Goal: Task Accomplishment & Management: Manage account settings

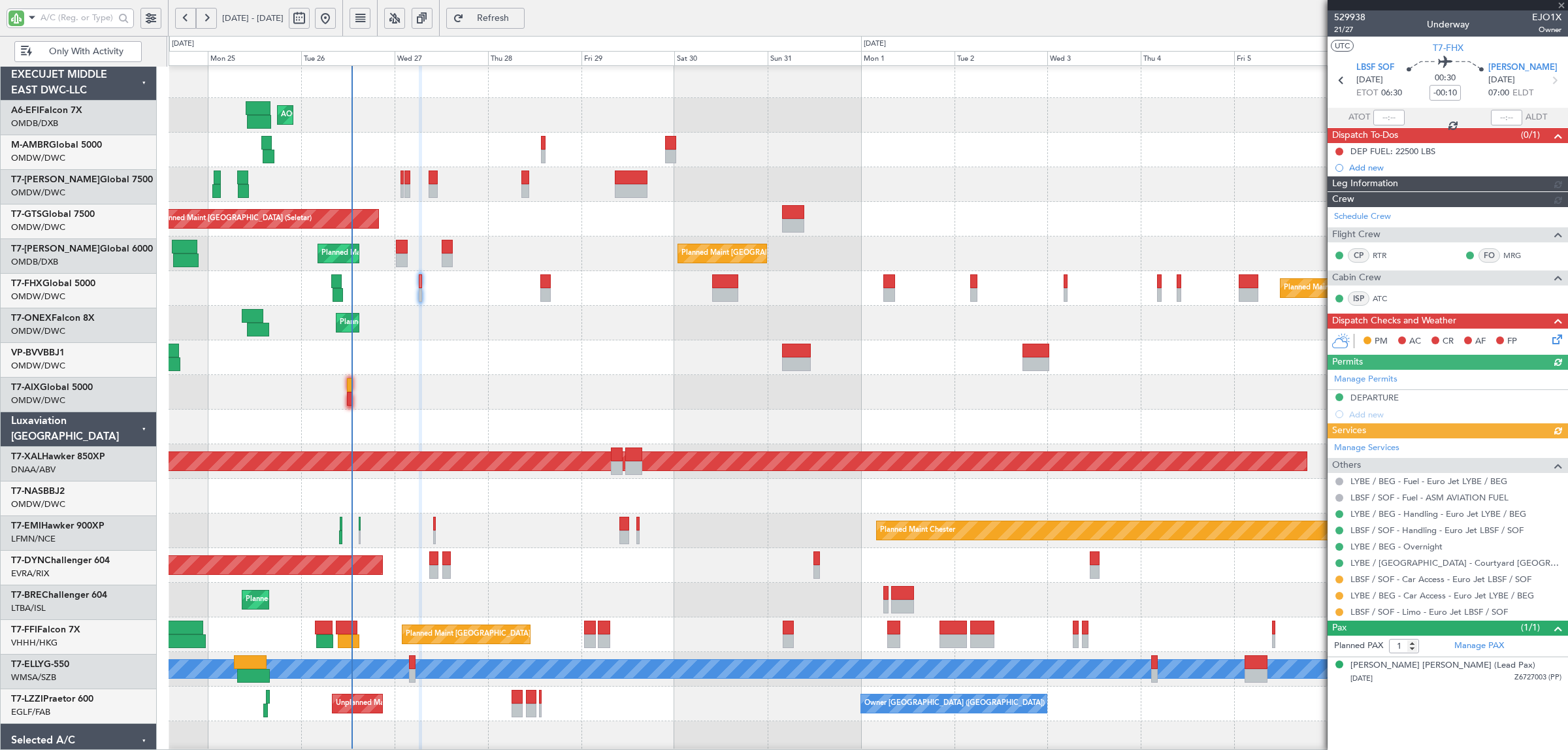
scroll to position [2, 0]
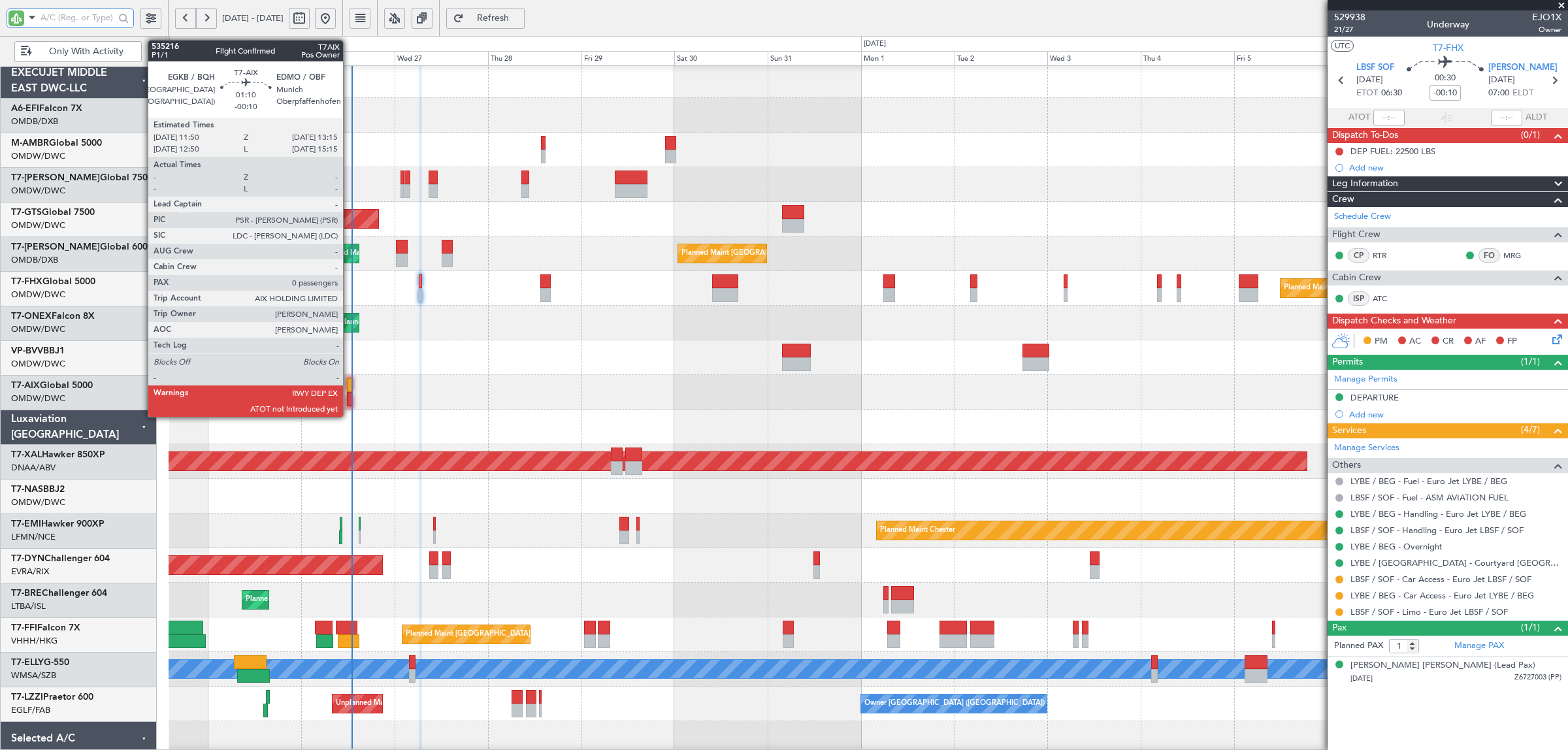
click at [349, 385] on div at bounding box center [350, 385] width 6 height 14
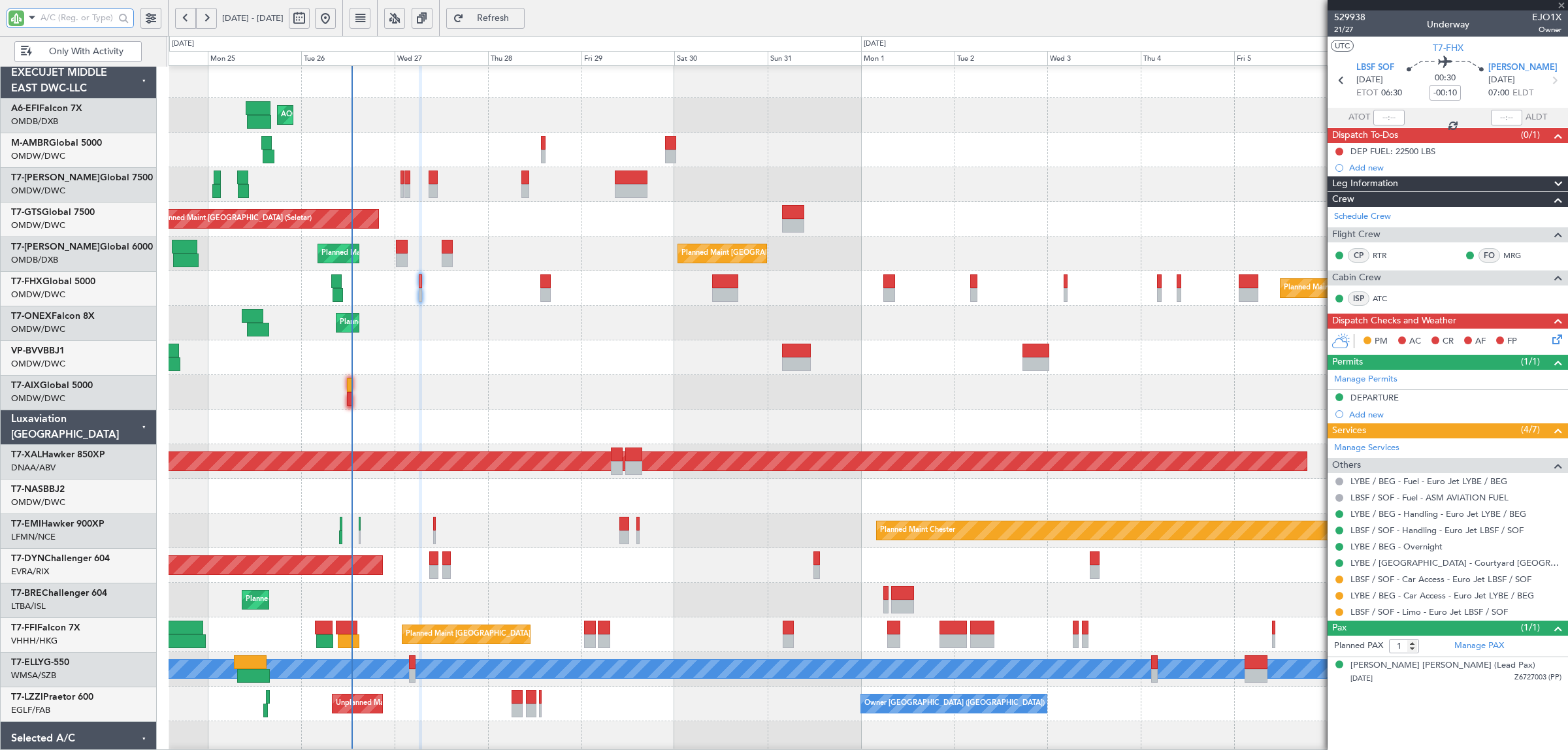
type input "0"
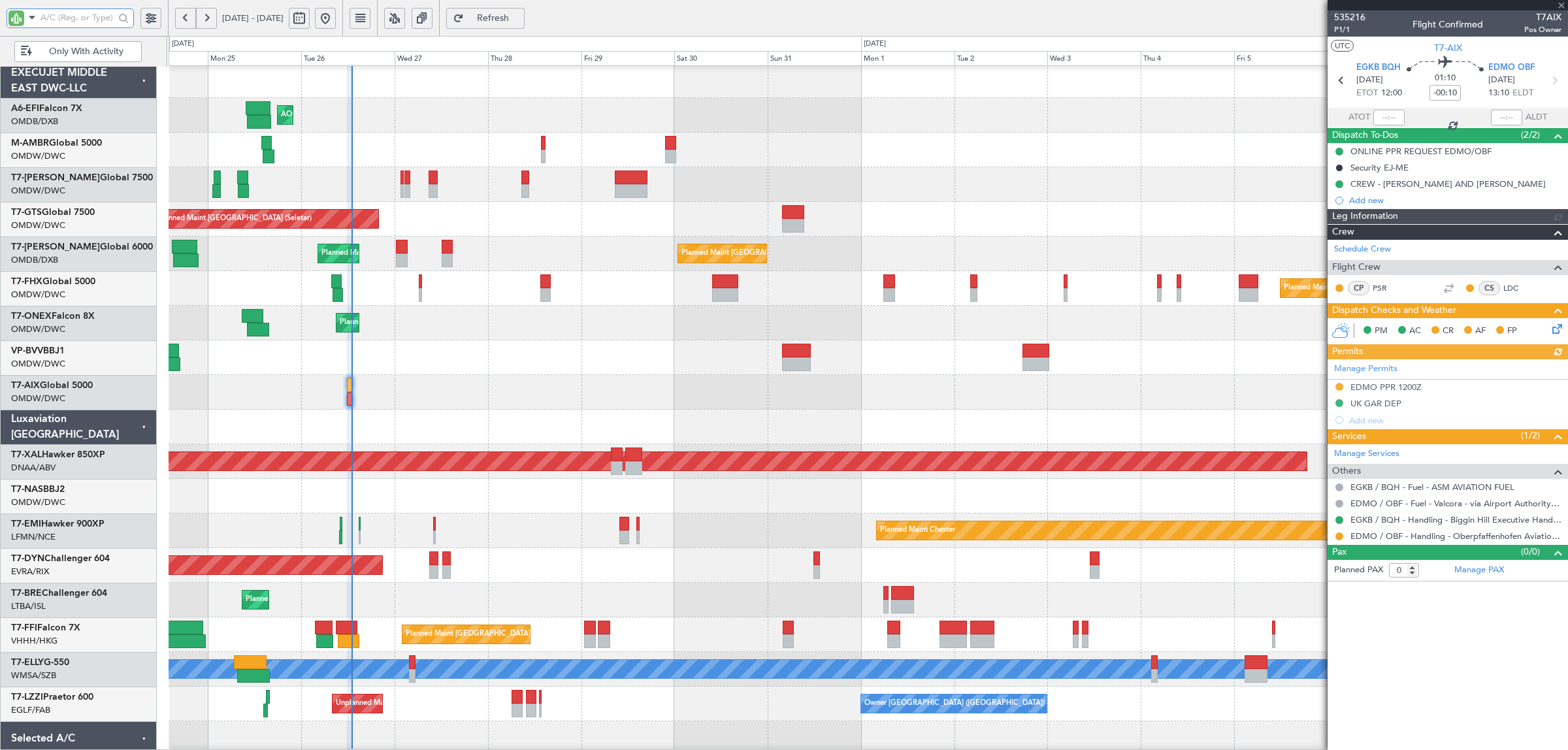
type input "Rohit Roy (ROY)"
type input "7125"
click at [1340, 386] on button at bounding box center [1339, 386] width 8 height 8
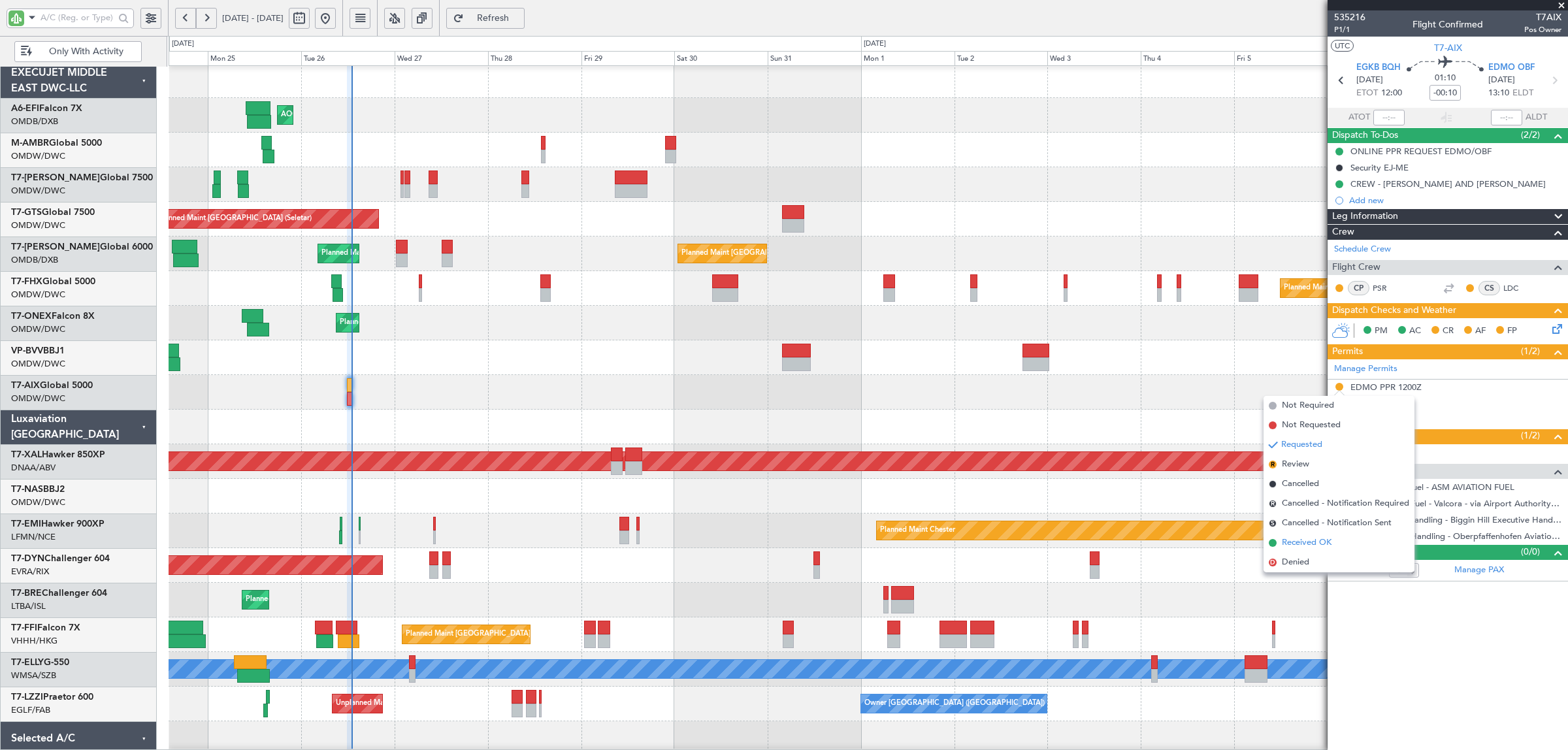
click at [1308, 537] on span "Received OK" at bounding box center [1306, 542] width 50 height 13
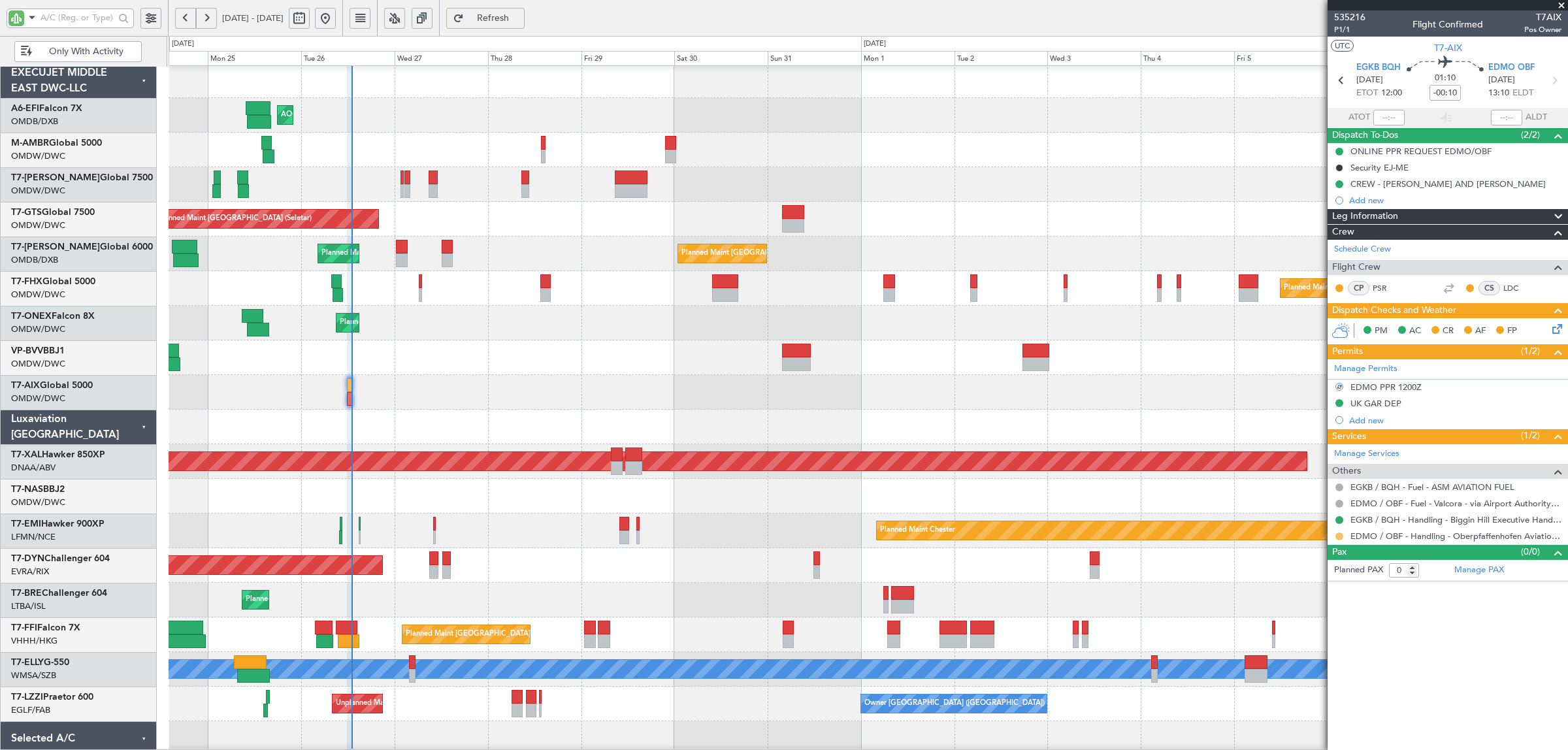
click at [1340, 535] on button at bounding box center [1339, 535] width 8 height 8
click at [1301, 688] on span "Confirmed" at bounding box center [1302, 693] width 41 height 13
click at [1556, 328] on icon at bounding box center [1554, 326] width 10 height 10
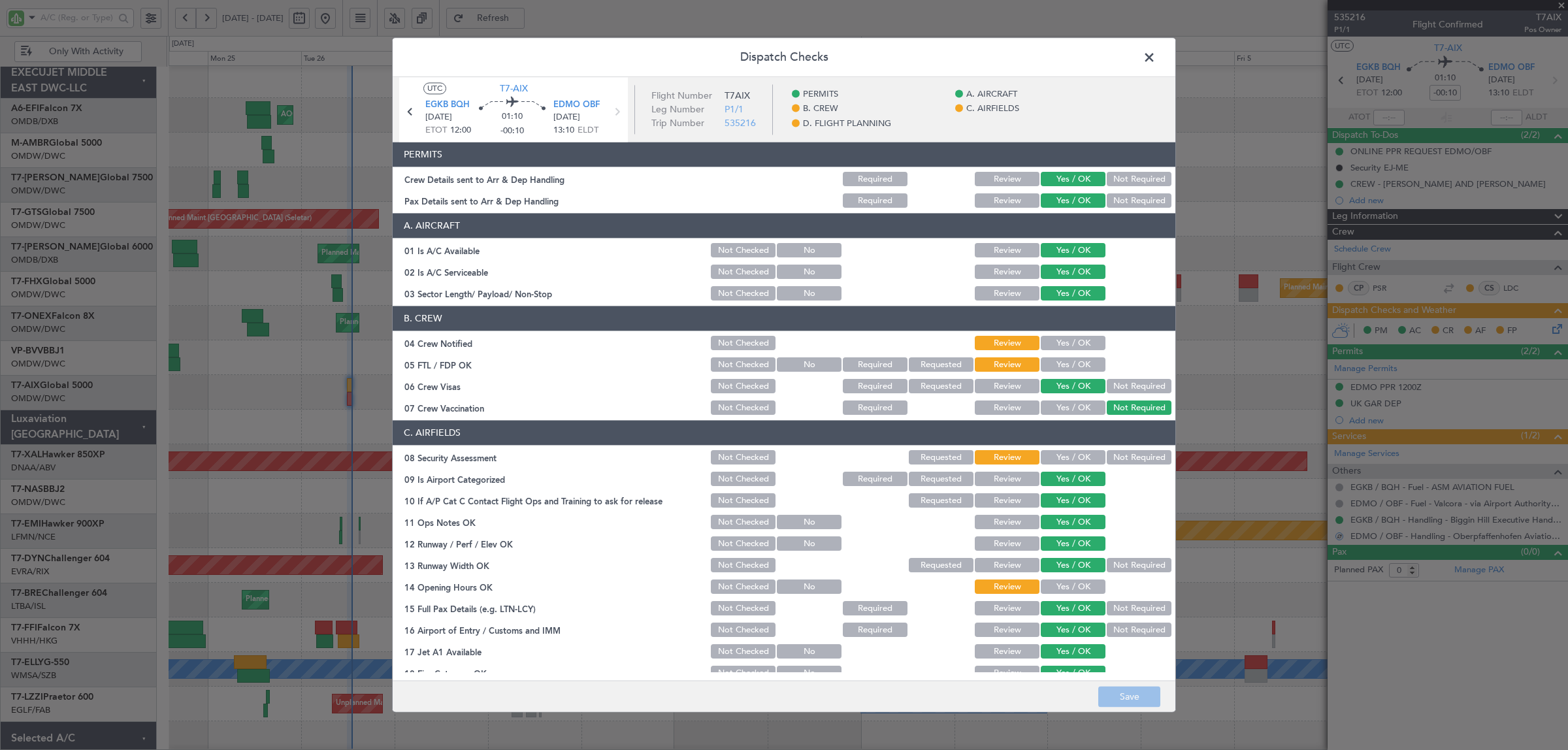
click at [1088, 343] on button "Yes / OK" at bounding box center [1073, 343] width 65 height 14
click at [1085, 362] on button "Yes / OK" at bounding box center [1073, 365] width 65 height 14
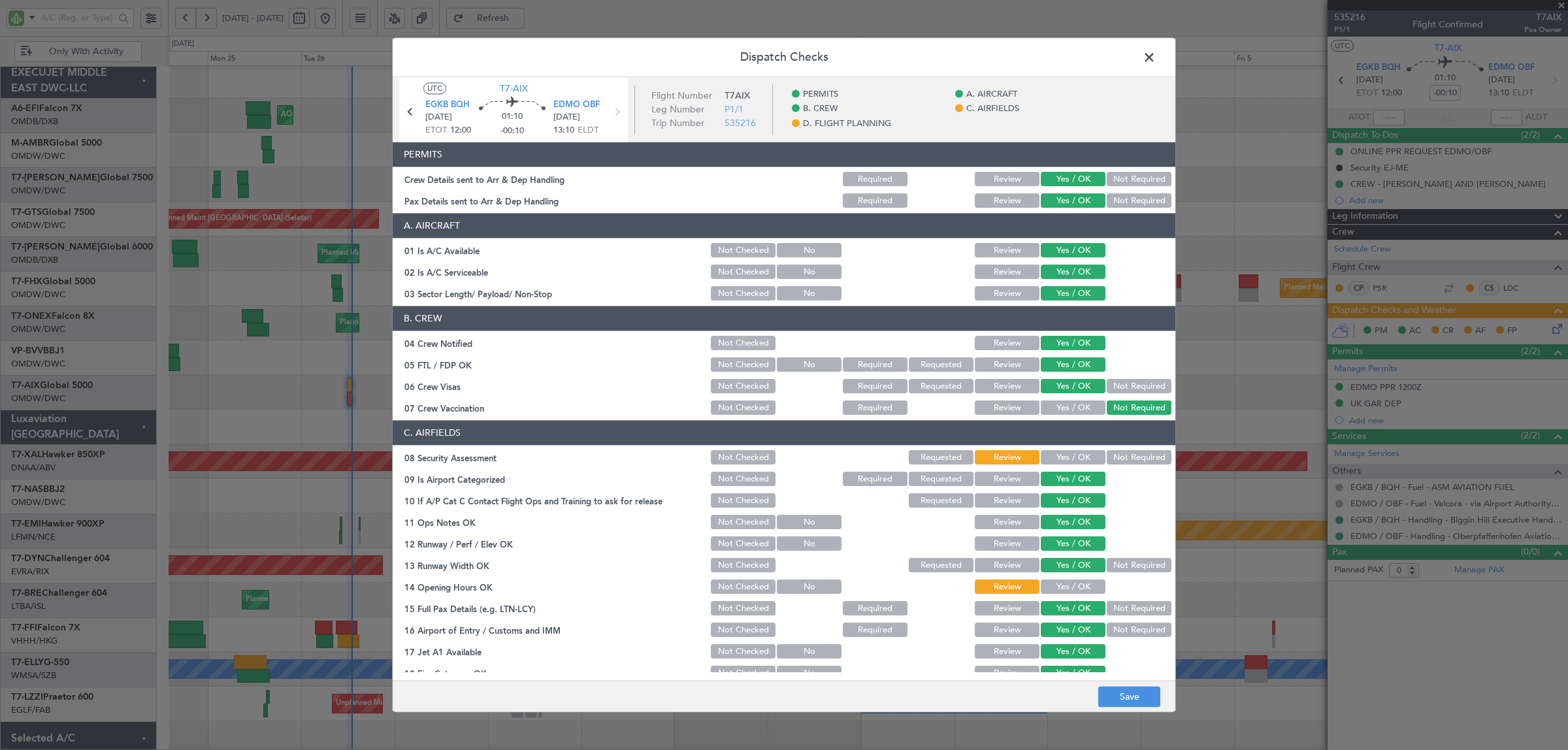
click at [1116, 453] on button "Not Required" at bounding box center [1139, 457] width 65 height 14
click at [1059, 585] on button "Yes / OK" at bounding box center [1073, 586] width 65 height 14
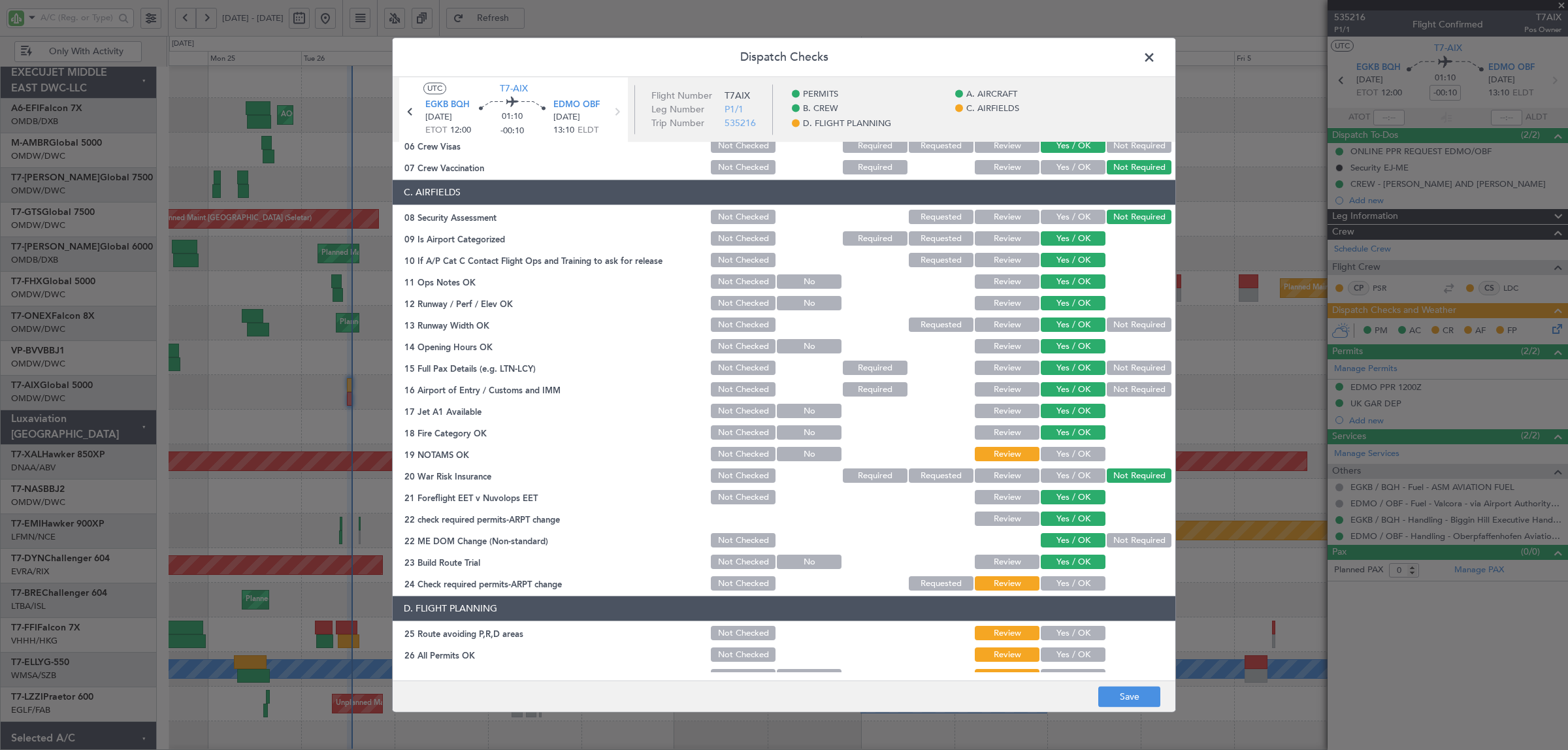
scroll to position [245, 0]
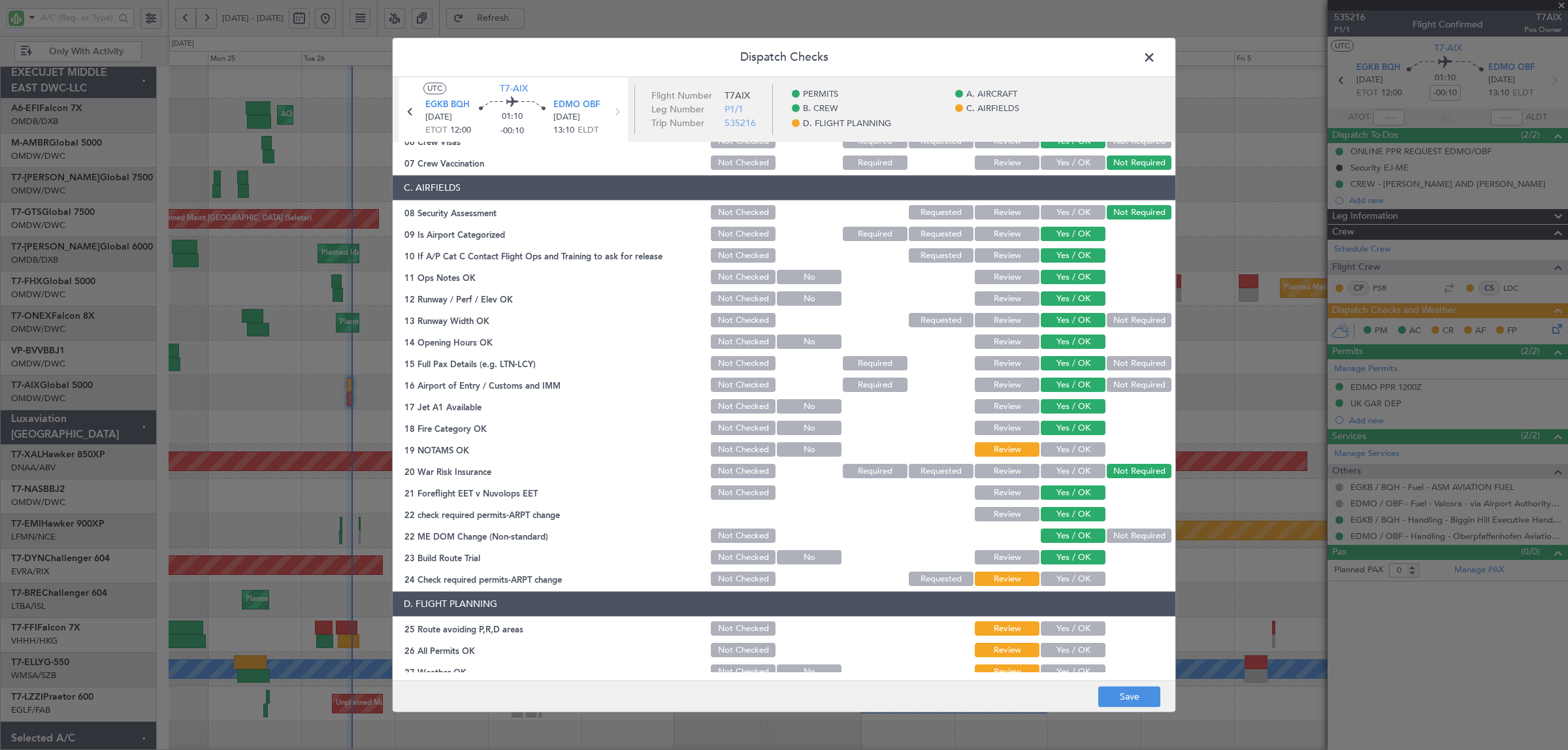
click at [1065, 445] on button "Yes / OK" at bounding box center [1073, 450] width 65 height 14
drag, startPoint x: 1111, startPoint y: 535, endPoint x: 1081, endPoint y: 580, distance: 54.1
click at [1094, 573] on section "C. AIRFIELDS 08 Security Assessment Not Checked Requested Review Yes / OK Not R…" at bounding box center [784, 382] width 783 height 413
click at [1069, 582] on button "Yes / OK" at bounding box center [1073, 579] width 65 height 14
click at [1063, 631] on button "Yes / OK" at bounding box center [1073, 629] width 65 height 14
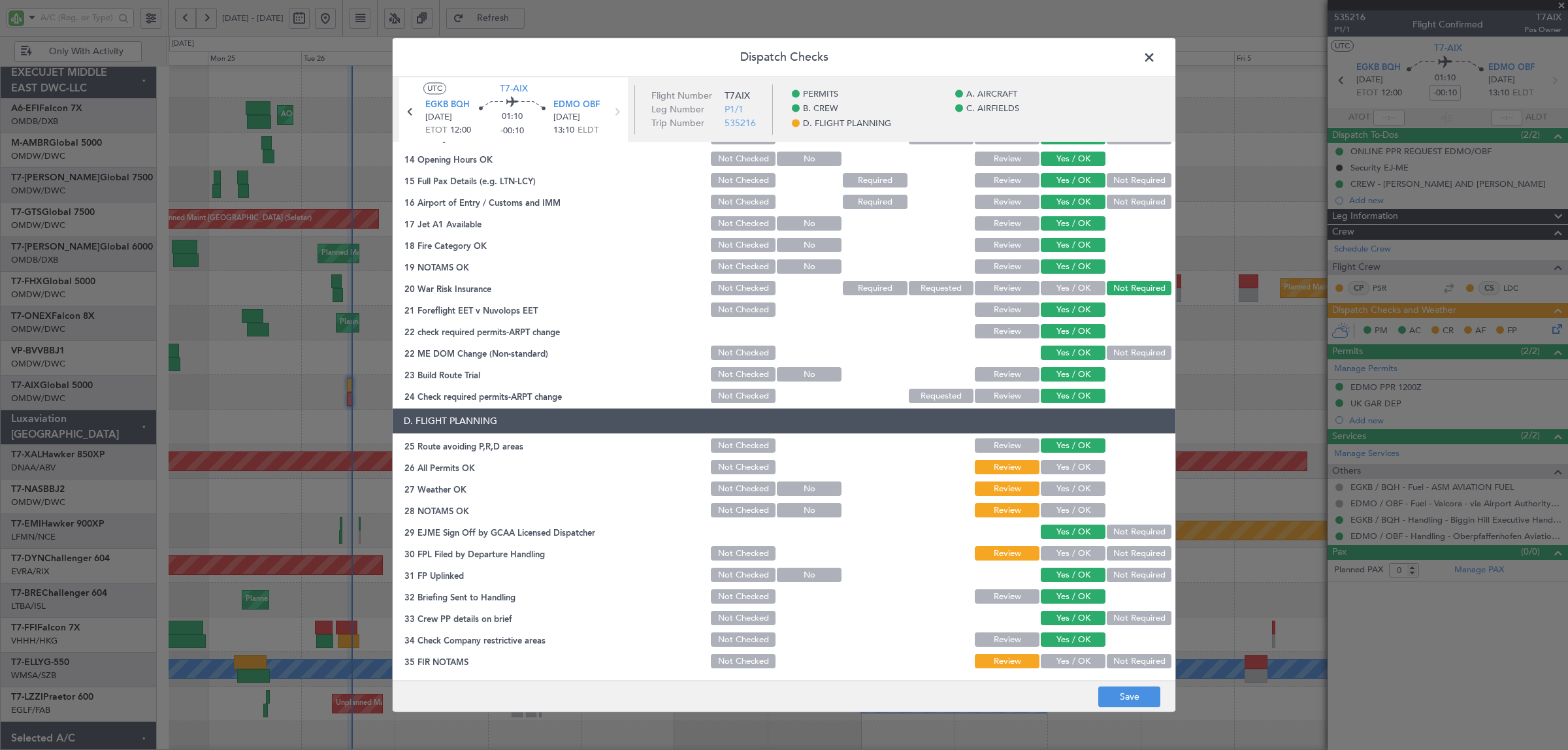
scroll to position [428, 0]
click at [1053, 462] on button "Yes / OK" at bounding box center [1073, 466] width 65 height 14
click at [1065, 482] on button "Yes / OK" at bounding box center [1073, 489] width 65 height 14
click at [1068, 507] on button "Yes / OK" at bounding box center [1073, 510] width 65 height 14
click at [1131, 658] on button "Not Required" at bounding box center [1139, 660] width 65 height 14
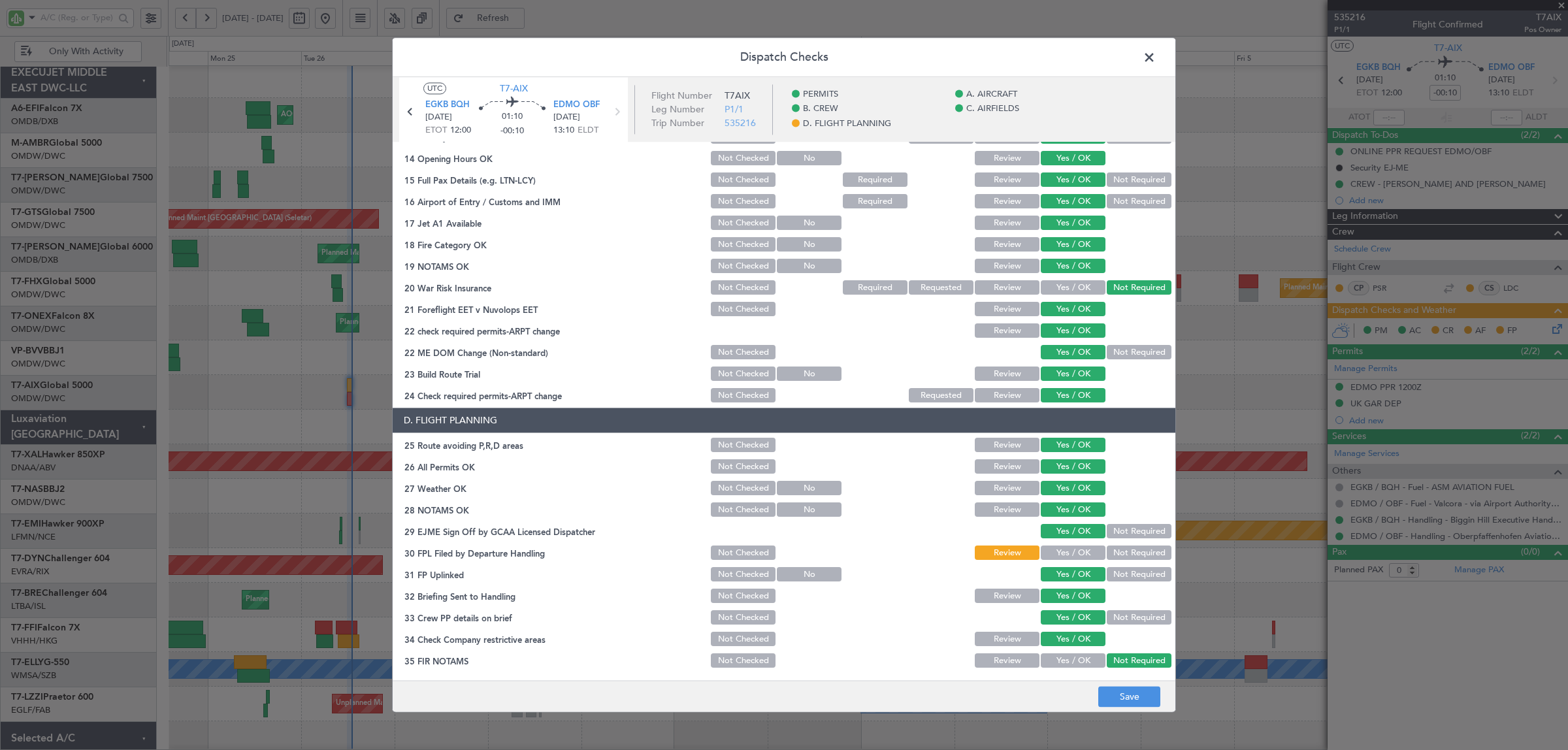
click at [1068, 546] on button "Yes / OK" at bounding box center [1073, 553] width 65 height 14
click at [1127, 700] on button "Save" at bounding box center [1129, 697] width 62 height 21
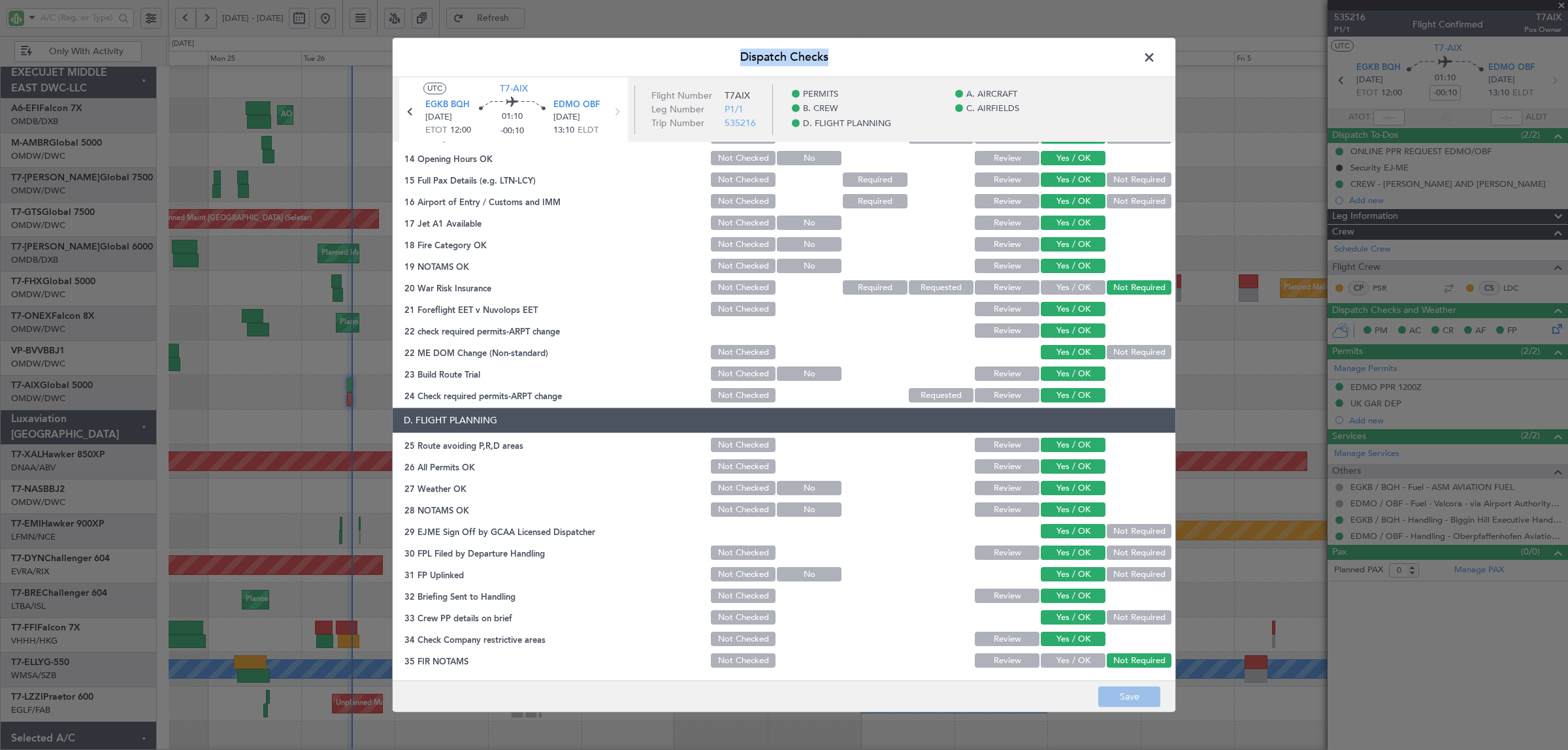
drag, startPoint x: 1148, startPoint y: 55, endPoint x: 1117, endPoint y: 70, distance: 34.4
click at [1117, 70] on div "Dispatch Checks UTC T7-AIX EGKB BQH 26/08/2025 ETOT 12:00 01:10 -00:10 EDMO OBF…" at bounding box center [784, 375] width 784 height 675
click at [1155, 55] on span at bounding box center [1155, 61] width 0 height 26
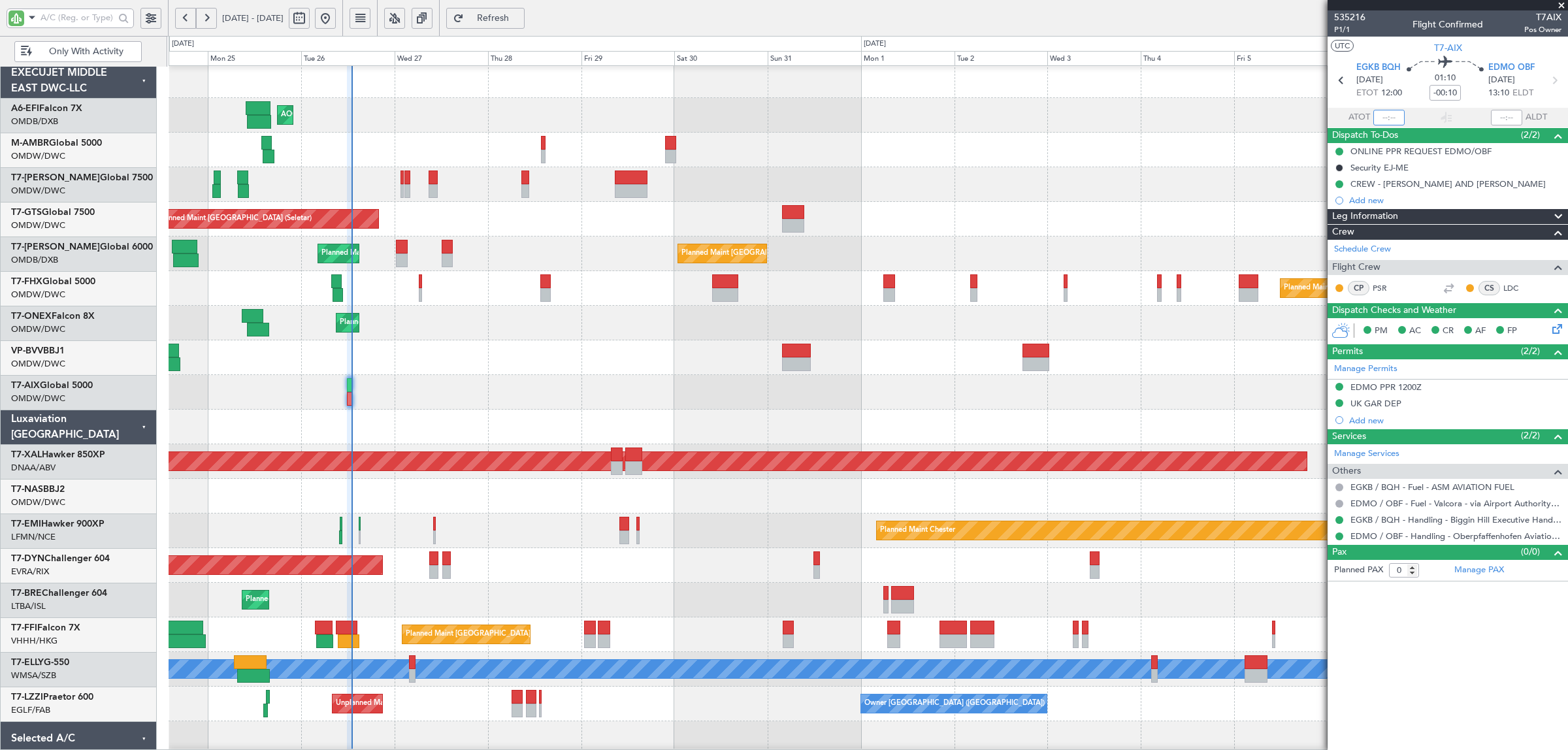
click at [1385, 117] on input "text" at bounding box center [1389, 117] width 31 height 16
type input "12:51"
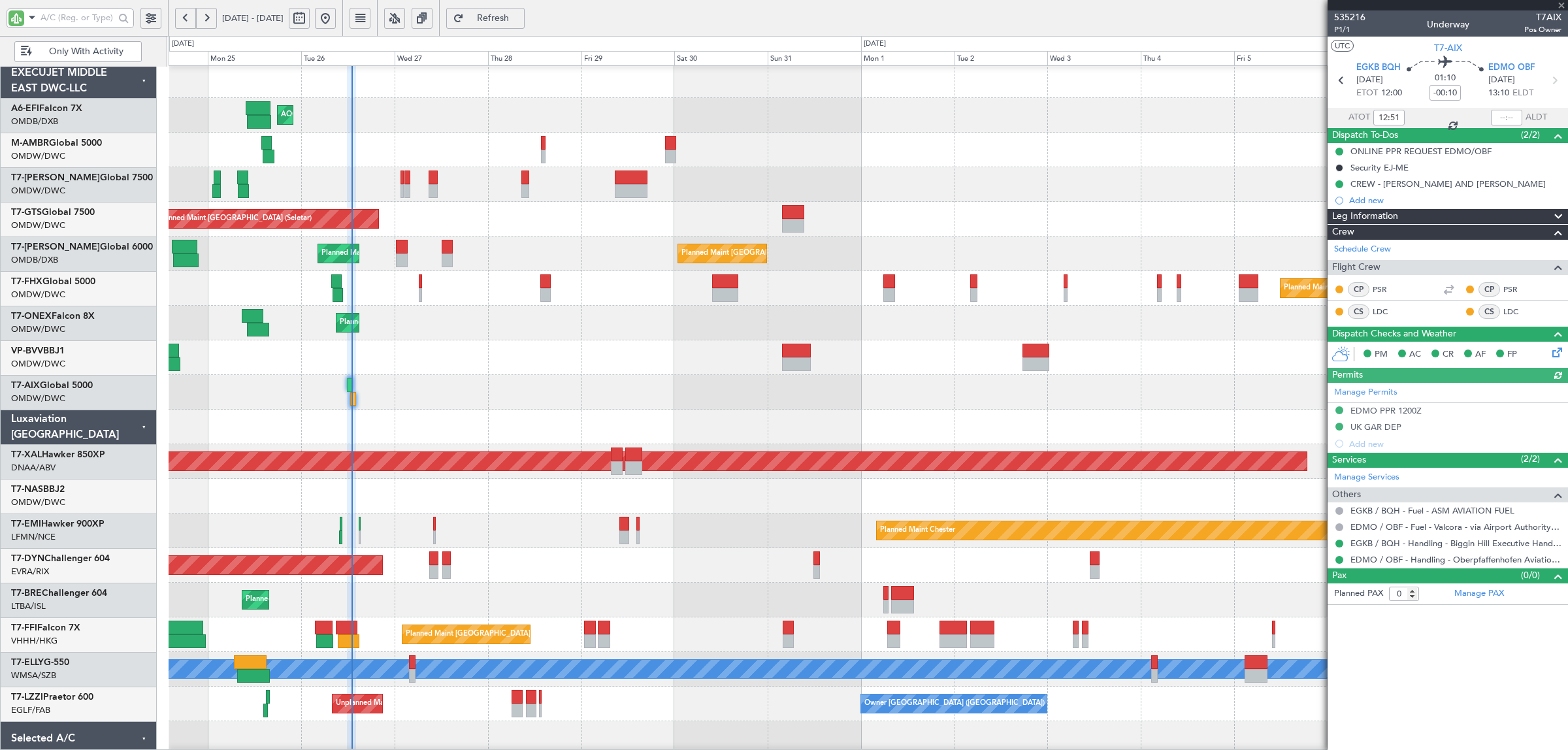
type input "Rohit Roy (ROY)"
type input "7125"
type input "Rohit Roy (ROY)"
type input "7125"
type input "Rohit Roy (ROY)"
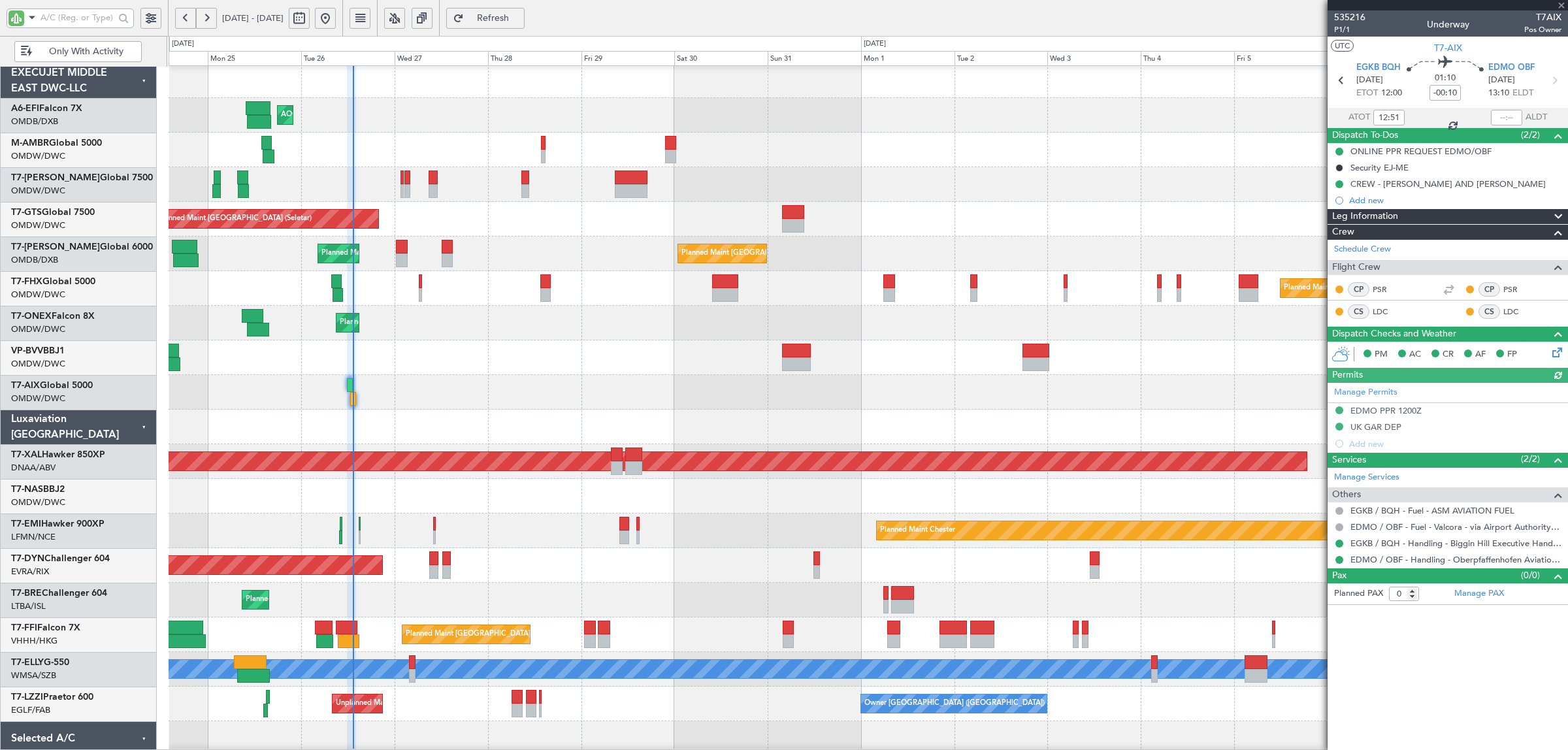
type input "7125"
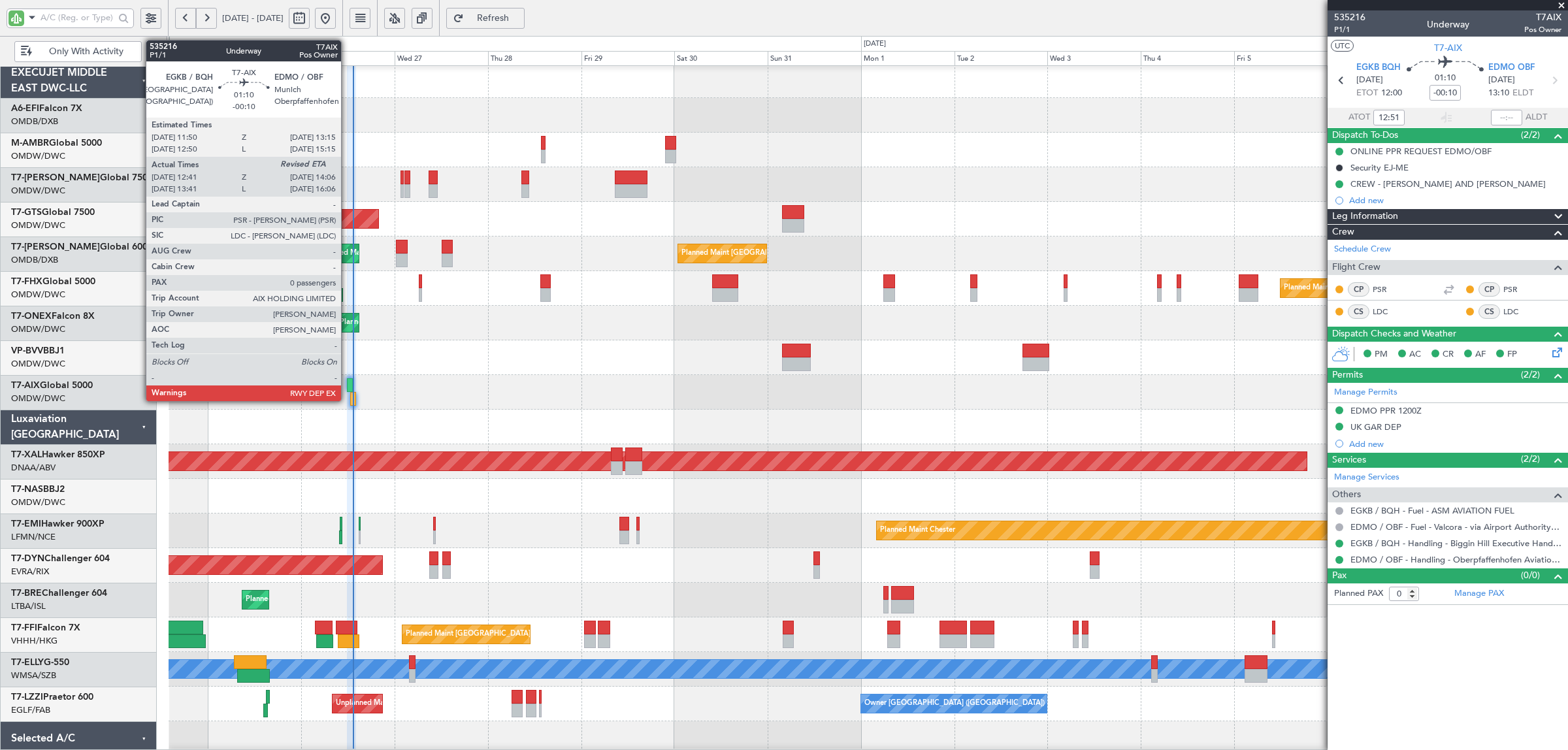
click at [348, 387] on div at bounding box center [350, 385] width 6 height 14
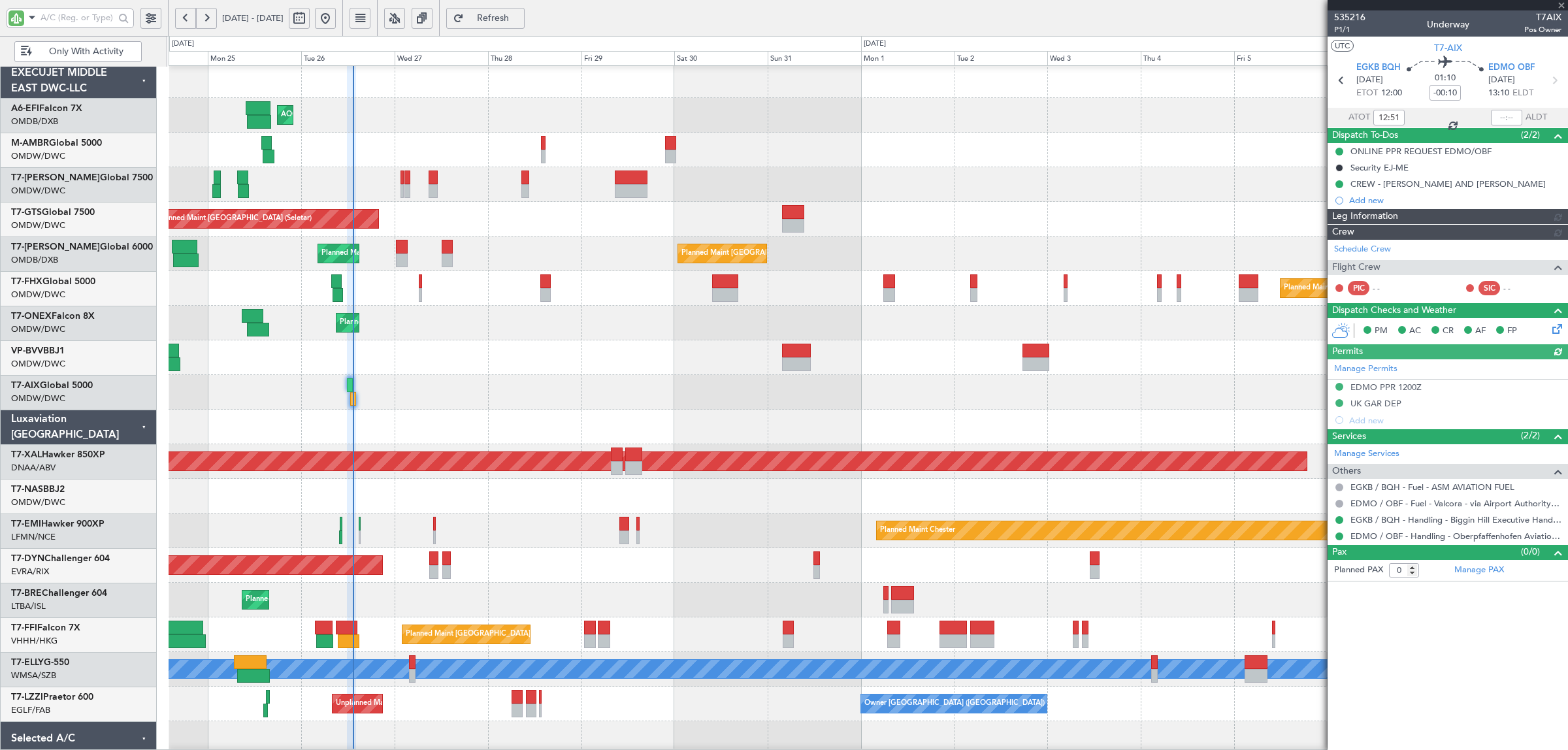
type input "Rohit Roy (ROY)"
type input "7125"
click at [461, 344] on div at bounding box center [868, 357] width 1398 height 34
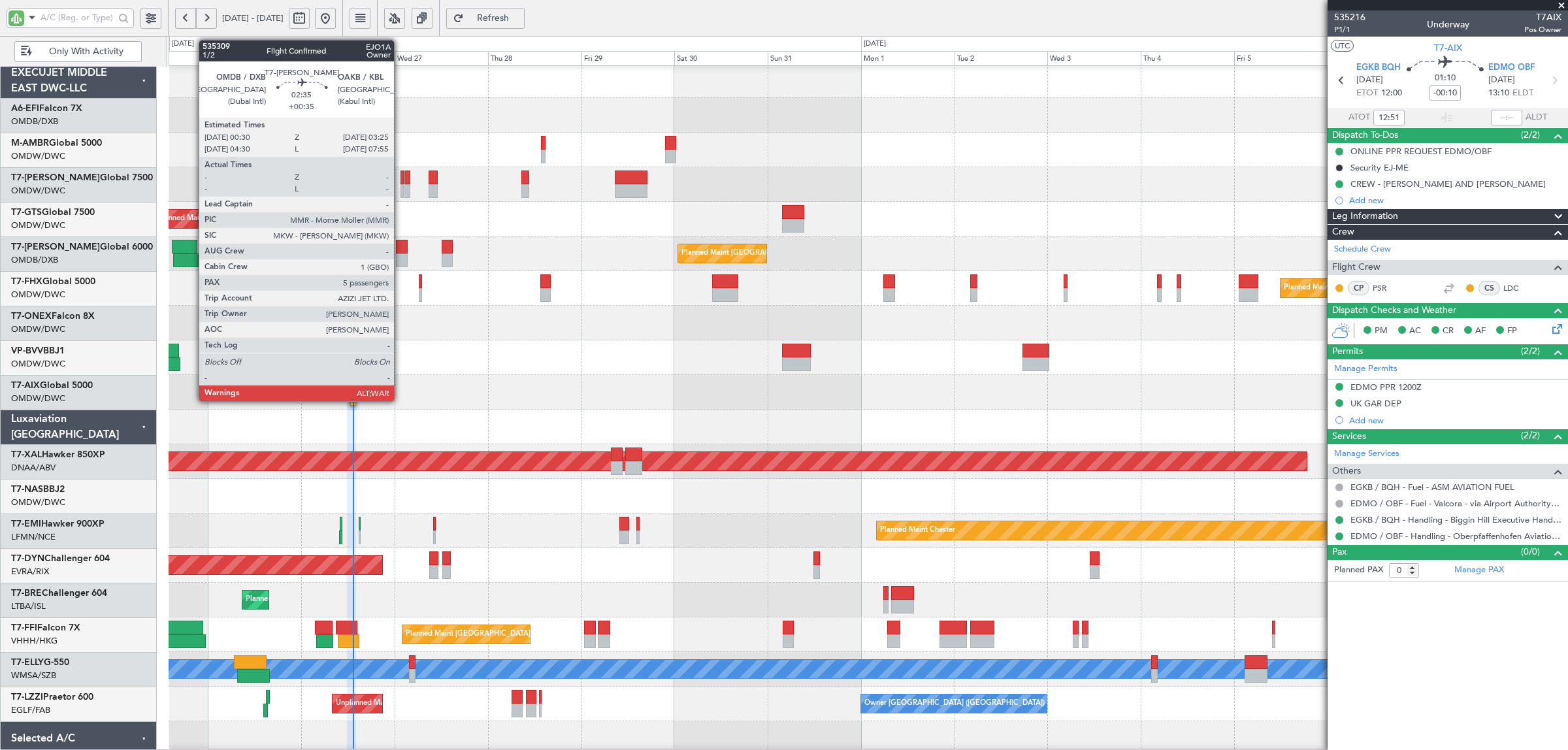
click at [400, 259] on div at bounding box center [402, 260] width 12 height 14
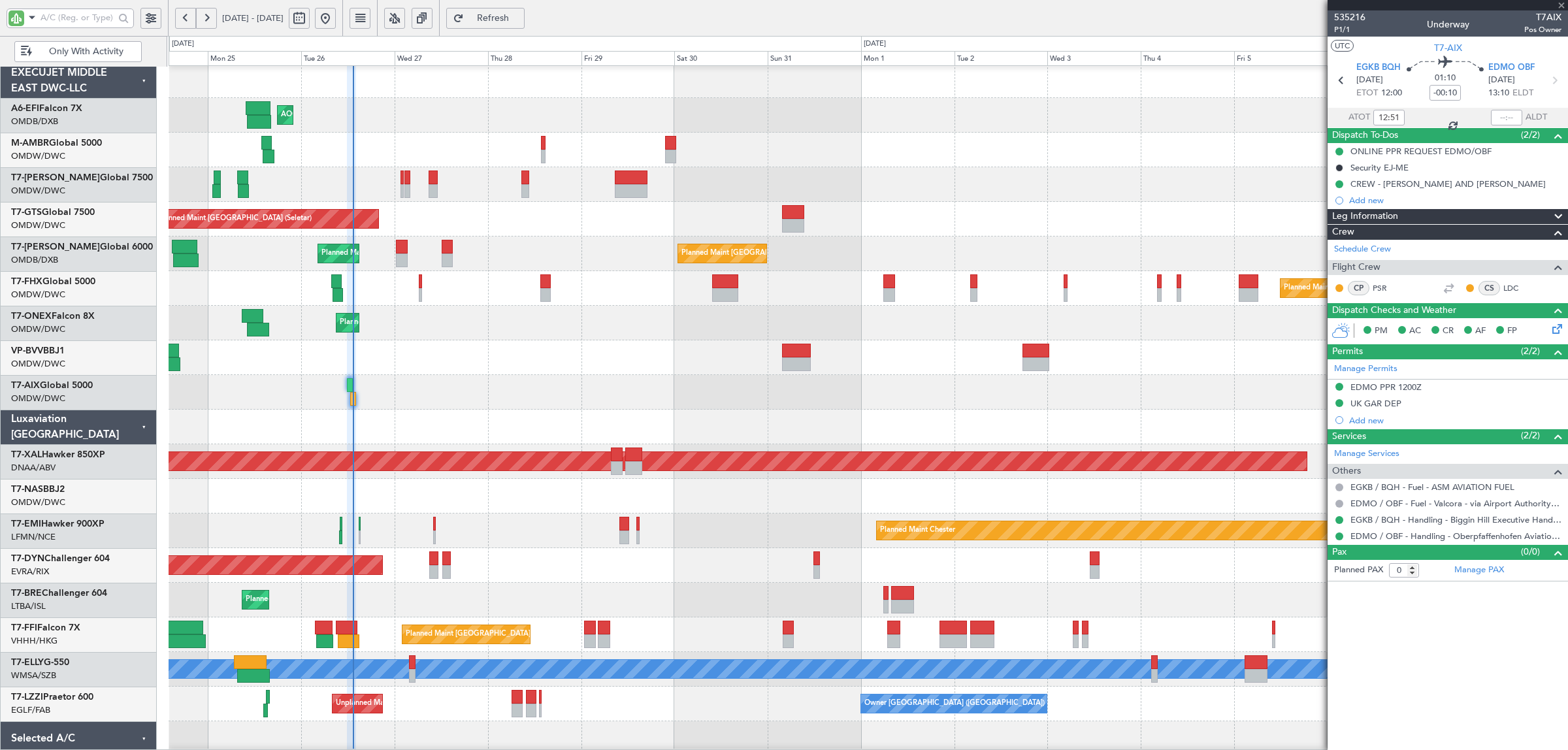
type input "+00:35"
type input "5"
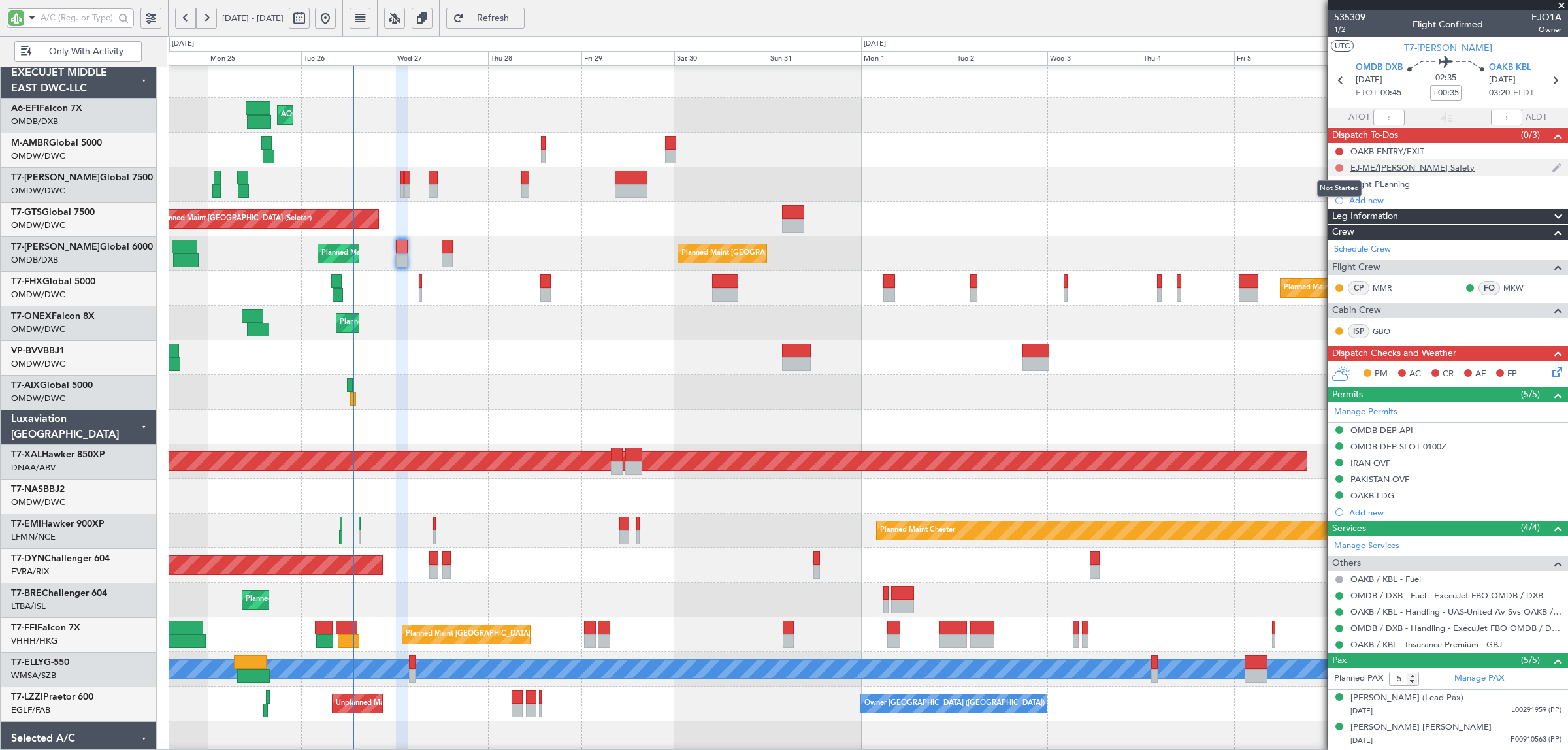
click at [1336, 168] on button at bounding box center [1339, 168] width 8 height 8
click at [1330, 230] on span "Completed" at bounding box center [1345, 225] width 43 height 13
click at [1361, 153] on div "OAKB ENTRY/EXIT" at bounding box center [1386, 151] width 74 height 11
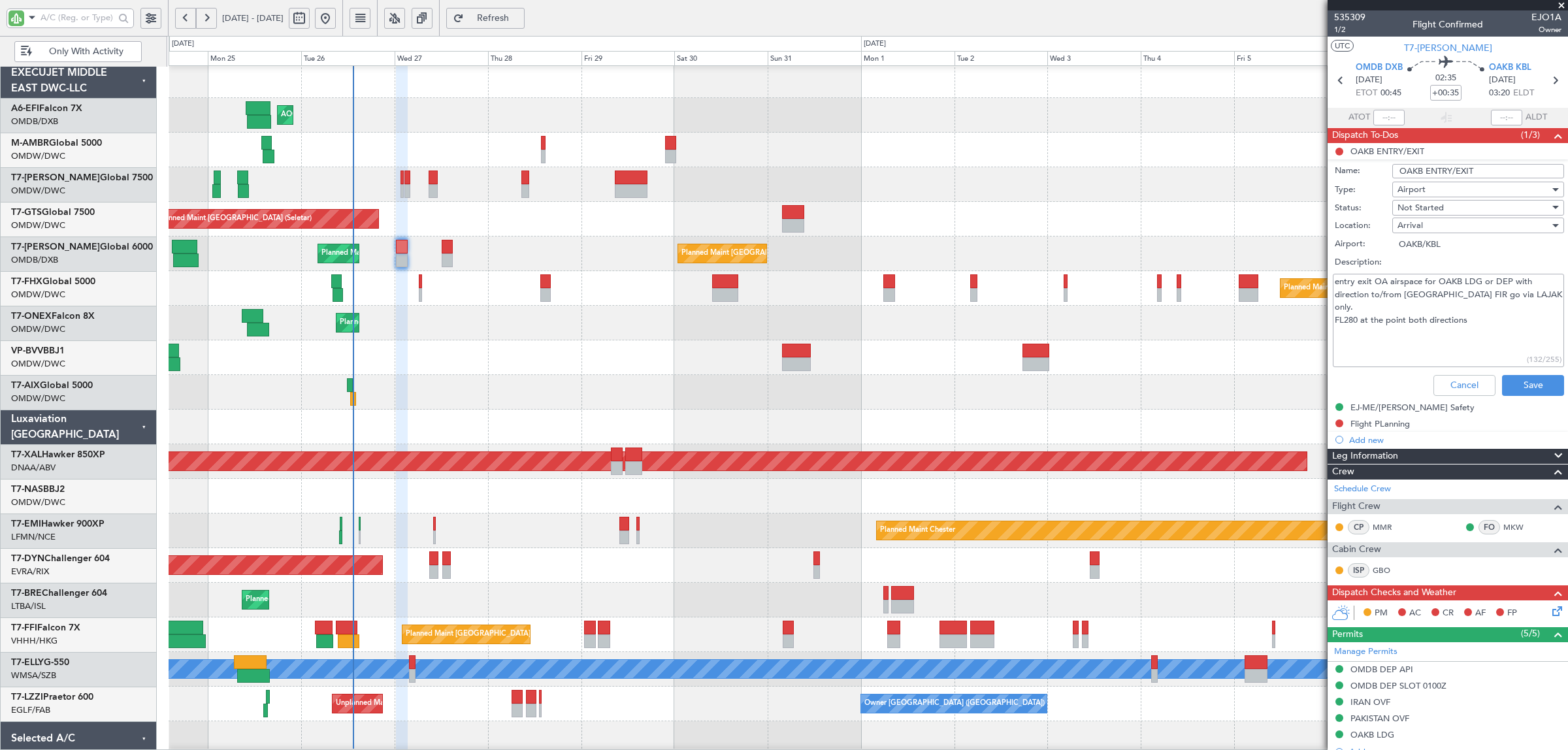
drag, startPoint x: 1362, startPoint y: 288, endPoint x: 1404, endPoint y: 288, distance: 42.0
click at [1404, 288] on textarea "entry exit OA airspace for OAKB LDG or DEP with direction to/from Pakistan FIR …" at bounding box center [1448, 320] width 231 height 93
click at [1448, 386] on button "Cancel" at bounding box center [1464, 385] width 62 height 21
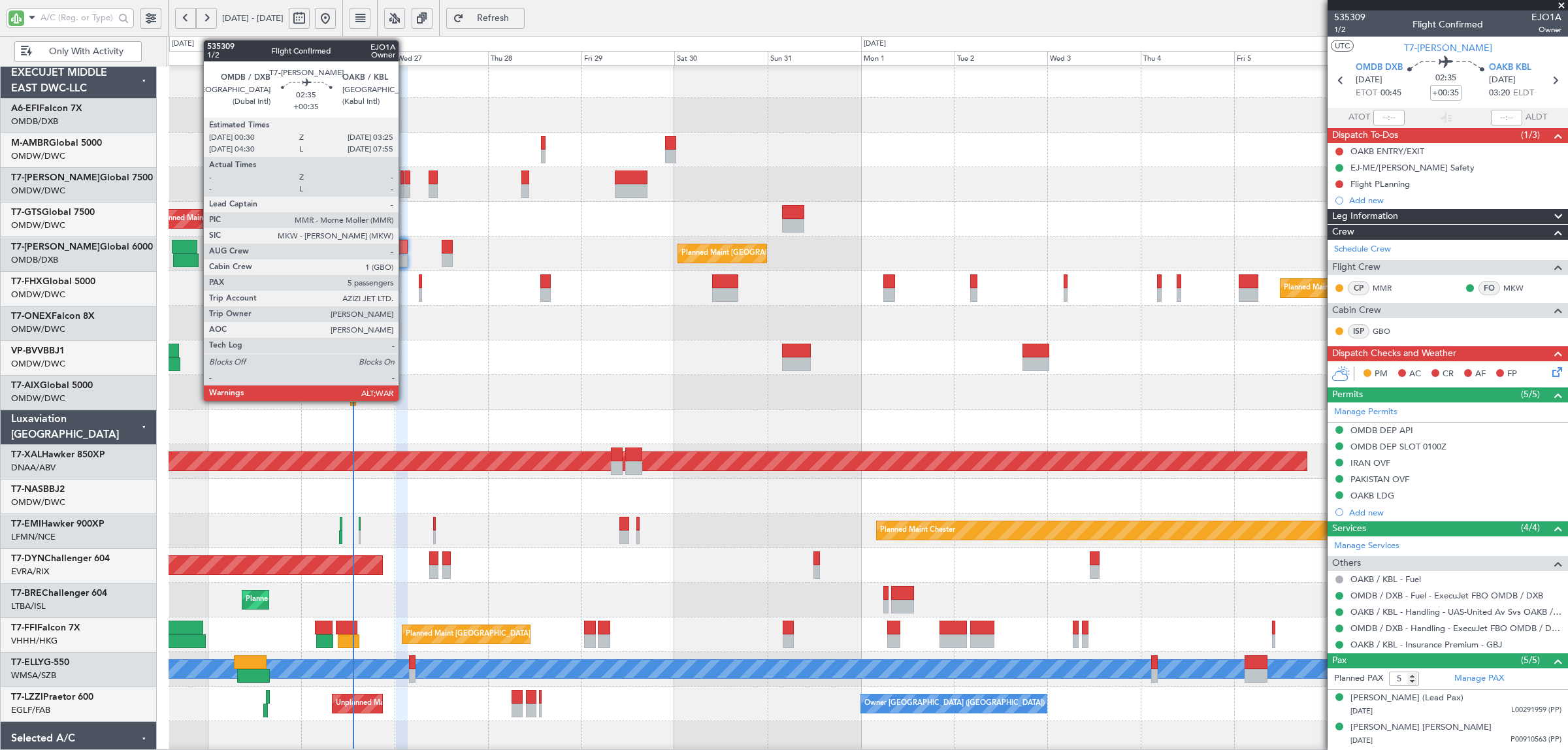
click at [405, 259] on div at bounding box center [402, 260] width 12 height 14
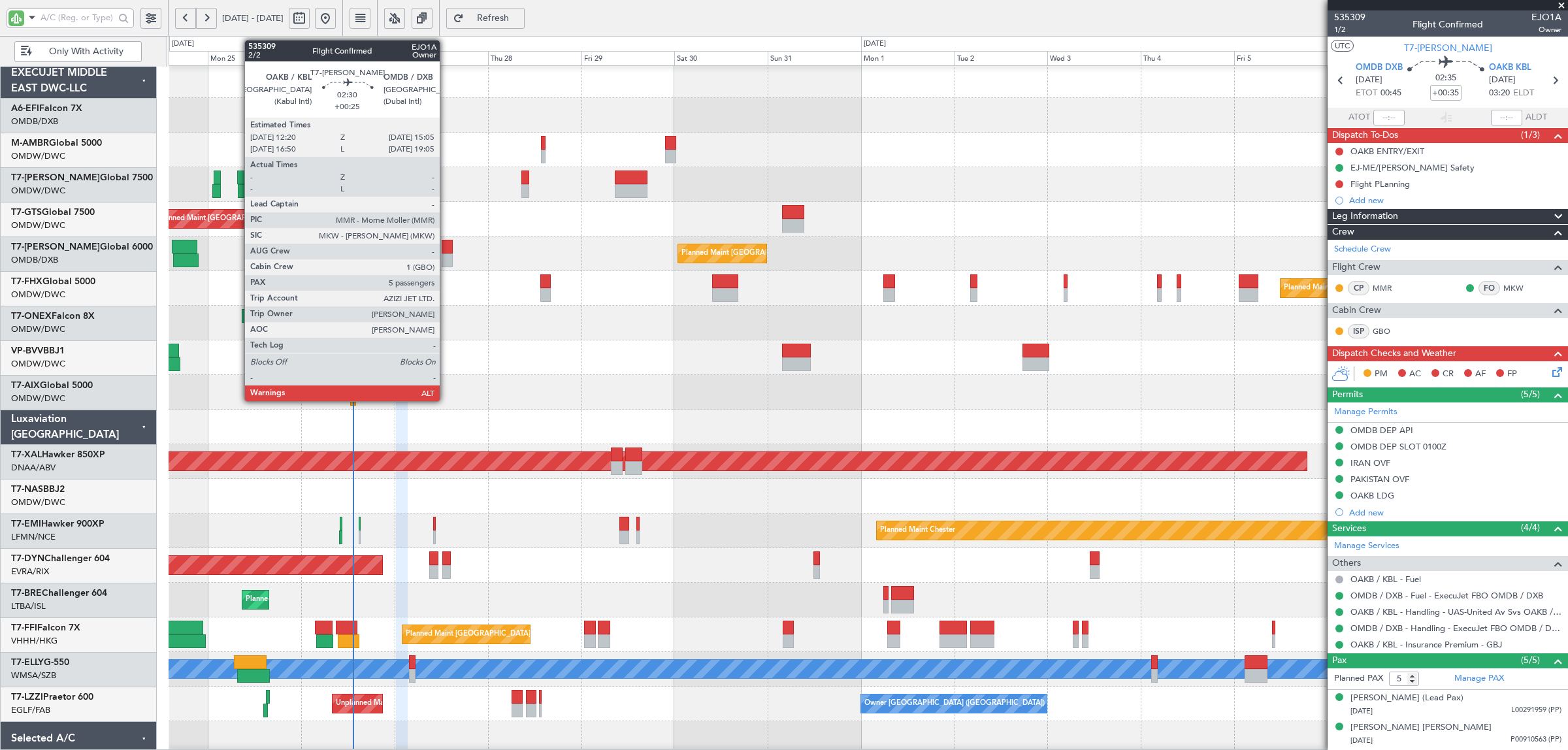
click at [446, 260] on div at bounding box center [447, 260] width 11 height 14
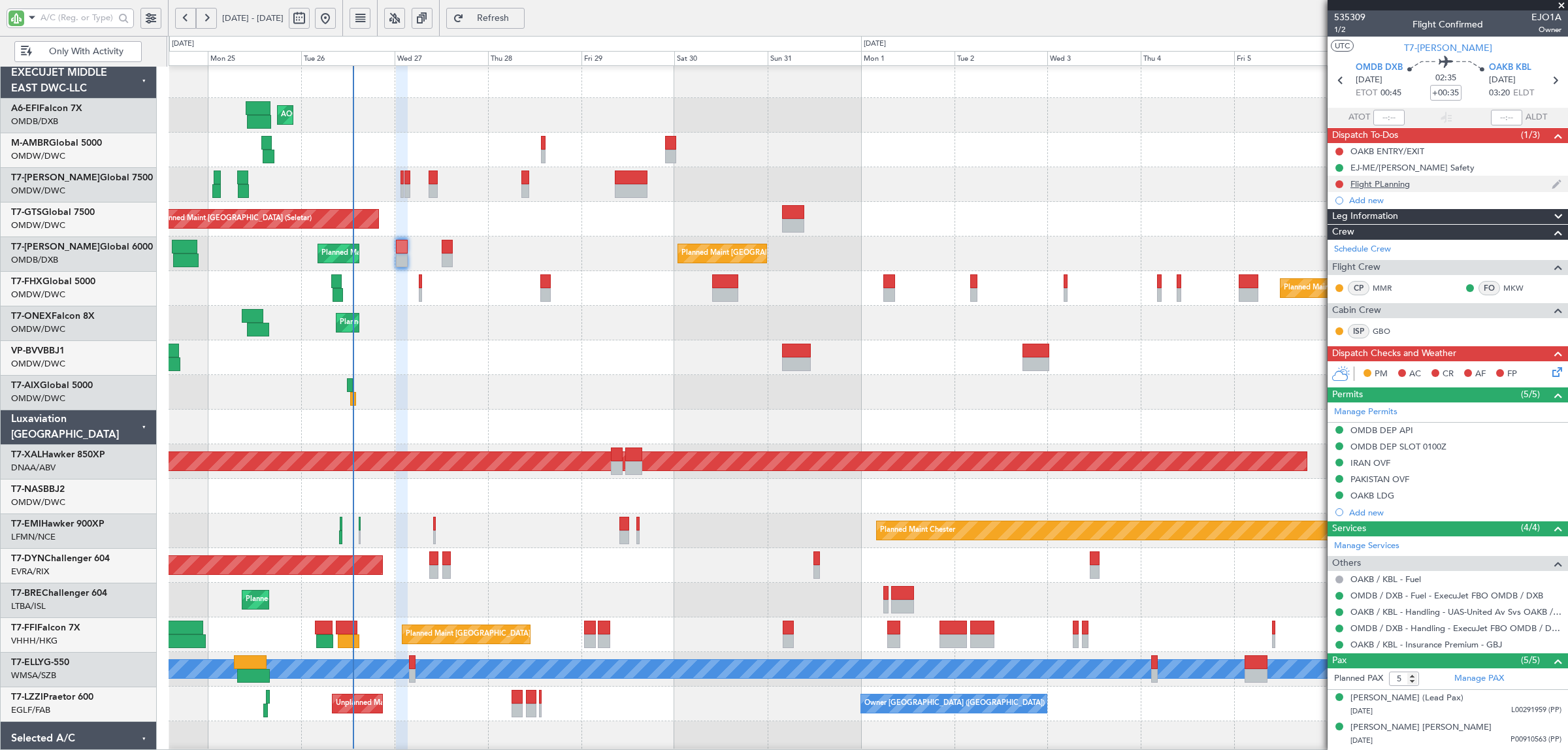
click at [1376, 179] on div "Flight PLanning" at bounding box center [1380, 184] width 59 height 11
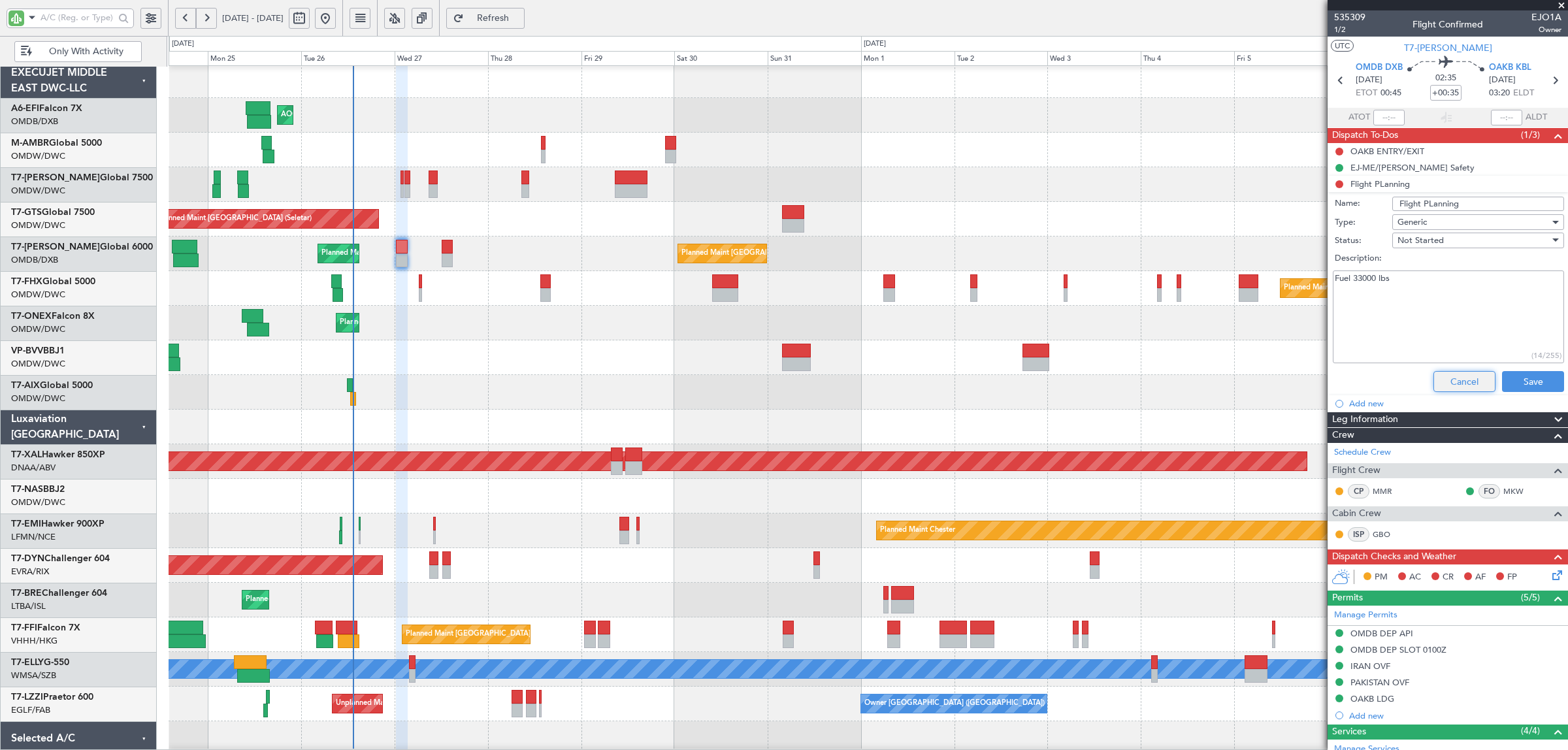
click at [1452, 380] on button "Cancel" at bounding box center [1464, 382] width 62 height 21
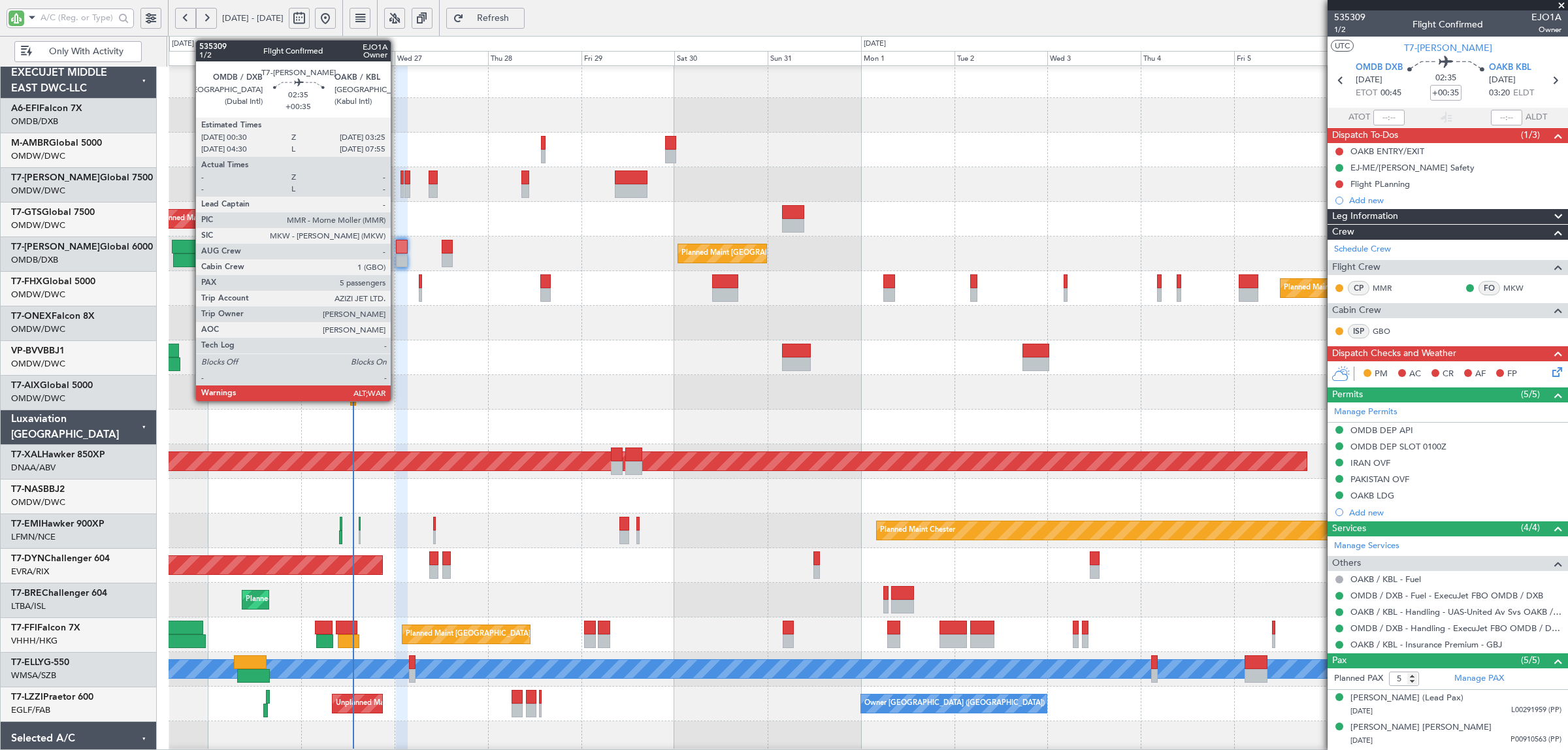
click at [397, 255] on div at bounding box center [402, 260] width 12 height 14
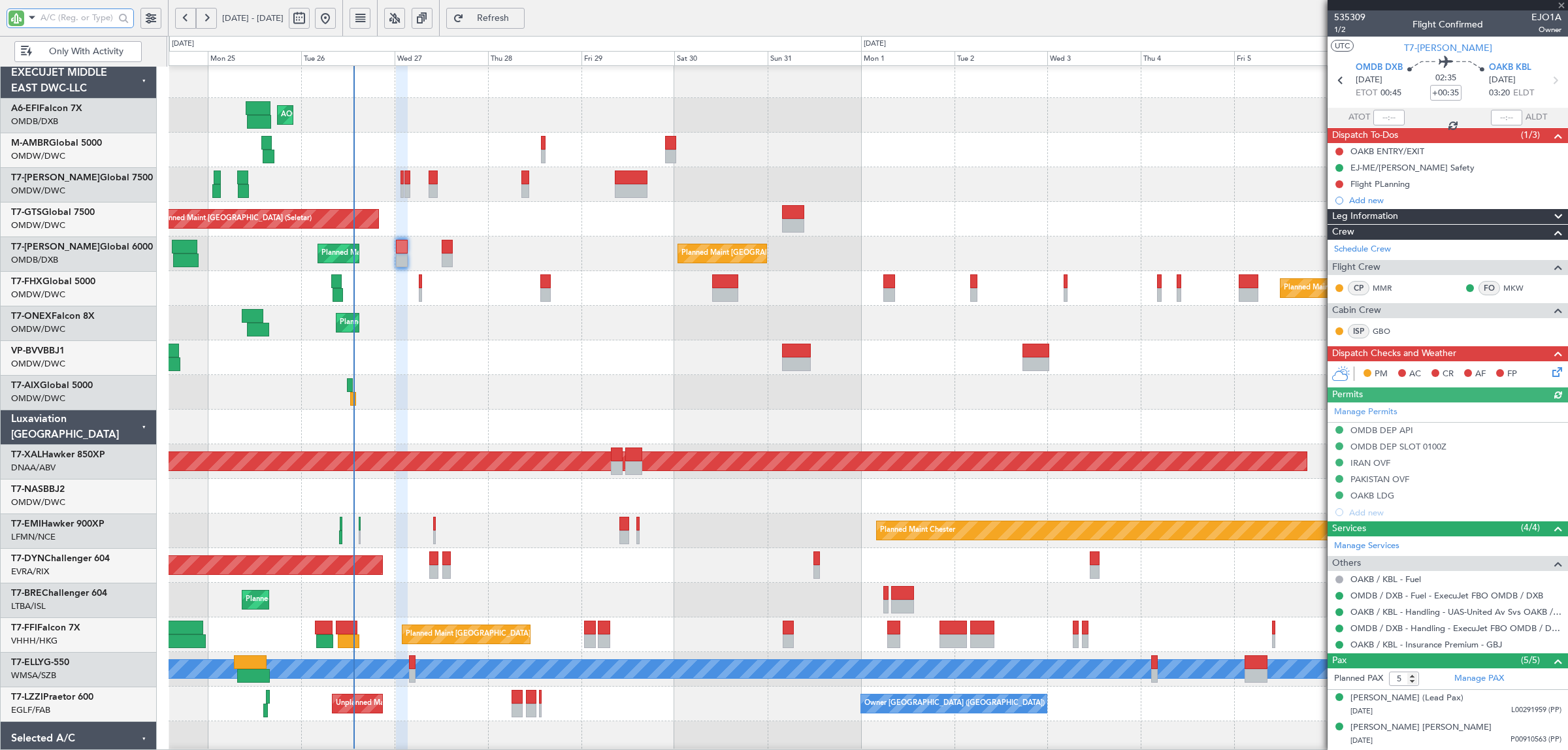
click at [72, 15] on input "text" at bounding box center [77, 17] width 74 height 19
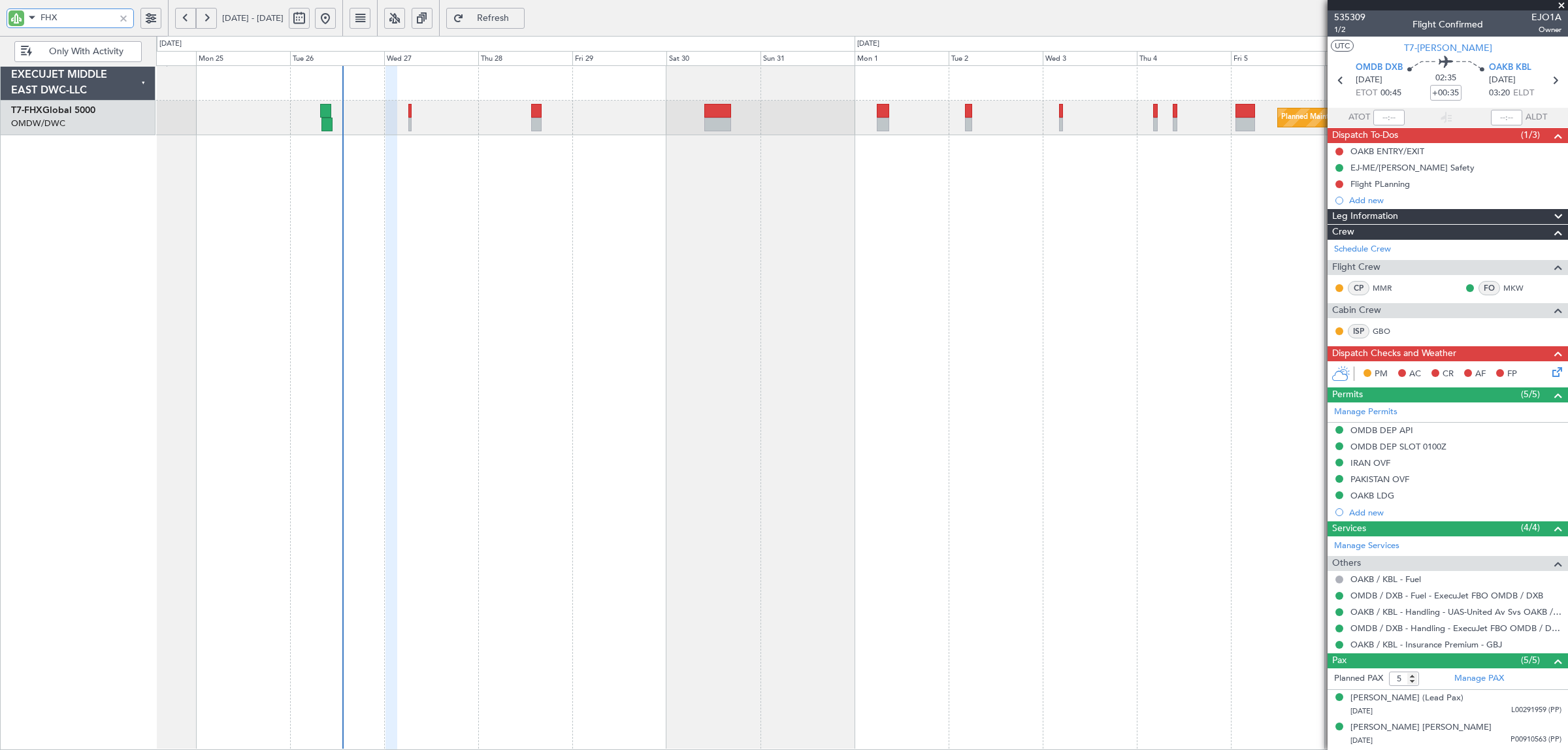
type input "FHX"
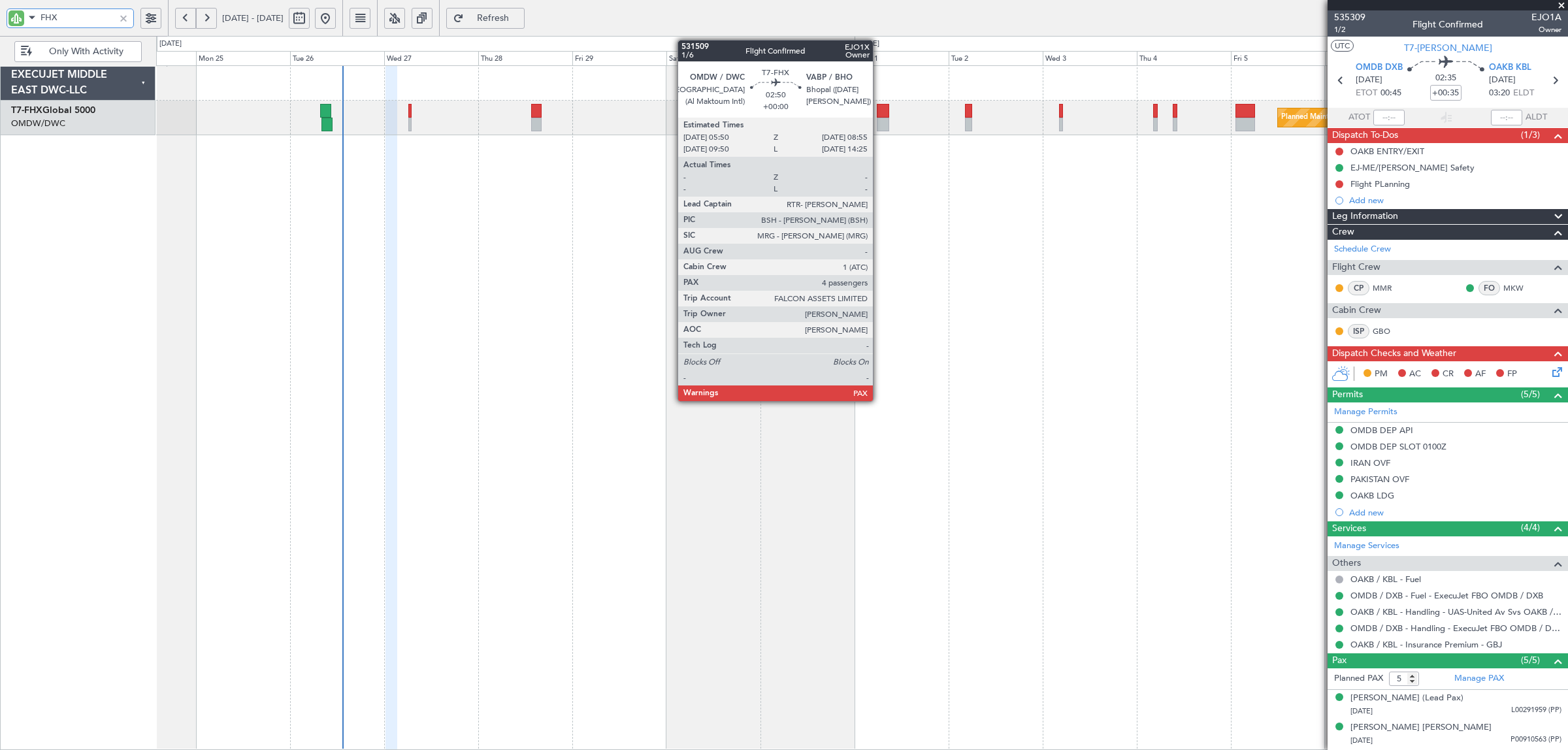
click at [879, 121] on div at bounding box center [883, 124] width 12 height 14
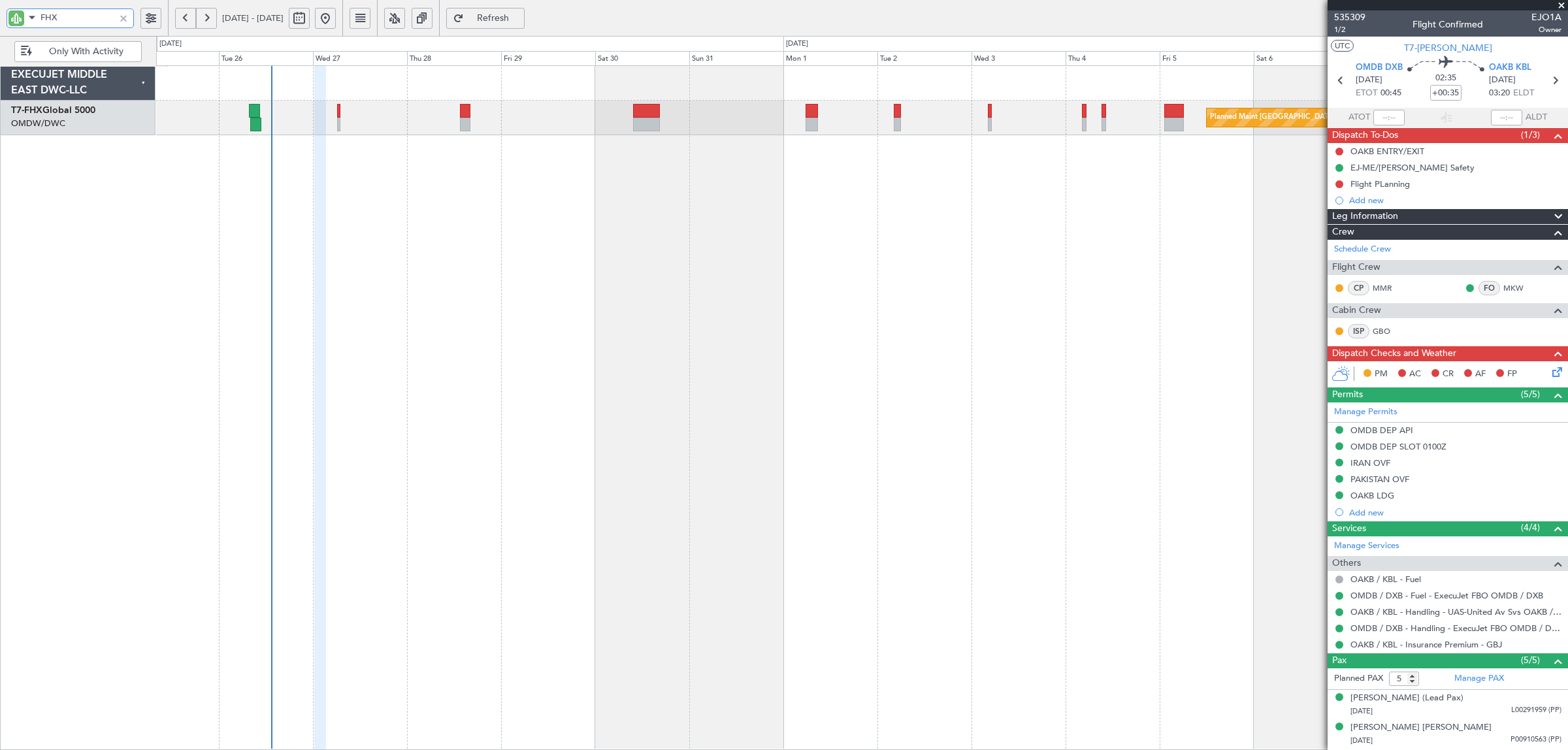
click at [670, 195] on div "Planned Maint Singapore (Changi) Planned Maint London (Stansted)" at bounding box center [861, 408] width 1411 height 684
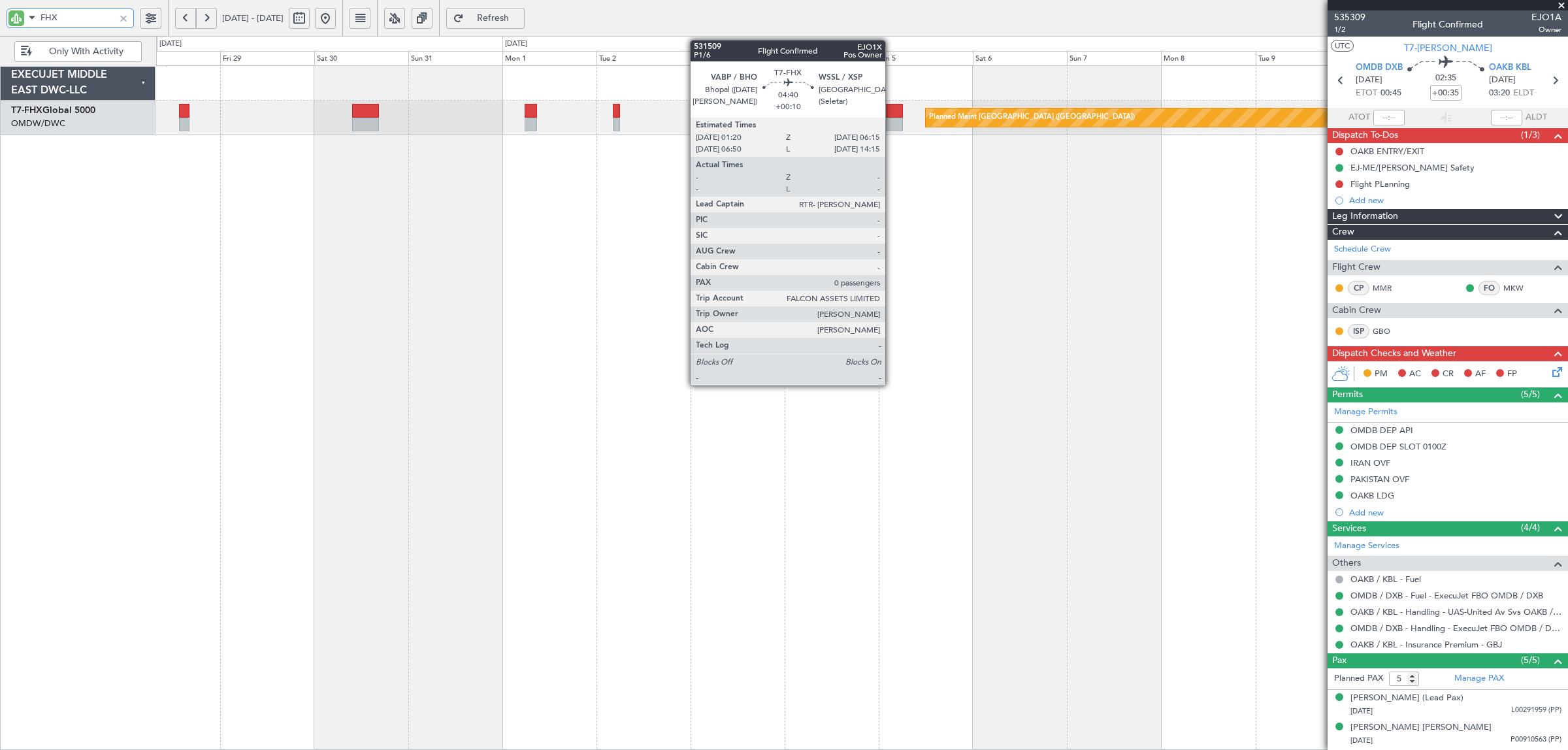
click at [892, 116] on div at bounding box center [893, 110] width 19 height 14
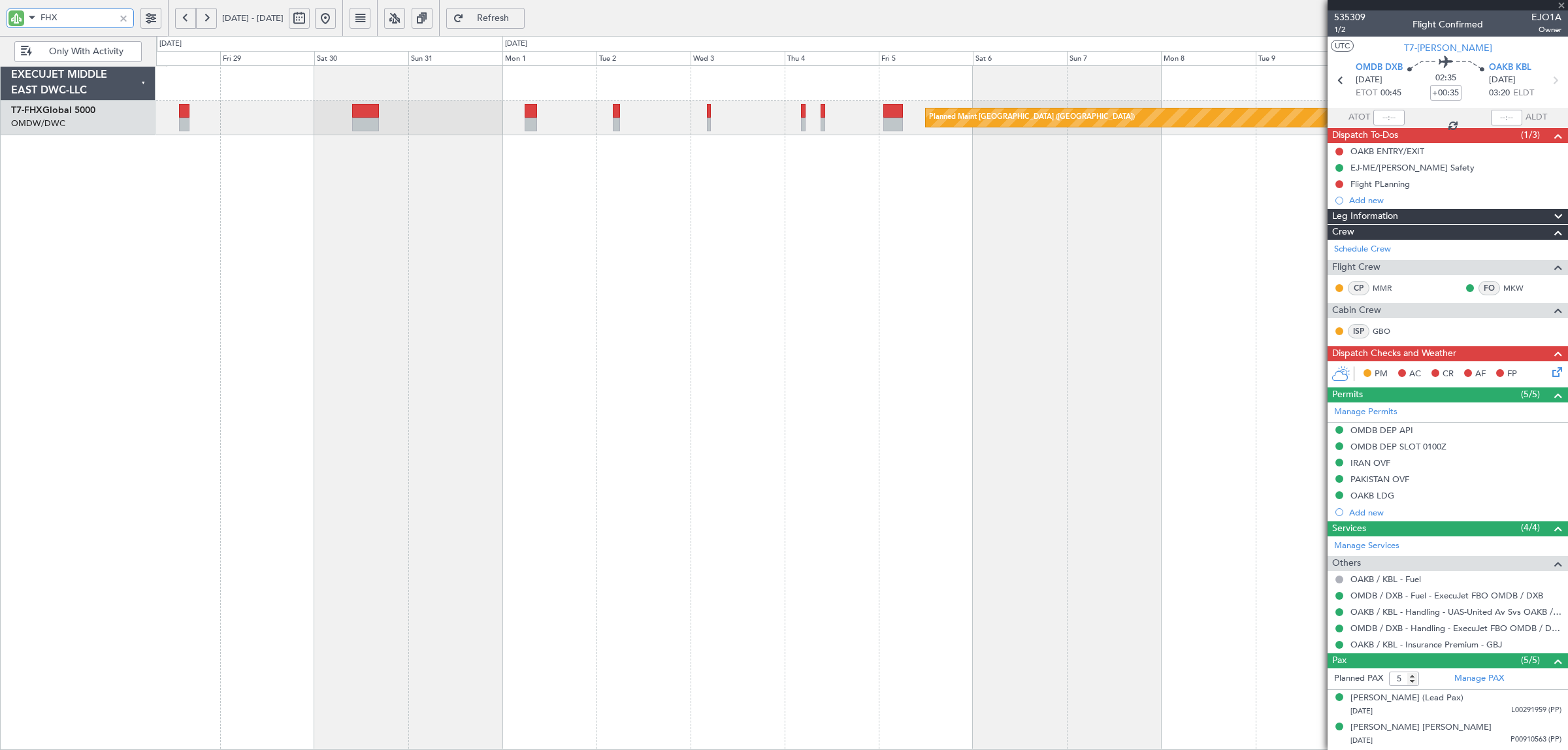
type input "+00:10"
type input "0"
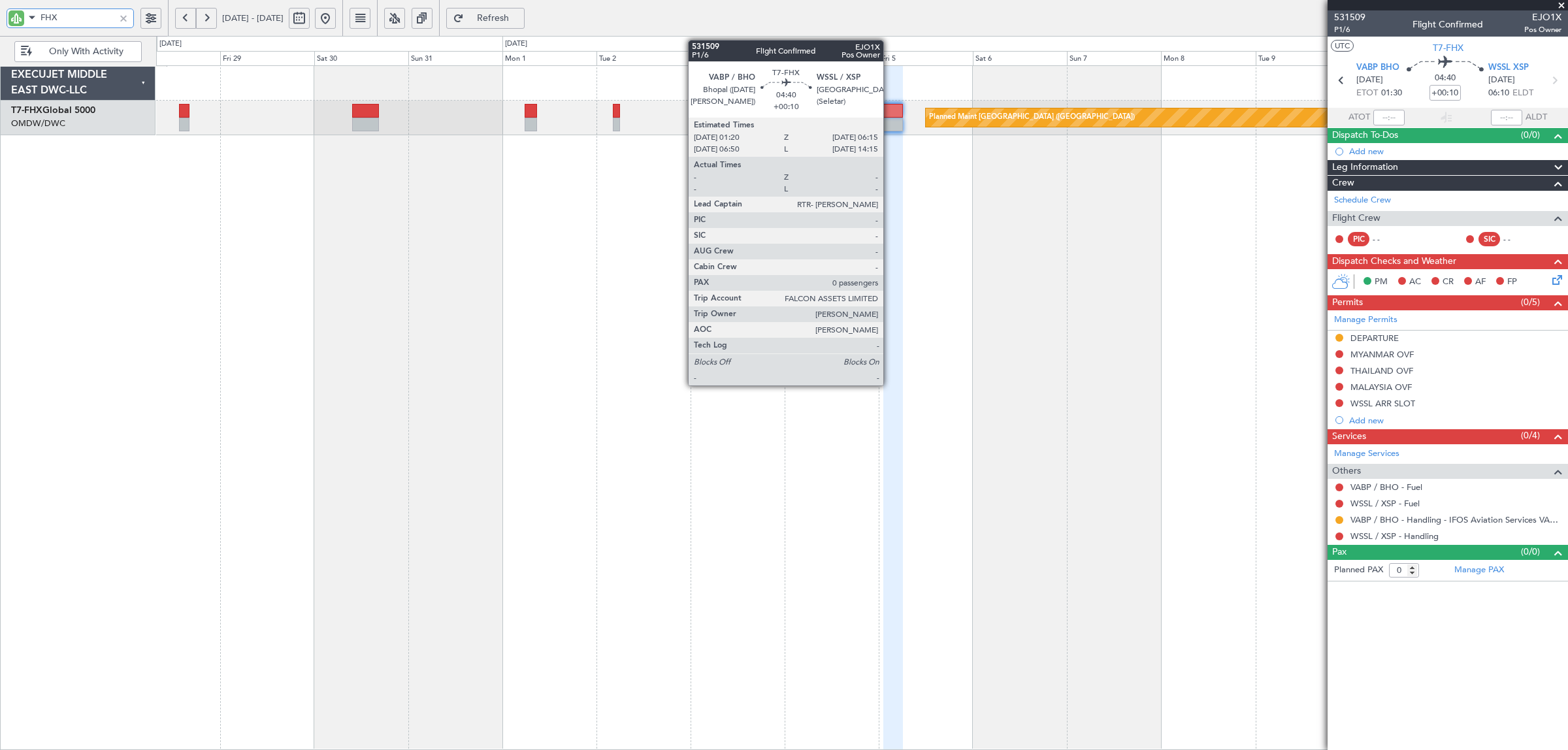
click at [890, 116] on div at bounding box center [893, 110] width 19 height 14
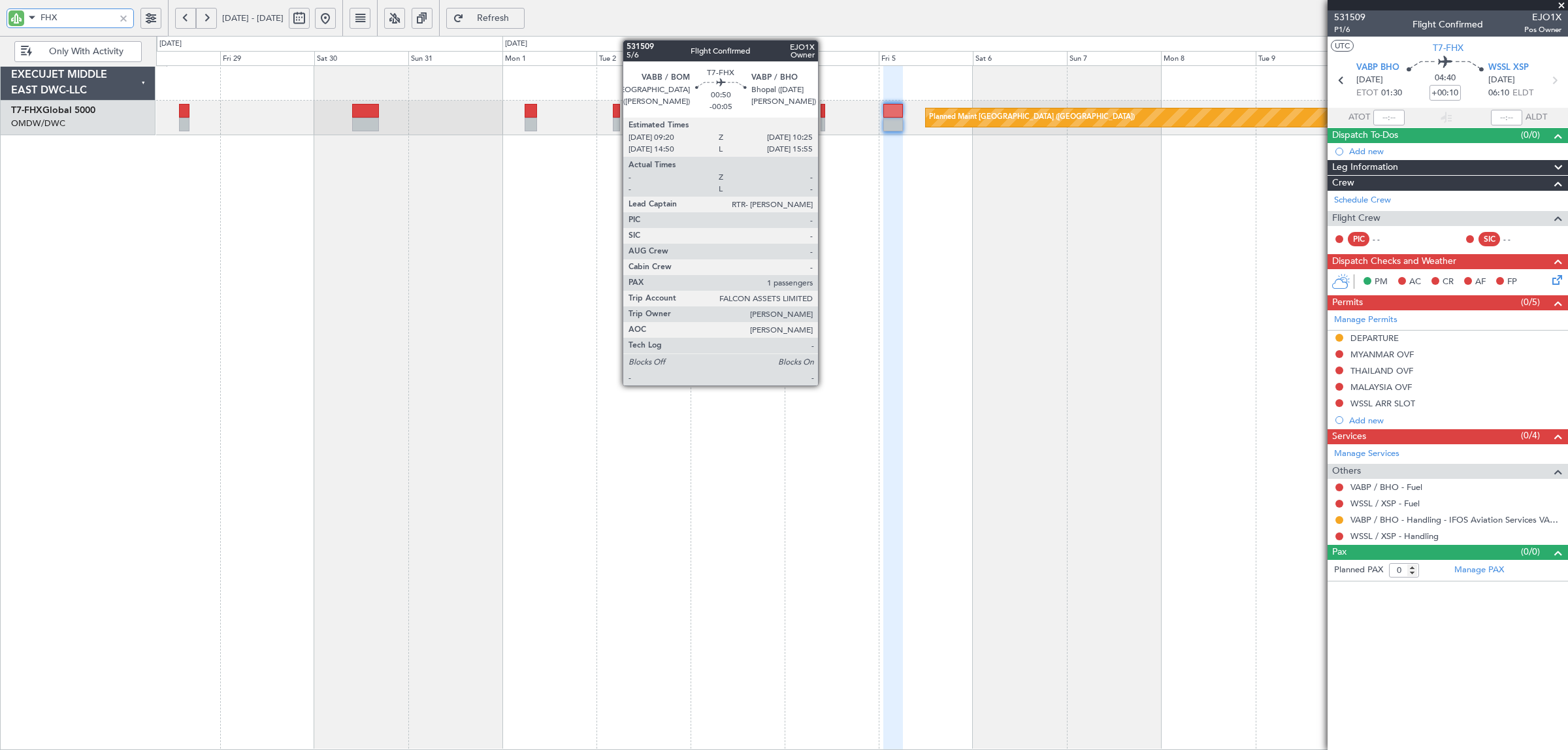
click at [824, 126] on div at bounding box center [823, 124] width 5 height 14
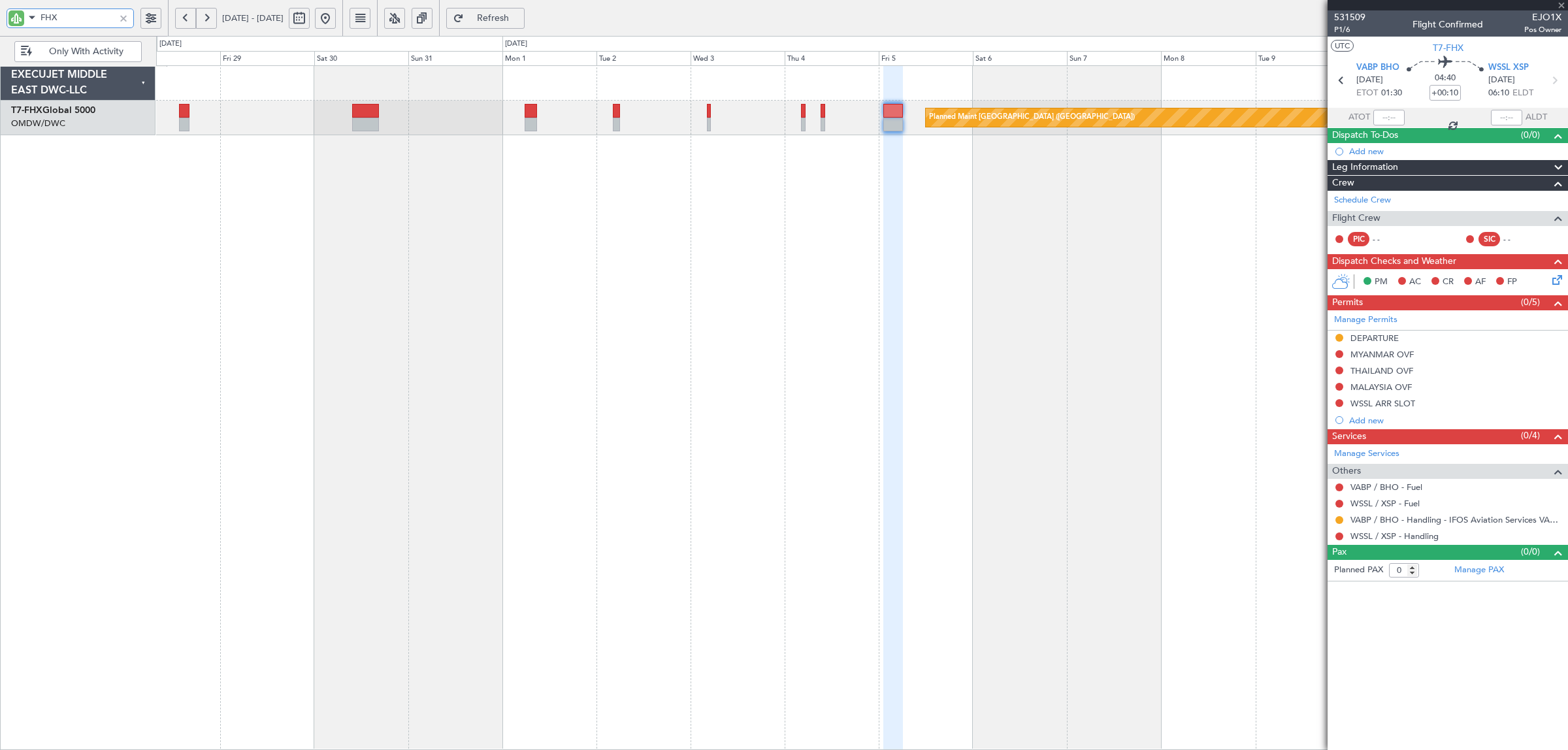
type input "-00:05"
type input "1"
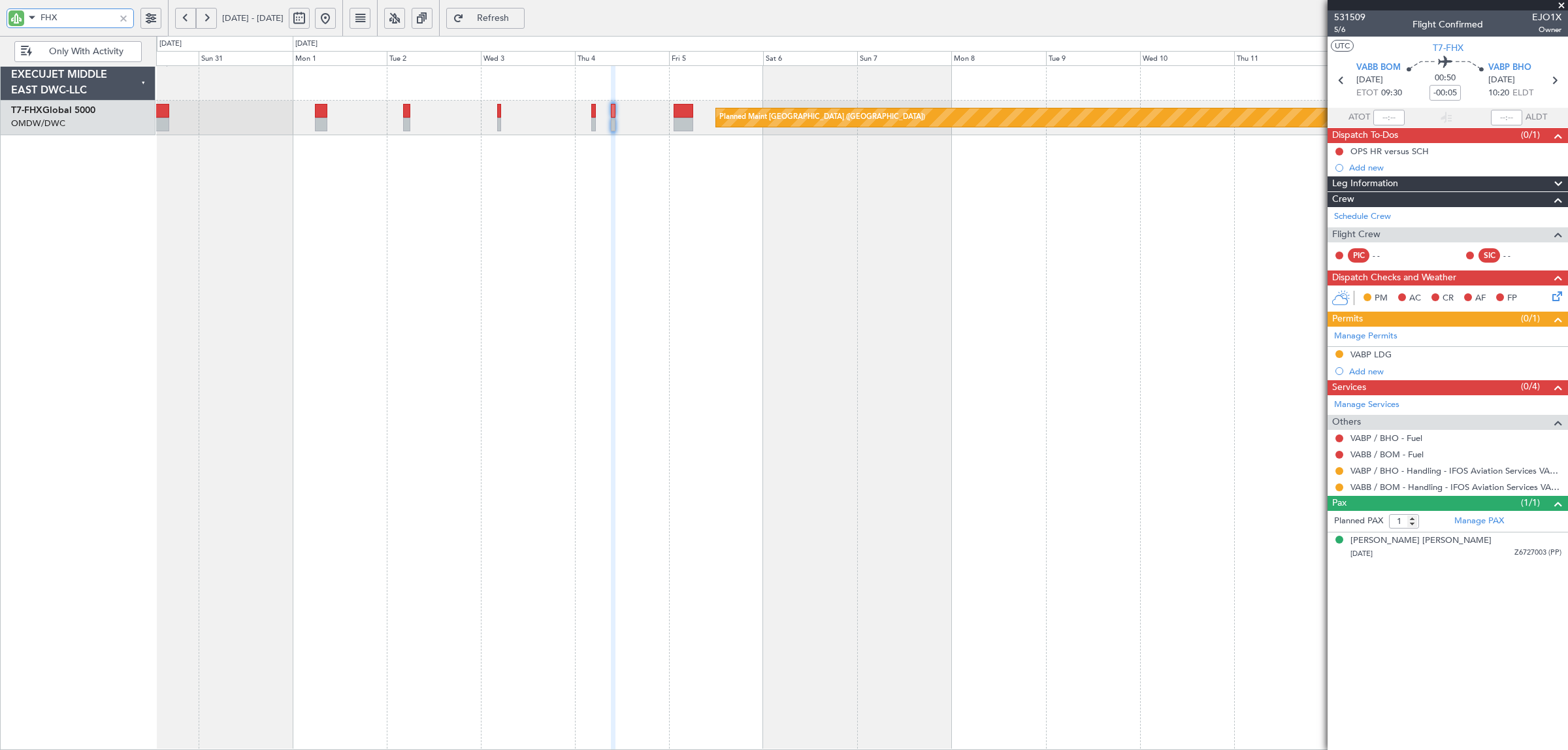
click at [703, 265] on div "Planned Maint [GEOGRAPHIC_DATA] ([GEOGRAPHIC_DATA])" at bounding box center [861, 408] width 1411 height 684
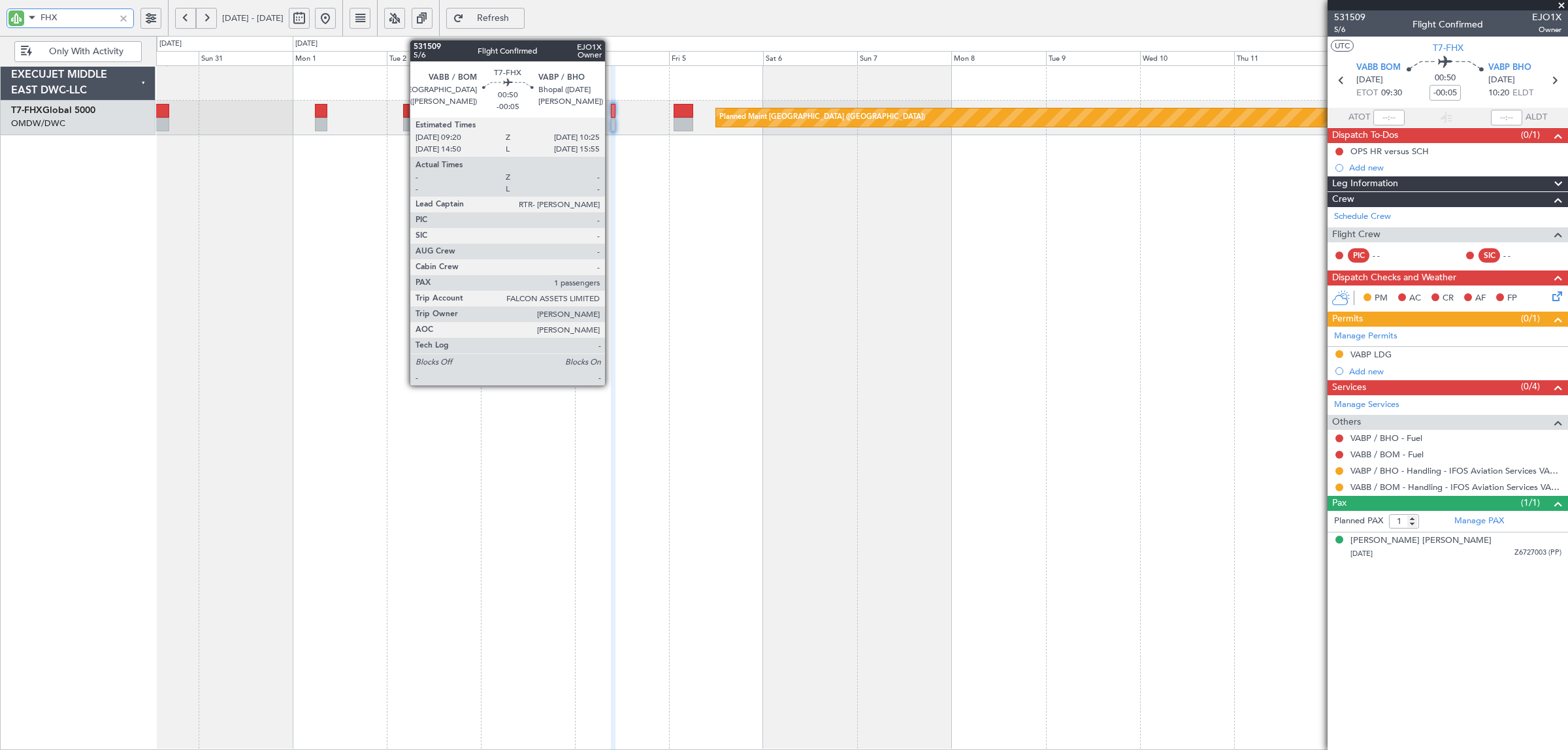
click at [611, 116] on div at bounding box center [613, 110] width 5 height 14
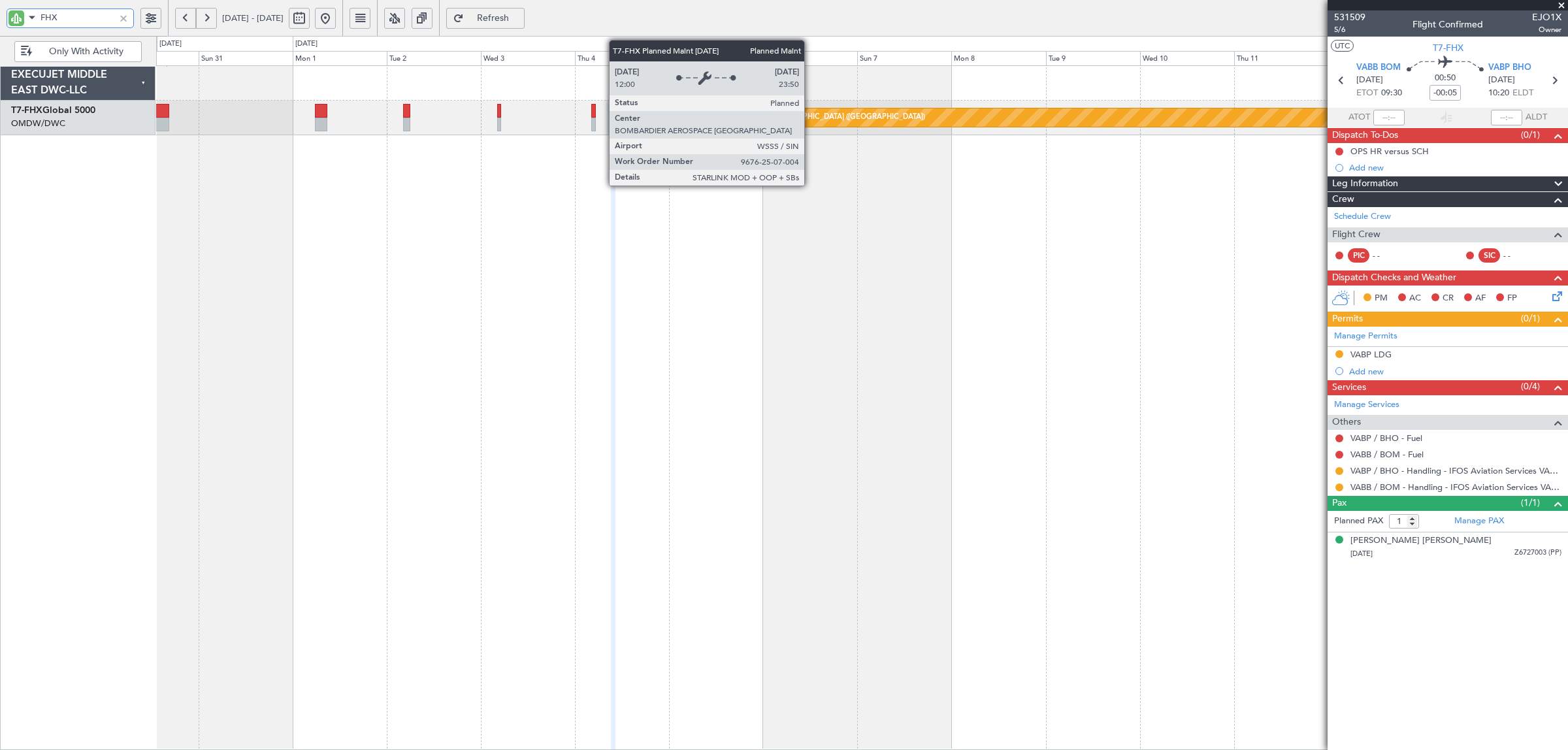
click at [811, 115] on div "Planned Maint [GEOGRAPHIC_DATA] ([GEOGRAPHIC_DATA])" at bounding box center [822, 117] width 206 height 19
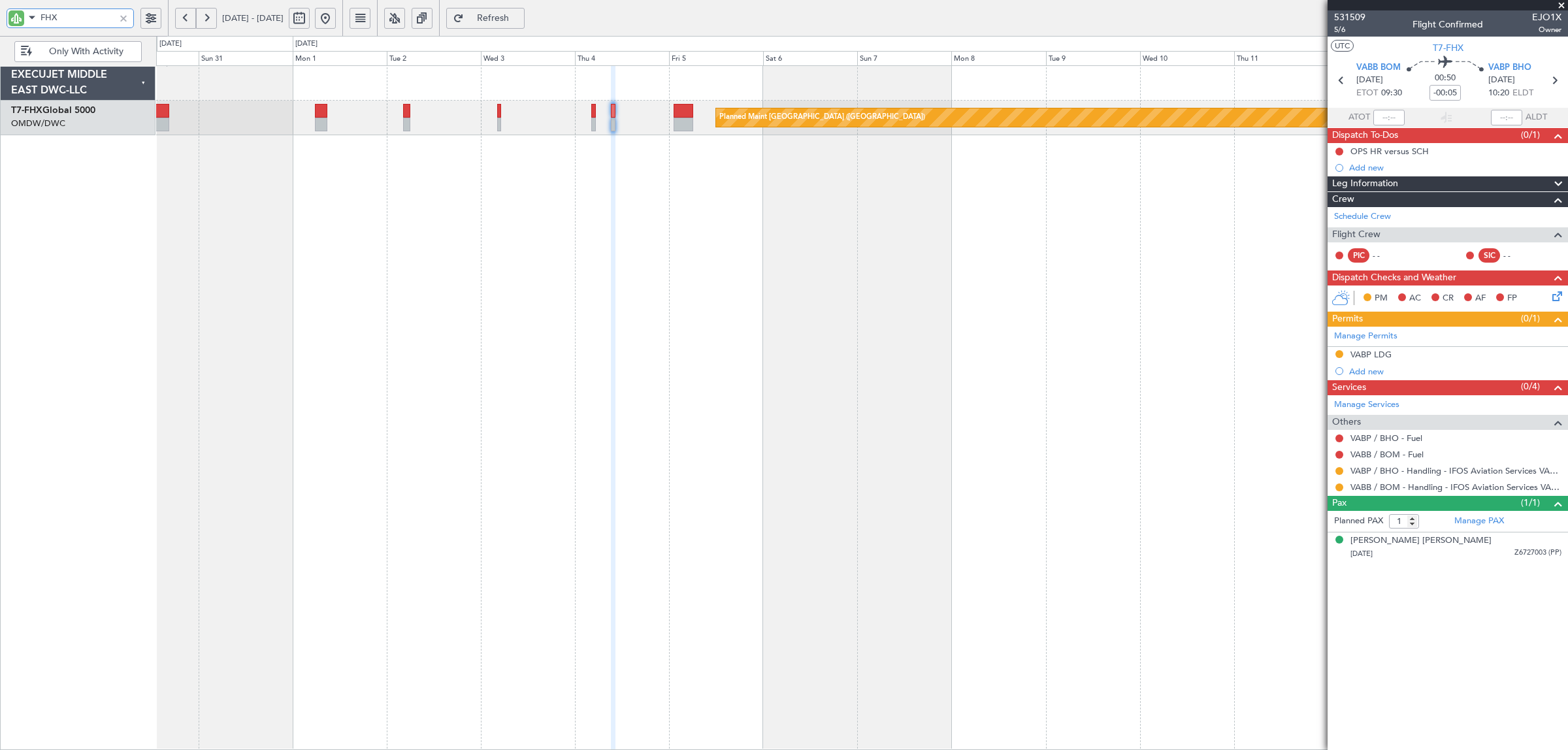
drag, startPoint x: 64, startPoint y: 19, endPoint x: 6, endPoint y: 20, distance: 58.0
click at [6, 17] on div "FHX" at bounding box center [84, 18] width 168 height 36
type input "gts"
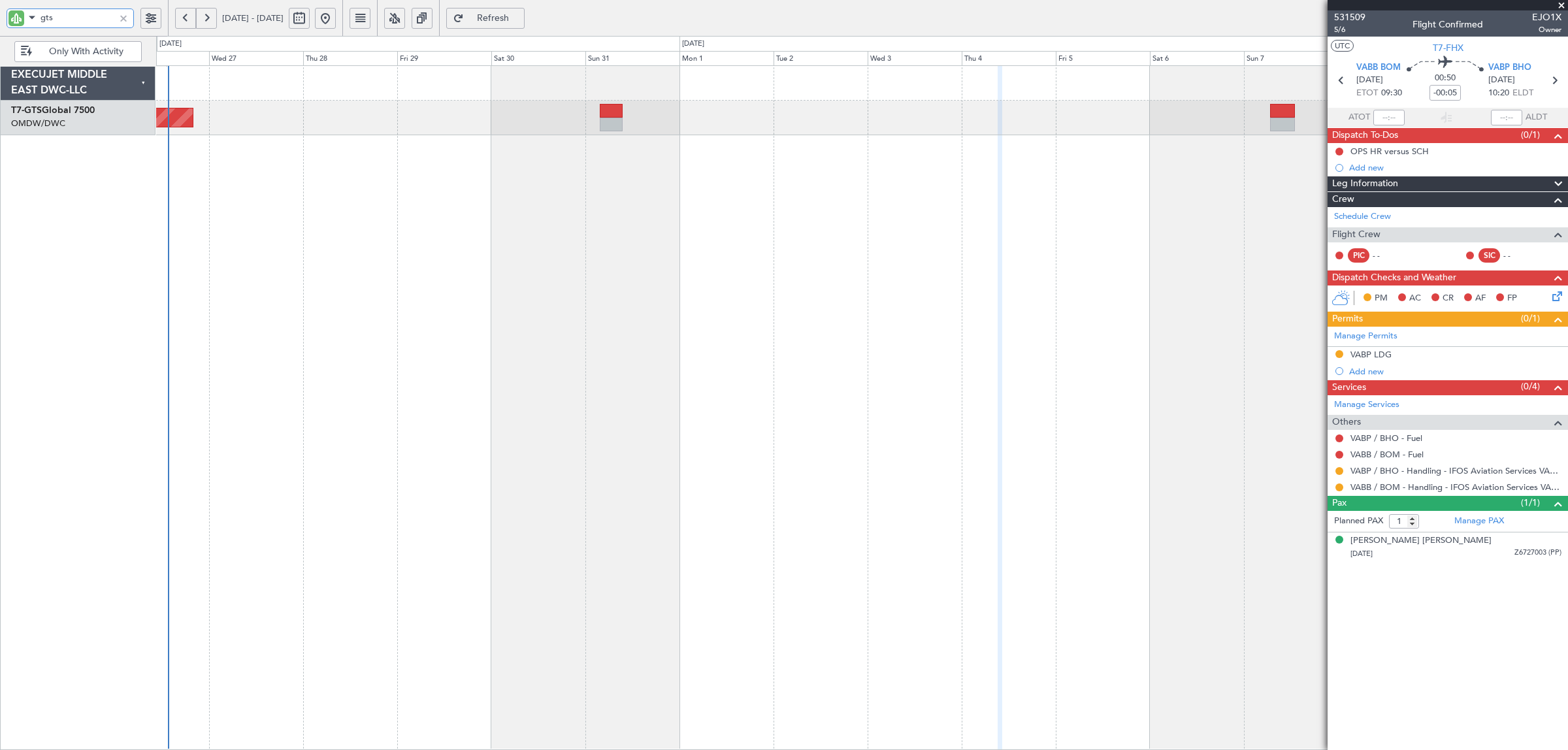
click at [755, 287] on div "Unplanned Maint [GEOGRAPHIC_DATA] (Seletar)" at bounding box center [861, 408] width 1411 height 684
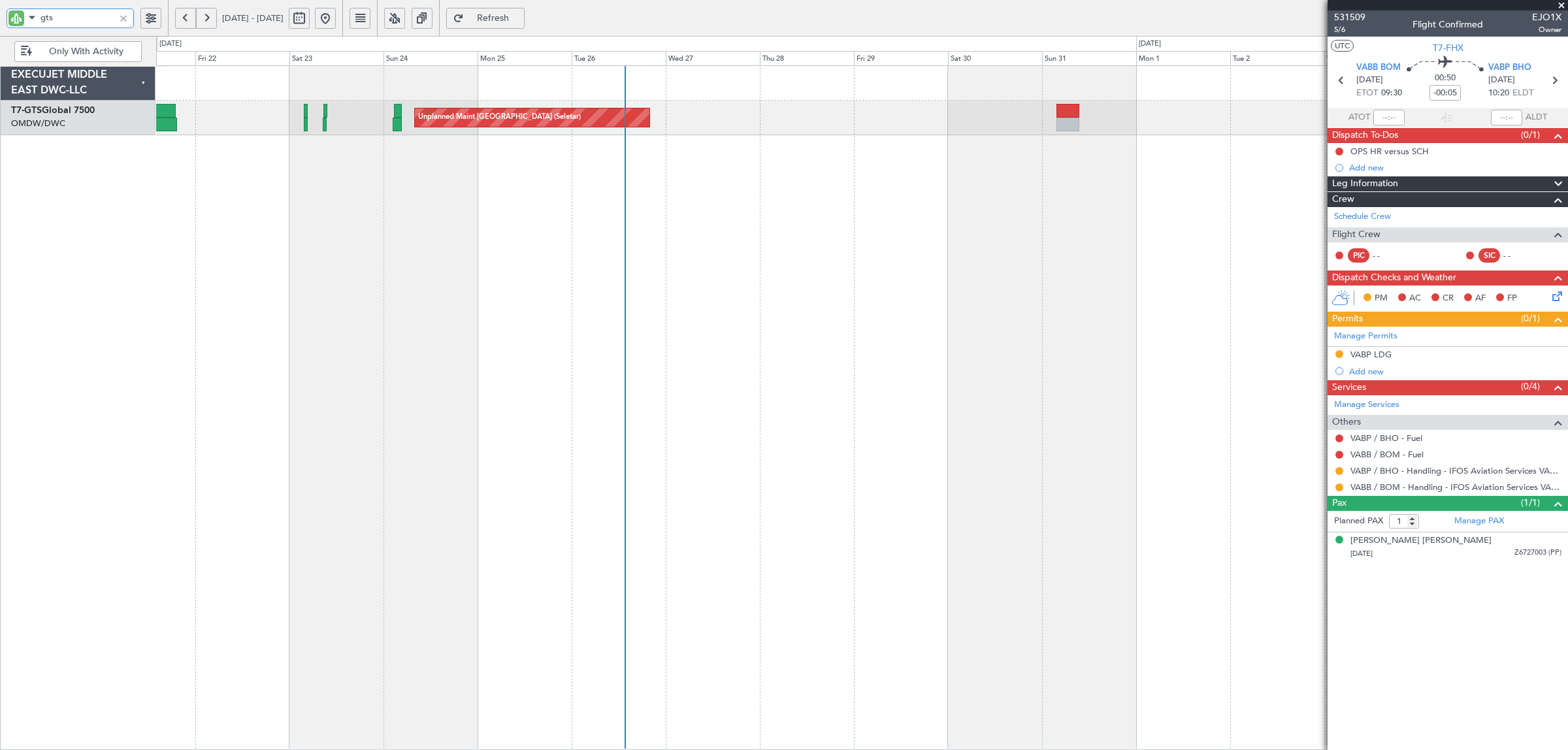
click at [782, 198] on div "Unplanned Maint Singapore (Seletar) Planned Maint Dubai (Al Maktoum Intl)" at bounding box center [861, 408] width 1411 height 684
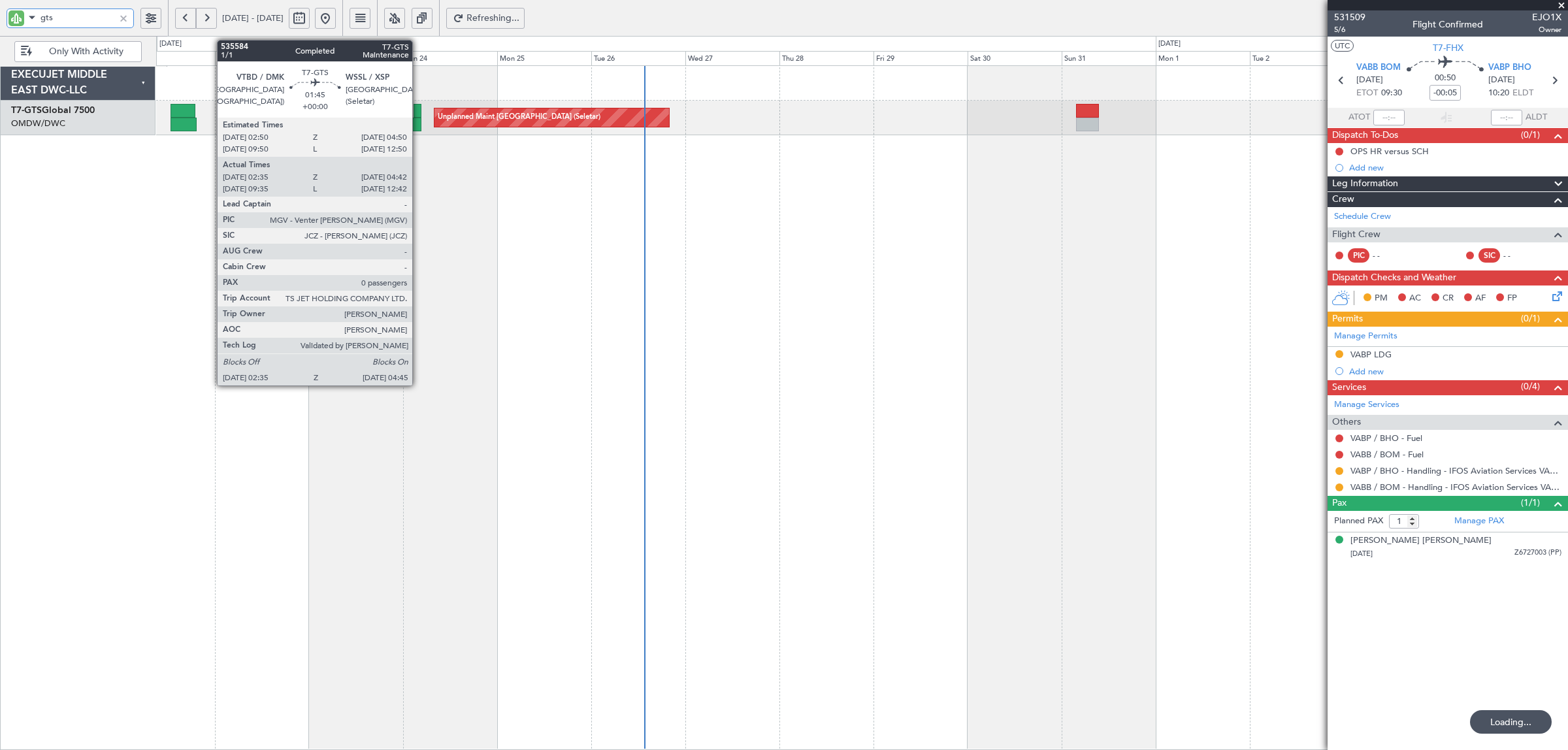
click at [419, 122] on div at bounding box center [416, 124] width 9 height 14
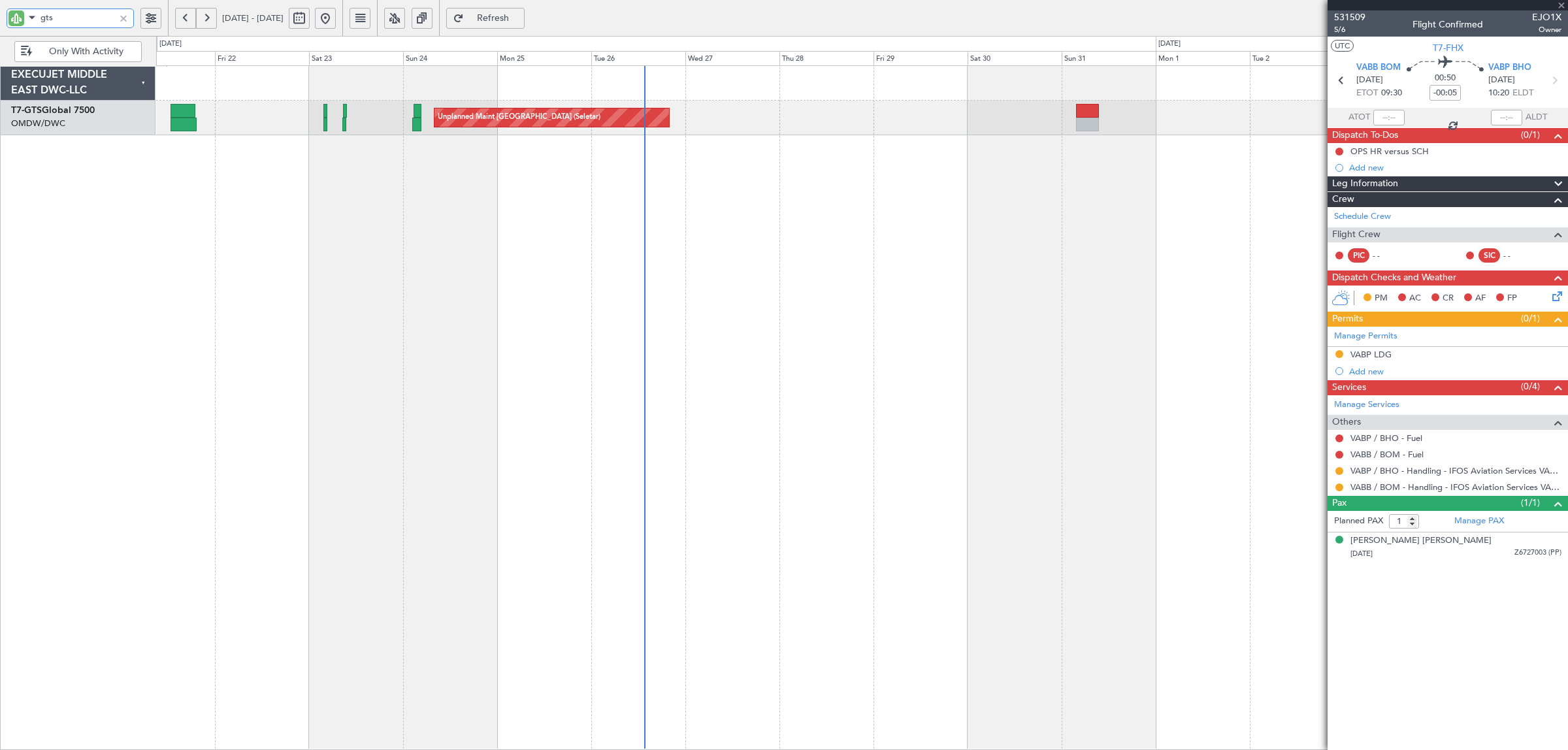
type input "02:45"
type input "04:37"
type input "0"
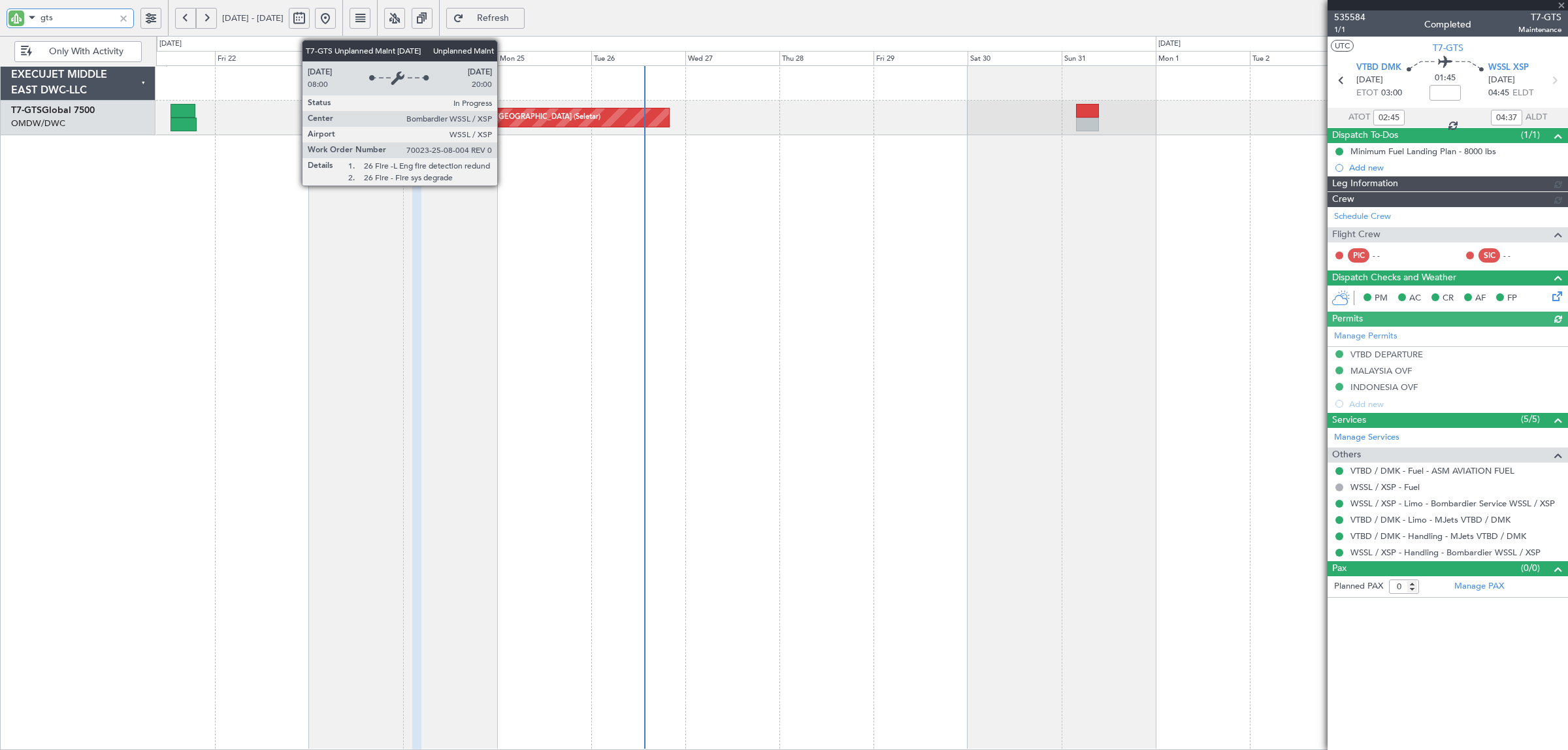
click at [504, 113] on div "Unplanned Maint [GEOGRAPHIC_DATA] (Seletar)" at bounding box center [519, 117] width 163 height 19
type input "Rohit Roy (ROY)"
type input "7108"
click at [504, 113] on div "Unplanned Maint [GEOGRAPHIC_DATA] (Seletar)" at bounding box center [519, 117] width 163 height 19
type input "gts"
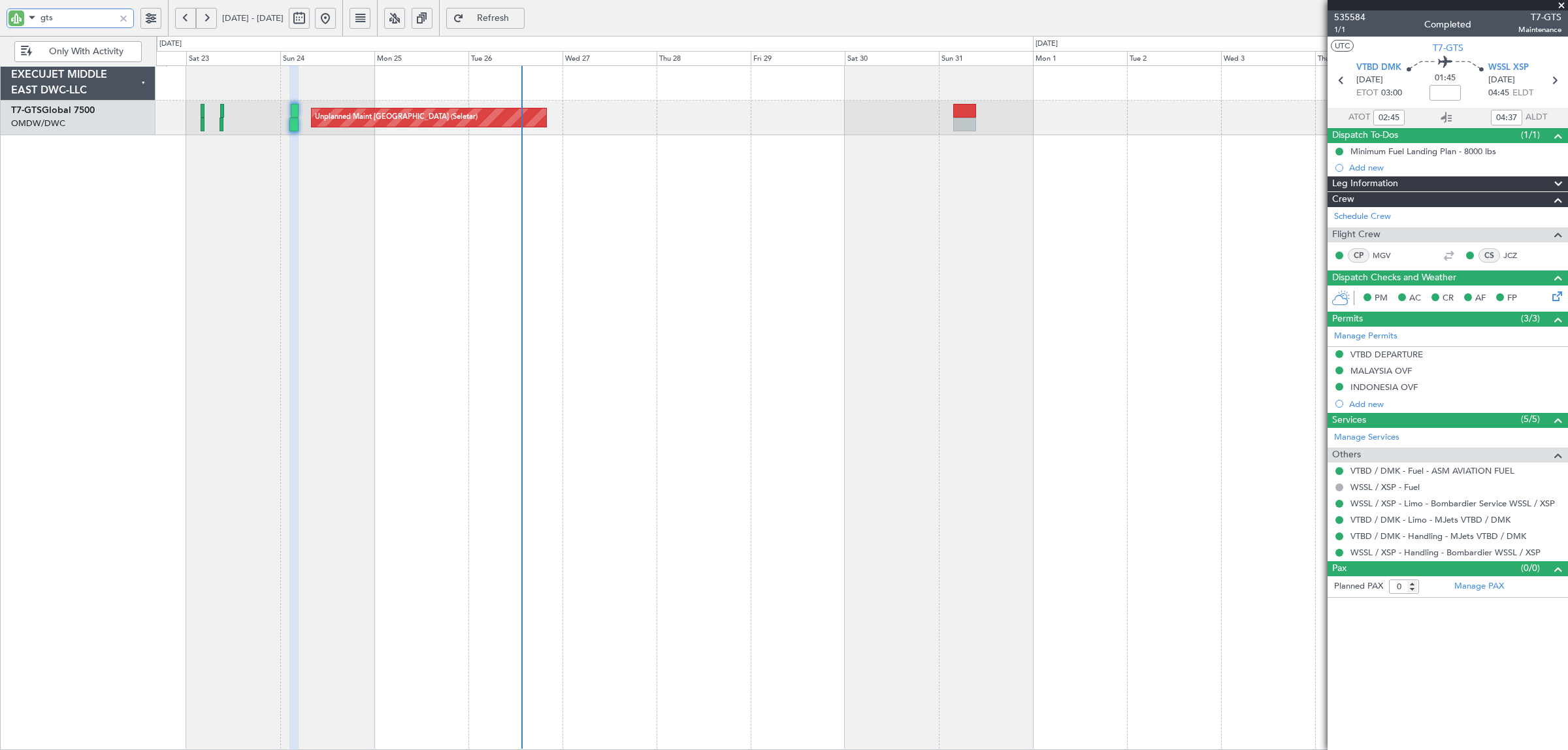
click at [949, 268] on div "Unplanned Maint Singapore (Seletar) Planned Maint Dubai (Al Maktoum Intl)" at bounding box center [861, 408] width 1411 height 684
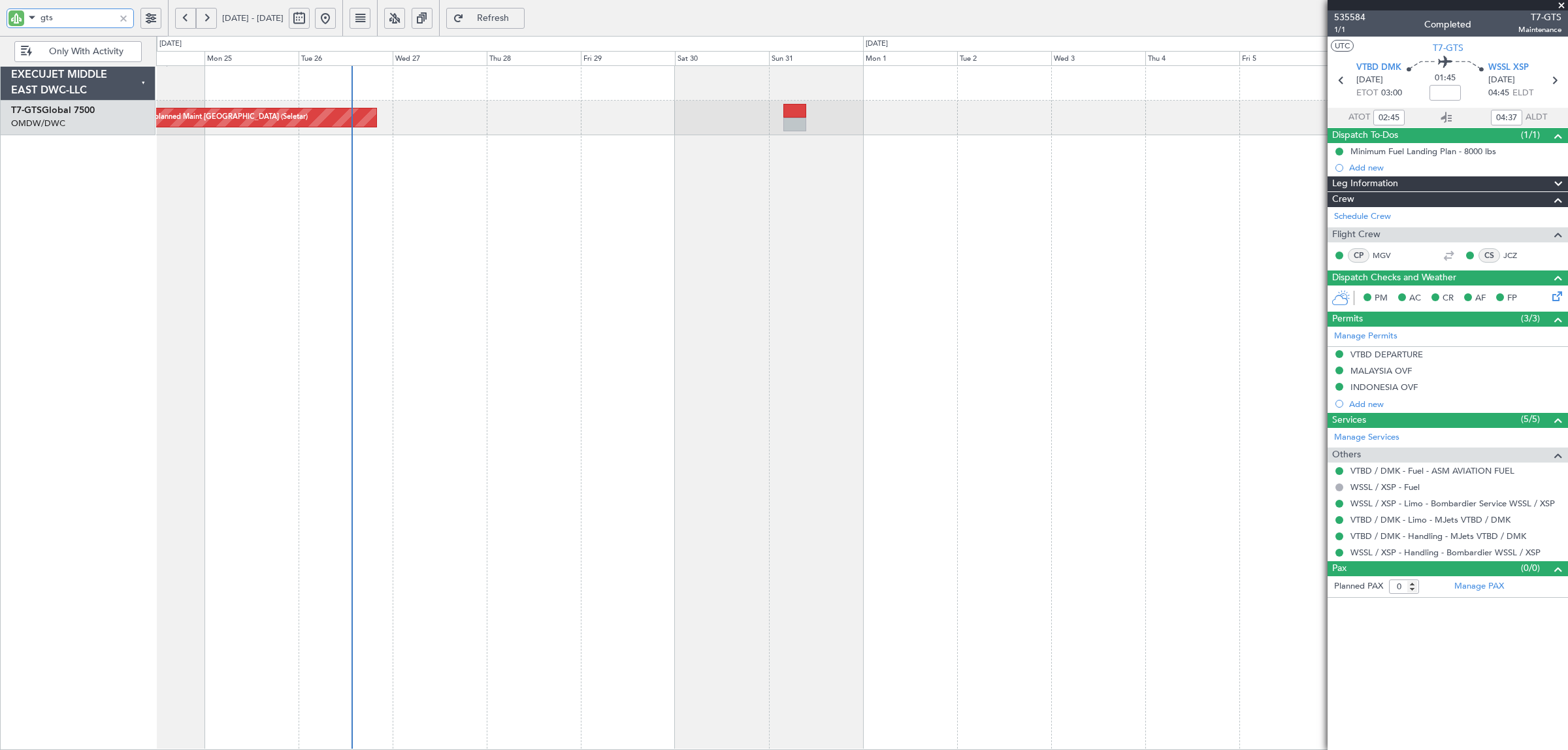
click at [607, 220] on div "Unplanned Maint [GEOGRAPHIC_DATA] (Seletar)" at bounding box center [861, 408] width 1411 height 684
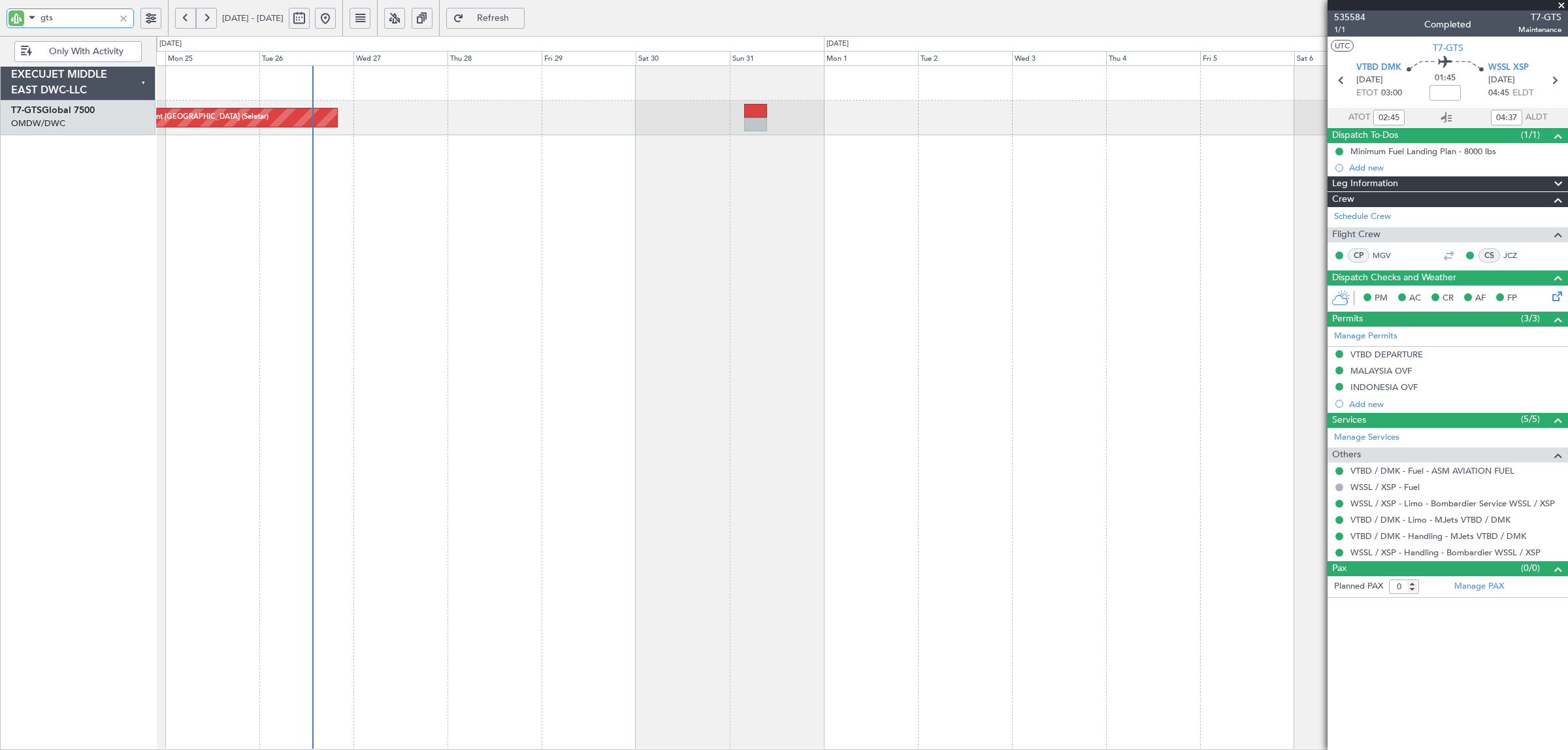
click at [596, 214] on div "Unplanned Maint [GEOGRAPHIC_DATA] (Seletar)" at bounding box center [861, 408] width 1411 height 684
type input "Rohit Roy (ROY)"
type input "7108"
drag, startPoint x: 46, startPoint y: 13, endPoint x: -3, endPoint y: 14, distance: 49.0
click at [0, 14] on html "gts 24 Aug 2025 - 08 Sep 2025 Refresh Quick Links Only With Activity Unplanned …" at bounding box center [784, 375] width 1568 height 750
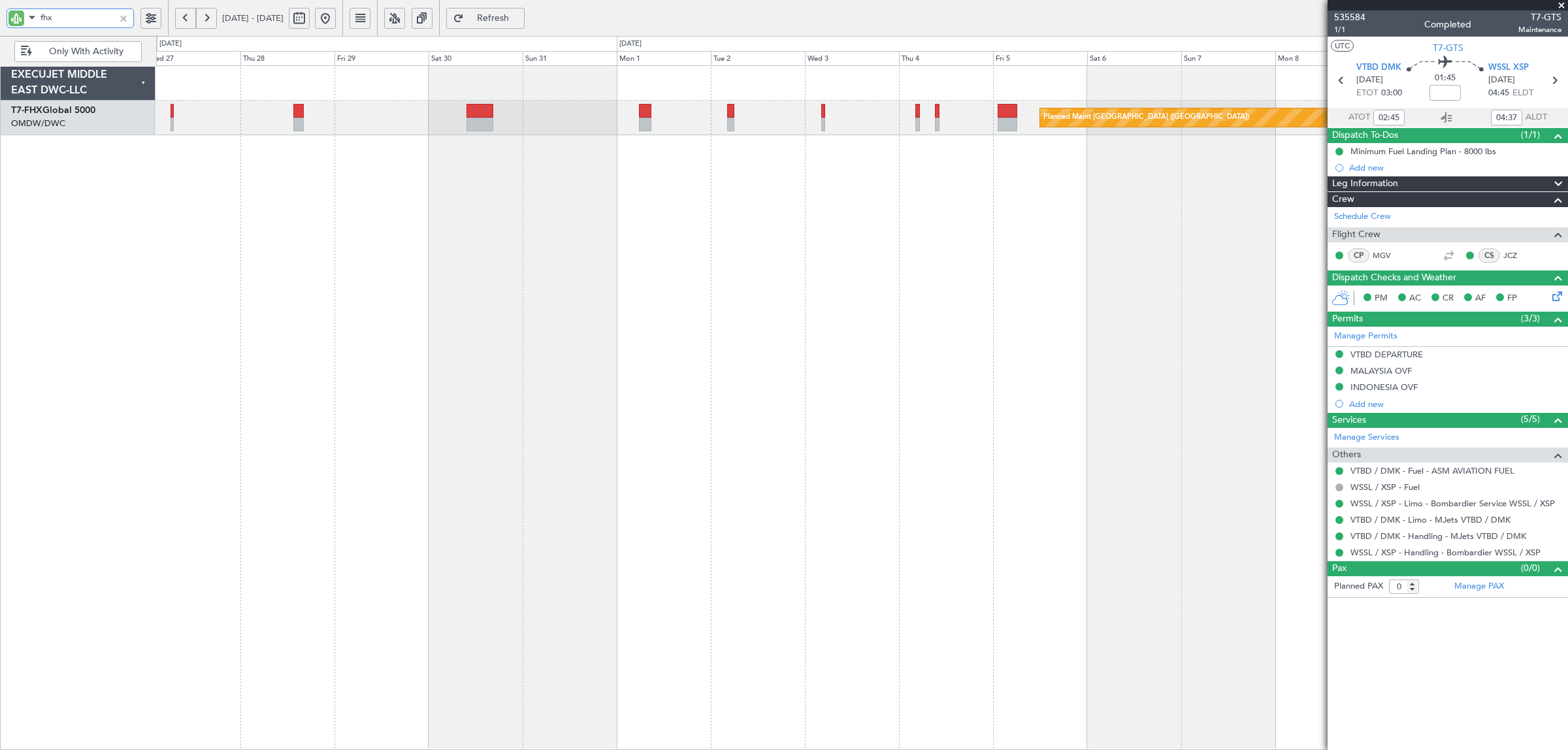
click at [648, 332] on div "Planned Maint Singapore (Changi) Planned Maint London (Stansted)" at bounding box center [861, 408] width 1411 height 684
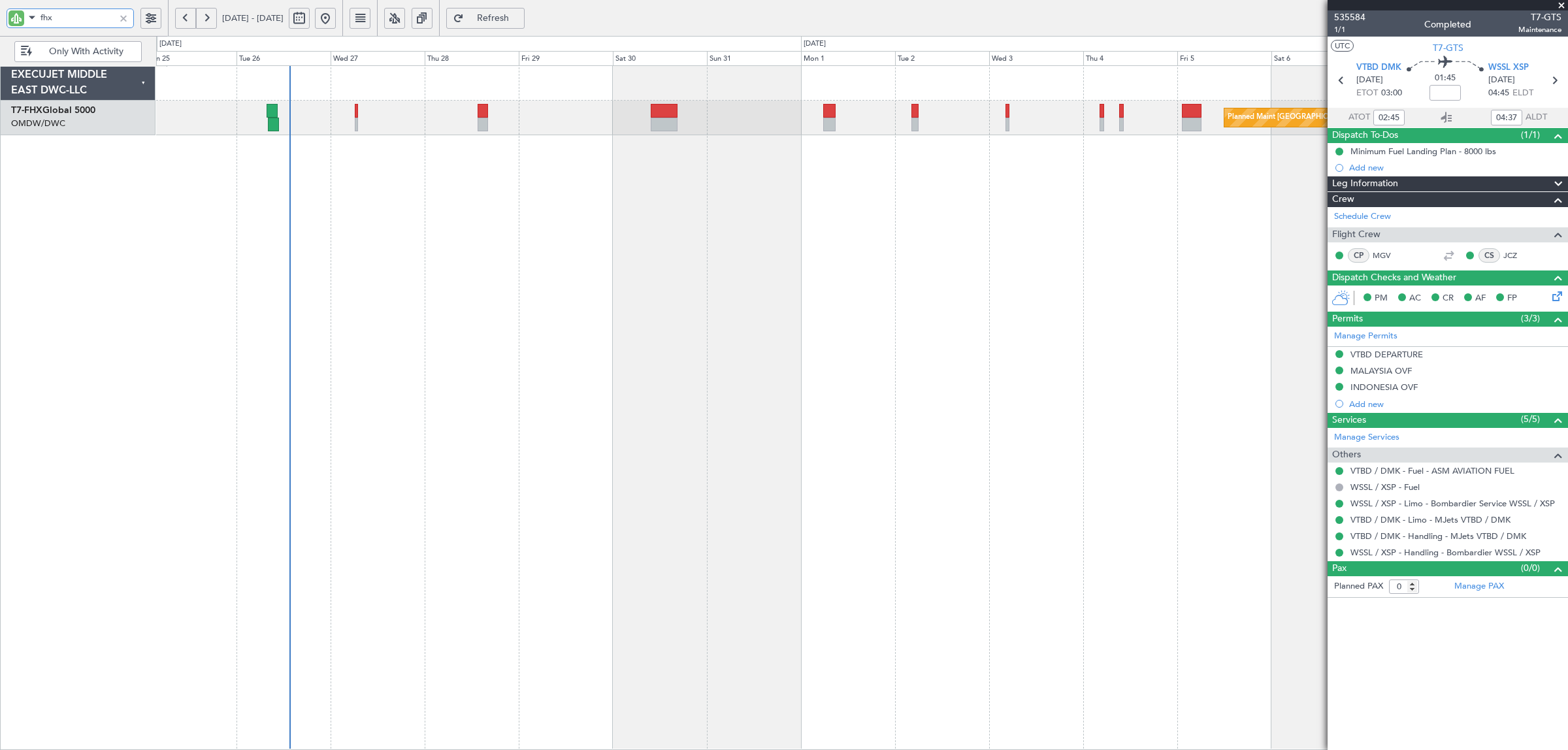
click at [957, 311] on div "Planned Maint Singapore (Changi) Planned Maint London (Stansted)" at bounding box center [861, 408] width 1411 height 684
type input "fhx"
type input "Rohit Roy (ROY)"
type input "7108"
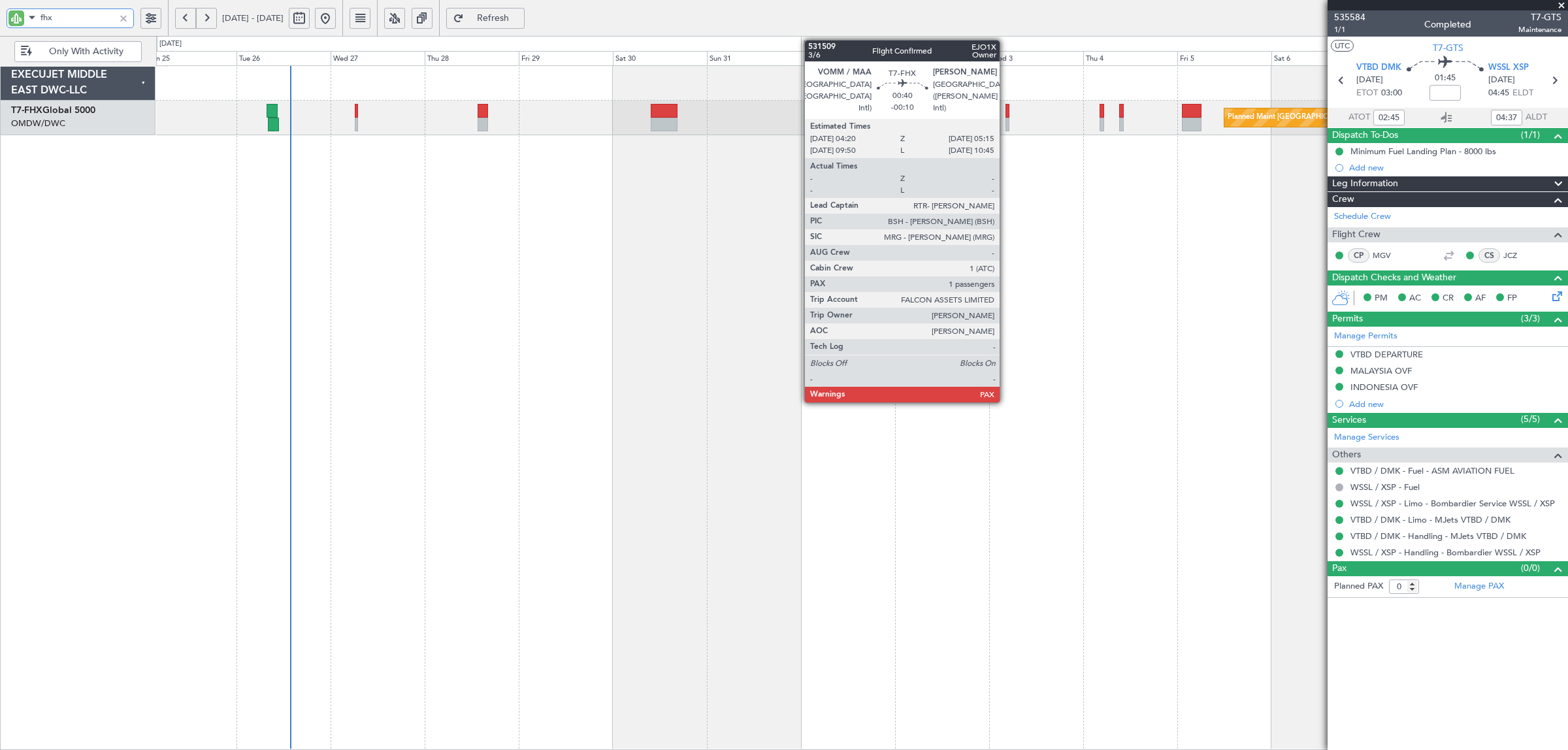
click at [1006, 119] on div at bounding box center [1008, 124] width 4 height 14
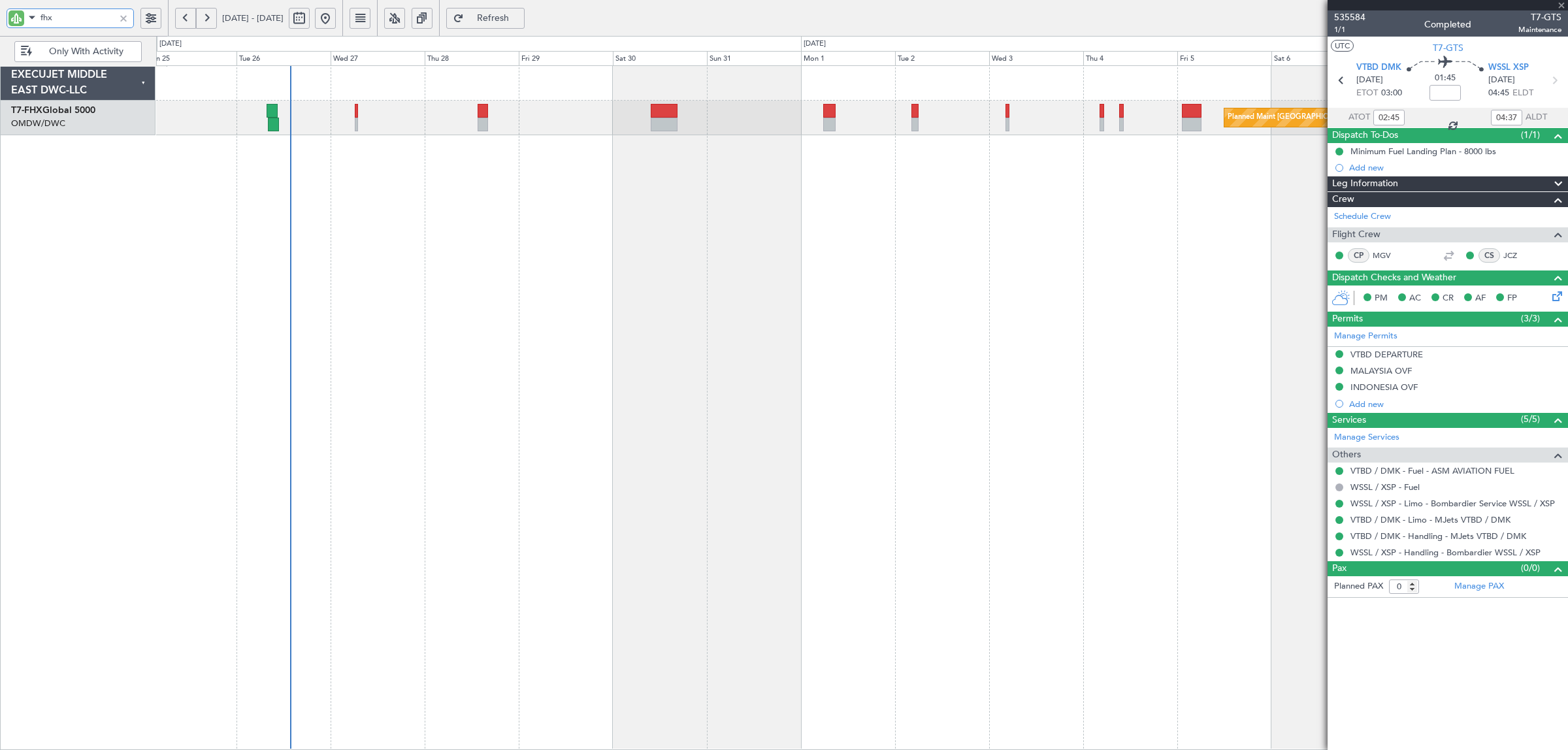
type input "-00:10"
type input "1"
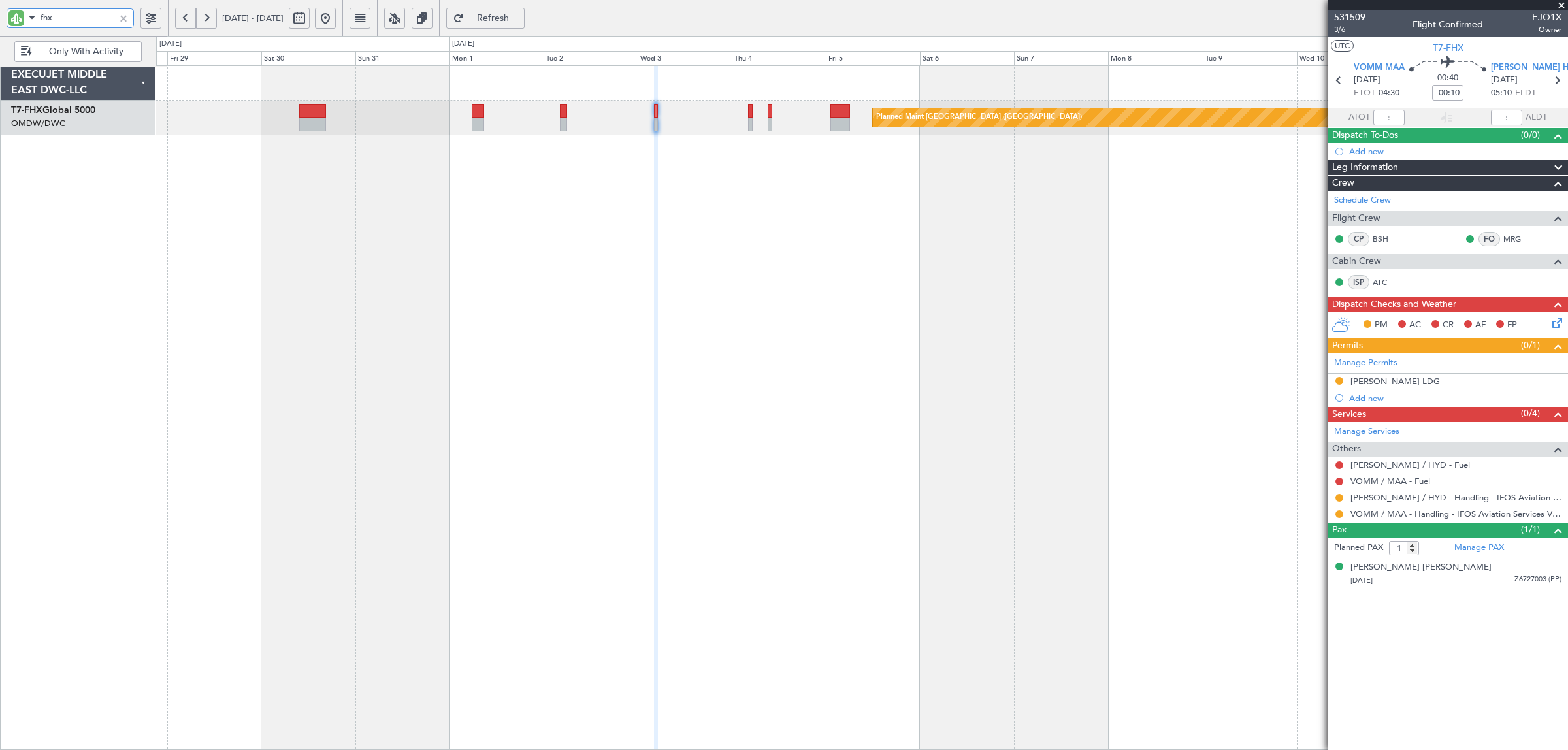
click at [362, 181] on div "Planned Maint [GEOGRAPHIC_DATA] ([GEOGRAPHIC_DATA])" at bounding box center [861, 408] width 1411 height 684
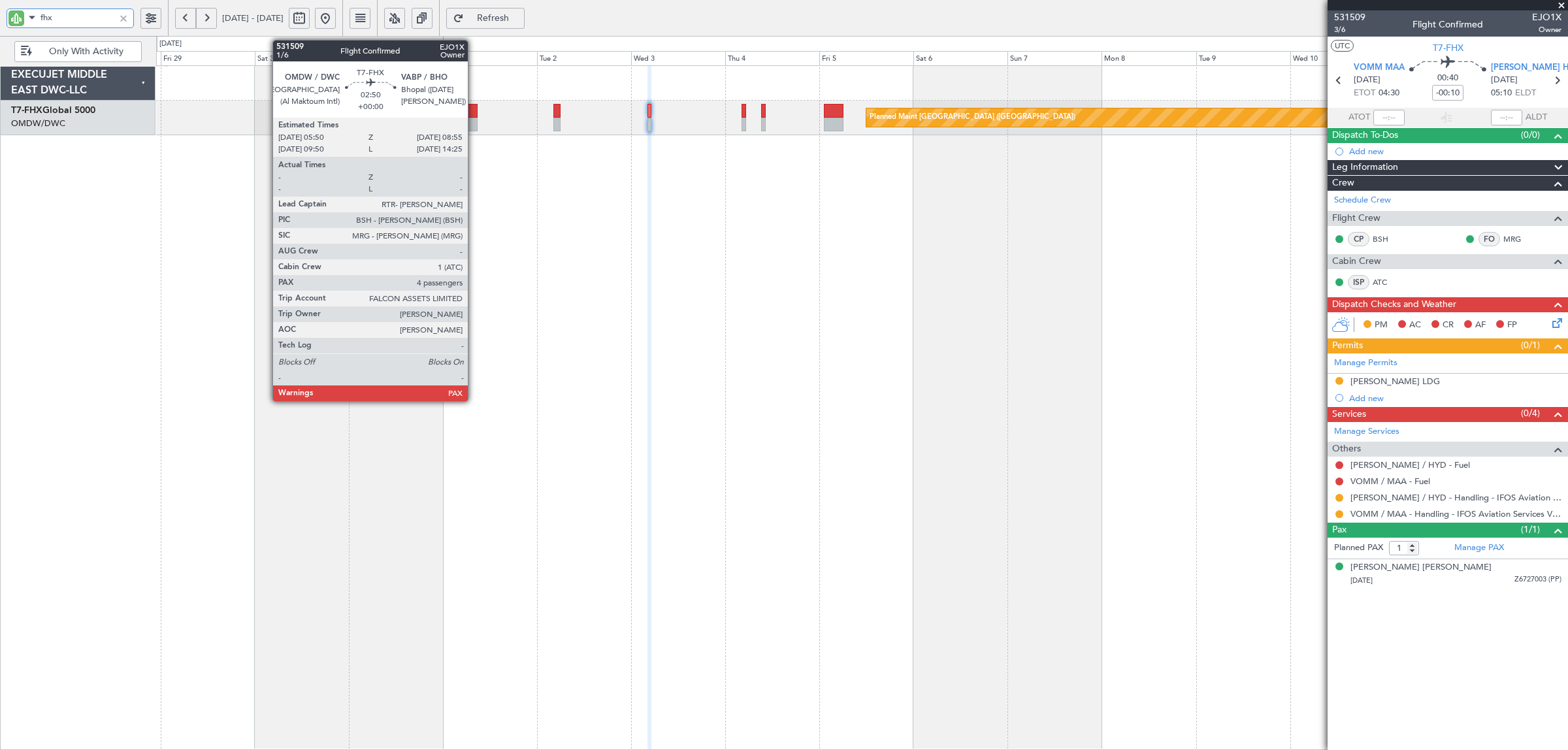
click at [474, 119] on div at bounding box center [471, 124] width 12 height 14
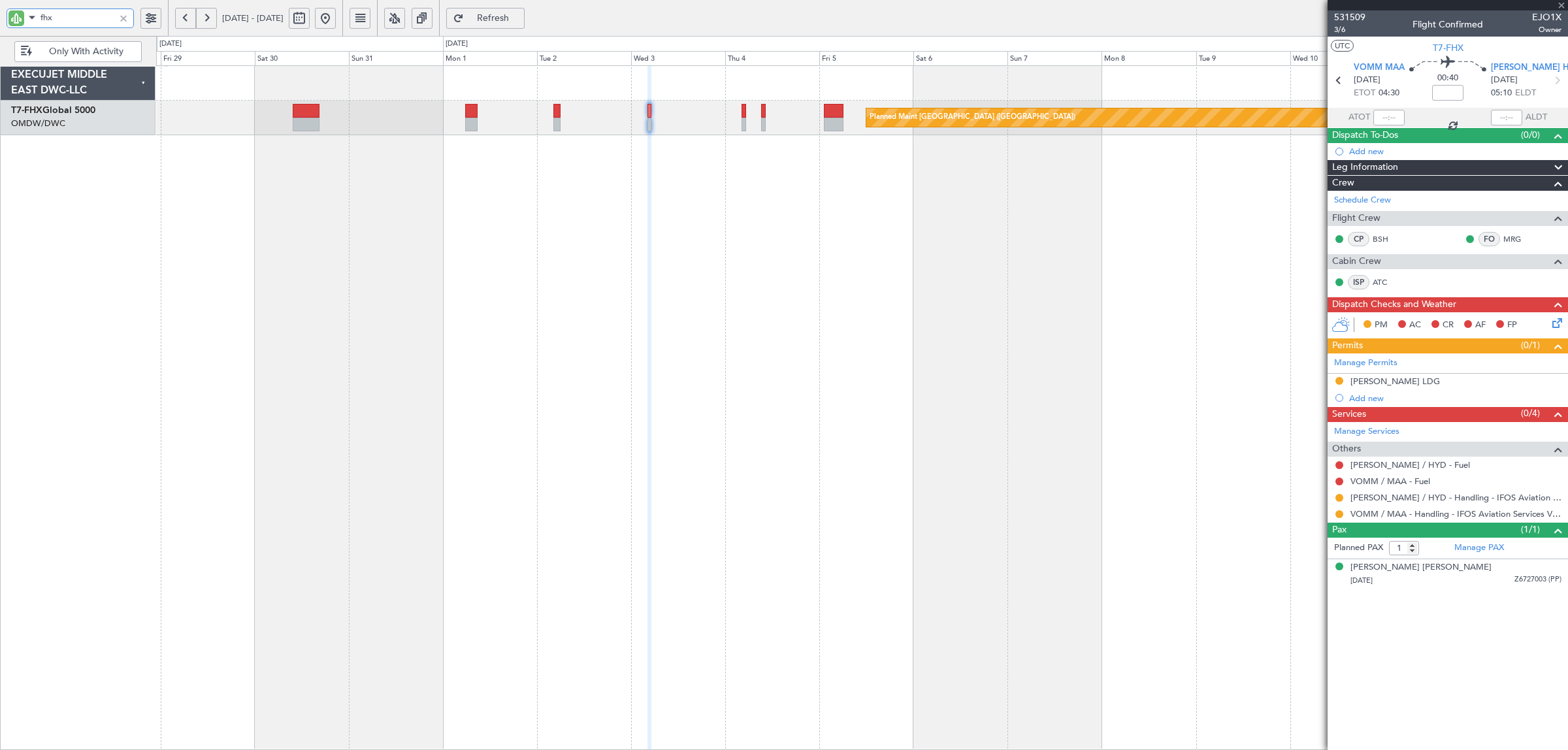
type input "4"
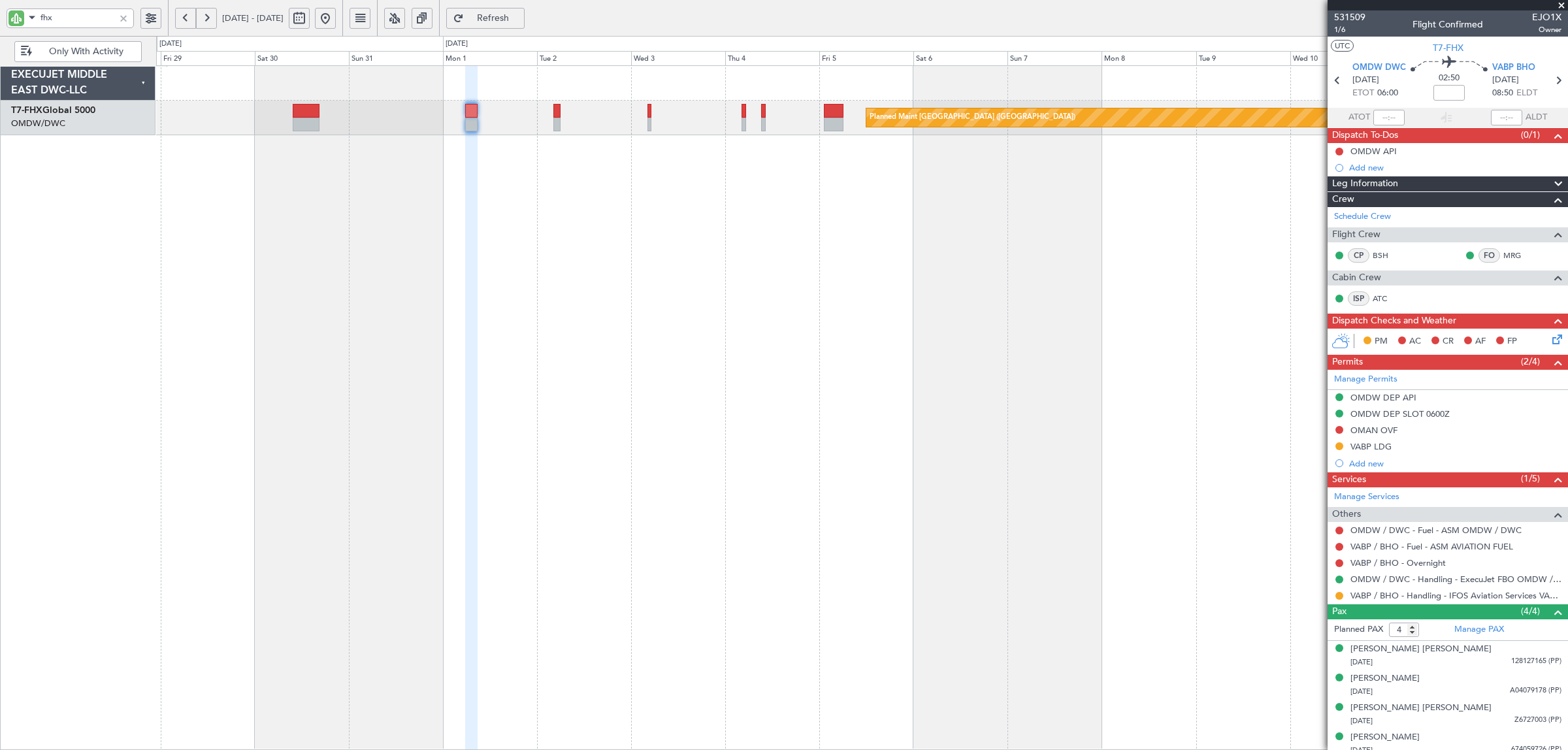
click at [210, 17] on button at bounding box center [206, 18] width 21 height 21
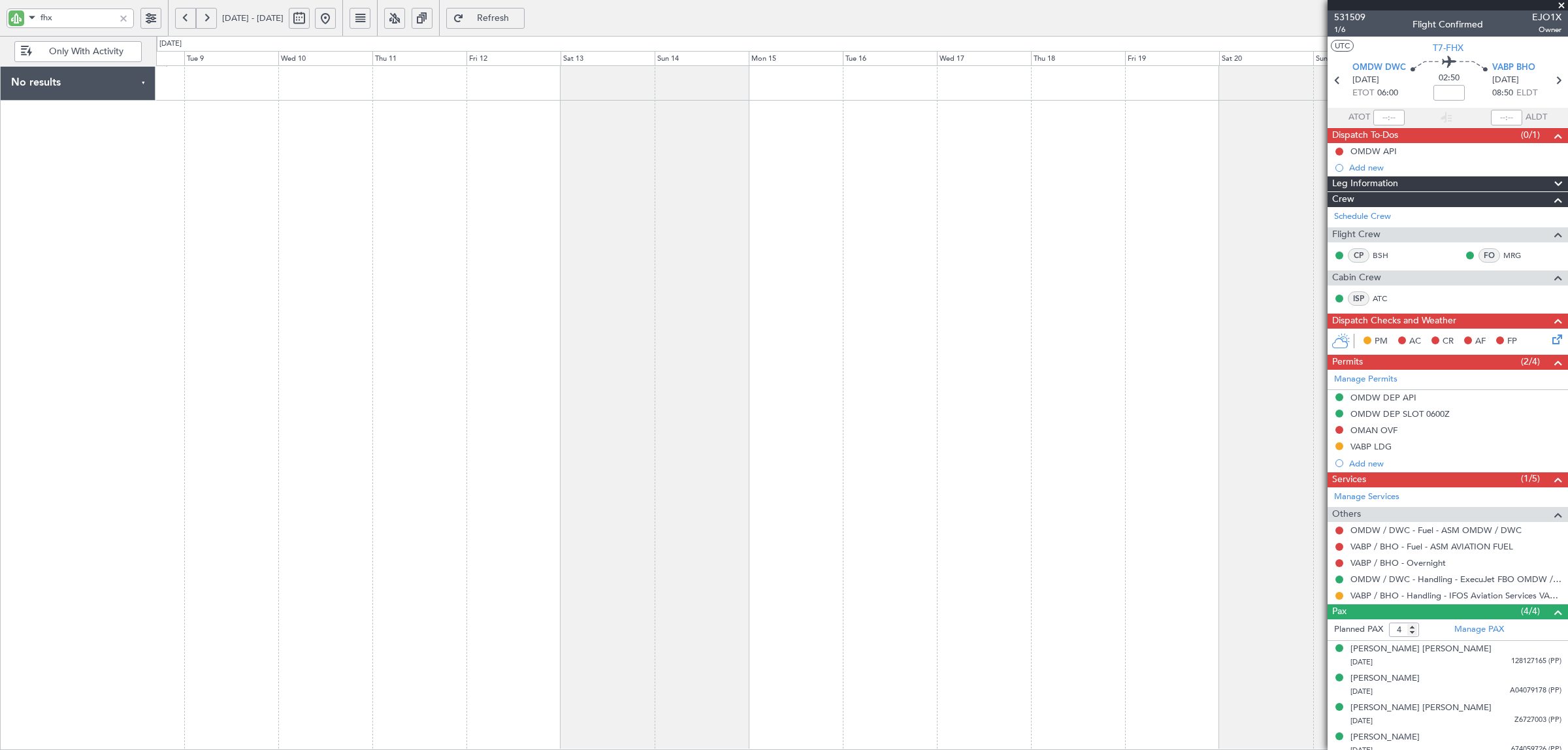
click at [1295, 139] on div at bounding box center [861, 408] width 1411 height 684
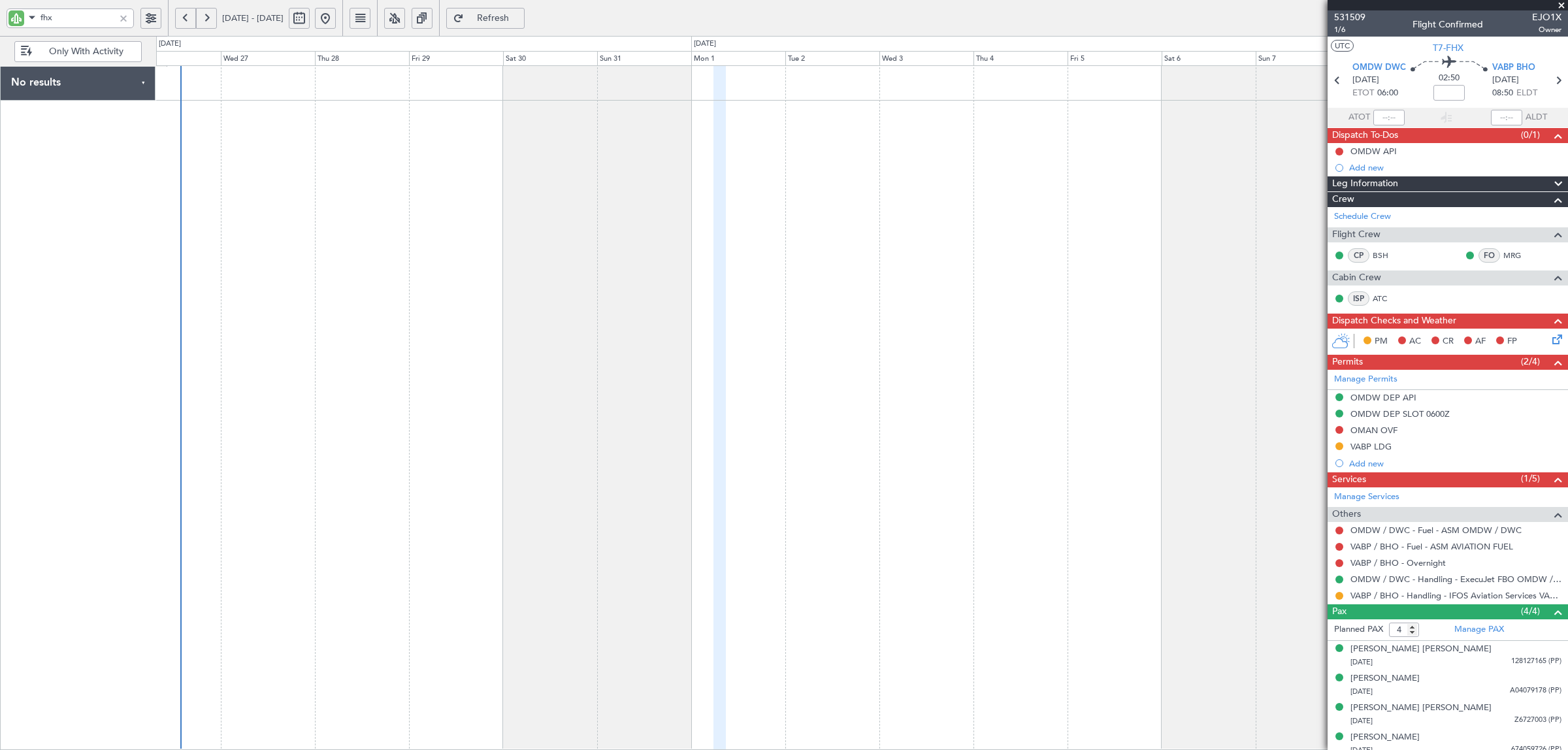
click at [1407, 170] on fb-app "fhx 12 Sep 2025 - 27 Sep 2025 Refresh Quick Links Only With Activity No results…" at bounding box center [784, 384] width 1568 height 734
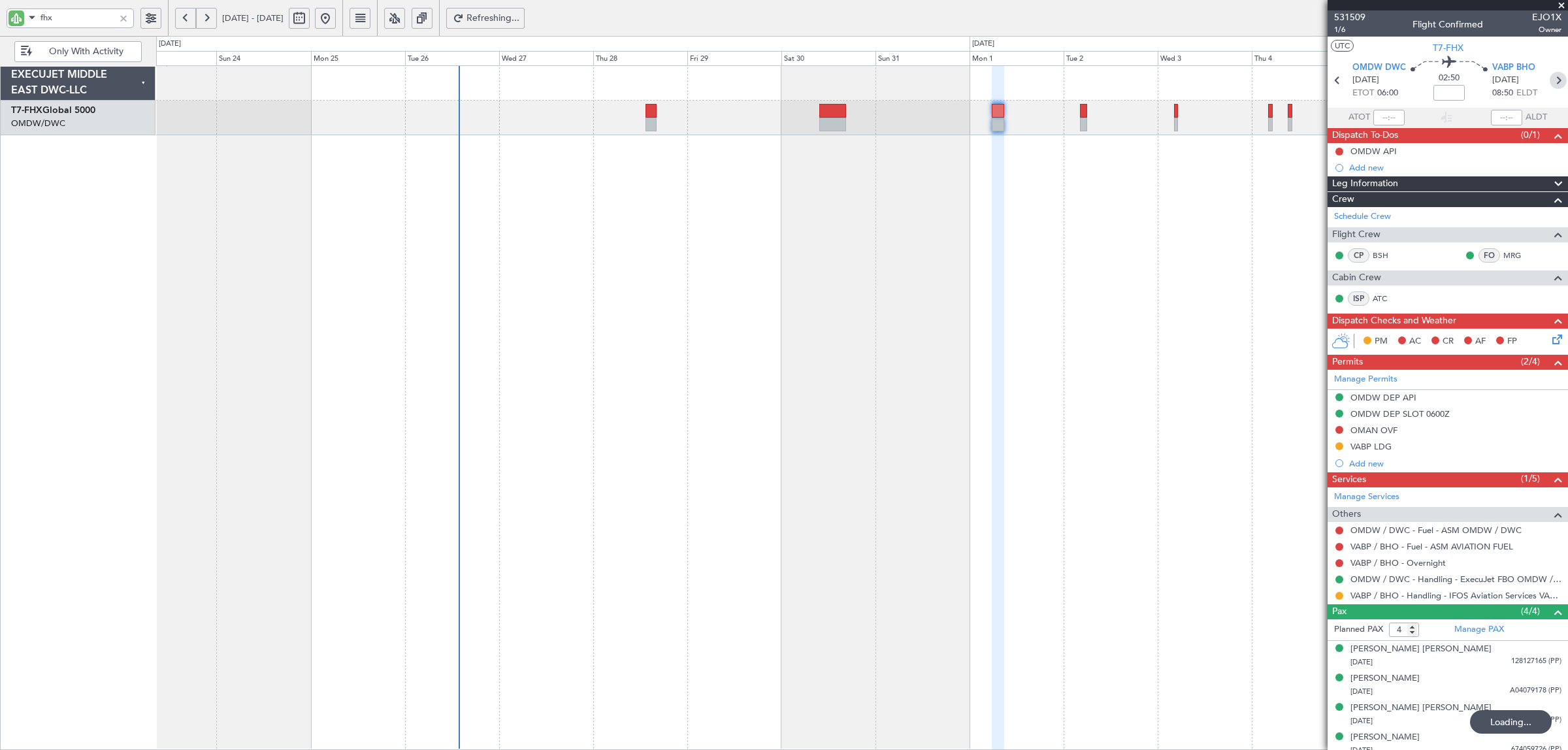
click at [1549, 80] on icon at bounding box center [1558, 80] width 17 height 17
type input "-00:10"
type input "1"
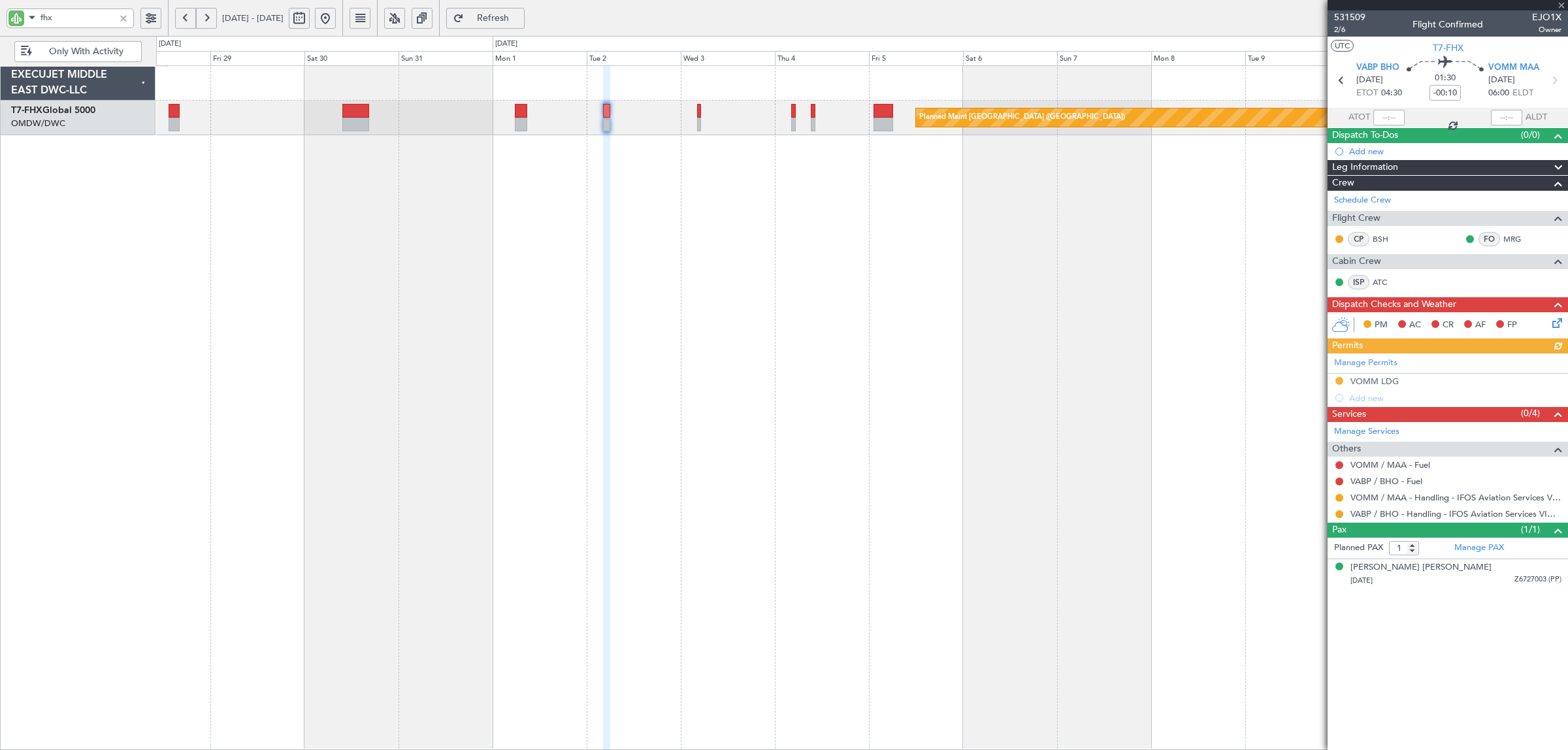
click at [648, 334] on div "Planned Maint [GEOGRAPHIC_DATA] ([GEOGRAPHIC_DATA])" at bounding box center [861, 408] width 1411 height 684
click at [1558, 81] on icon at bounding box center [1554, 80] width 17 height 17
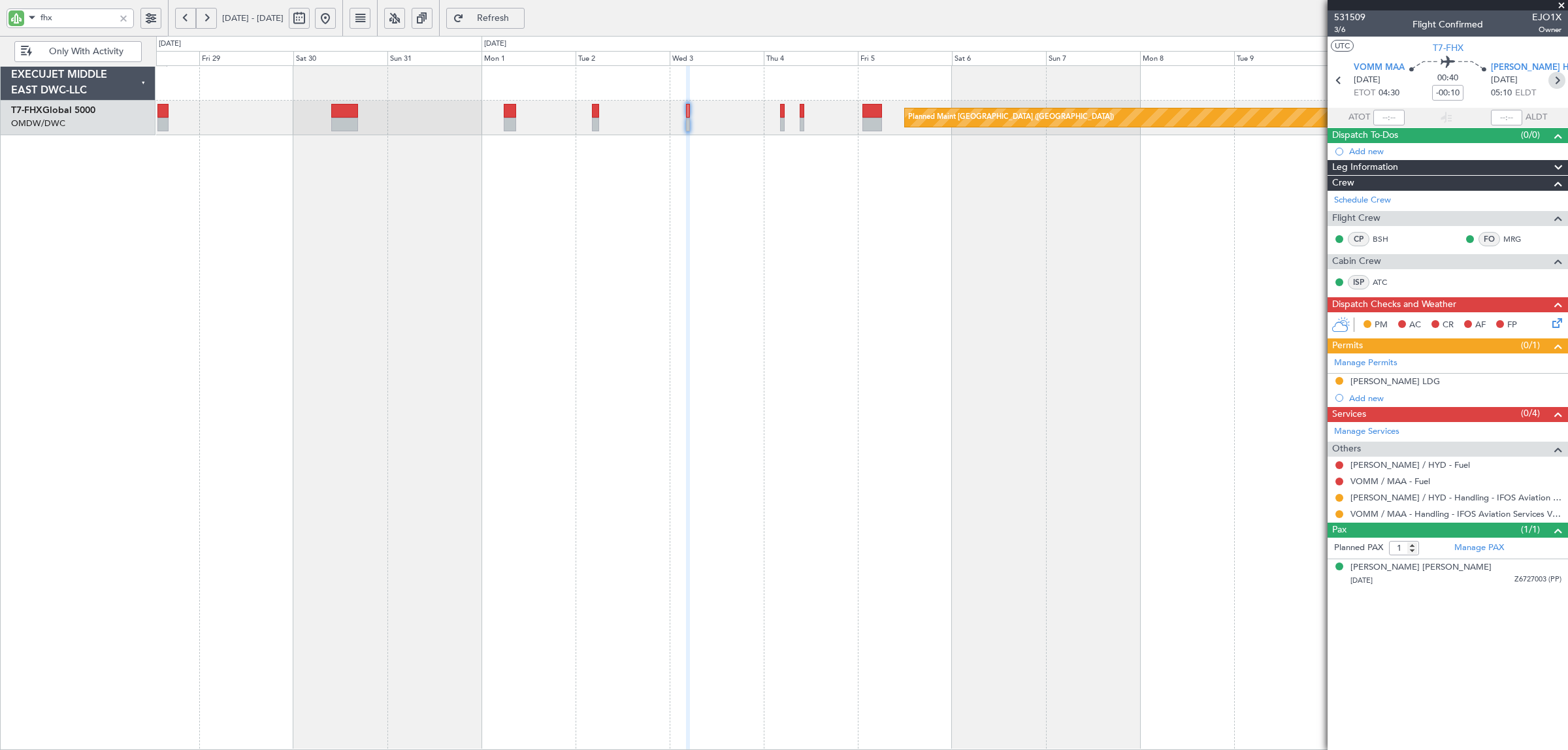
click at [1560, 77] on icon at bounding box center [1556, 80] width 17 height 17
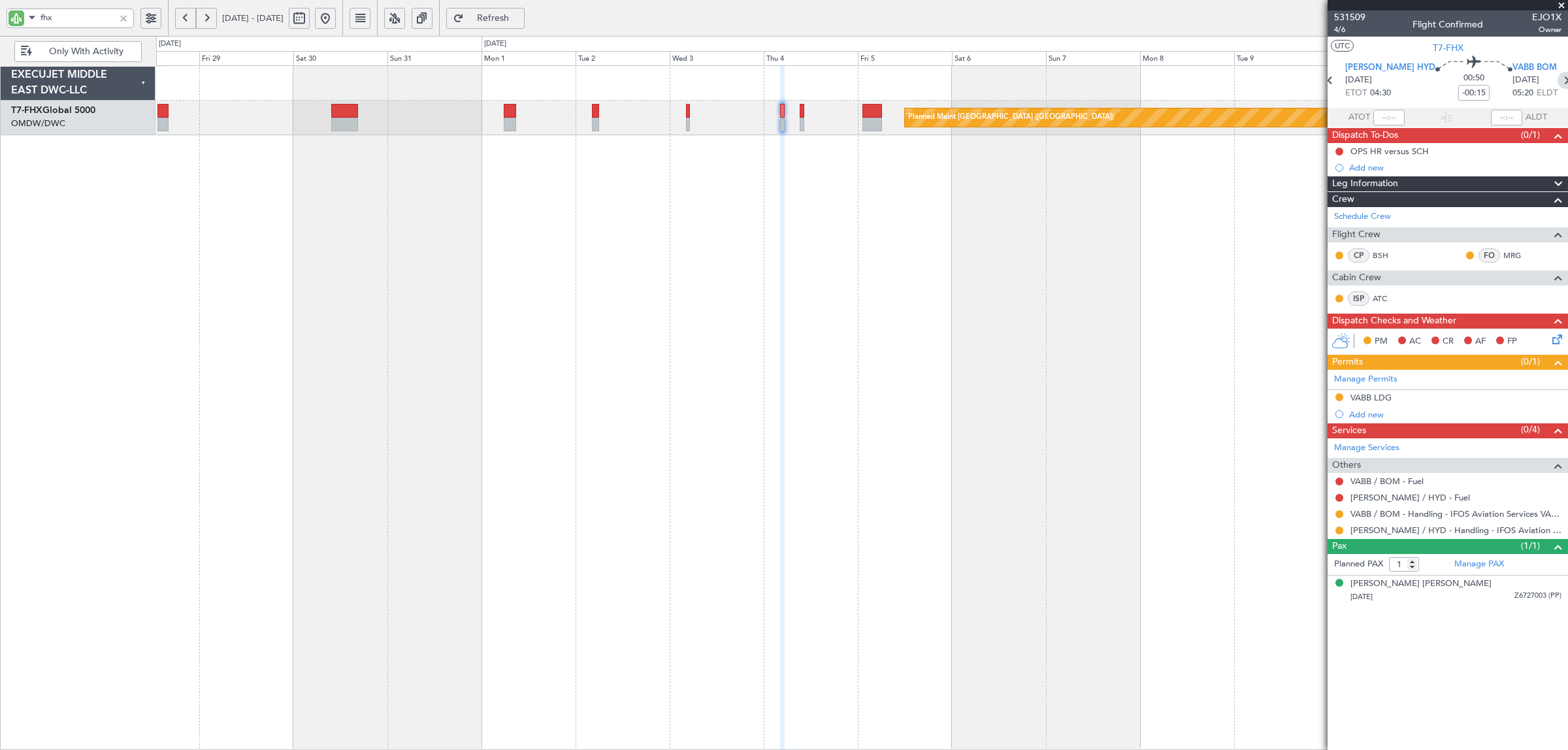
click at [1558, 77] on icon at bounding box center [1565, 80] width 17 height 17
click at [1549, 77] on icon at bounding box center [1554, 80] width 17 height 17
type input "+00:10"
type input "0"
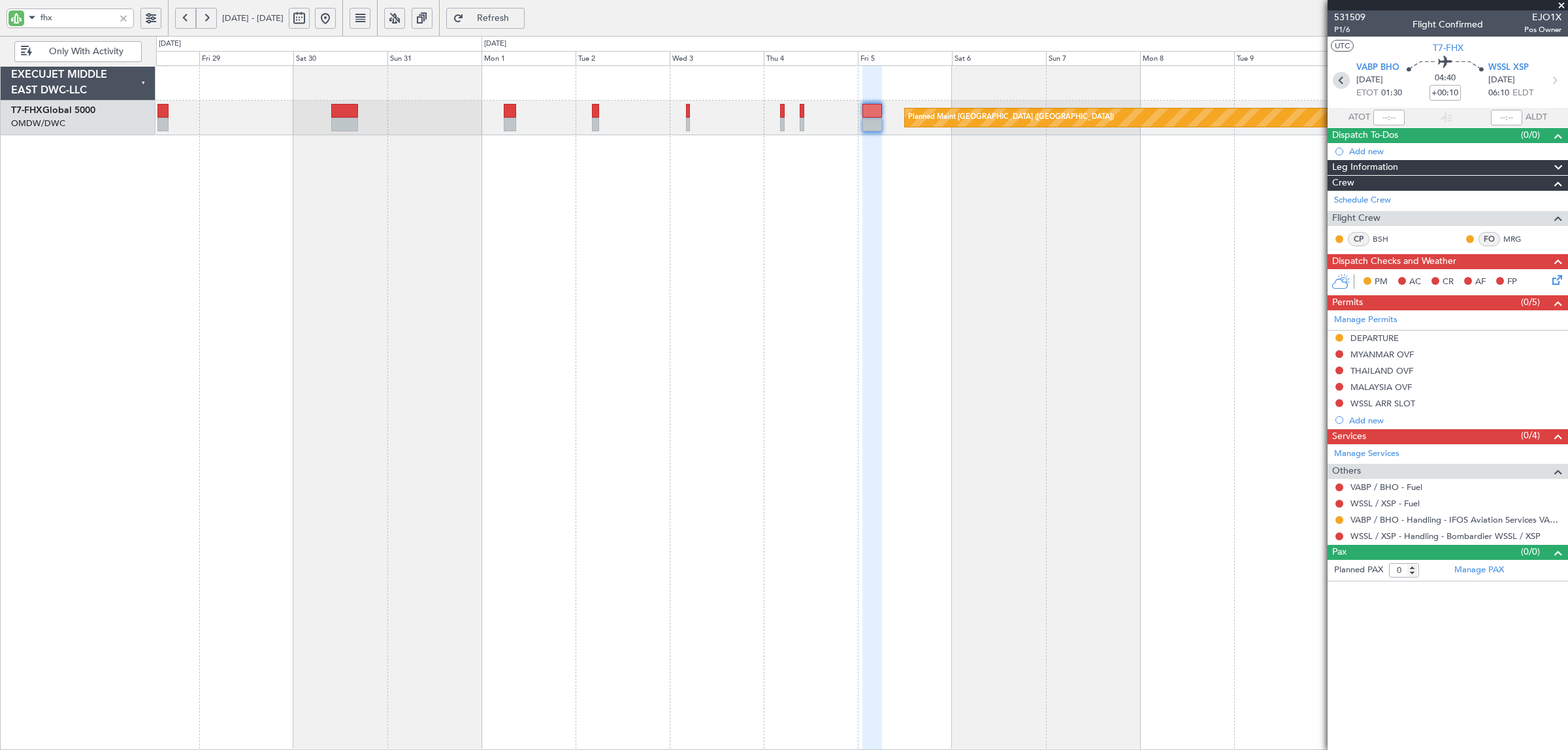
click at [1337, 86] on icon at bounding box center [1341, 80] width 17 height 17
type input "-00:05"
type input "1"
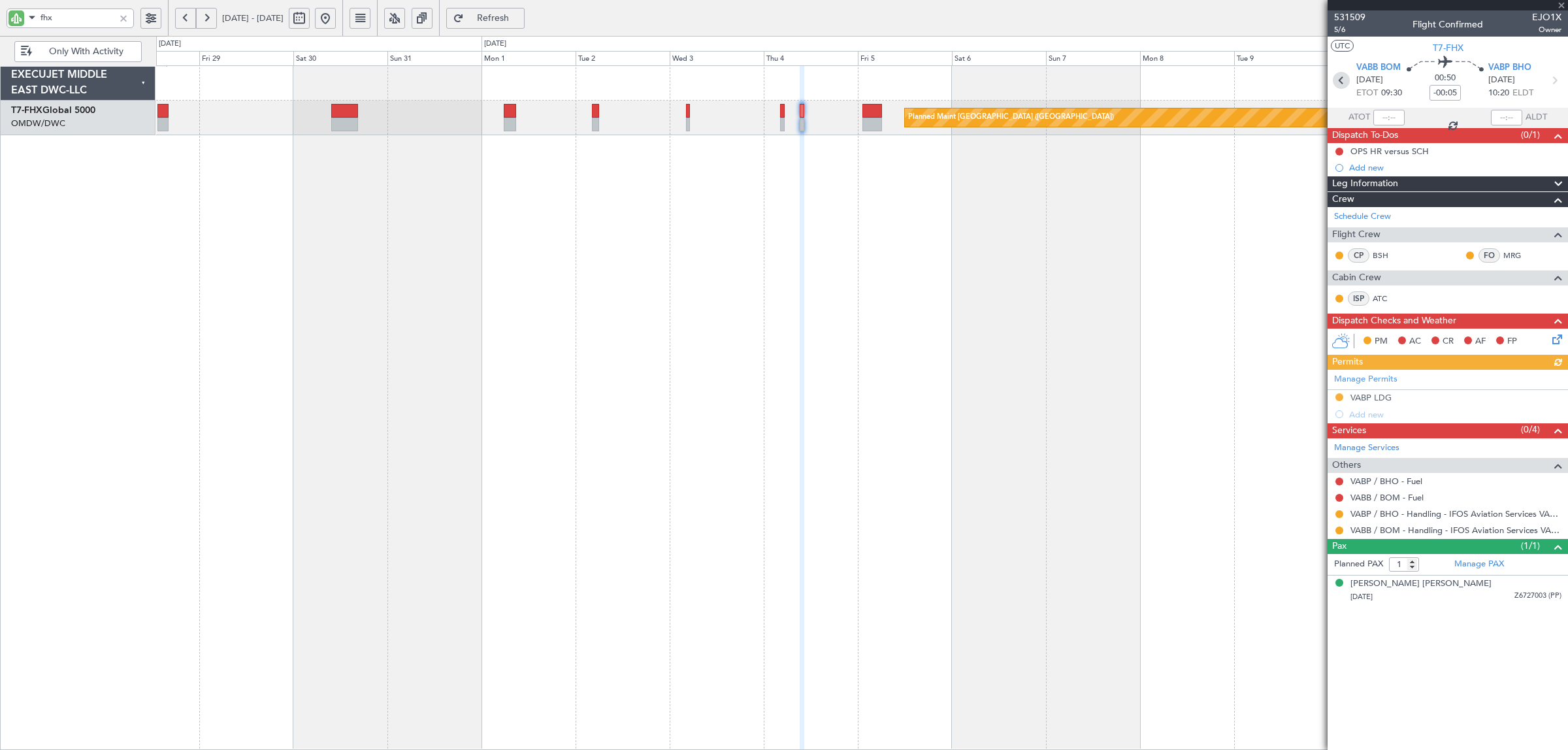
click at [1337, 86] on icon at bounding box center [1341, 80] width 17 height 17
click at [1337, 86] on icon at bounding box center [1330, 80] width 17 height 17
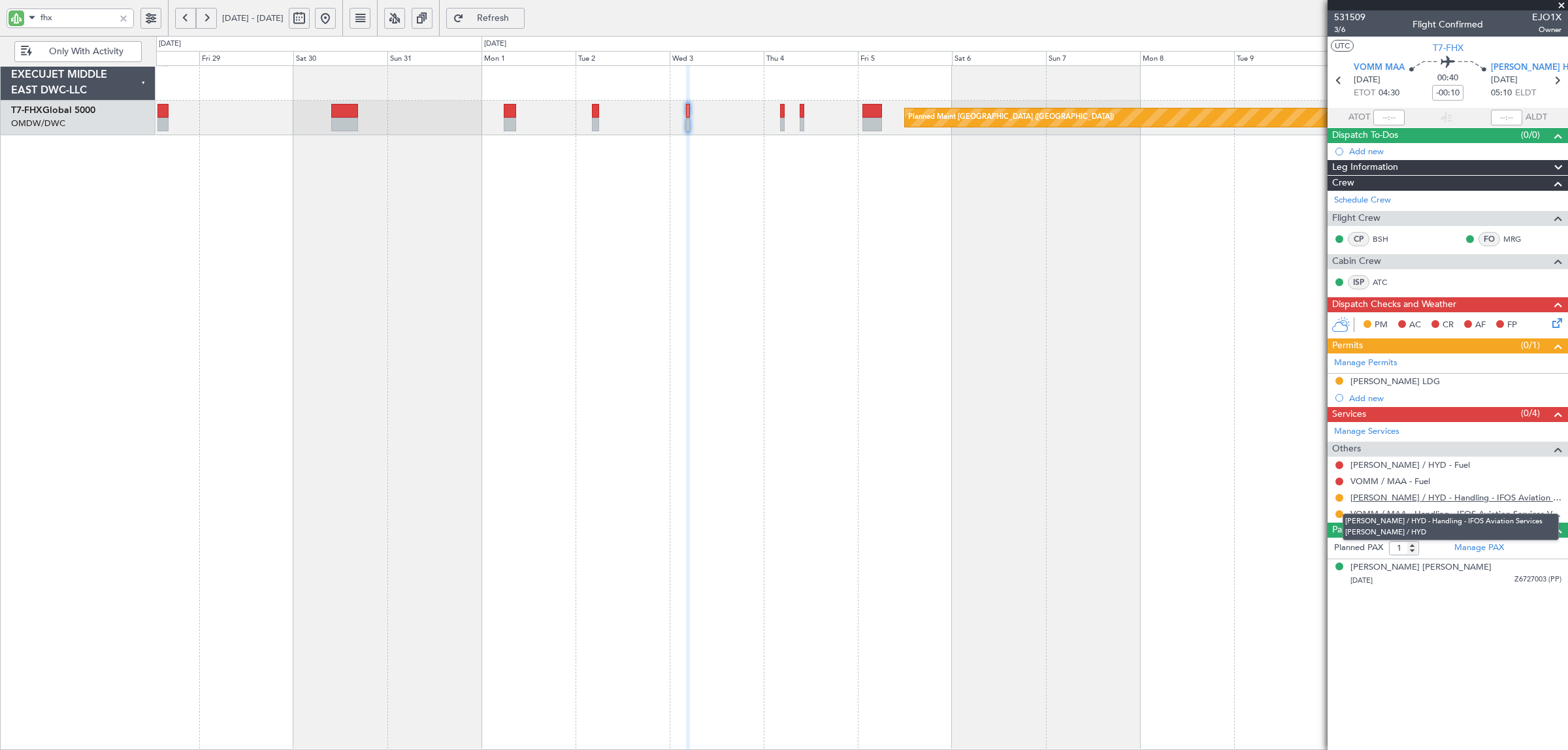
click at [1442, 501] on link "VOHS / HYD - Handling - IFOS Aviation Services VOHS / HYD" at bounding box center [1456, 497] width 211 height 11
click at [1458, 517] on link "VOMM / MAA - Handling - IFOS Aviation Services VOMM / MAA" at bounding box center [1456, 513] width 211 height 11
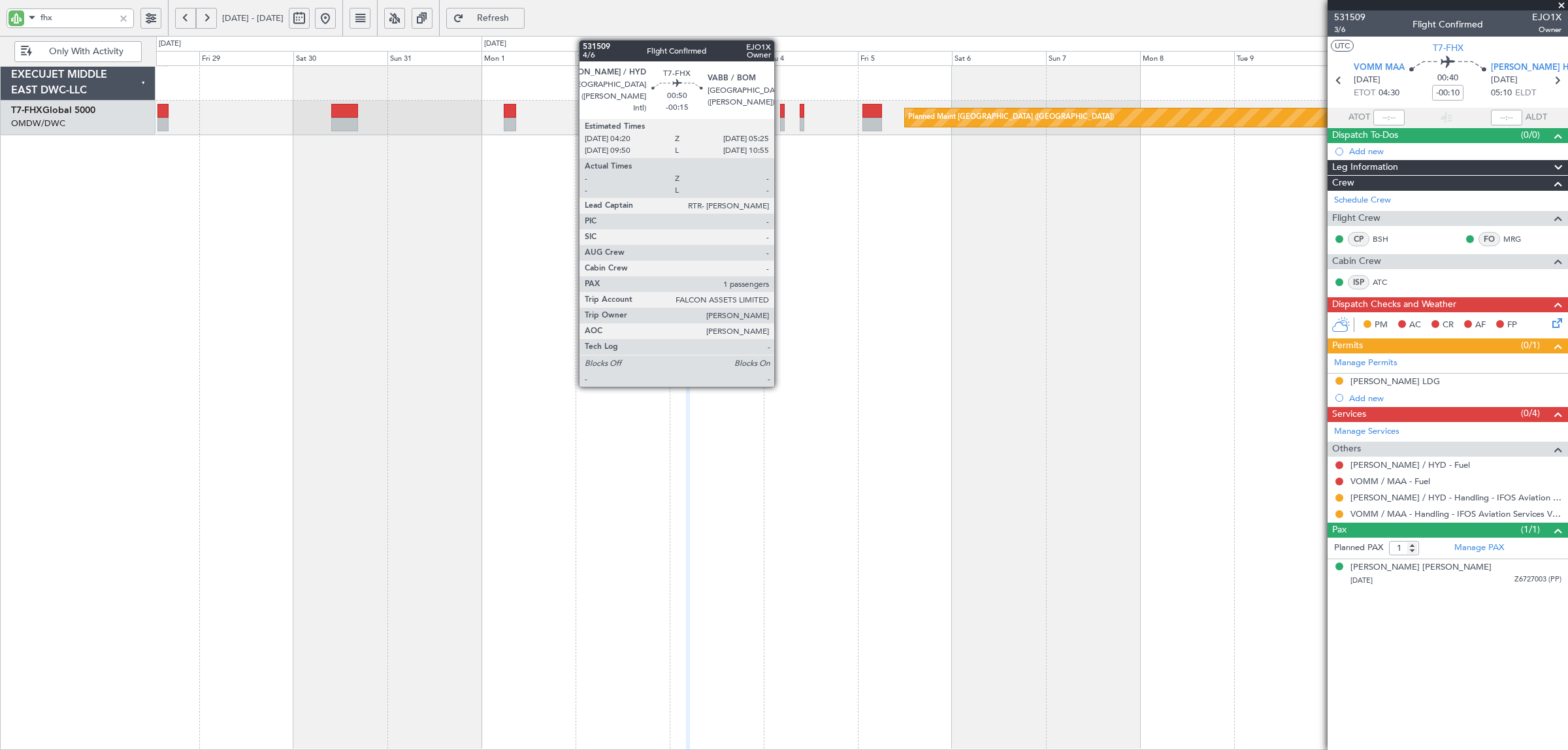
click at [781, 121] on div at bounding box center [782, 124] width 5 height 14
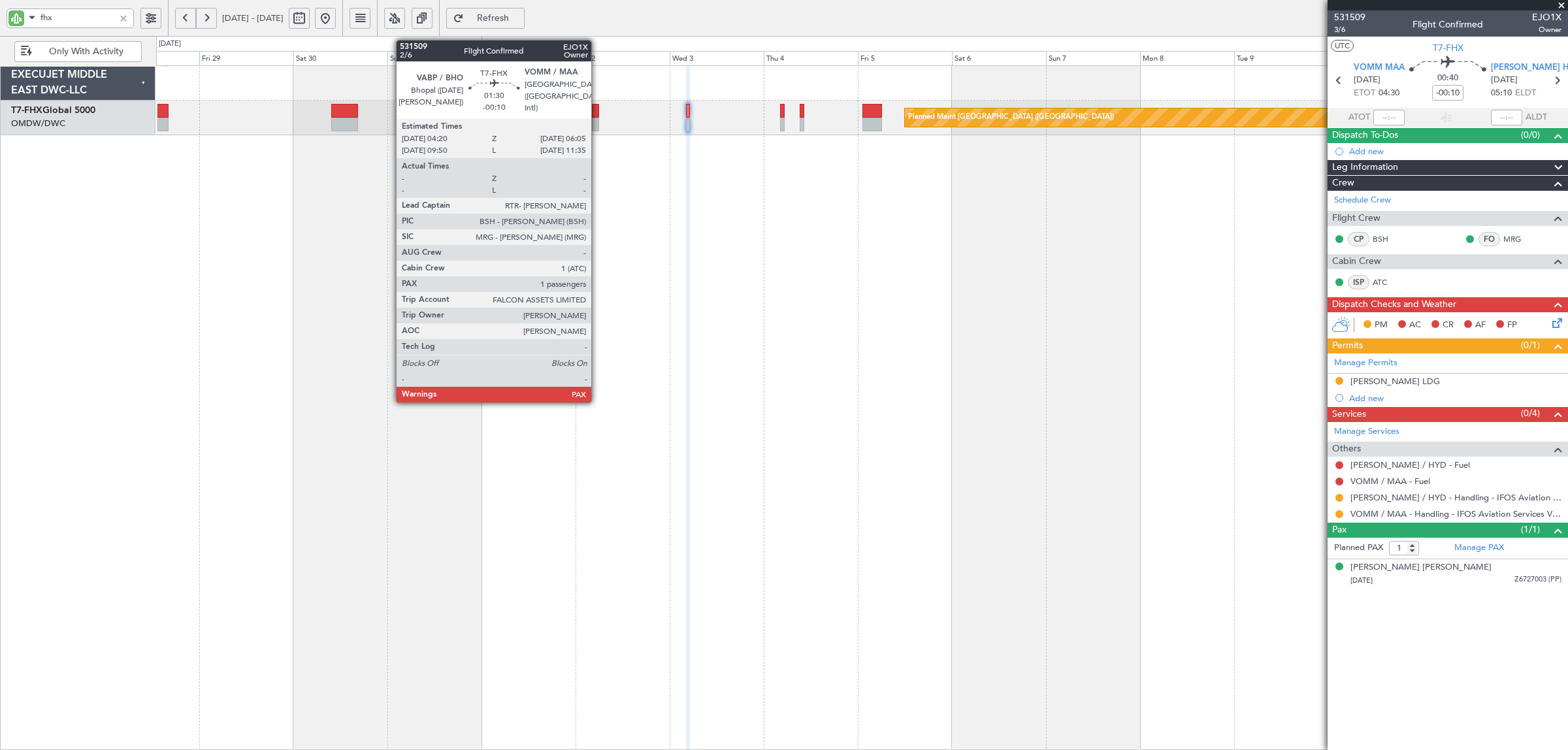
click at [598, 126] on div at bounding box center [596, 124] width 7 height 14
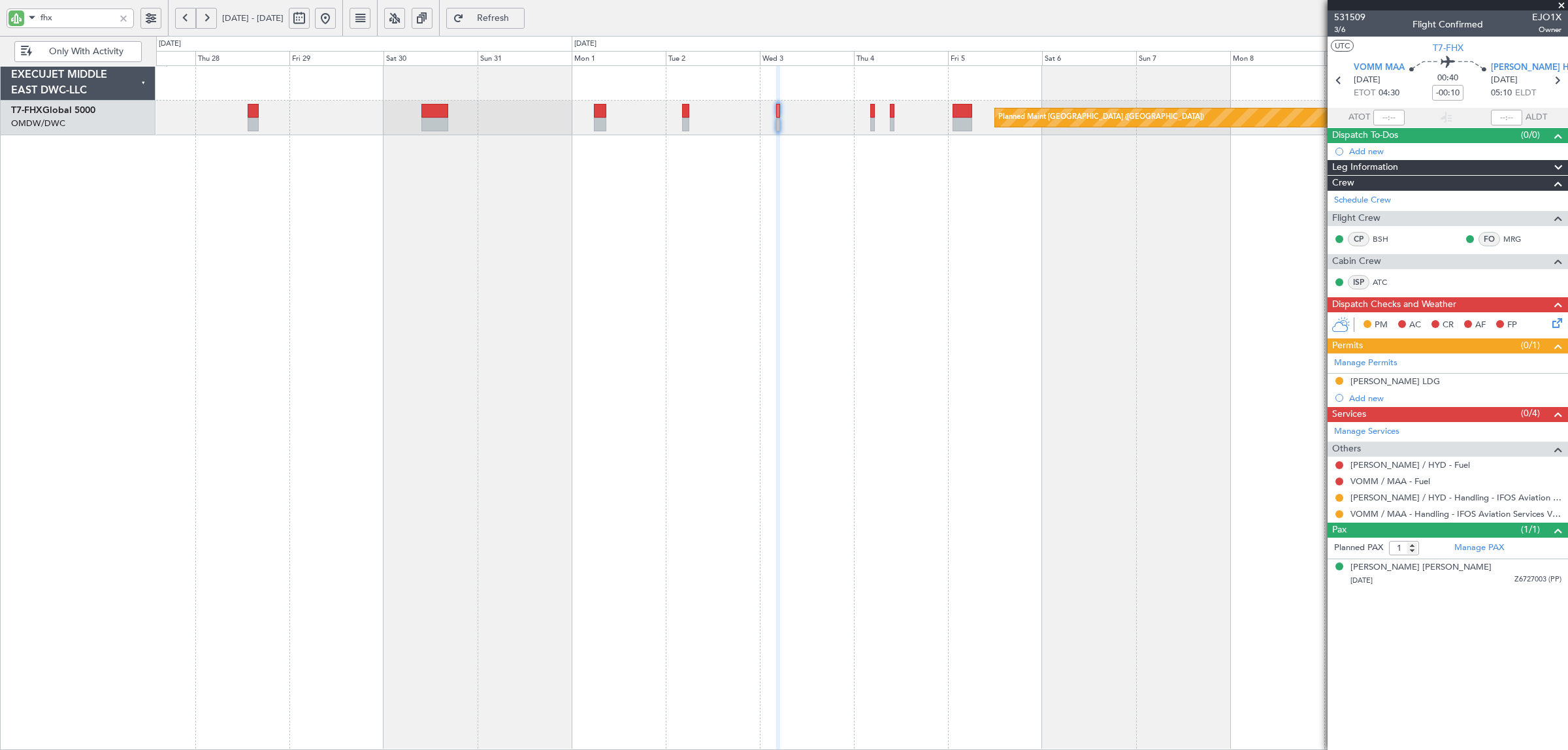
click at [713, 148] on div "Planned Maint Singapore (Changi) Planned Maint London (Stansted)" at bounding box center [861, 408] width 1411 height 684
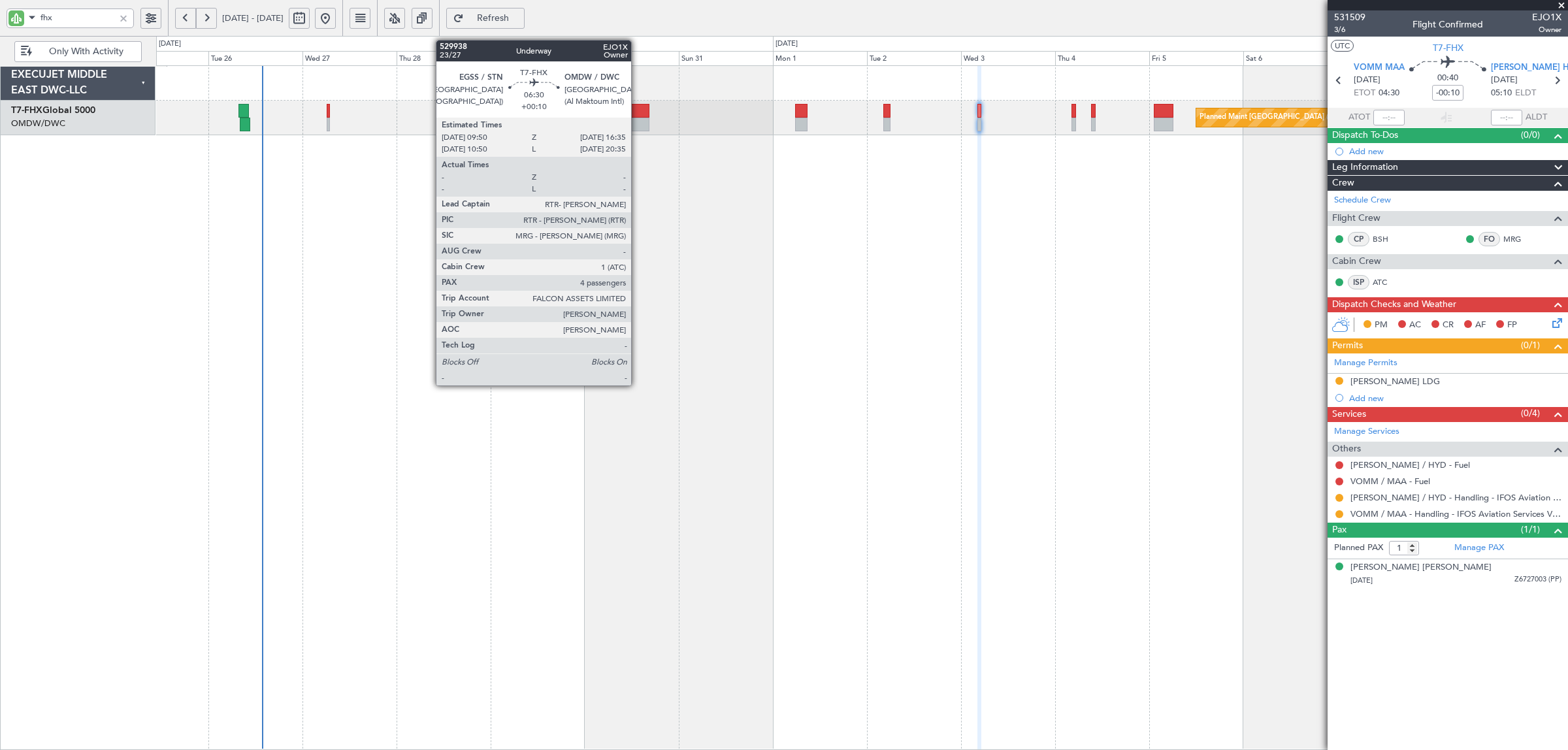
click at [638, 124] on div at bounding box center [636, 124] width 27 height 14
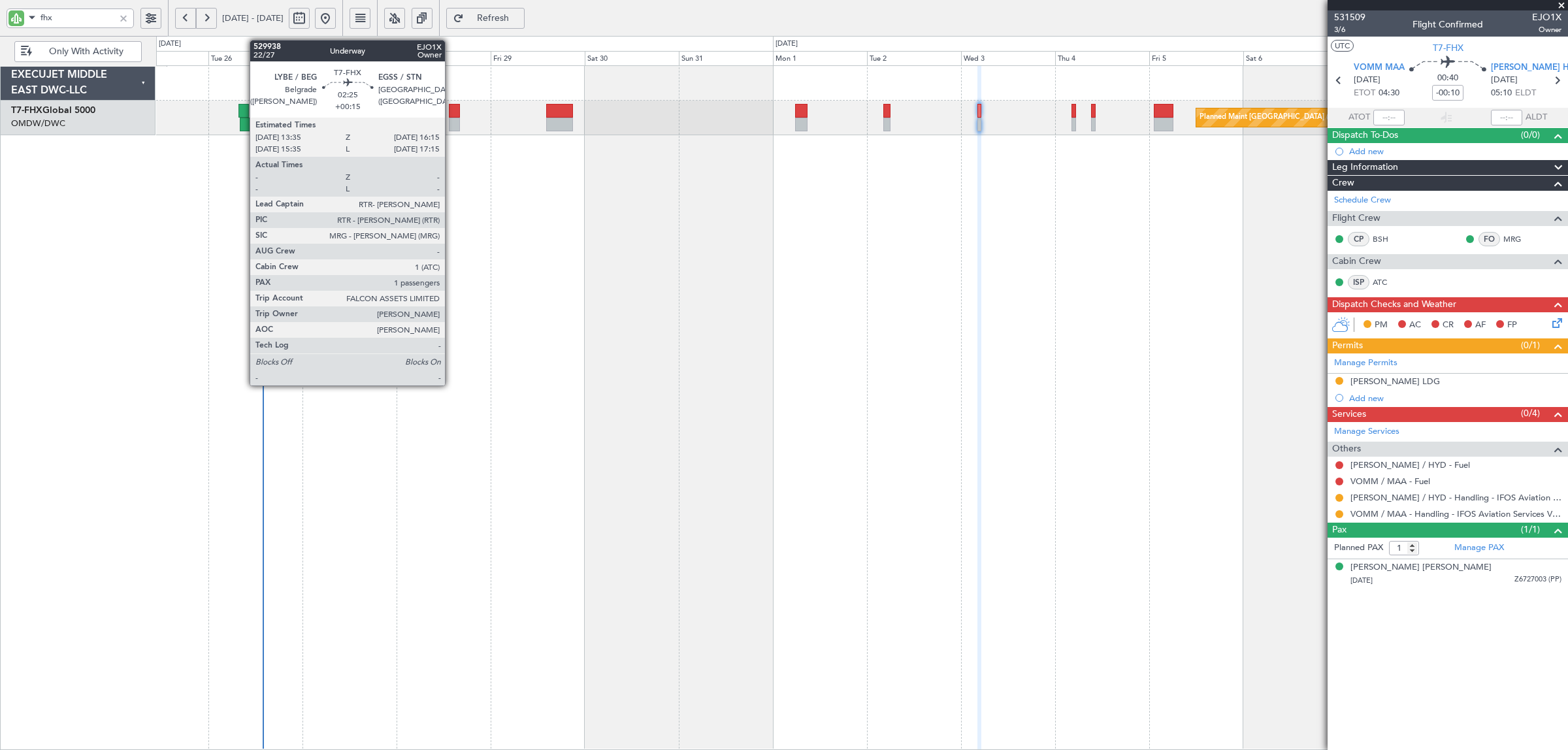
click at [451, 121] on div at bounding box center [454, 124] width 11 height 14
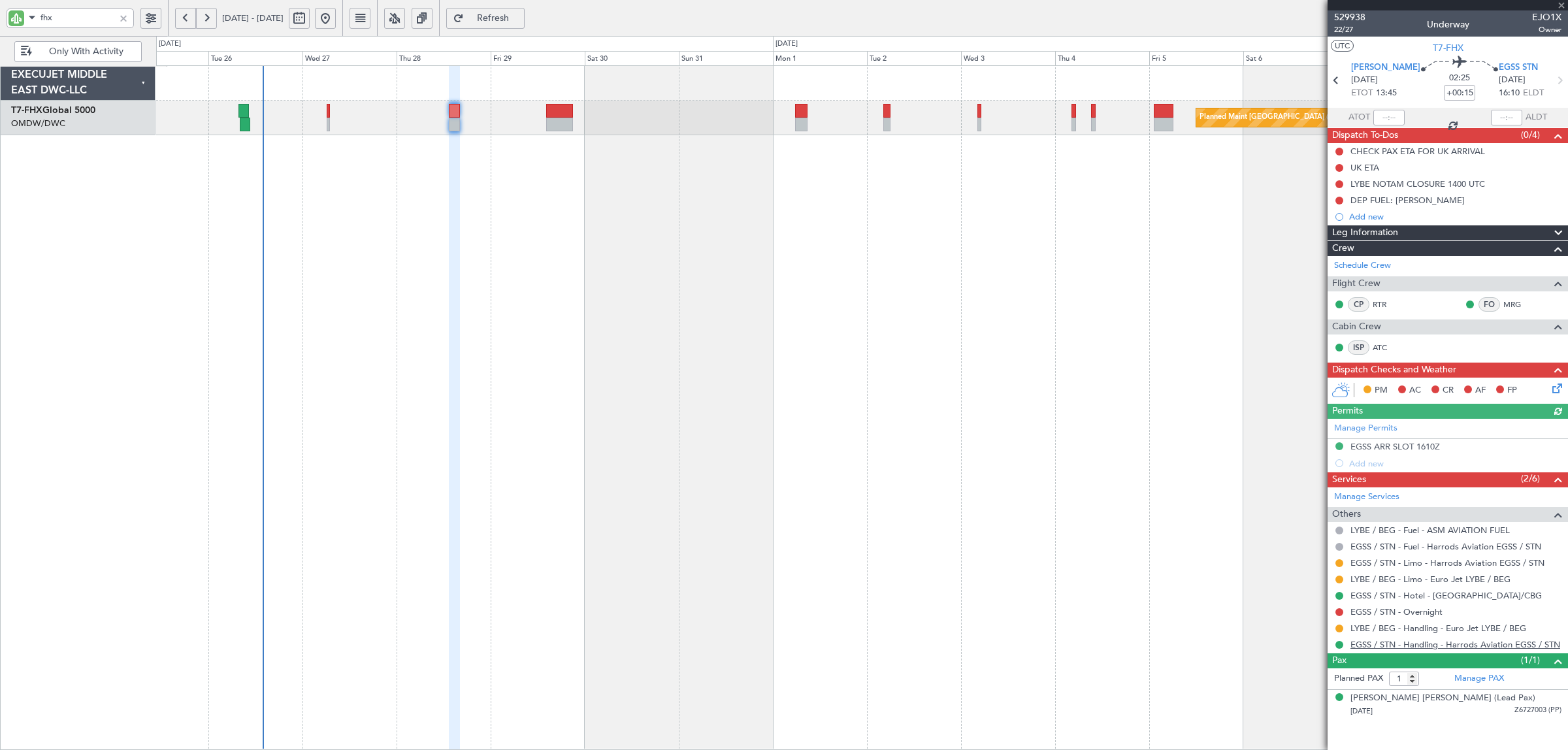
click at [1529, 644] on link "EGSS / STN - Handling - Harrods Aviation EGSS / STN" at bounding box center [1455, 644] width 210 height 11
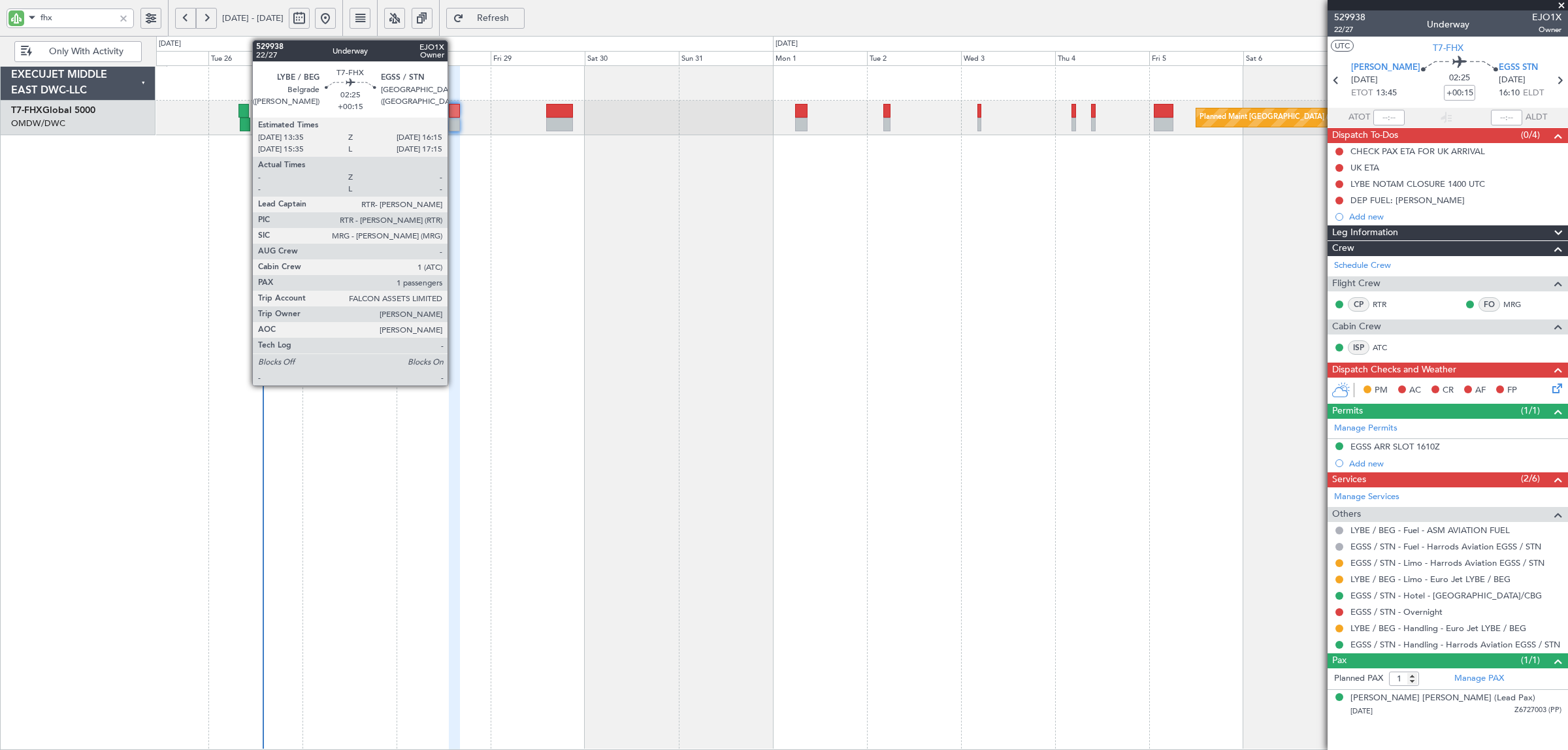
click at [454, 122] on div at bounding box center [454, 124] width 11 height 14
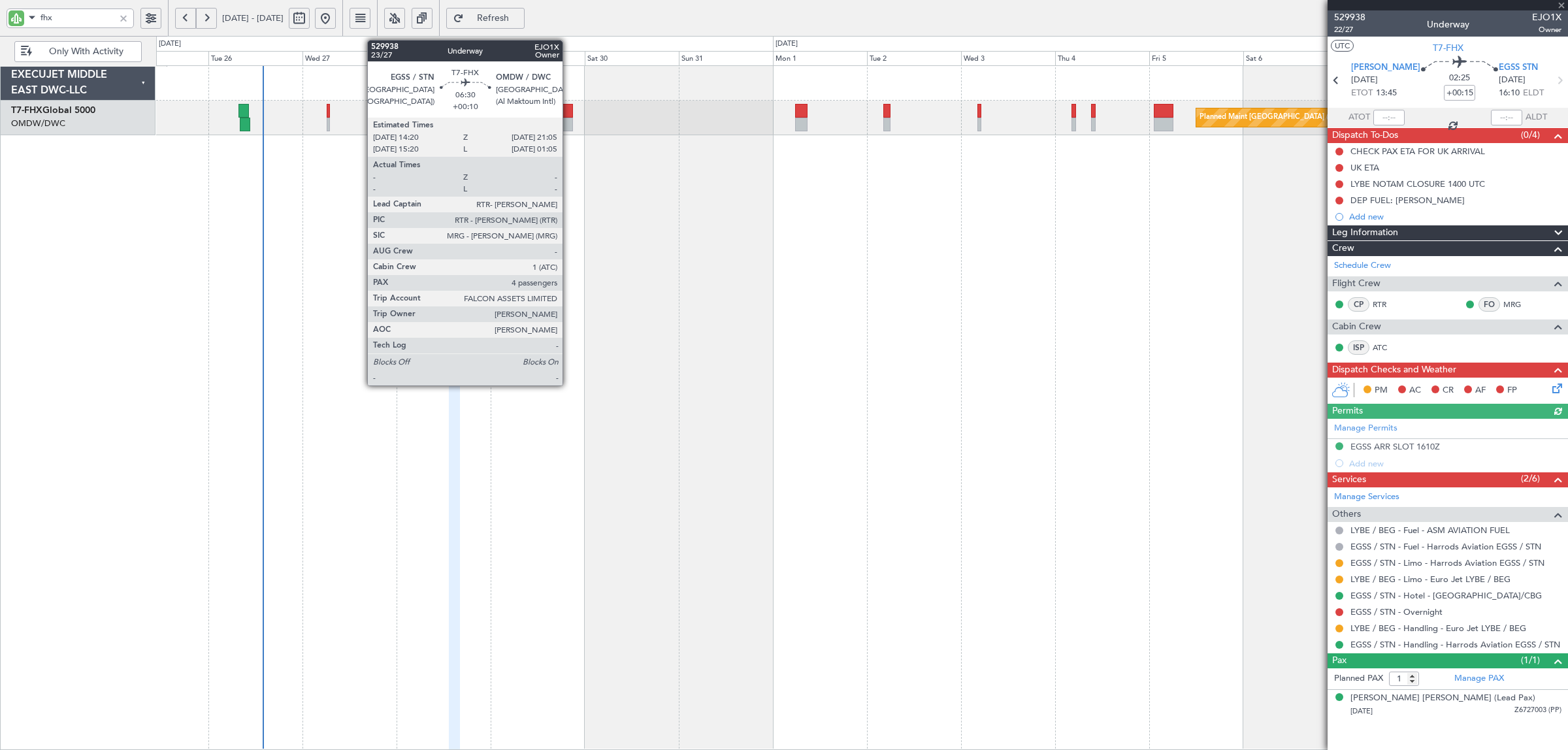
click at [567, 119] on div at bounding box center [559, 124] width 27 height 14
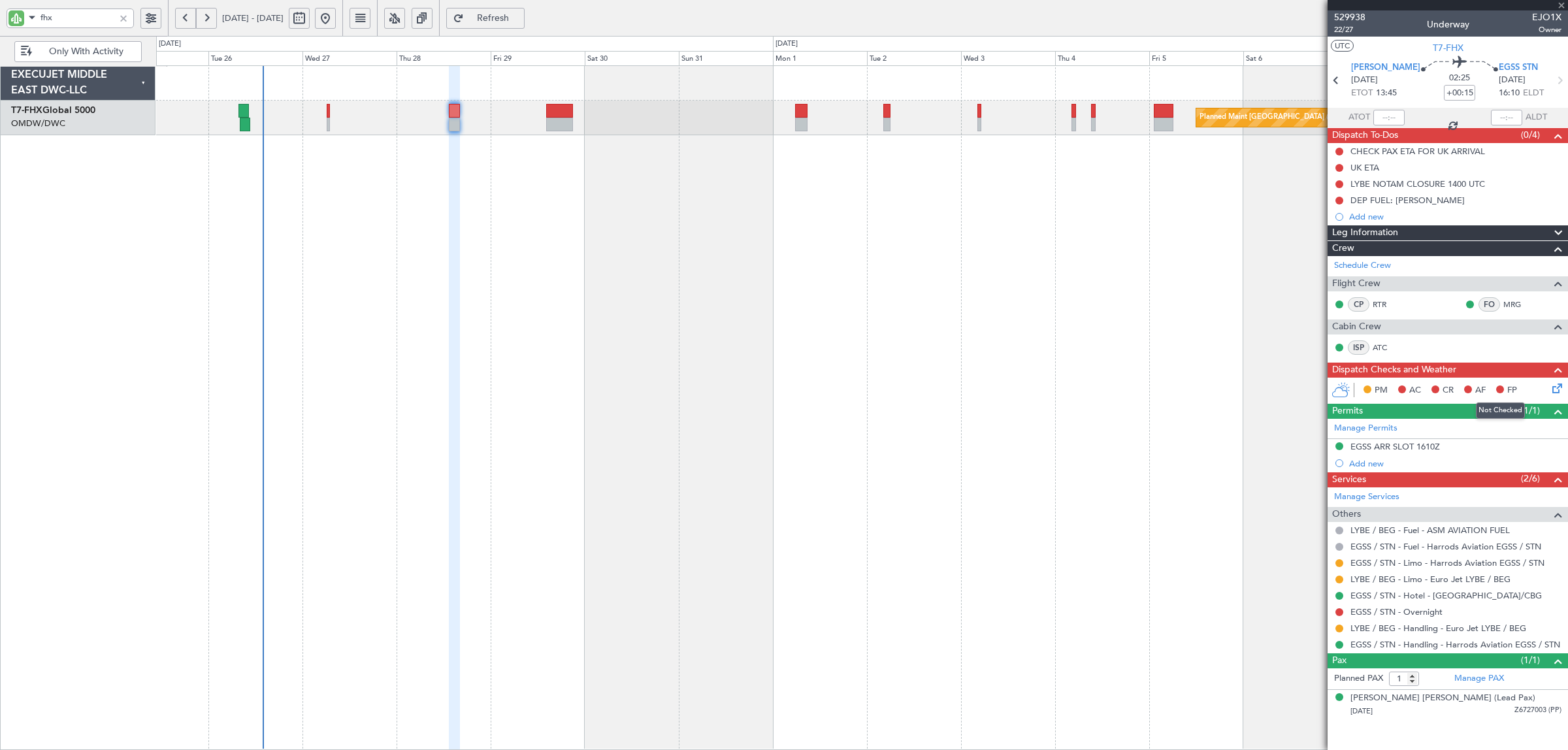
type input "+00:10"
type input "4"
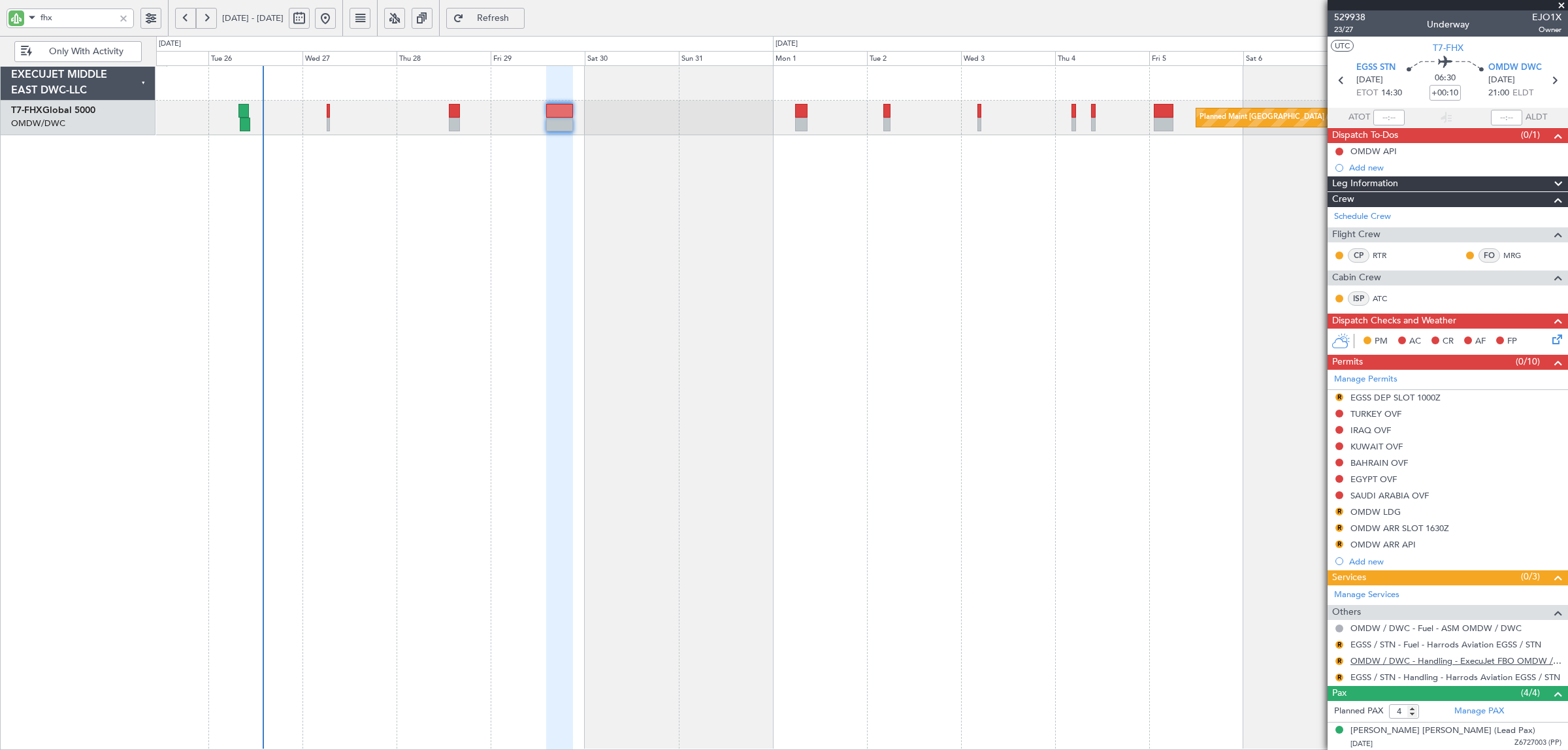
click at [1440, 663] on link "OMDW / DWC - Handling - ExecuJet FBO OMDW / DWC" at bounding box center [1456, 660] width 211 height 11
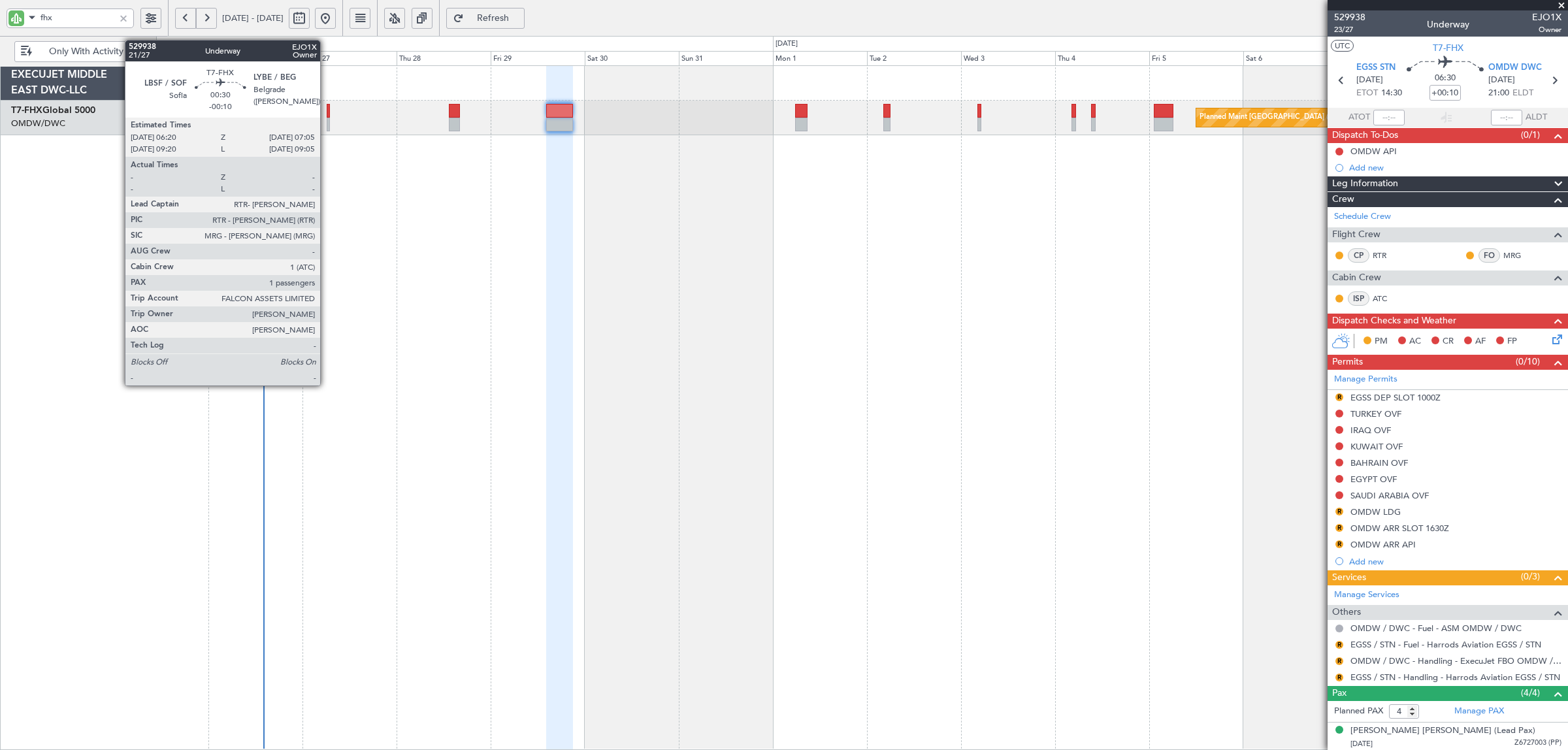
click at [326, 119] on div at bounding box center [328, 124] width 3 height 14
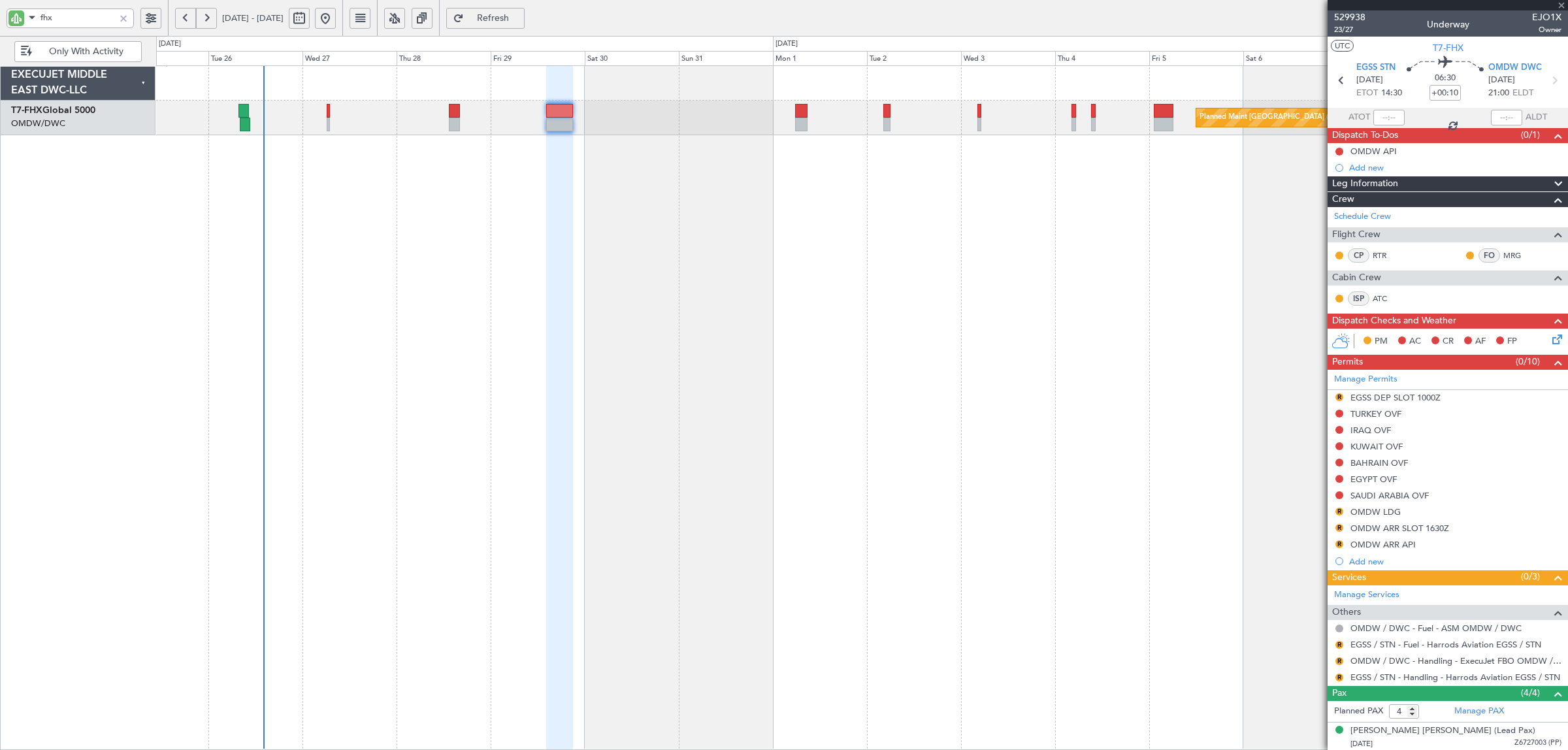
type input "-00:10"
type input "1"
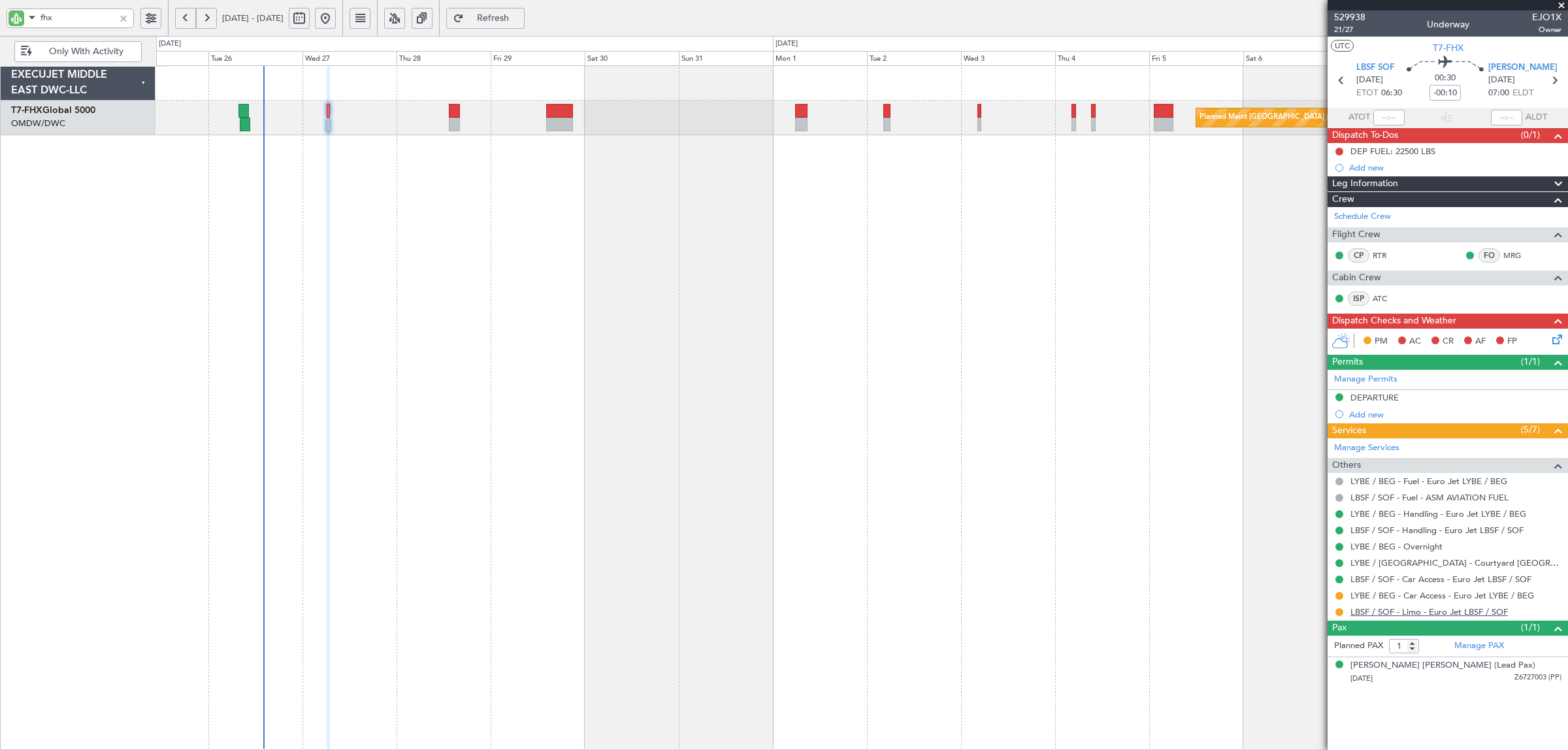
click at [1451, 614] on link "LBSF / SOF - Limo - Euro Jet LBSF / SOF" at bounding box center [1429, 611] width 157 height 11
click at [1420, 596] on link "LYBE / BEG - Car Access - Euro Jet LYBE / BEG" at bounding box center [1442, 595] width 184 height 11
click at [520, 17] on span "Refresh" at bounding box center [493, 18] width 54 height 9
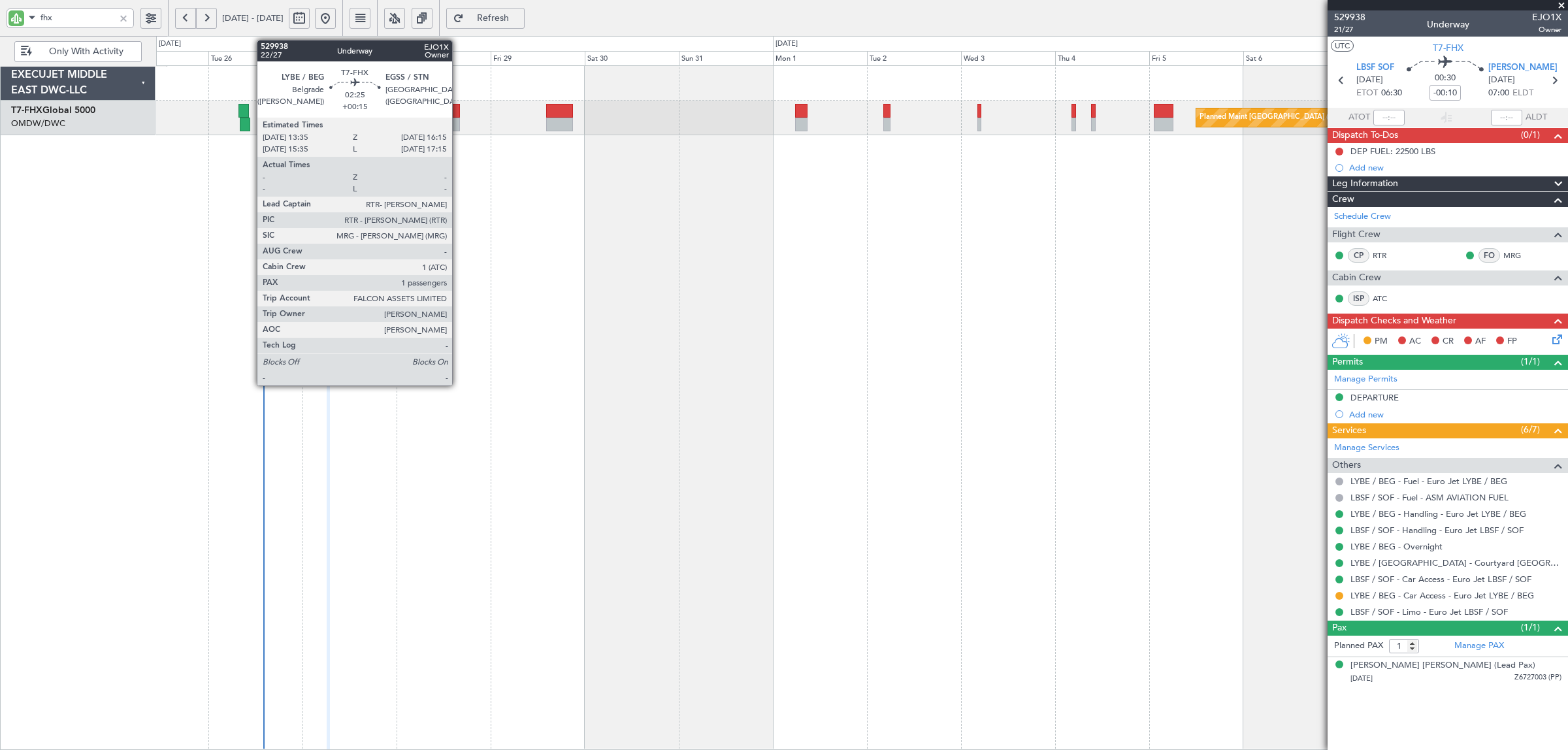
click at [458, 123] on div at bounding box center [454, 124] width 11 height 14
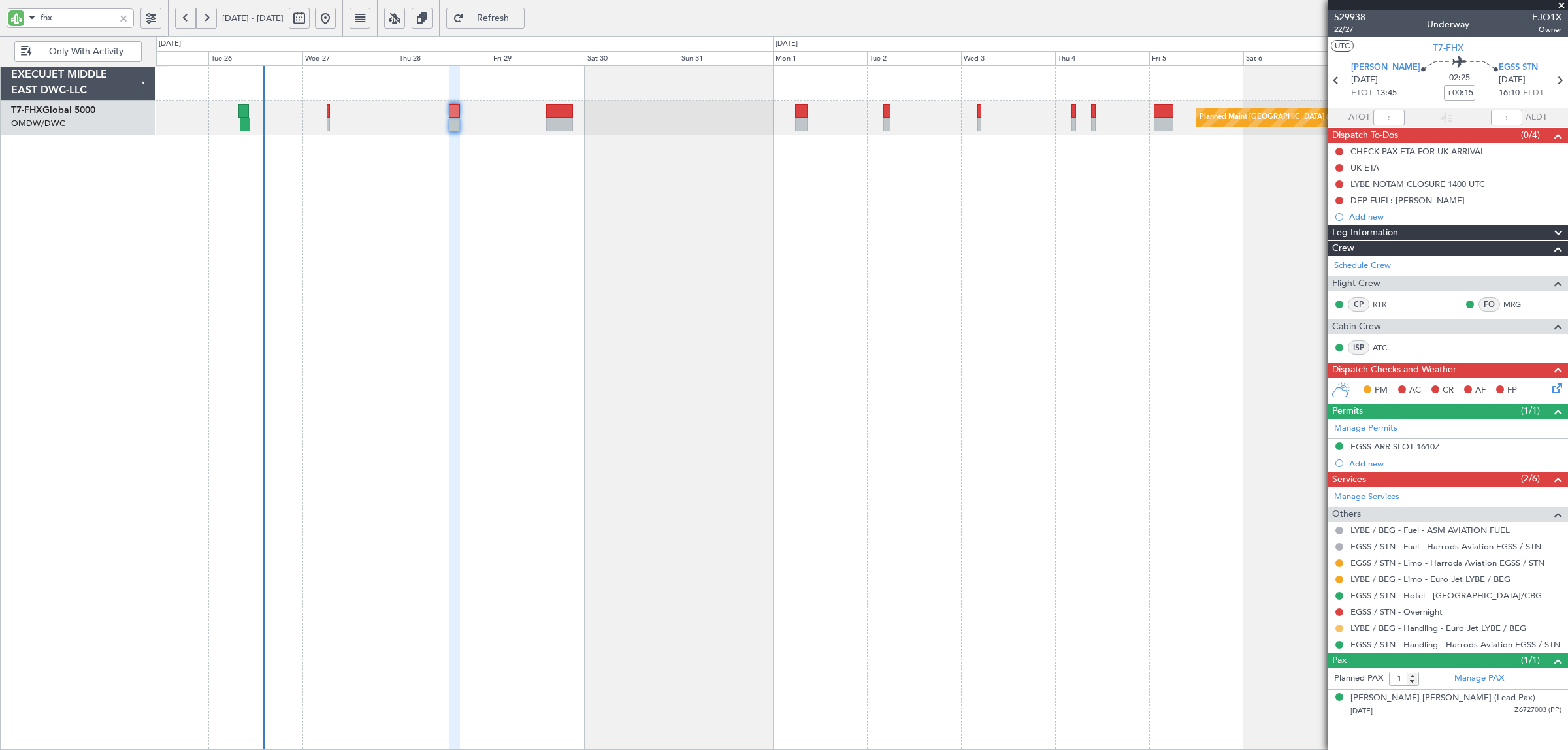
click at [1342, 629] on button at bounding box center [1339, 628] width 8 height 8
click at [1303, 609] on span "Confirmed" at bounding box center [1302, 610] width 41 height 13
click at [1401, 582] on link "LYBE / BEG - Limo - Euro Jet LYBE / BEG" at bounding box center [1430, 579] width 160 height 11
click at [331, 121] on div "Planned Maint Singapore (Changi) Planned Maint London (Stansted)" at bounding box center [861, 118] width 1411 height 34
click at [330, 121] on div "Planned Maint Singapore (Changi) Planned Maint London (Stansted)" at bounding box center [861, 118] width 1411 height 34
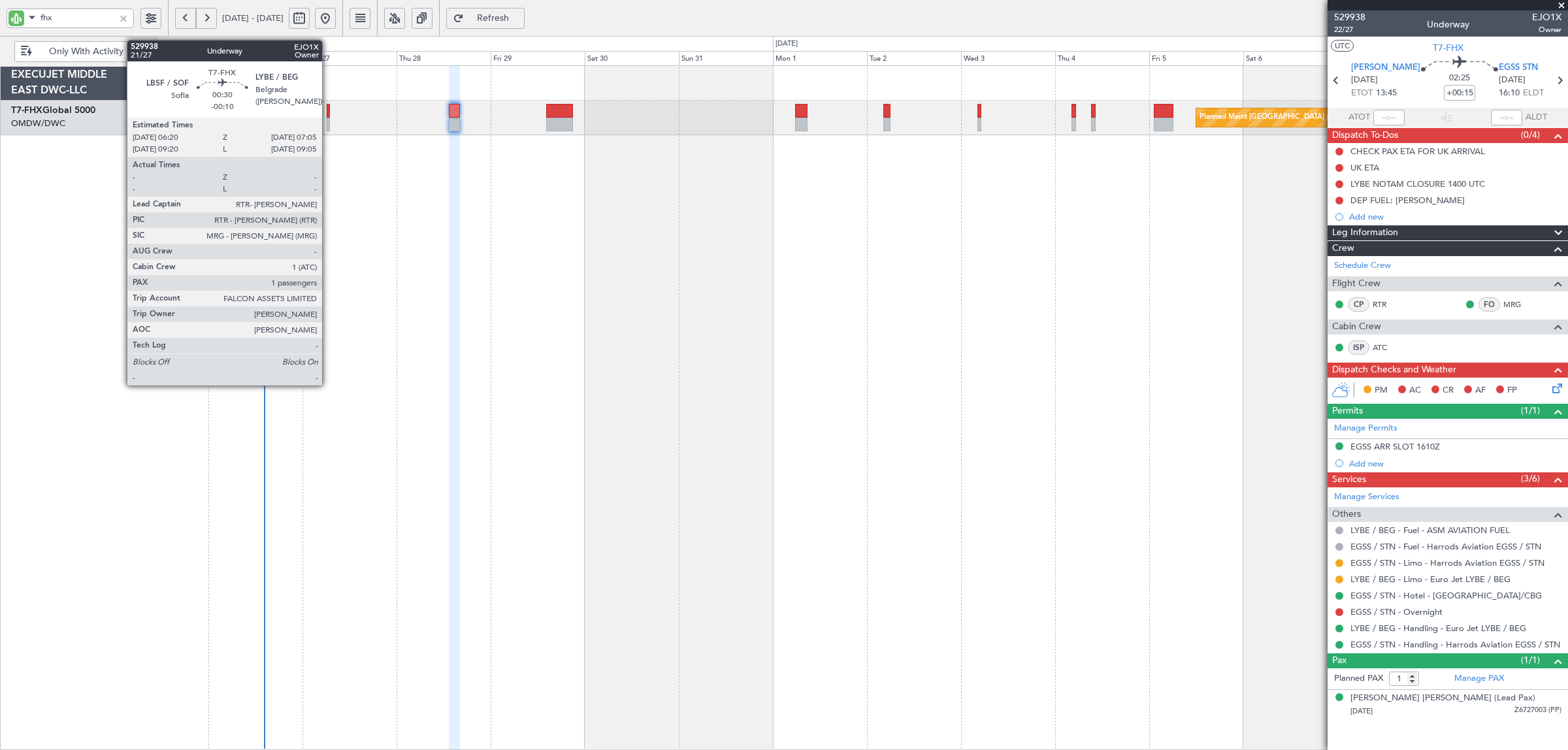
click at [329, 119] on div at bounding box center [328, 124] width 3 height 14
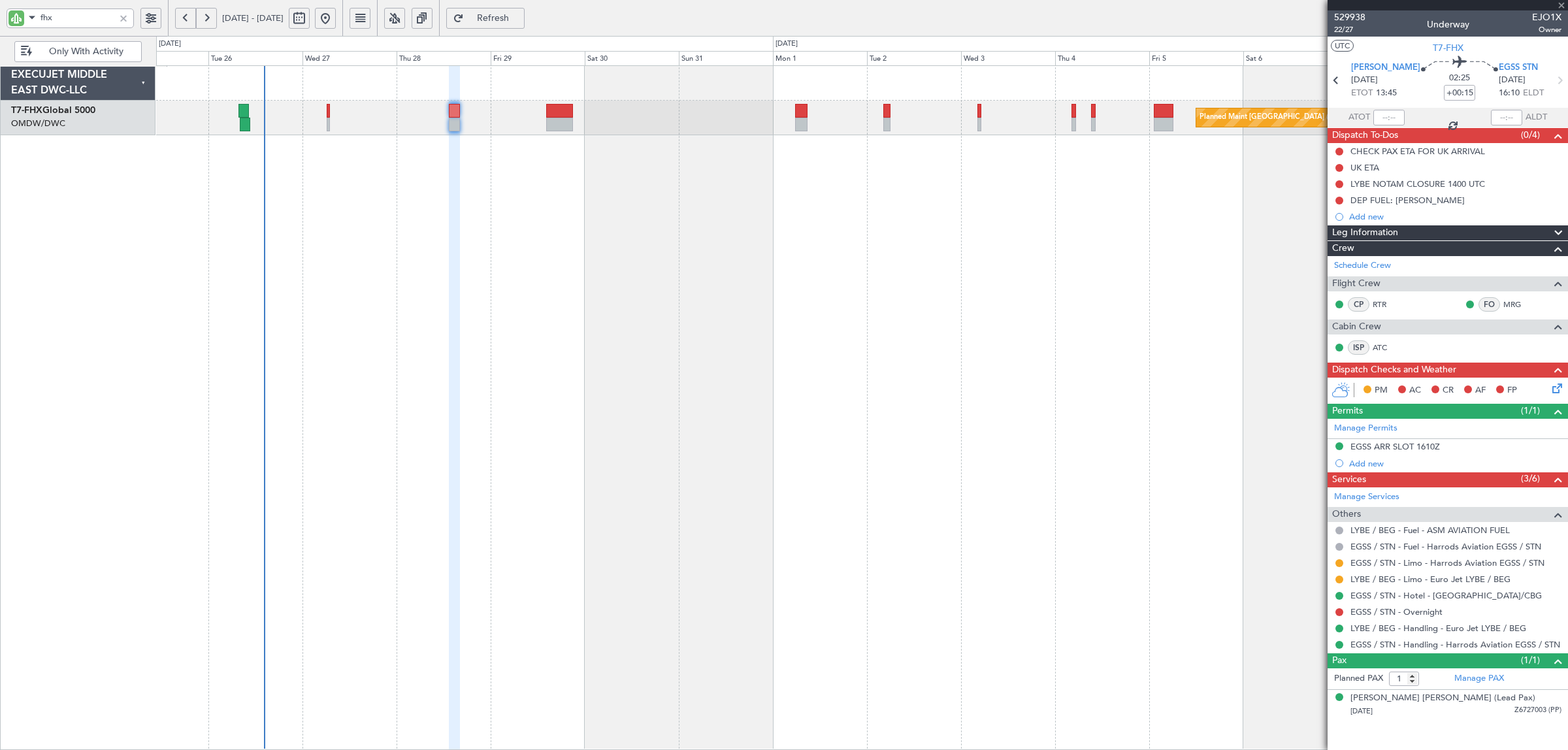
type input "-00:10"
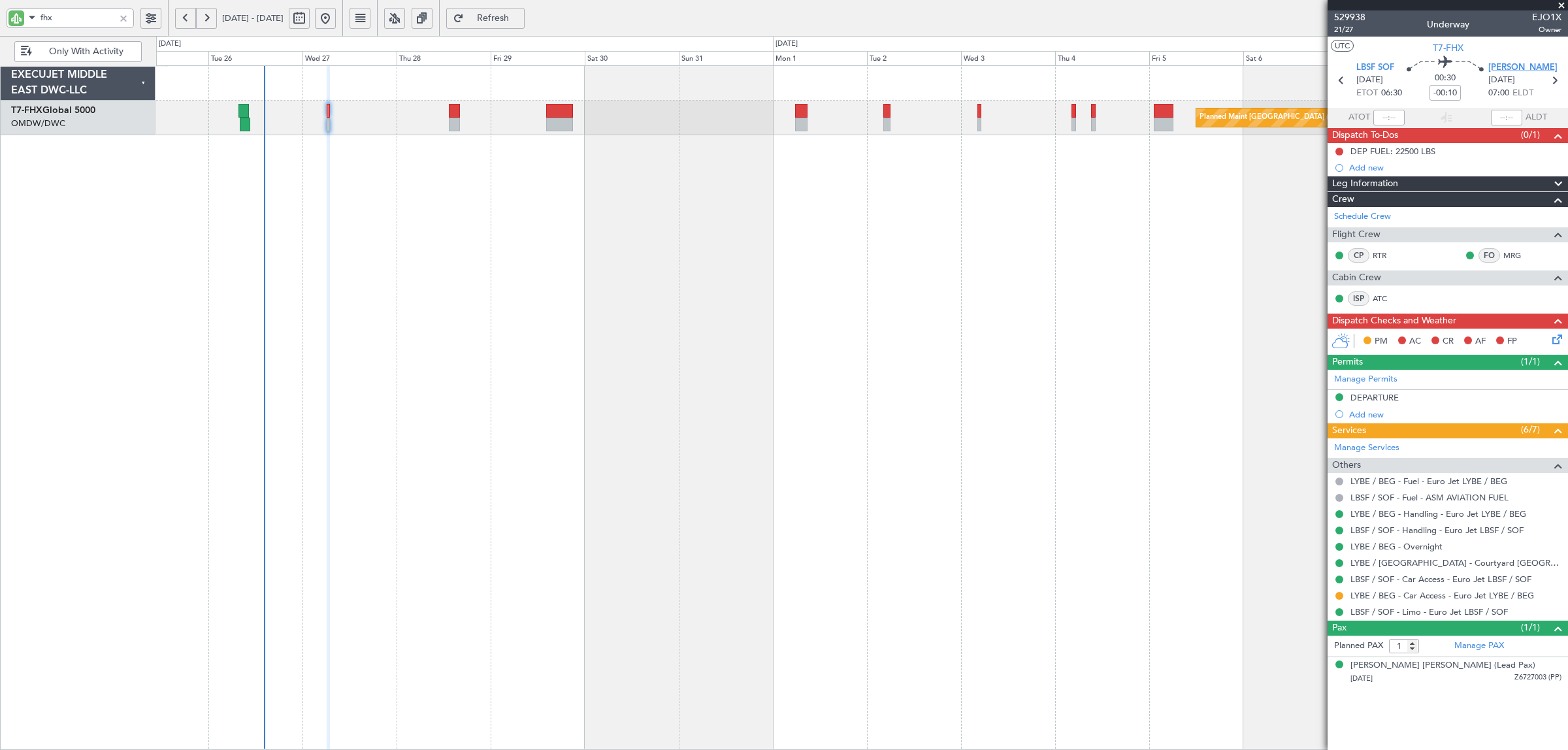
click at [1507, 72] on span "LYBE BEG" at bounding box center [1522, 68] width 69 height 13
drag, startPoint x: 61, startPoint y: 21, endPoint x: -2, endPoint y: 21, distance: 63.0
click at [0, 21] on html "fhx 25 Aug 2025 - 09 Sep 2025 Refresh Quick Links Only With Activity Planned Ma…" at bounding box center [784, 375] width 1568 height 750
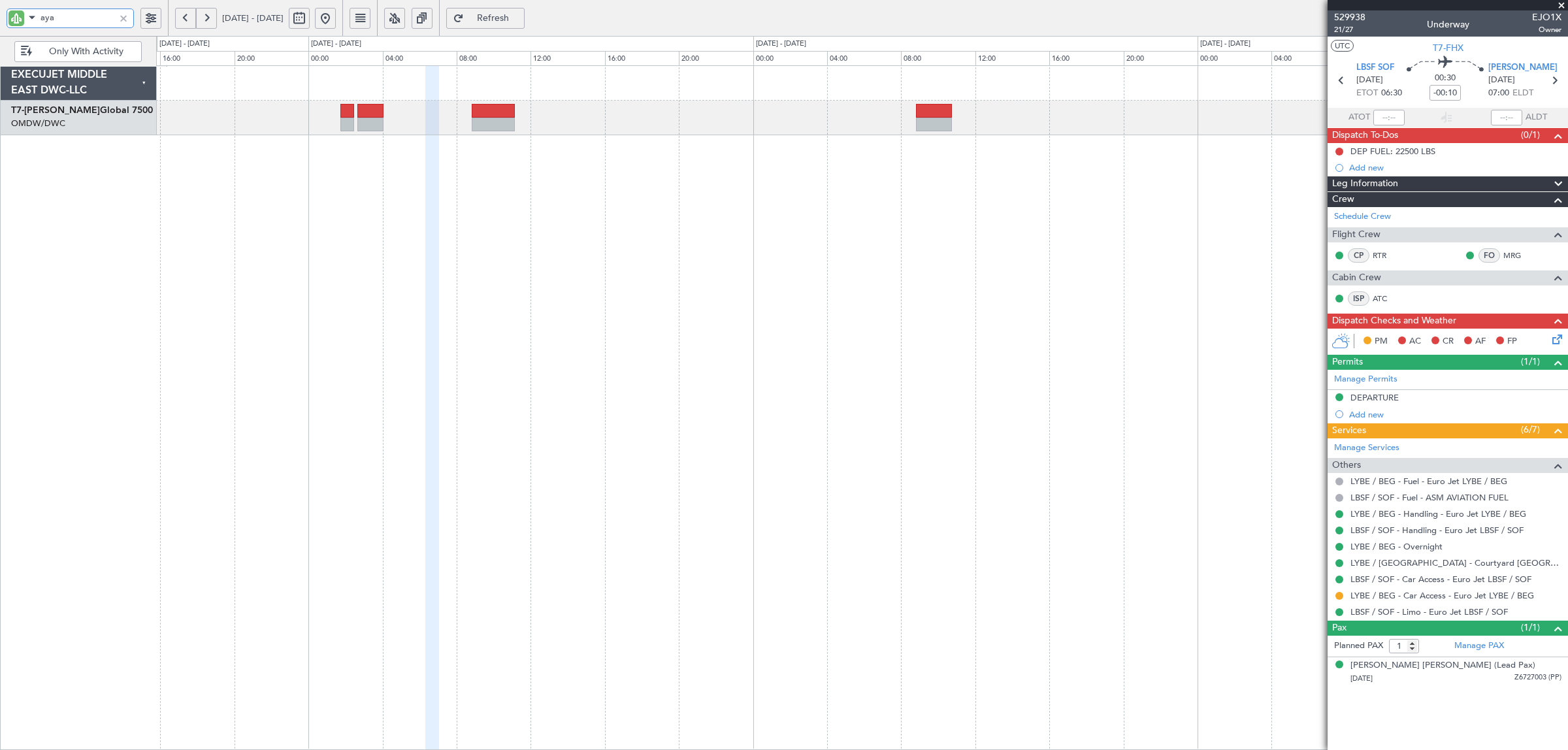
click at [416, 186] on div at bounding box center [861, 408] width 1411 height 684
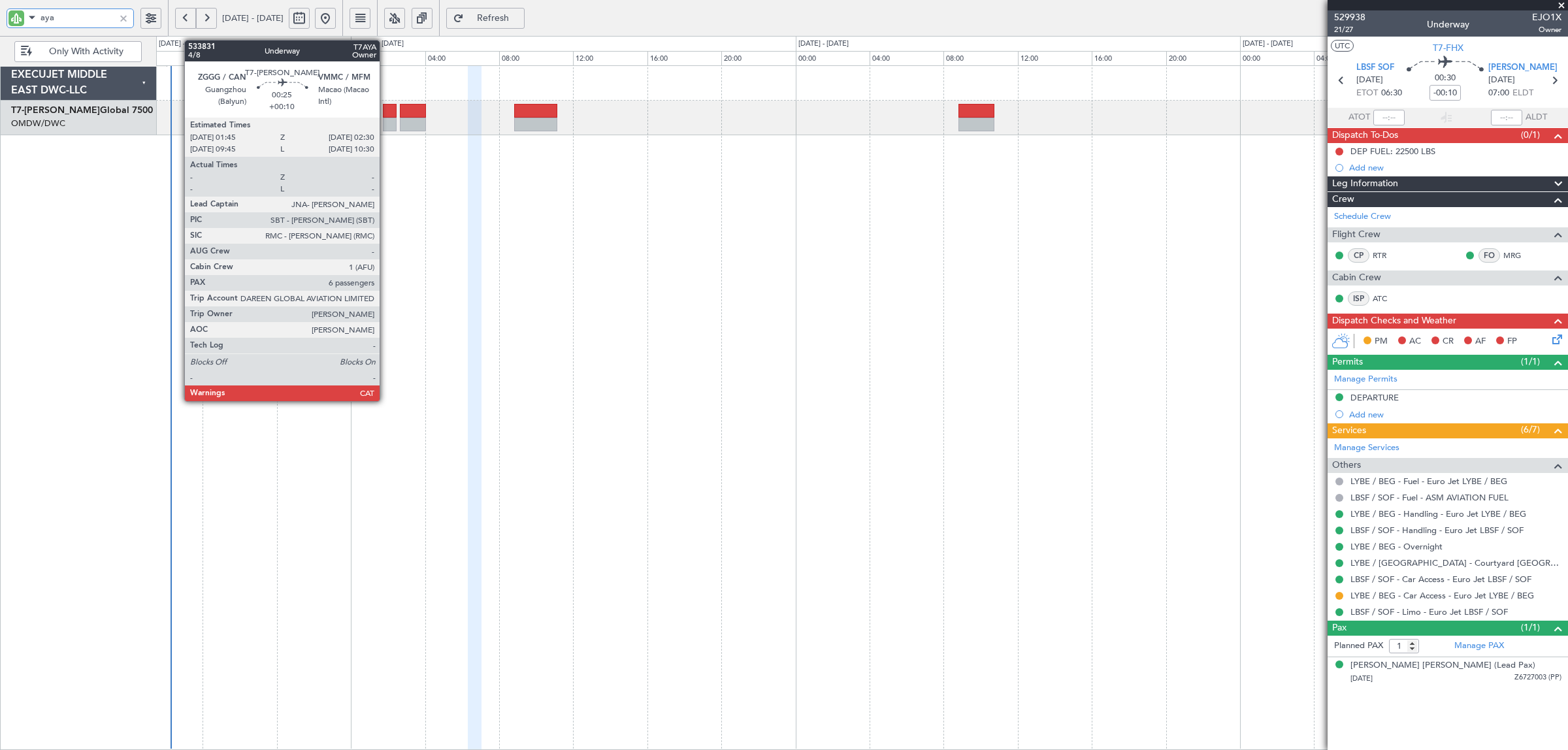
click at [386, 126] on div at bounding box center [390, 124] width 14 height 14
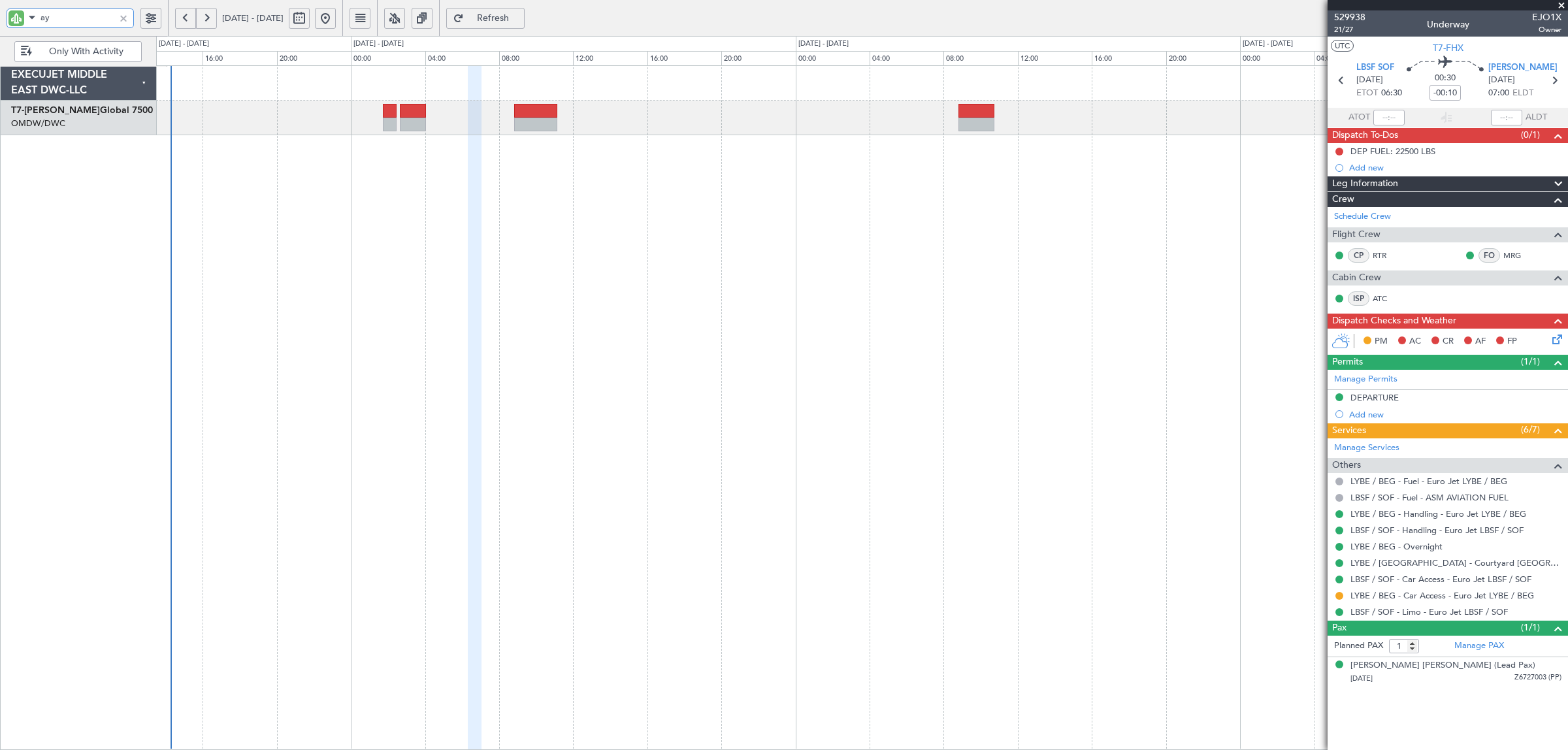
type input "a"
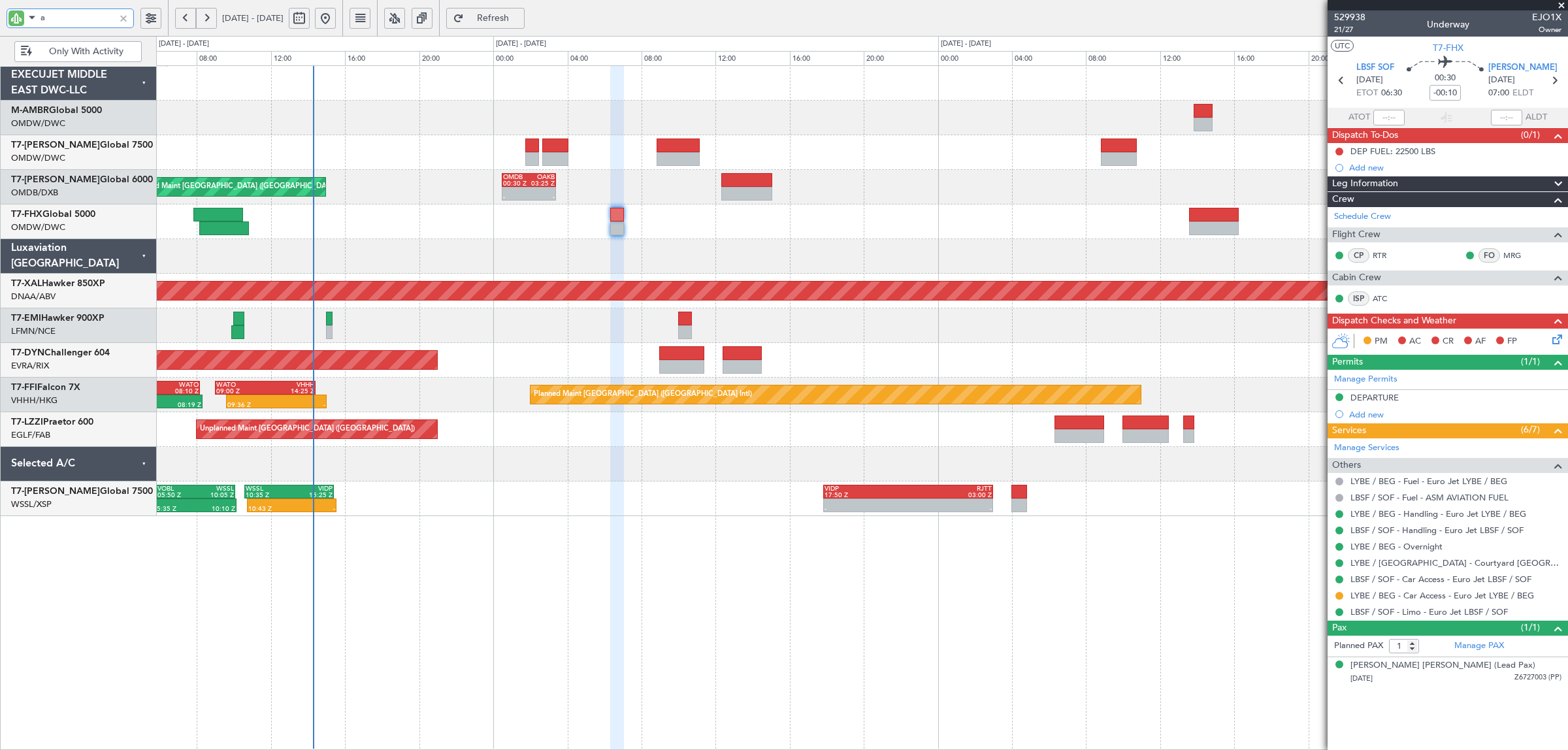
click at [342, 454] on div at bounding box center [861, 464] width 1411 height 34
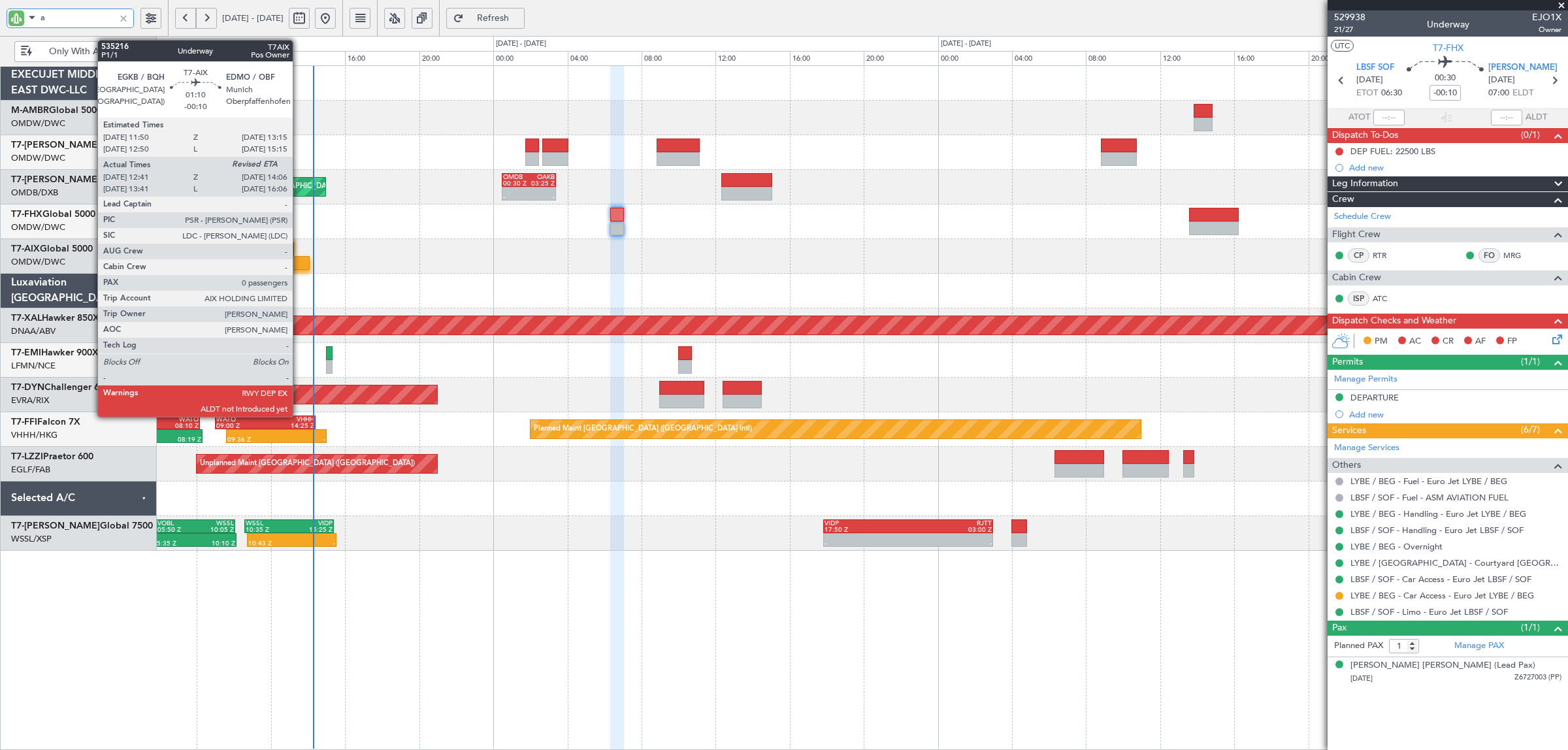
click at [299, 263] on div at bounding box center [296, 263] width 27 height 14
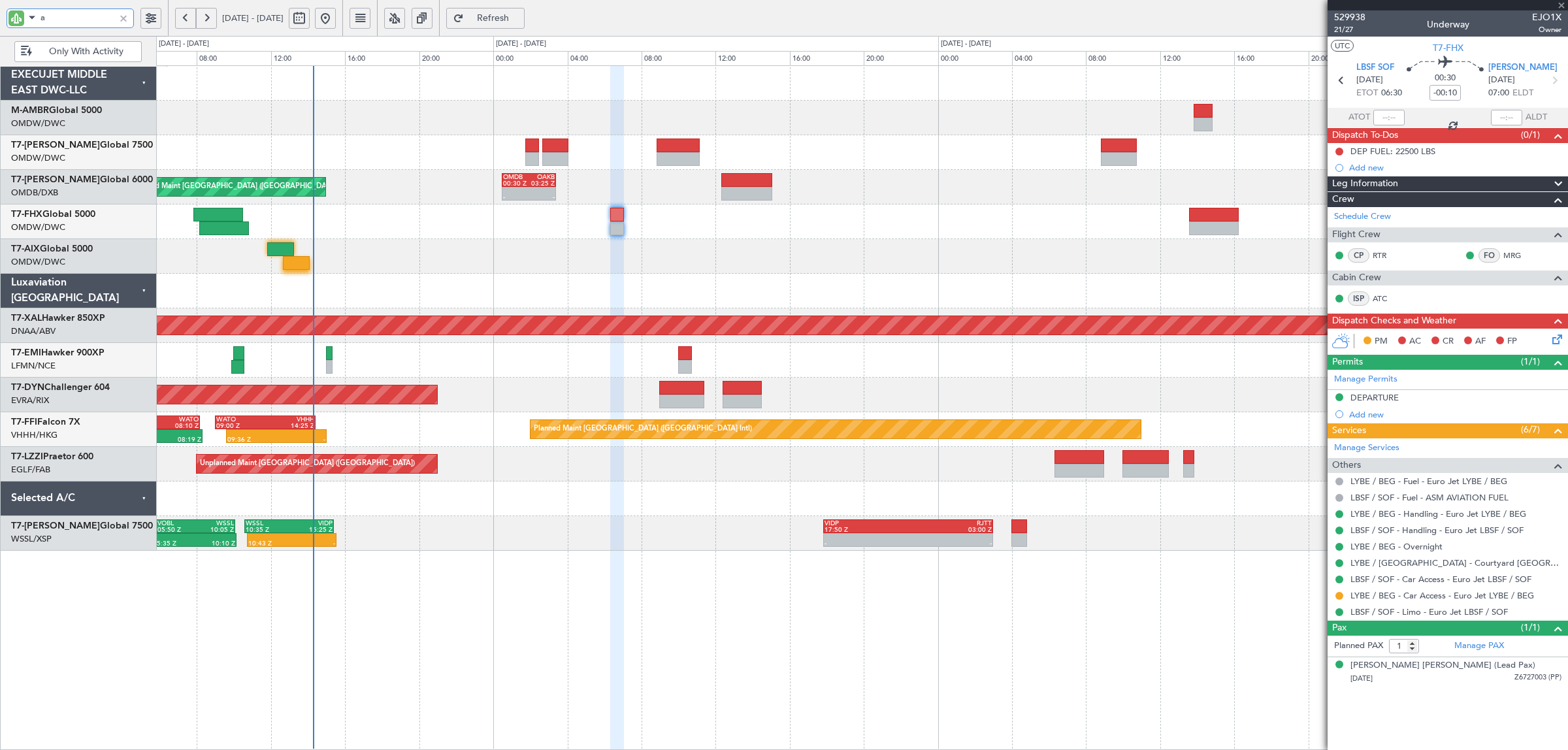
type input "12:51"
type input "0"
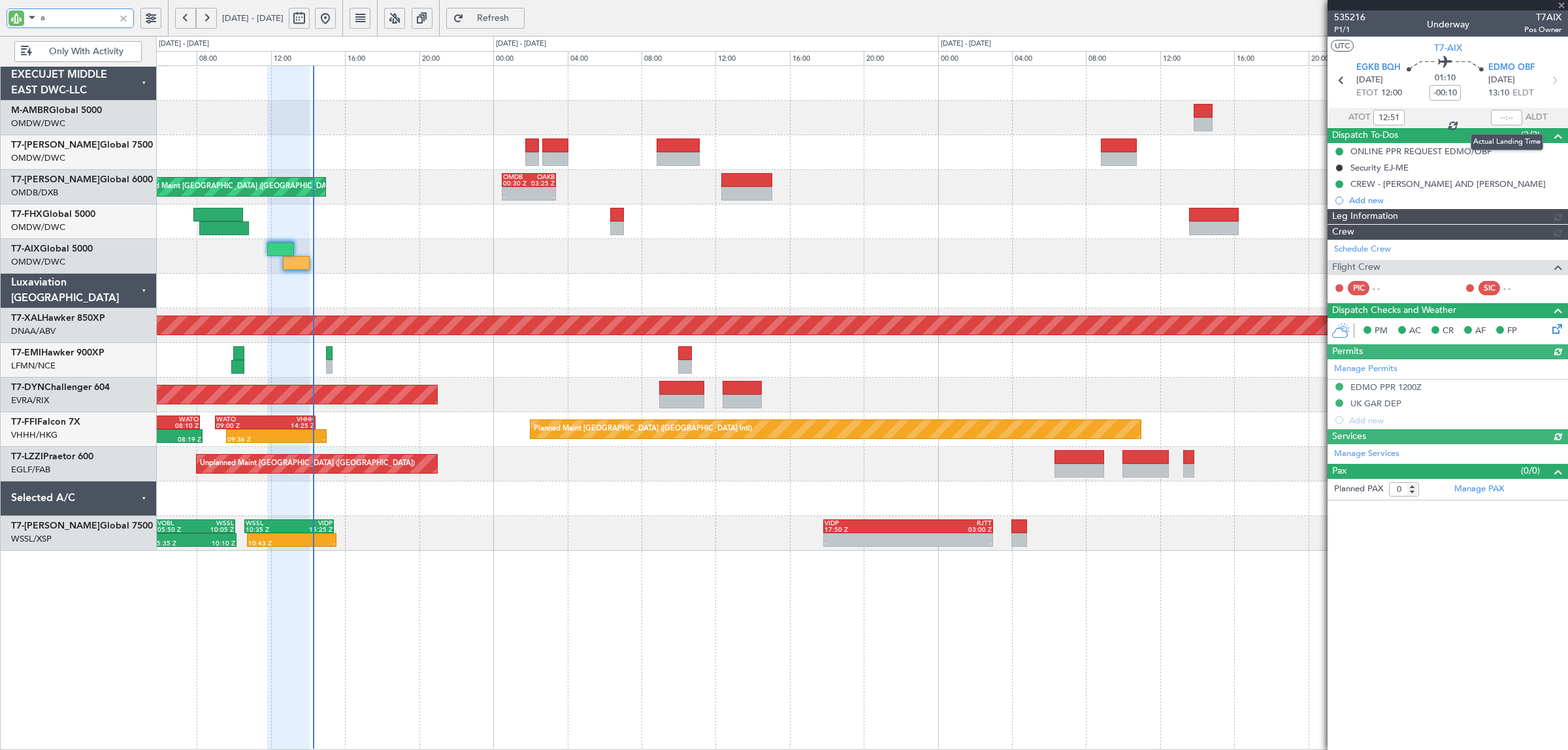
type input "Rohit Roy (ROY)"
type input "7125"
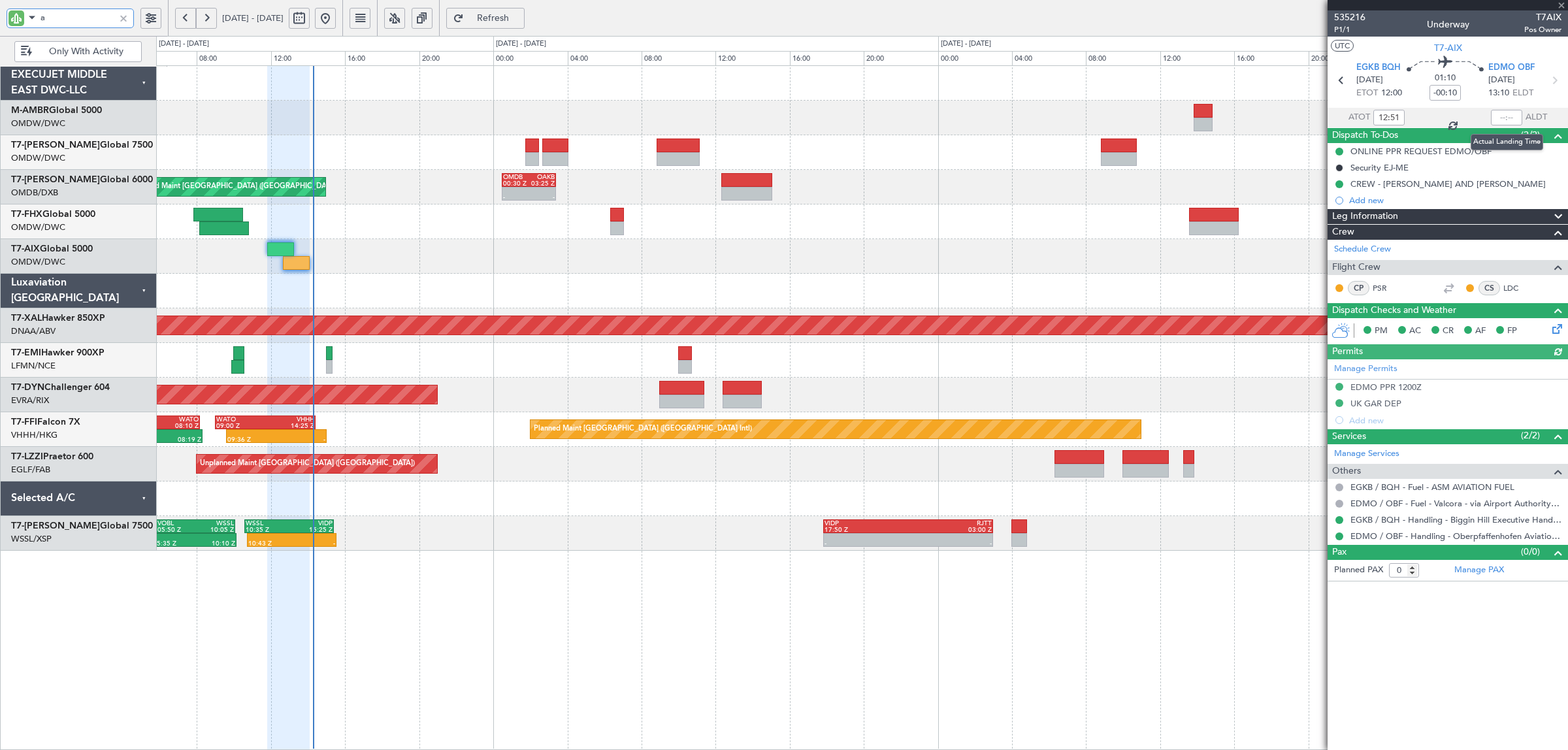
type input "a"
click at [1505, 118] on div at bounding box center [1506, 117] width 31 height 16
click at [1507, 119] on input "text" at bounding box center [1506, 117] width 31 height 16
type input "14:08"
type input "Rohit Roy (ROY)"
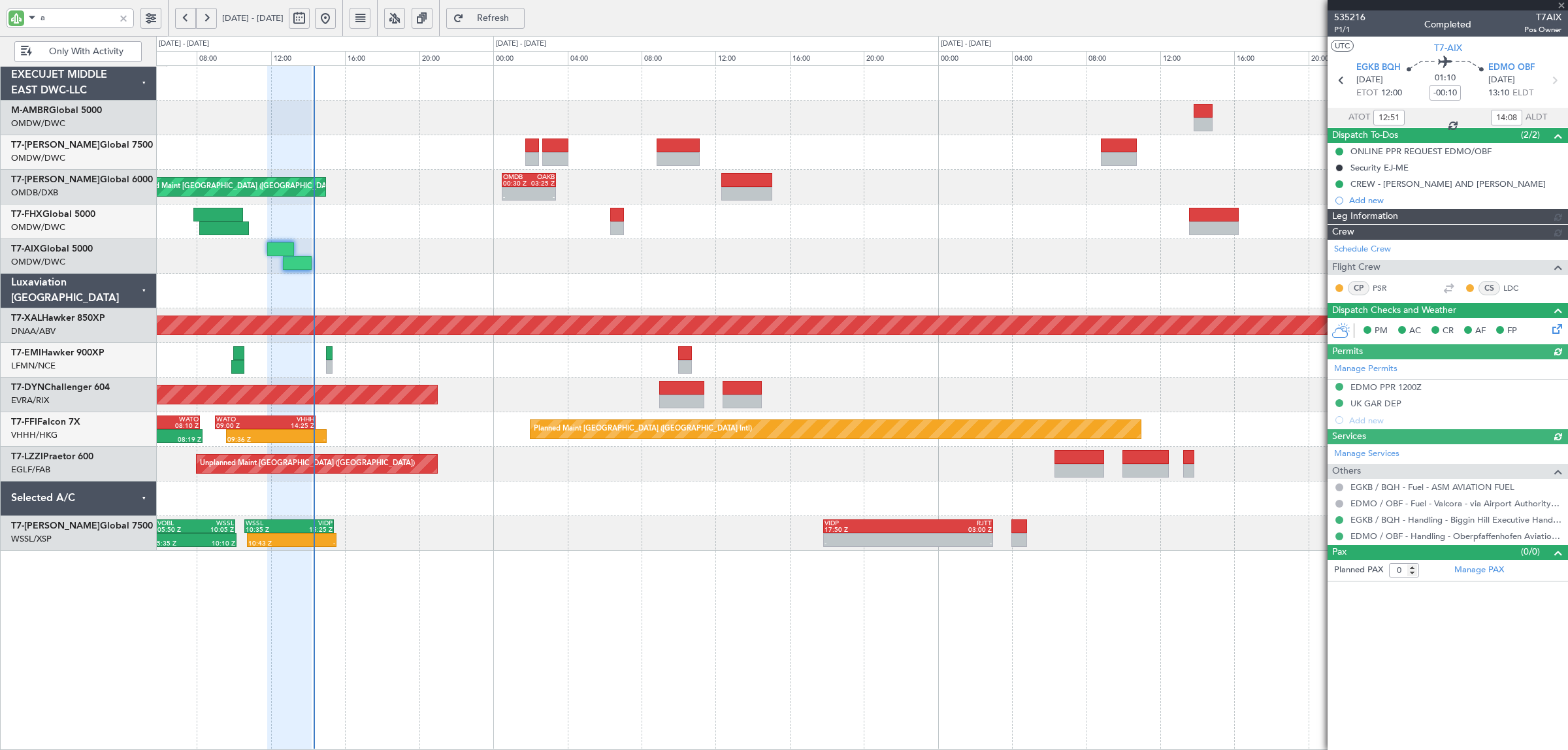
type input "7125"
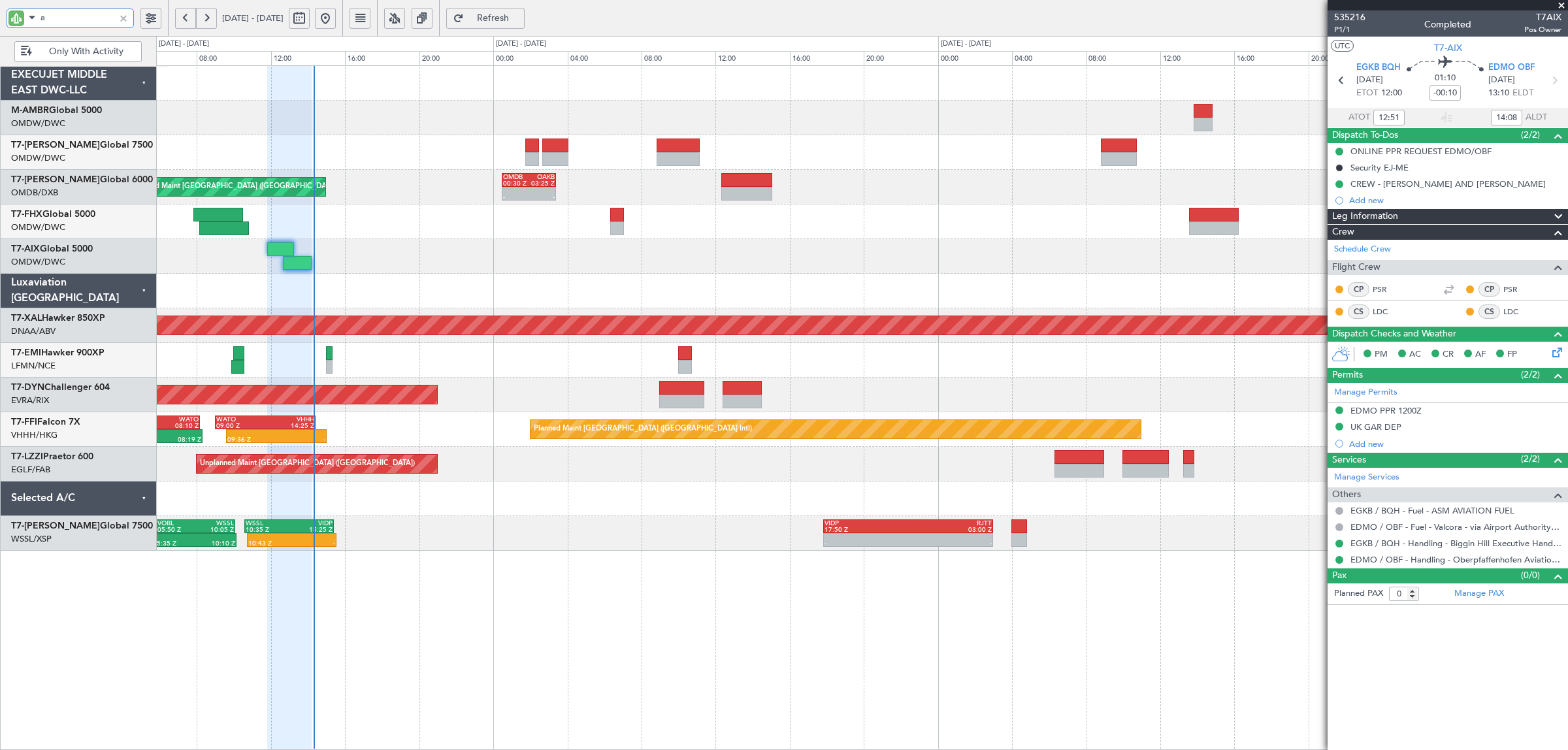
click at [67, 18] on input "a" at bounding box center [77, 17] width 74 height 19
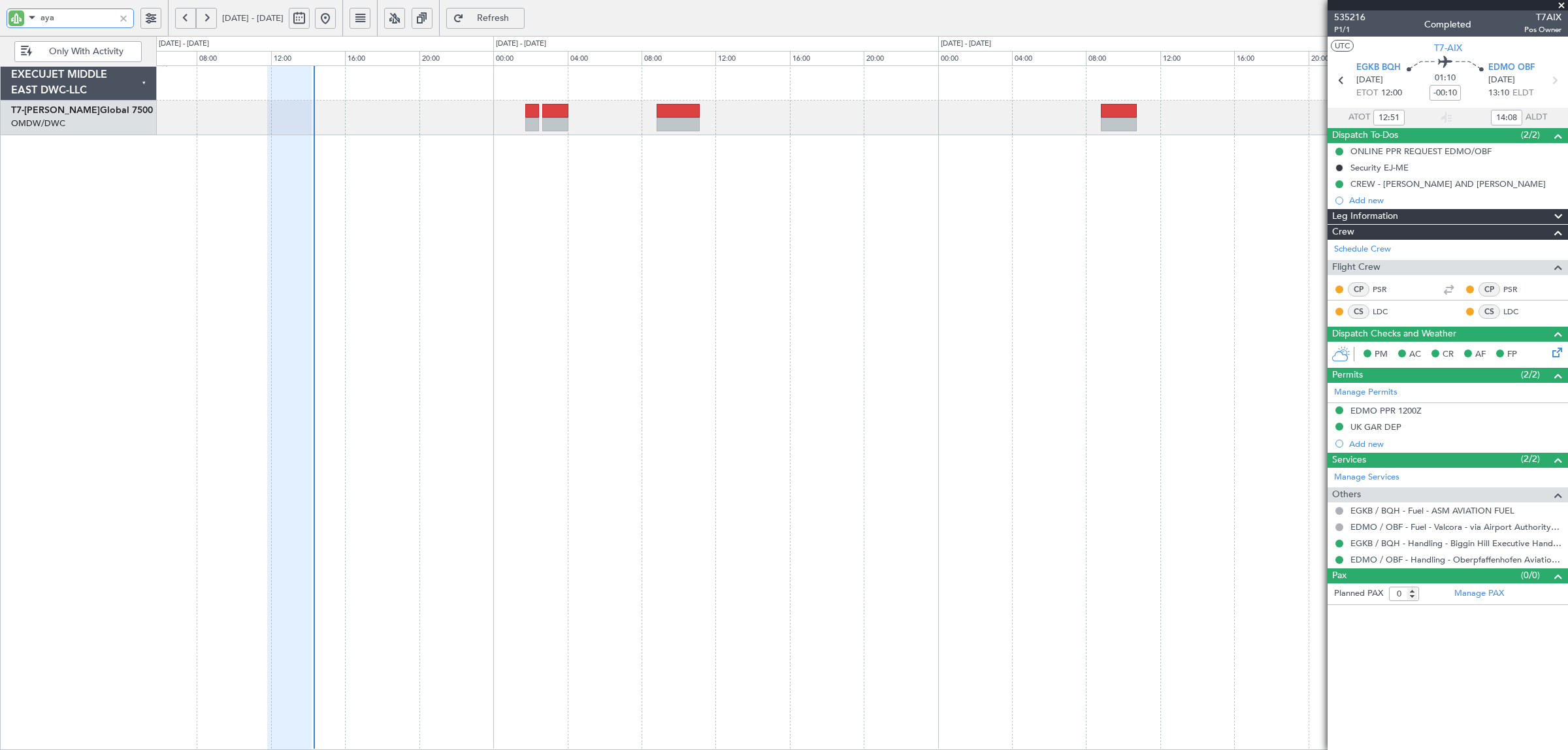
type input "aya"
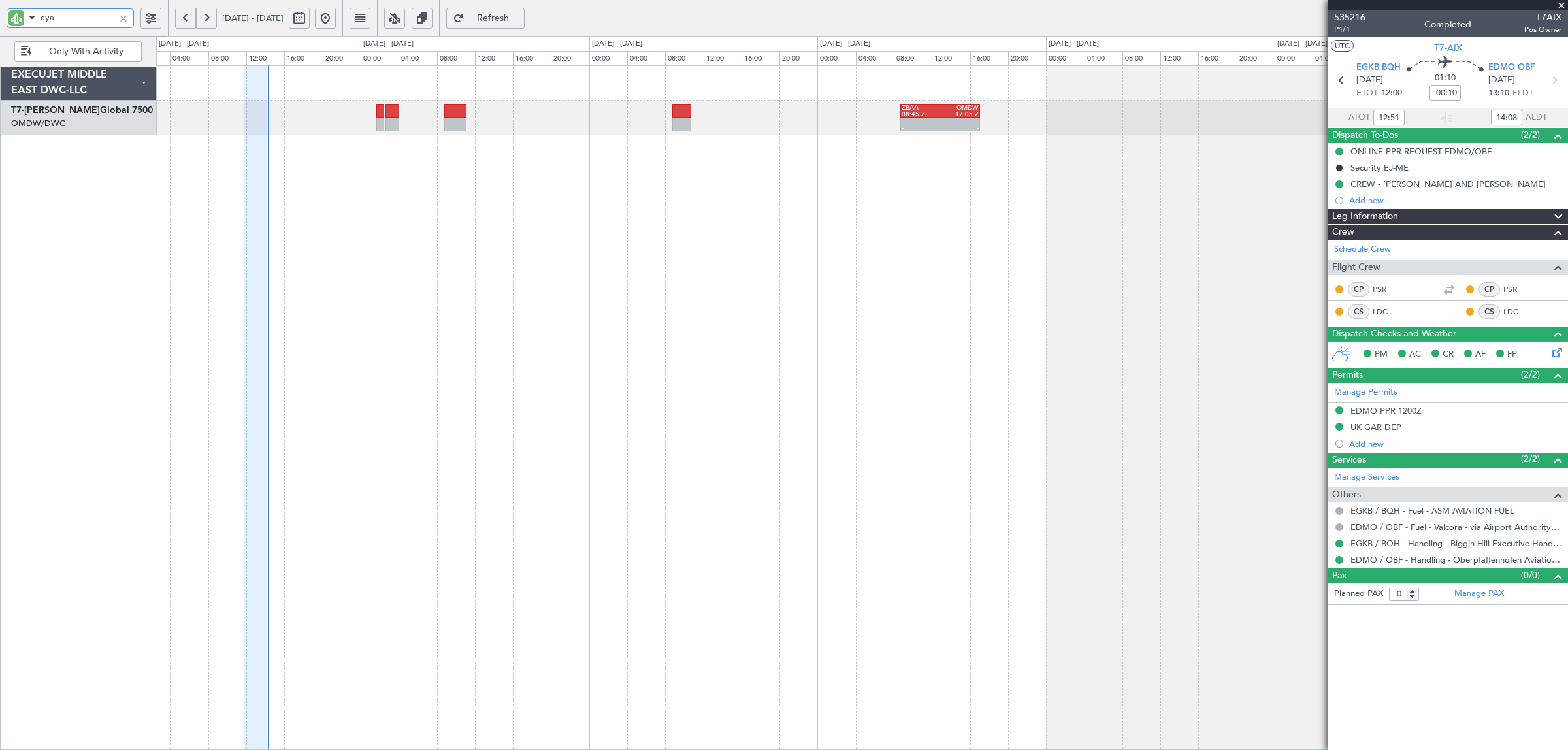
click at [368, 151] on div "- - ZBAA 08:45 Z OMDW 17:05 Z 07:52 Z 10:32 Z VVTS 07:35 Z ZGGG 10:30 Z" at bounding box center [861, 408] width 1411 height 684
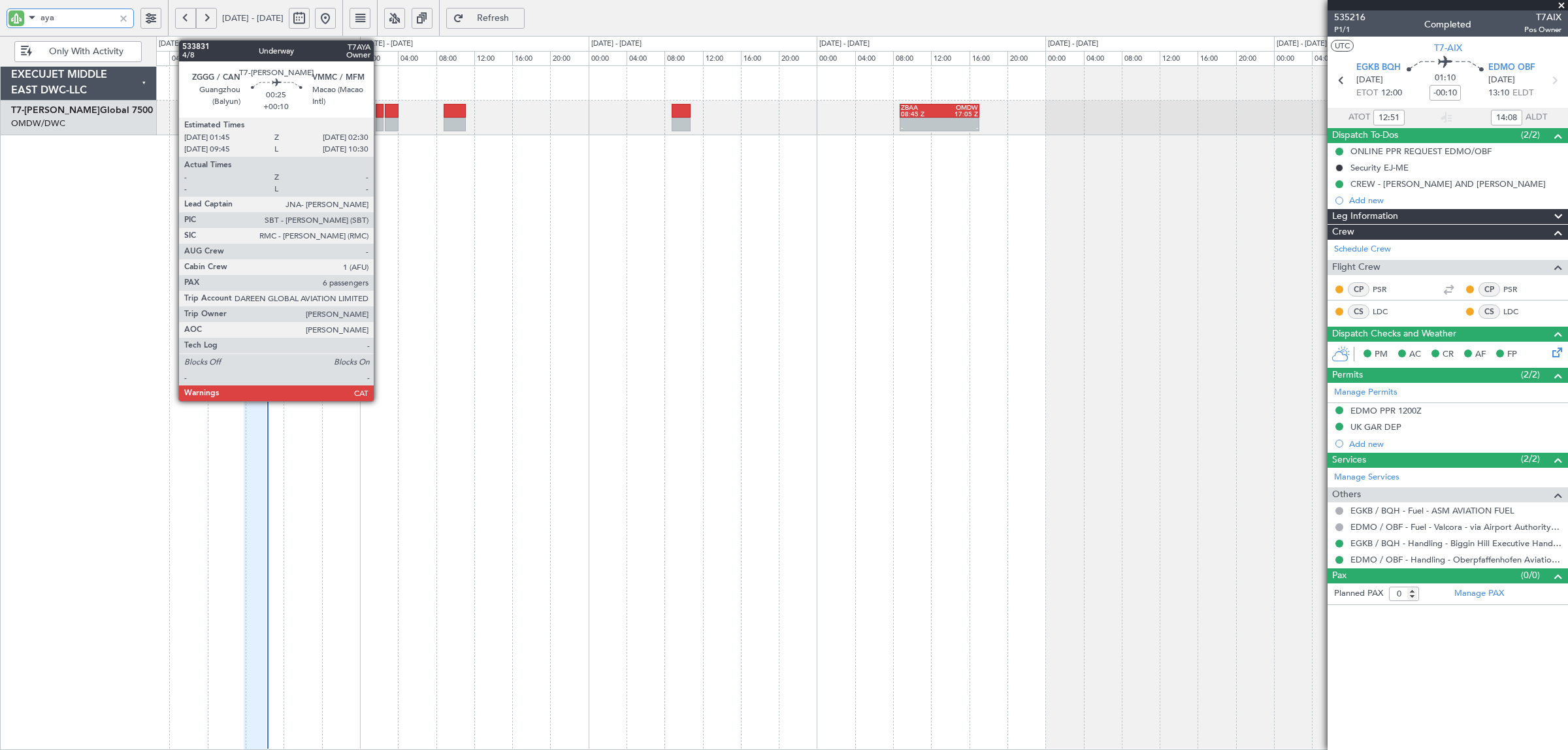
click at [380, 126] on div at bounding box center [379, 124] width 7 height 14
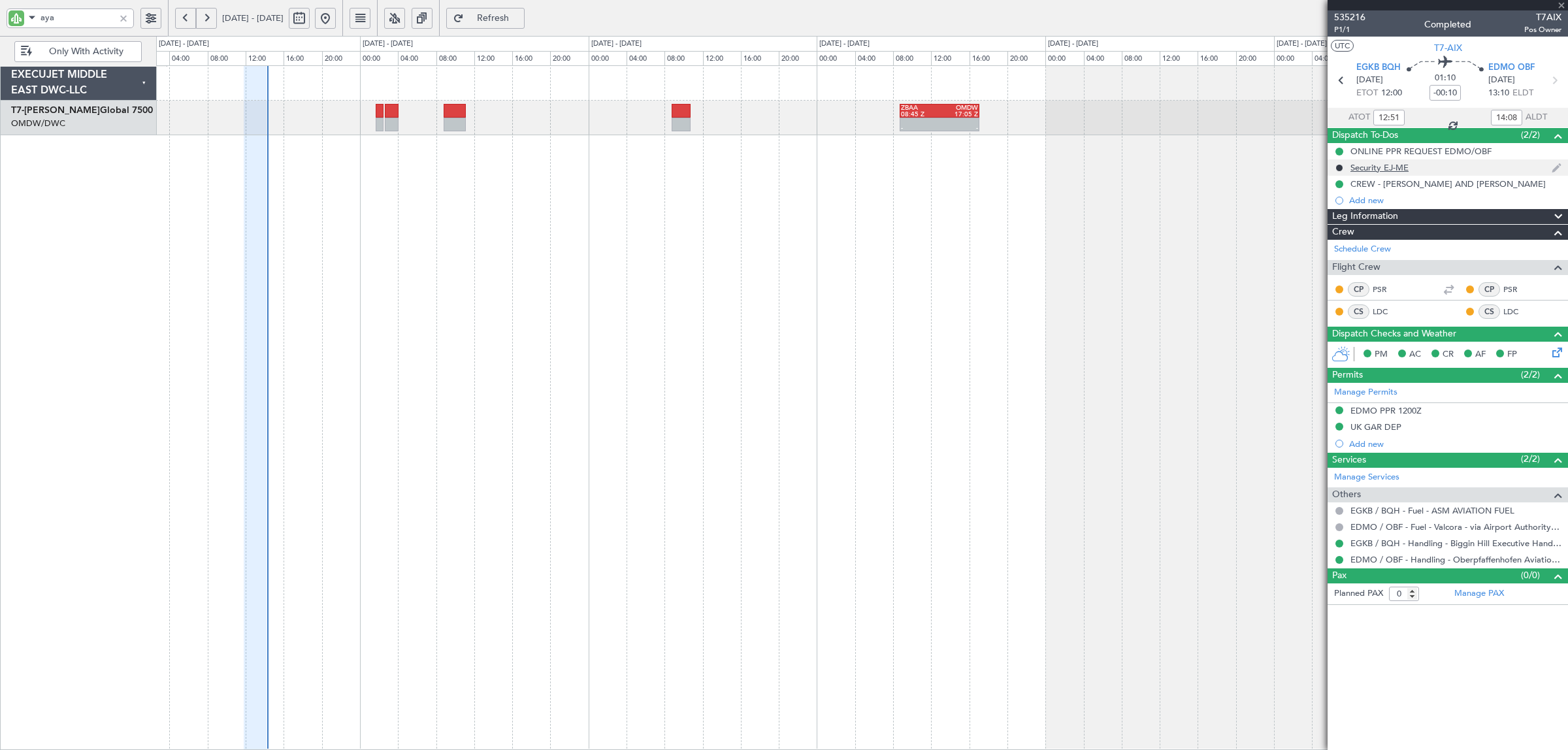
type input "+00:10"
type input "6"
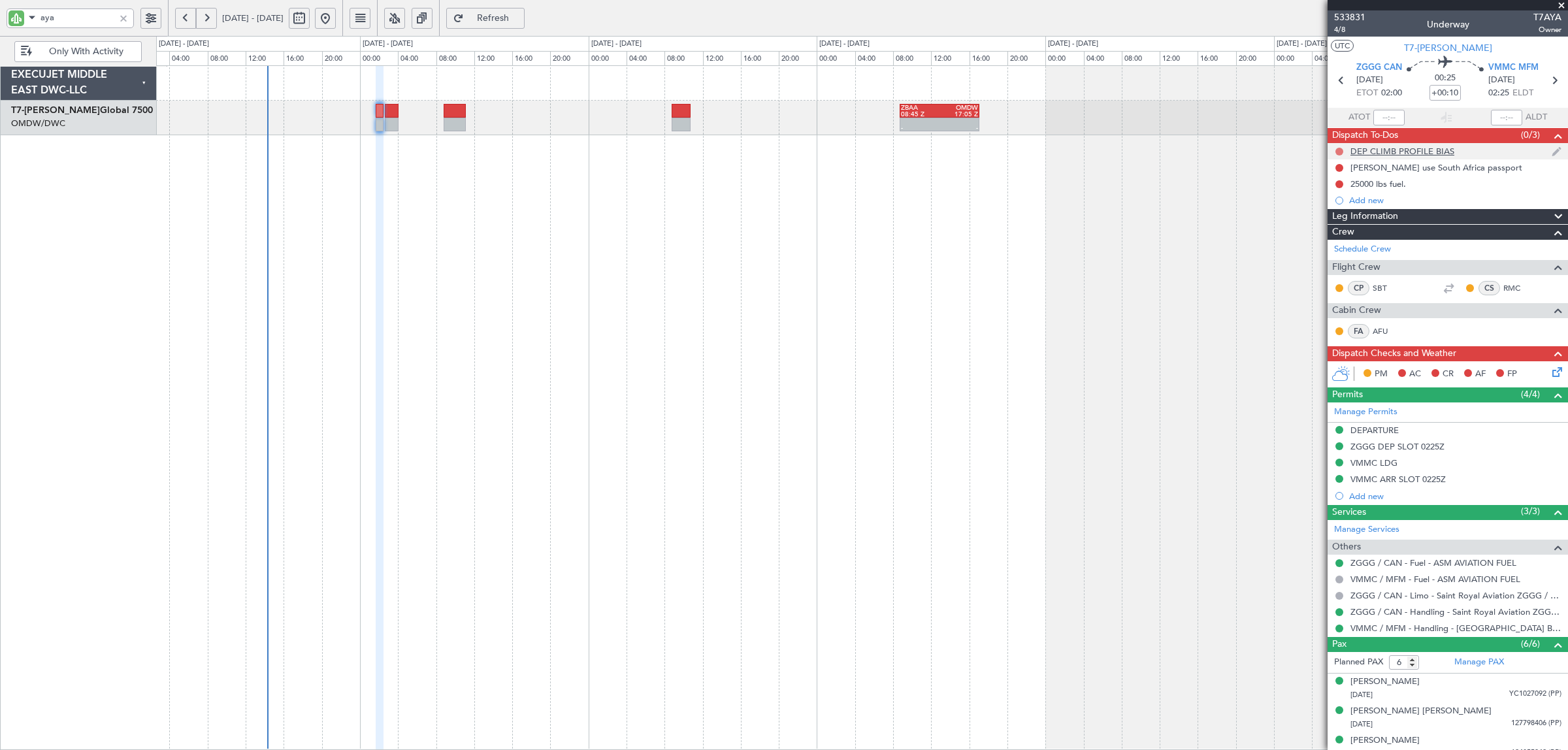
click at [1339, 152] on button at bounding box center [1339, 151] width 8 height 8
click at [1334, 202] on span "Completed" at bounding box center [1345, 208] width 43 height 13
click at [1337, 168] on button at bounding box center [1339, 168] width 8 height 8
click at [1333, 226] on span "Completed" at bounding box center [1345, 225] width 43 height 13
click at [1337, 184] on button at bounding box center [1339, 184] width 8 height 8
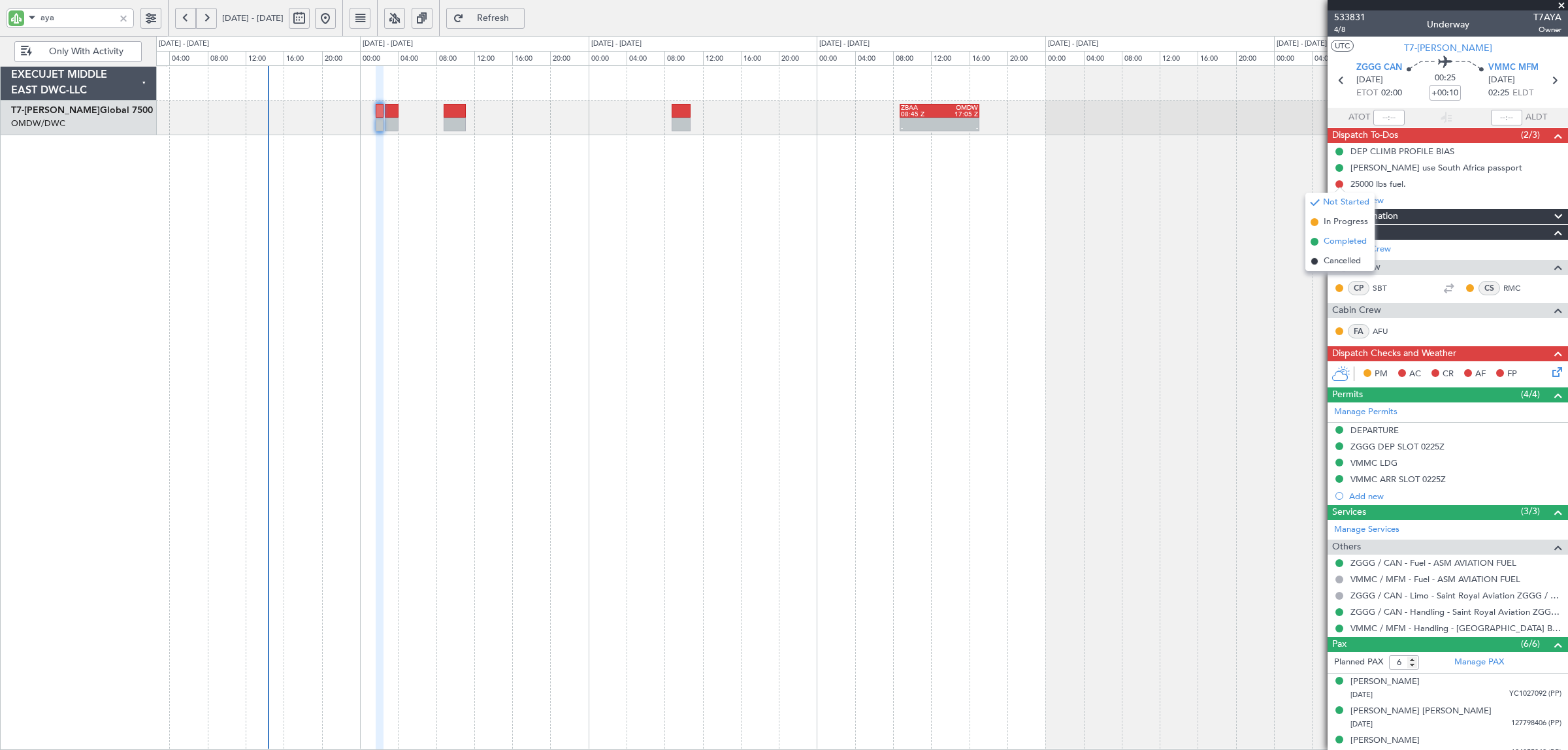
click at [1333, 238] on span "Completed" at bounding box center [1345, 241] width 43 height 13
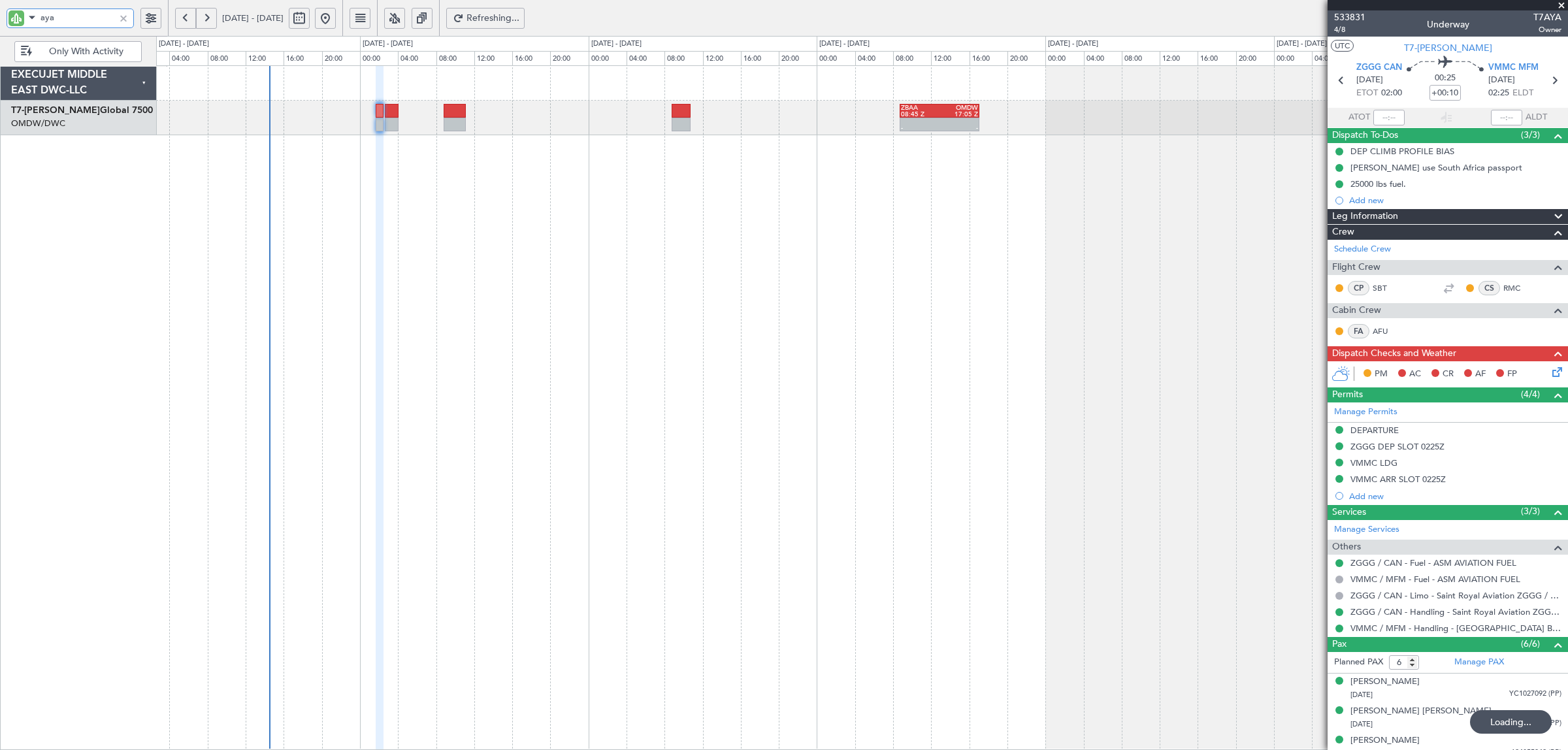
drag, startPoint x: 62, startPoint y: 15, endPoint x: 41, endPoint y: 18, distance: 21.2
click at [43, 17] on input "aya" at bounding box center [77, 17] width 74 height 19
type input "a"
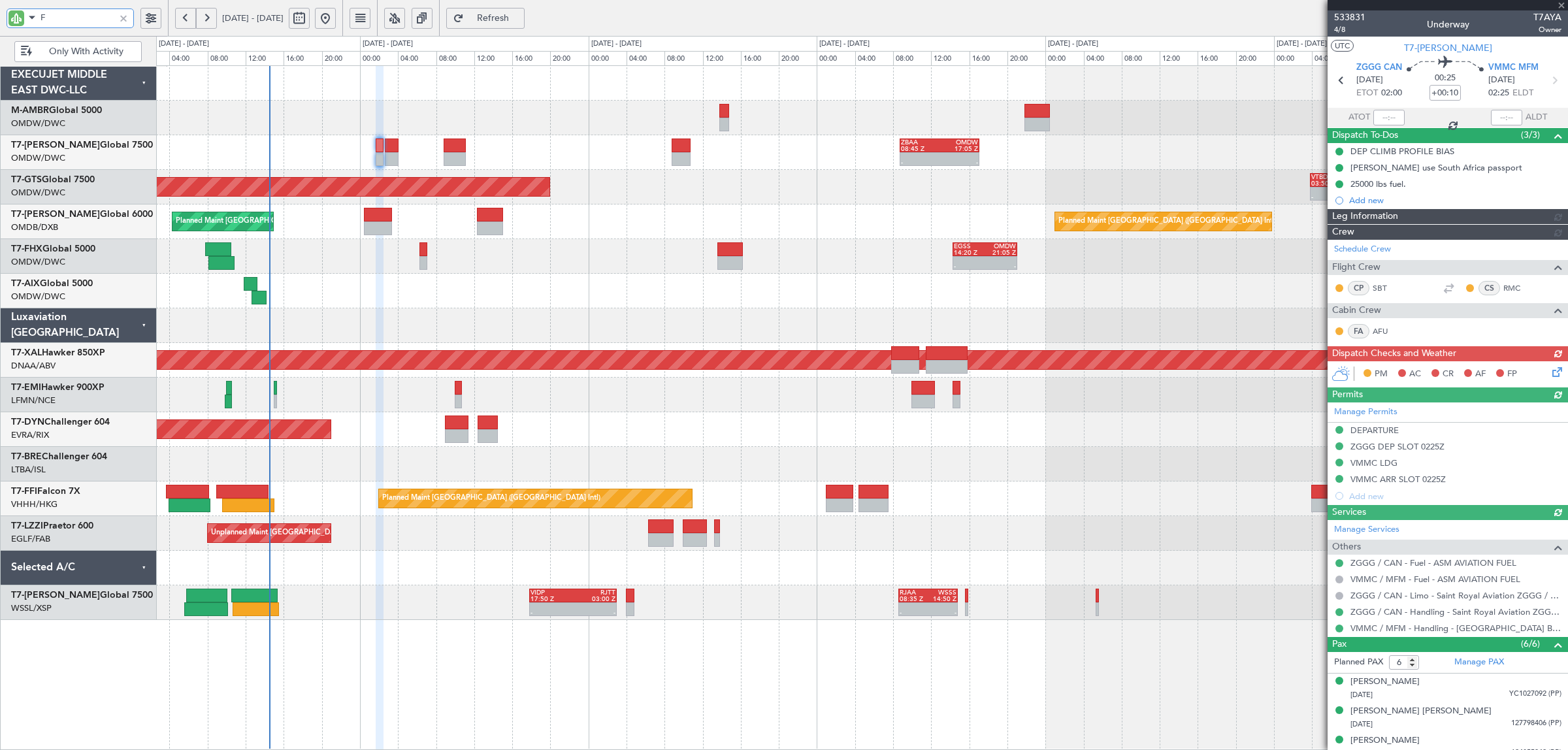
type input "FH"
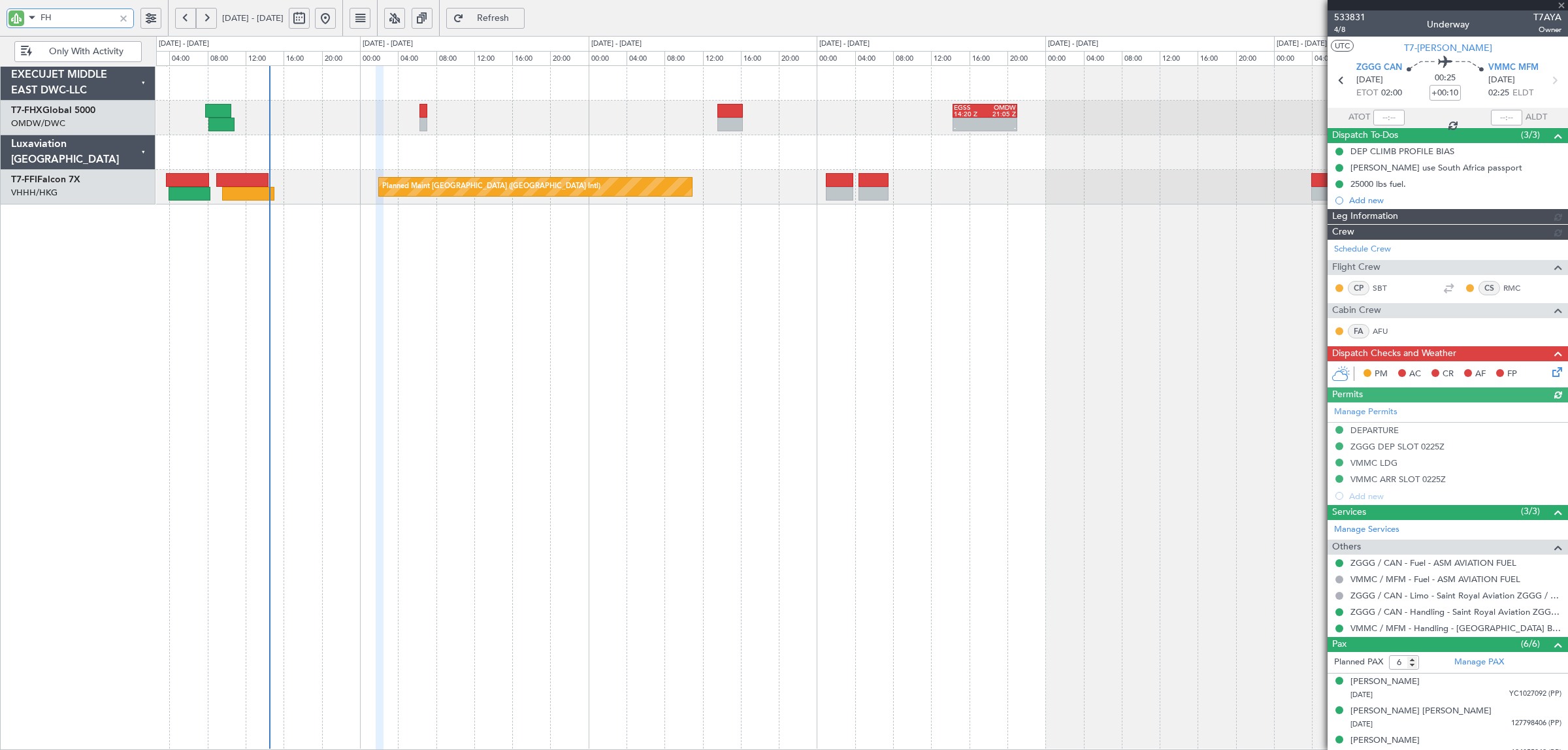
type input "[PERSON_NAME] (SYS)"
type input "7097"
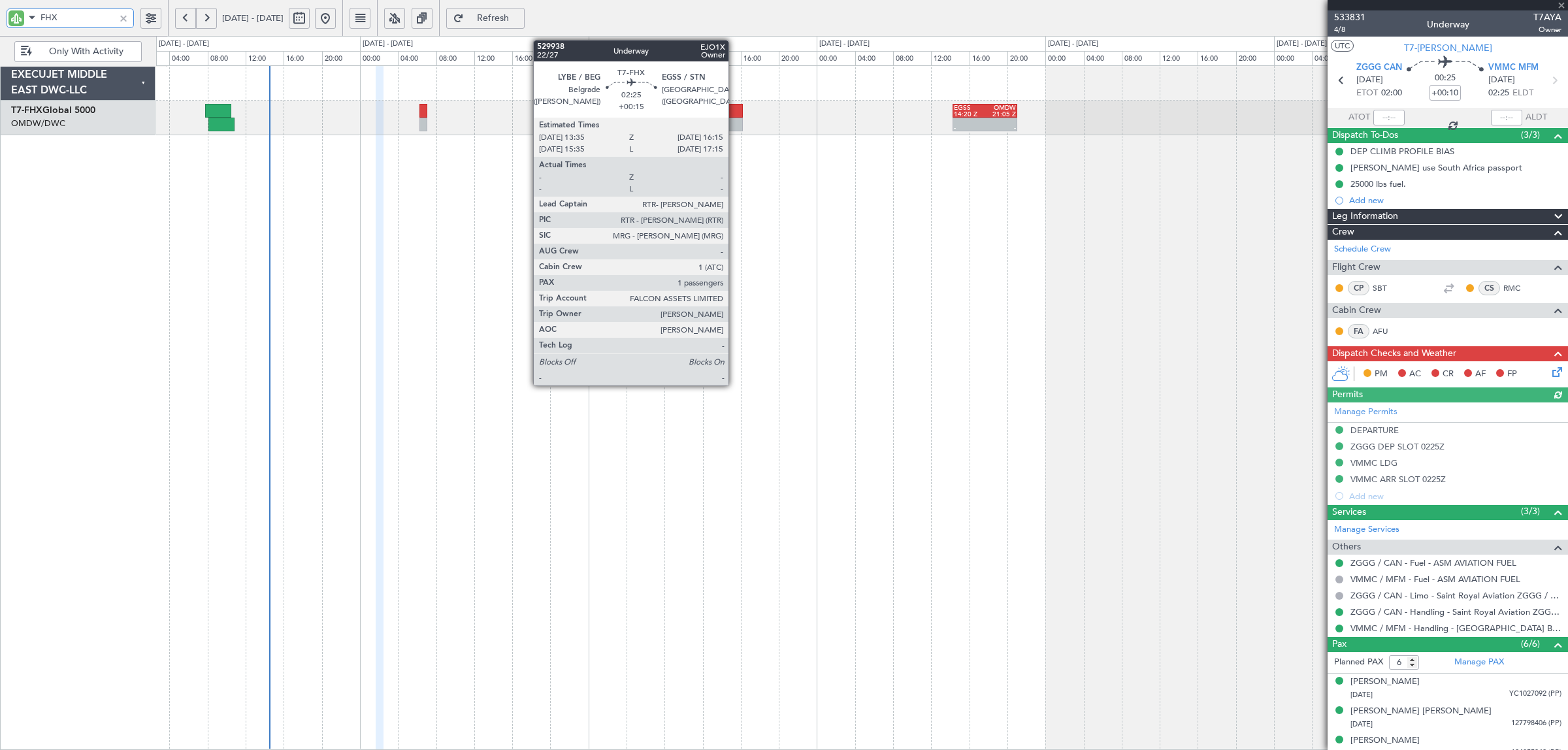
click at [735, 118] on div at bounding box center [729, 124] width 26 height 14
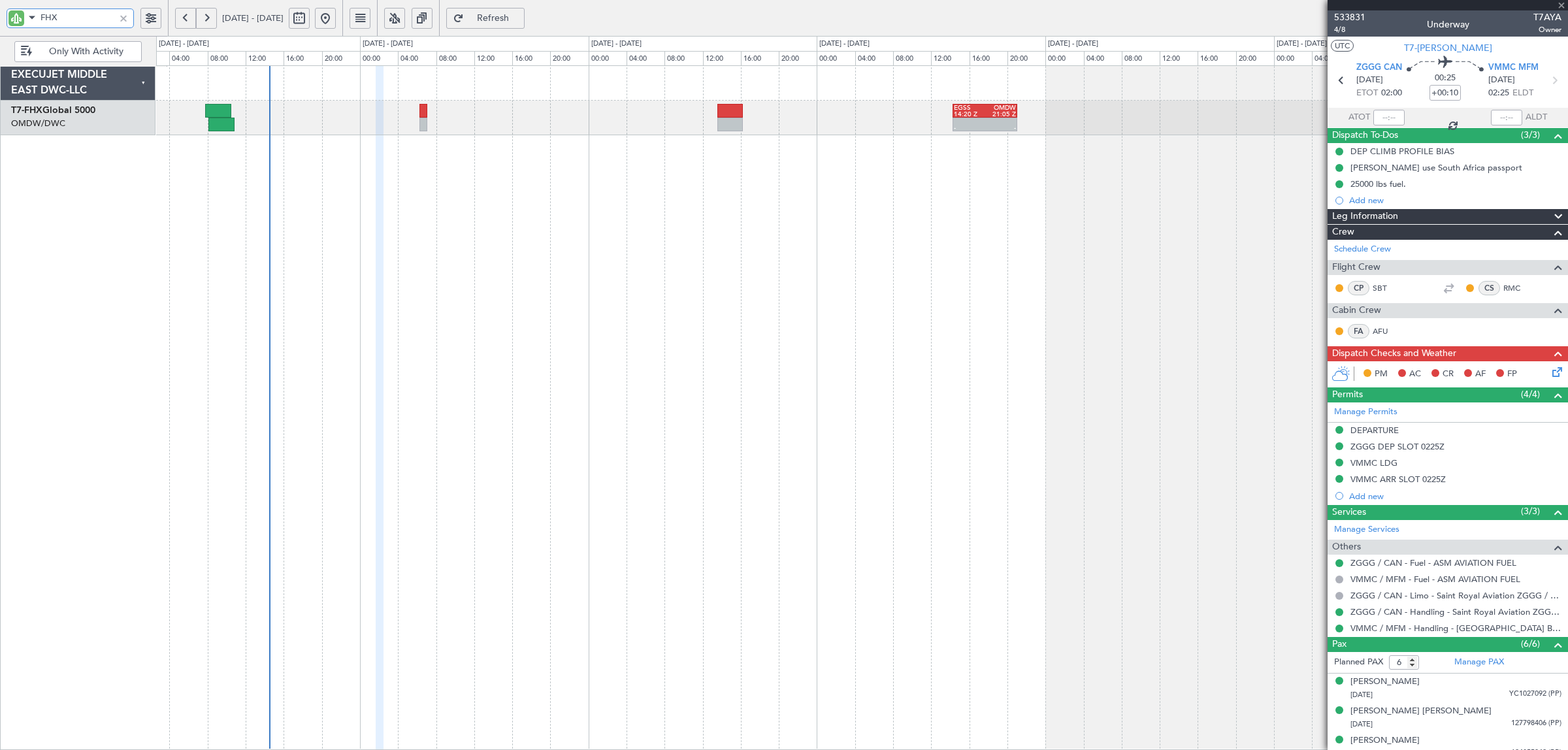
type input "FHX"
type input "+00:15"
type input "1"
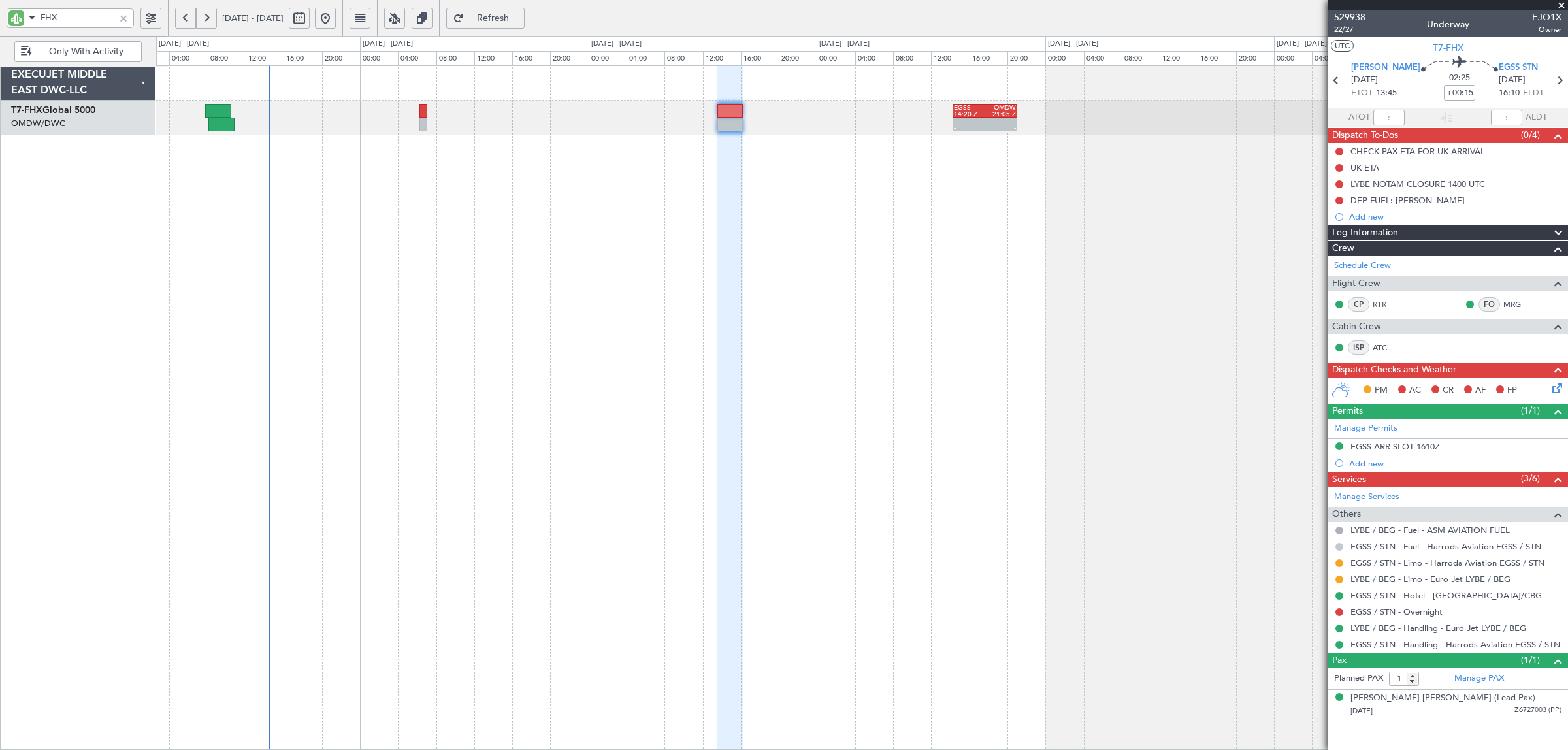
click at [1339, 549] on button at bounding box center [1339, 546] width 8 height 8
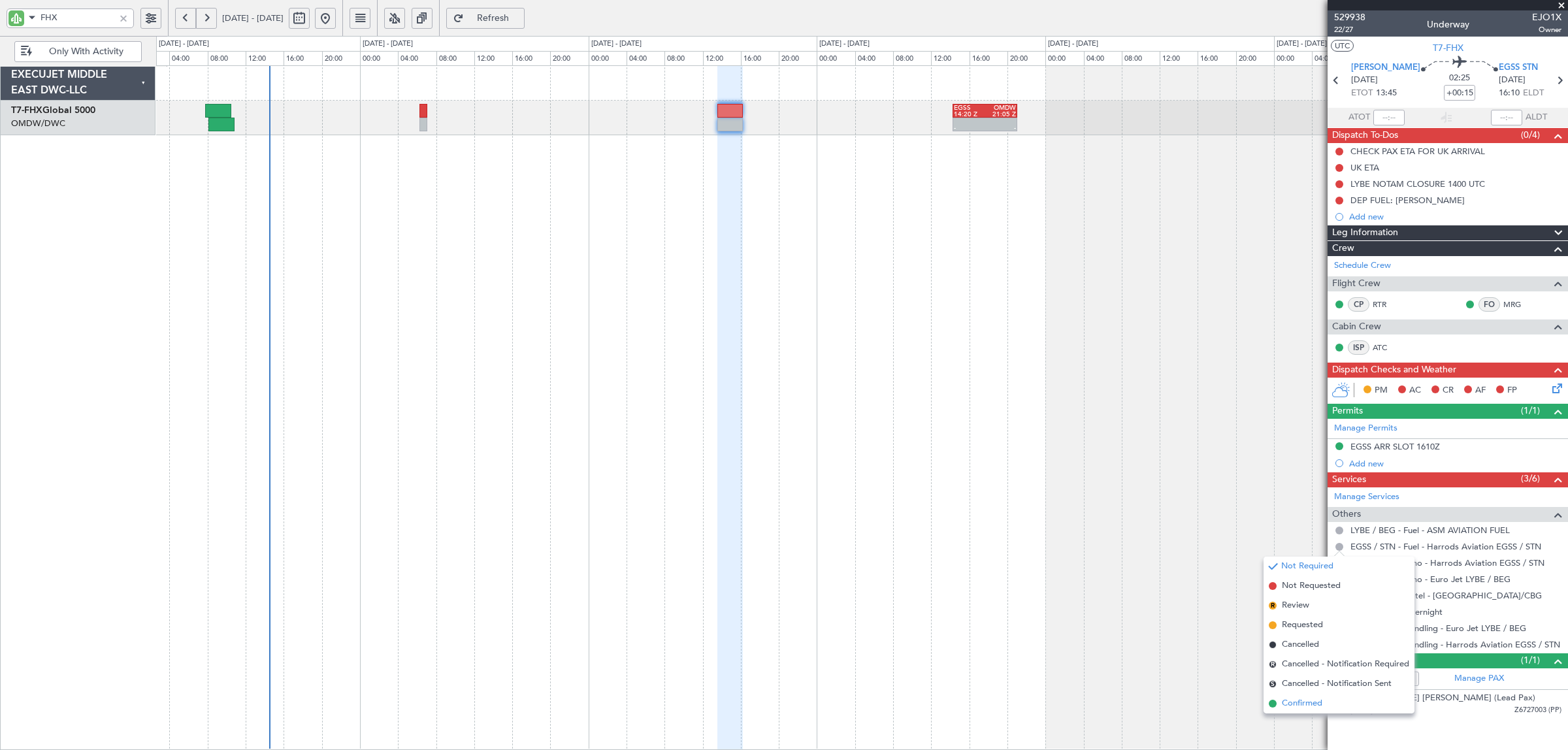
click at [1299, 707] on span "Confirmed" at bounding box center [1302, 703] width 41 height 13
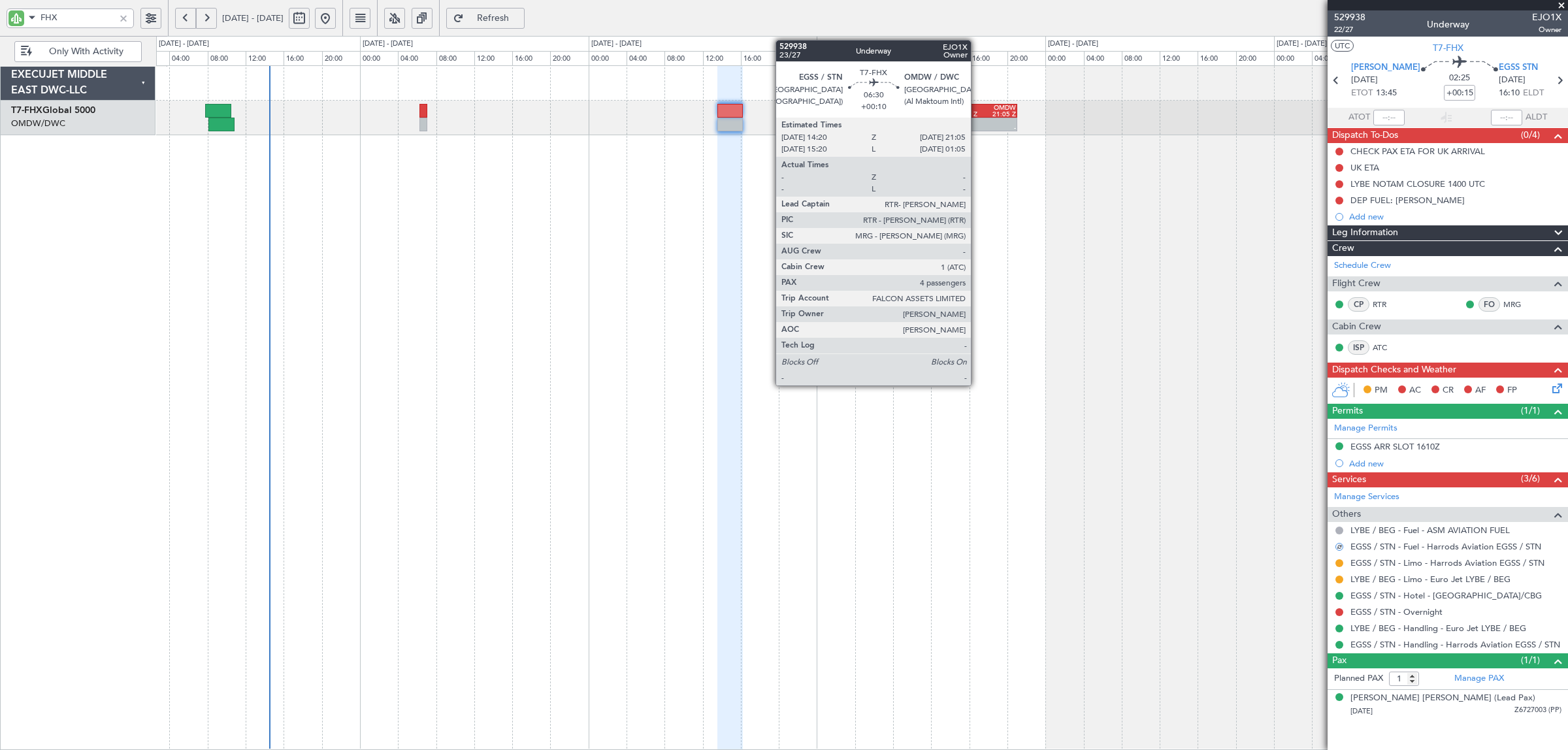
click at [977, 119] on div at bounding box center [969, 121] width 30 height 6
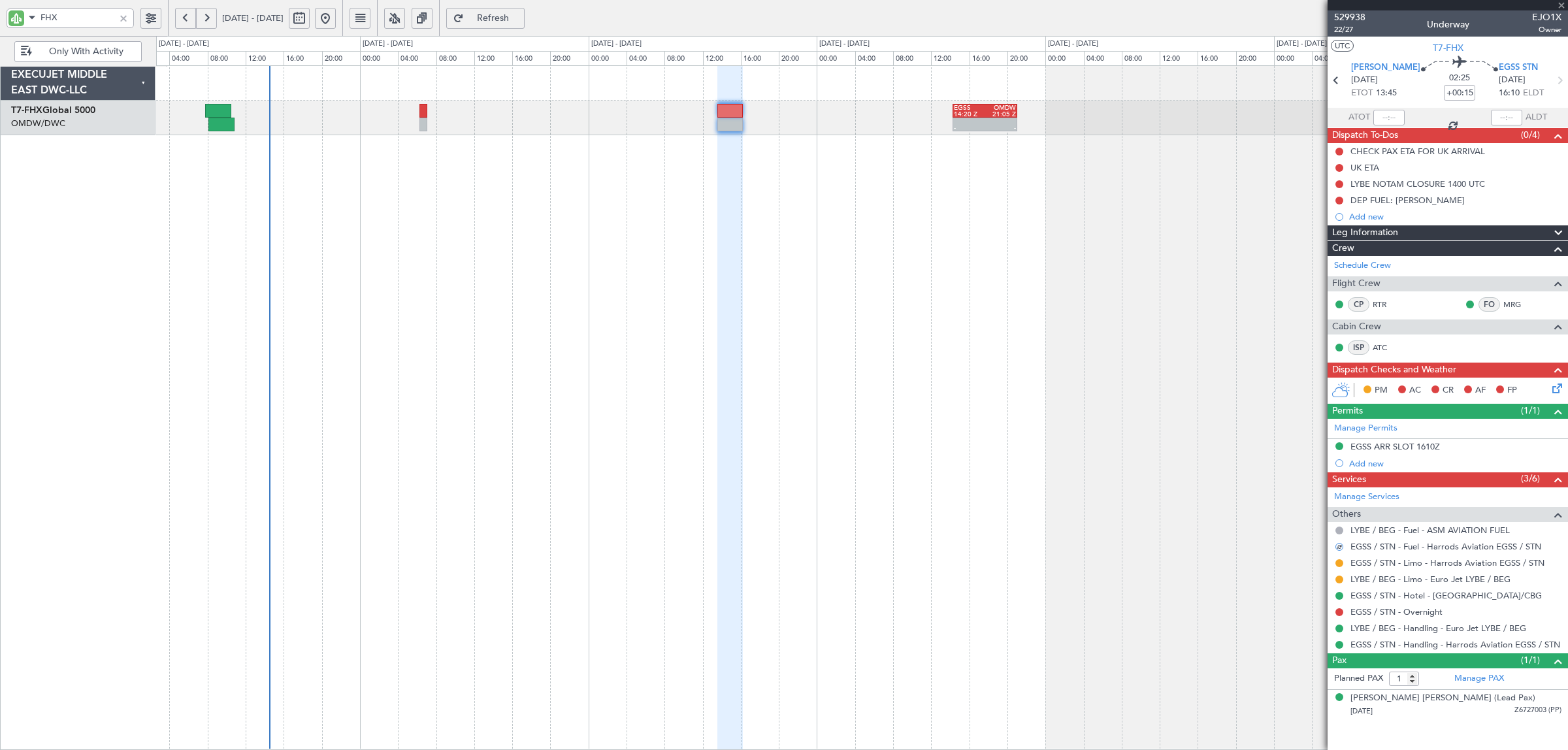
type input "+00:10"
type input "4"
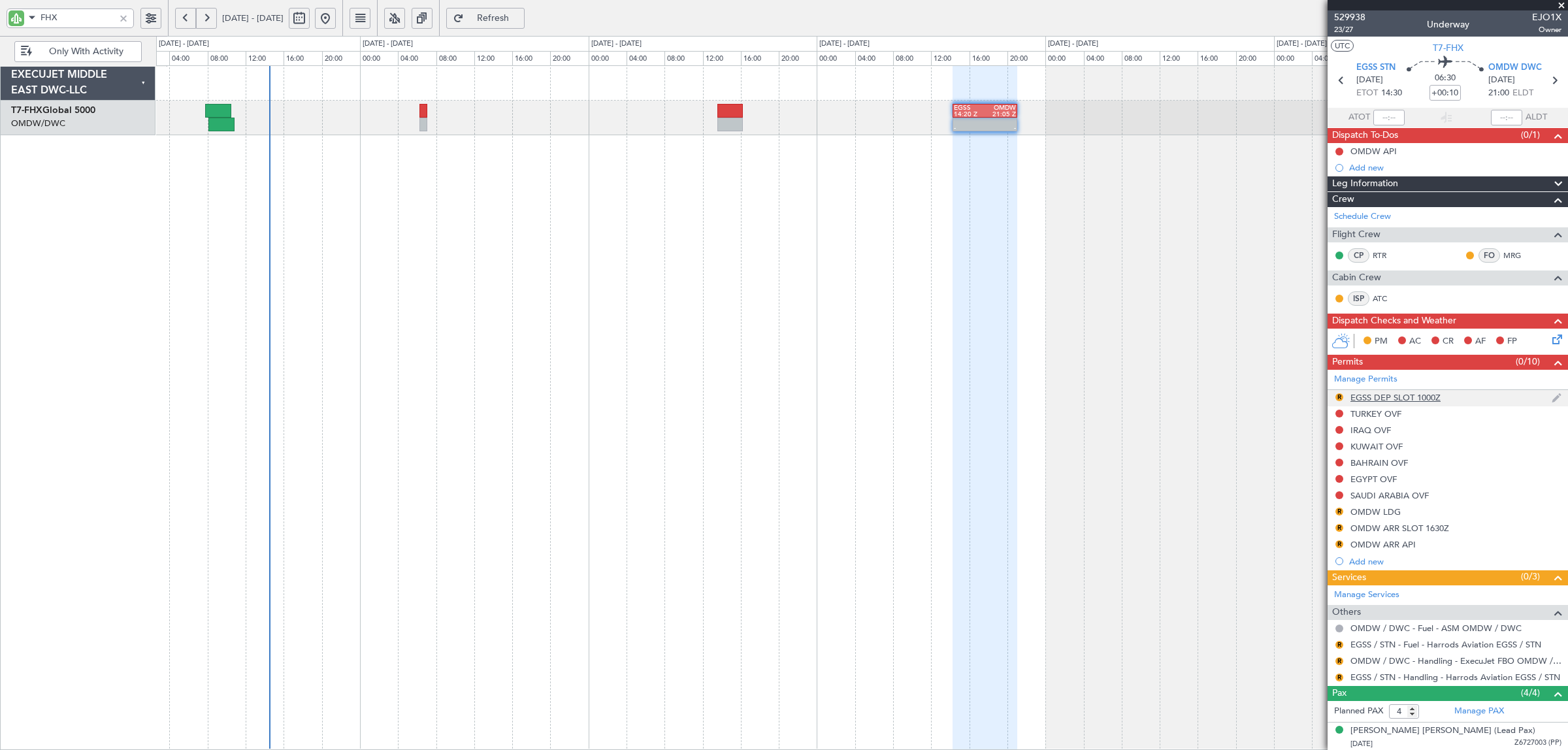
click at [1413, 397] on div "EGSS DEP SLOT 1000Z" at bounding box center [1395, 397] width 90 height 11
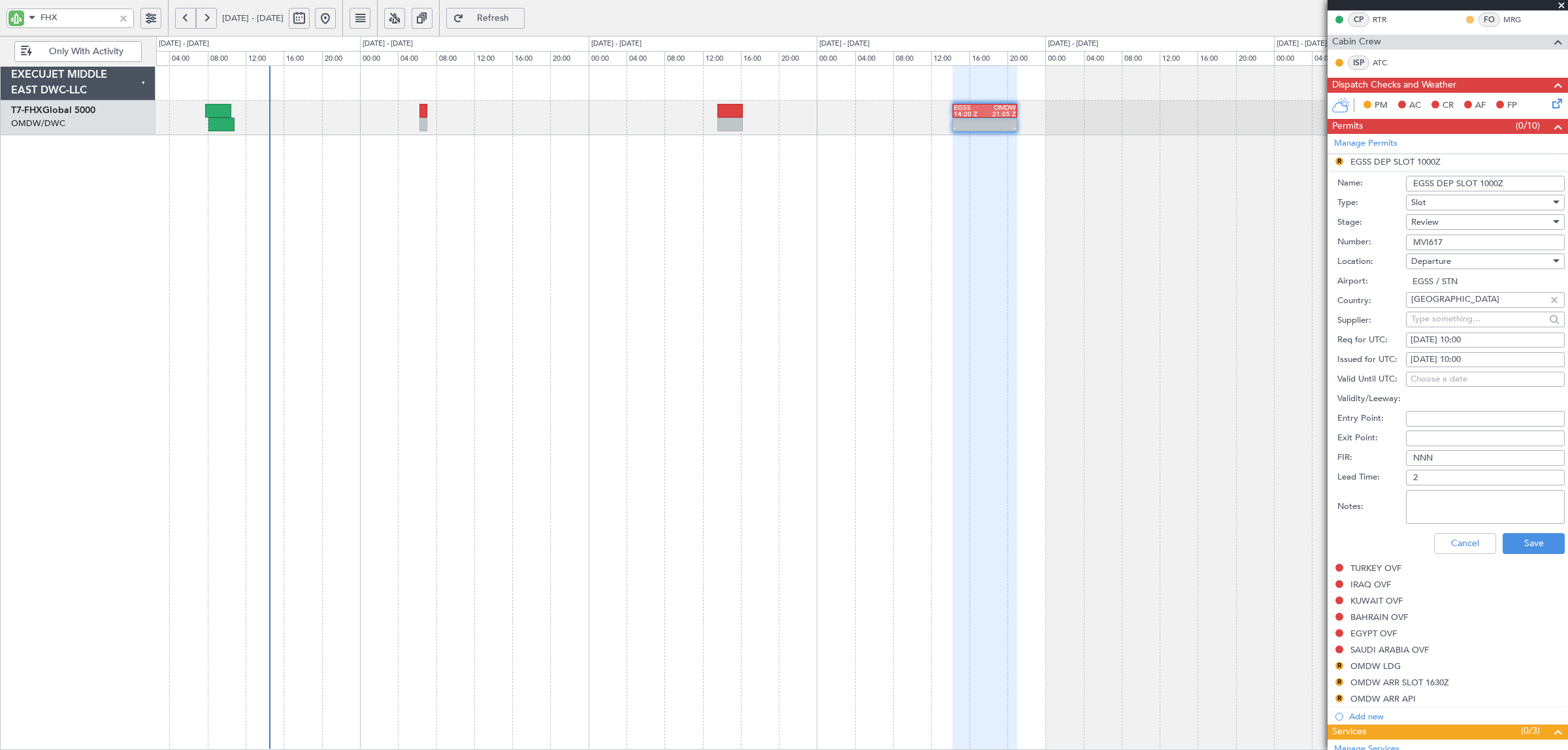
scroll to position [245, 0]
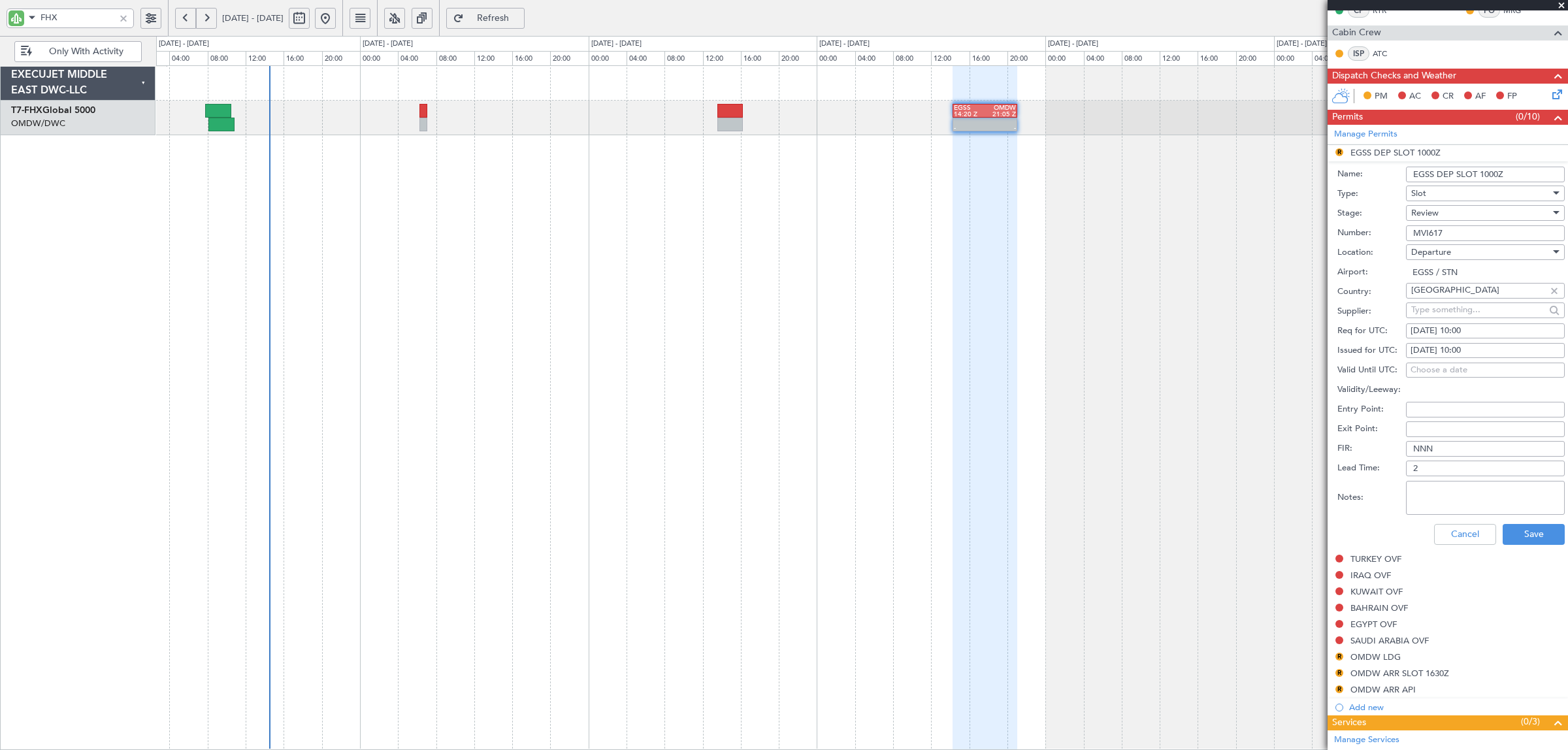
drag, startPoint x: 1456, startPoint y: 230, endPoint x: 1369, endPoint y: 233, distance: 87.1
click at [1369, 233] on div "Number: MVI617" at bounding box center [1450, 233] width 227 height 19
click at [1442, 211] on div "Review" at bounding box center [1480, 213] width 139 height 19
click at [1452, 314] on span "Received OK" at bounding box center [1478, 319] width 135 height 19
click at [1477, 327] on div "30/08/2025 10:00" at bounding box center [1484, 330] width 150 height 13
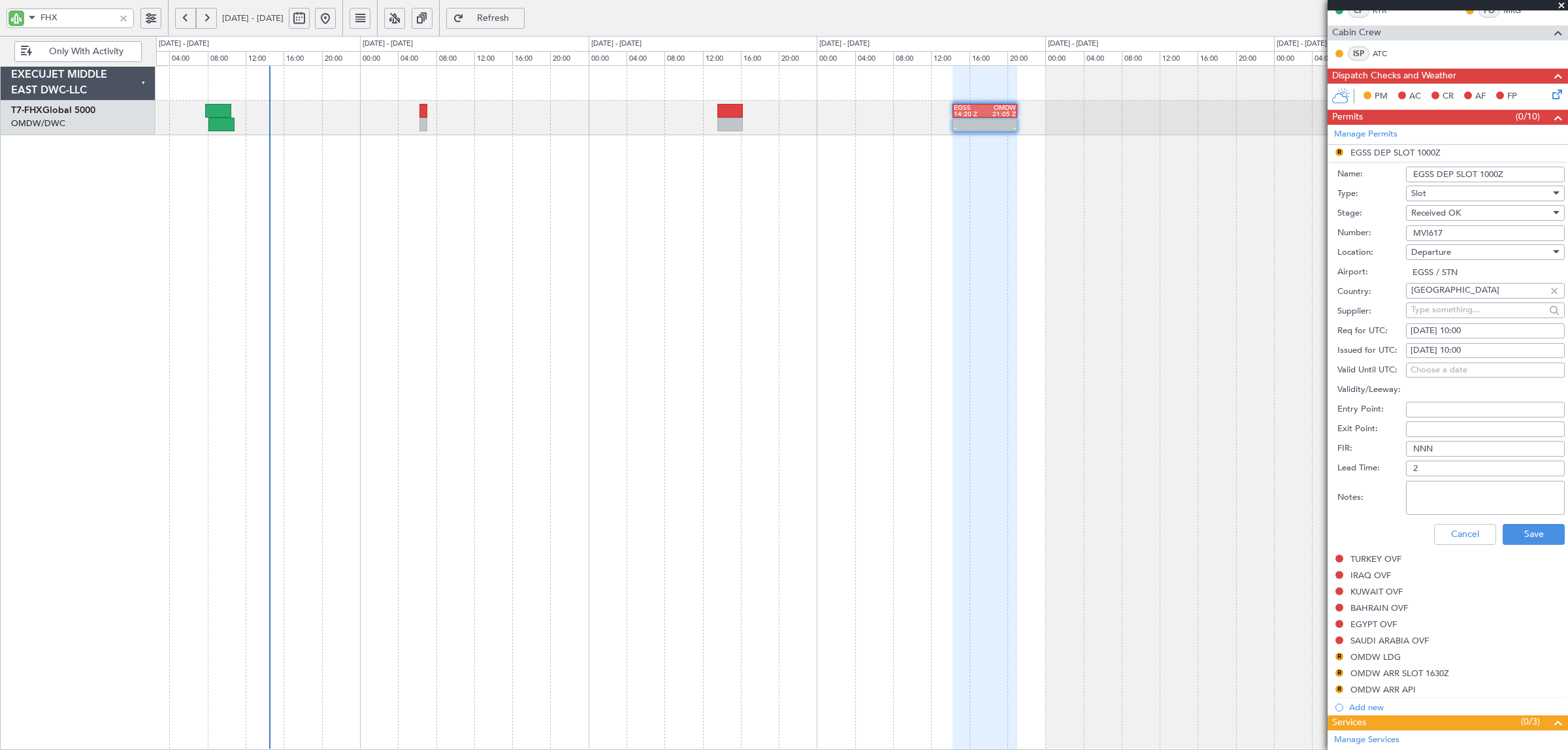
select select "8"
select select "2025"
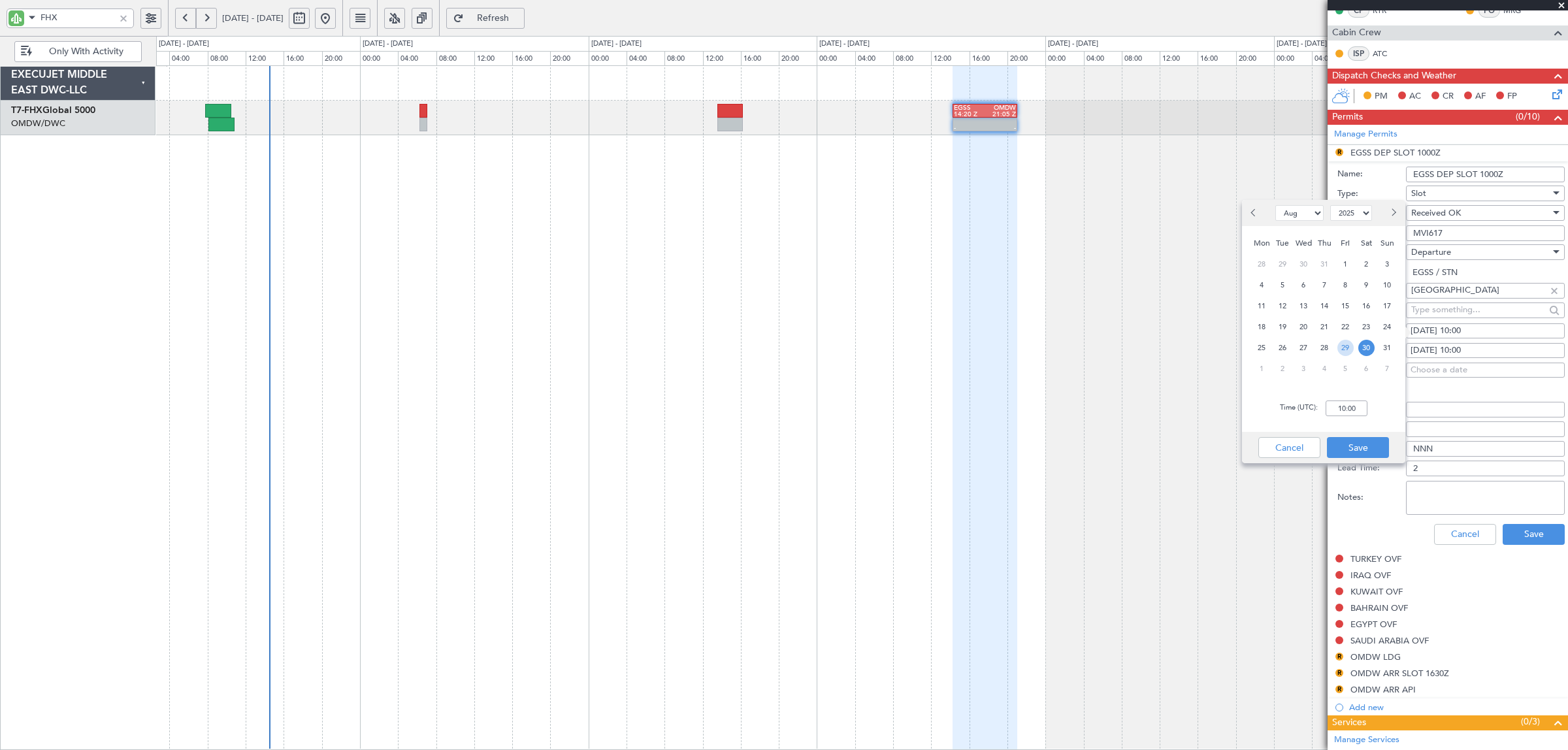
drag, startPoint x: 1349, startPoint y: 347, endPoint x: 1346, endPoint y: 399, distance: 52.1
click at [1349, 347] on span "29" at bounding box center [1345, 348] width 17 height 17
click at [1346, 408] on input "00:00" at bounding box center [1346, 408] width 42 height 16
type input "14:30"
click at [1363, 449] on button "Save" at bounding box center [1358, 447] width 62 height 21
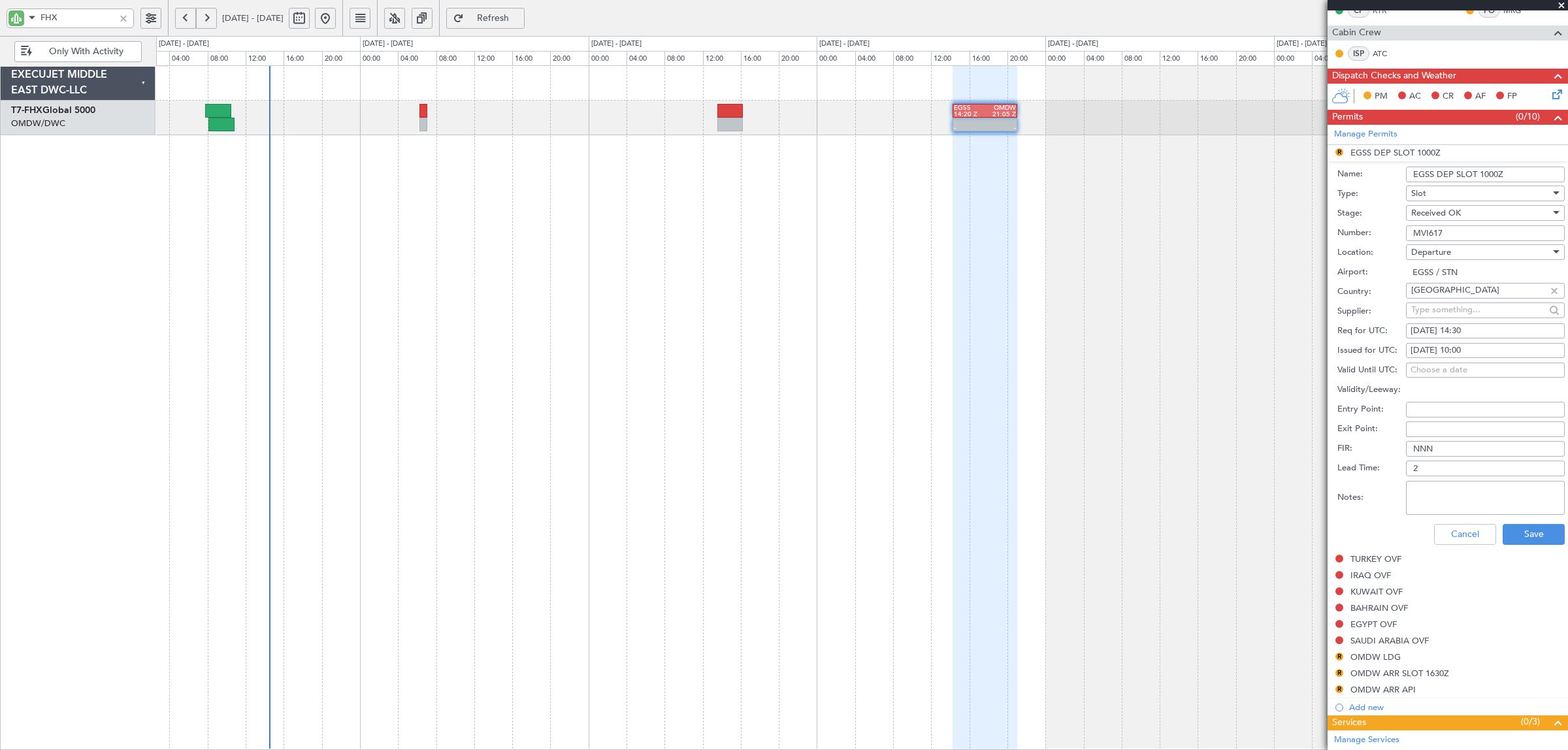
click at [1484, 354] on div "30/08/2025 10:00" at bounding box center [1484, 351] width 150 height 13
select select "8"
select select "2025"
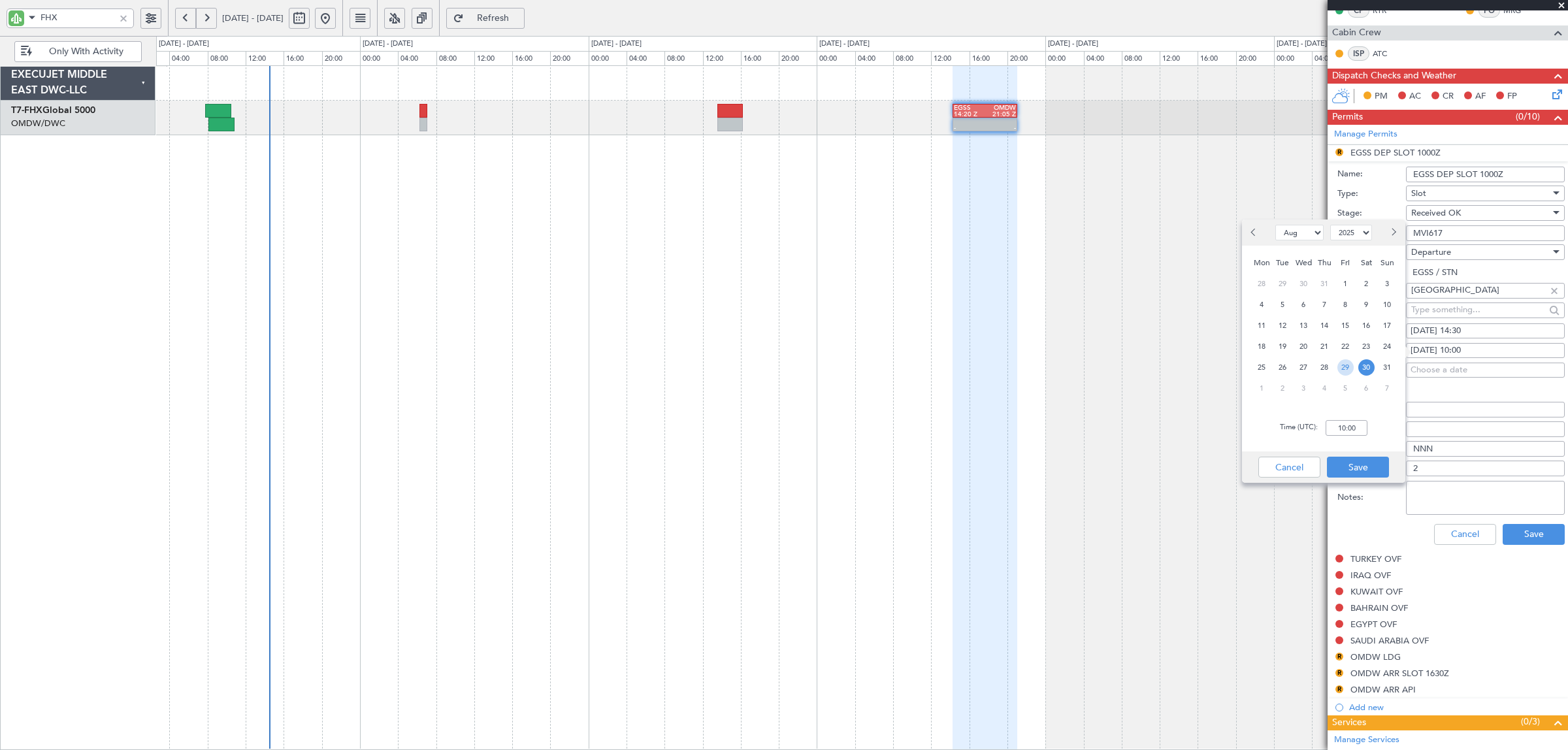
click at [1346, 364] on span "29" at bounding box center [1345, 368] width 17 height 17
type input "14:30"
click at [1354, 464] on button "Save" at bounding box center [1358, 467] width 62 height 21
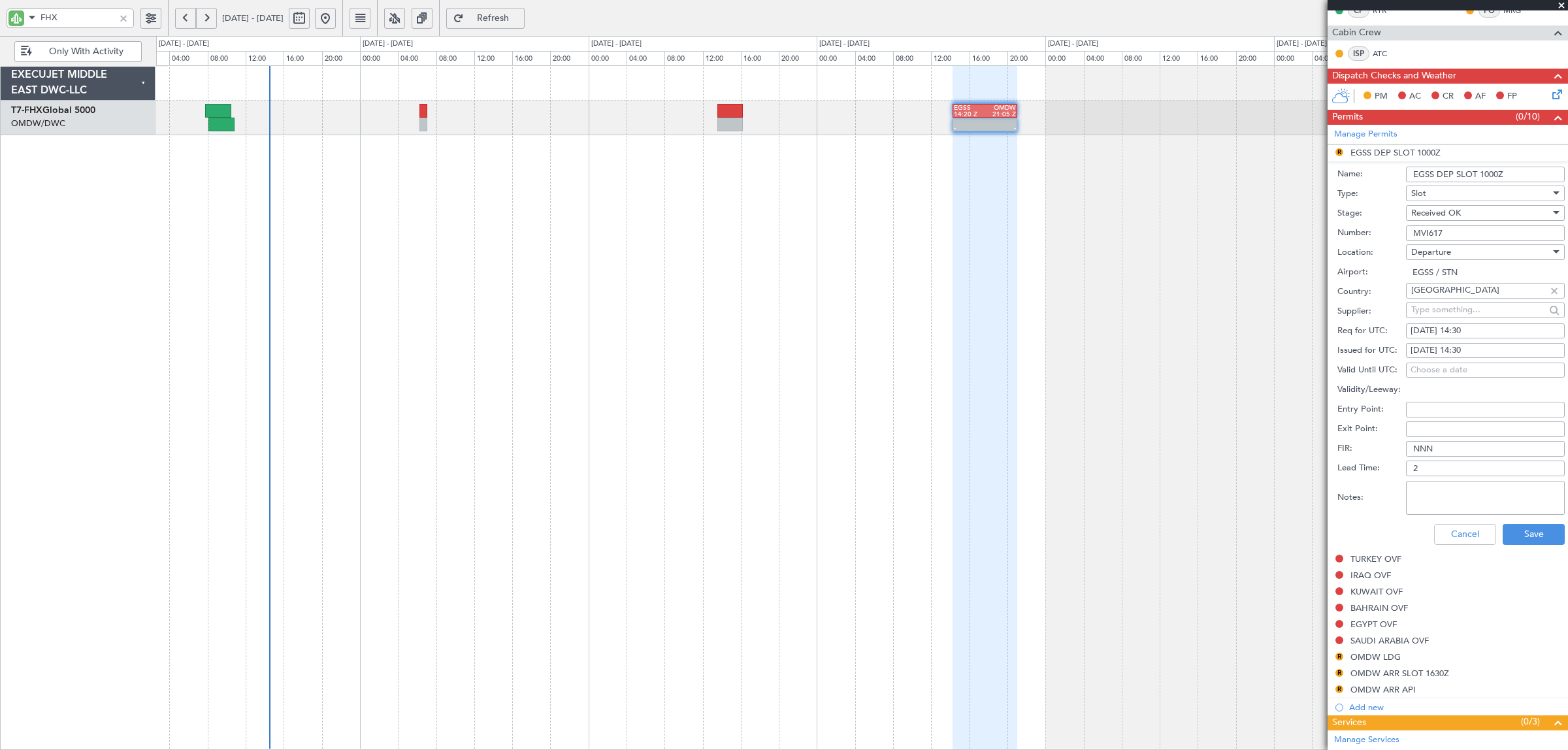
click at [1483, 171] on input "EGSS DEP SLOT 1000Z" at bounding box center [1485, 174] width 159 height 16
drag, startPoint x: 1481, startPoint y: 177, endPoint x: 1496, endPoint y: 175, distance: 15.1
click at [1496, 175] on input "EGSS DEP SLOT 1000Z" at bounding box center [1485, 174] width 159 height 16
type input "EGSS DEP SLOT 1430Z"
click at [1512, 532] on button "Save" at bounding box center [1533, 534] width 62 height 21
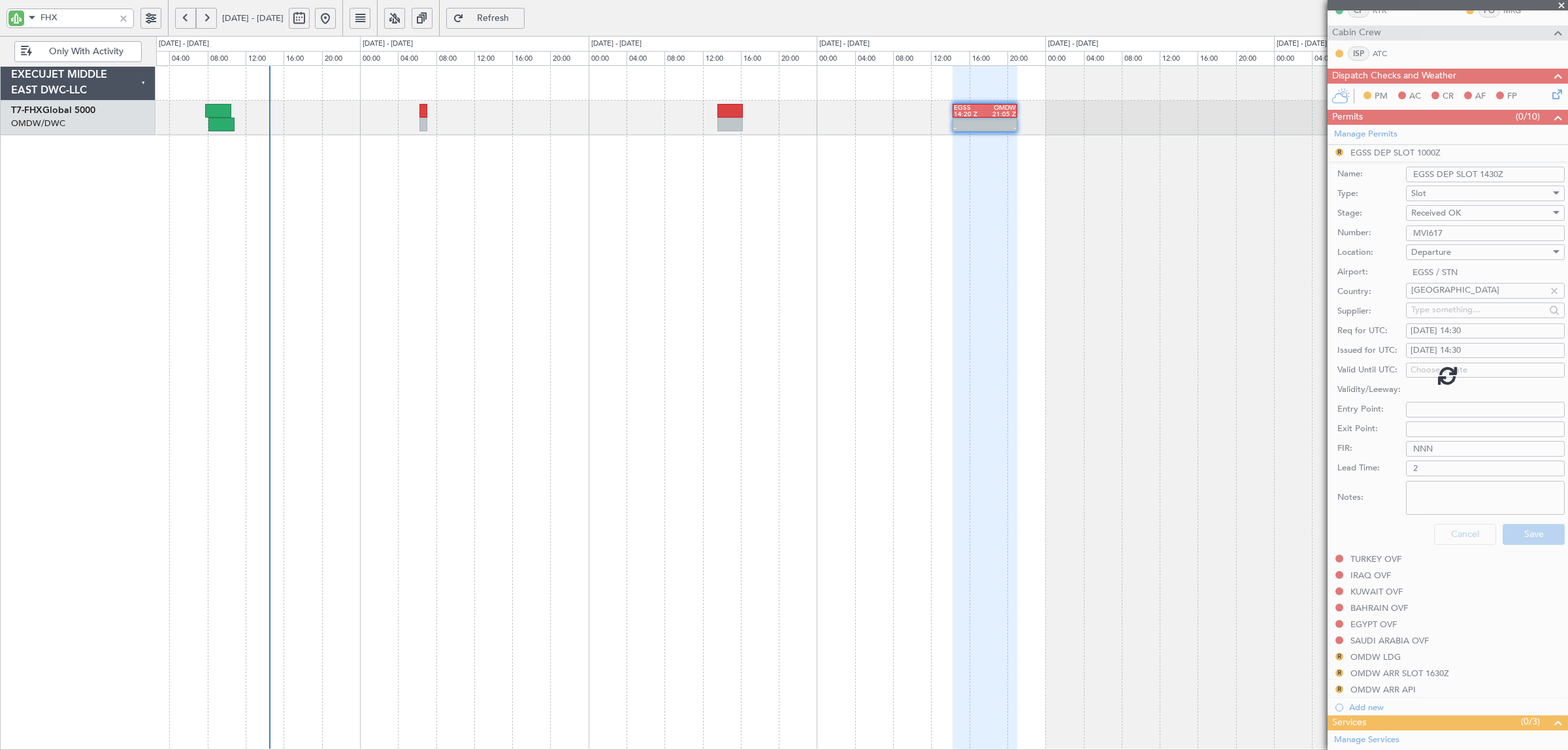
scroll to position [92, 0]
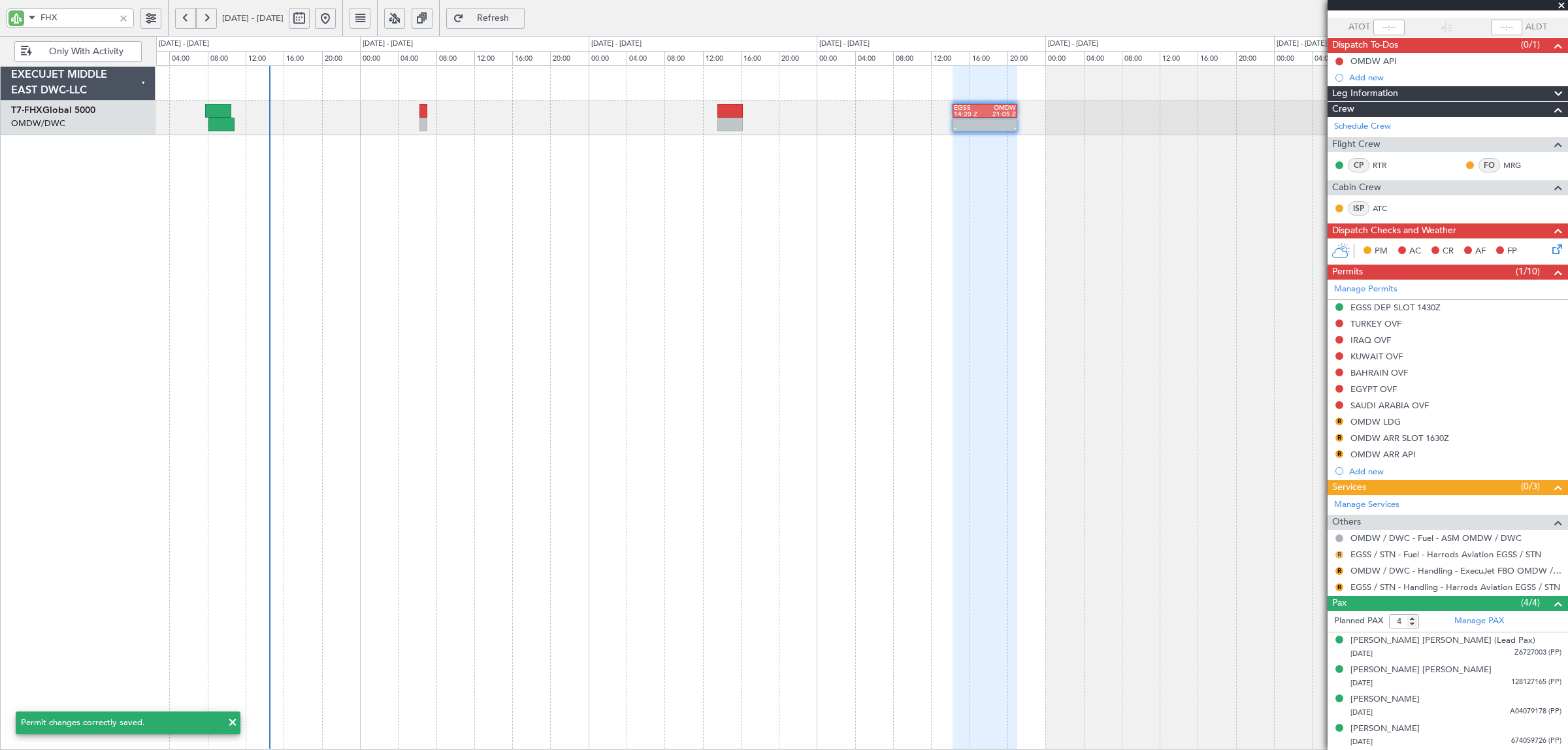
click at [1340, 555] on button "R" at bounding box center [1339, 554] width 8 height 8
click at [1288, 707] on span "Confirmed" at bounding box center [1302, 709] width 41 height 13
click at [1337, 569] on button "R" at bounding box center [1339, 571] width 8 height 8
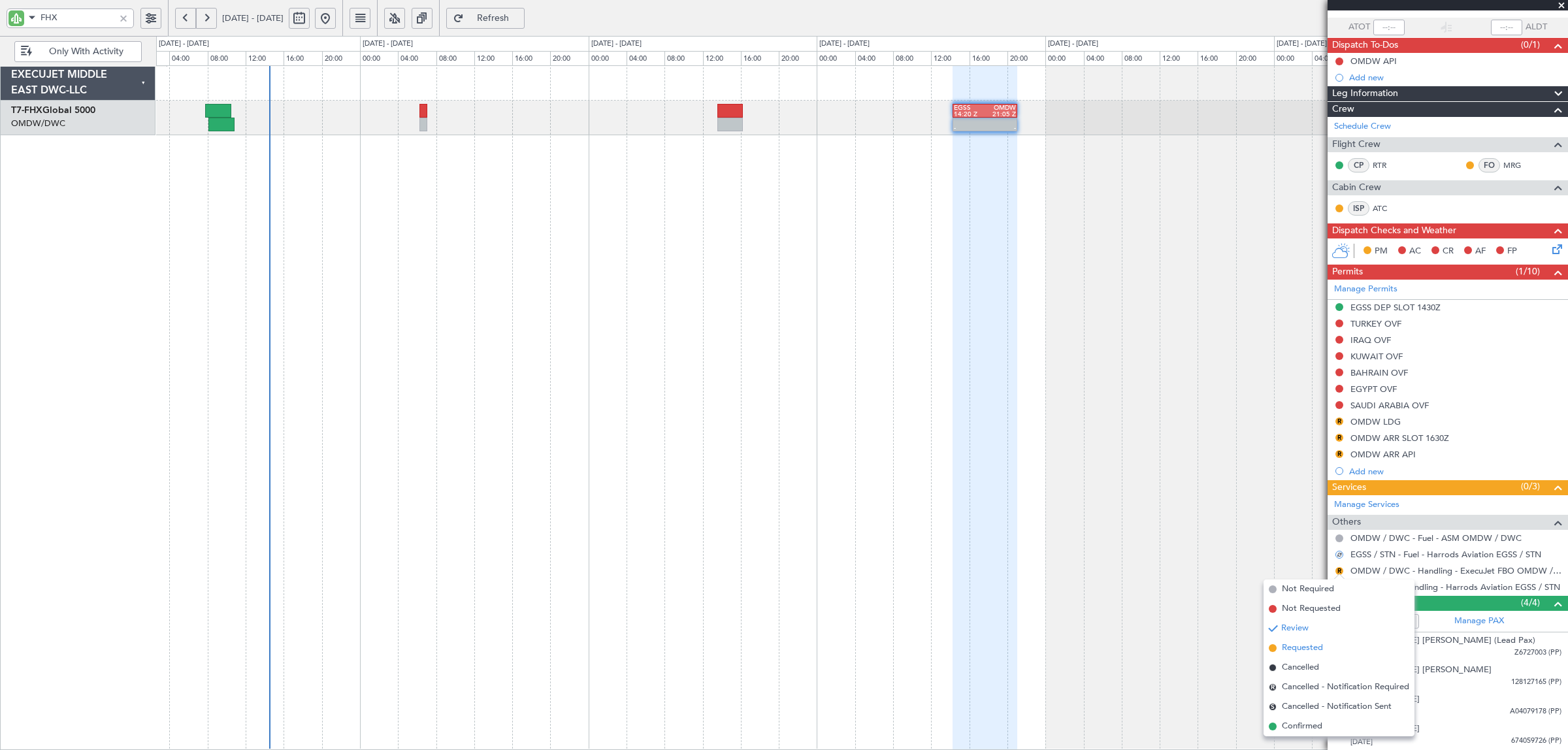
click at [1295, 647] on span "Requested" at bounding box center [1302, 647] width 41 height 13
click at [1337, 586] on button "R" at bounding box center [1339, 586] width 8 height 8
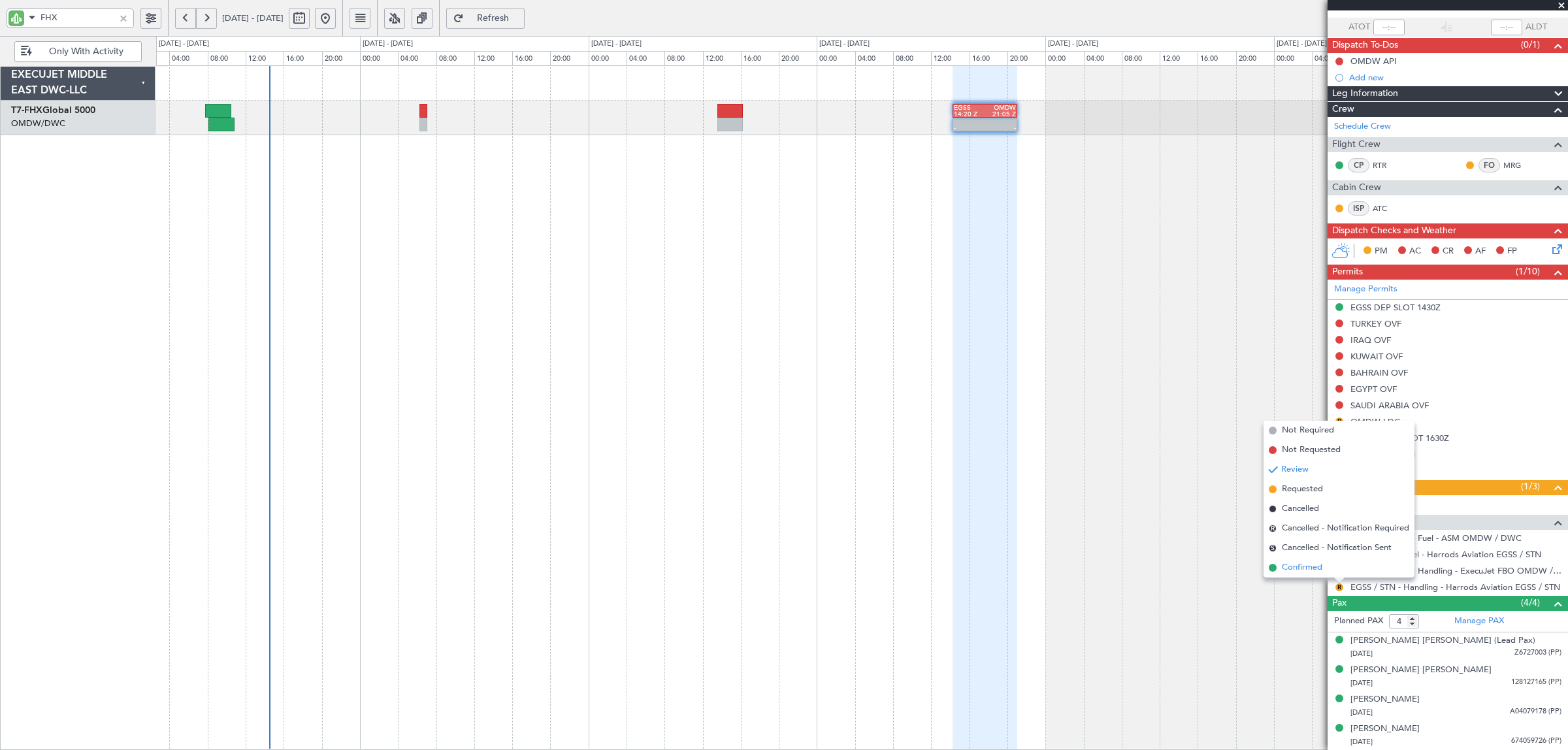
click at [1306, 570] on span "Confirmed" at bounding box center [1302, 567] width 41 height 13
click at [496, 278] on div "- - EGSS 14:20 Z OMDW 21:05 Z" at bounding box center [861, 408] width 1411 height 684
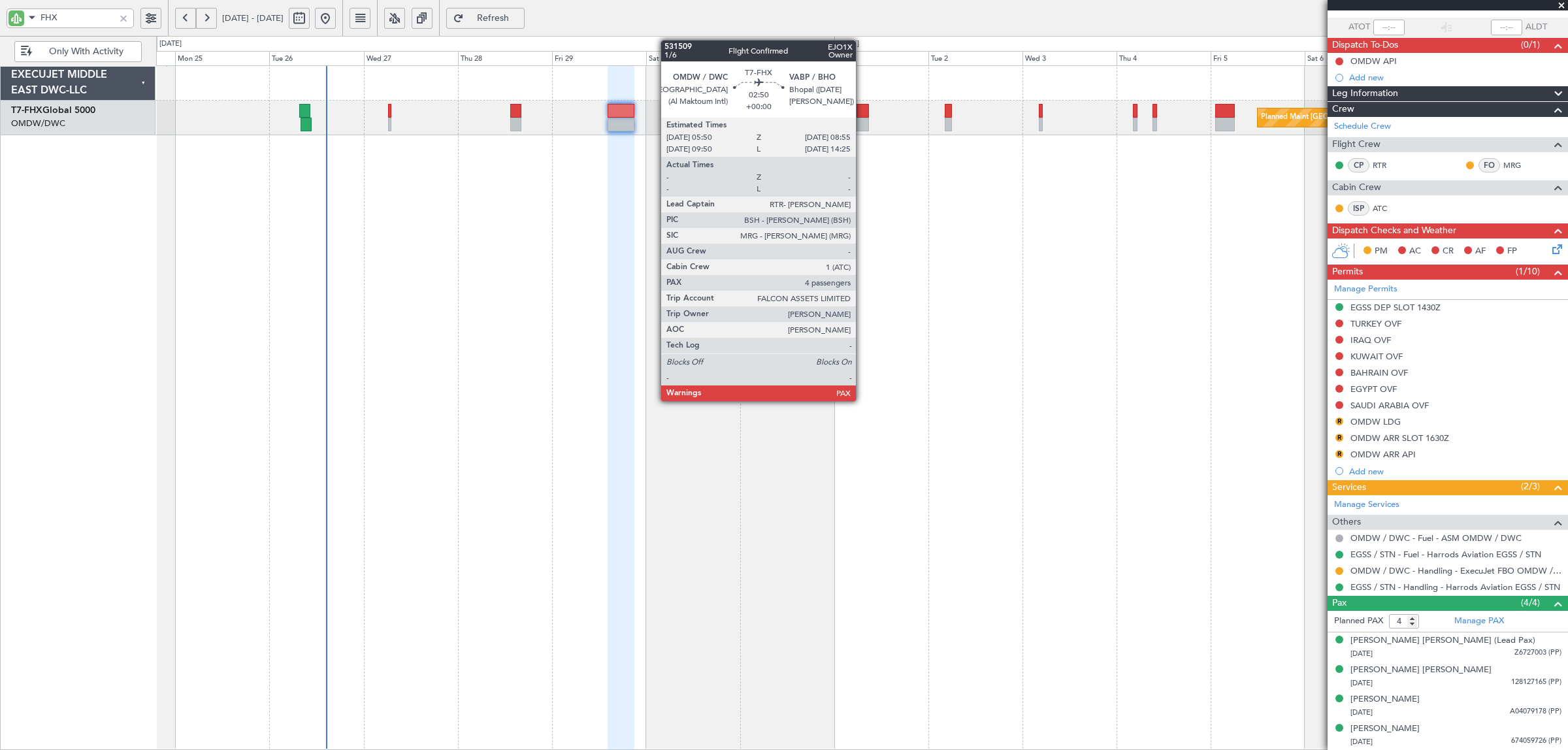
click at [862, 121] on div at bounding box center [863, 124] width 12 height 14
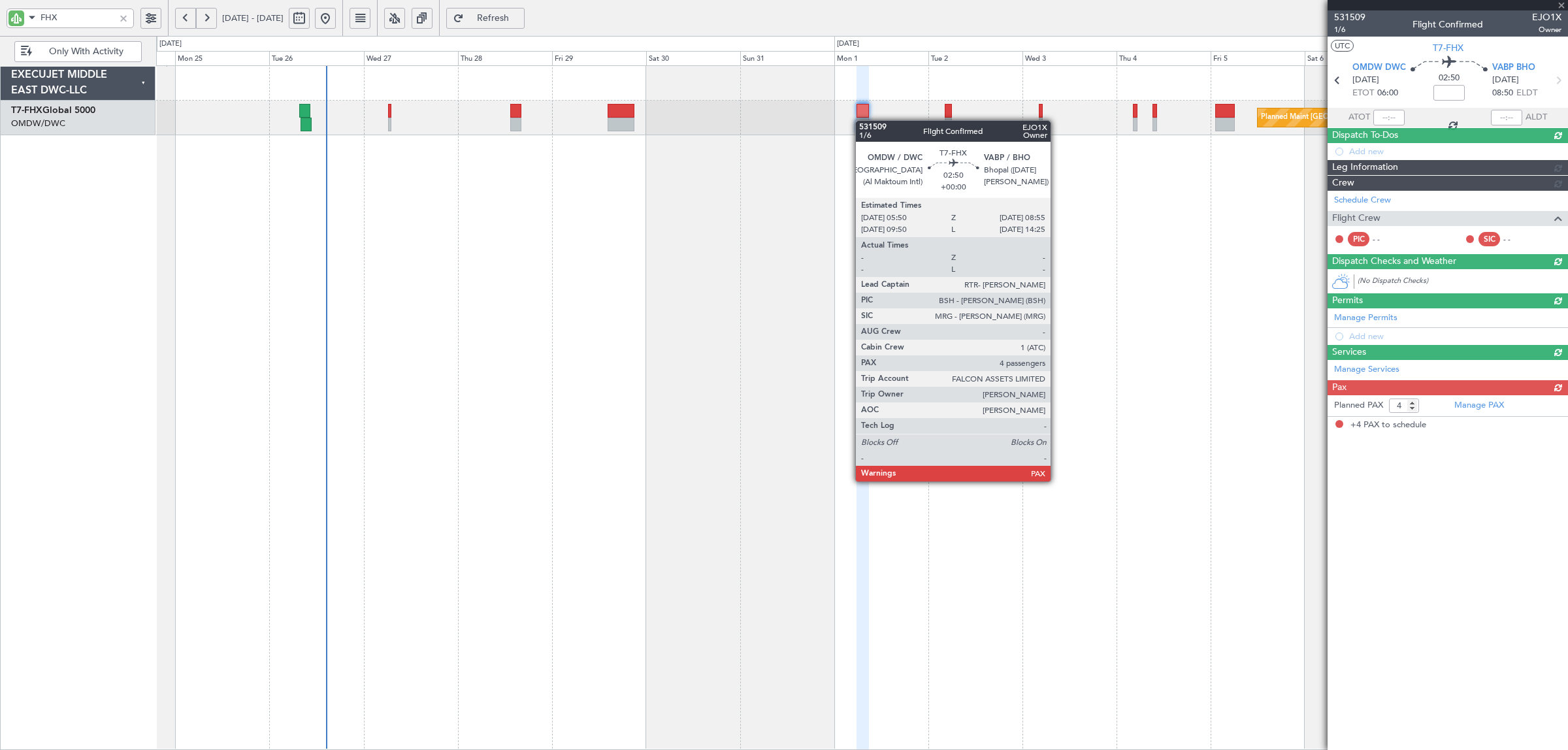
scroll to position [0, 0]
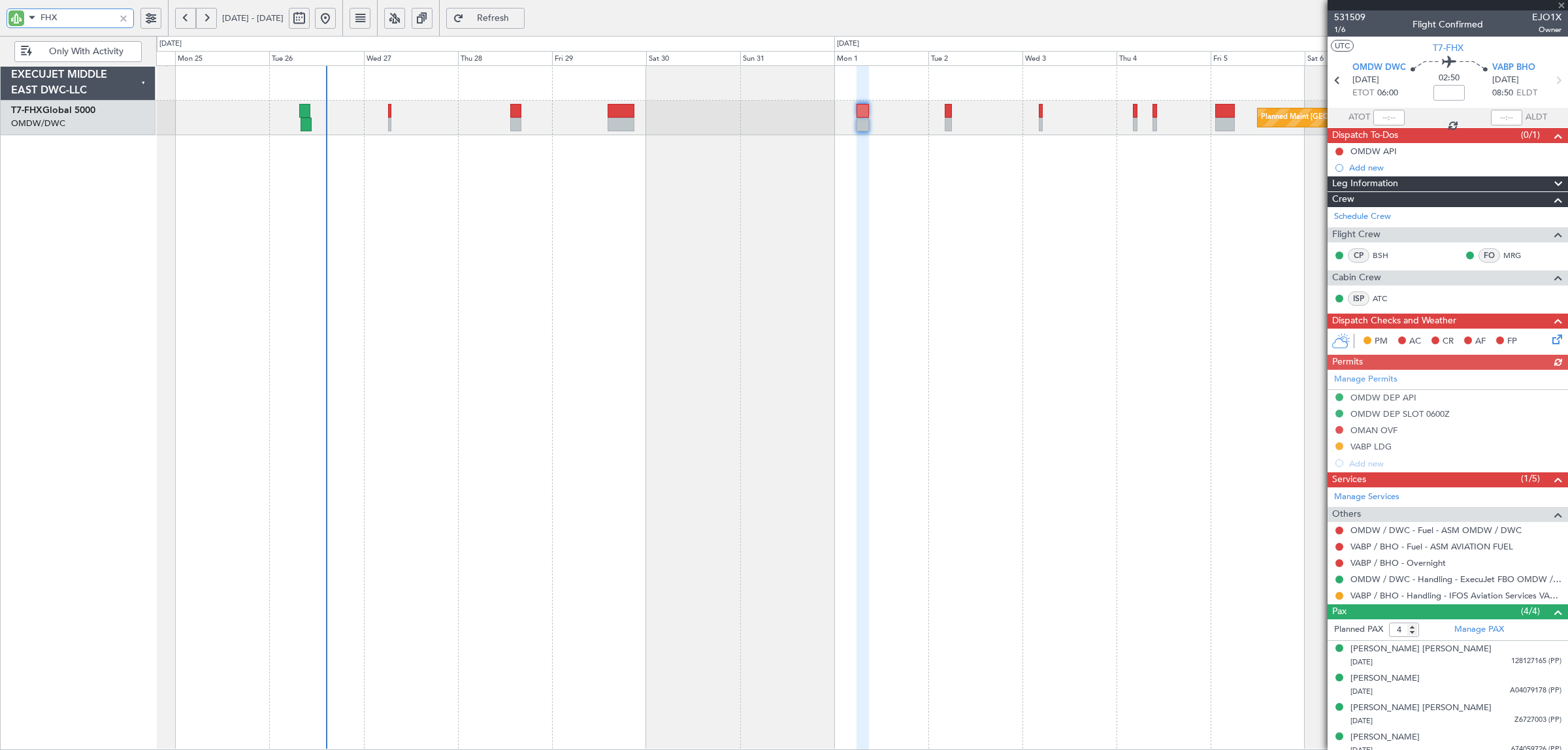
drag, startPoint x: 27, startPoint y: 21, endPoint x: 17, endPoint y: 27, distance: 11.7
click at [17, 27] on div "FHX" at bounding box center [70, 18] width 128 height 19
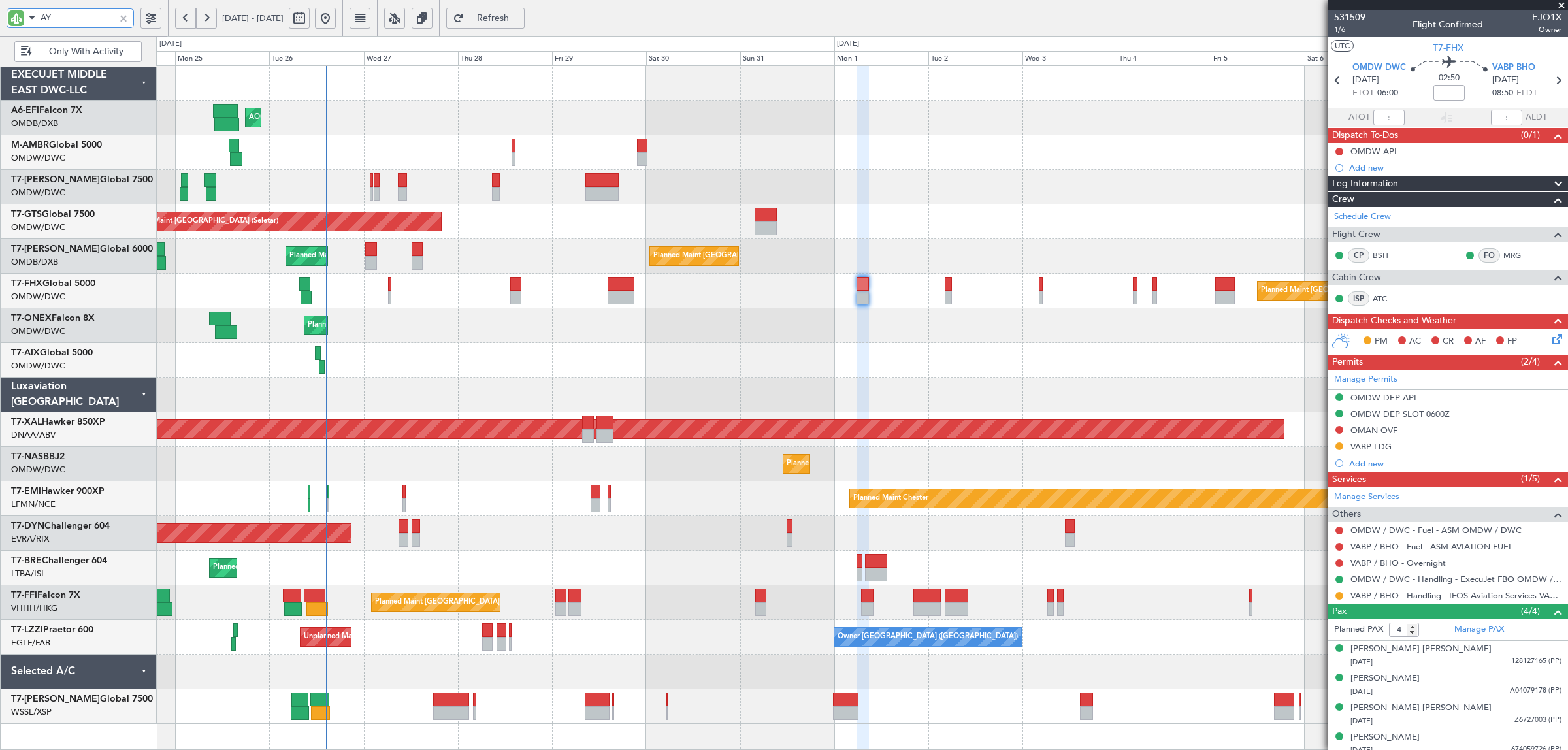
type input "AYA"
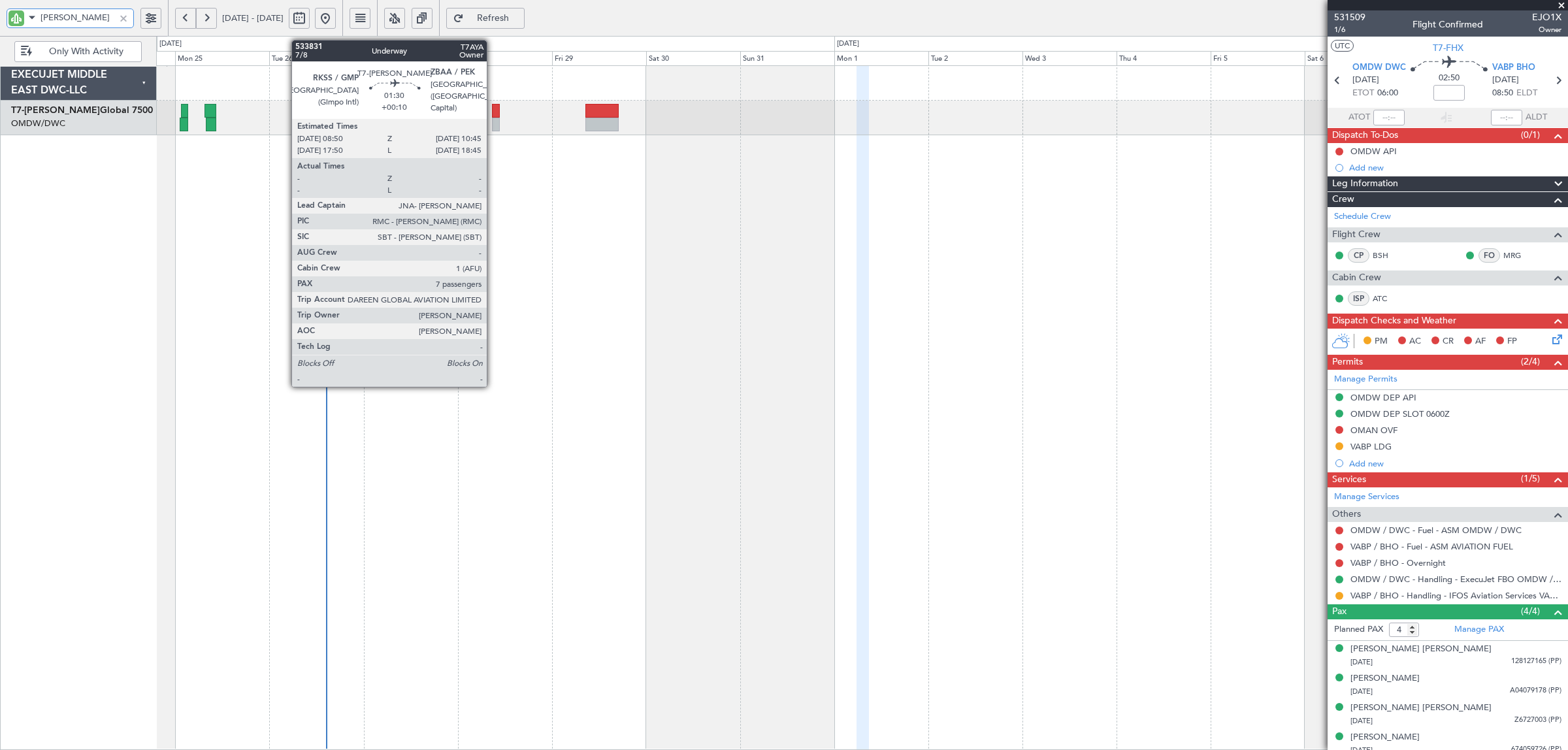
click at [493, 121] on div at bounding box center [496, 124] width 8 height 14
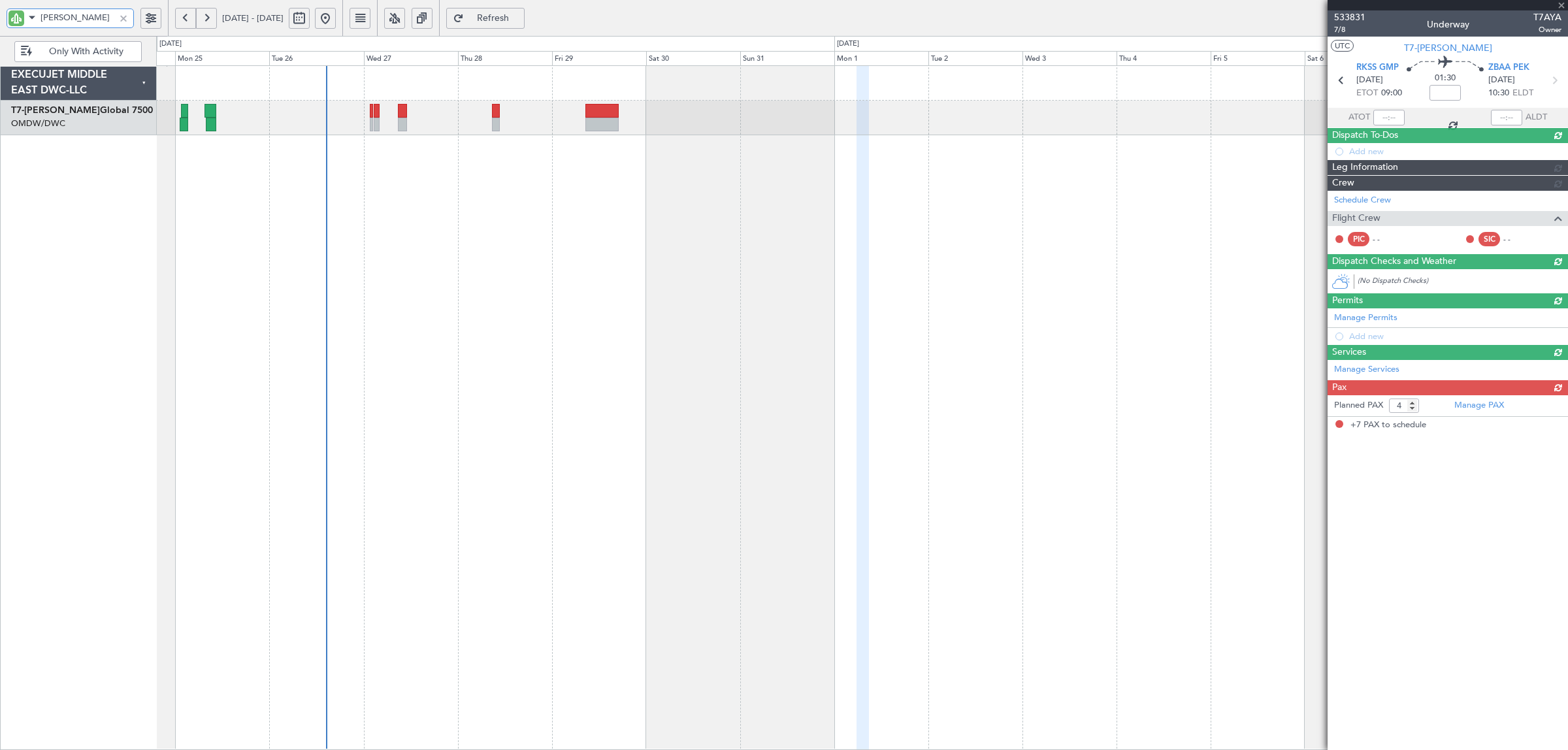
type input "+00:10"
type input "7"
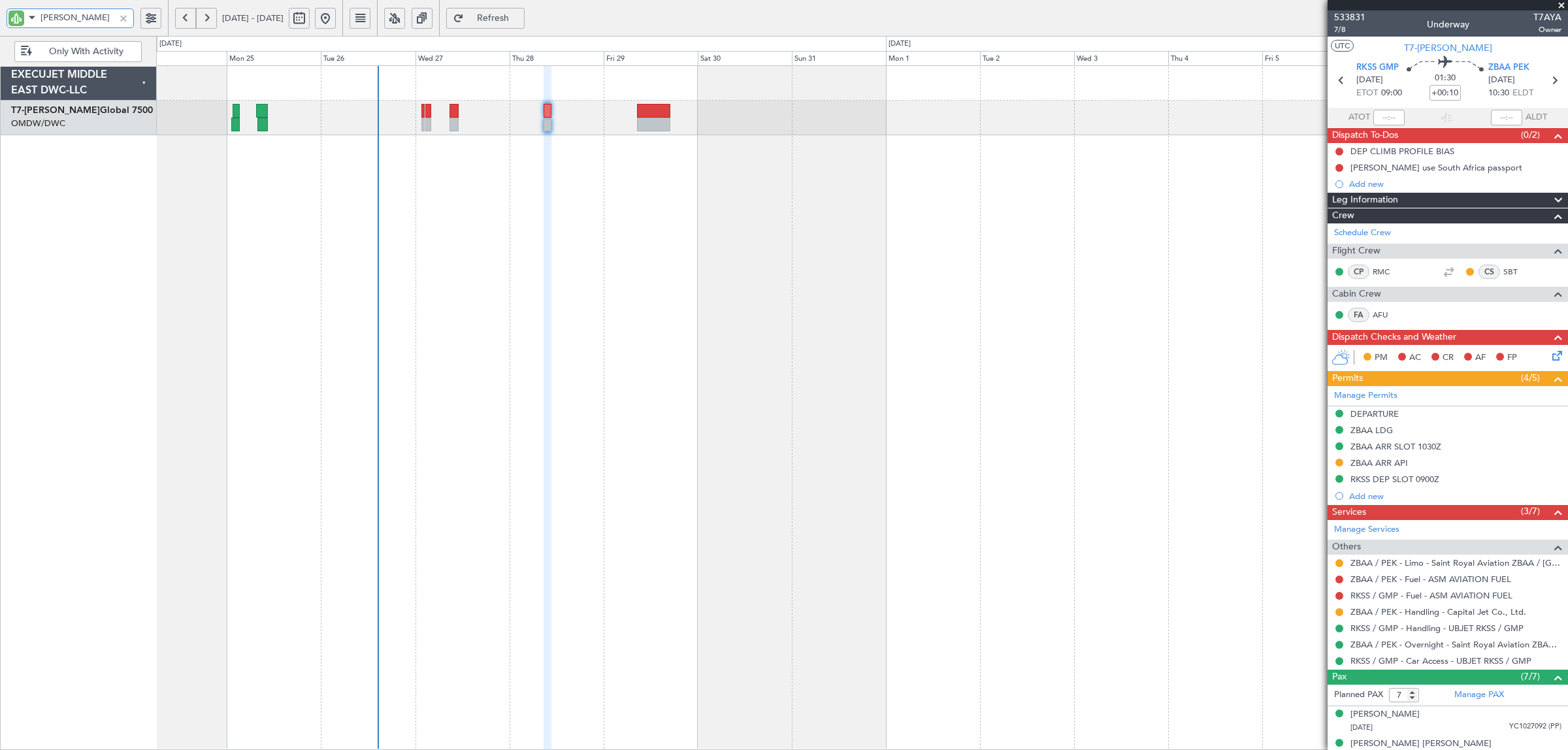
click at [434, 148] on div "Planned Maint Dubai (Al Maktoum Intl)" at bounding box center [861, 408] width 1411 height 684
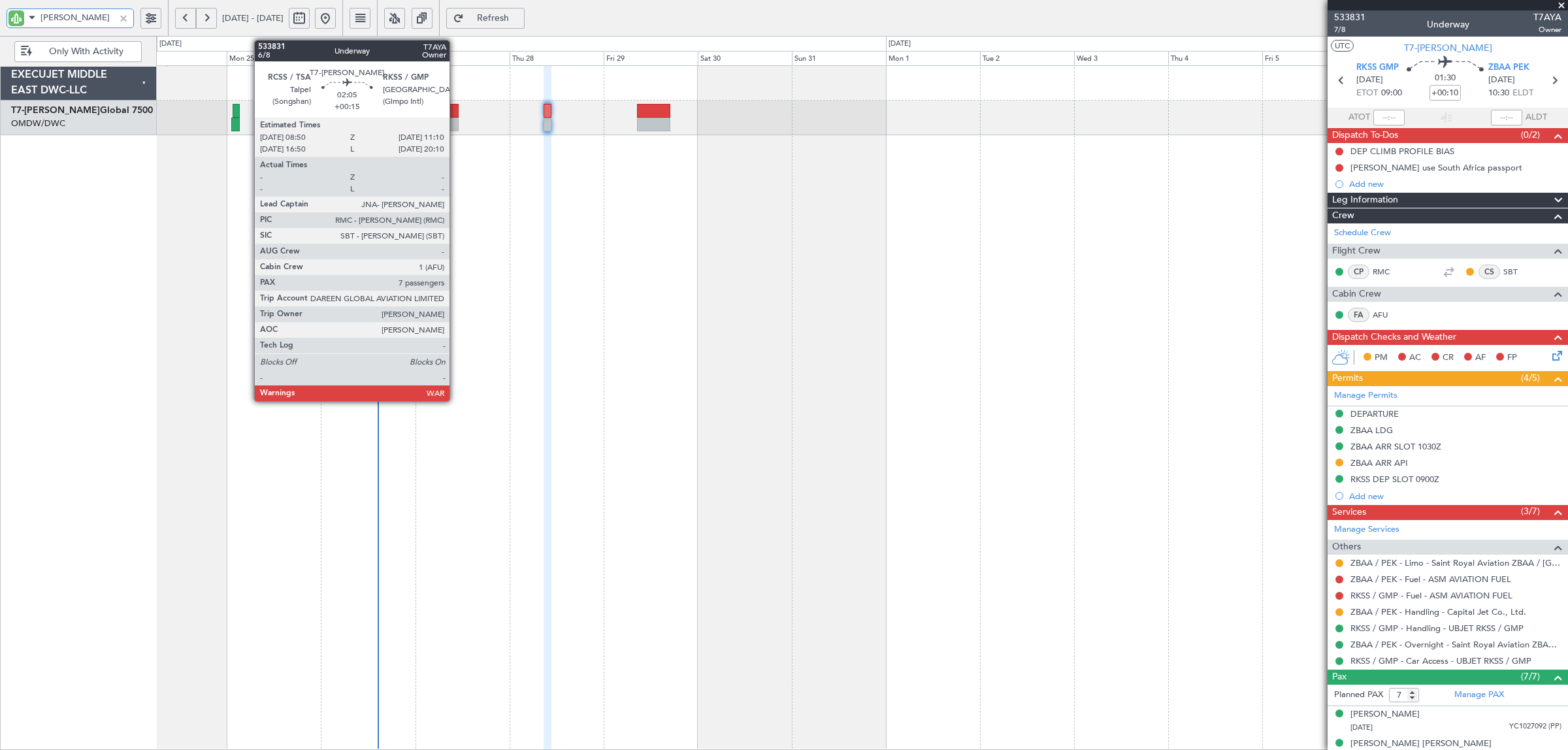
click at [456, 123] on div at bounding box center [454, 124] width 10 height 14
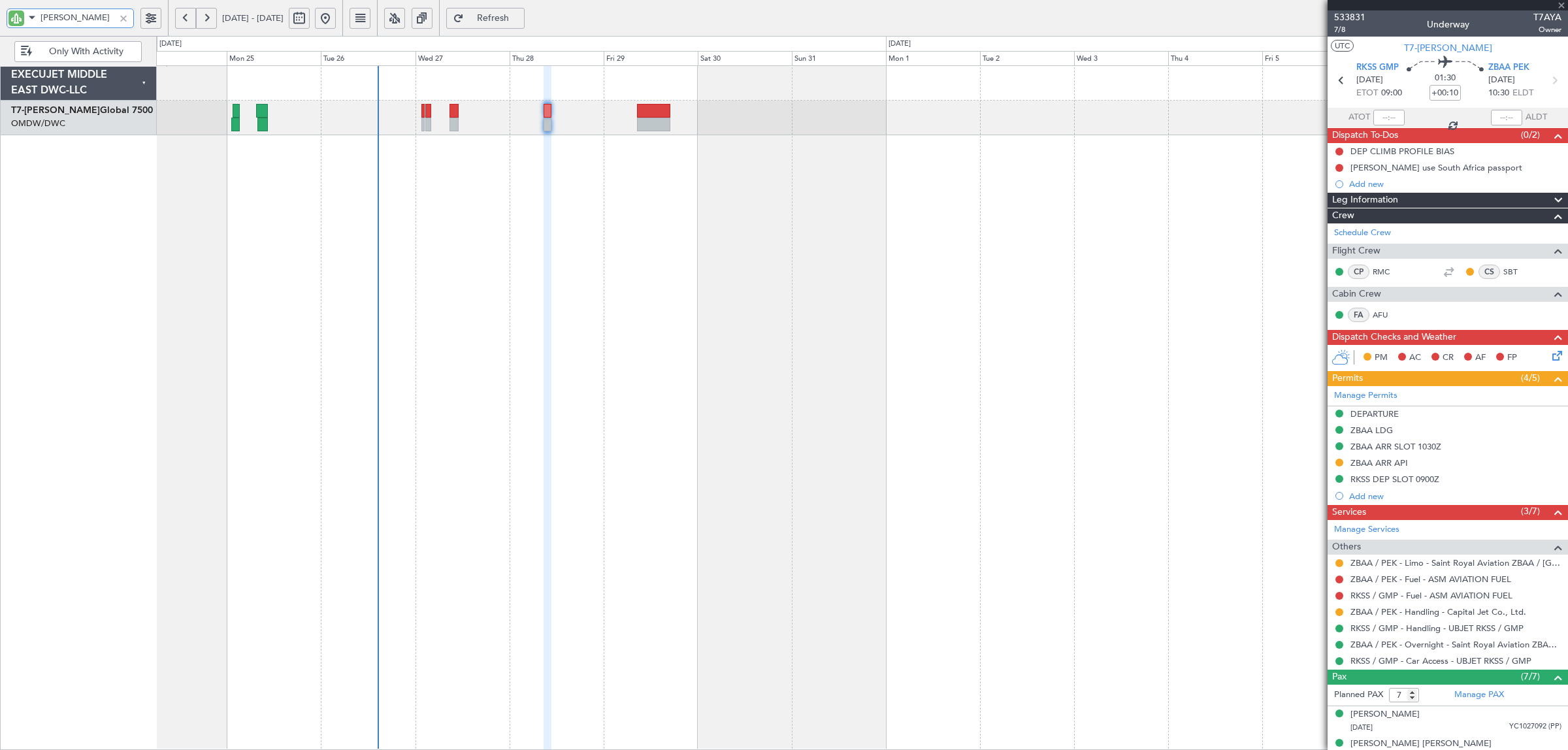
type input "+00:15"
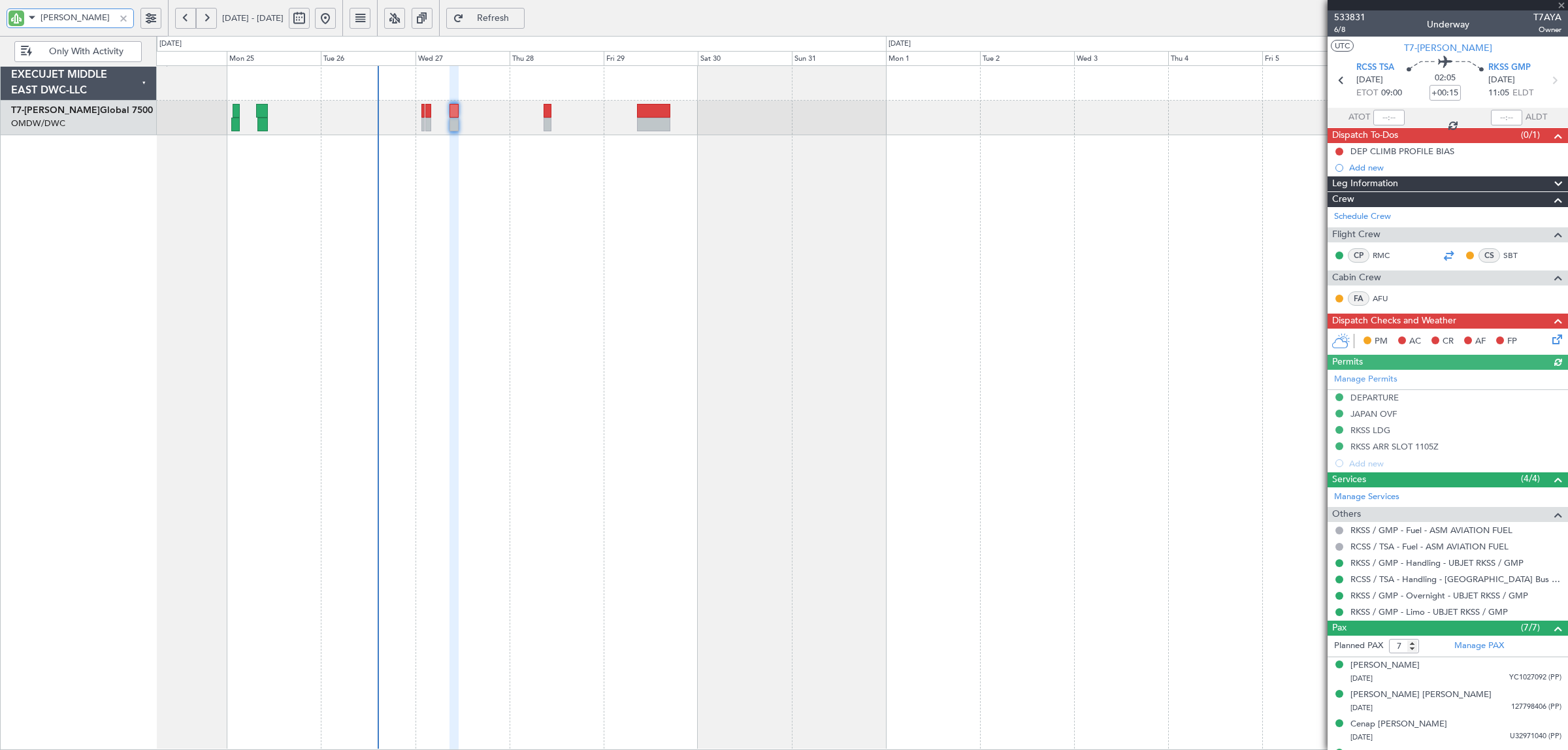
type input "AYA"
click at [1440, 255] on div at bounding box center [1448, 255] width 16 height 16
type input "[PERSON_NAME] (SYS)"
type input "7101"
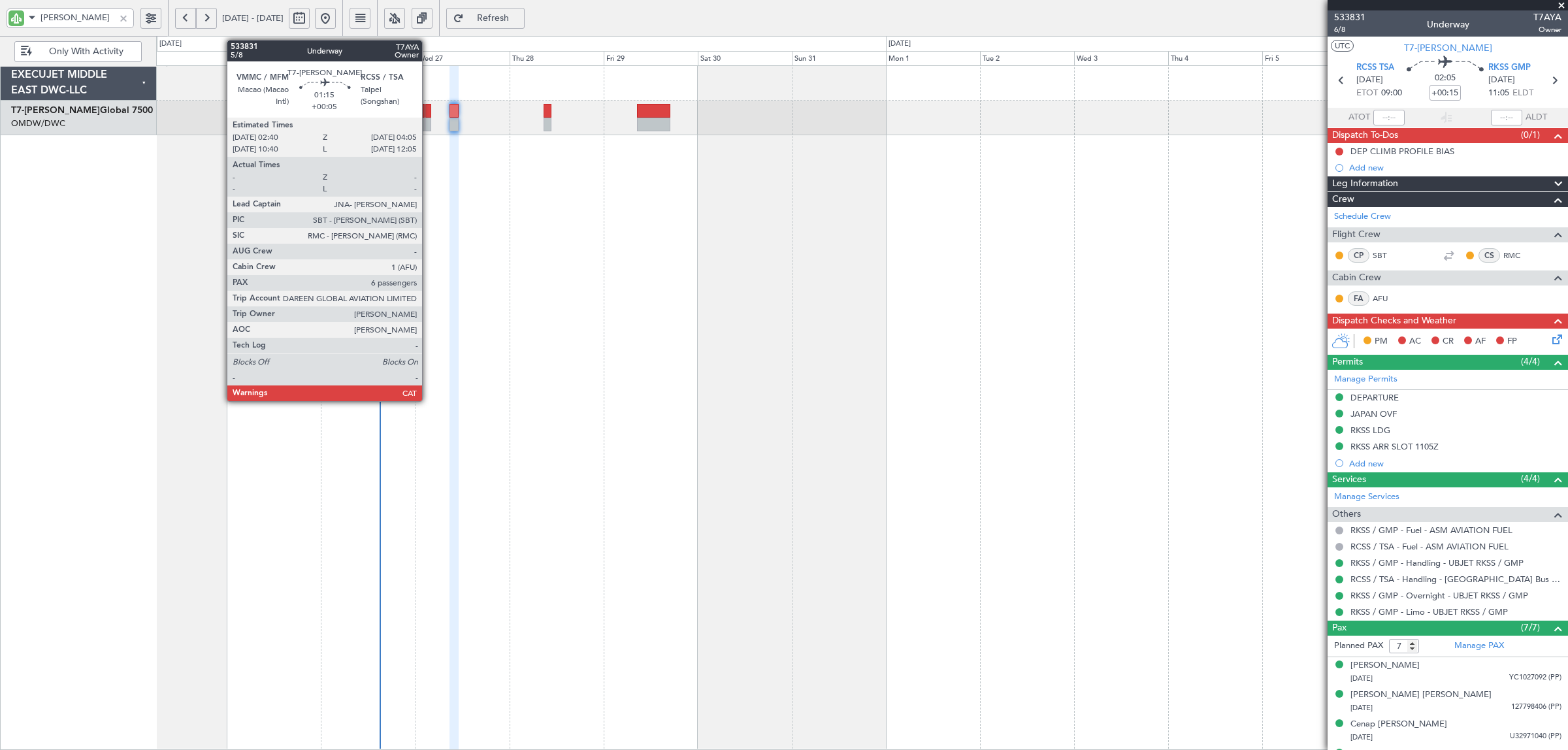
click at [429, 128] on div at bounding box center [428, 124] width 6 height 14
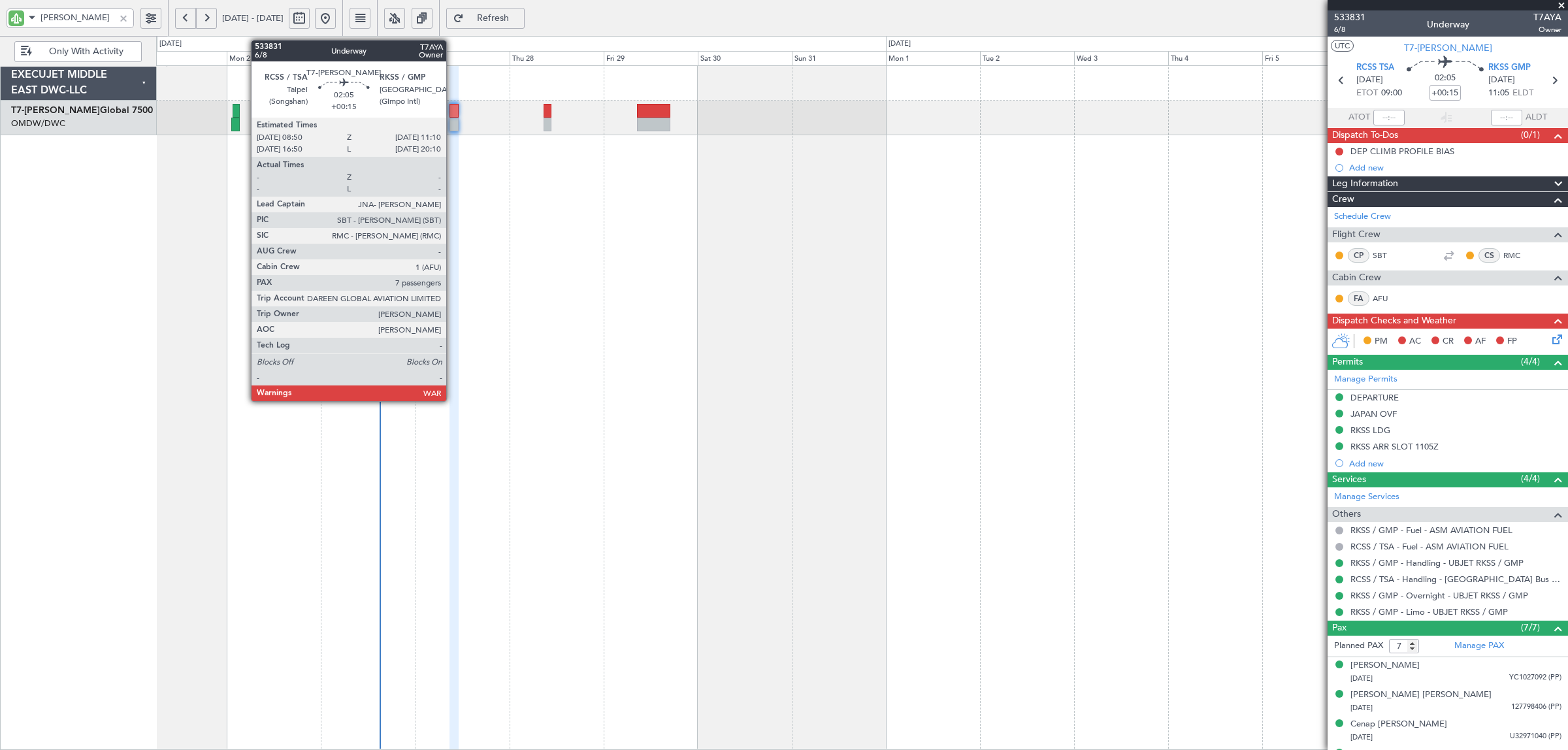
click at [453, 128] on div at bounding box center [454, 124] width 10 height 14
click at [453, 128] on div at bounding box center [454, 124] width 10 height 14
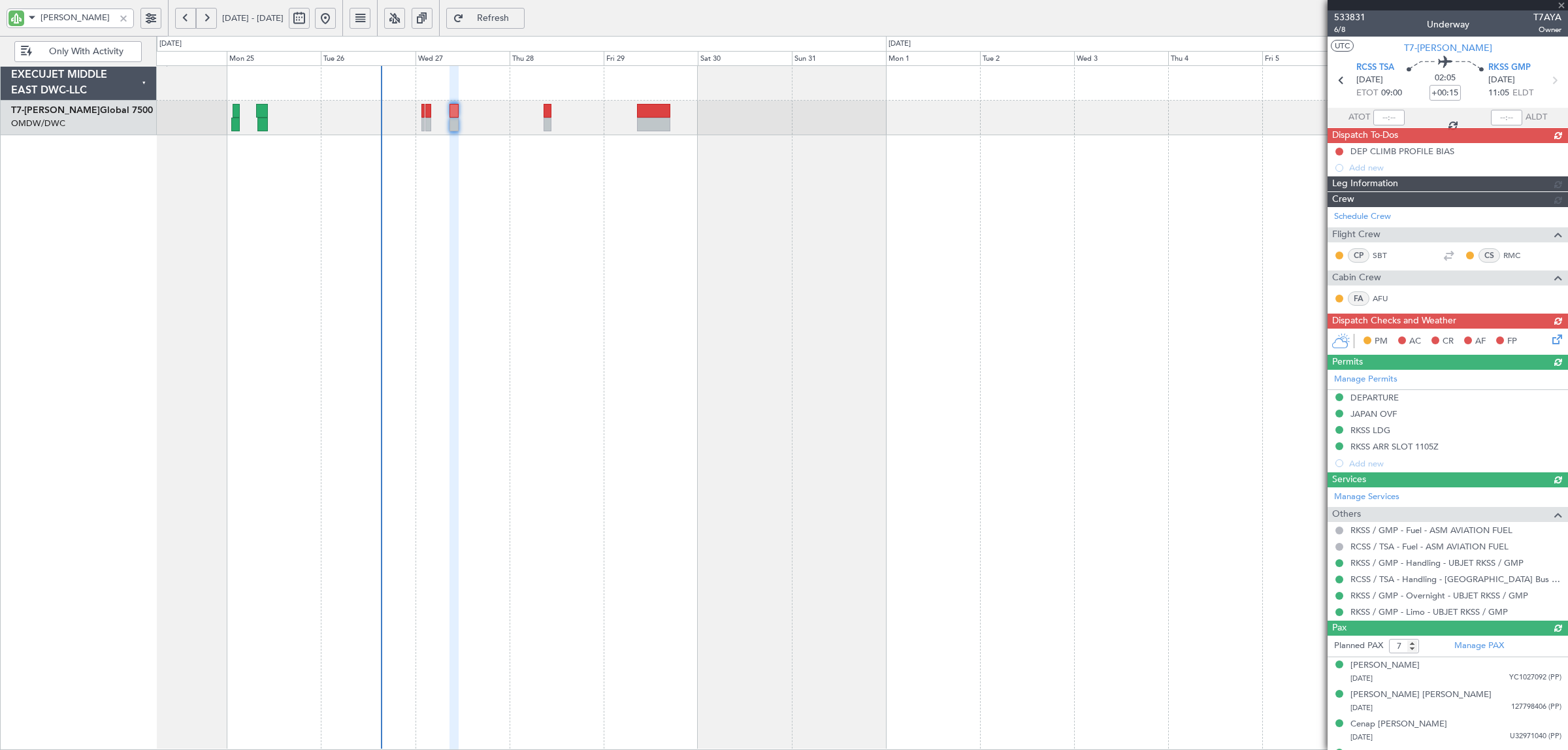
click at [420, 126] on div "Planned Maint Dubai (Al Maktoum Intl)" at bounding box center [861, 118] width 1411 height 34
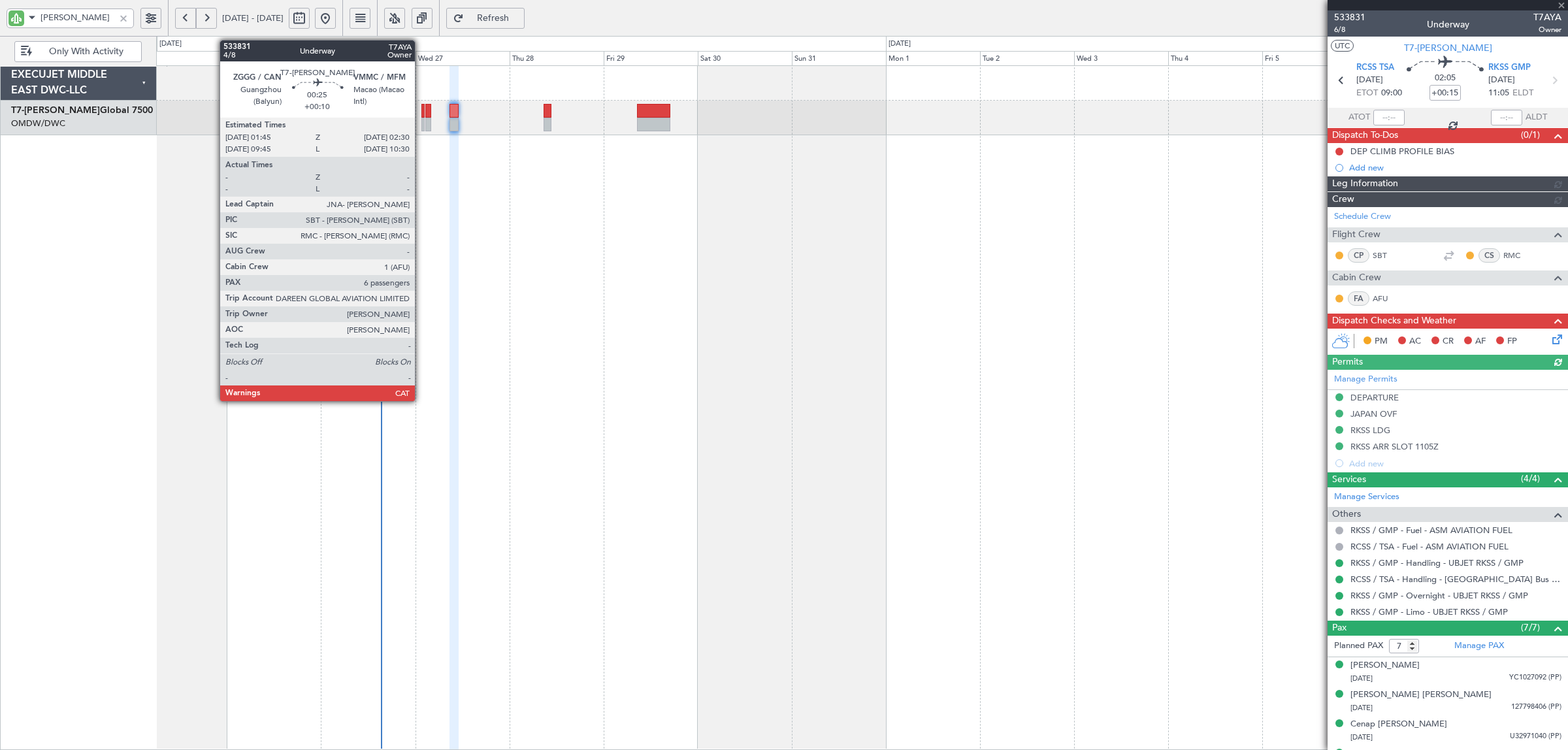
type input "[PERSON_NAME] (SYS)"
type input "7101"
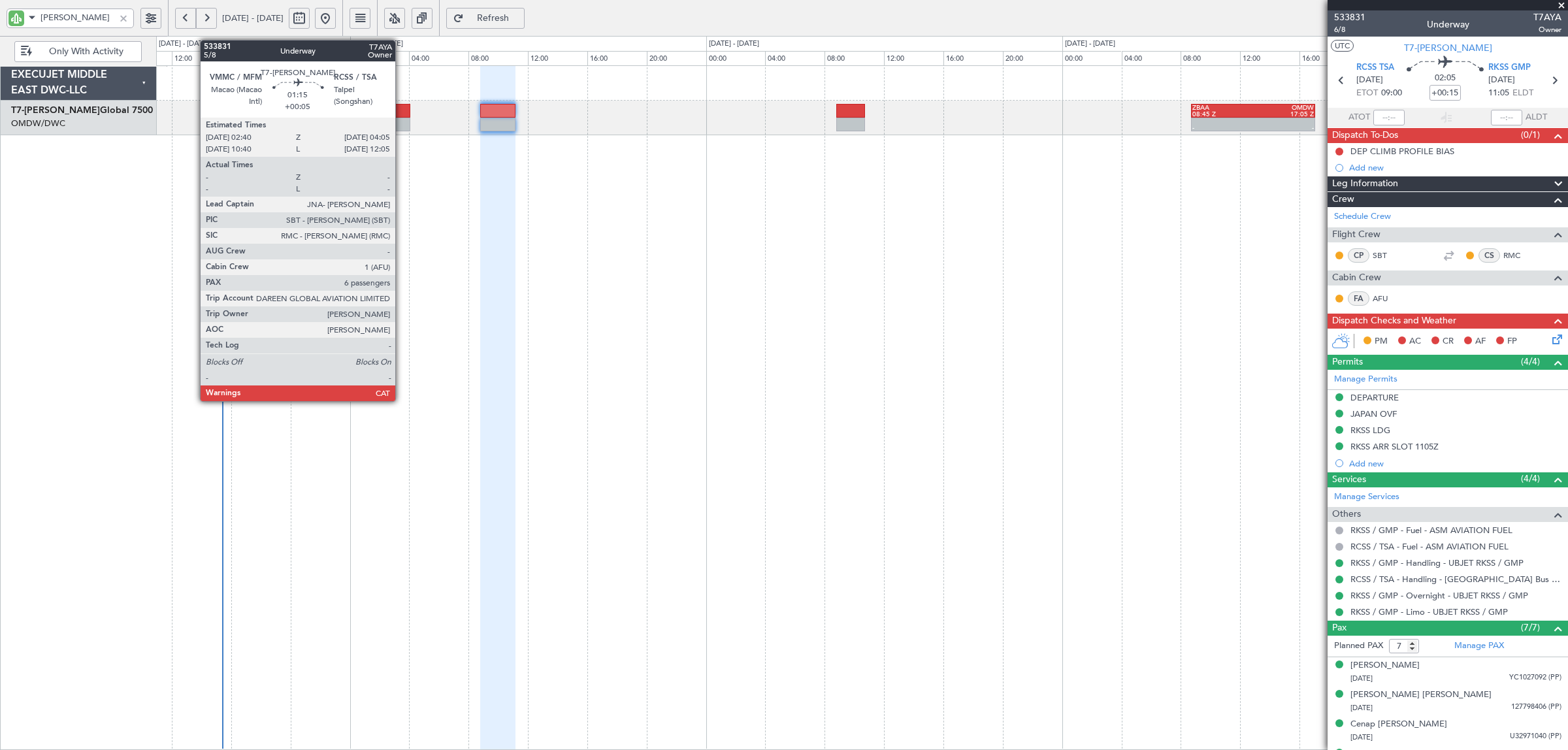
click at [402, 121] on div at bounding box center [399, 124] width 21 height 14
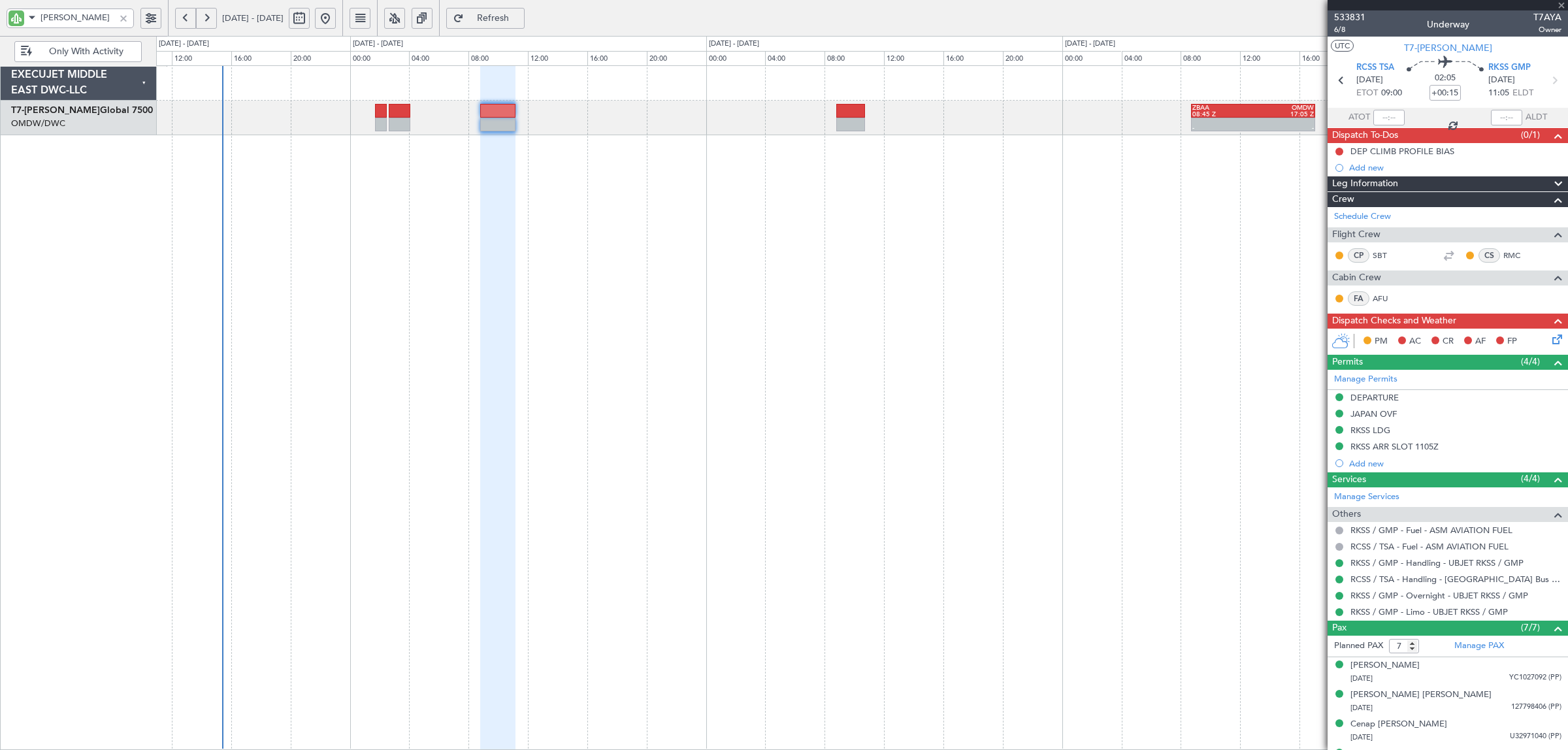
type input "+00:05"
type input "6"
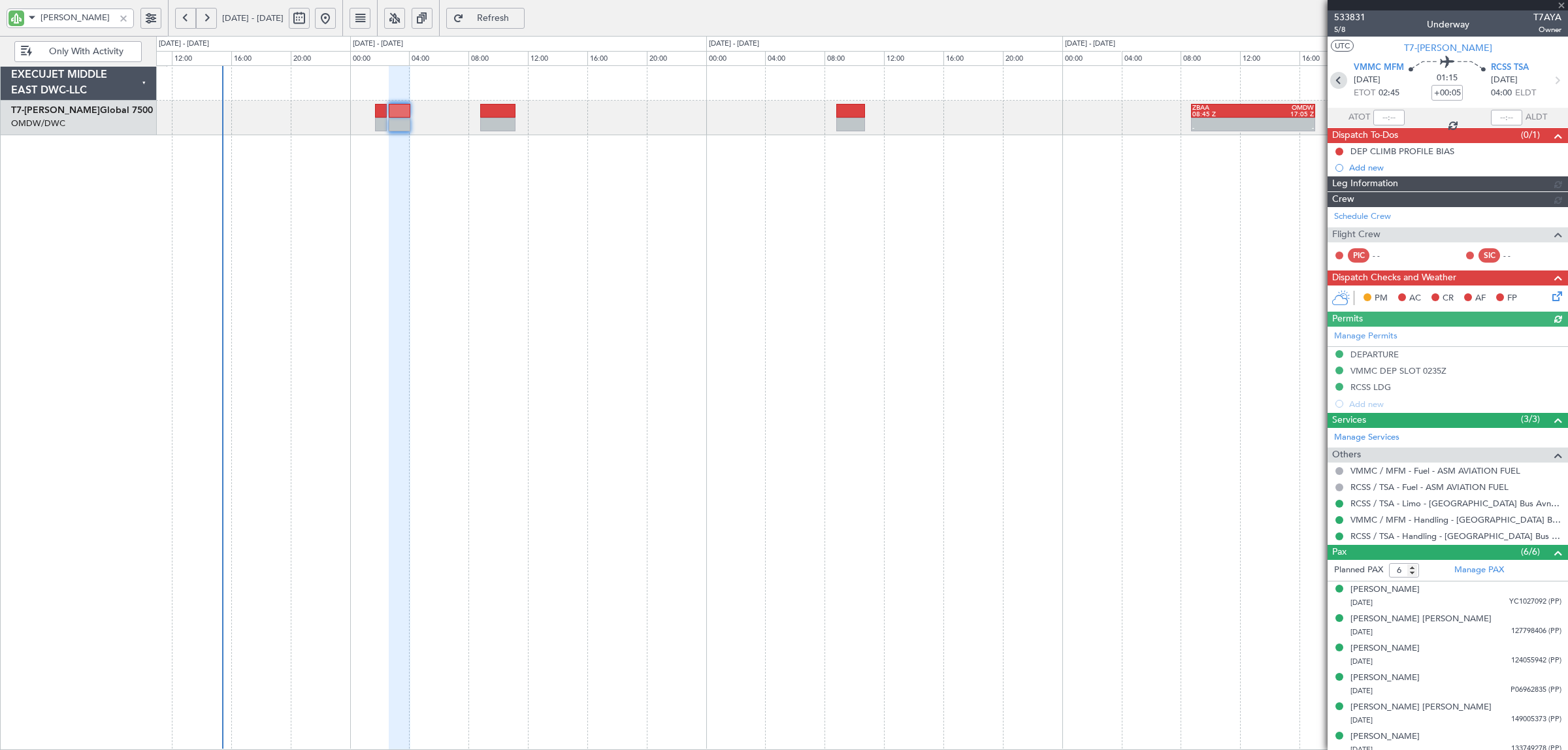
type input "[PERSON_NAME] (SYS)"
type input "7098"
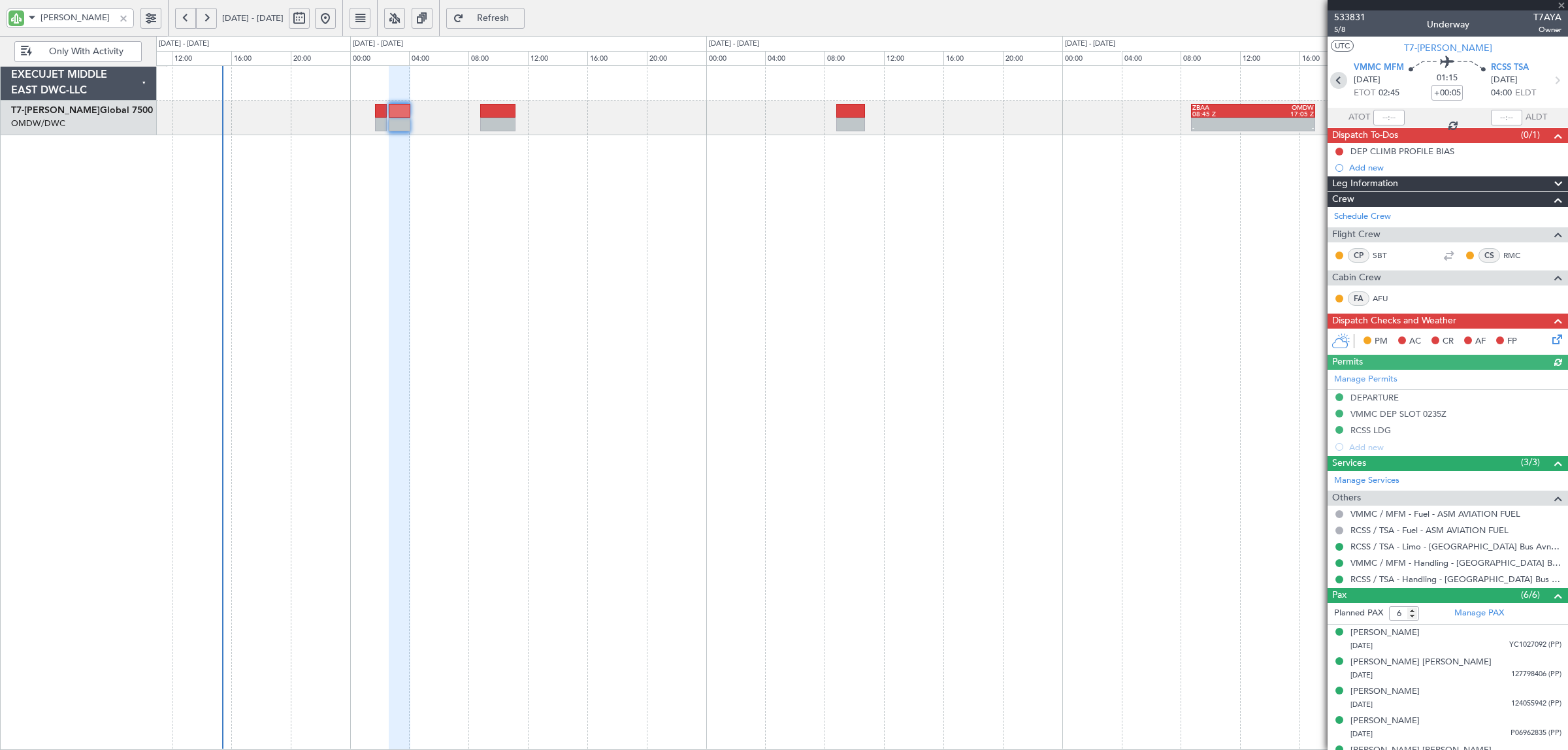
click at [1337, 82] on icon at bounding box center [1338, 80] width 17 height 17
type input "+00:10"
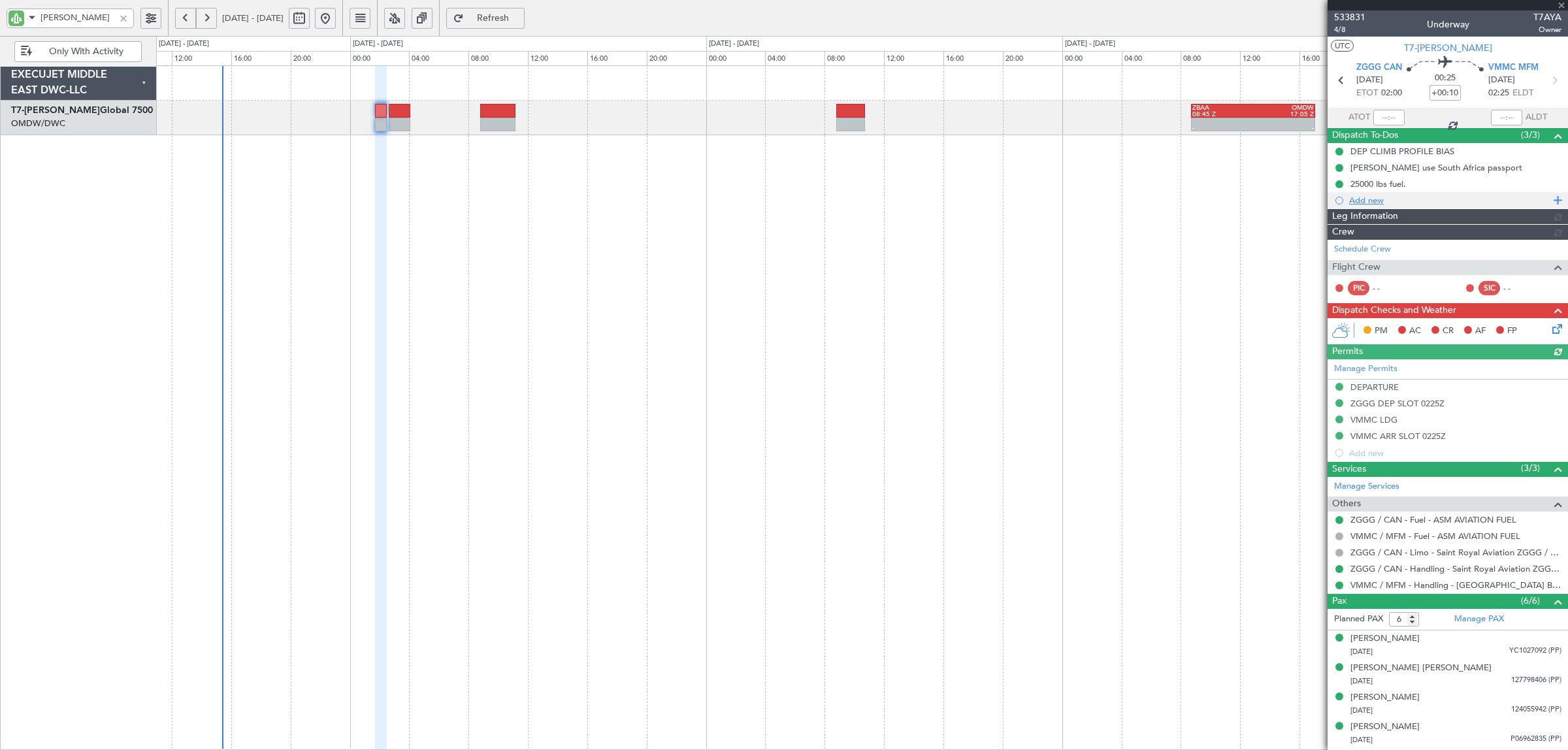
type input "[PERSON_NAME] (SYS)"
type input "7097"
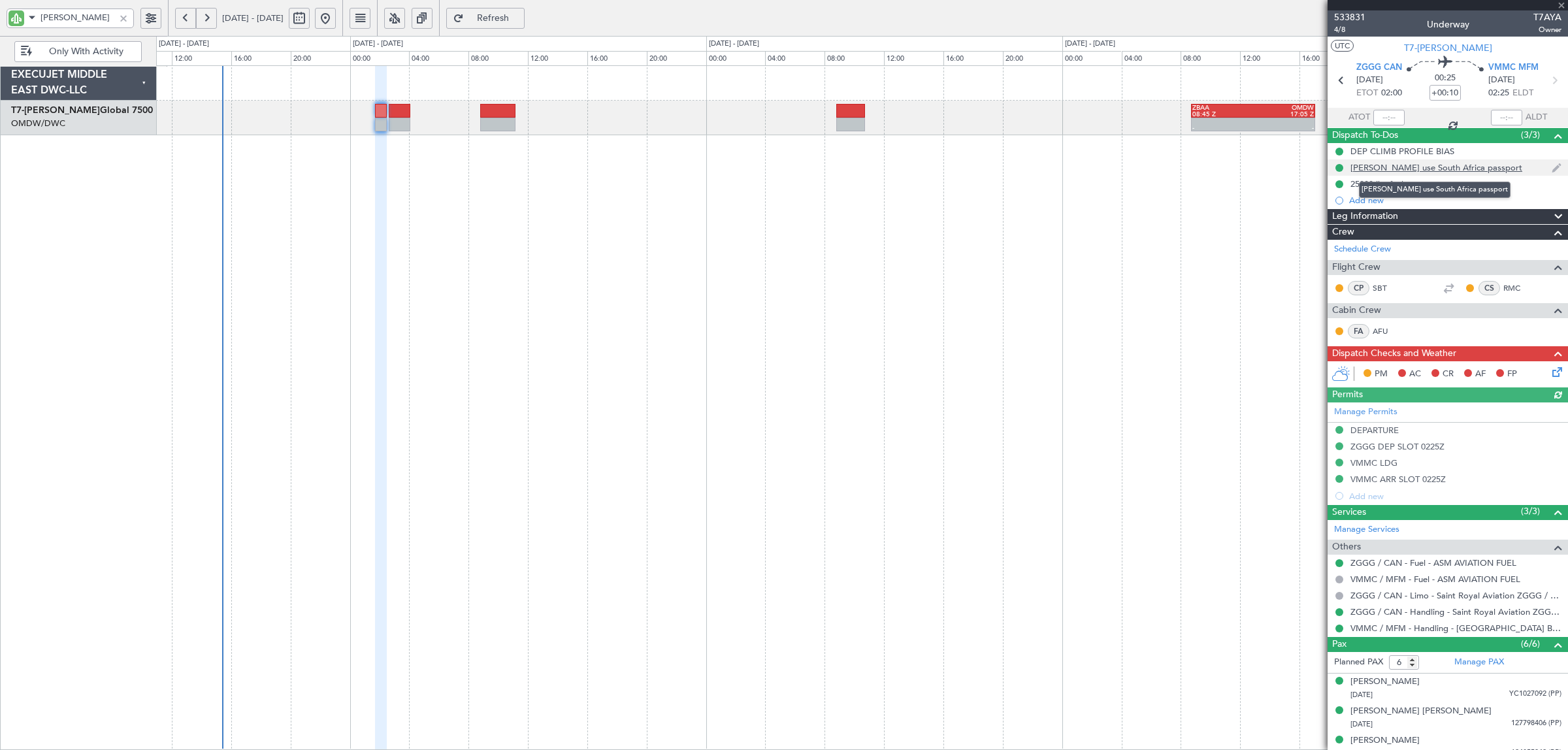
click at [1399, 171] on div "Sean China use South Africa passport" at bounding box center [1435, 168] width 172 height 11
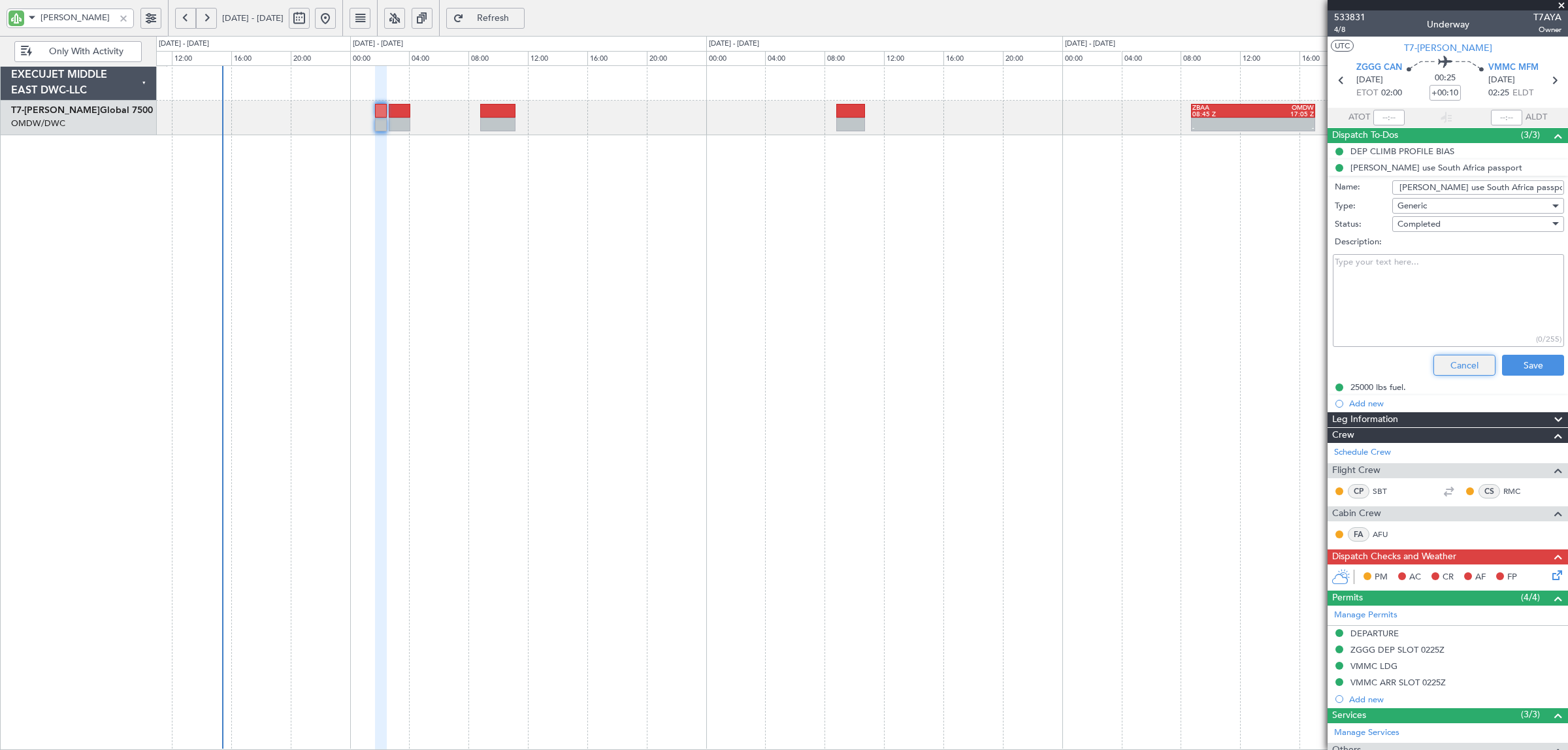
click at [1435, 364] on button "Cancel" at bounding box center [1464, 365] width 62 height 21
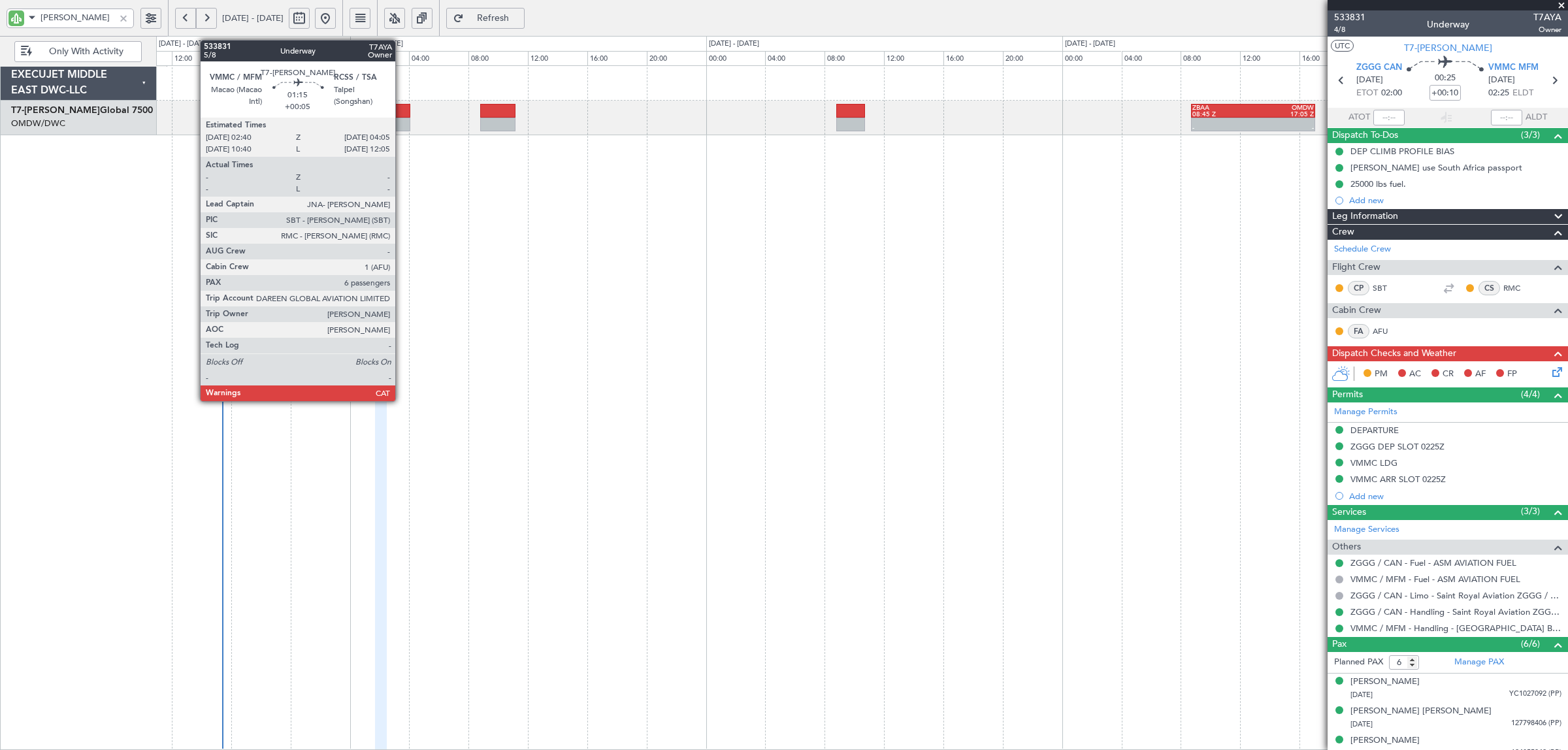
click at [402, 128] on div at bounding box center [399, 124] width 21 height 14
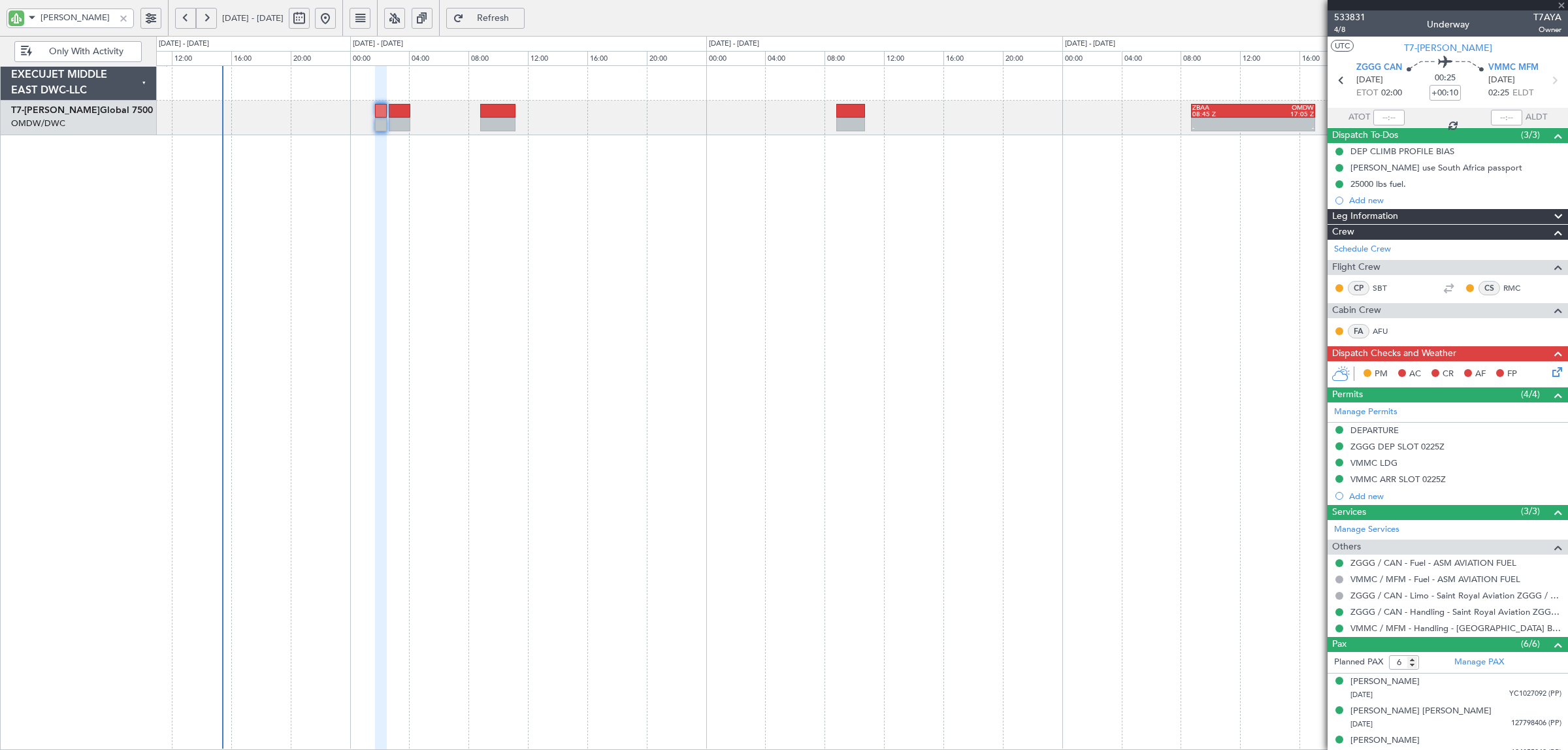
type input "+00:05"
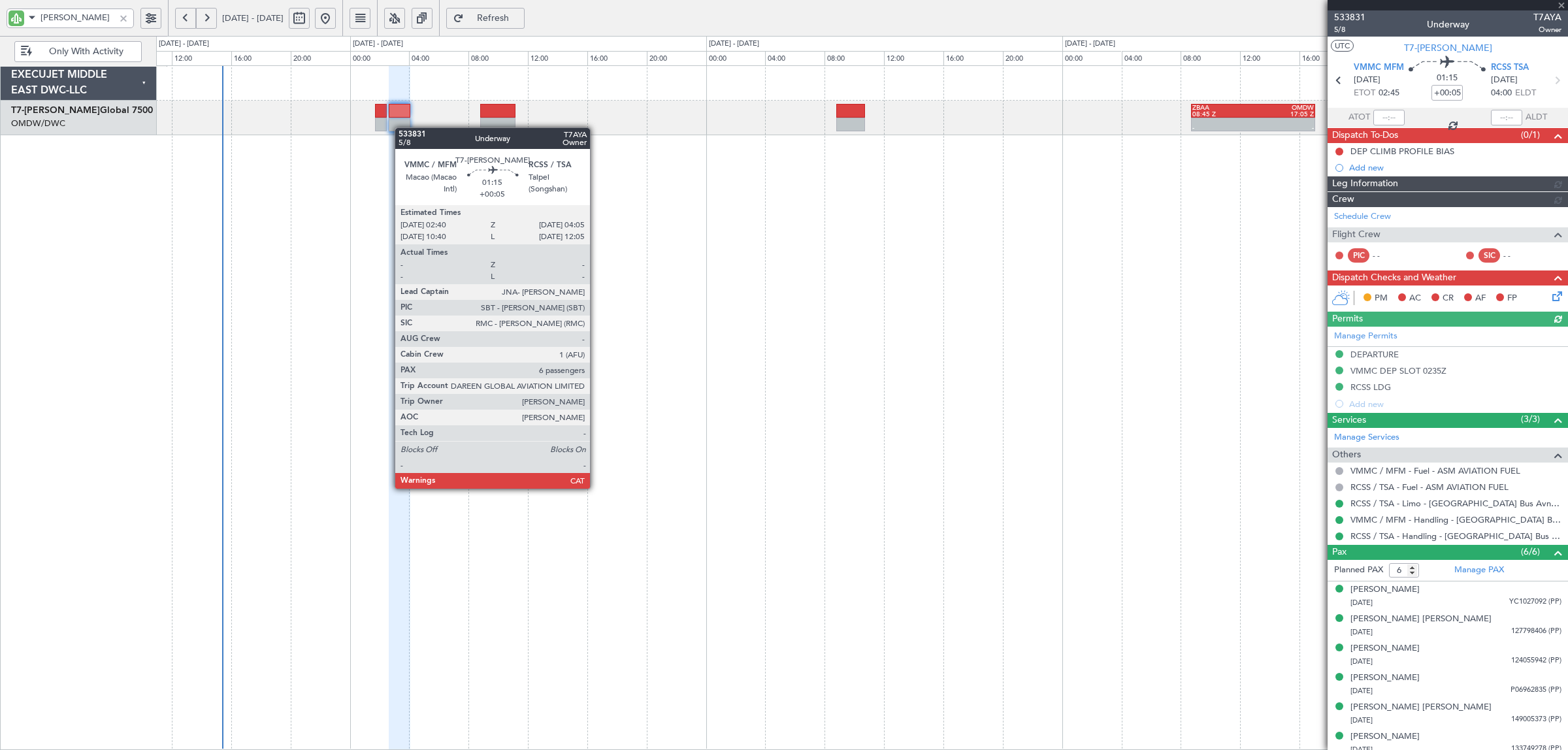
type input "[PERSON_NAME] (SYS)"
type input "7098"
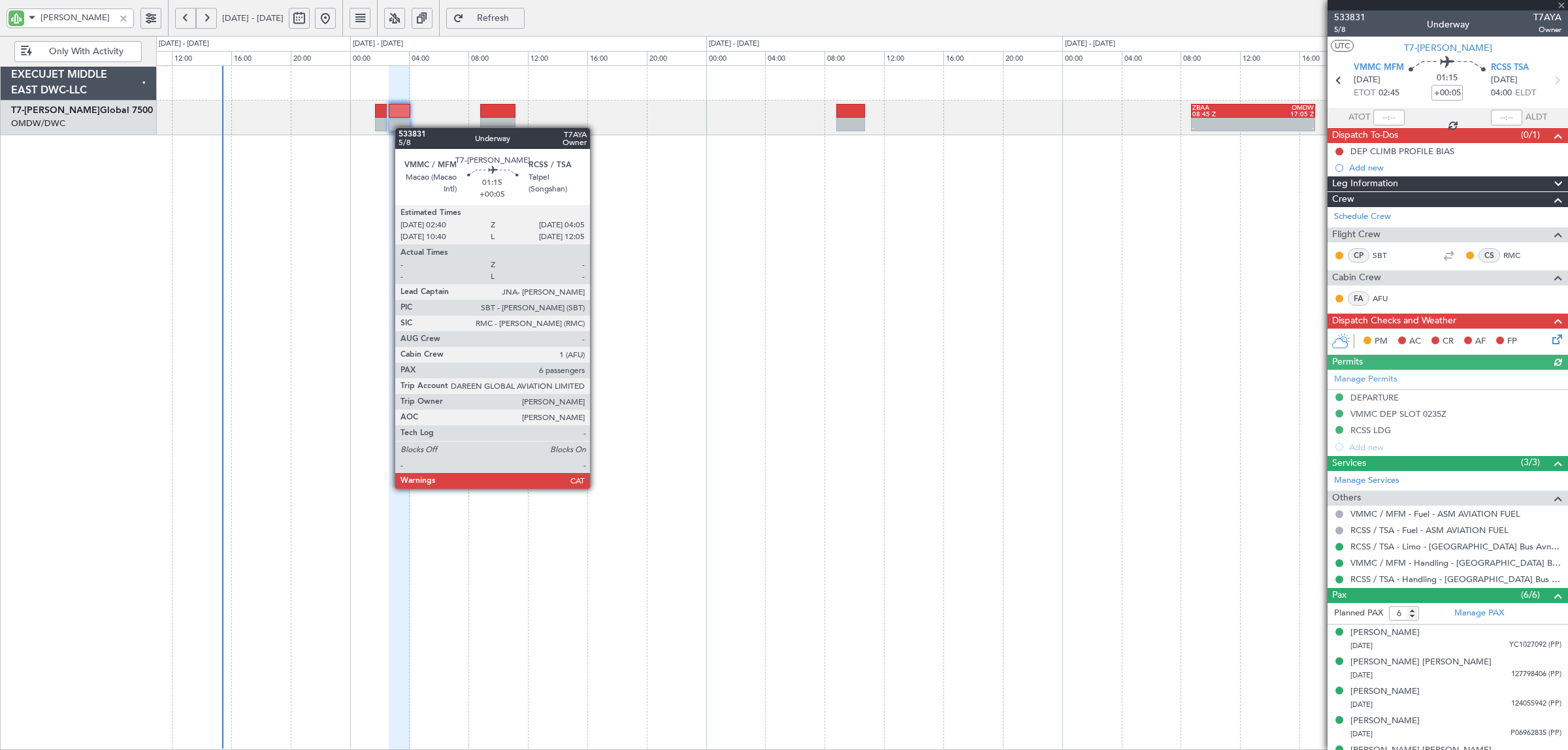
click at [402, 128] on div at bounding box center [399, 124] width 21 height 14
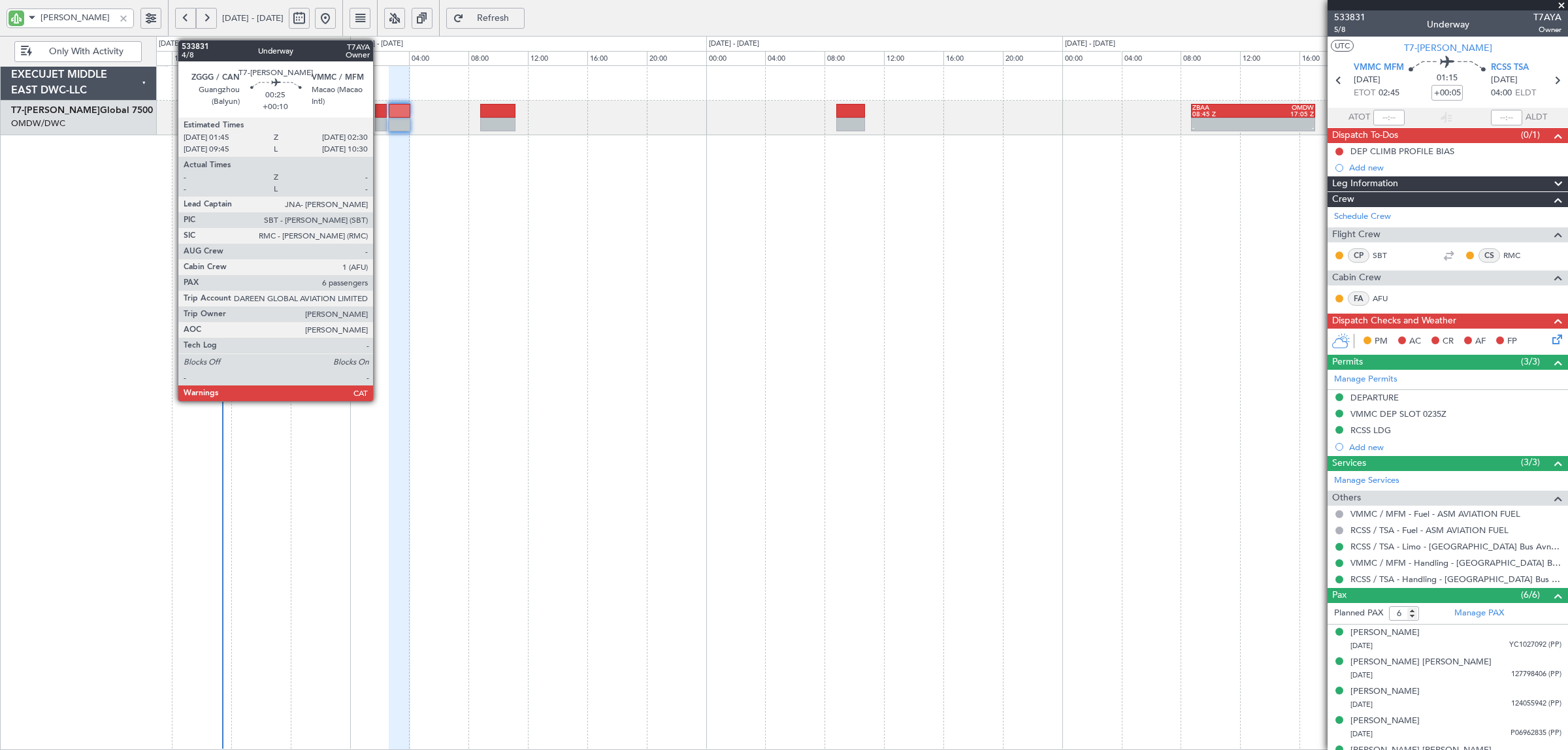
click at [380, 124] on div at bounding box center [380, 124] width 12 height 14
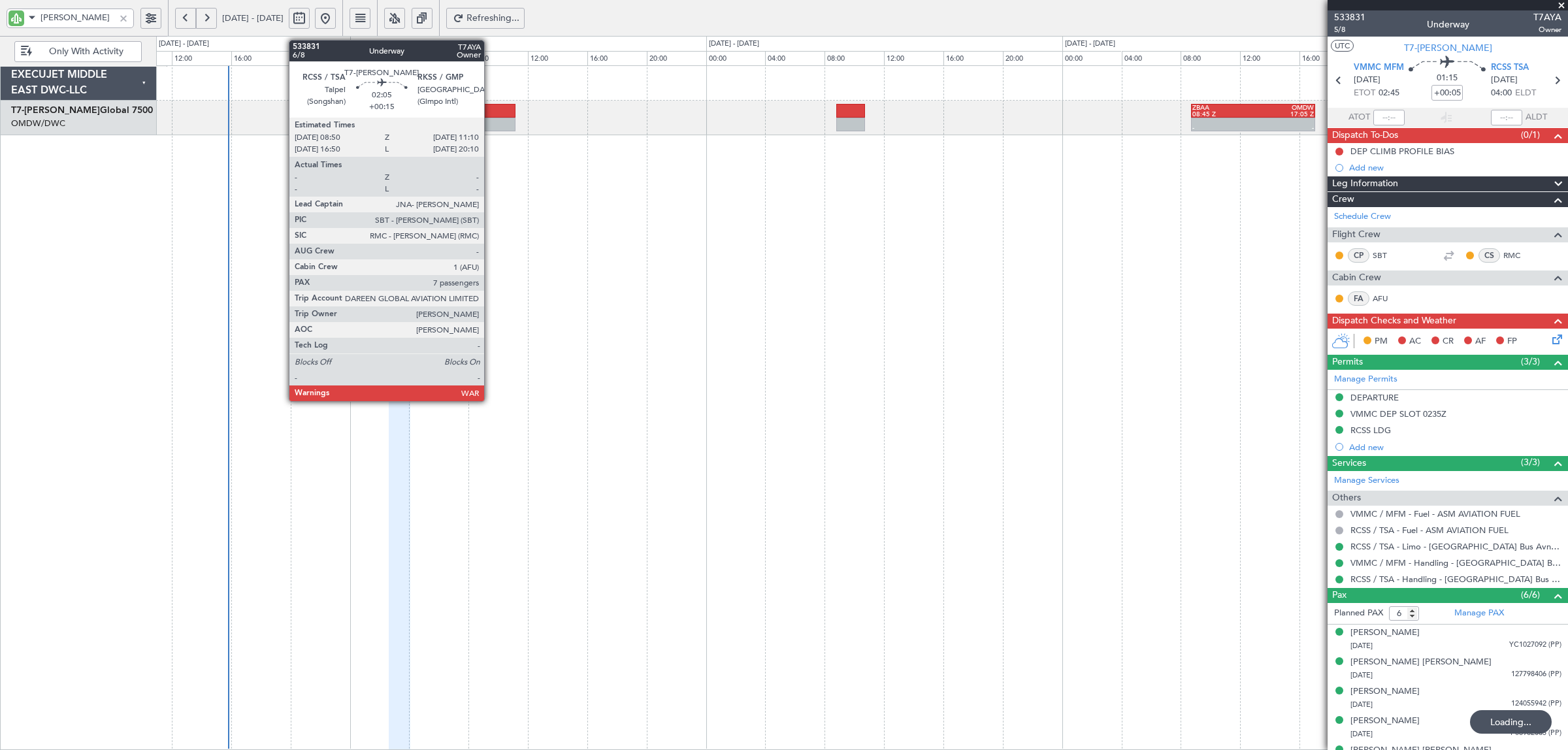
click at [491, 116] on div at bounding box center [498, 110] width 35 height 14
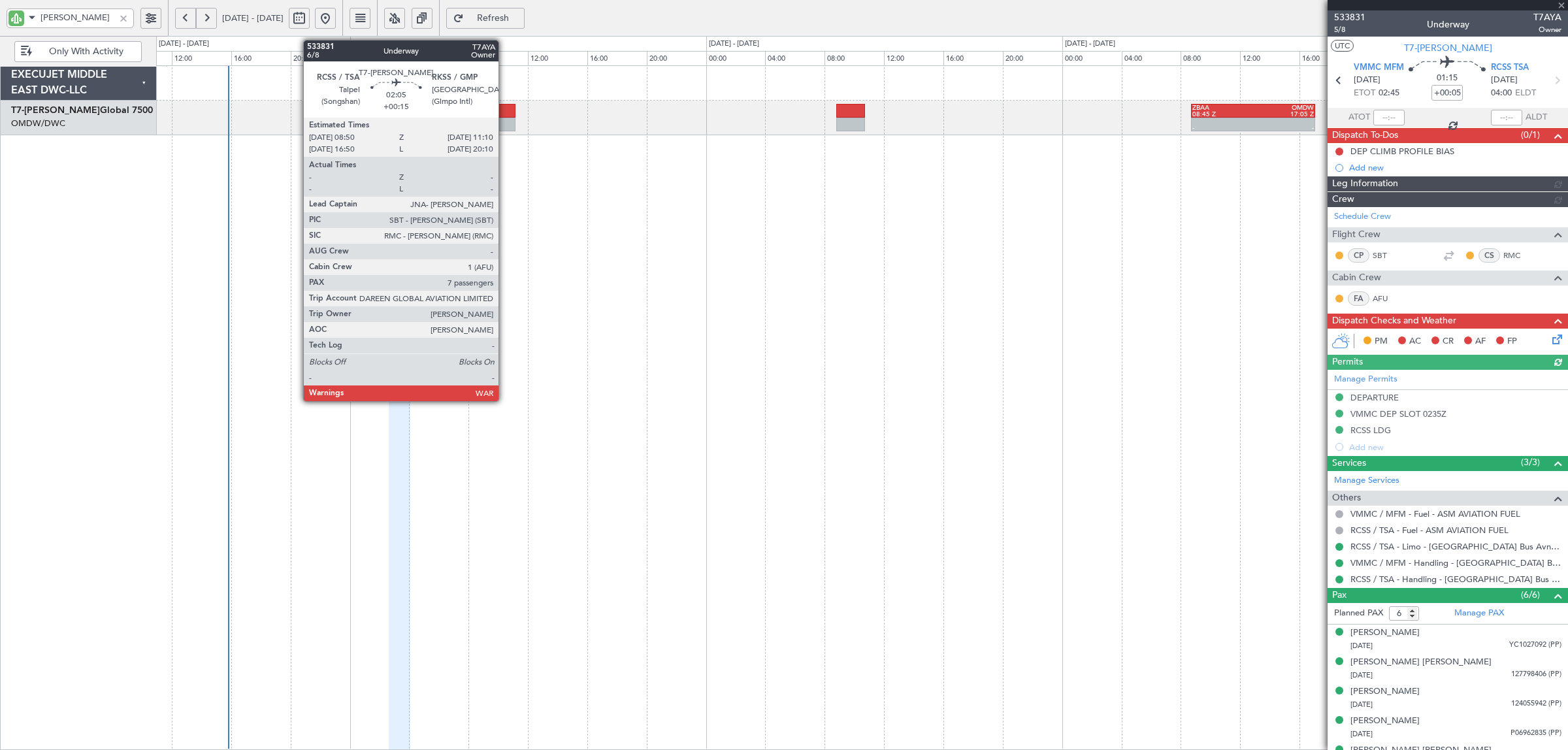
type input "[PERSON_NAME] (SYS)"
type input "7098"
type input "+00:15"
type input "7"
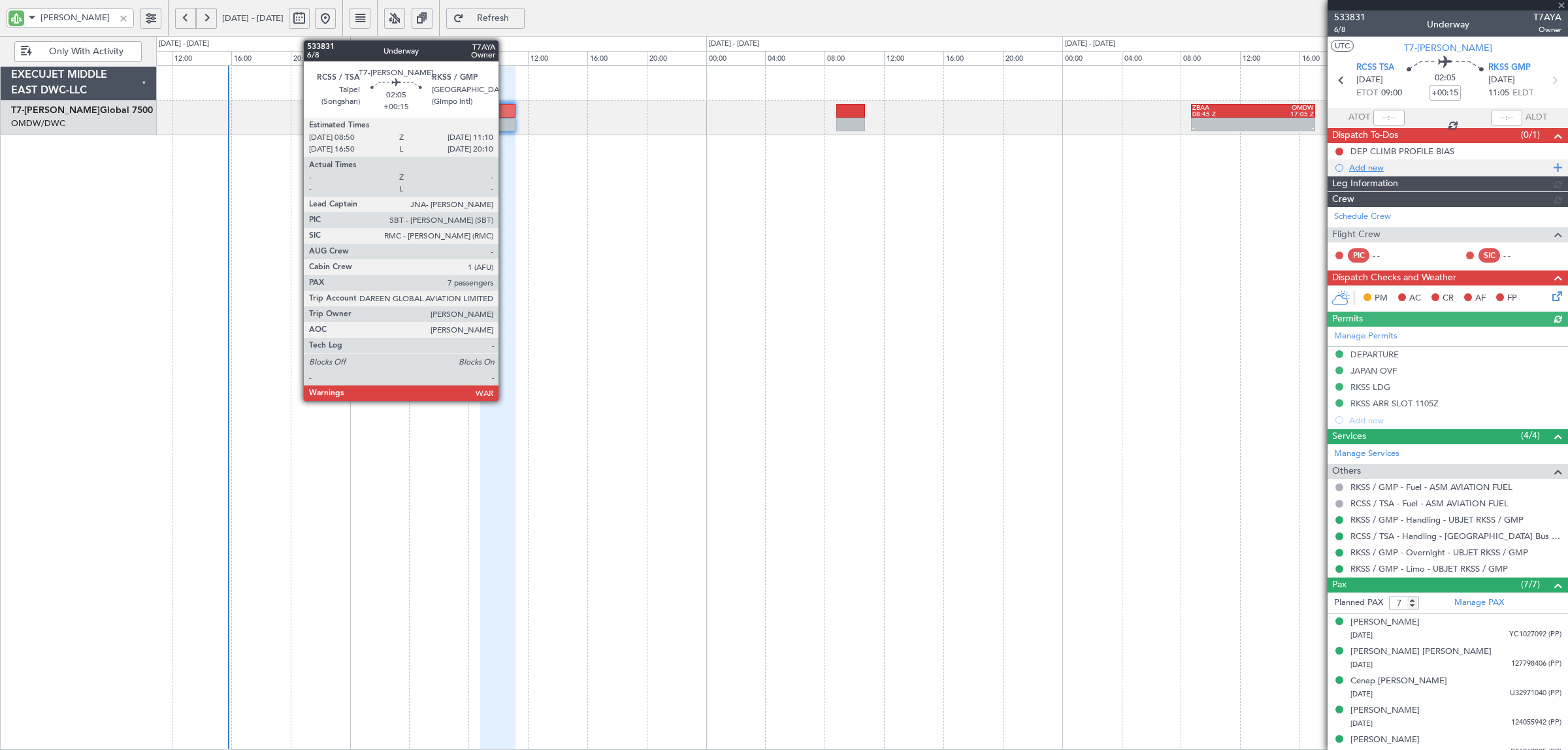
type input "[PERSON_NAME] (SYS)"
type input "7101"
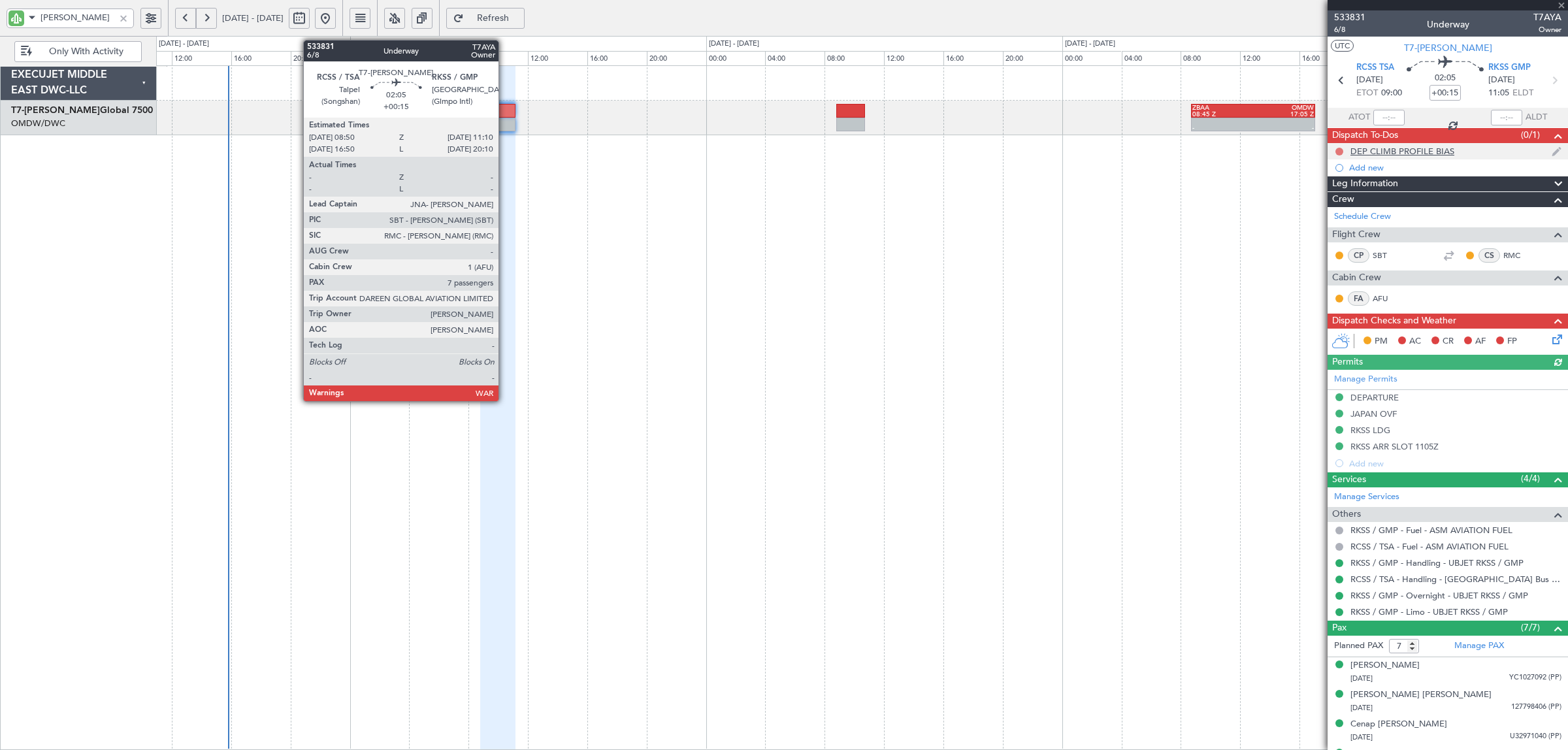
click at [1340, 152] on button at bounding box center [1339, 151] width 8 height 8
click at [1330, 213] on span "Completed" at bounding box center [1345, 208] width 43 height 13
click at [1549, 337] on icon at bounding box center [1554, 337] width 10 height 10
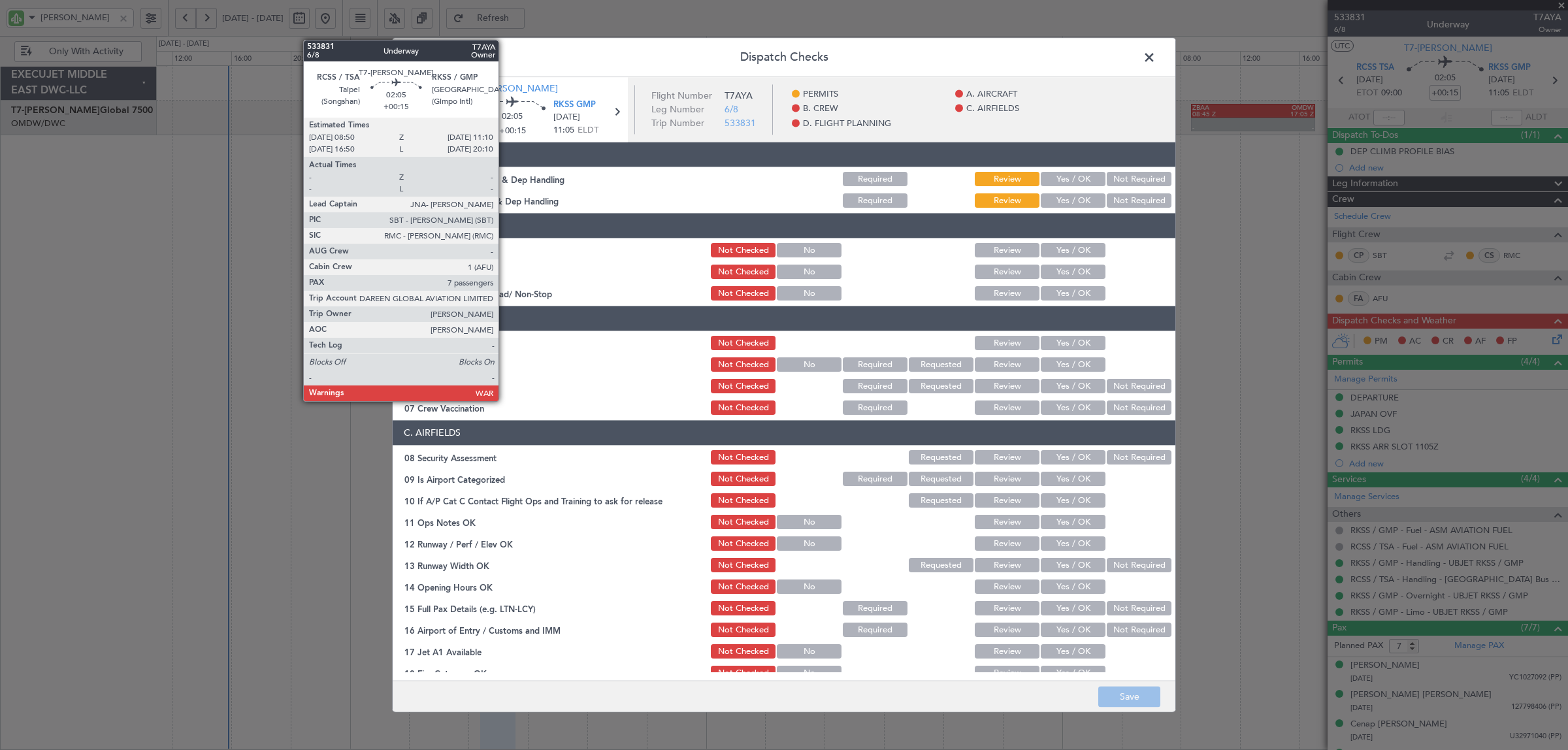
click at [1076, 180] on button "Yes / OK" at bounding box center [1073, 179] width 65 height 14
drag, startPoint x: 1071, startPoint y: 193, endPoint x: 1070, endPoint y: 219, distance: 26.0
click at [1071, 194] on button "Yes / OK" at bounding box center [1073, 201] width 65 height 14
click at [1068, 249] on button "Yes / OK" at bounding box center [1073, 250] width 65 height 14
click at [1067, 273] on button "Yes / OK" at bounding box center [1073, 272] width 65 height 14
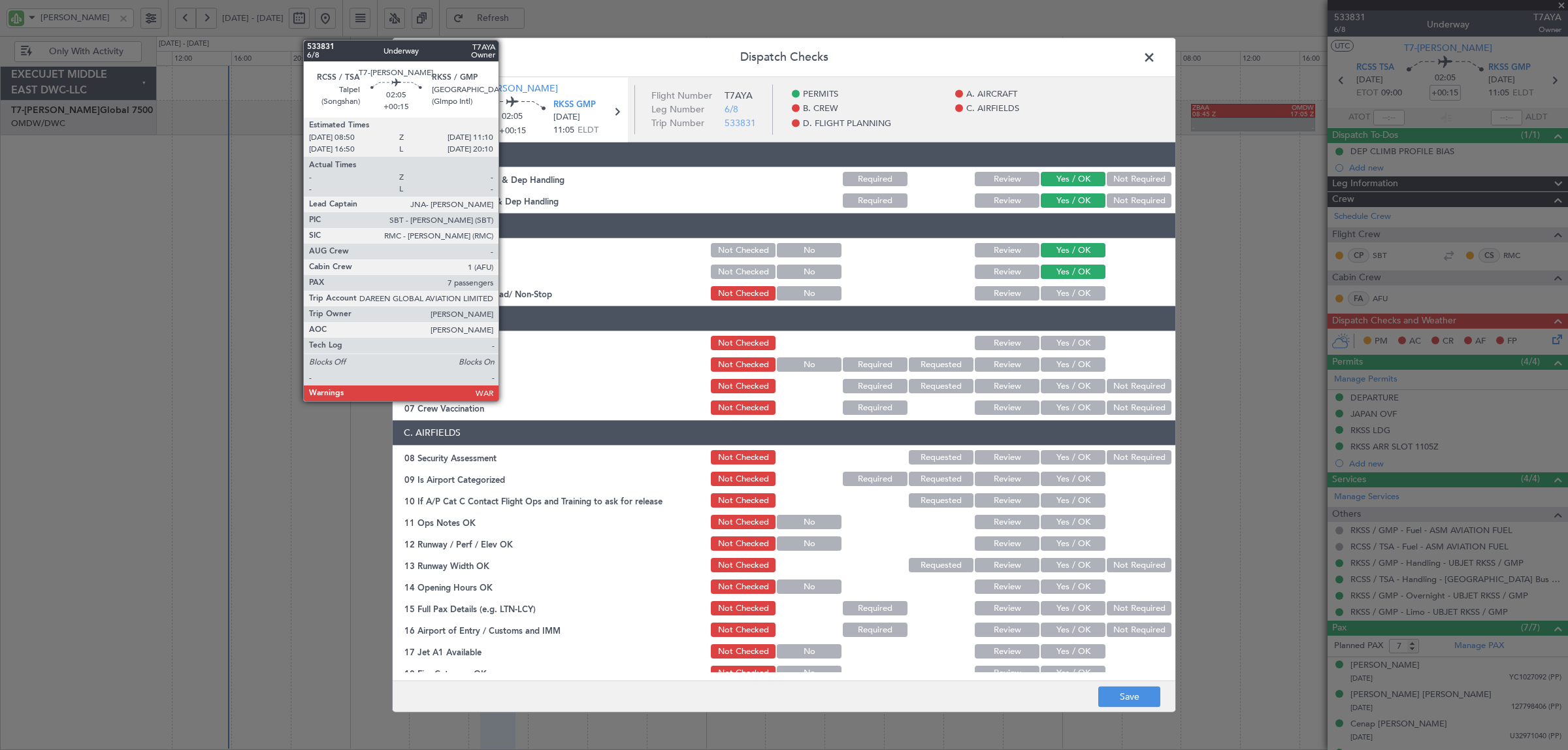
click at [1066, 293] on button "Yes / OK" at bounding box center [1073, 294] width 65 height 14
click at [1072, 345] on button "Yes / OK" at bounding box center [1073, 343] width 65 height 14
click at [1072, 360] on button "Yes / OK" at bounding box center [1073, 365] width 65 height 14
click at [1088, 384] on button "Yes / OK" at bounding box center [1073, 386] width 65 height 14
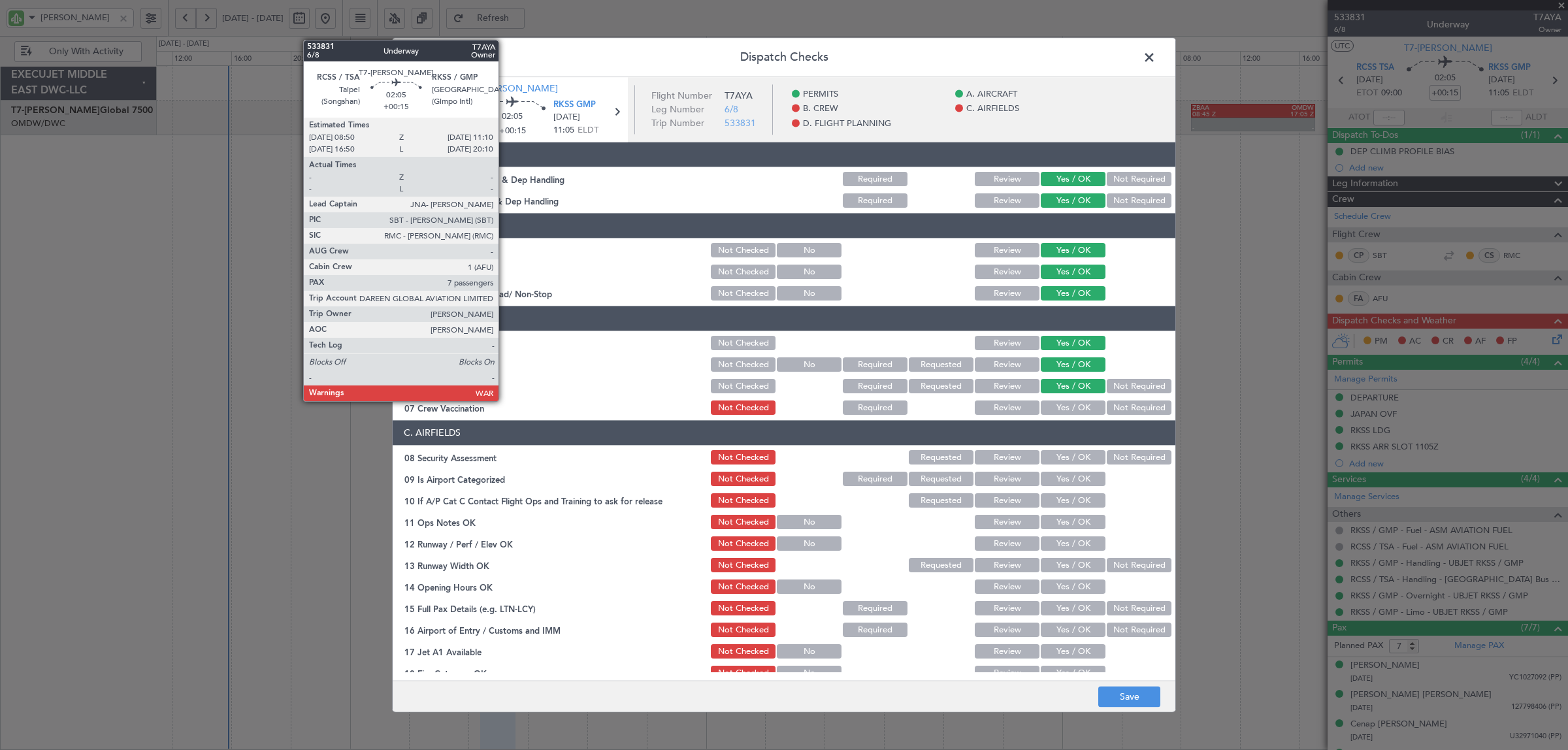
click at [1125, 408] on button "Not Required" at bounding box center [1139, 408] width 65 height 14
click at [1124, 383] on button "Not Required" at bounding box center [1139, 386] width 65 height 14
drag, startPoint x: 1111, startPoint y: 456, endPoint x: 1080, endPoint y: 477, distance: 37.4
click at [1111, 457] on button "Not Required" at bounding box center [1139, 457] width 65 height 14
click at [1072, 479] on button "Yes / OK" at bounding box center [1073, 479] width 65 height 14
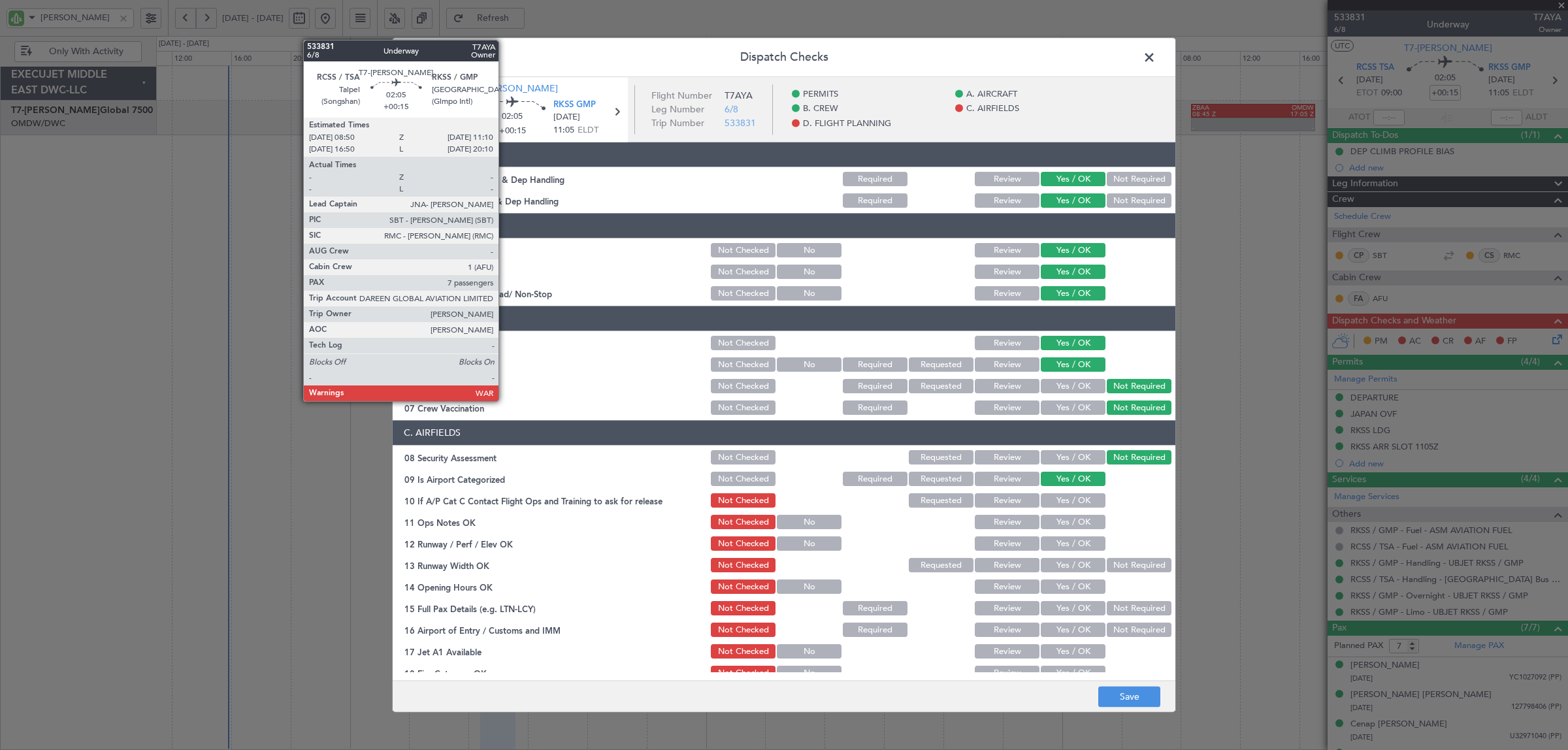
click at [1071, 495] on button "Yes / OK" at bounding box center [1073, 501] width 65 height 14
click at [1070, 517] on button "Yes / OK" at bounding box center [1073, 522] width 65 height 14
click at [1070, 537] on button "Yes / OK" at bounding box center [1073, 544] width 65 height 14
click at [1070, 562] on button "Yes / OK" at bounding box center [1073, 565] width 65 height 14
click at [1068, 584] on button "Yes / OK" at bounding box center [1073, 586] width 65 height 14
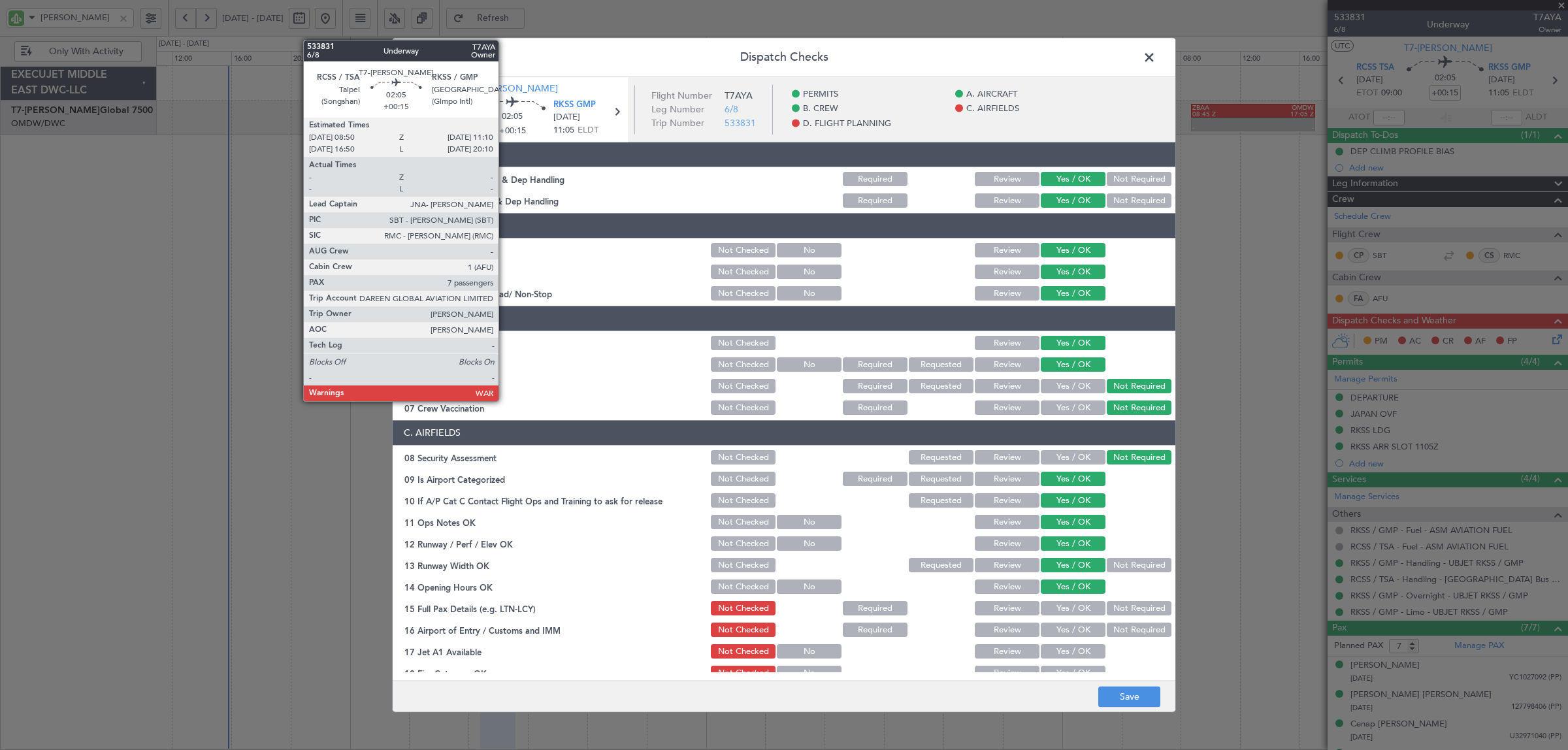
click at [1068, 605] on button "Yes / OK" at bounding box center [1073, 609] width 65 height 14
click at [1068, 627] on button "Yes / OK" at bounding box center [1073, 630] width 65 height 14
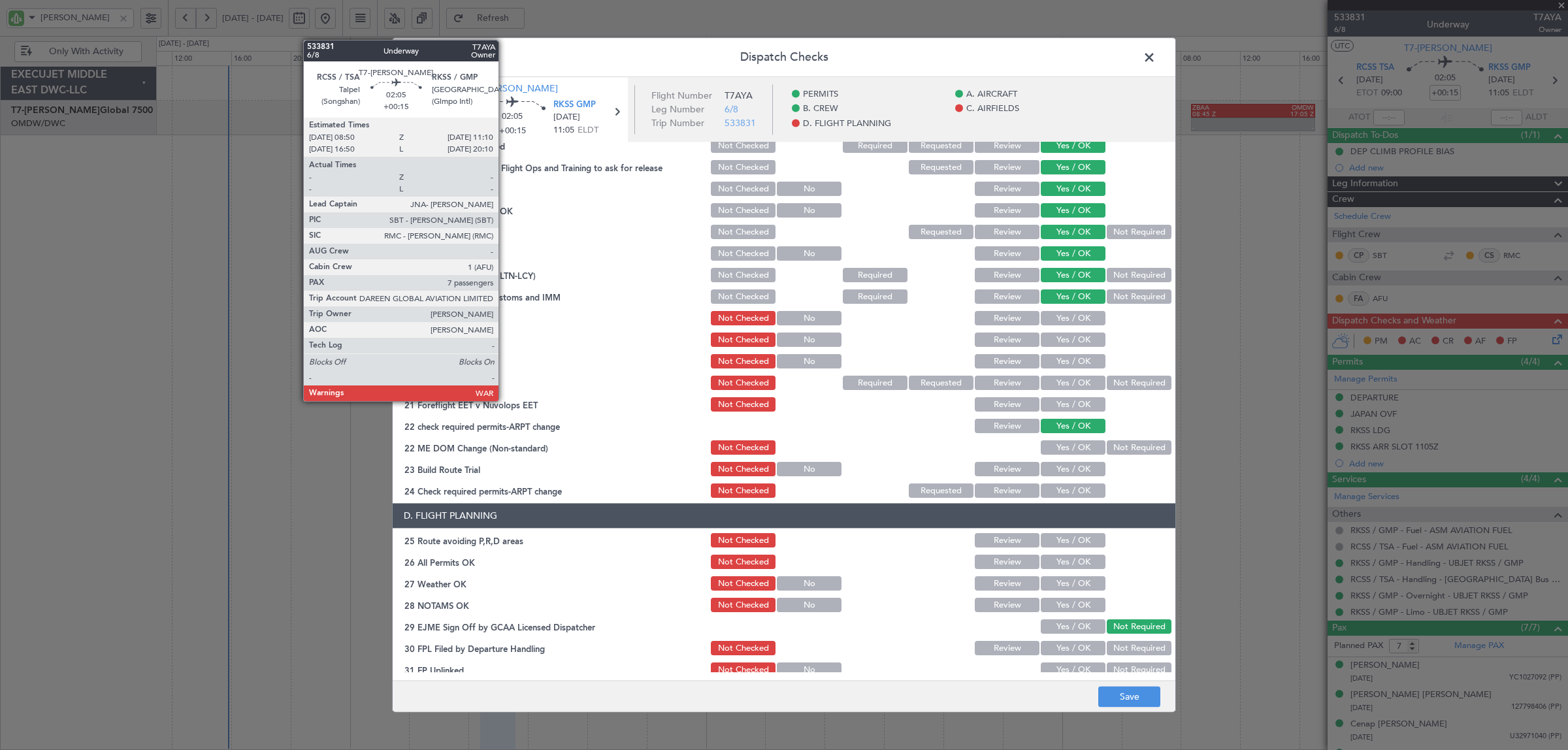
scroll to position [428, 0]
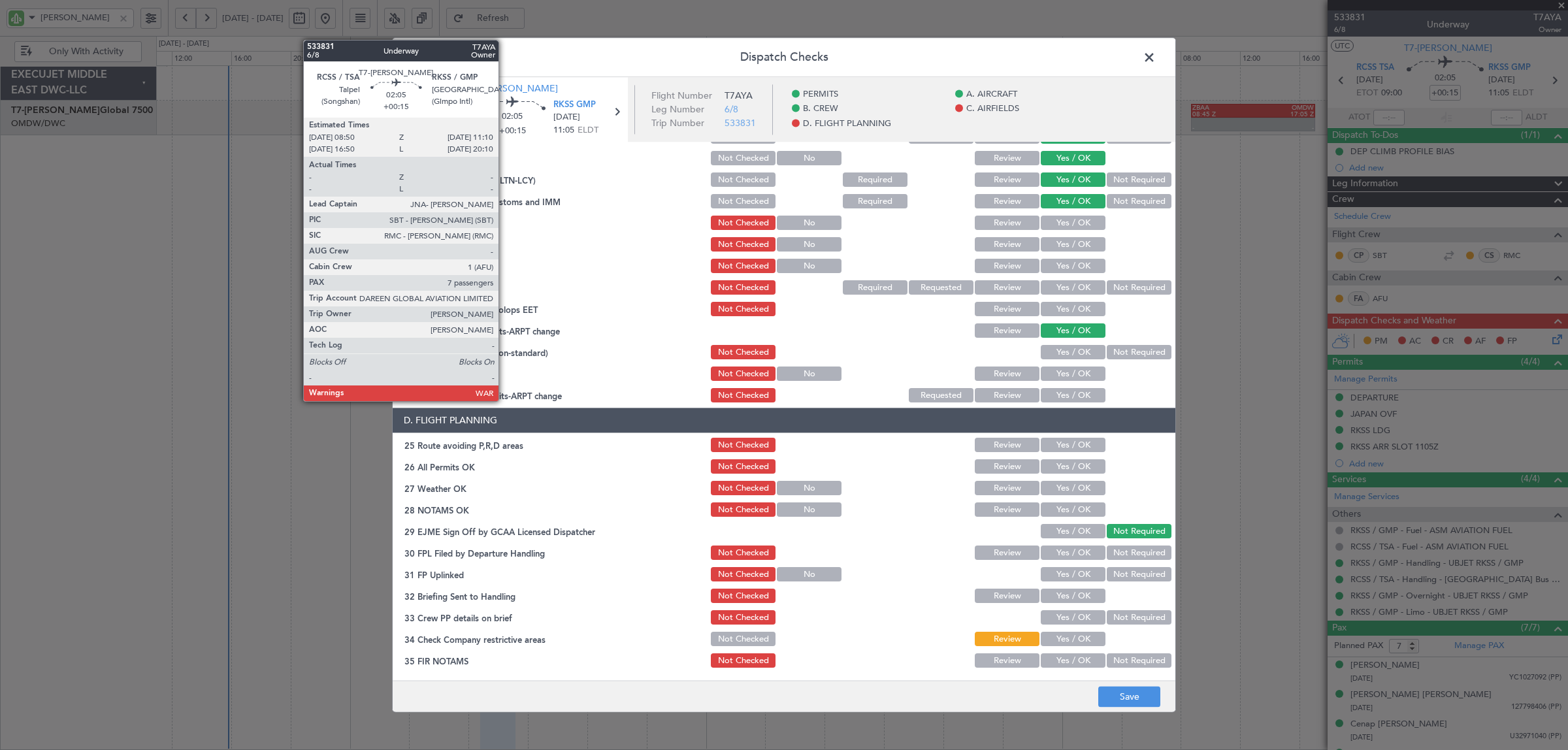
click at [1079, 216] on button "Yes / OK" at bounding box center [1073, 223] width 65 height 14
click at [1079, 238] on button "Yes / OK" at bounding box center [1073, 245] width 65 height 14
click at [1079, 266] on button "Yes / OK" at bounding box center [1073, 266] width 65 height 14
click at [1112, 286] on button "Not Required" at bounding box center [1139, 288] width 65 height 14
click at [1068, 308] on button "Yes / OK" at bounding box center [1073, 309] width 65 height 14
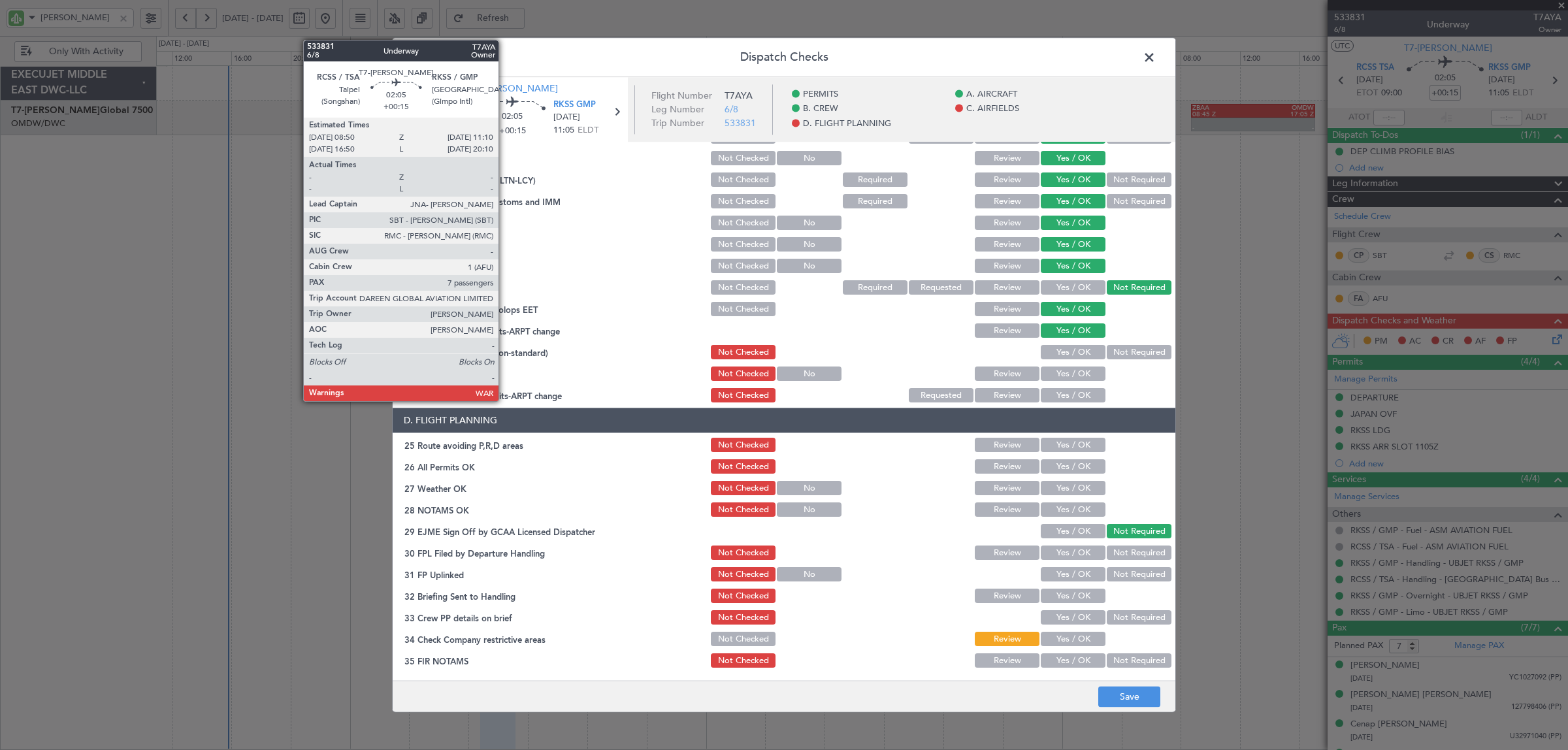
click at [1114, 355] on button "Not Required" at bounding box center [1139, 353] width 65 height 14
click at [1070, 371] on button "Yes / OK" at bounding box center [1073, 374] width 65 height 14
click at [1069, 389] on button "Yes / OK" at bounding box center [1073, 395] width 65 height 14
click at [1079, 446] on button "Yes / OK" at bounding box center [1073, 445] width 65 height 14
click at [1076, 471] on button "Yes / OK" at bounding box center [1073, 466] width 65 height 14
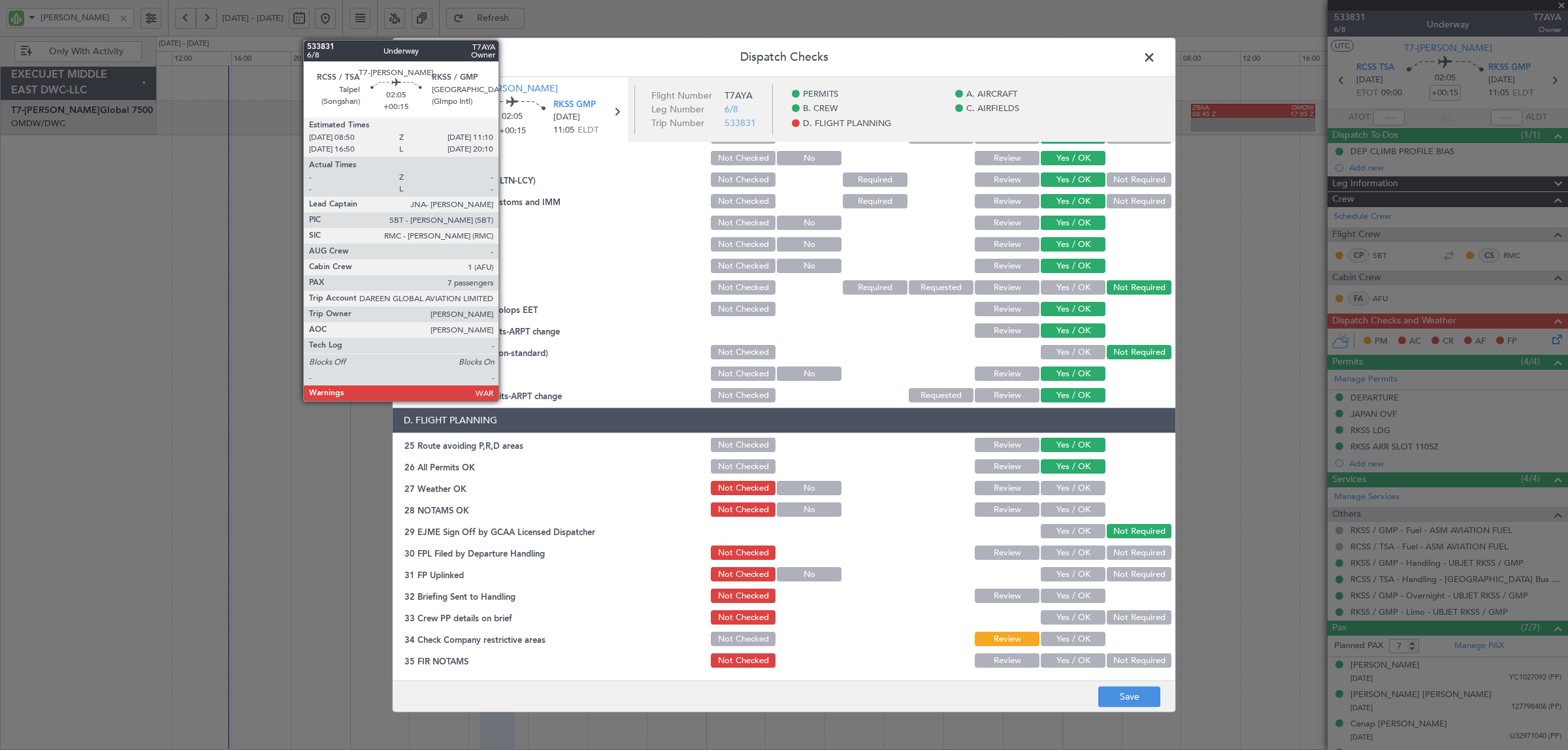
click at [1075, 484] on button "Yes / OK" at bounding box center [1073, 489] width 65 height 14
click at [1075, 506] on button "Yes / OK" at bounding box center [1073, 510] width 65 height 14
click at [1075, 553] on button "Yes / OK" at bounding box center [1073, 553] width 65 height 14
click at [1072, 573] on button "Yes / OK" at bounding box center [1073, 574] width 65 height 14
click at [1070, 594] on button "Yes / OK" at bounding box center [1073, 596] width 65 height 14
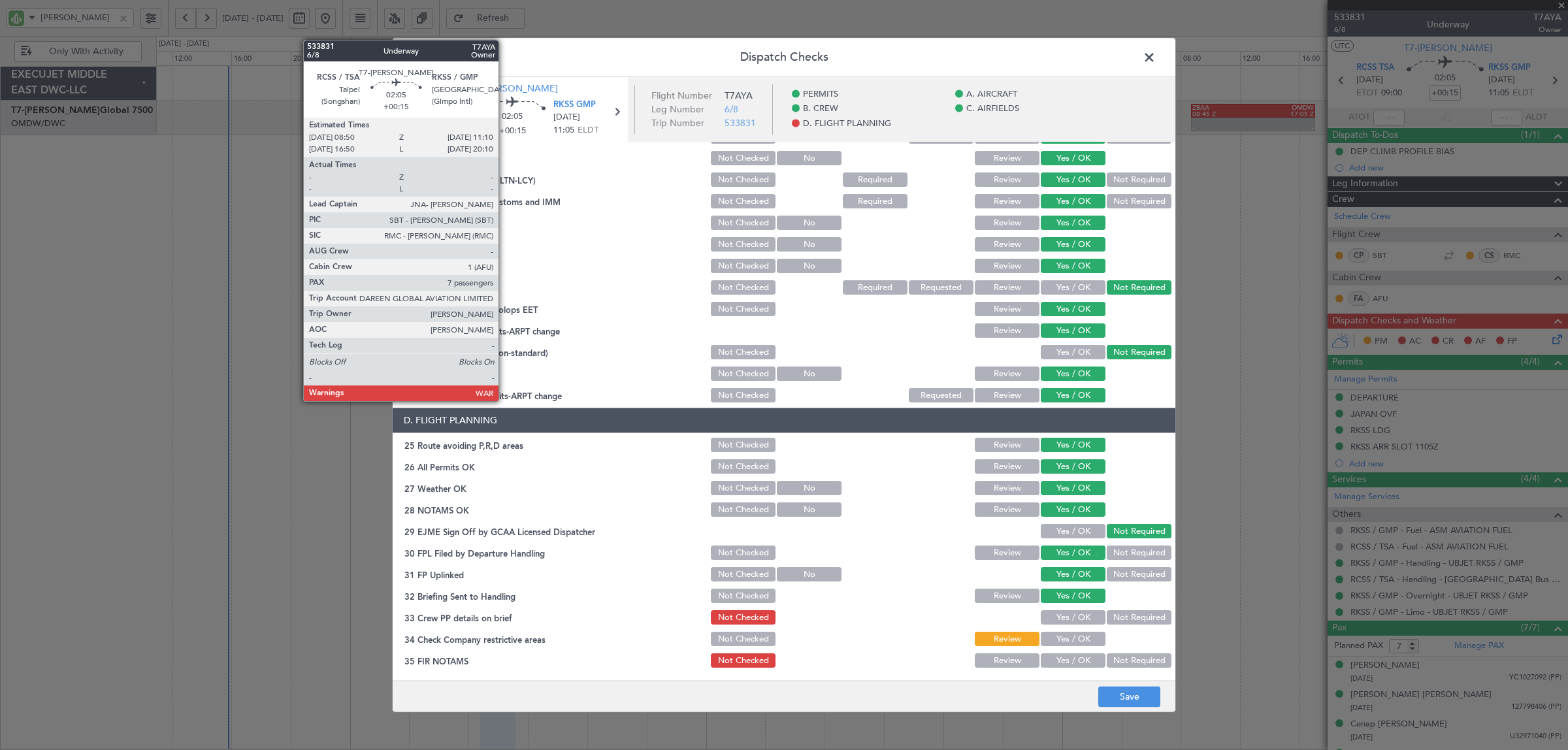
click at [1070, 615] on button "Yes / OK" at bounding box center [1073, 618] width 65 height 14
click at [1070, 637] on button "Yes / OK" at bounding box center [1073, 639] width 65 height 14
click at [1072, 658] on button "Yes / OK" at bounding box center [1073, 660] width 65 height 14
click at [1130, 696] on button "Save" at bounding box center [1129, 697] width 62 height 21
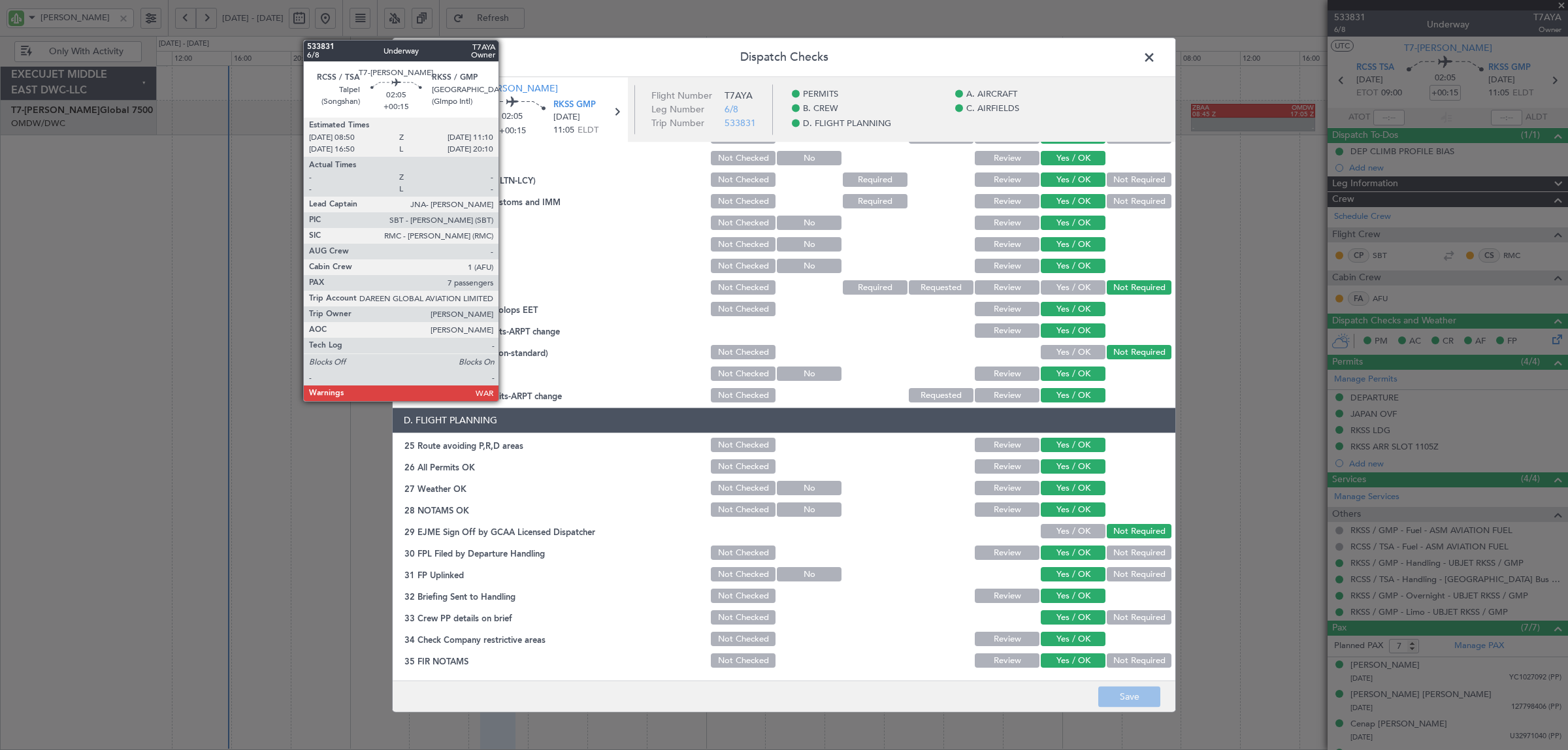
click at [594, 56] on header "Dispatch Checks" at bounding box center [784, 57] width 783 height 39
click at [1155, 59] on span at bounding box center [1155, 61] width 0 height 26
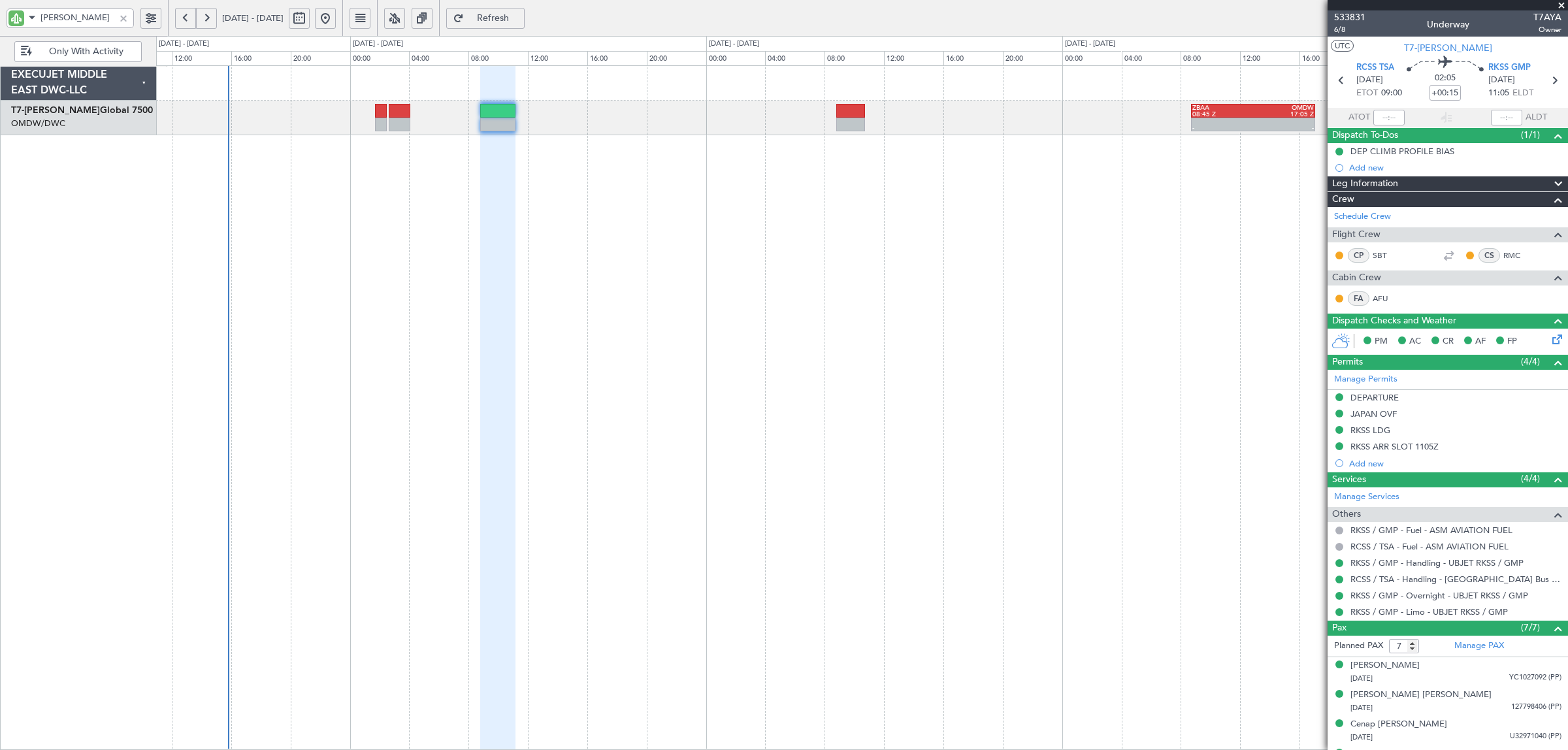
click at [496, 335] on div at bounding box center [498, 408] width 35 height 684
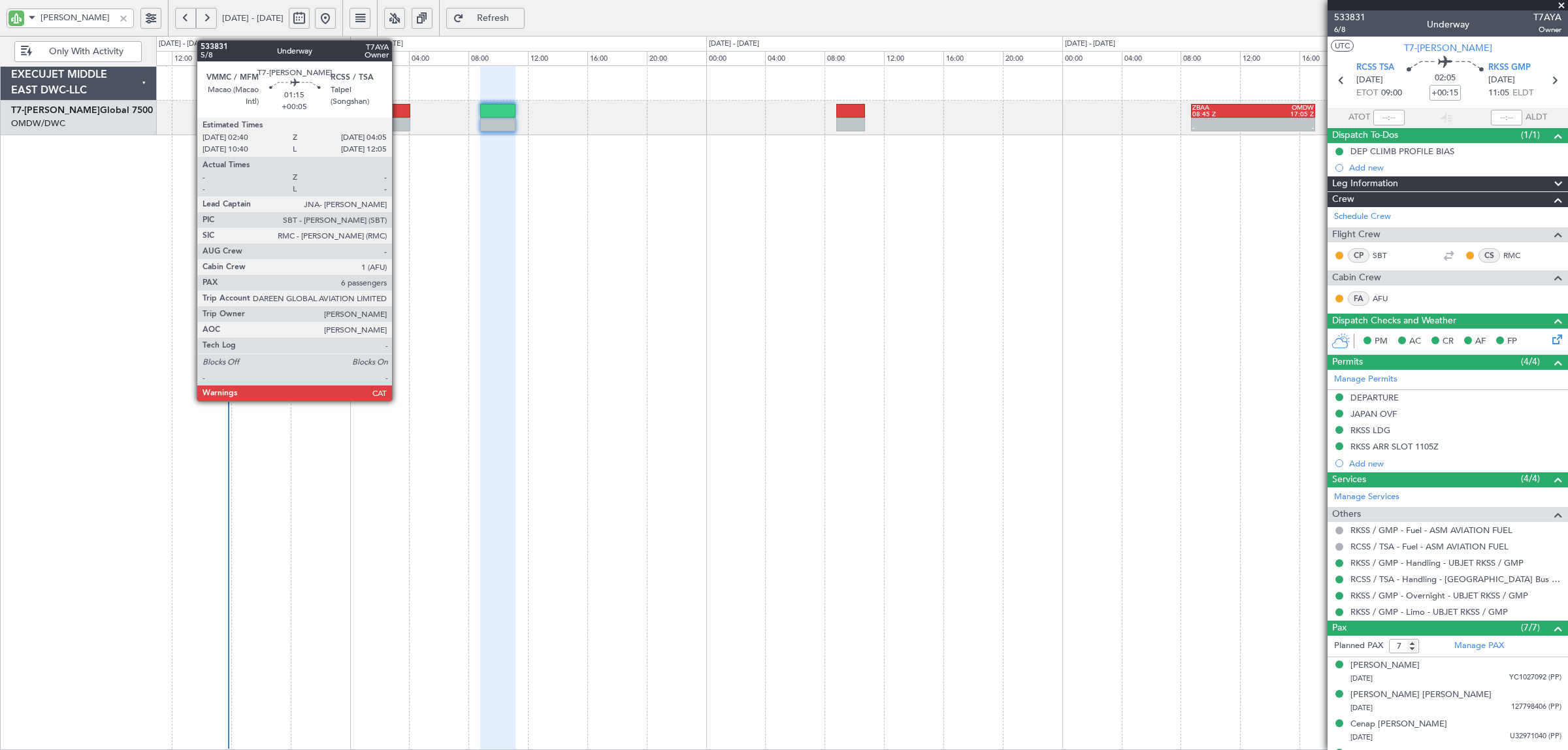
click at [398, 115] on div at bounding box center [399, 110] width 21 height 14
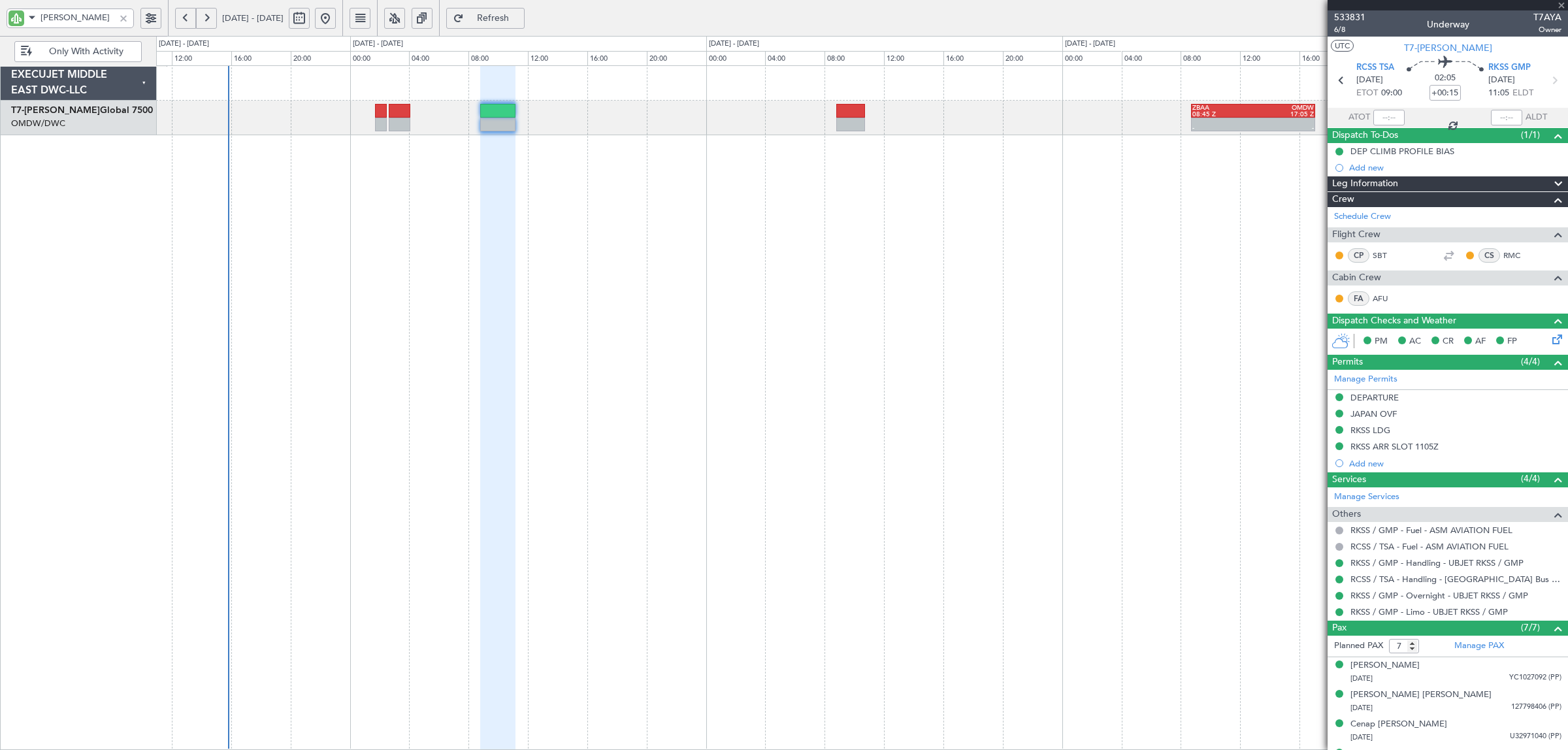
type input "+00:05"
type input "6"
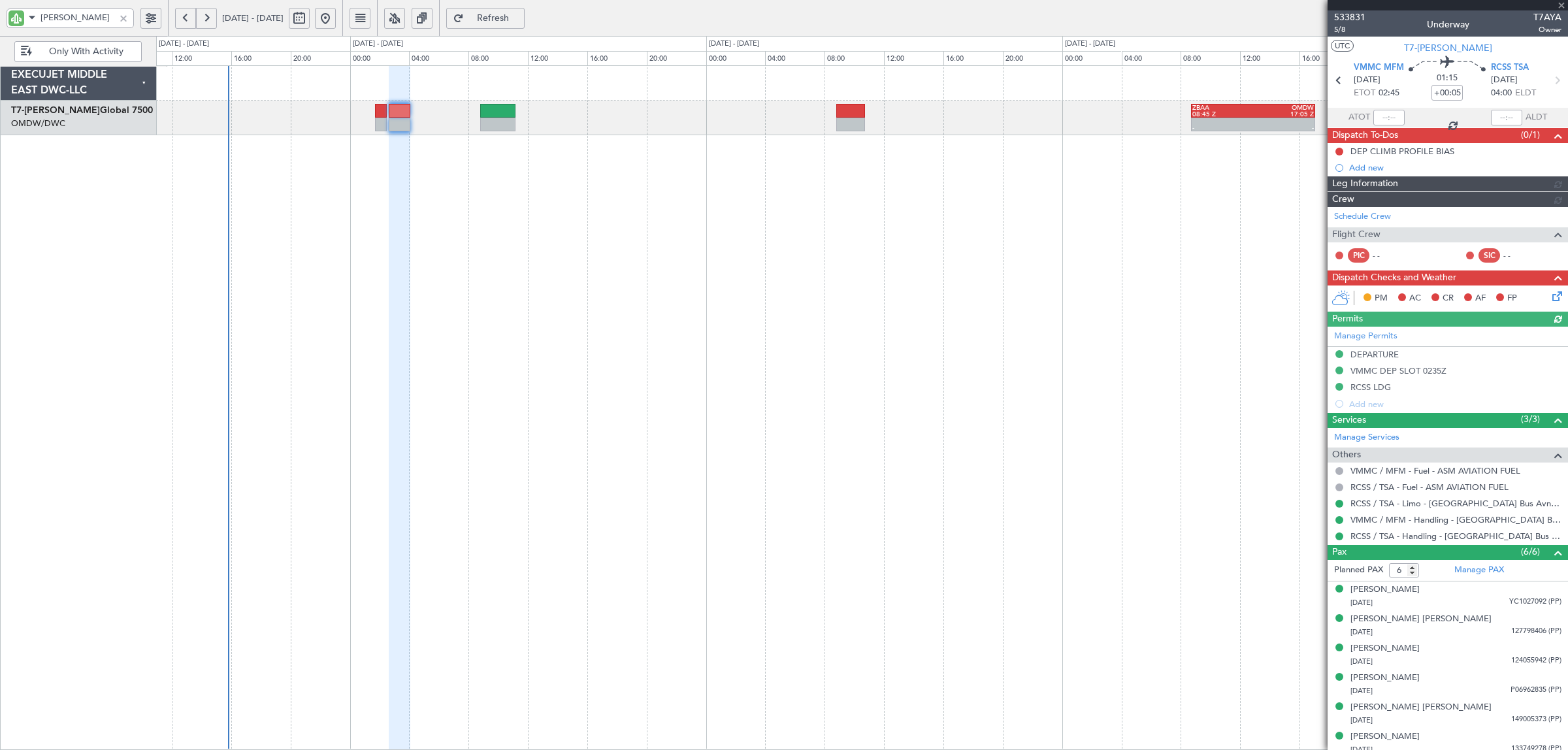
type input "[PERSON_NAME] (SYS)"
type input "7098"
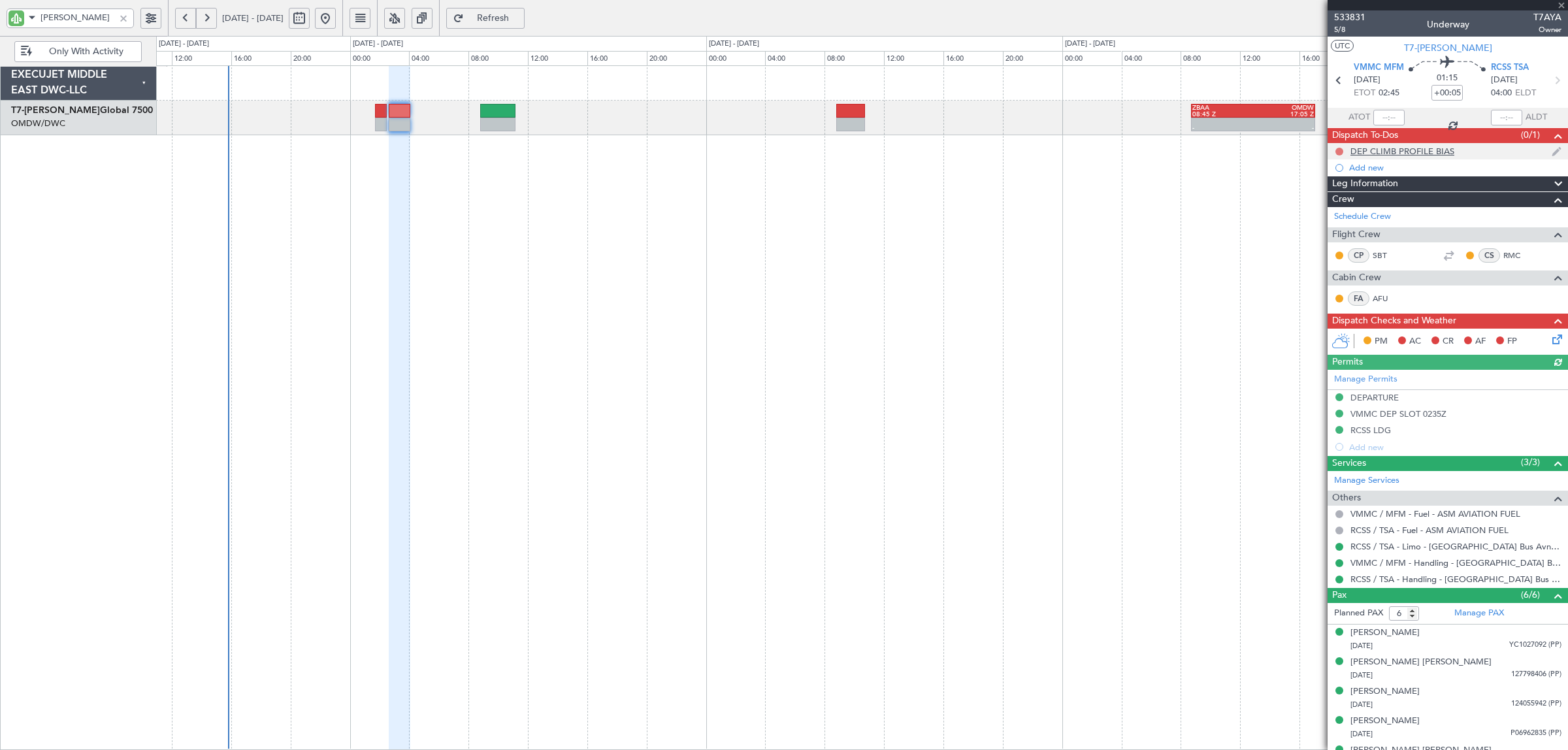
click at [1335, 150] on button at bounding box center [1339, 151] width 8 height 8
click at [1337, 213] on span "Completed" at bounding box center [1345, 208] width 43 height 13
click at [1549, 342] on icon at bounding box center [1554, 337] width 10 height 10
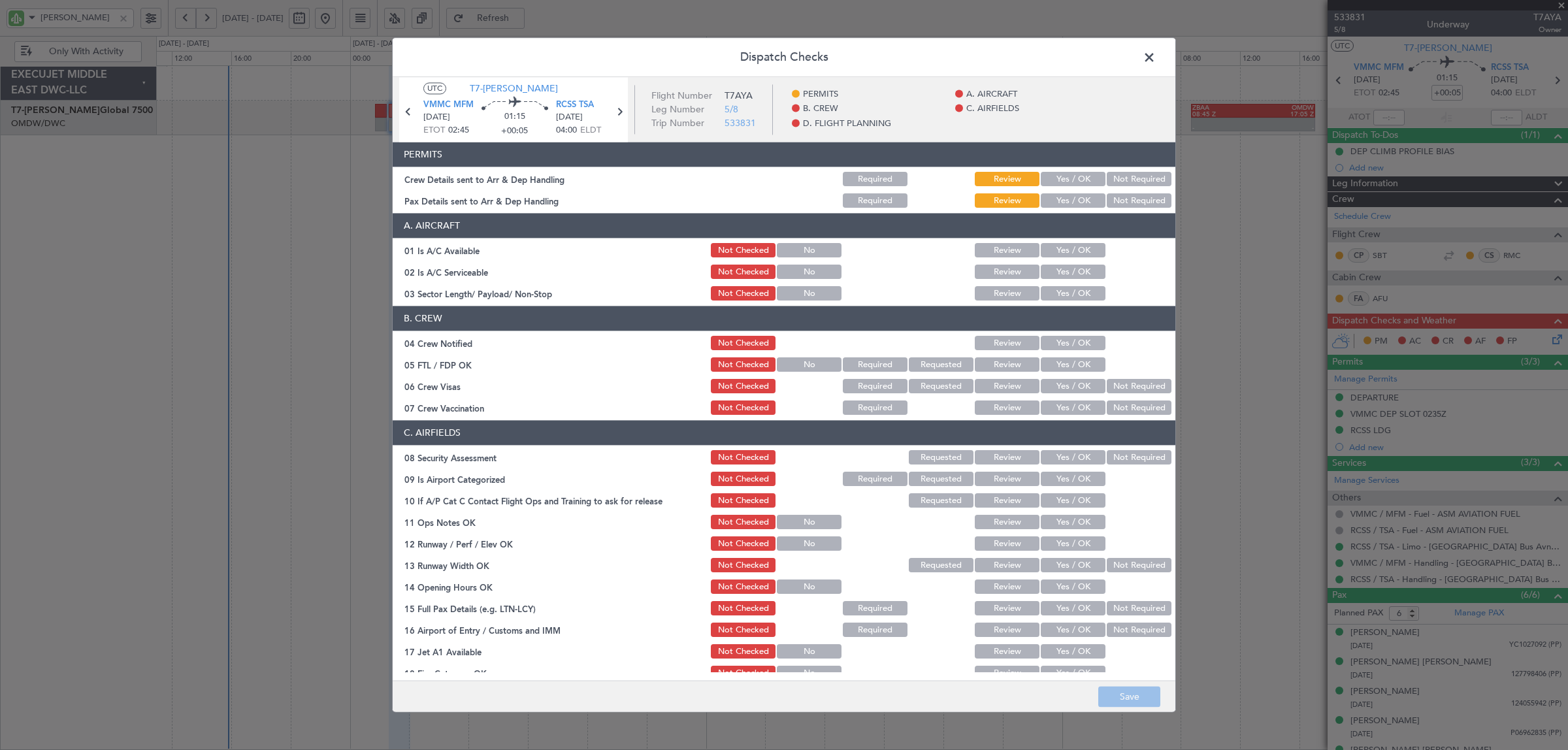
click at [1062, 179] on button "Yes / OK" at bounding box center [1073, 179] width 65 height 14
click at [1070, 194] on button "Yes / OK" at bounding box center [1073, 201] width 65 height 14
click at [1070, 249] on button "Yes / OK" at bounding box center [1073, 250] width 65 height 14
click at [1068, 273] on button "Yes / OK" at bounding box center [1073, 272] width 65 height 14
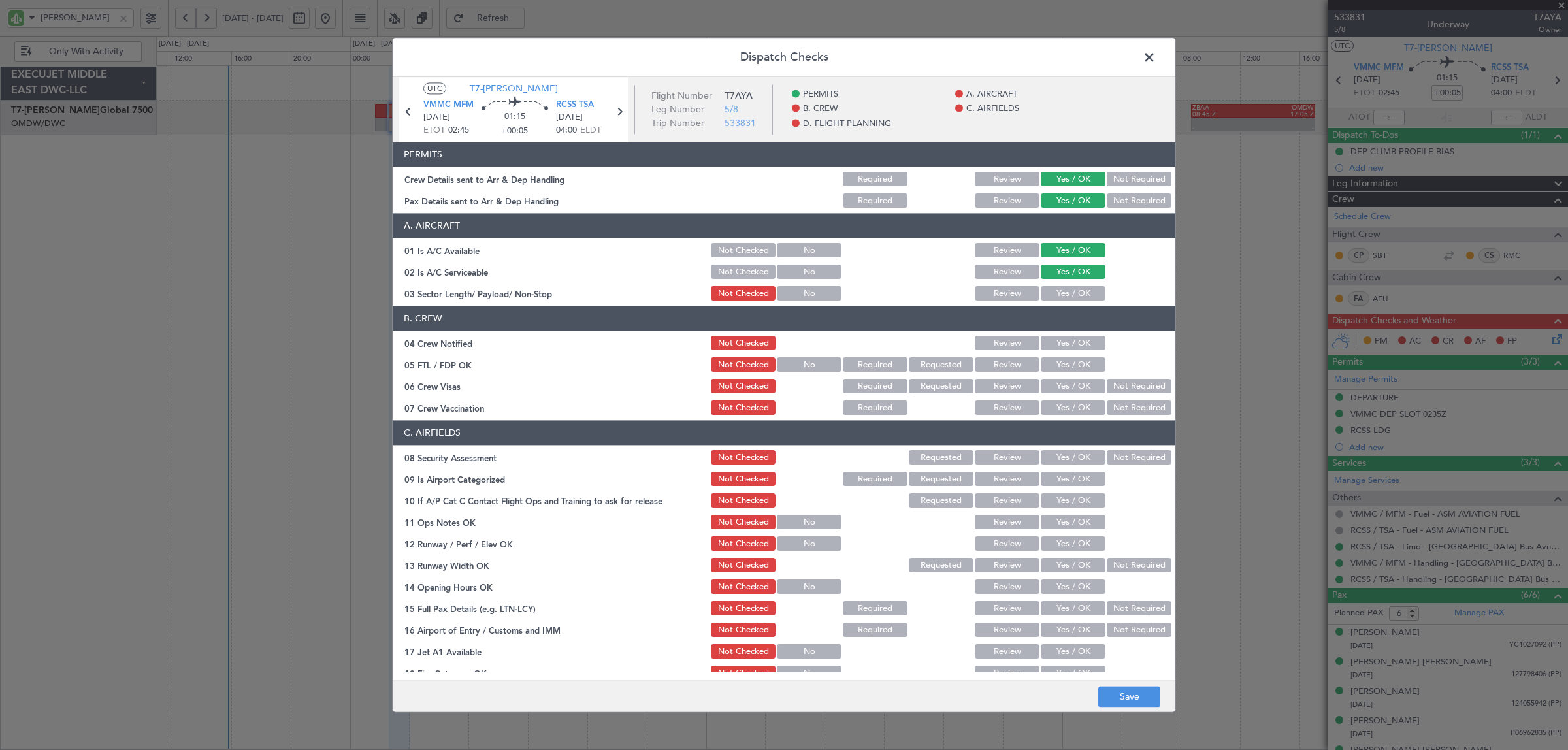
click at [1067, 293] on button "Yes / OK" at bounding box center [1073, 294] width 65 height 14
click at [1063, 340] on button "Yes / OK" at bounding box center [1073, 343] width 65 height 14
click at [1064, 363] on button "Yes / OK" at bounding box center [1073, 365] width 65 height 14
click at [1107, 385] on button "Not Required" at bounding box center [1139, 386] width 65 height 14
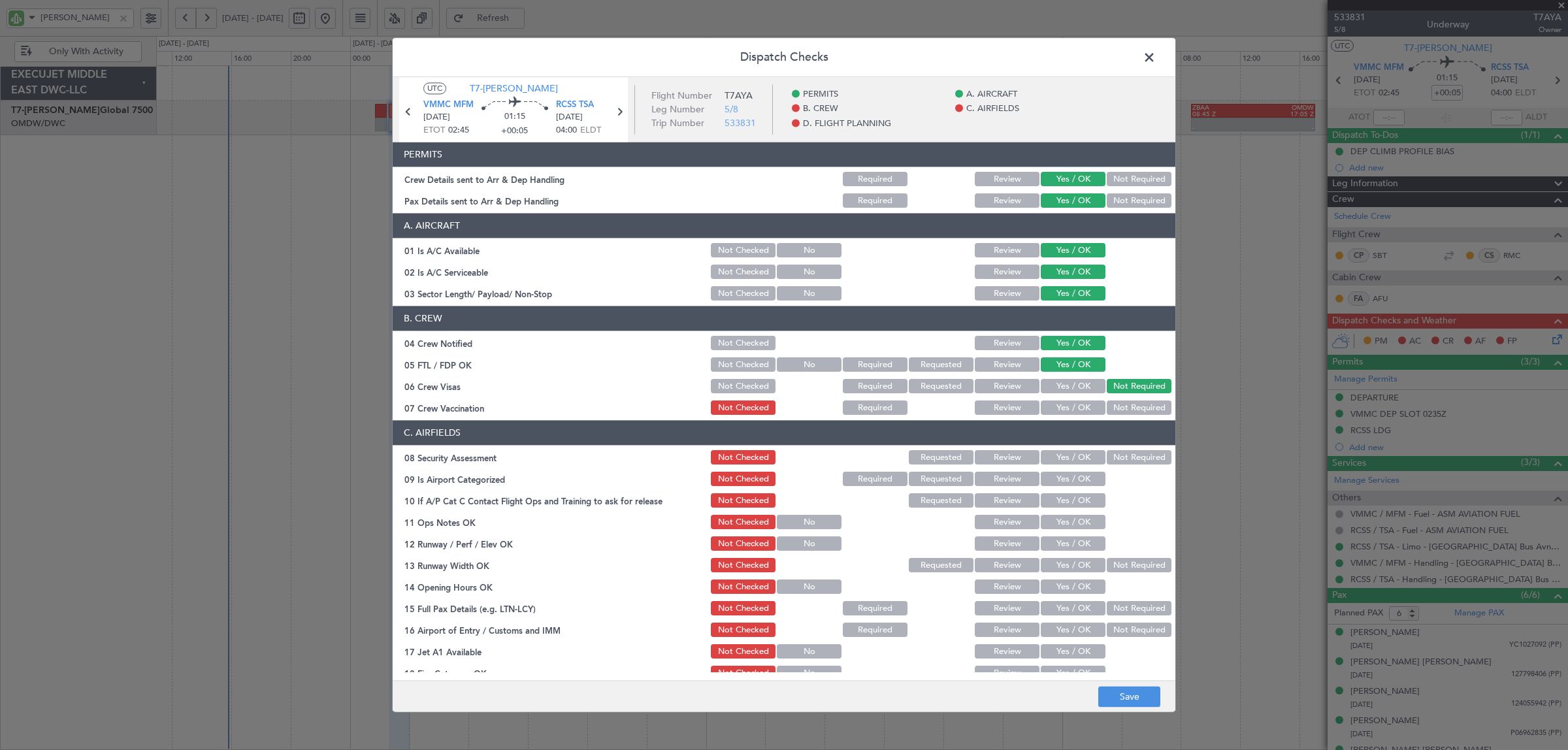
click at [1107, 407] on button "Not Required" at bounding box center [1139, 408] width 65 height 14
drag, startPoint x: 1109, startPoint y: 453, endPoint x: 1101, endPoint y: 467, distance: 16.1
click at [1109, 455] on button "Not Required" at bounding box center [1139, 457] width 65 height 14
click at [1075, 482] on button "Yes / OK" at bounding box center [1073, 479] width 65 height 14
click at [1073, 501] on button "Yes / OK" at bounding box center [1073, 501] width 65 height 14
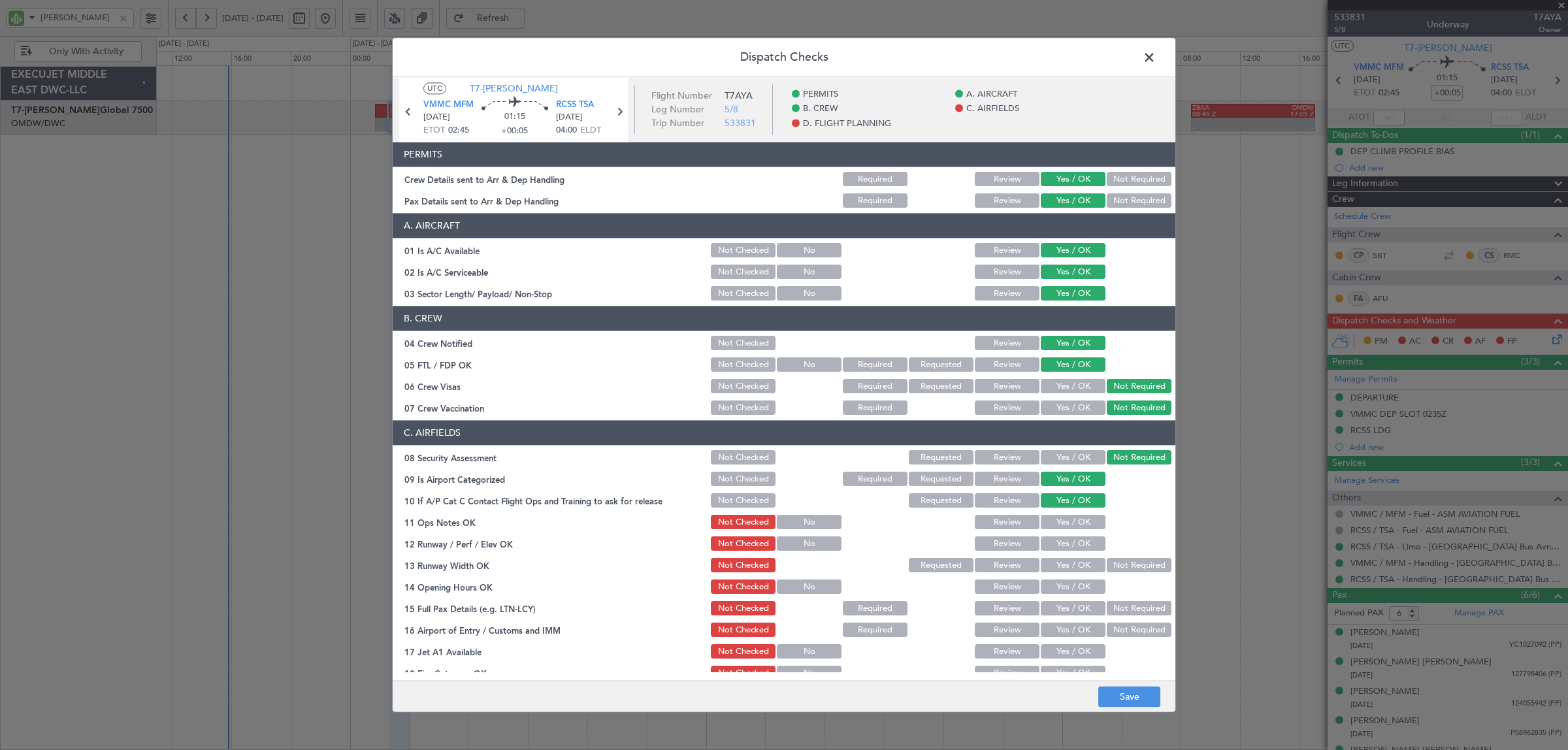
click at [1071, 526] on button "Yes / OK" at bounding box center [1073, 522] width 65 height 14
click at [1069, 542] on button "Yes / OK" at bounding box center [1073, 544] width 65 height 14
click at [1069, 563] on button "Yes / OK" at bounding box center [1073, 565] width 65 height 14
click at [1068, 585] on button "Yes / OK" at bounding box center [1073, 586] width 65 height 14
click at [1066, 609] on button "Yes / OK" at bounding box center [1073, 609] width 65 height 14
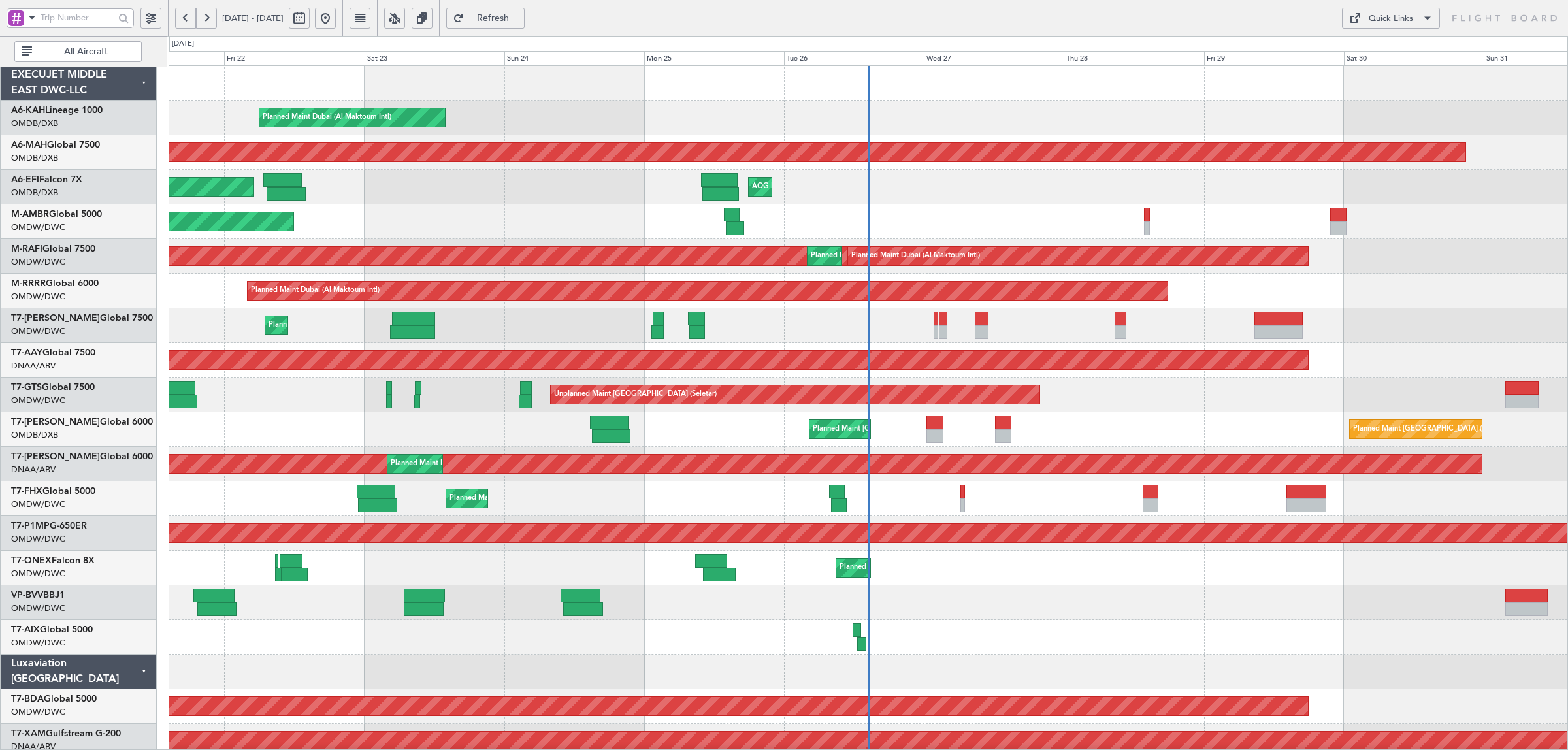
click at [31, 17] on span at bounding box center [32, 17] width 16 height 17
click at [59, 81] on span "A/C (Reg. or Type)" at bounding box center [66, 87] width 72 height 13
click at [63, 50] on span "All Aircraft" at bounding box center [86, 51] width 103 height 9
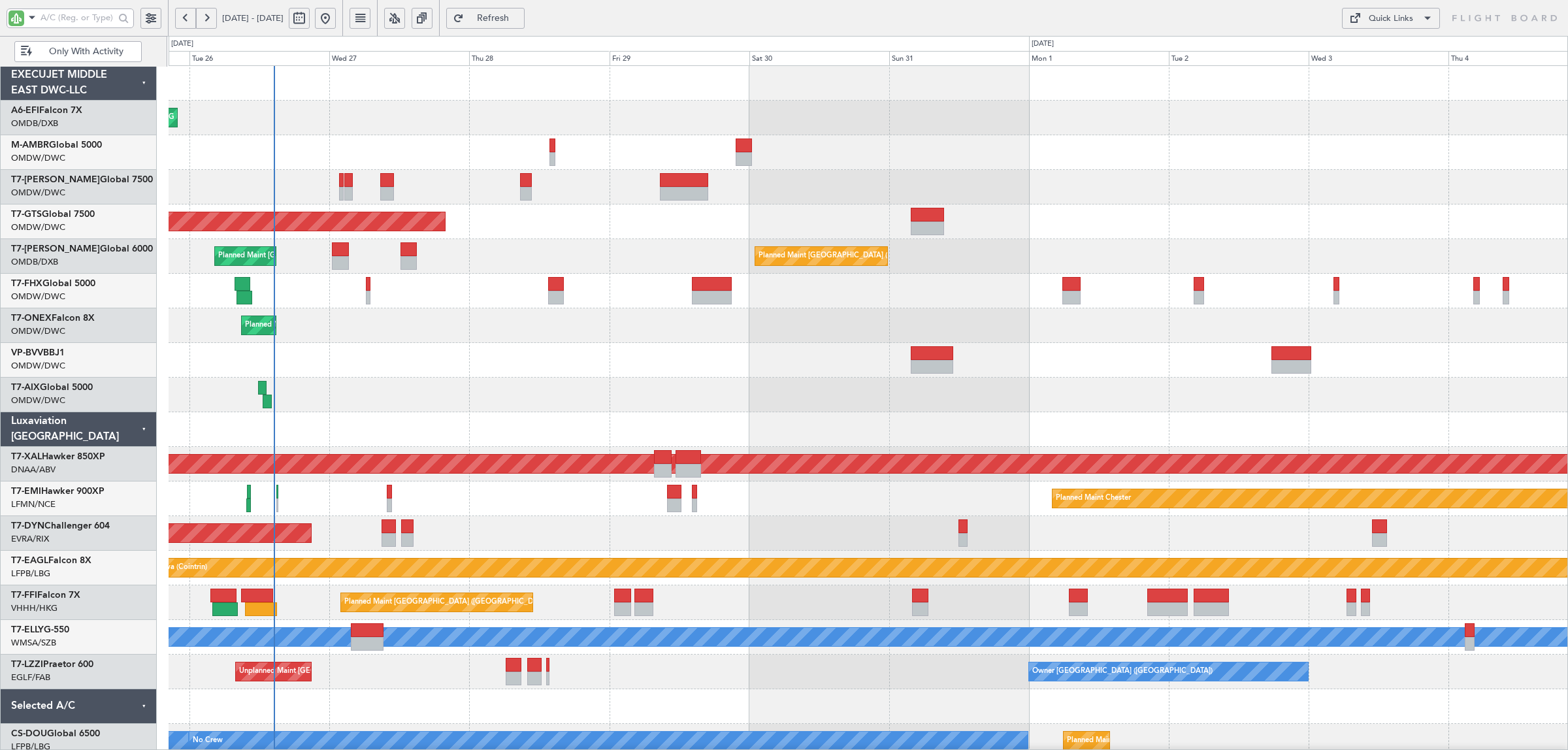
click at [509, 364] on div at bounding box center [868, 360] width 1398 height 34
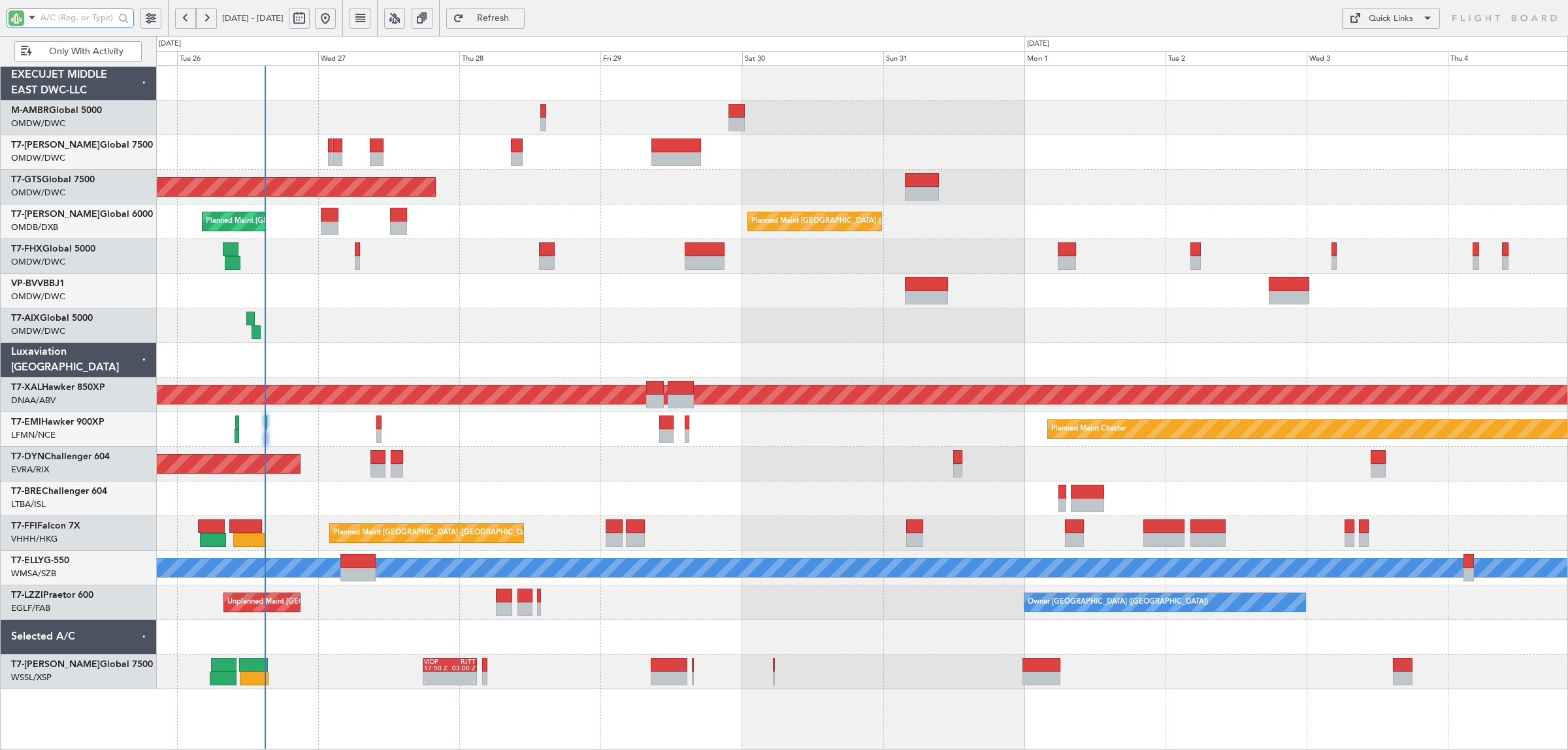
click at [75, 21] on input "text" at bounding box center [77, 17] width 74 height 19
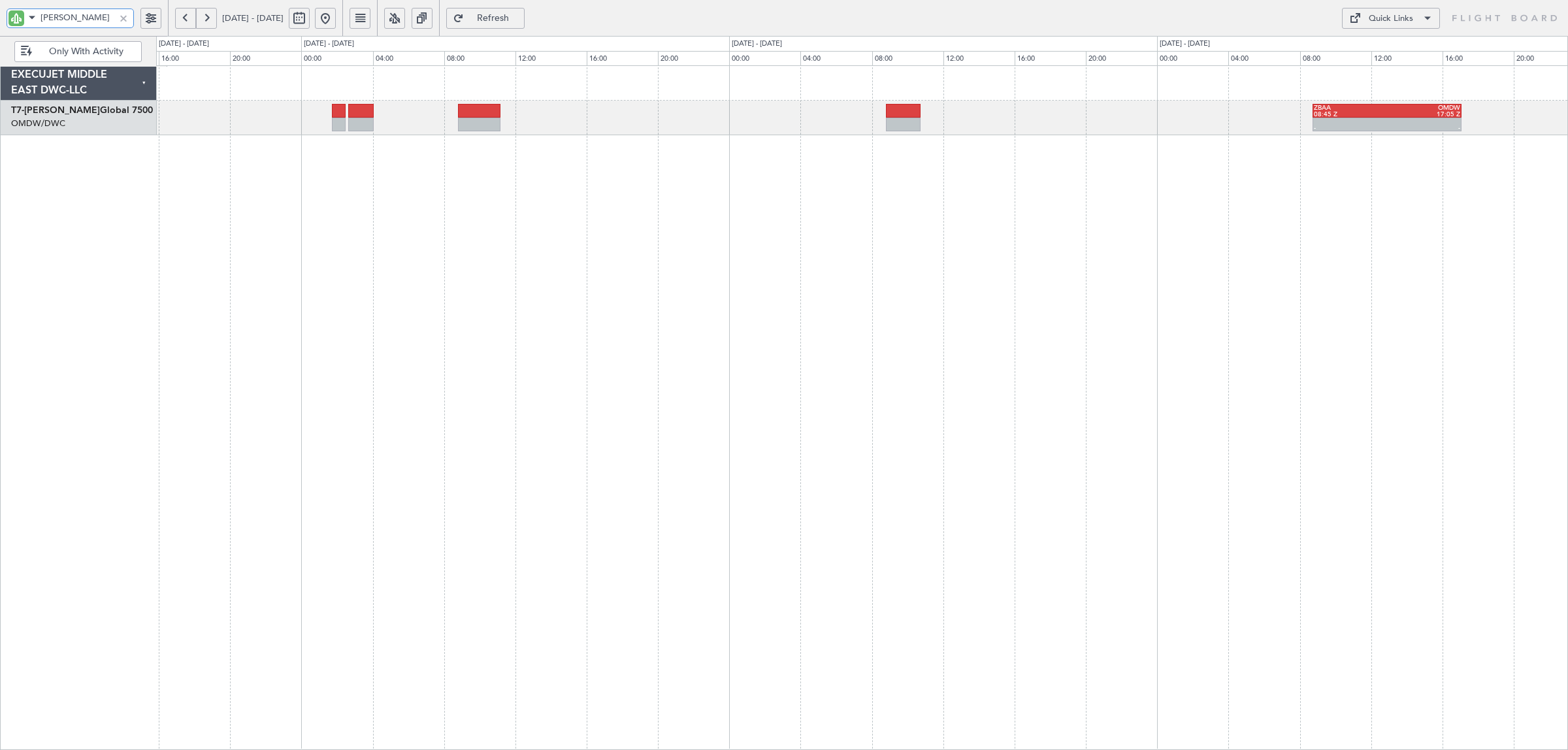
type input "AYA"
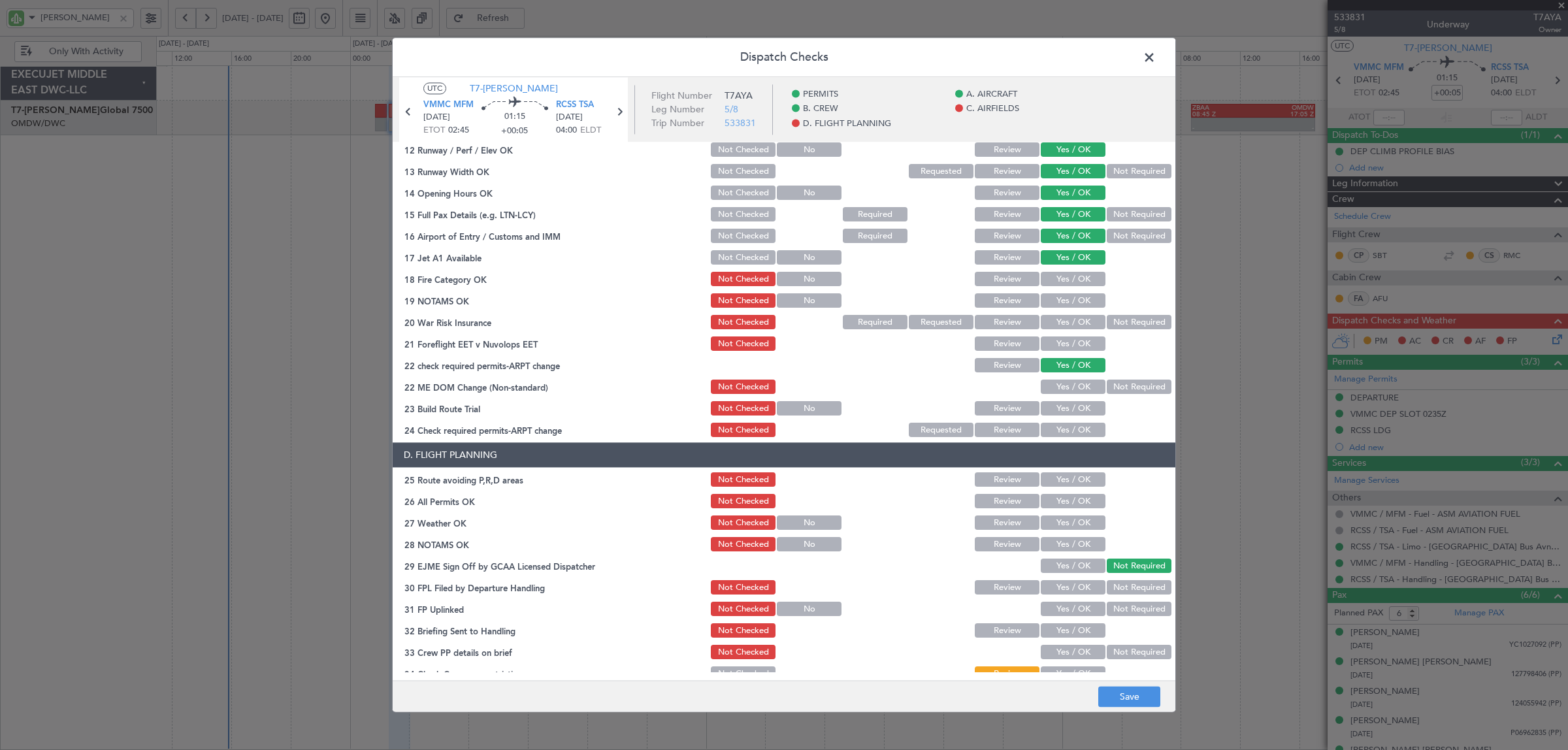
scroll to position [408, 0]
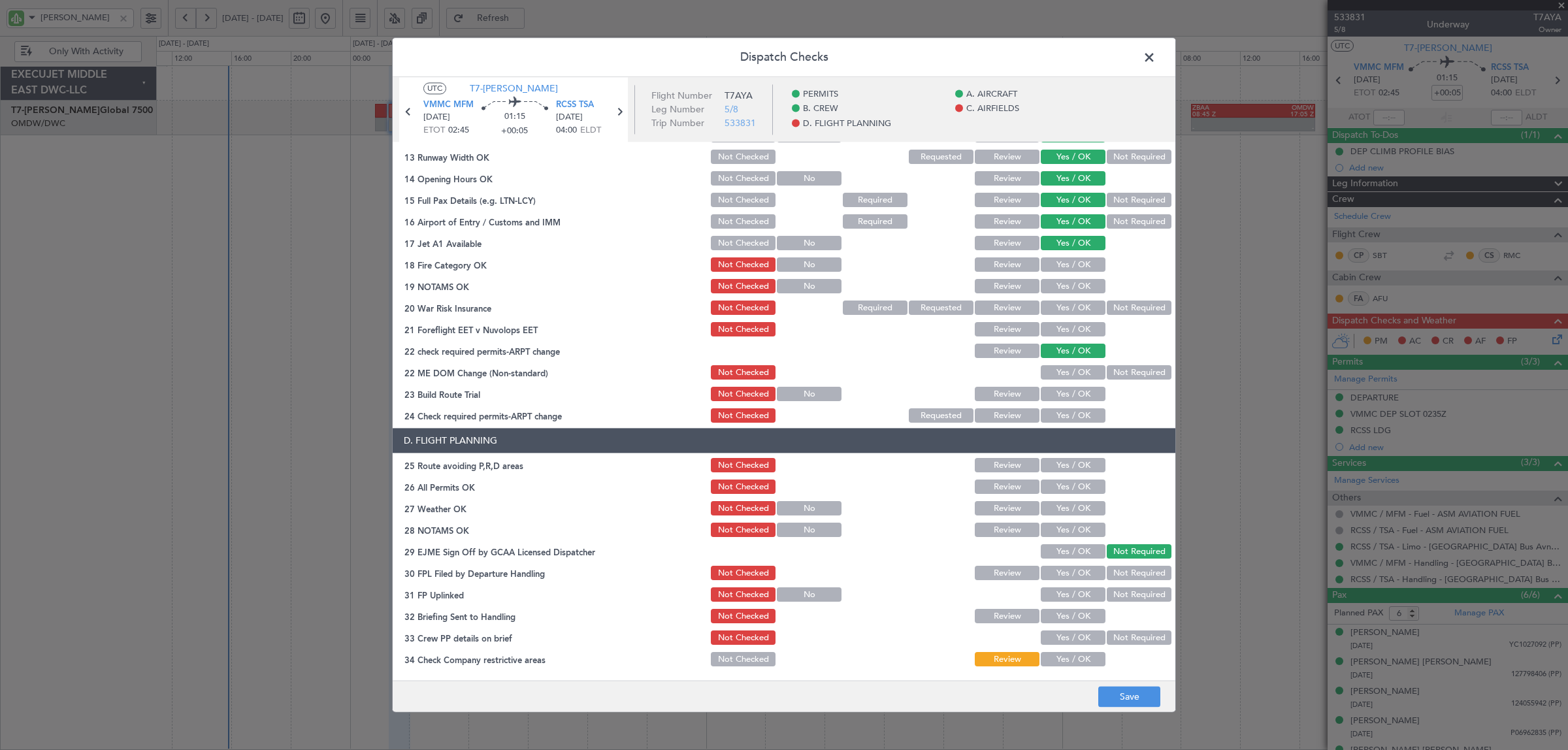
click at [1075, 259] on button "Yes / OK" at bounding box center [1073, 265] width 65 height 14
click at [1075, 278] on div "Yes / OK" at bounding box center [1072, 286] width 66 height 19
click at [1075, 286] on button "Yes / OK" at bounding box center [1073, 286] width 65 height 14
click at [1111, 307] on button "Not Required" at bounding box center [1139, 308] width 65 height 14
click at [1081, 326] on button "Yes / OK" at bounding box center [1073, 330] width 65 height 14
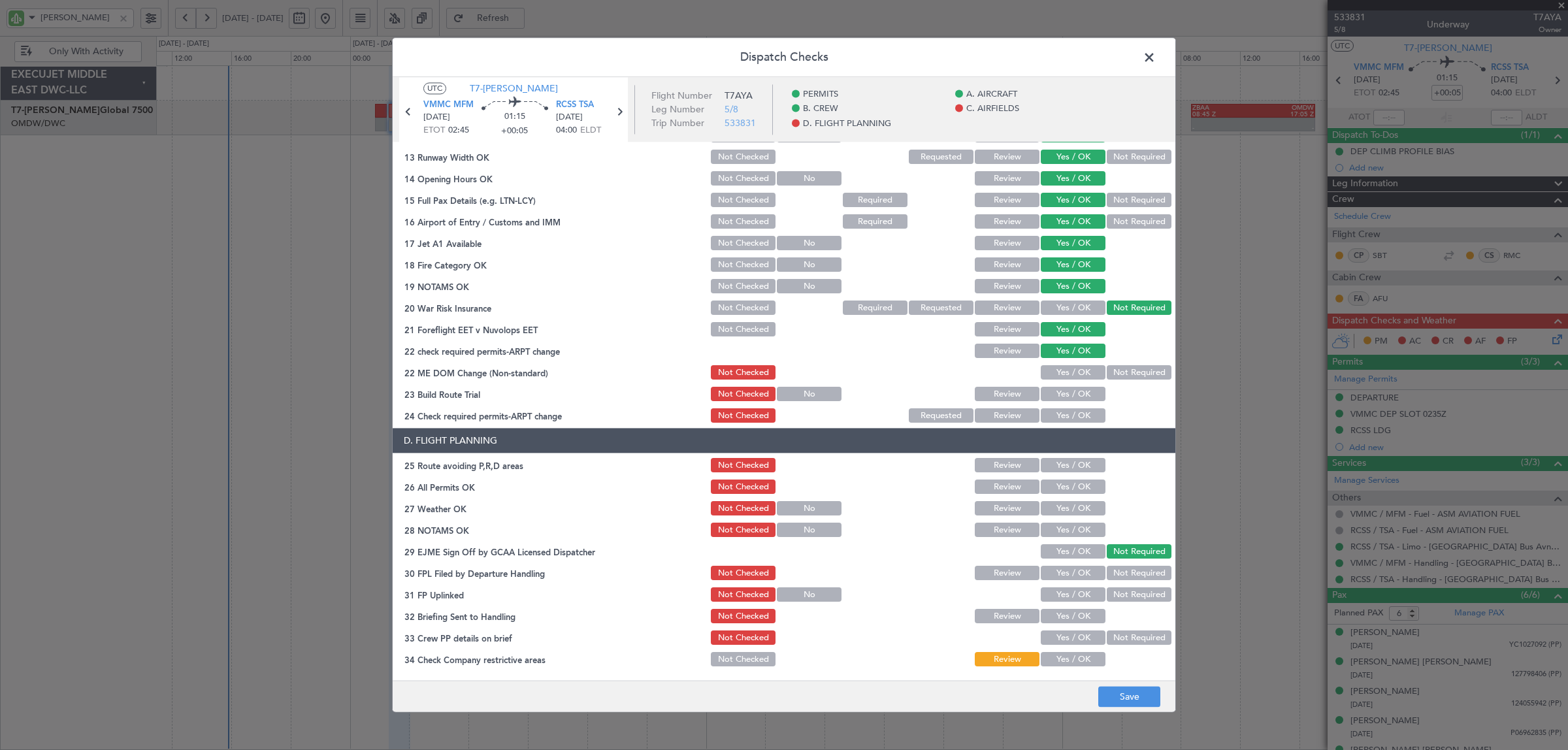
click at [1106, 370] on button "Not Required" at bounding box center [1139, 373] width 65 height 14
click at [1079, 392] on button "Yes / OK" at bounding box center [1073, 394] width 65 height 14
click at [1077, 415] on button "Yes / OK" at bounding box center [1073, 415] width 65 height 14
click at [1072, 458] on button "Yes / OK" at bounding box center [1073, 465] width 65 height 14
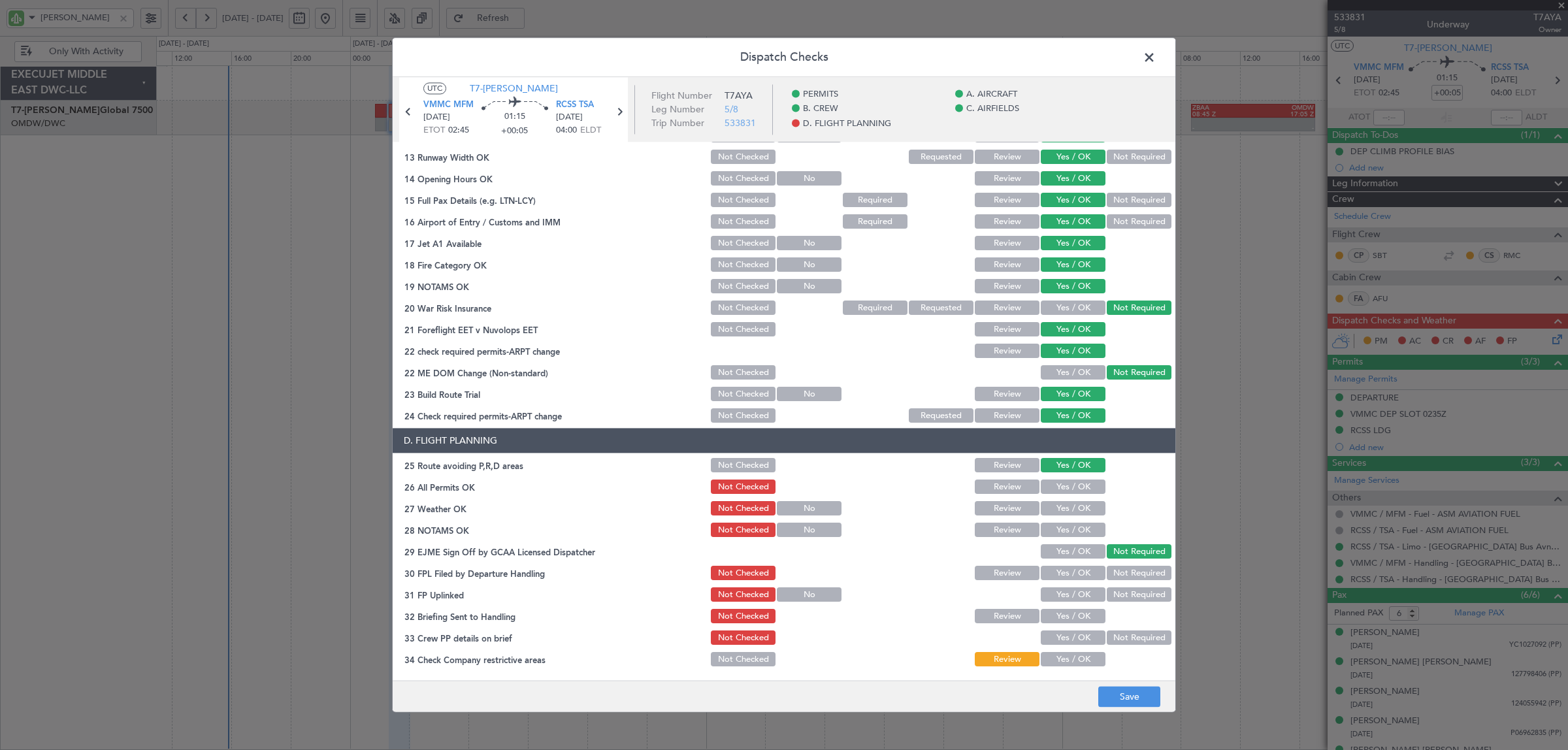
click at [1070, 481] on button "Yes / OK" at bounding box center [1073, 487] width 65 height 14
click at [1072, 511] on button "Yes / OK" at bounding box center [1073, 509] width 65 height 14
click at [1072, 532] on button "Yes / OK" at bounding box center [1073, 530] width 65 height 14
click at [1071, 569] on button "Yes / OK" at bounding box center [1073, 573] width 65 height 14
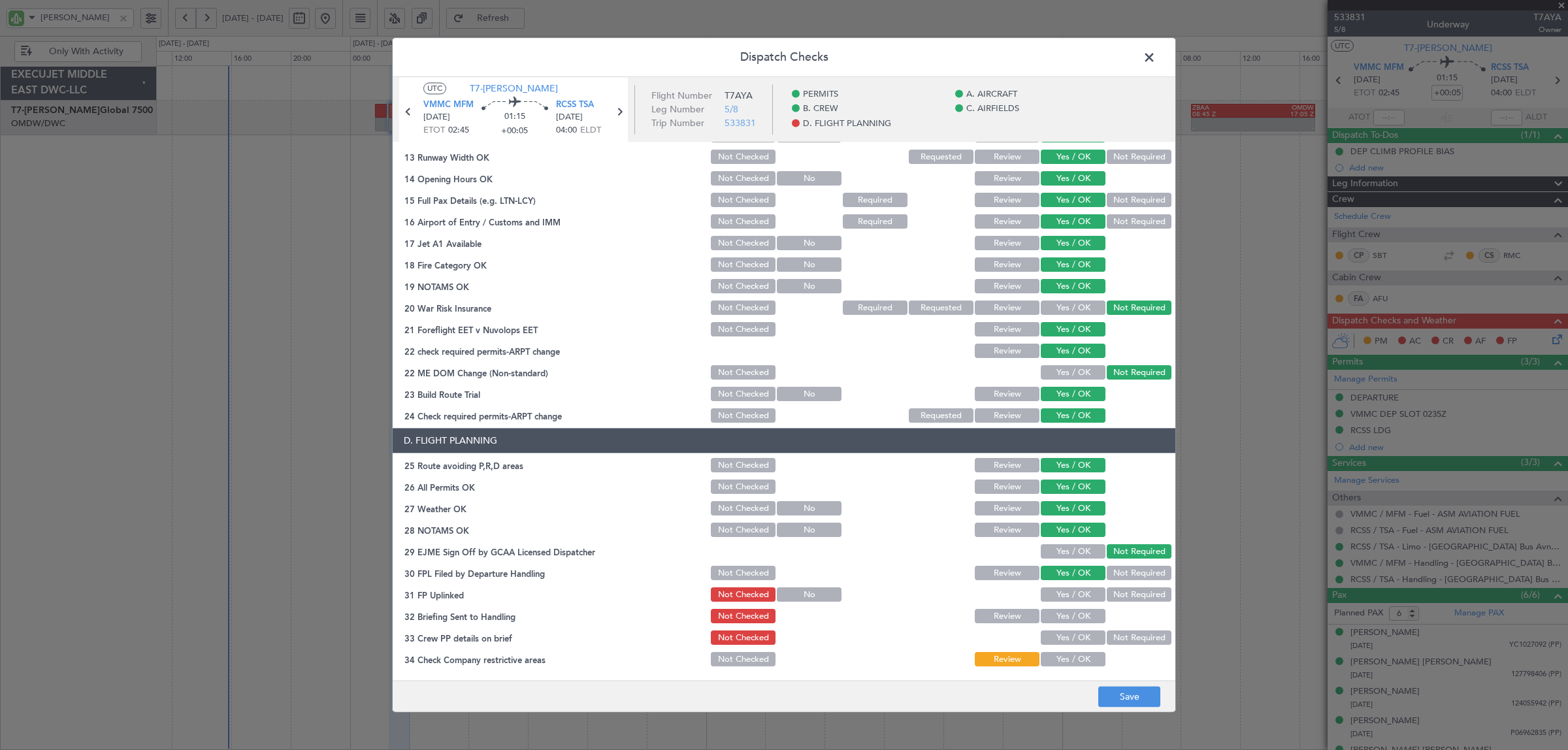
click at [1076, 589] on button "Yes / OK" at bounding box center [1073, 595] width 65 height 14
click at [1075, 615] on button "Yes / OK" at bounding box center [1073, 616] width 65 height 14
click at [1075, 635] on button "Yes / OK" at bounding box center [1073, 638] width 65 height 14
click at [1075, 662] on button "Yes / OK" at bounding box center [1073, 660] width 65 height 14
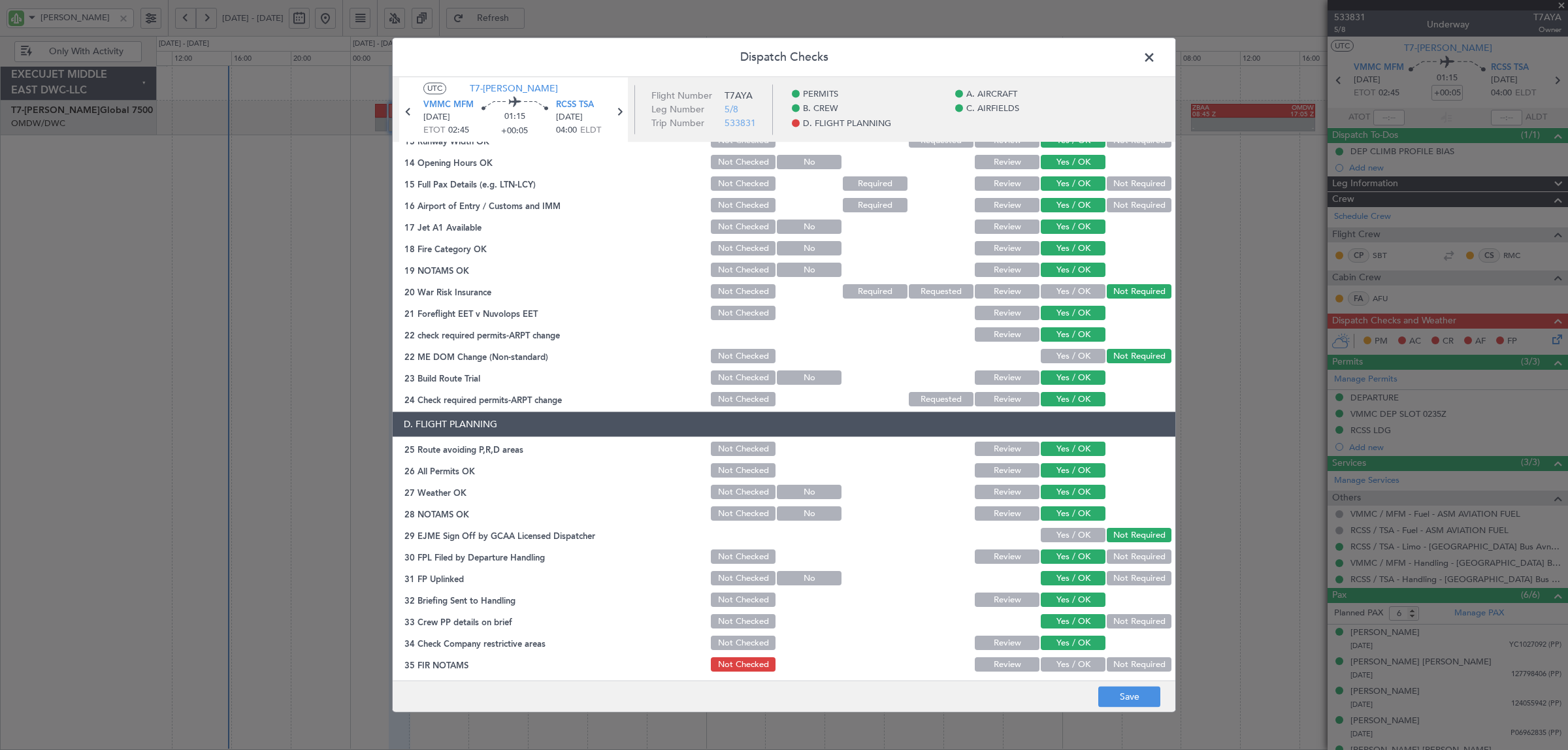
scroll to position [428, 0]
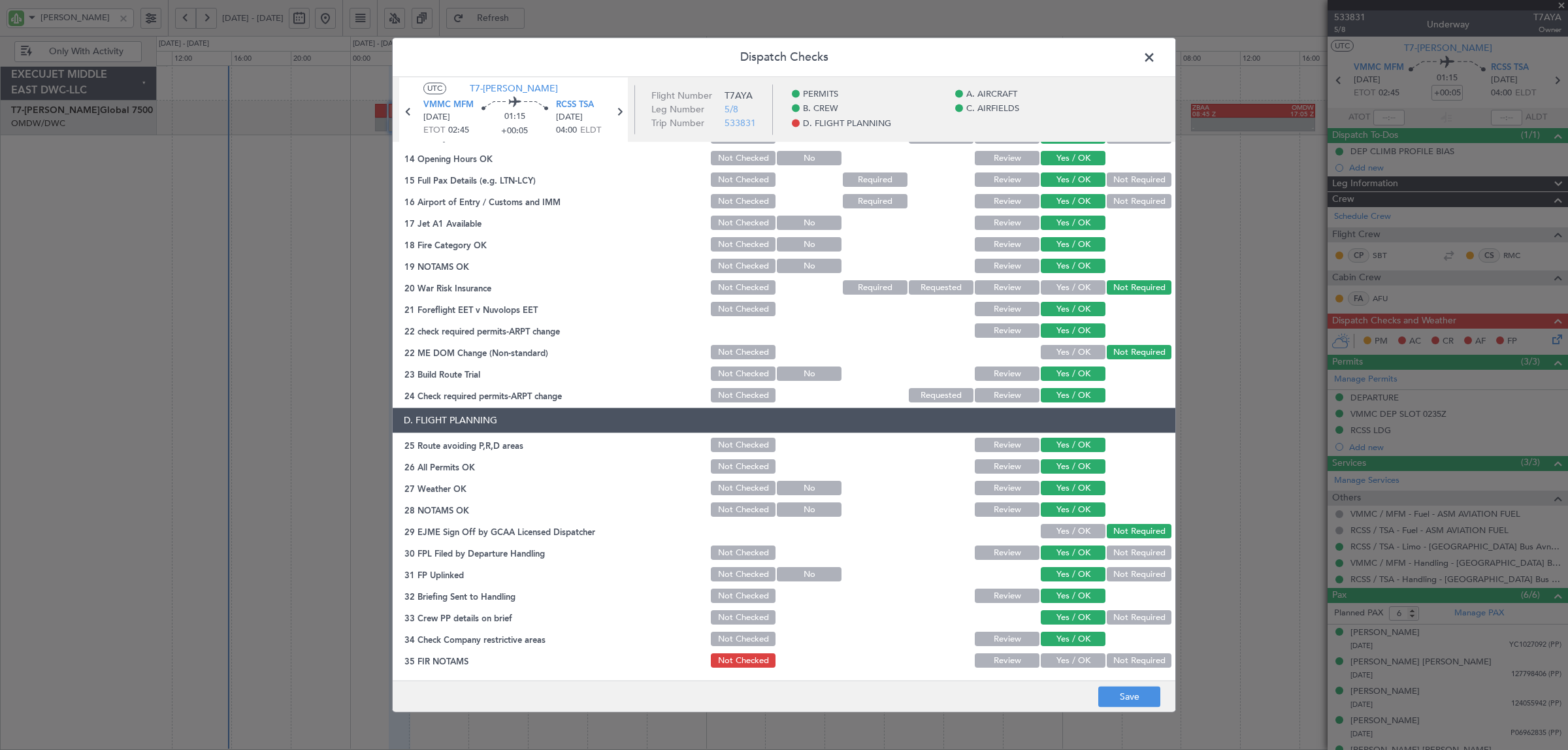
click at [1112, 658] on button "Not Required" at bounding box center [1139, 660] width 65 height 14
click at [1122, 697] on button "Save" at bounding box center [1129, 697] width 62 height 21
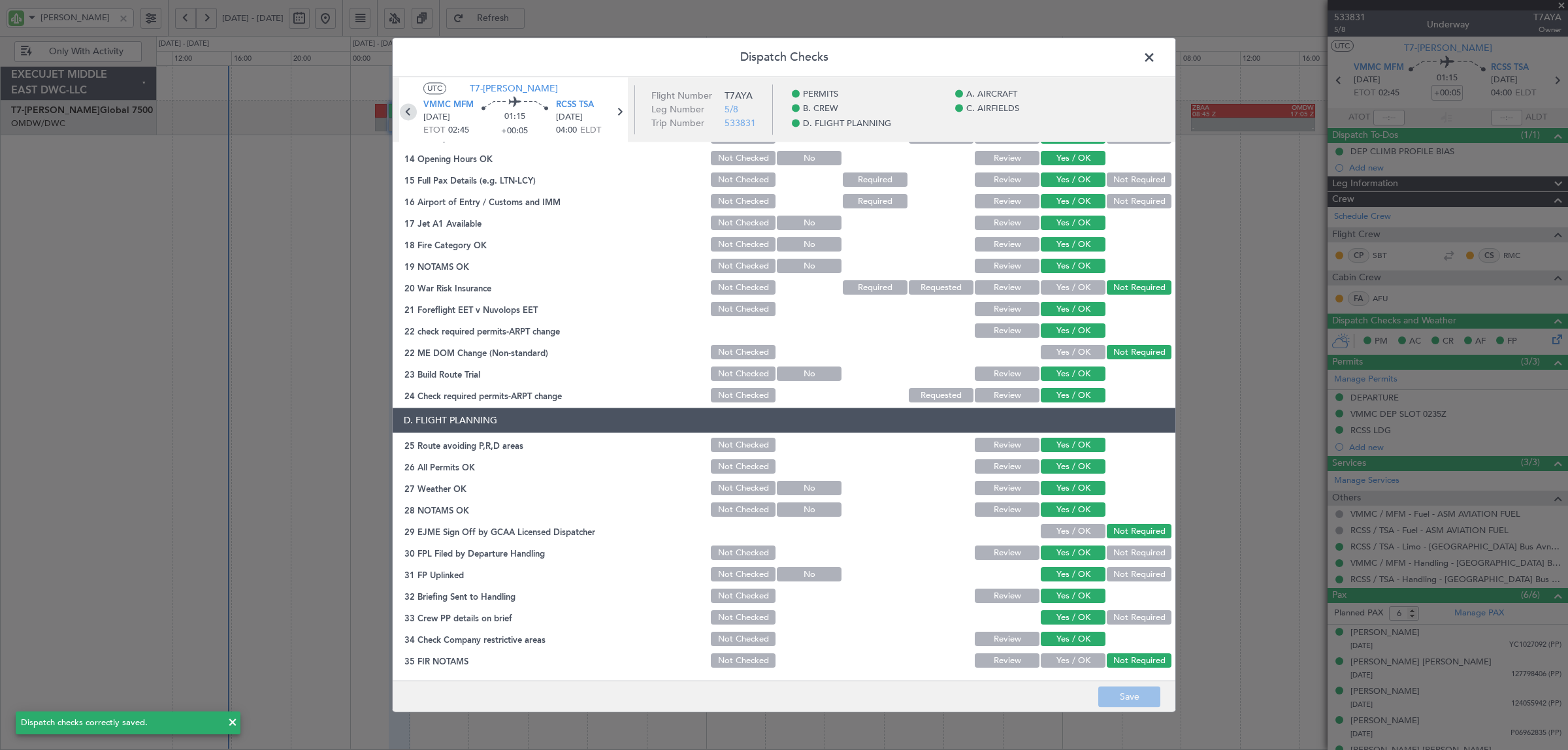
click at [409, 112] on icon at bounding box center [408, 112] width 17 height 17
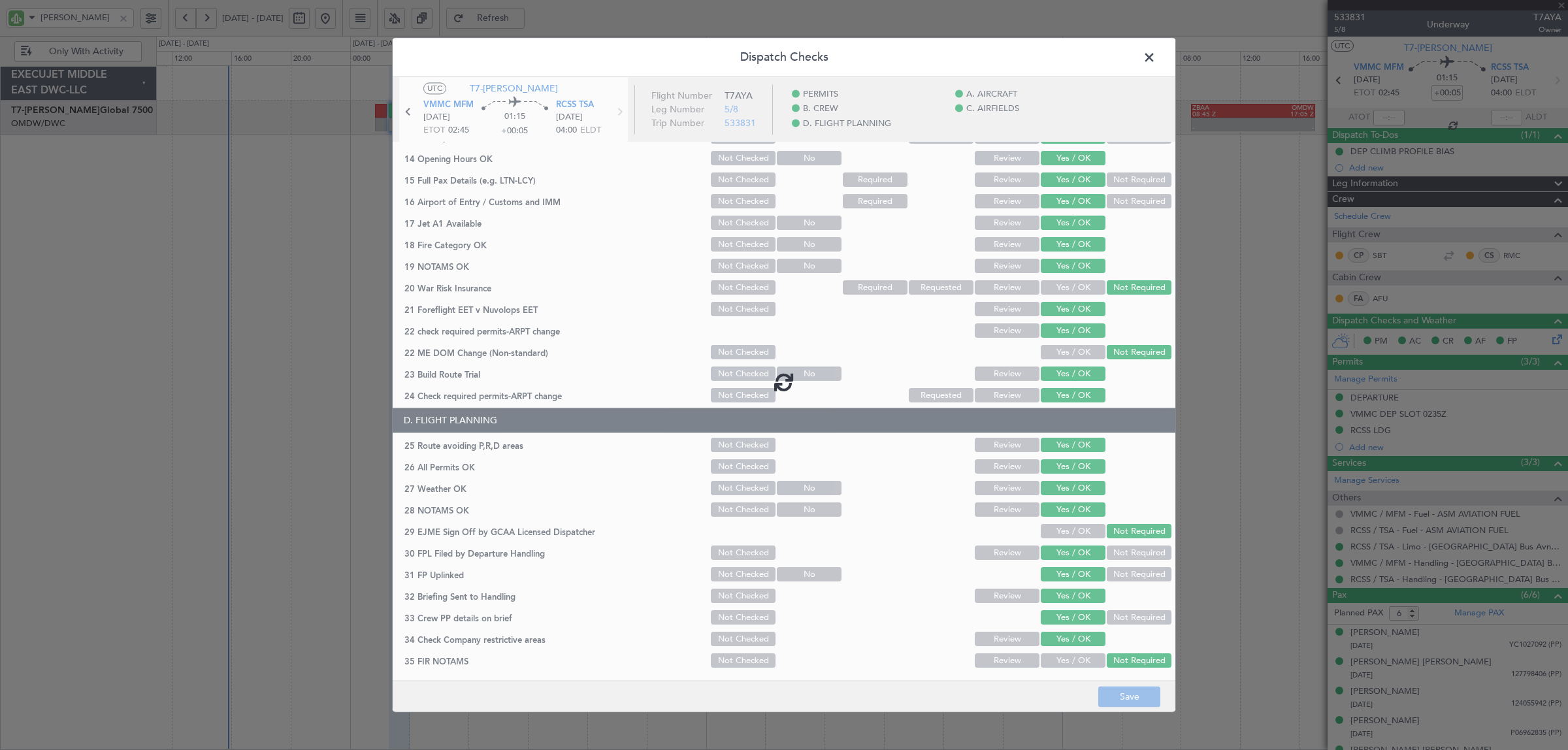
type input "+00:10"
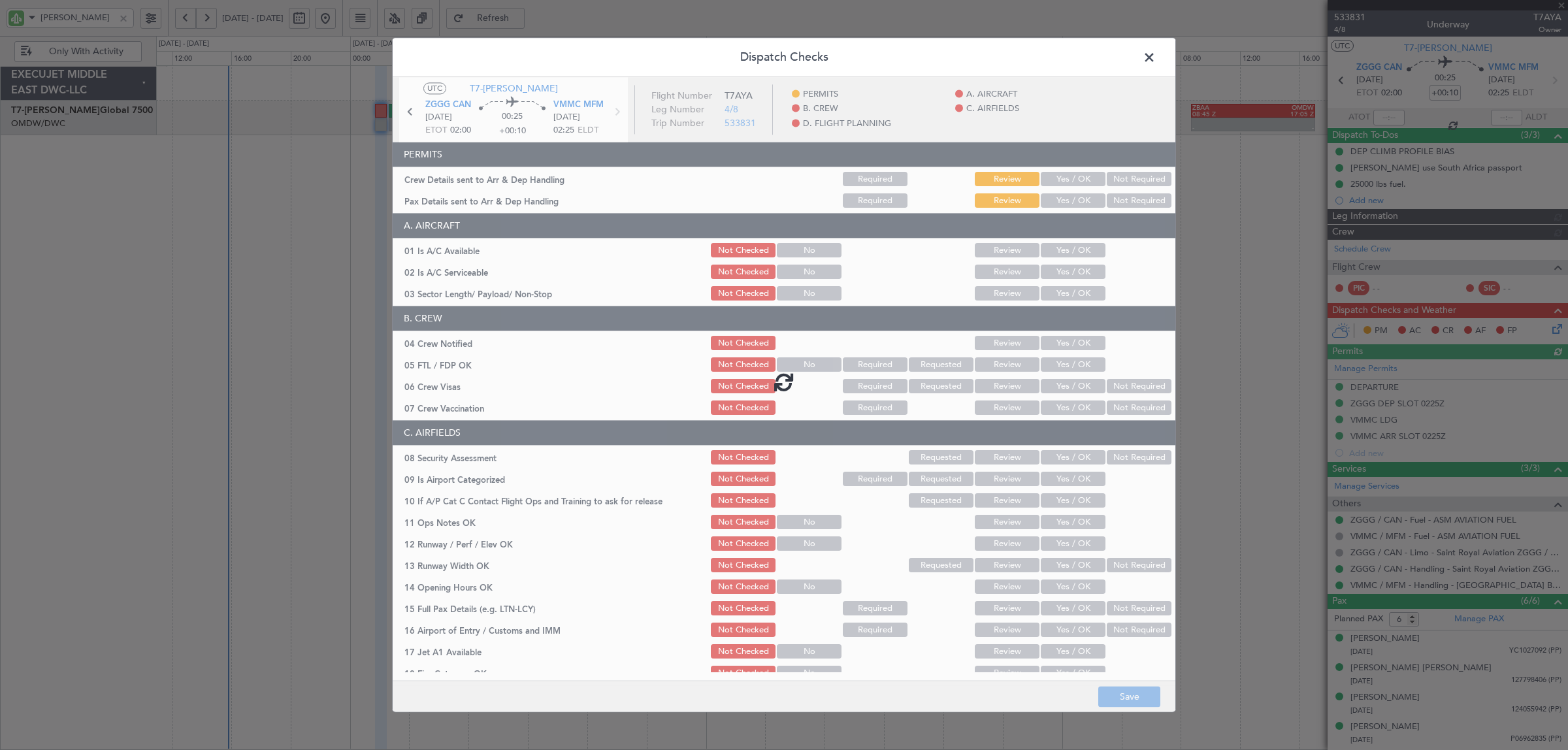
type input "[PERSON_NAME] (SYS)"
type input "7097"
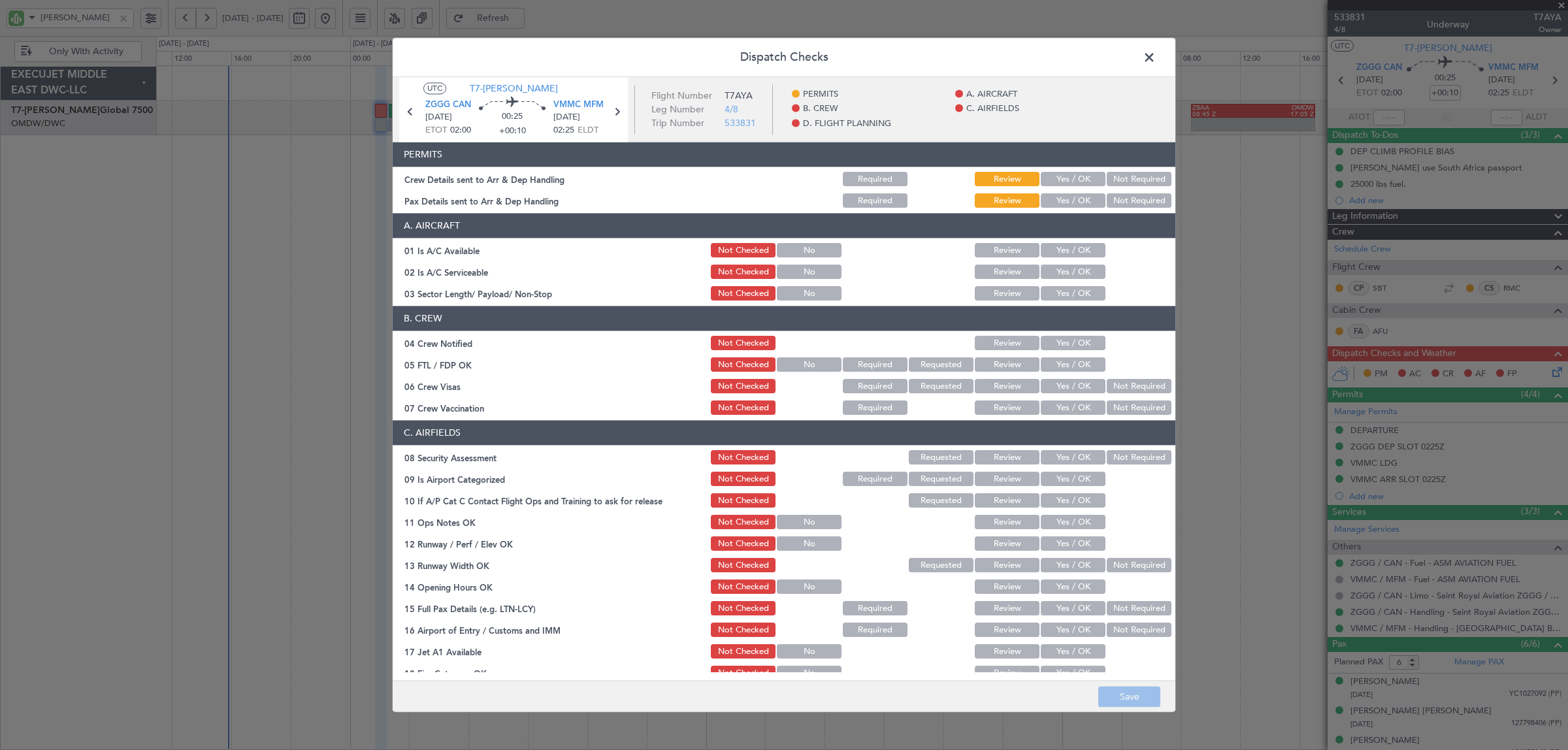
click at [1070, 177] on button "Yes / OK" at bounding box center [1073, 179] width 65 height 14
click at [1068, 198] on button "Yes / OK" at bounding box center [1073, 201] width 65 height 14
click at [1070, 250] on button "Yes / OK" at bounding box center [1073, 250] width 65 height 14
click at [1070, 265] on button "Yes / OK" at bounding box center [1073, 272] width 65 height 14
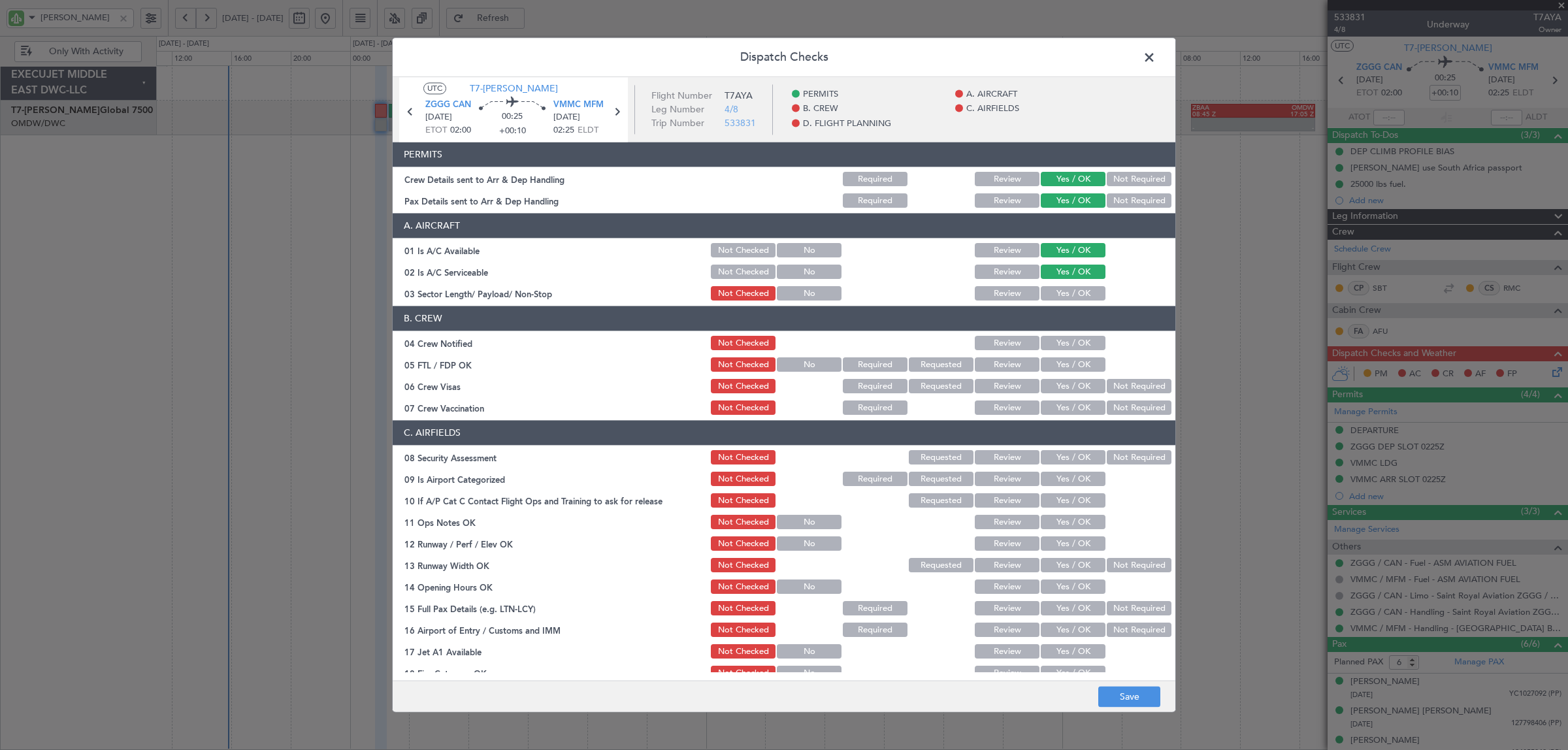
click at [1068, 289] on button "Yes / OK" at bounding box center [1073, 294] width 65 height 14
click at [1065, 341] on button "Yes / OK" at bounding box center [1073, 343] width 65 height 14
click at [1072, 363] on button "Yes / OK" at bounding box center [1073, 365] width 65 height 14
click at [1106, 384] on button "Not Required" at bounding box center [1139, 386] width 65 height 14
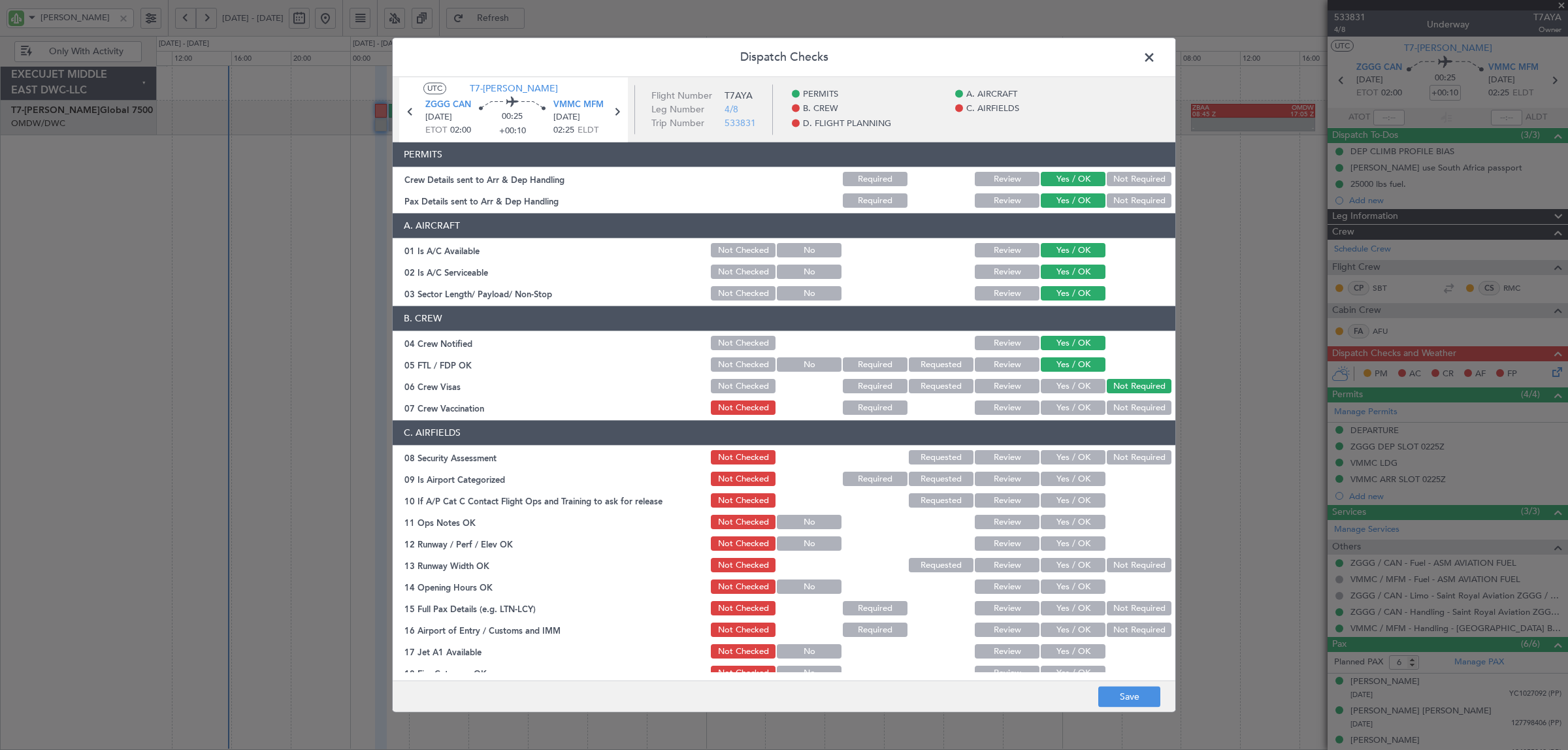
click at [1106, 408] on button "Not Required" at bounding box center [1139, 408] width 65 height 14
click at [1105, 451] on div "Not Required" at bounding box center [1138, 457] width 66 height 19
click at [1084, 478] on button "Yes / OK" at bounding box center [1073, 479] width 65 height 14
click at [1073, 509] on div "Yes / OK" at bounding box center [1072, 501] width 66 height 19
click at [1073, 501] on button "Yes / OK" at bounding box center [1073, 501] width 65 height 14
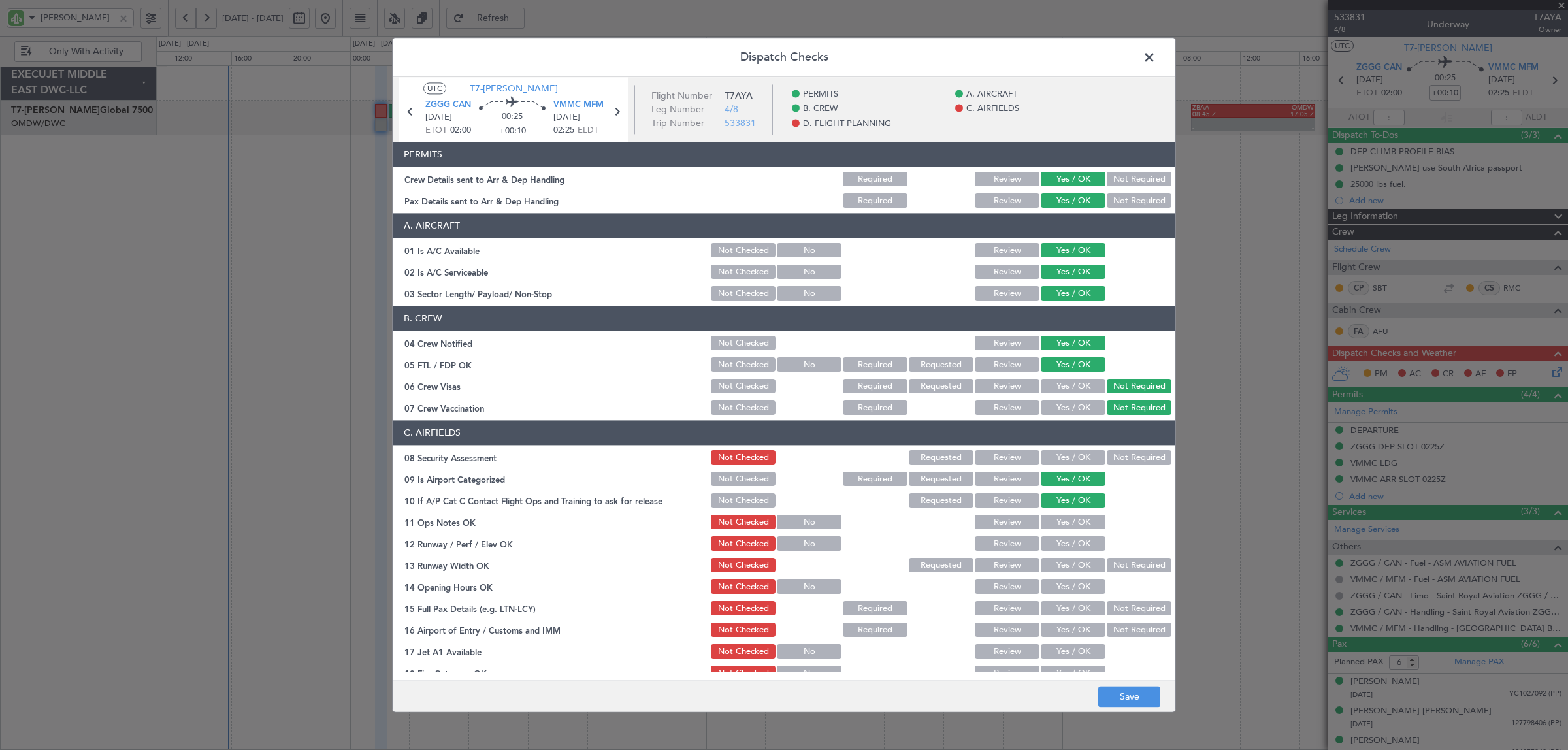
click at [1072, 520] on button "Yes / OK" at bounding box center [1073, 522] width 65 height 14
click at [1070, 545] on button "Yes / OK" at bounding box center [1073, 544] width 65 height 14
click at [1068, 563] on button "Yes / OK" at bounding box center [1073, 565] width 65 height 14
click at [1066, 588] on button "Yes / OK" at bounding box center [1073, 586] width 65 height 14
click at [1066, 607] on button "Yes / OK" at bounding box center [1073, 609] width 65 height 14
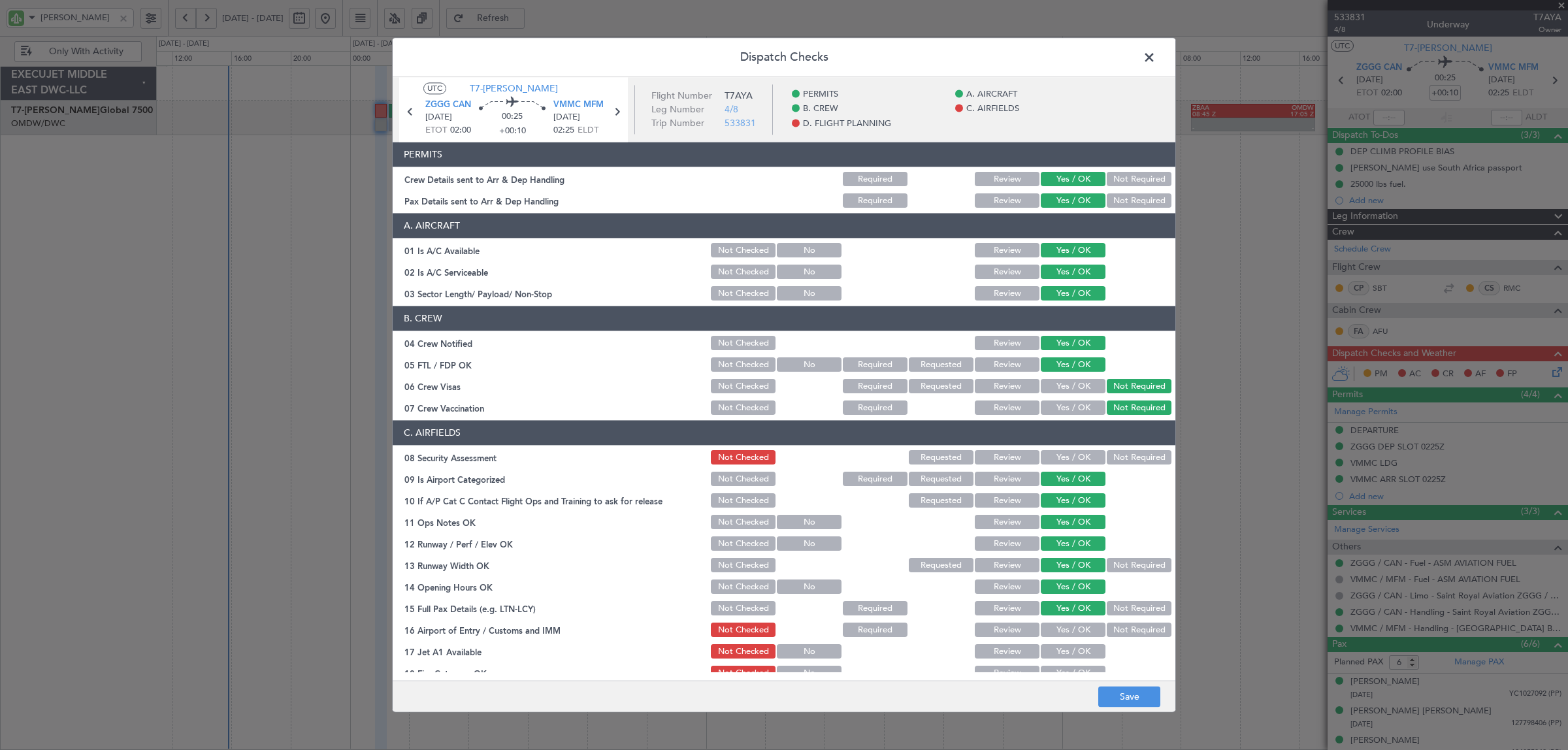
click at [1083, 631] on button "Yes / OK" at bounding box center [1073, 630] width 65 height 14
click at [1081, 651] on button "Yes / OK" at bounding box center [1073, 651] width 65 height 14
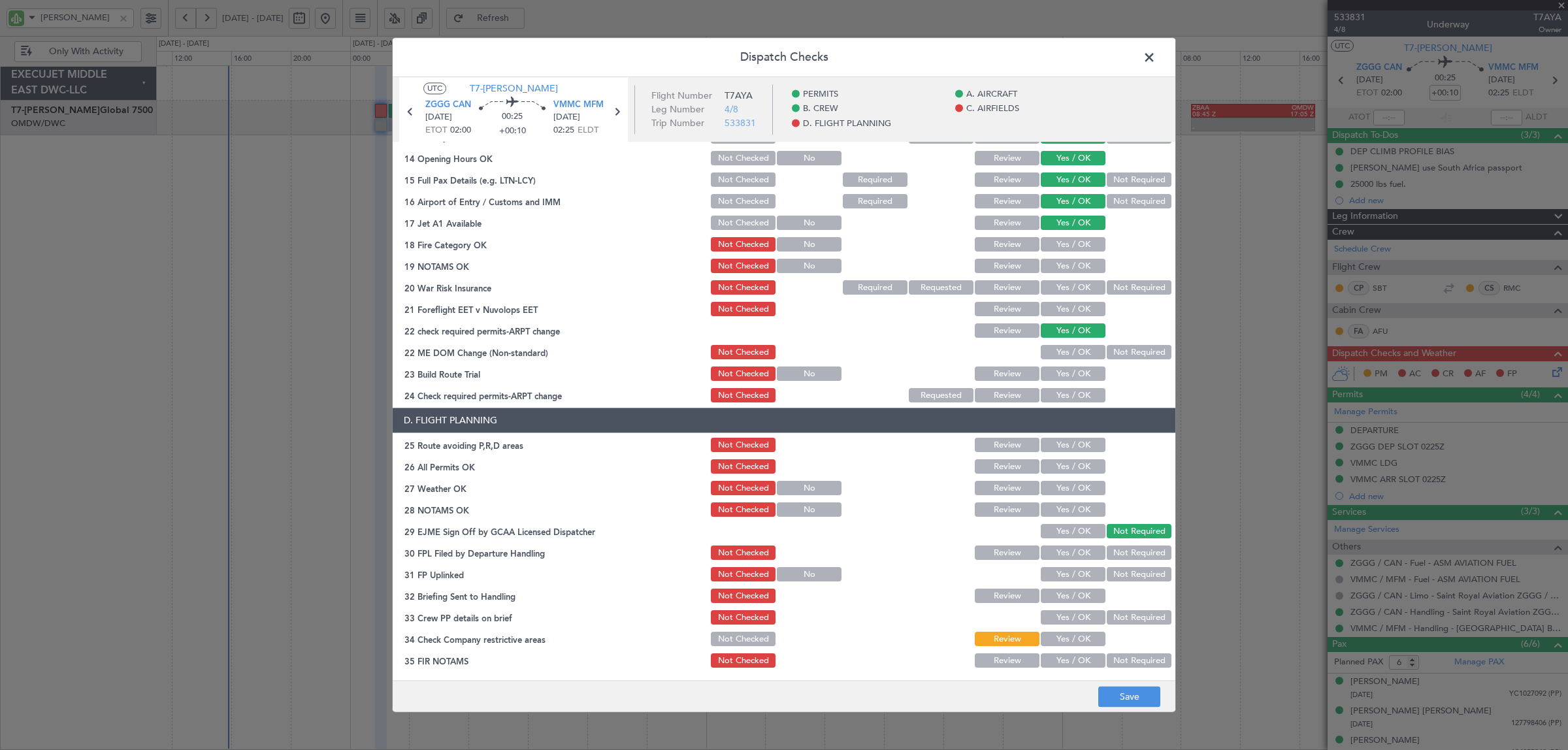
click at [1073, 245] on button "Yes / OK" at bounding box center [1073, 245] width 65 height 14
click at [1075, 265] on button "Yes / OK" at bounding box center [1073, 266] width 65 height 14
click at [1108, 288] on button "Not Required" at bounding box center [1139, 288] width 65 height 14
click at [1082, 308] on button "Yes / OK" at bounding box center [1073, 309] width 65 height 14
click at [1112, 351] on button "Not Required" at bounding box center [1139, 353] width 65 height 14
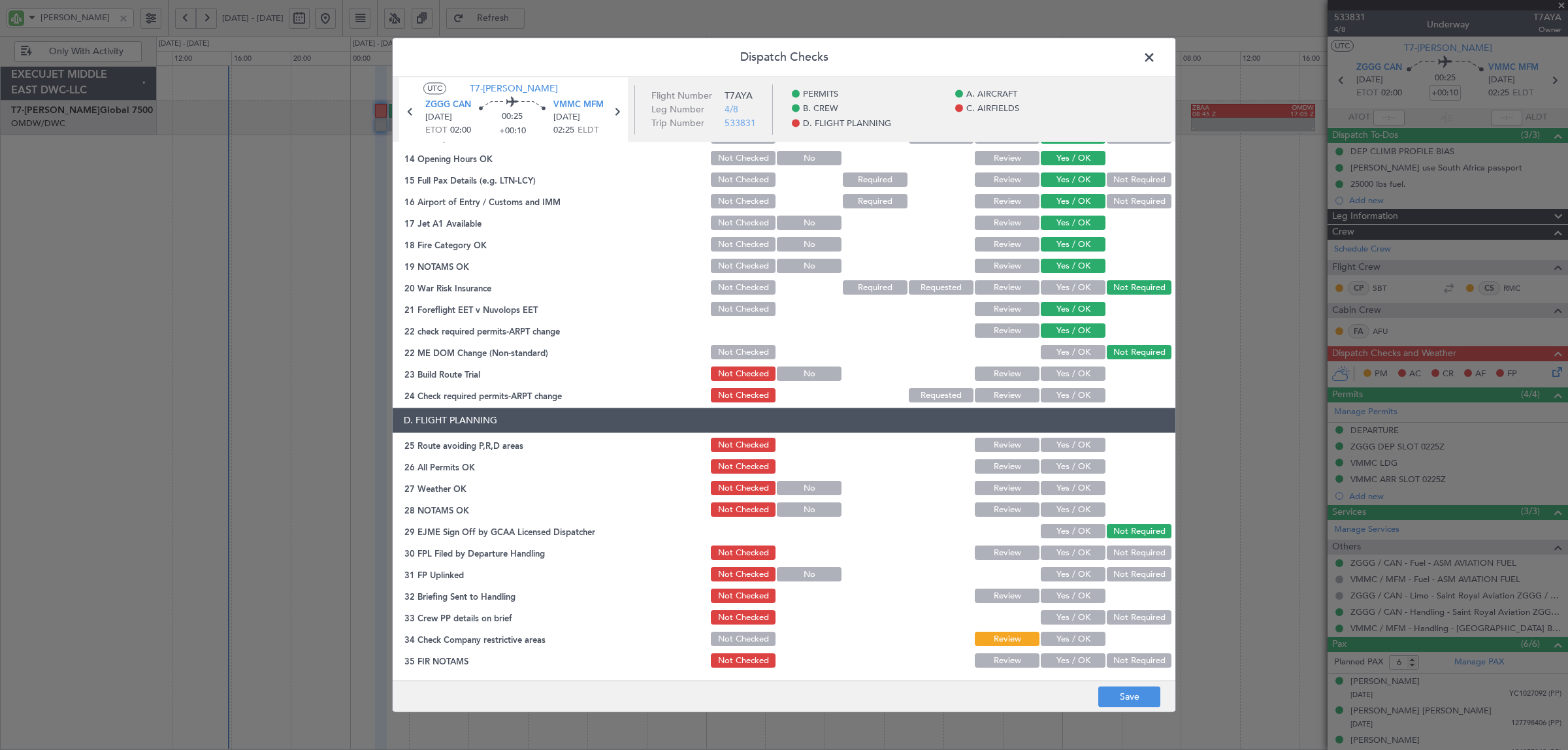
click at [1076, 372] on button "Yes / OK" at bounding box center [1073, 374] width 65 height 14
click at [1075, 390] on button "Yes / OK" at bounding box center [1073, 395] width 65 height 14
click at [1073, 442] on button "Yes / OK" at bounding box center [1073, 445] width 65 height 14
click at [1072, 464] on button "Yes / OK" at bounding box center [1073, 466] width 65 height 14
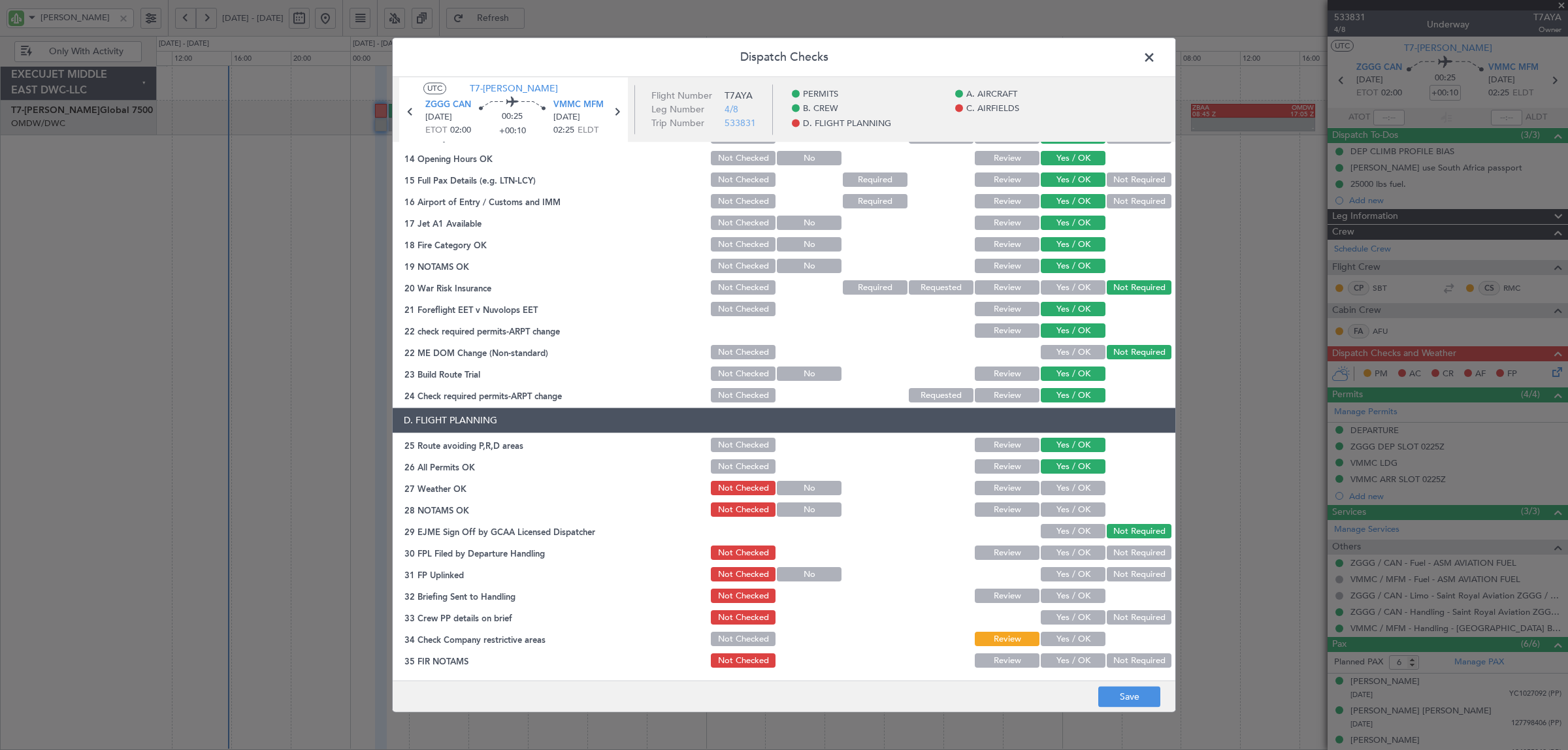
click at [1070, 487] on button "Yes / OK" at bounding box center [1073, 489] width 65 height 14
click at [1068, 508] on button "Yes / OK" at bounding box center [1073, 510] width 65 height 14
click at [1066, 551] on button "Yes / OK" at bounding box center [1073, 553] width 65 height 14
click at [1067, 575] on button "Yes / OK" at bounding box center [1073, 574] width 65 height 14
click at [1067, 592] on button "Yes / OK" at bounding box center [1073, 596] width 65 height 14
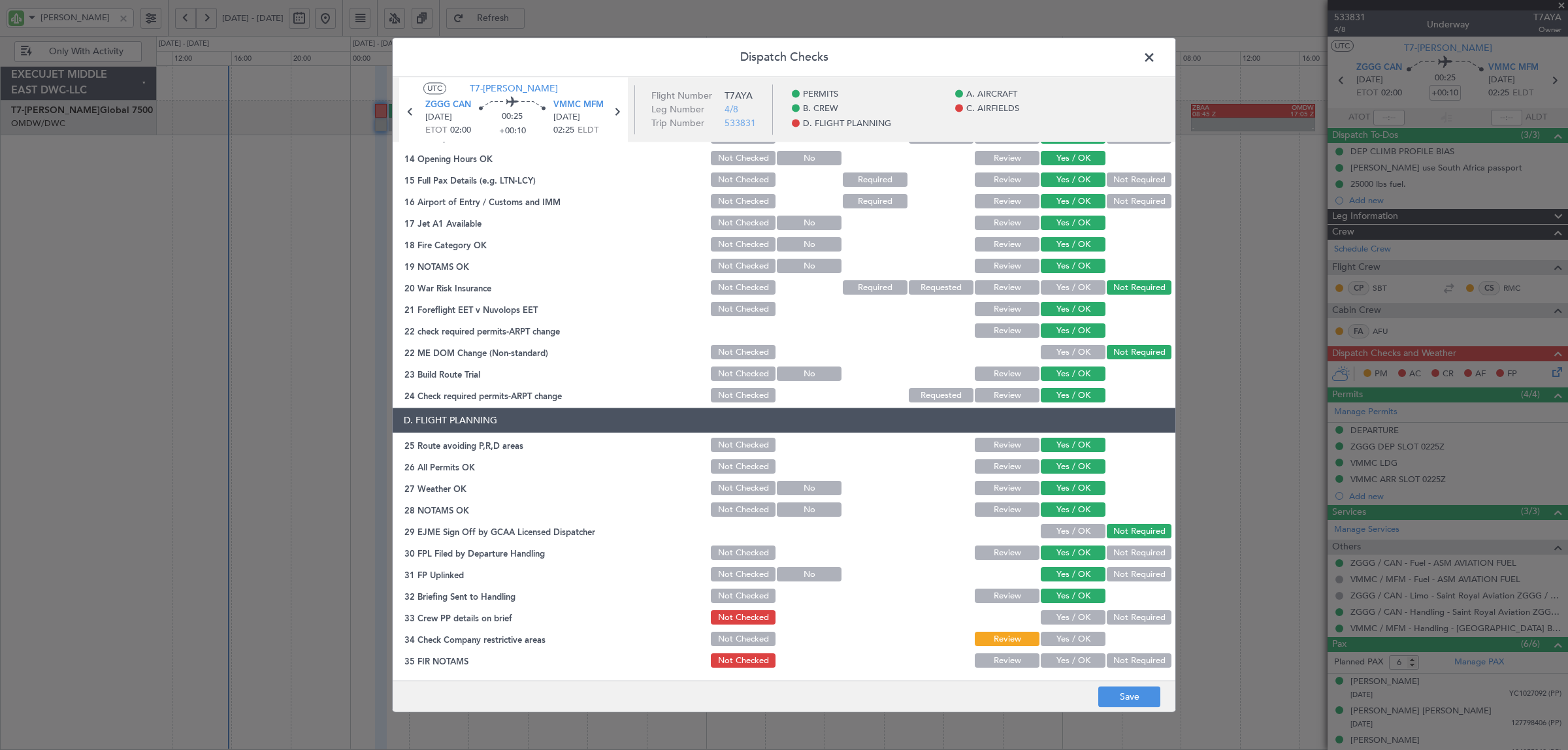
click at [1066, 611] on button "Yes / OK" at bounding box center [1073, 618] width 65 height 14
click at [1065, 639] on button "Yes / OK" at bounding box center [1073, 639] width 65 height 14
click at [1065, 658] on button "Yes / OK" at bounding box center [1073, 660] width 65 height 14
click at [1118, 694] on button "Save" at bounding box center [1129, 697] width 62 height 21
click at [1155, 54] on span at bounding box center [1155, 61] width 0 height 26
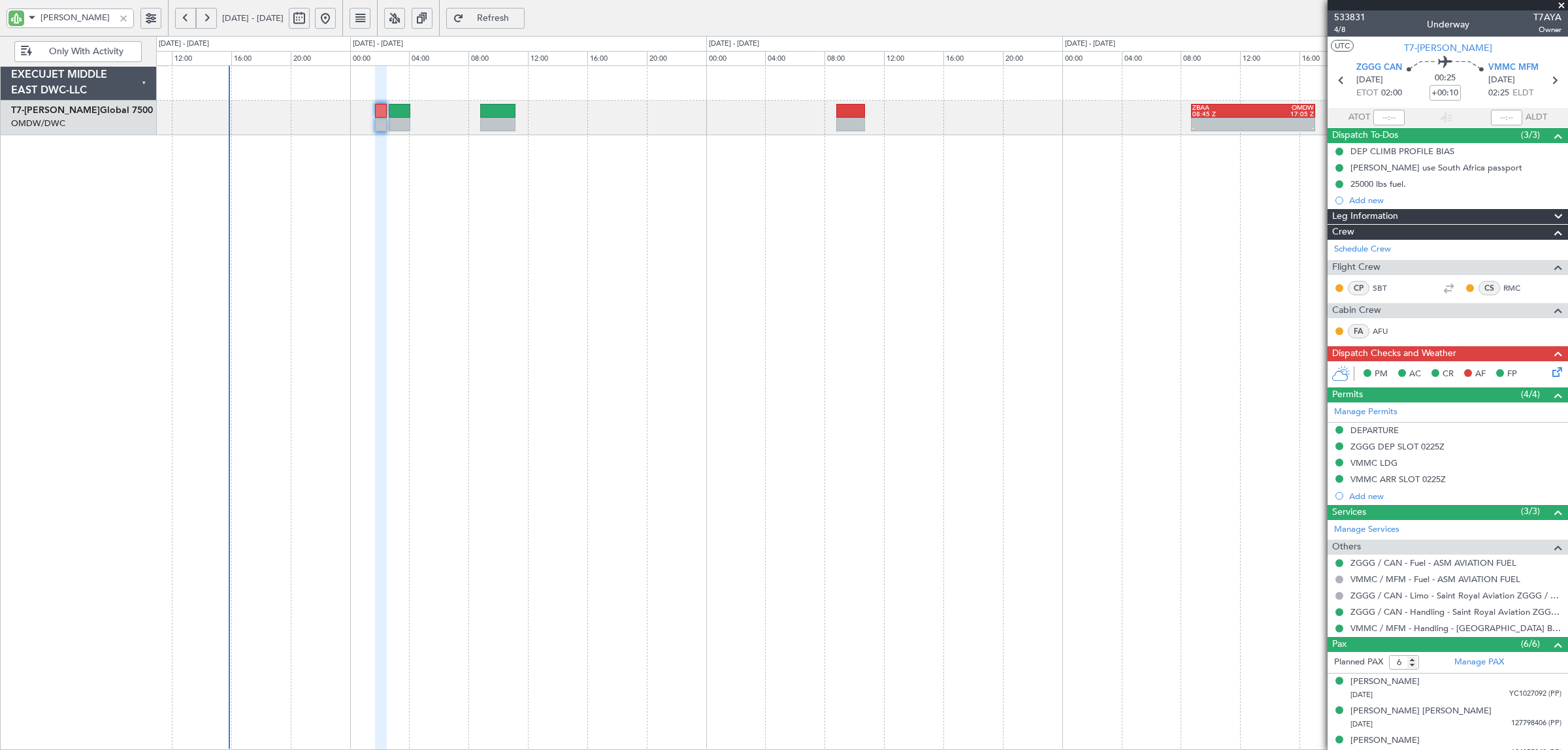
click at [1549, 373] on icon at bounding box center [1554, 369] width 10 height 10
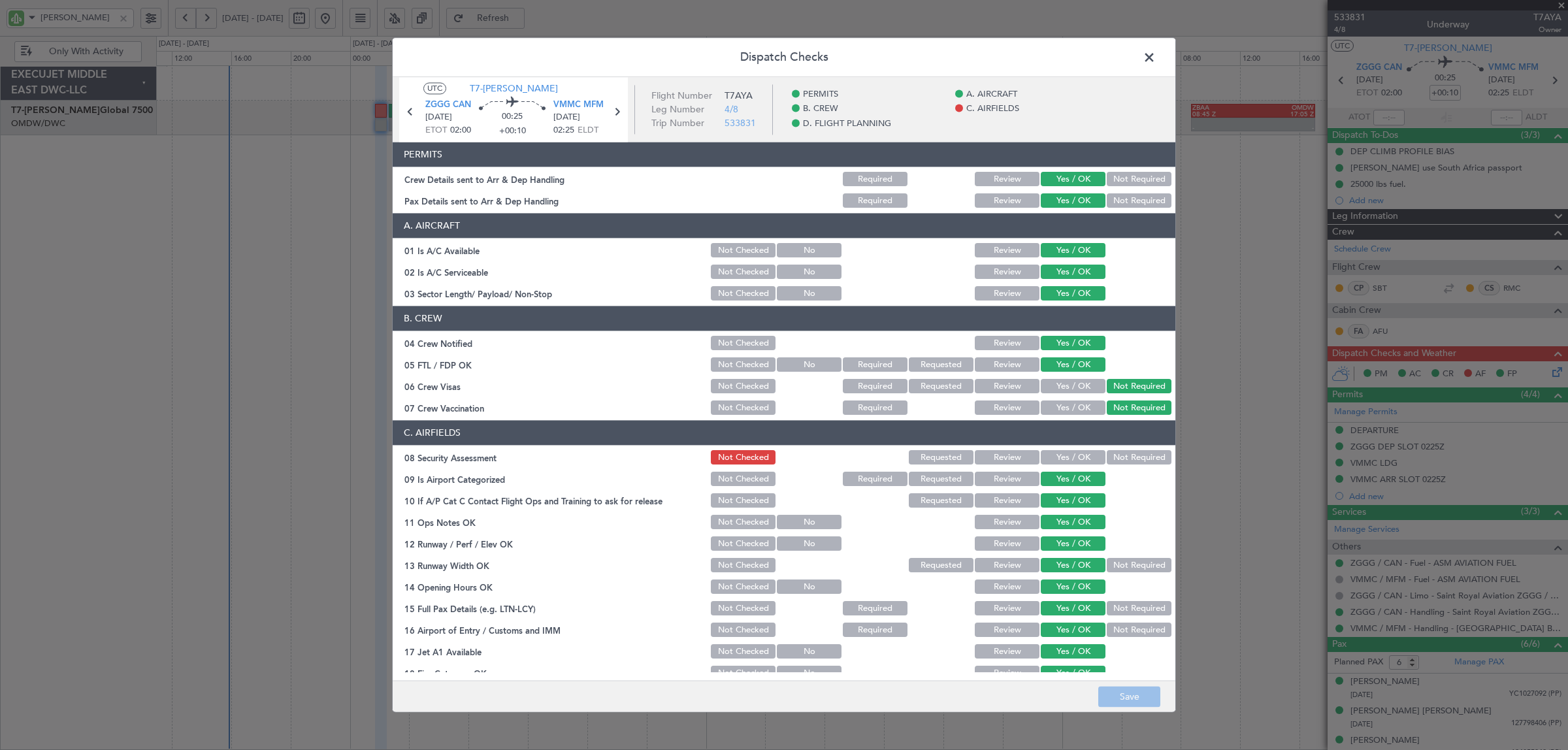
click at [1106, 454] on button "Not Required" at bounding box center [1139, 457] width 65 height 14
click at [1122, 699] on button "Save" at bounding box center [1129, 697] width 62 height 21
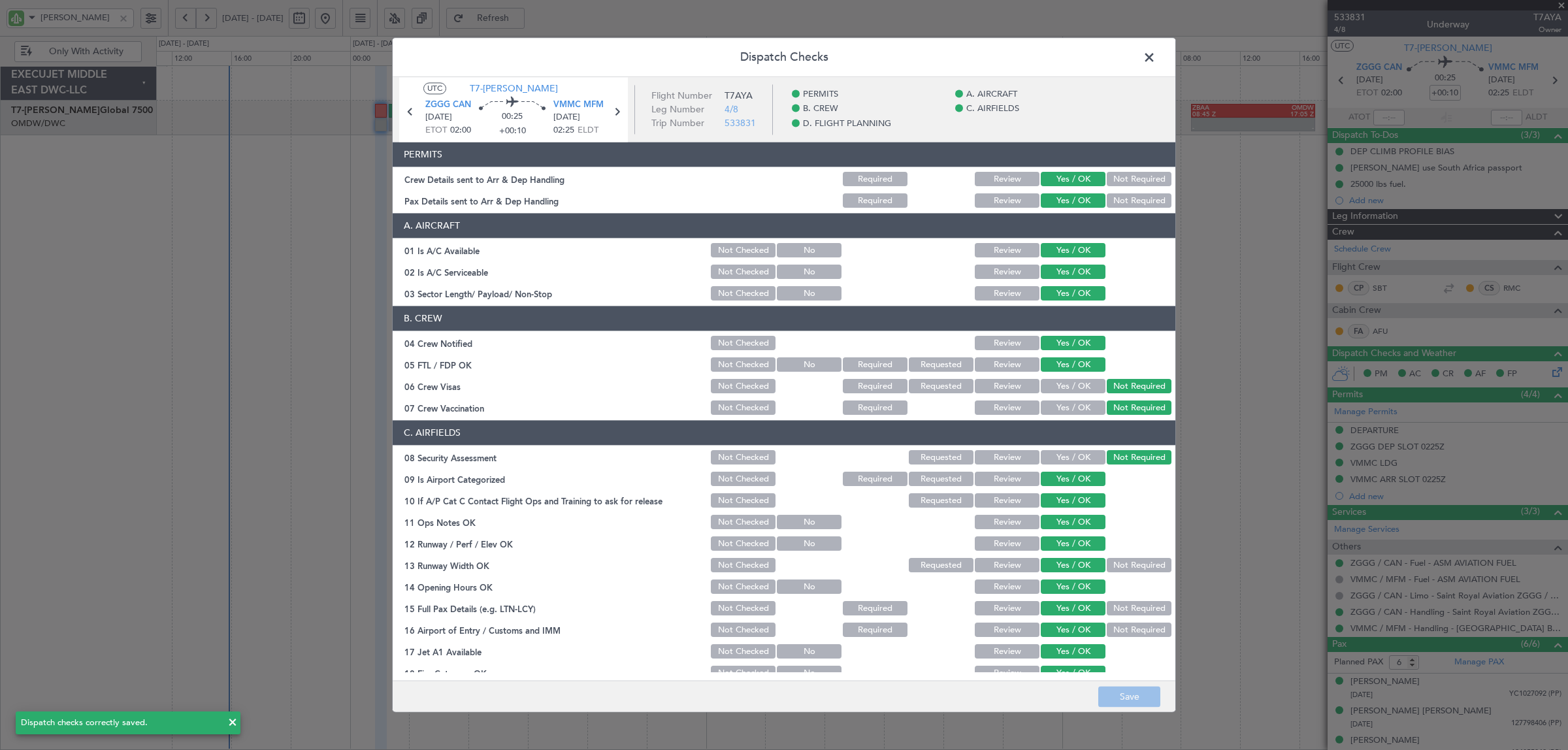
click at [1155, 53] on span at bounding box center [1155, 61] width 0 height 26
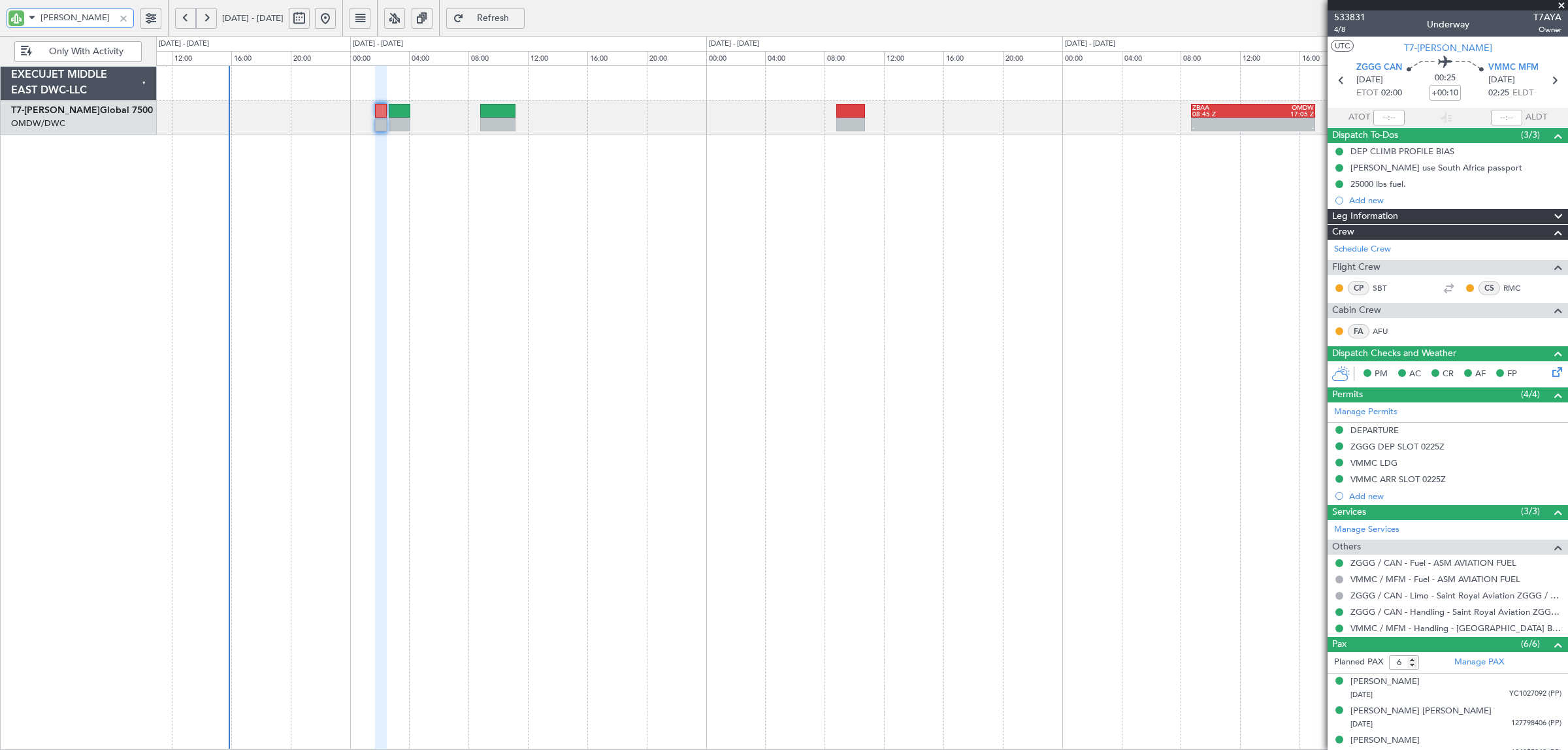
drag, startPoint x: 82, startPoint y: 19, endPoint x: -30, endPoint y: 19, distance: 112.0
click at [0, 19] on html "AYA 26 Aug 2025 - 30 Aug 2025 Refresh Quick Links Only With Activity - - ZBAA 0…" at bounding box center [784, 375] width 1568 height 750
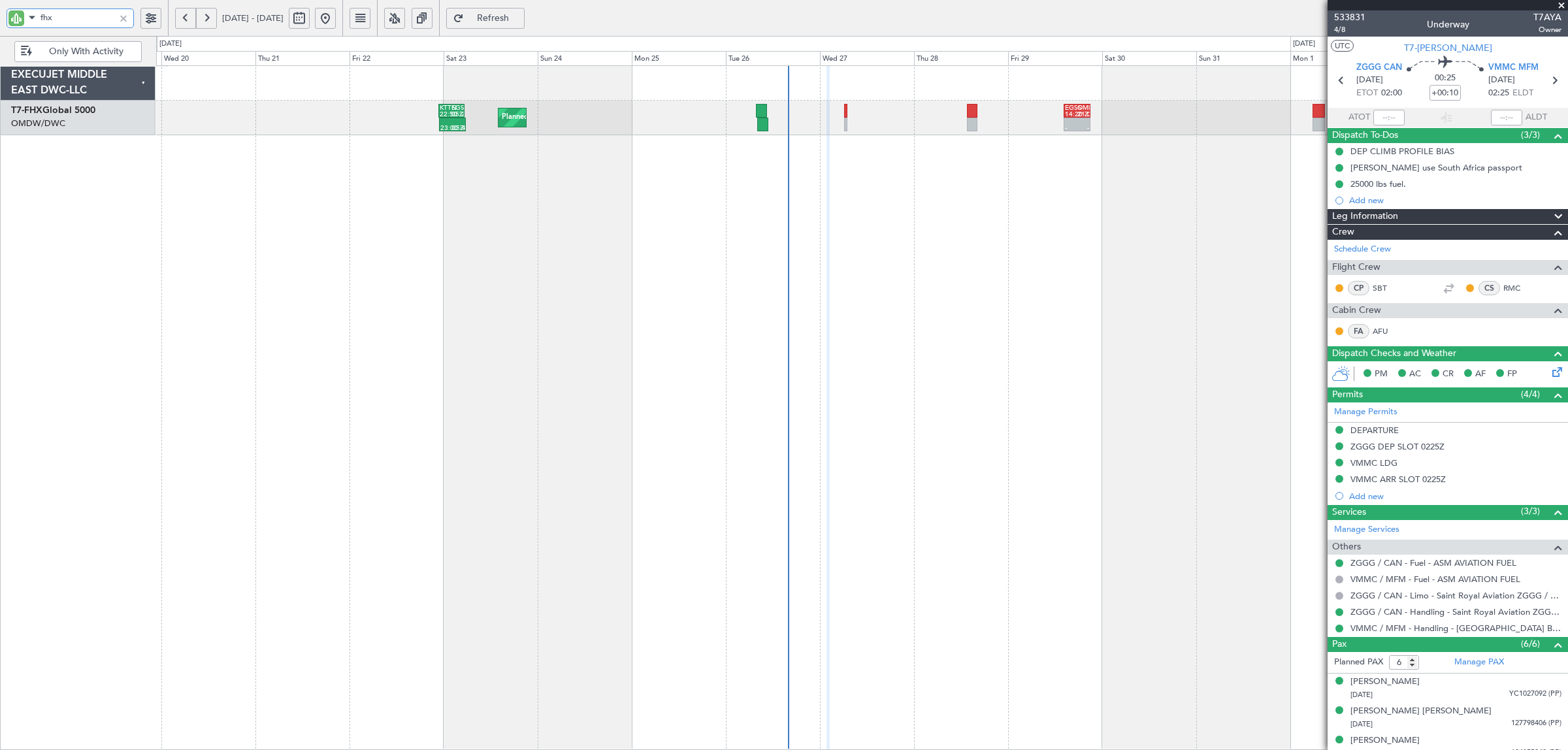
click at [314, 269] on div "- - EGSS 14:20 Z OMDW 21:05 Z Planned Maint London (Stansted) 23:00 Z 05:40 Z K…" at bounding box center [861, 408] width 1411 height 684
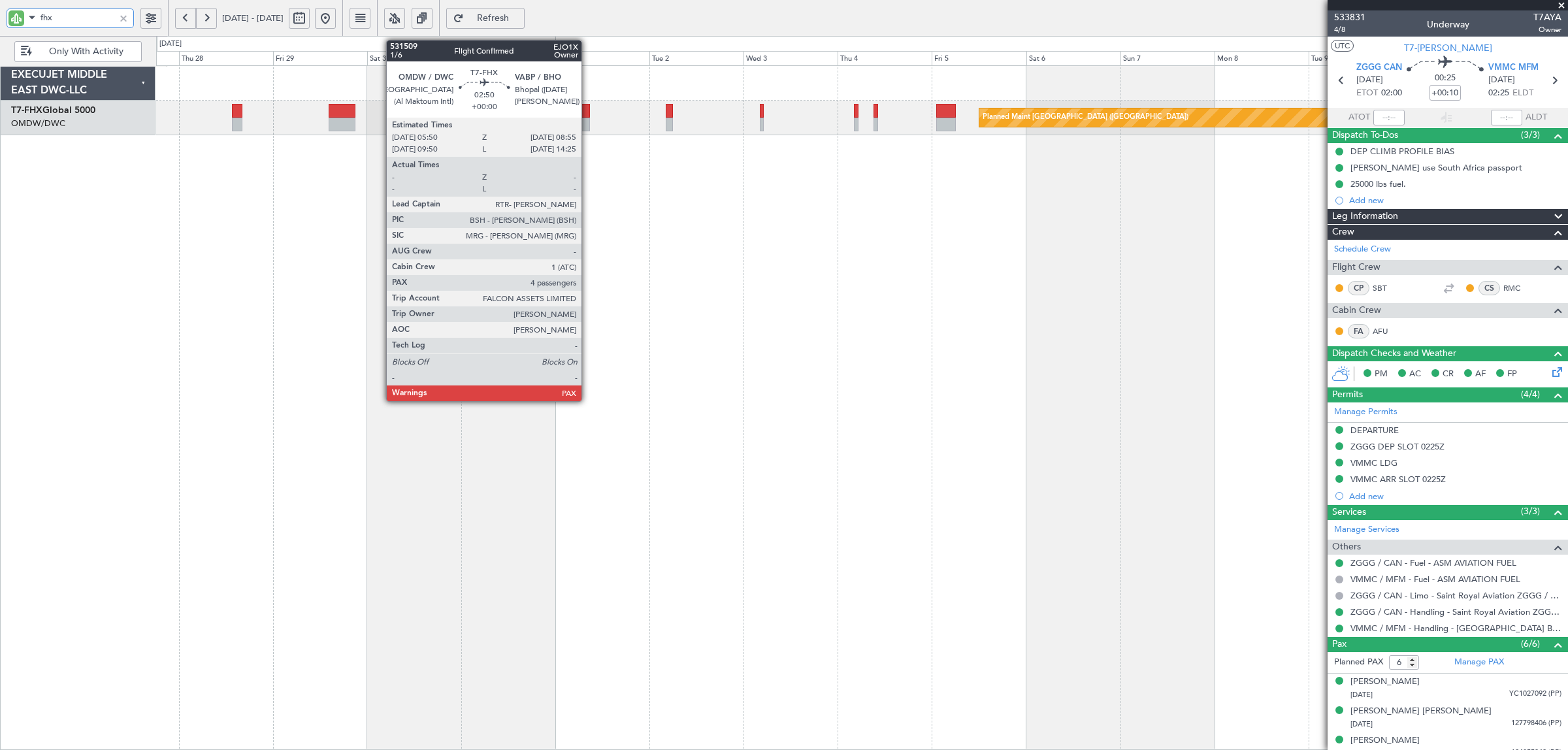
click at [588, 124] on div at bounding box center [584, 124] width 12 height 14
type input "fhx"
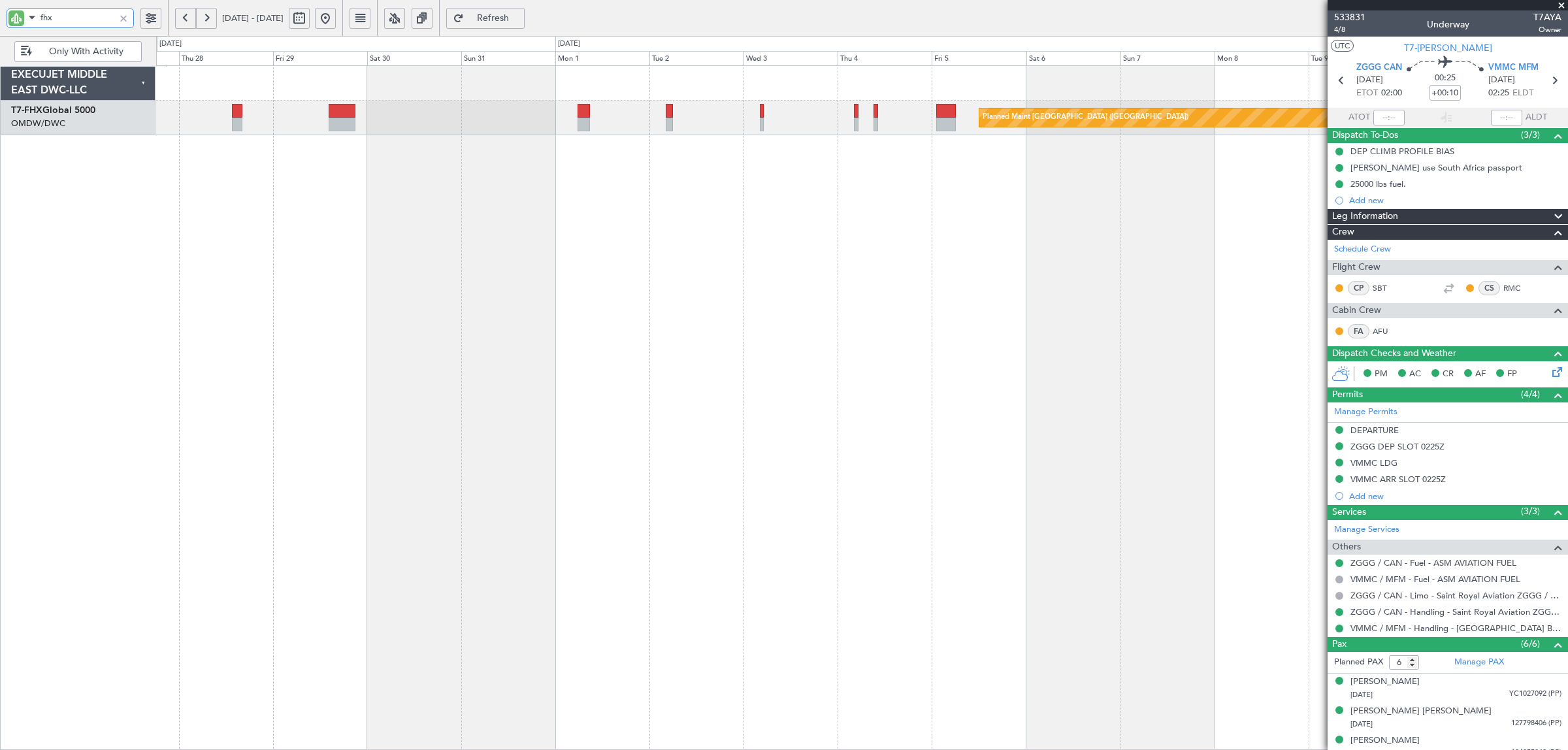
click at [609, 359] on div "Planned Maint [GEOGRAPHIC_DATA] ([GEOGRAPHIC_DATA])" at bounding box center [861, 408] width 1411 height 684
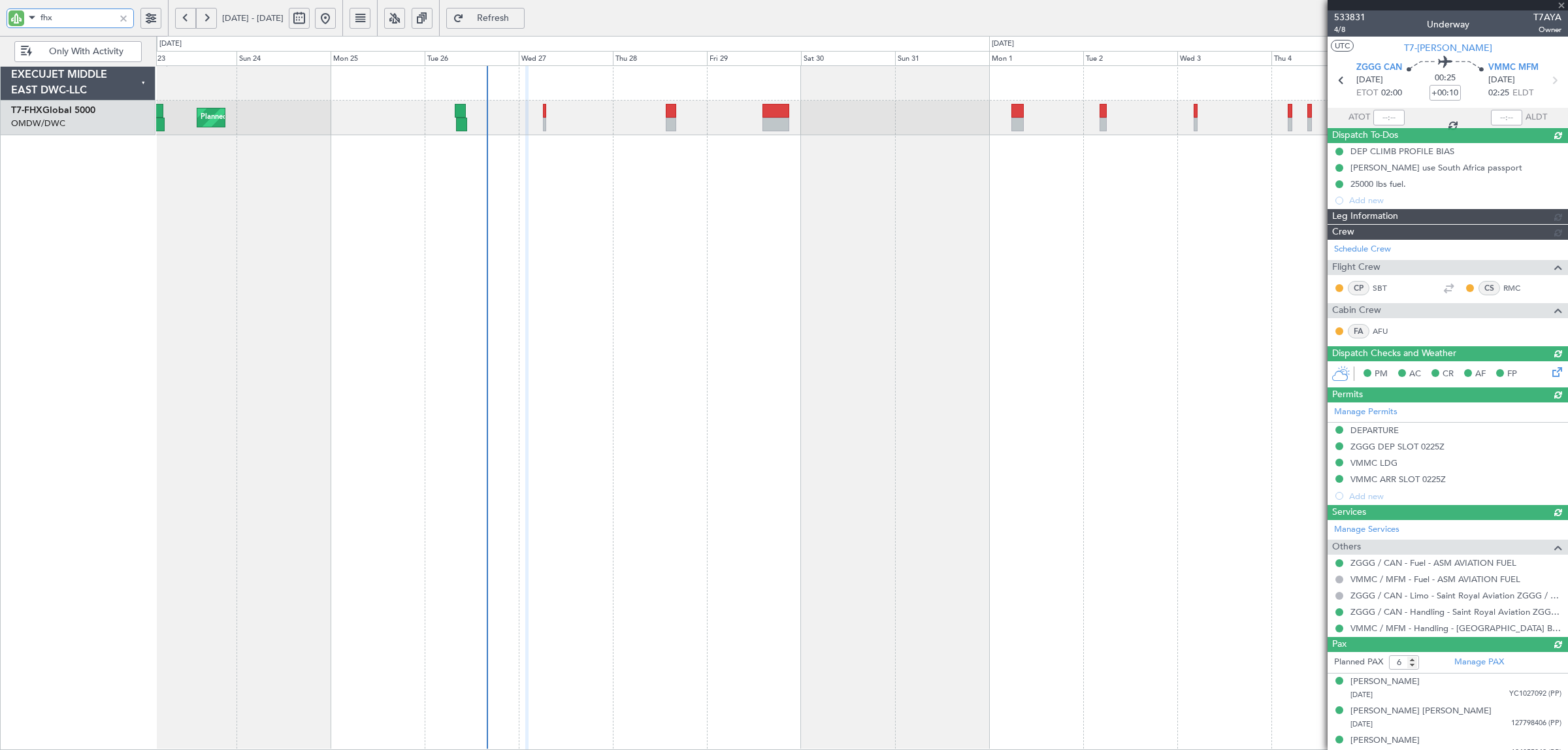
click at [656, 221] on div "Planned Maint Singapore (Changi) Planned Maint London (Stansted)" at bounding box center [861, 408] width 1411 height 684
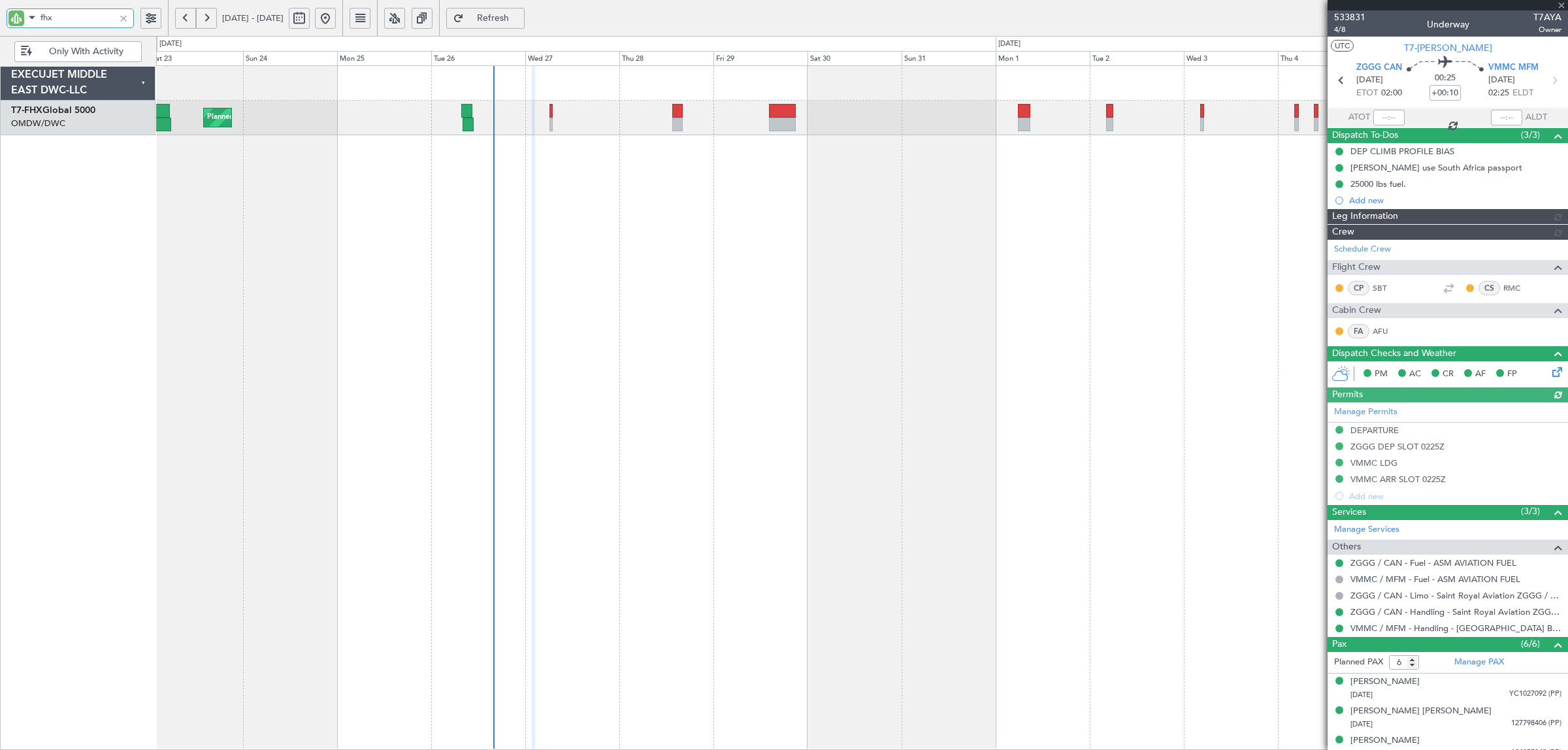
type input "[PERSON_NAME] (SYS)"
type input "7097"
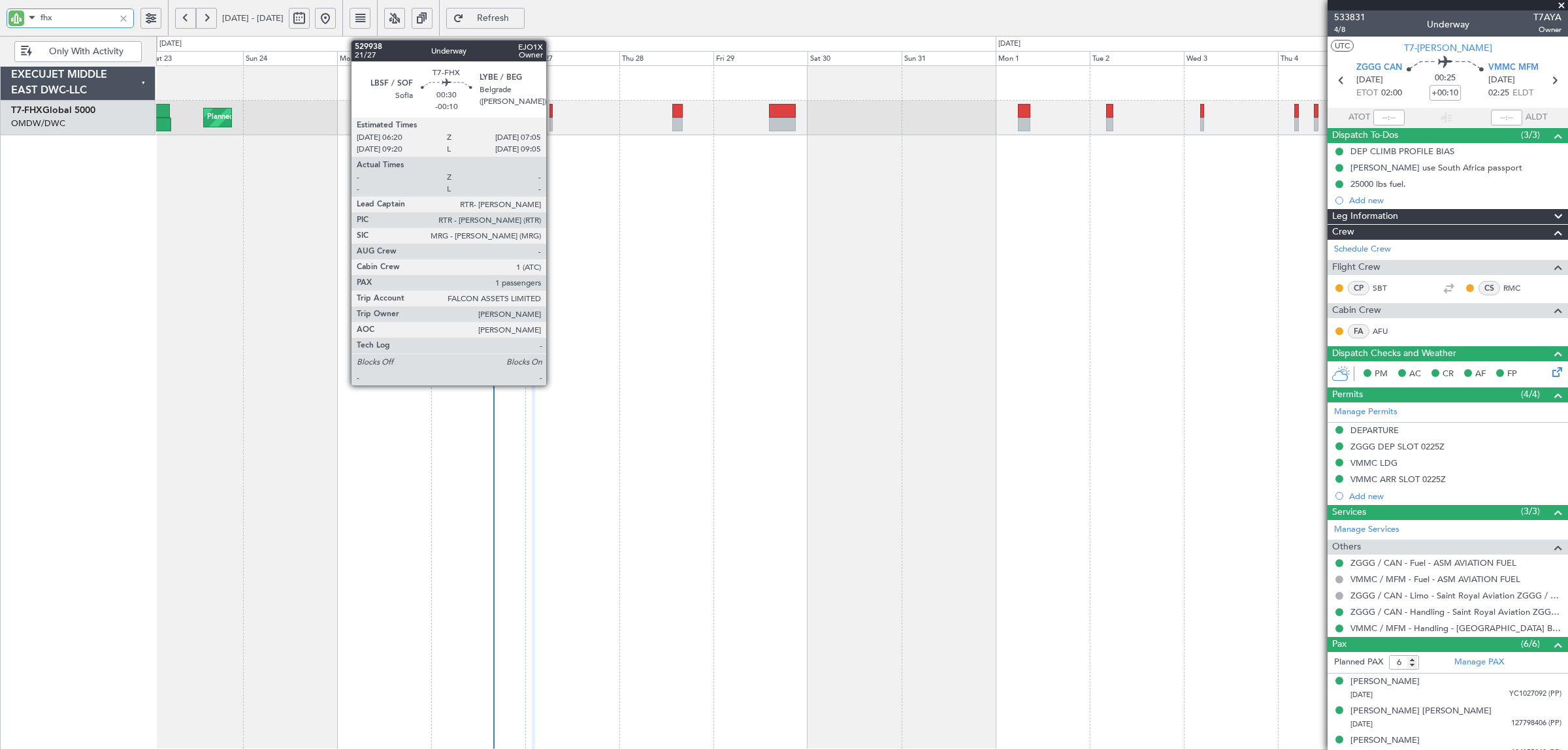
click at [553, 126] on div at bounding box center [551, 124] width 3 height 14
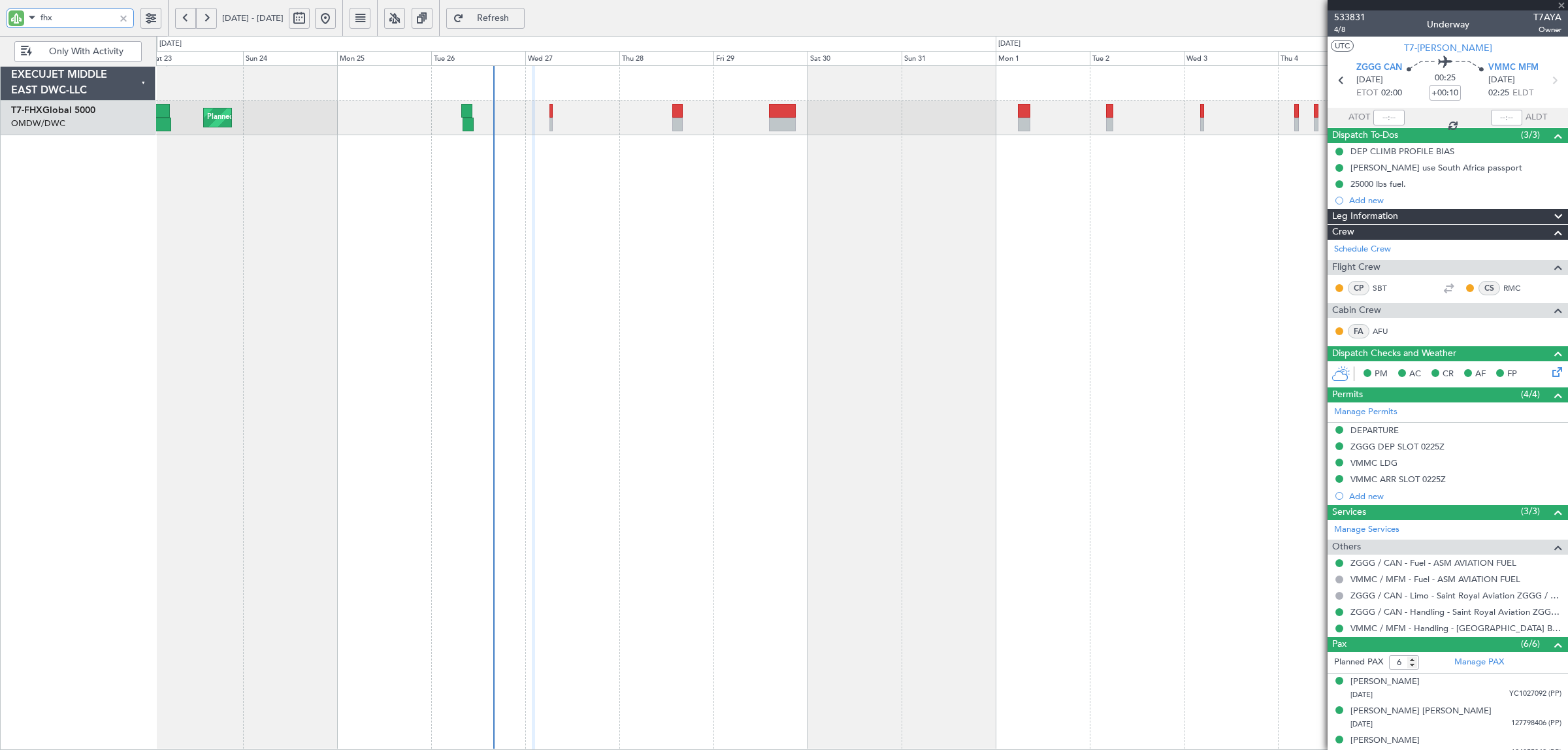
type input "-00:10"
type input "1"
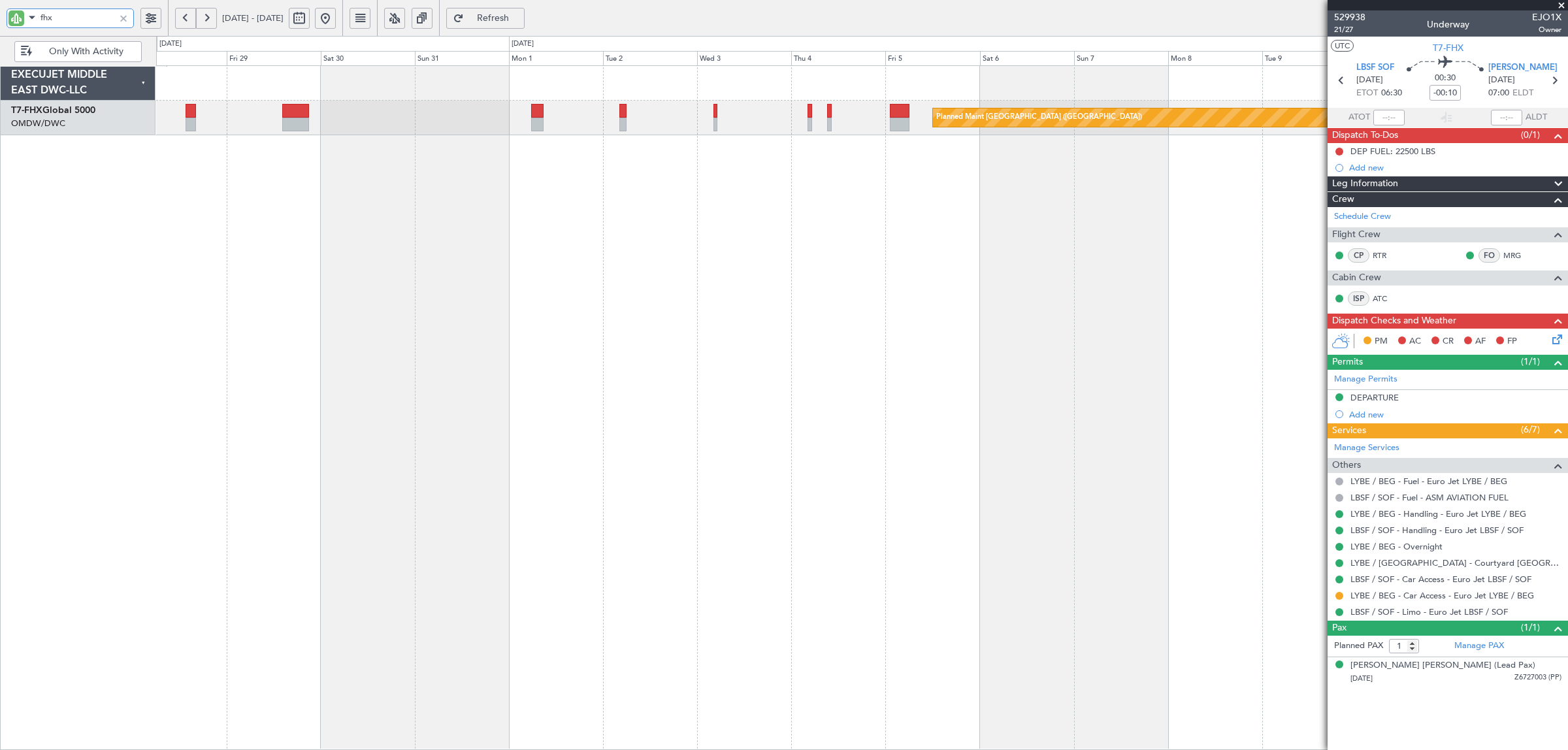
click at [362, 242] on div "Planned Maint [GEOGRAPHIC_DATA] ([GEOGRAPHIC_DATA])" at bounding box center [861, 408] width 1411 height 684
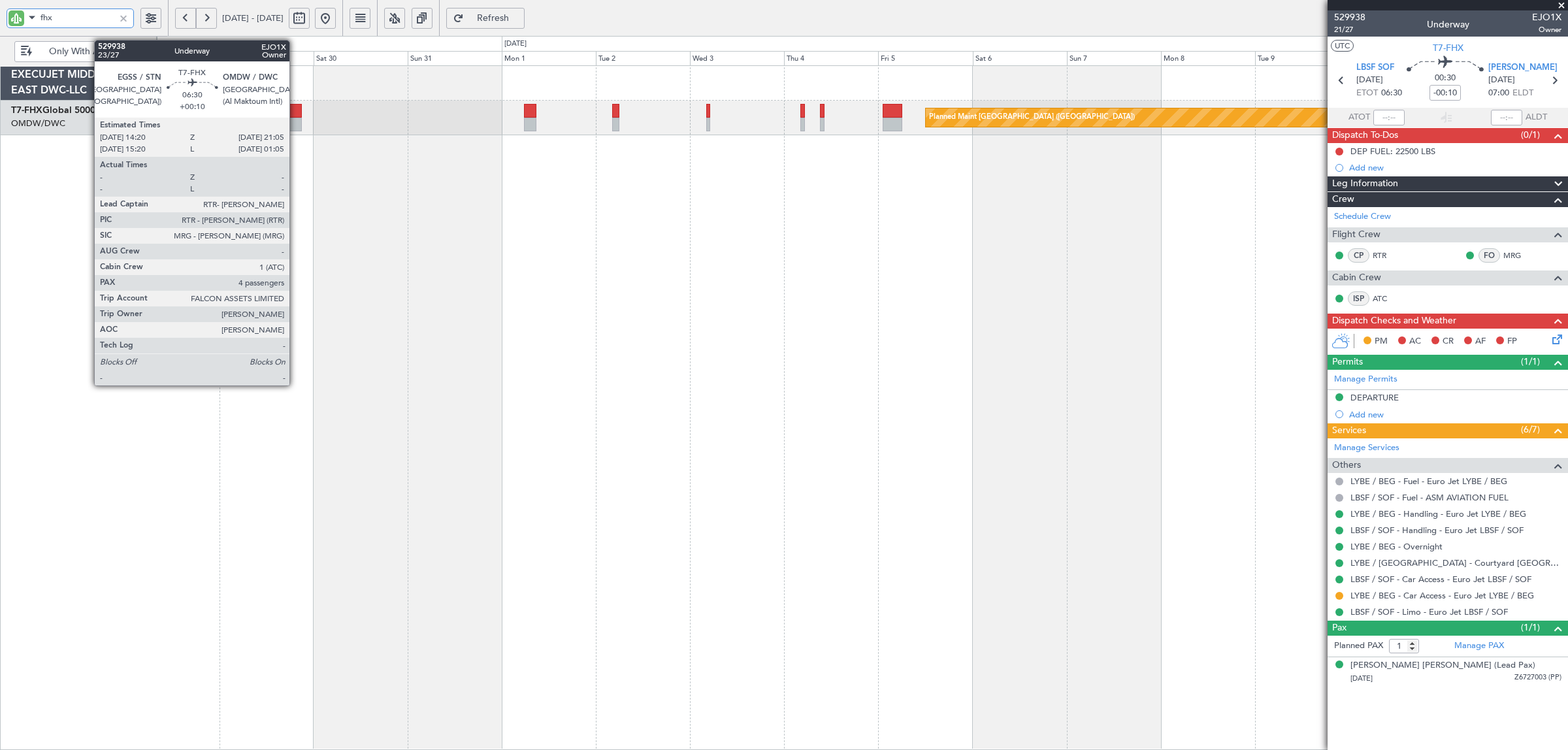
click at [296, 126] on div at bounding box center [288, 124] width 27 height 14
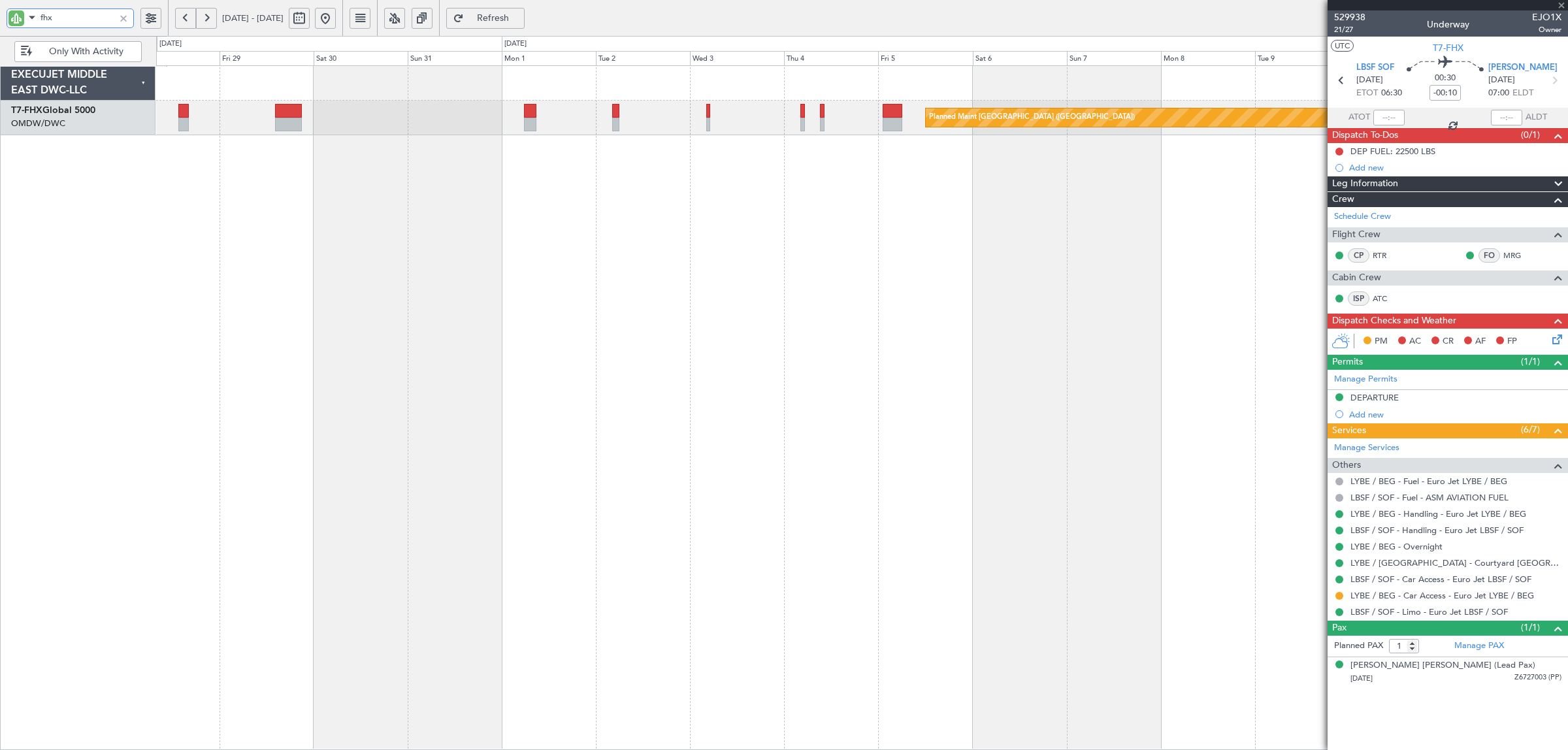
type input "+00:10"
type input "4"
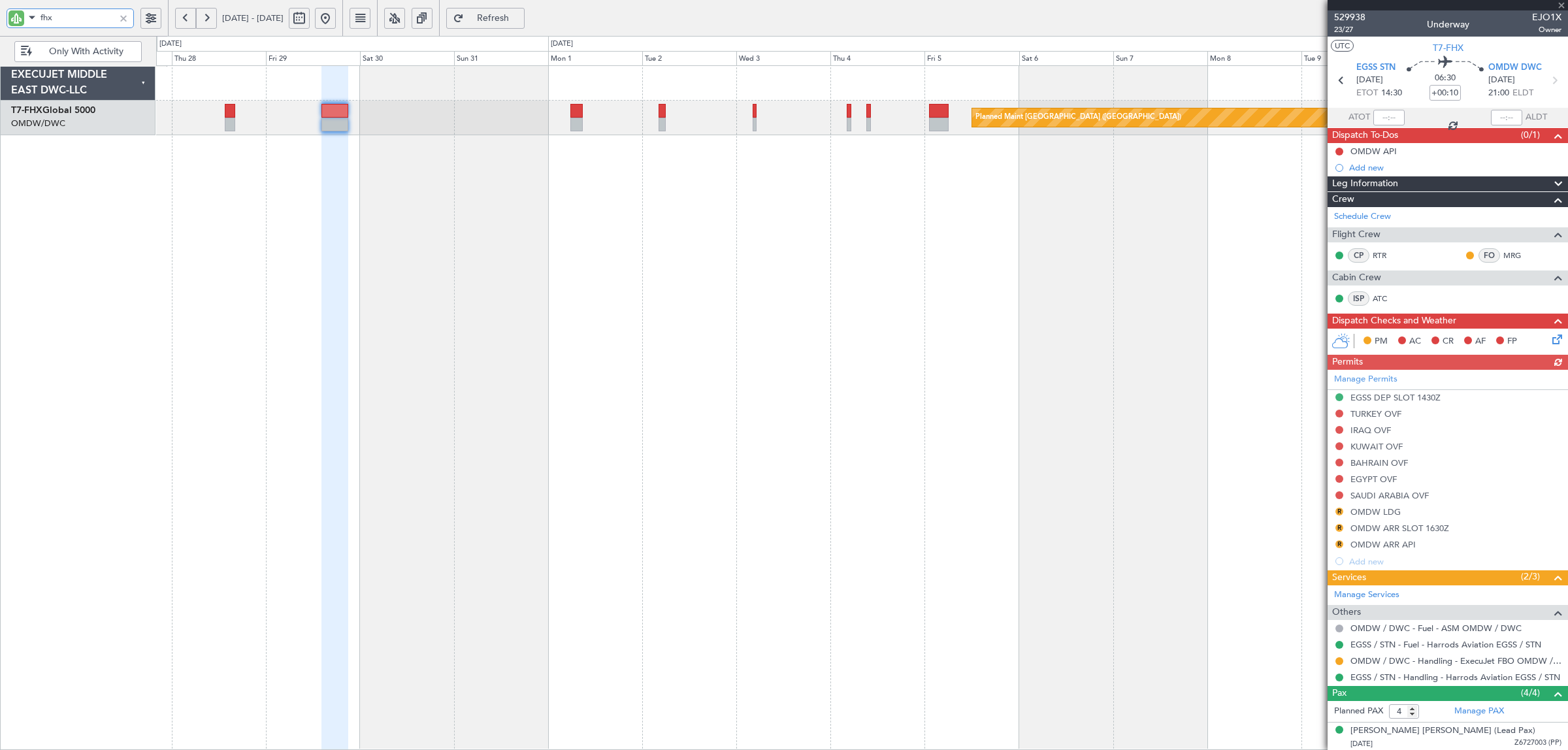
click at [626, 243] on div "Planned Maint [GEOGRAPHIC_DATA] ([GEOGRAPHIC_DATA])" at bounding box center [861, 408] width 1411 height 684
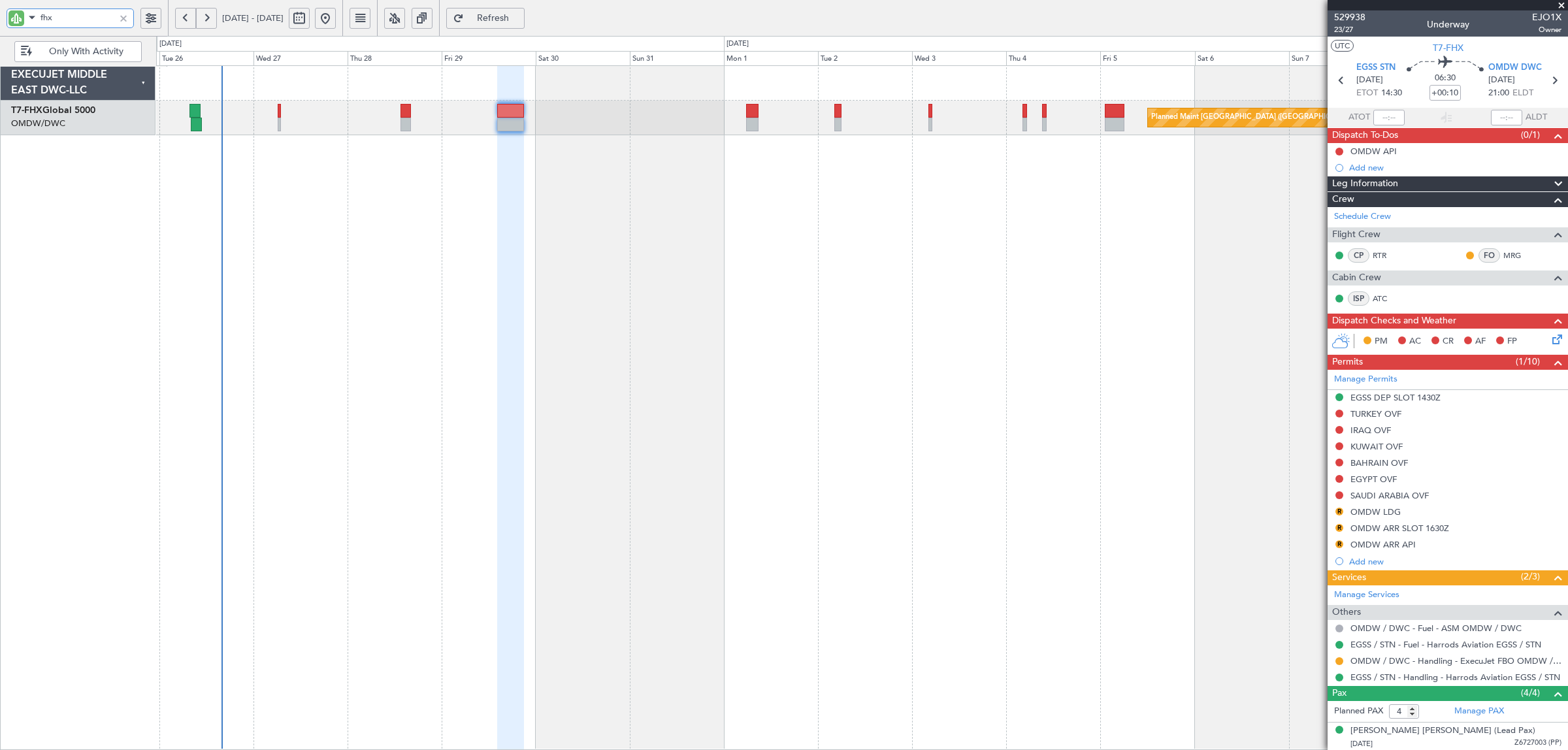
click at [500, 188] on div "Planned Maint Singapore (Changi) Planned Maint London (Stansted)" at bounding box center [861, 408] width 1411 height 684
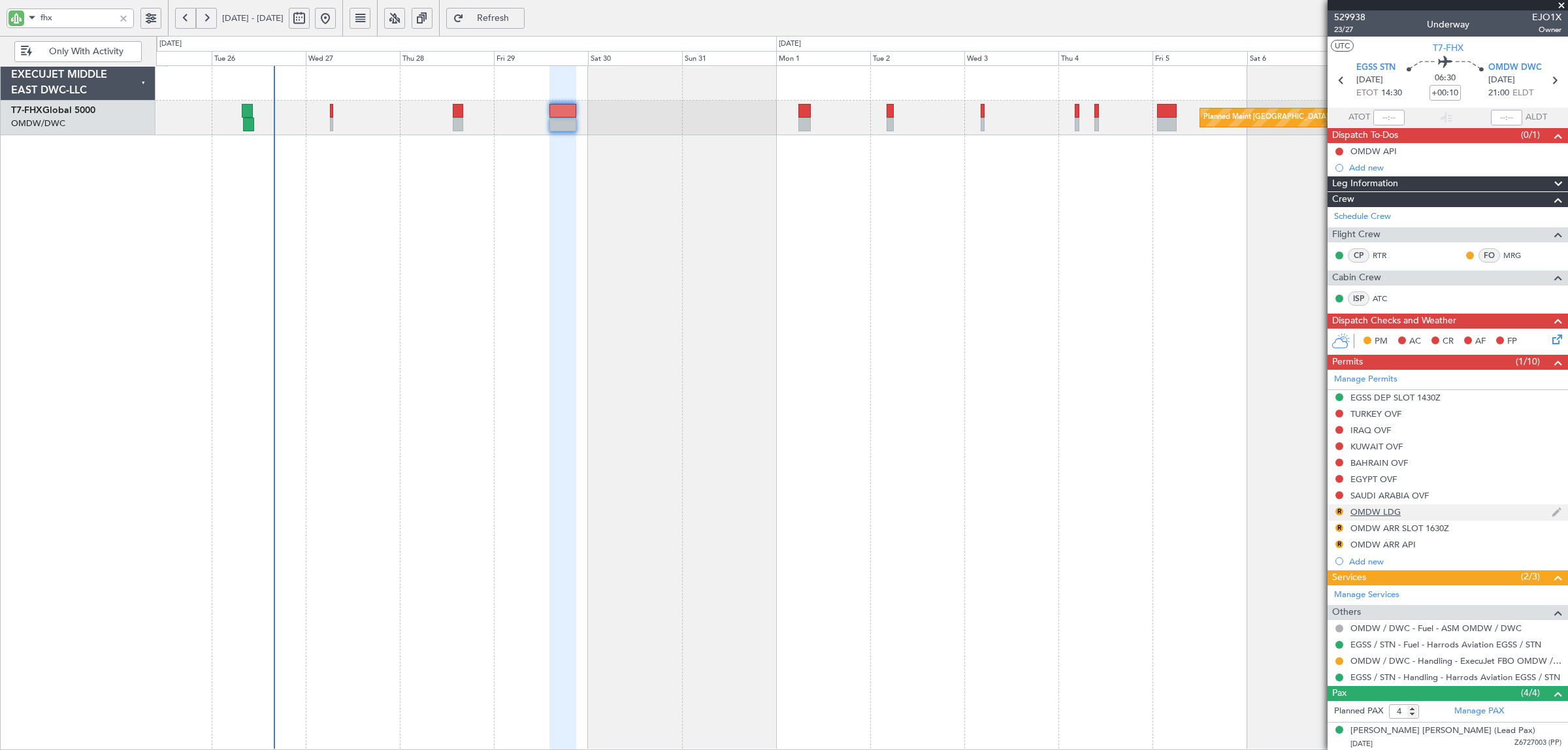
click at [1372, 513] on div "OMDW LDG" at bounding box center [1375, 512] width 50 height 11
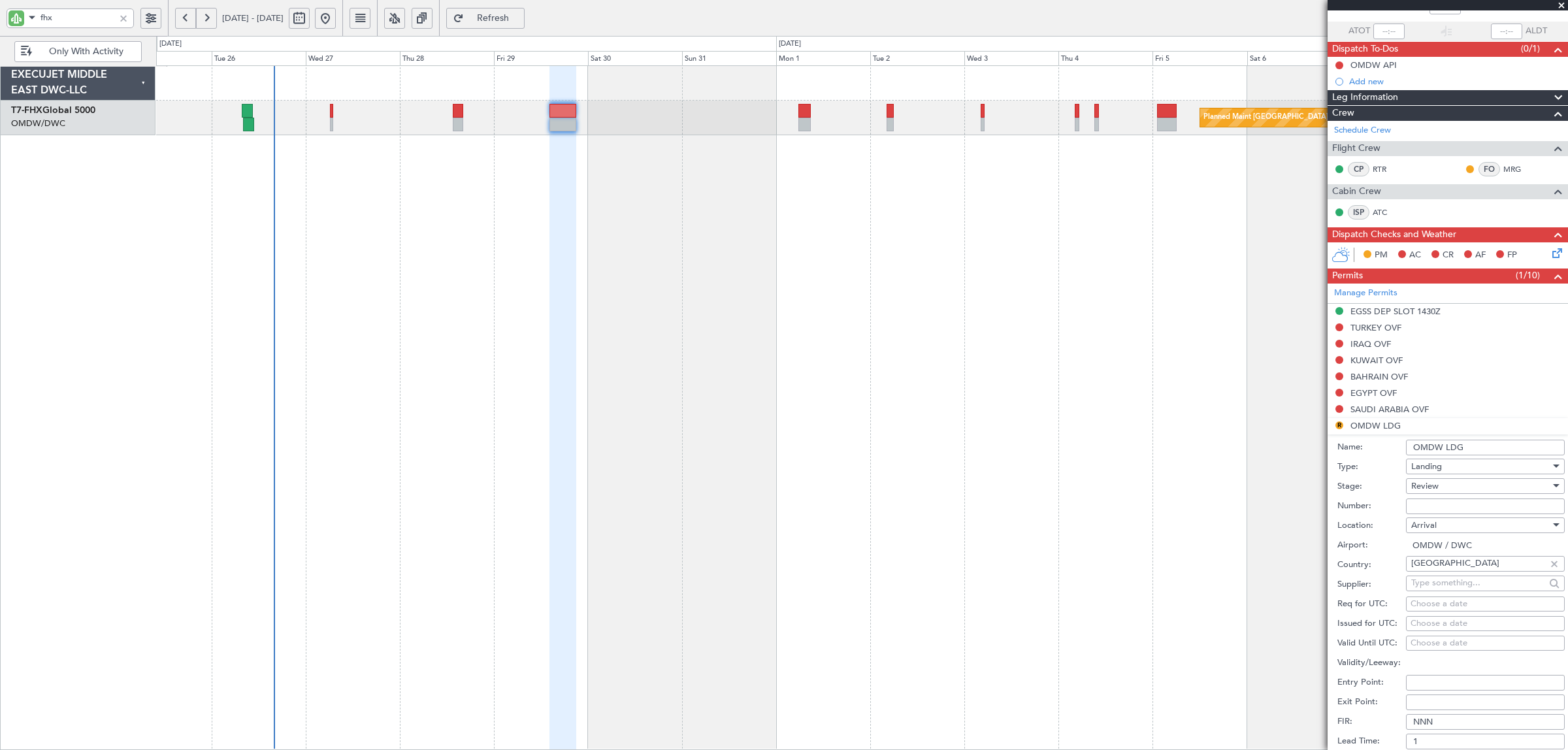
scroll to position [326, 0]
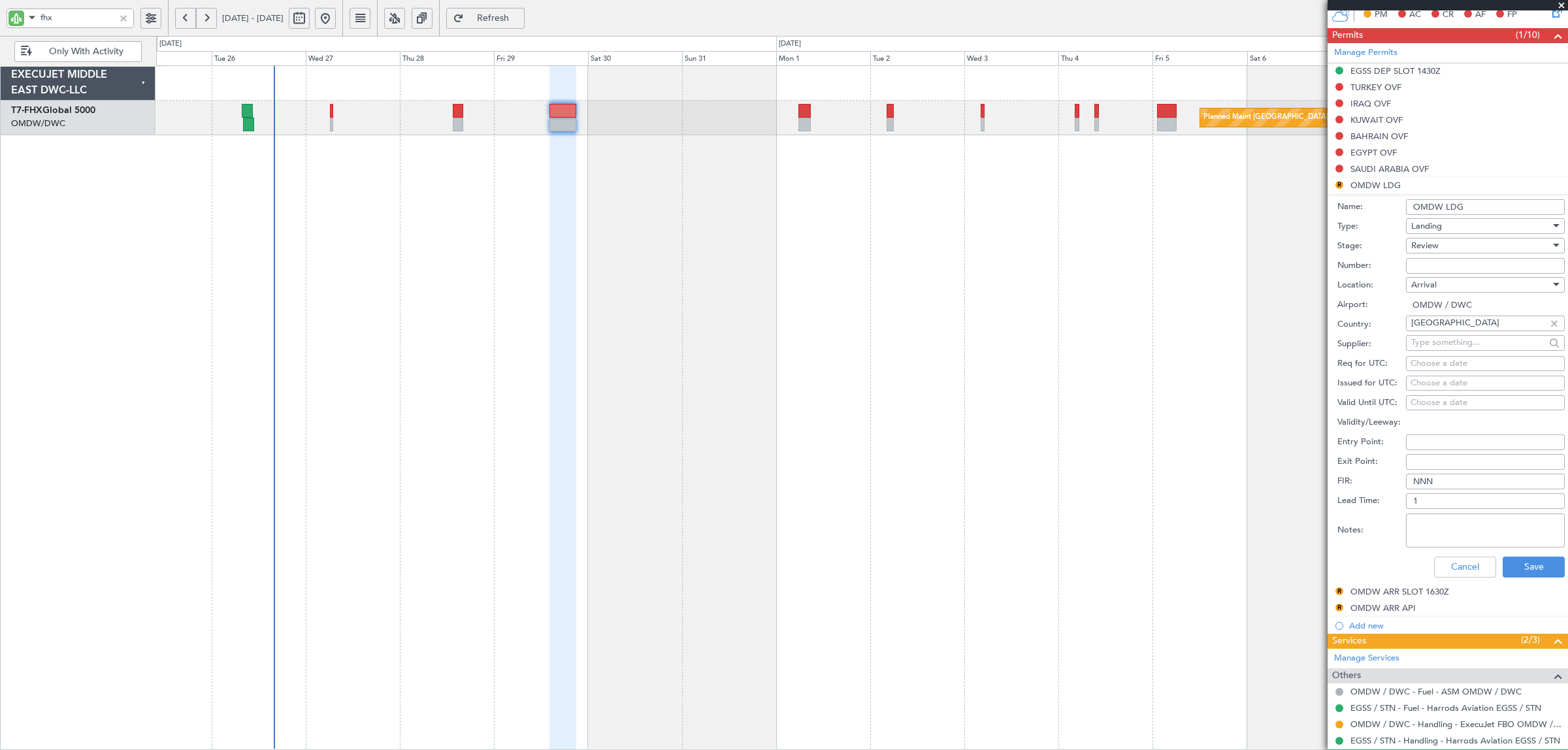
click at [1440, 239] on div "Review" at bounding box center [1480, 246] width 139 height 19
click at [1444, 357] on span "Received OK" at bounding box center [1478, 351] width 135 height 19
click at [1438, 266] on input "Number:" at bounding box center [1485, 266] width 159 height 16
paste input "LP/2025/11704"
type input "LP/2025/11704"
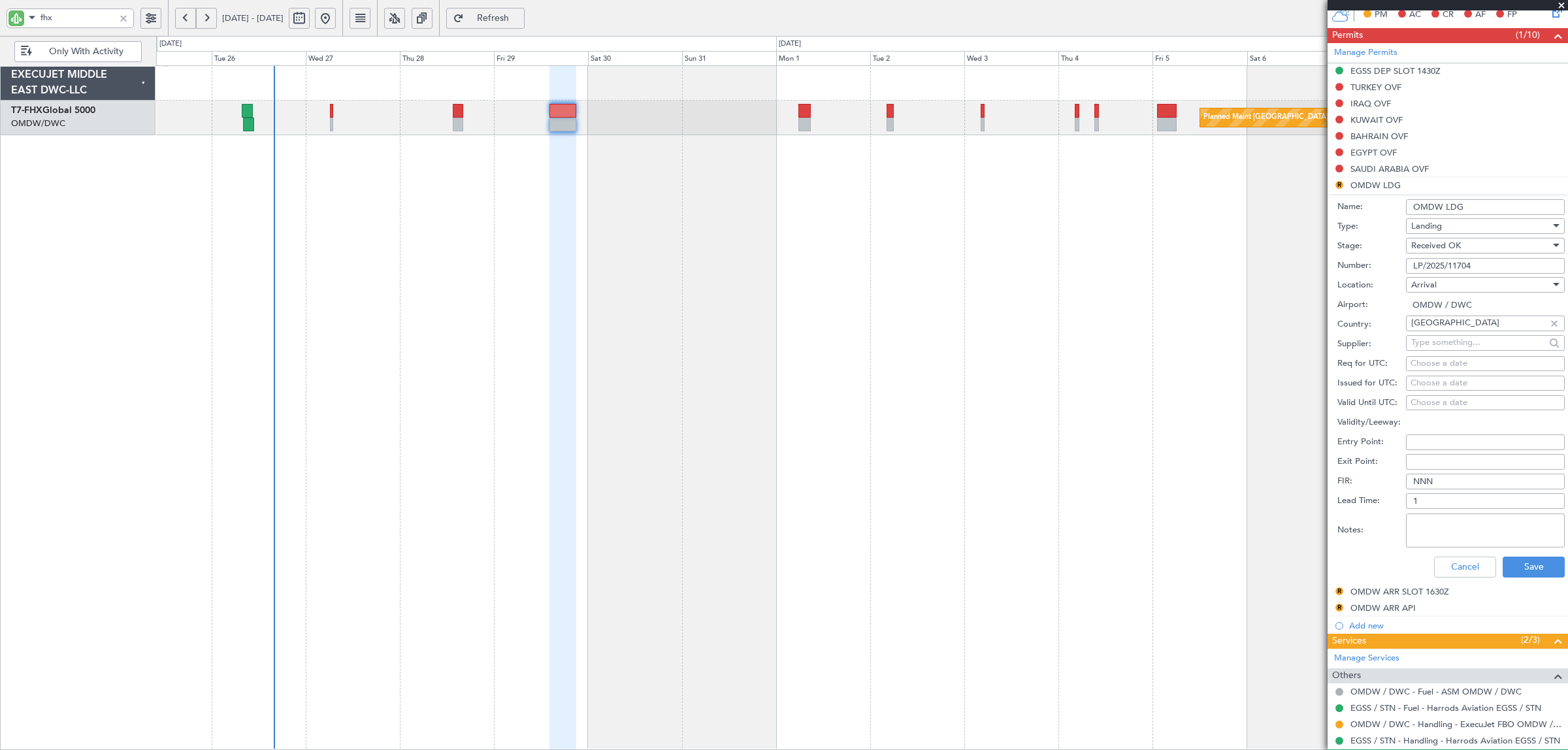
click at [1509, 552] on div "Cancel Save" at bounding box center [1450, 566] width 227 height 34
click at [1509, 565] on button "Save" at bounding box center [1533, 566] width 62 height 21
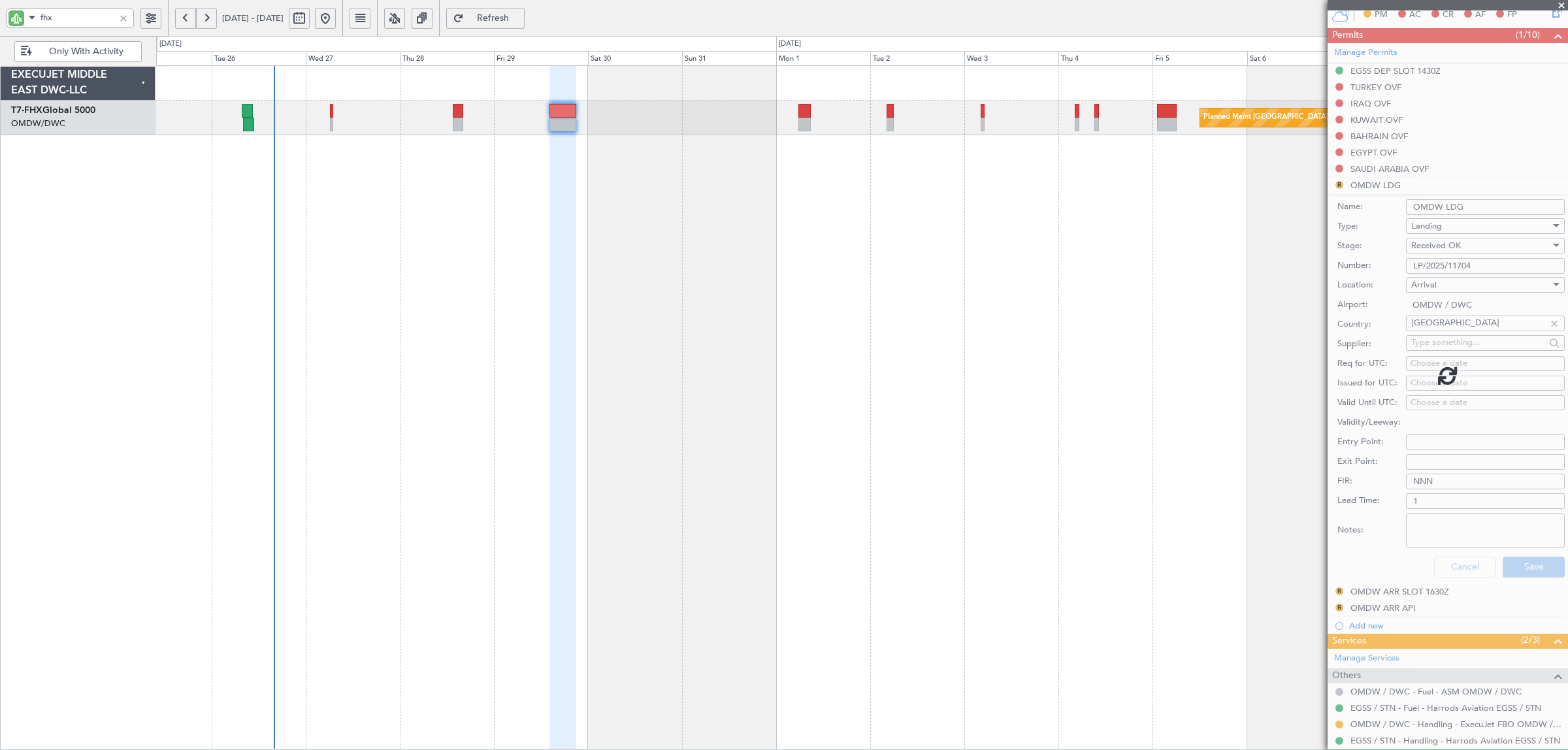
scroll to position [92, 0]
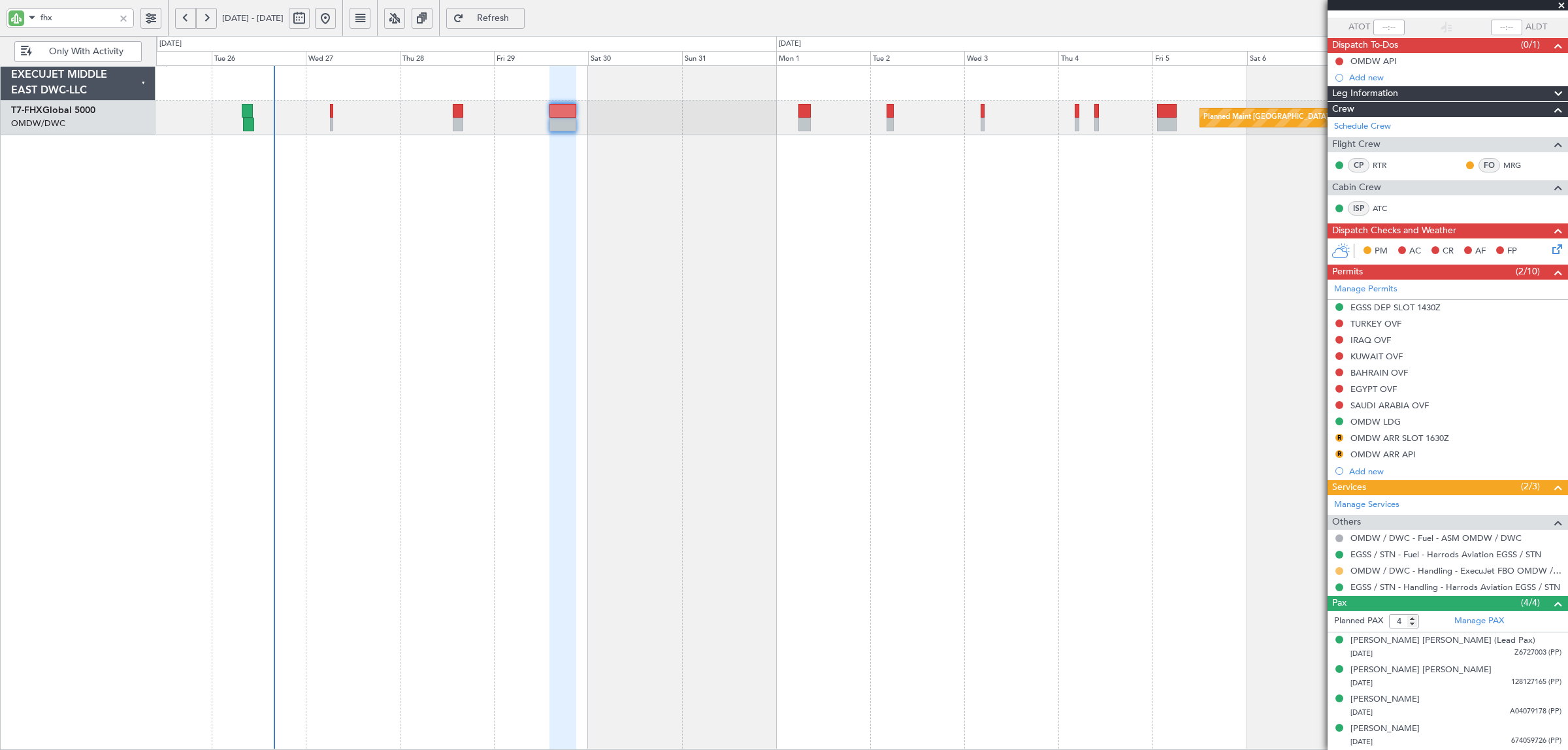
click at [1339, 569] on button at bounding box center [1339, 571] width 8 height 8
click at [1311, 726] on span "Confirmed" at bounding box center [1302, 726] width 41 height 13
click at [1337, 453] on button "R" at bounding box center [1339, 453] width 8 height 8
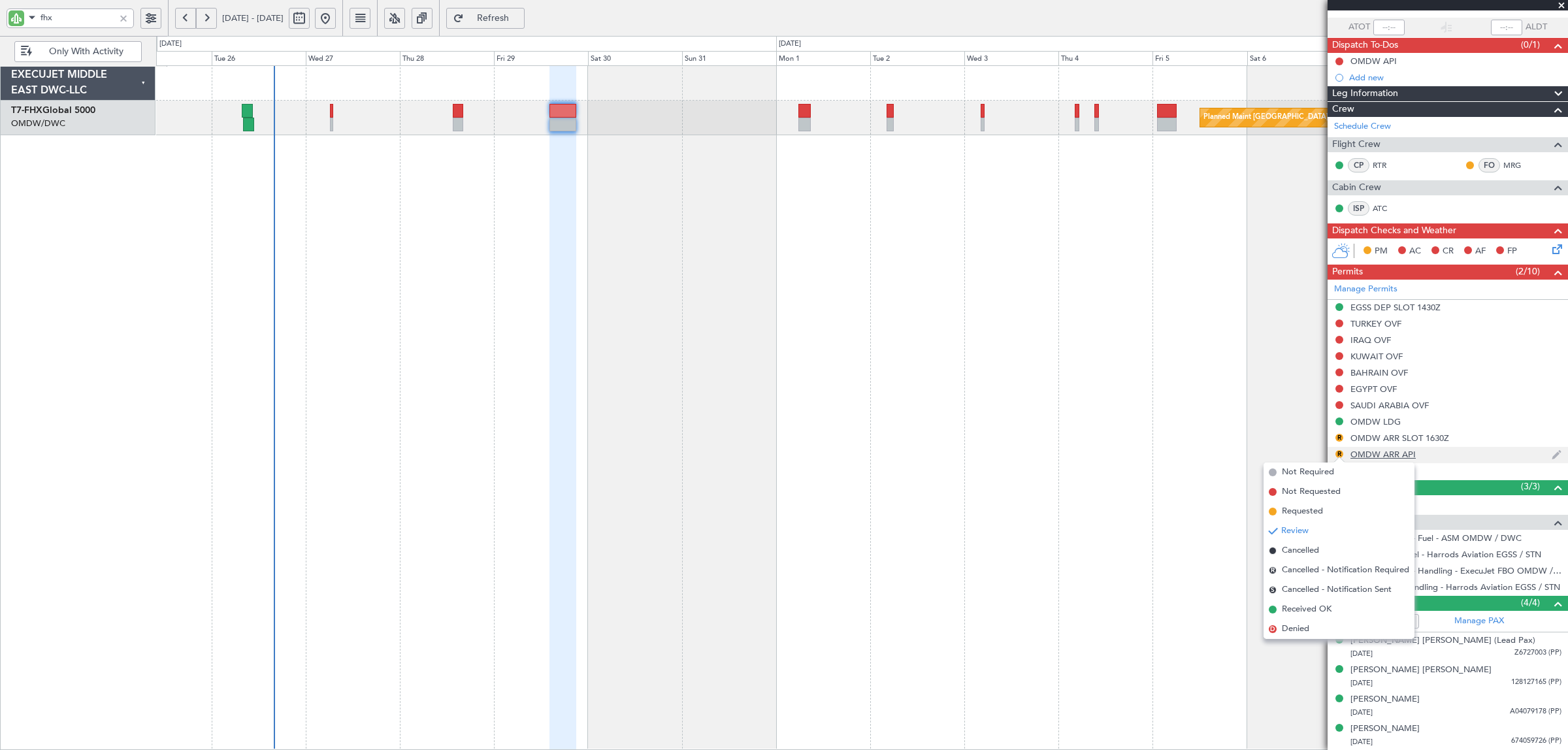
click at [1402, 455] on div "OMDW ARR API" at bounding box center [1382, 454] width 66 height 11
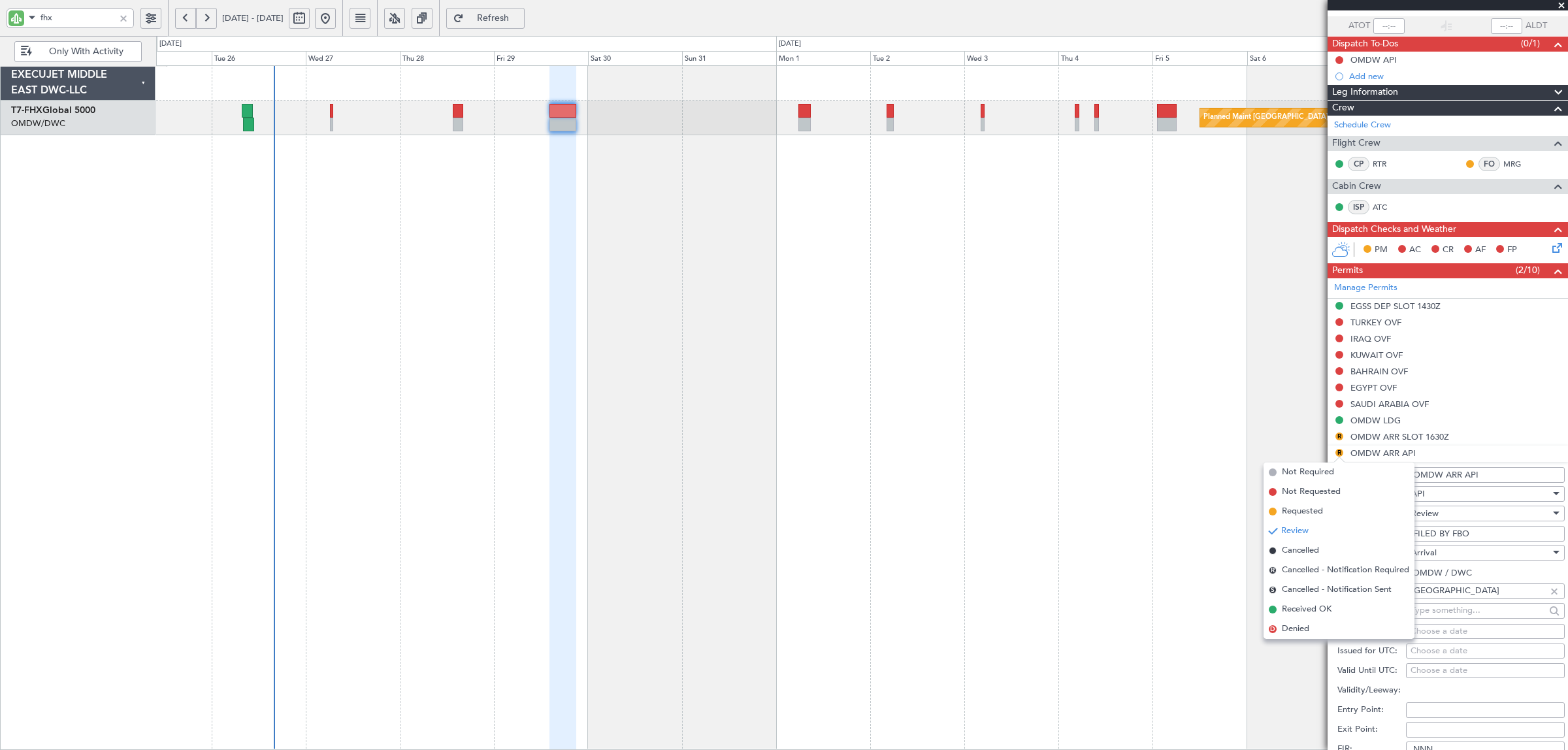
click at [1455, 515] on div "Review" at bounding box center [1480, 513] width 139 height 19
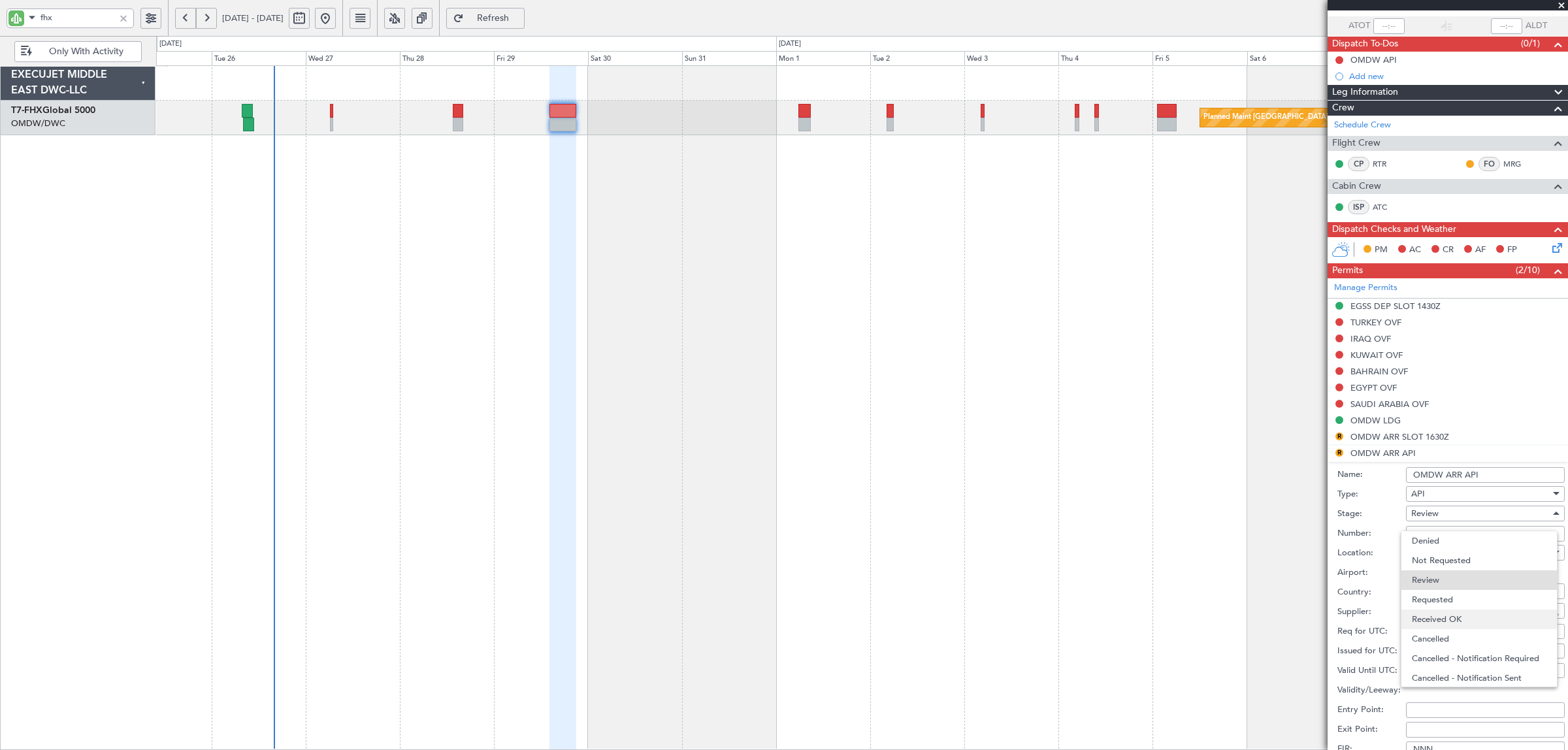
click at [1439, 624] on span "Received OK" at bounding box center [1478, 619] width 135 height 19
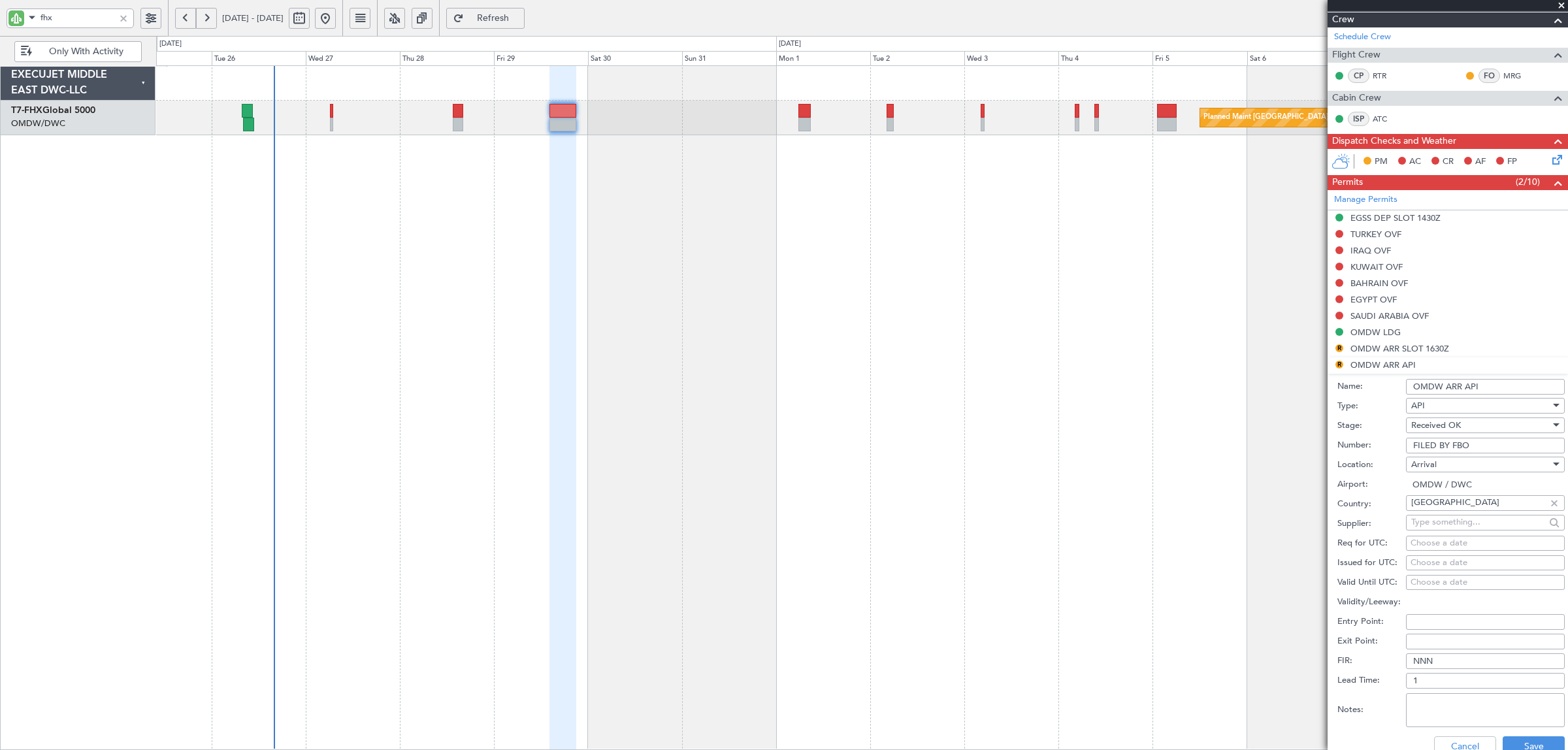
scroll to position [336, 0]
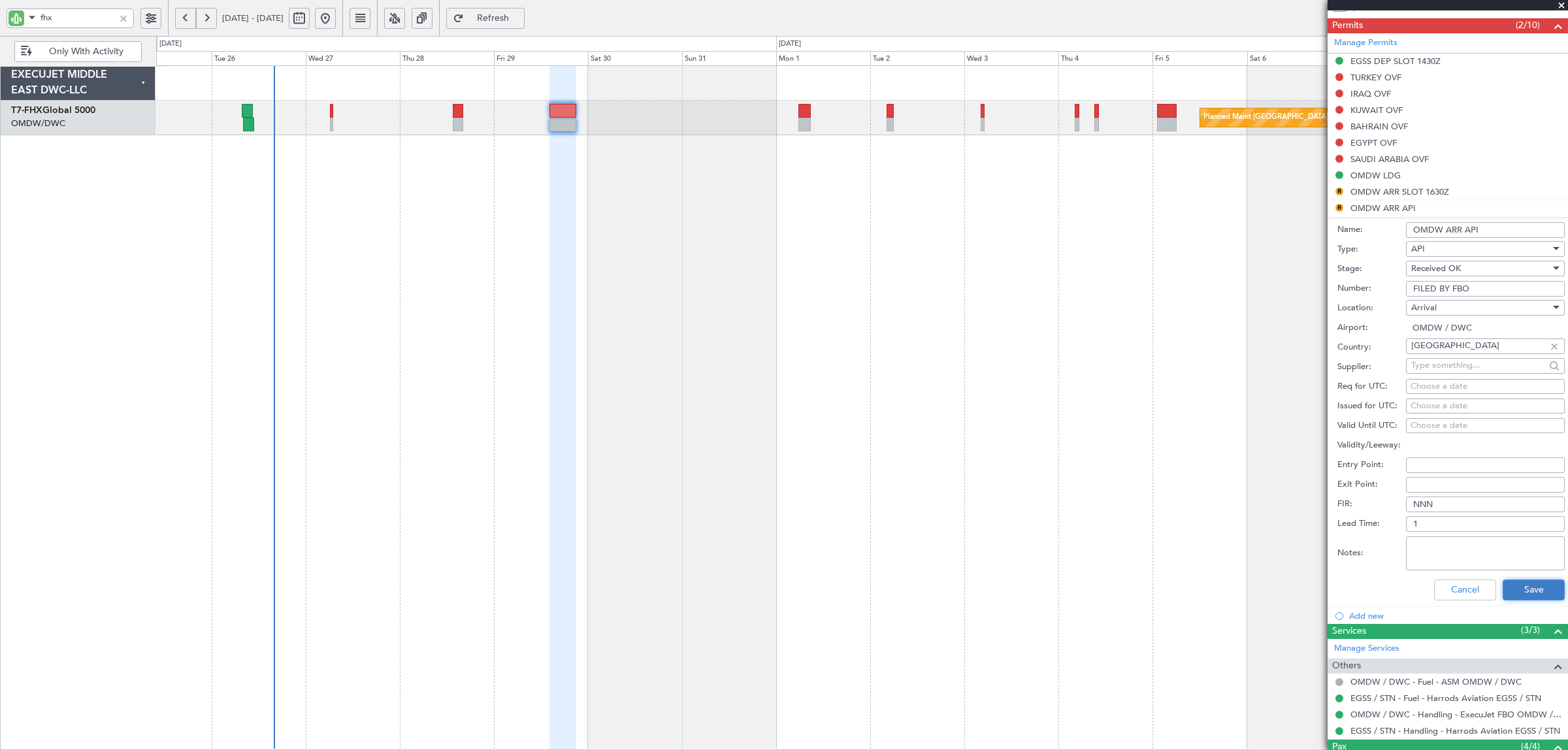
click at [1514, 589] on button "Save" at bounding box center [1533, 590] width 62 height 21
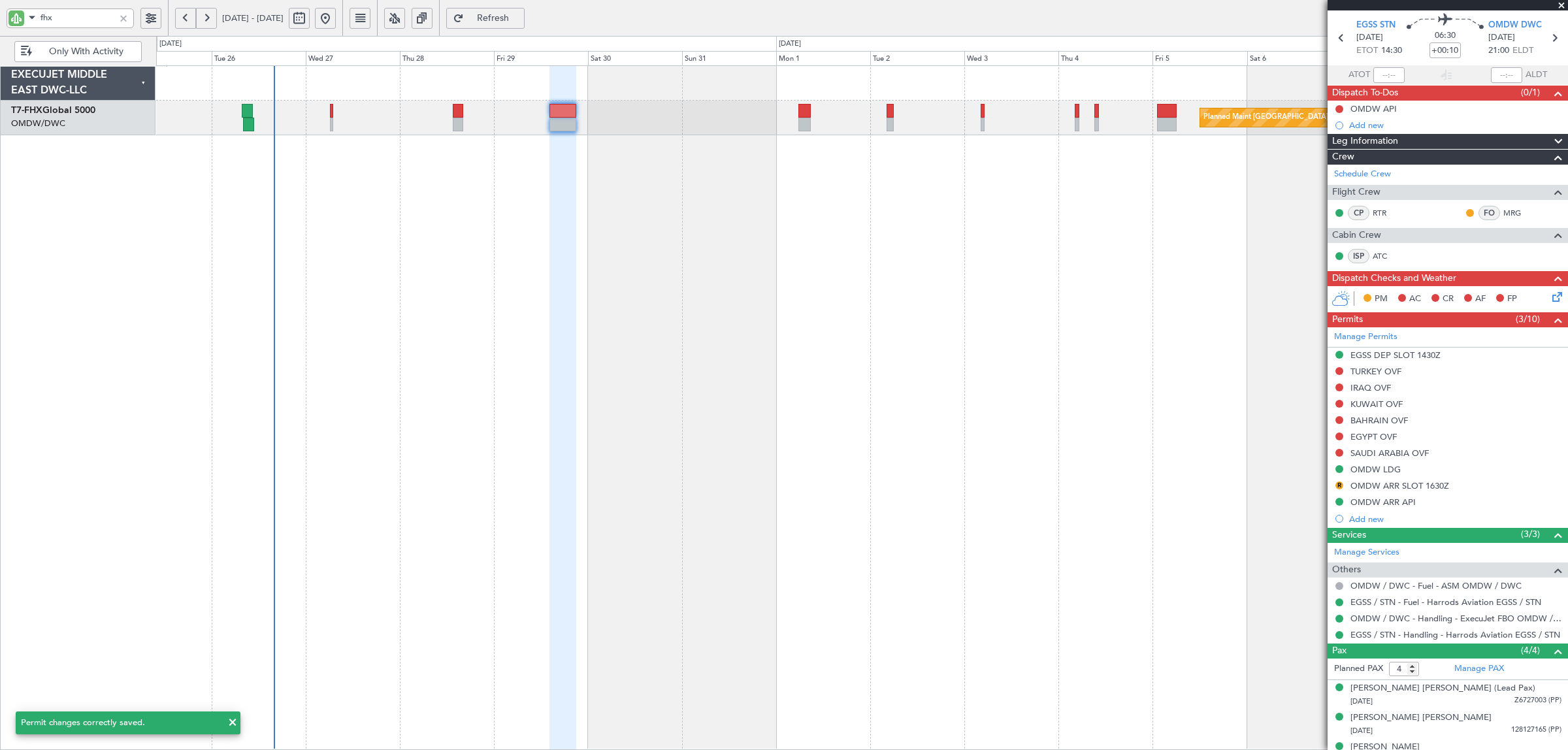
scroll to position [0, 0]
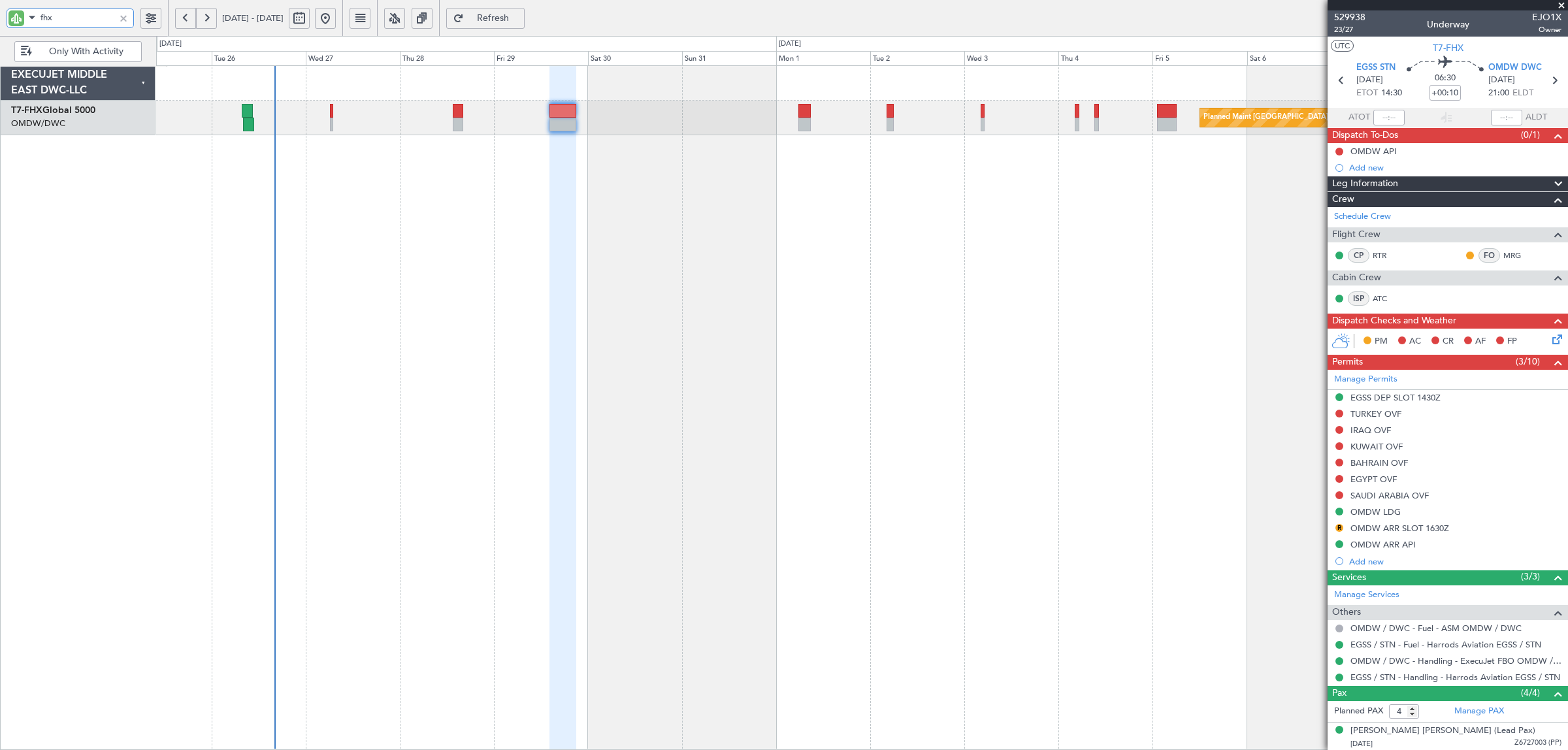
drag, startPoint x: 63, startPoint y: 14, endPoint x: 30, endPoint y: 15, distance: 33.0
click at [30, 15] on div "fhx" at bounding box center [70, 18] width 128 height 19
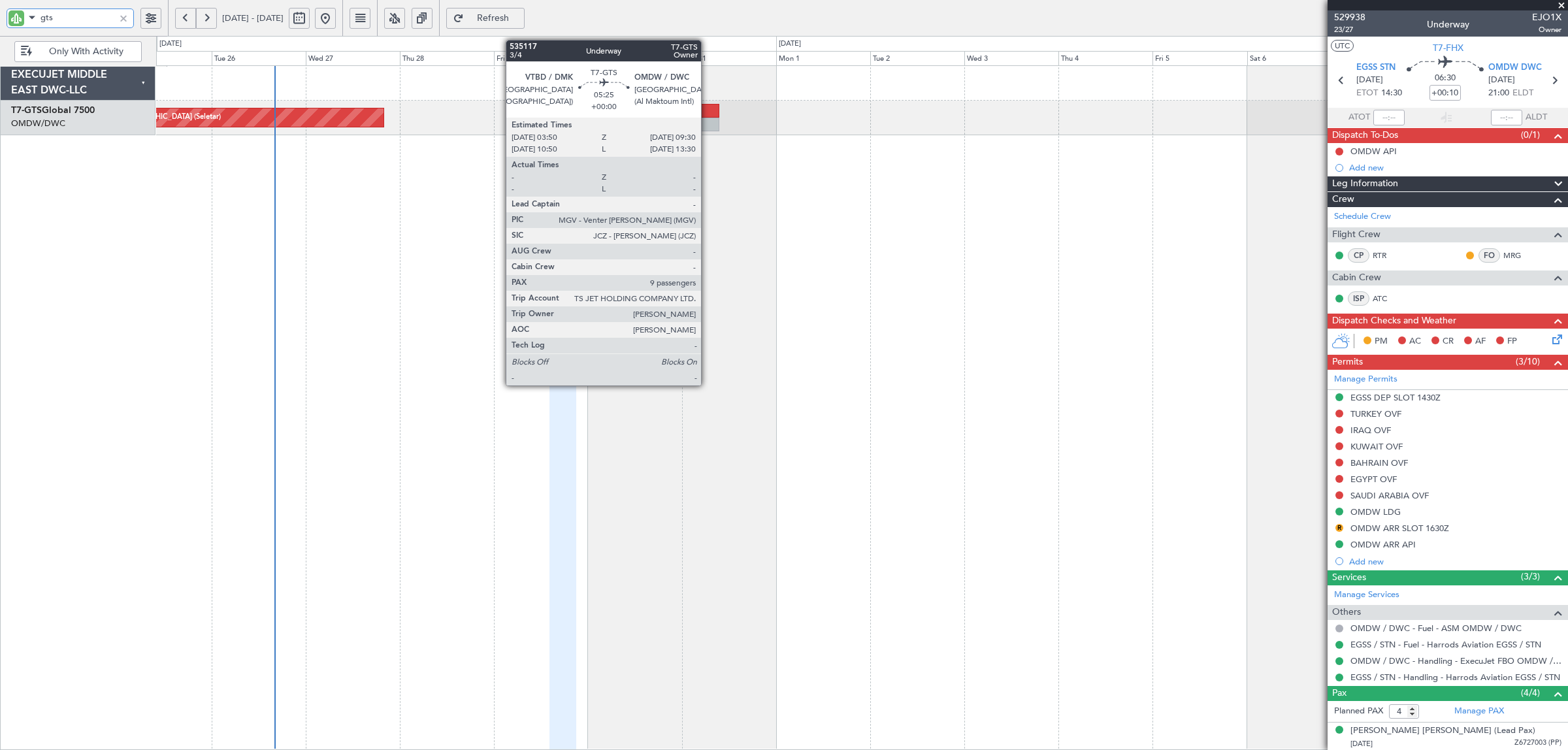
click at [707, 116] on div at bounding box center [707, 110] width 23 height 14
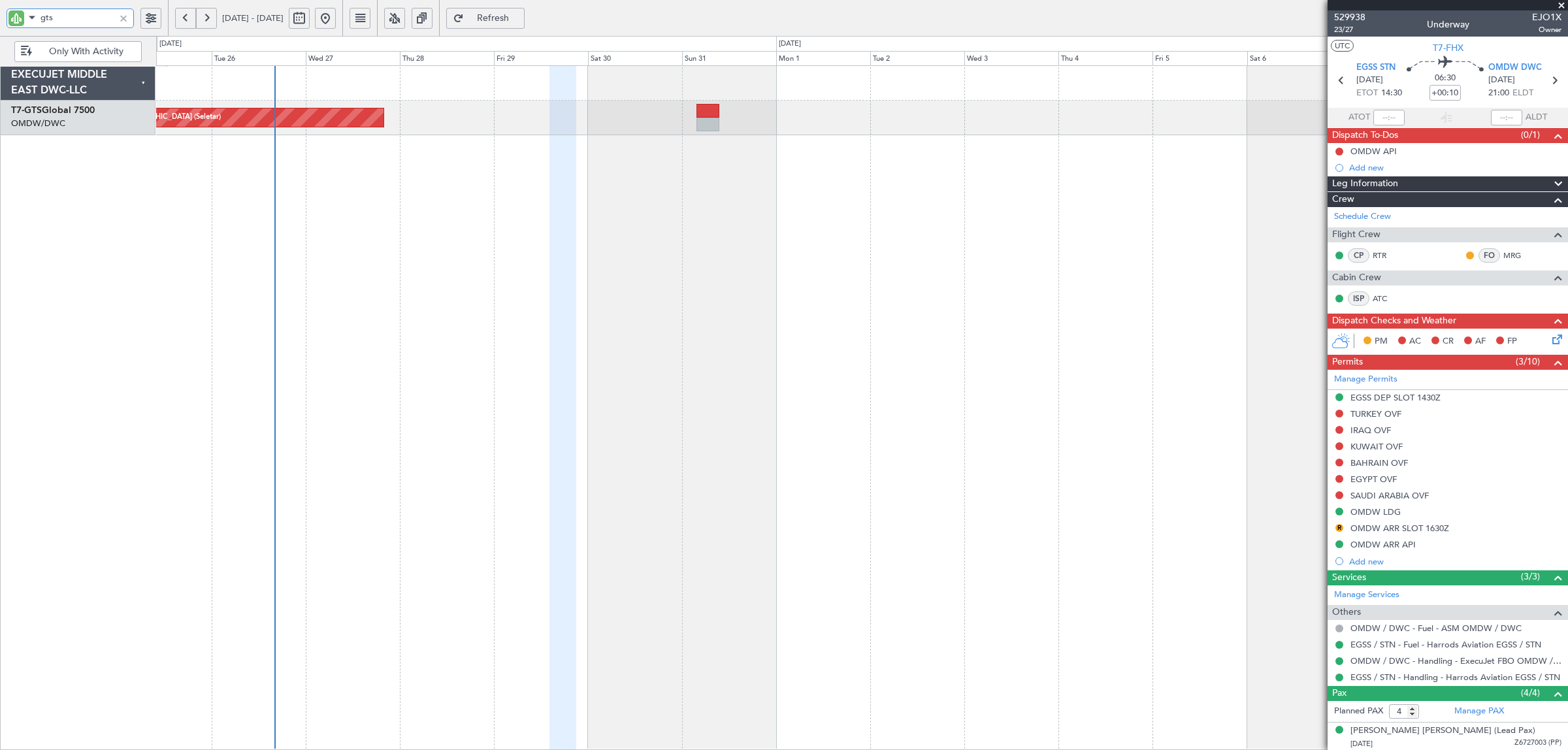
drag, startPoint x: 95, startPoint y: 24, endPoint x: 17, endPoint y: 27, distance: 78.1
click at [17, 27] on div "gts" at bounding box center [70, 18] width 128 height 19
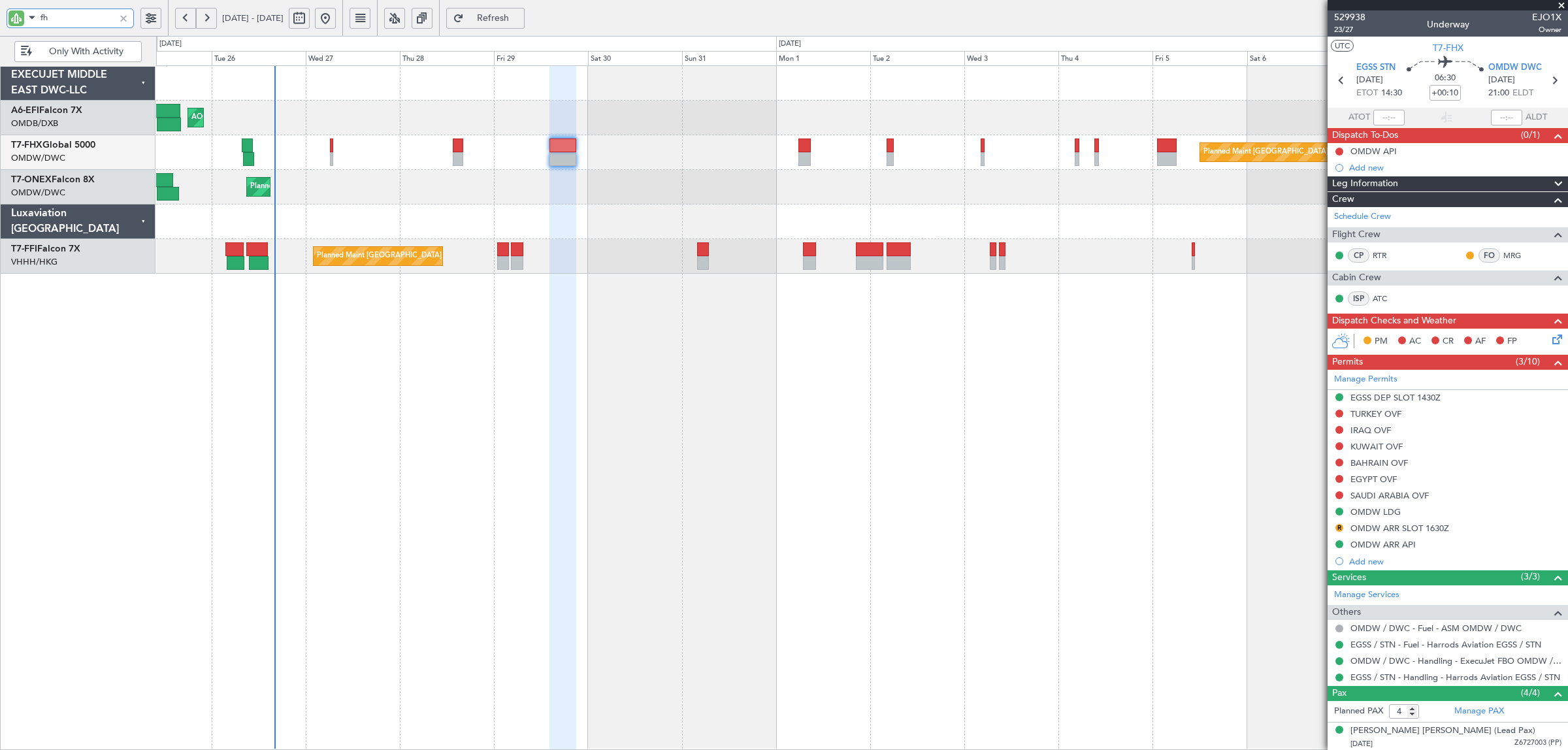
type input "fhx"
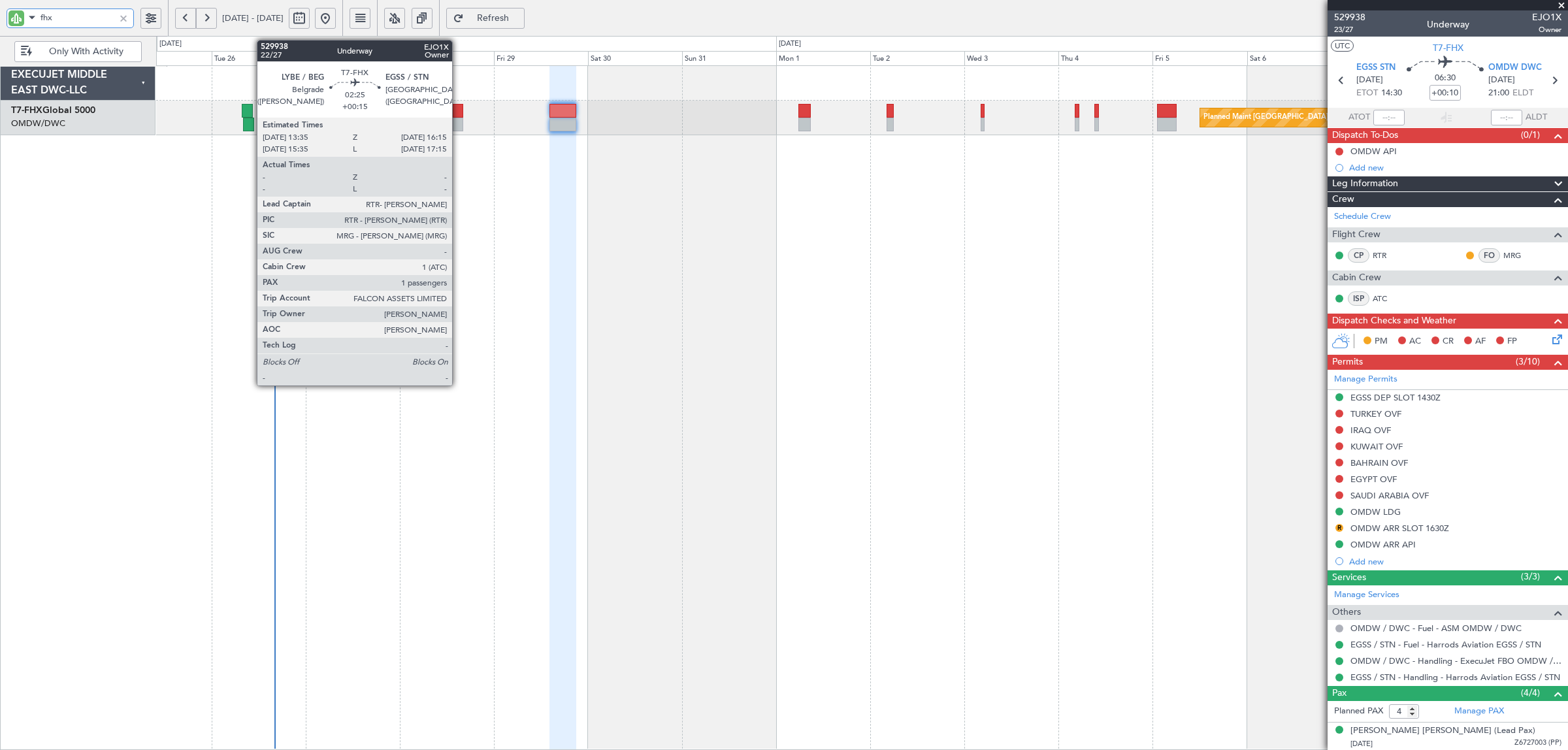
click at [458, 119] on div at bounding box center [458, 124] width 11 height 14
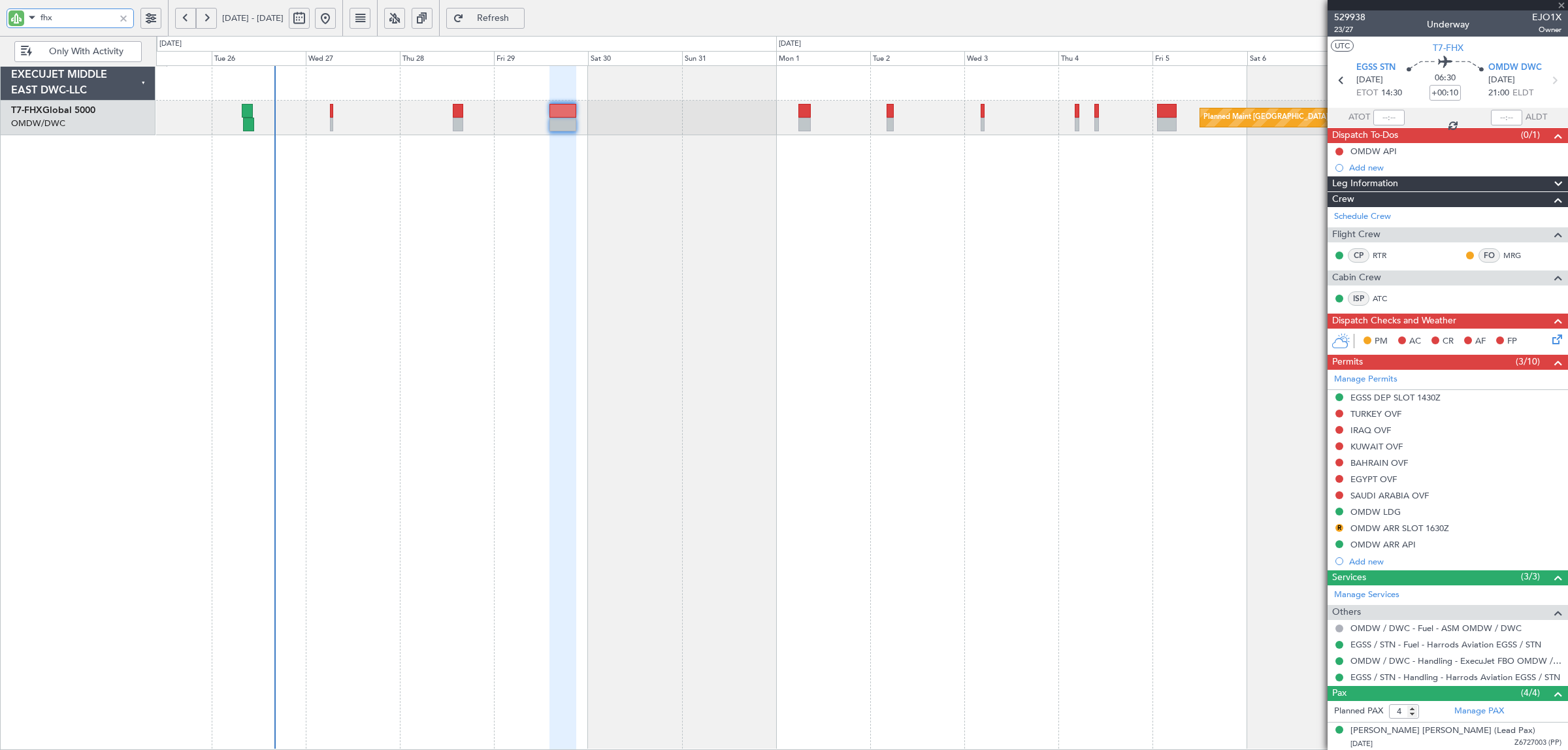
type input "+00:15"
type input "1"
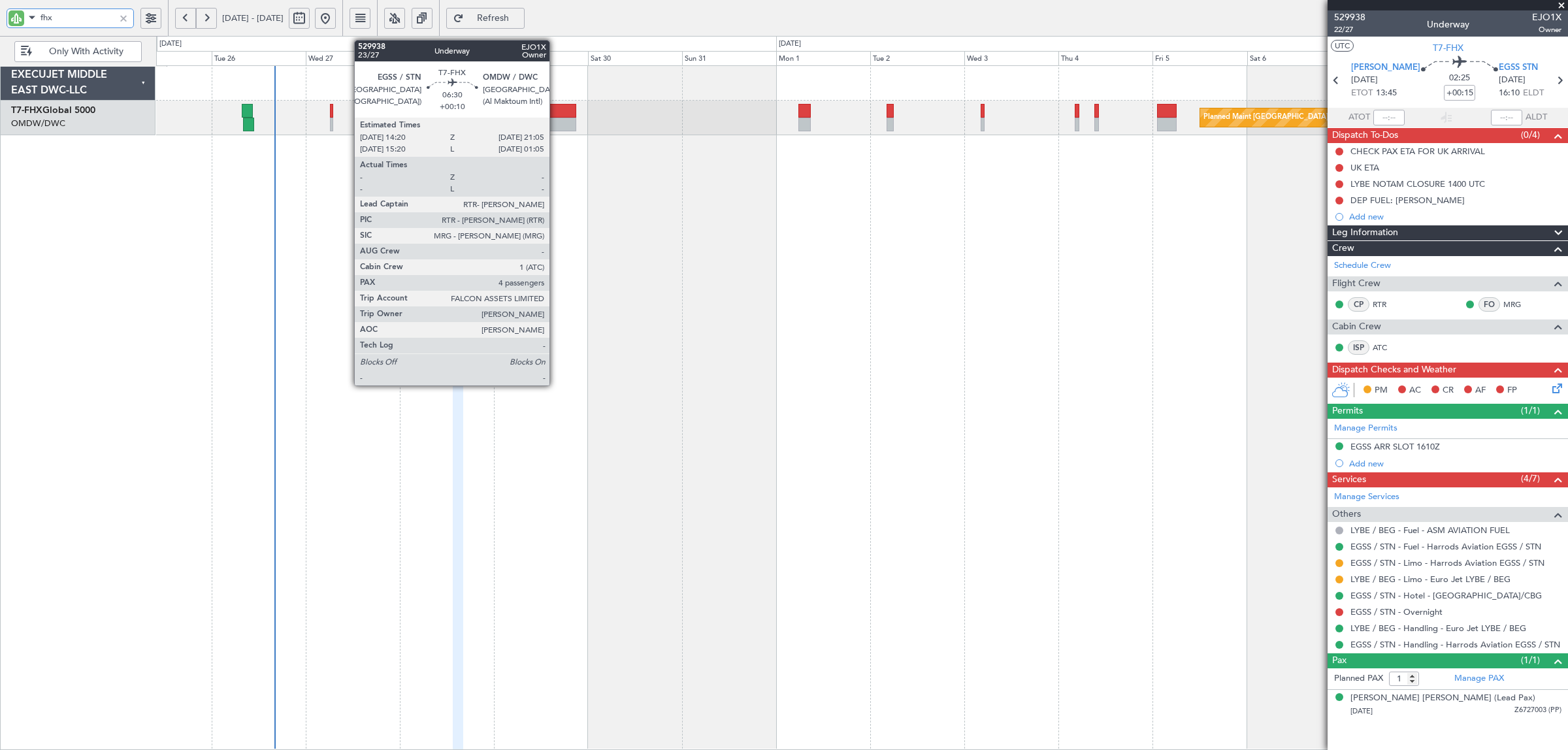
click at [556, 115] on div at bounding box center [562, 110] width 27 height 14
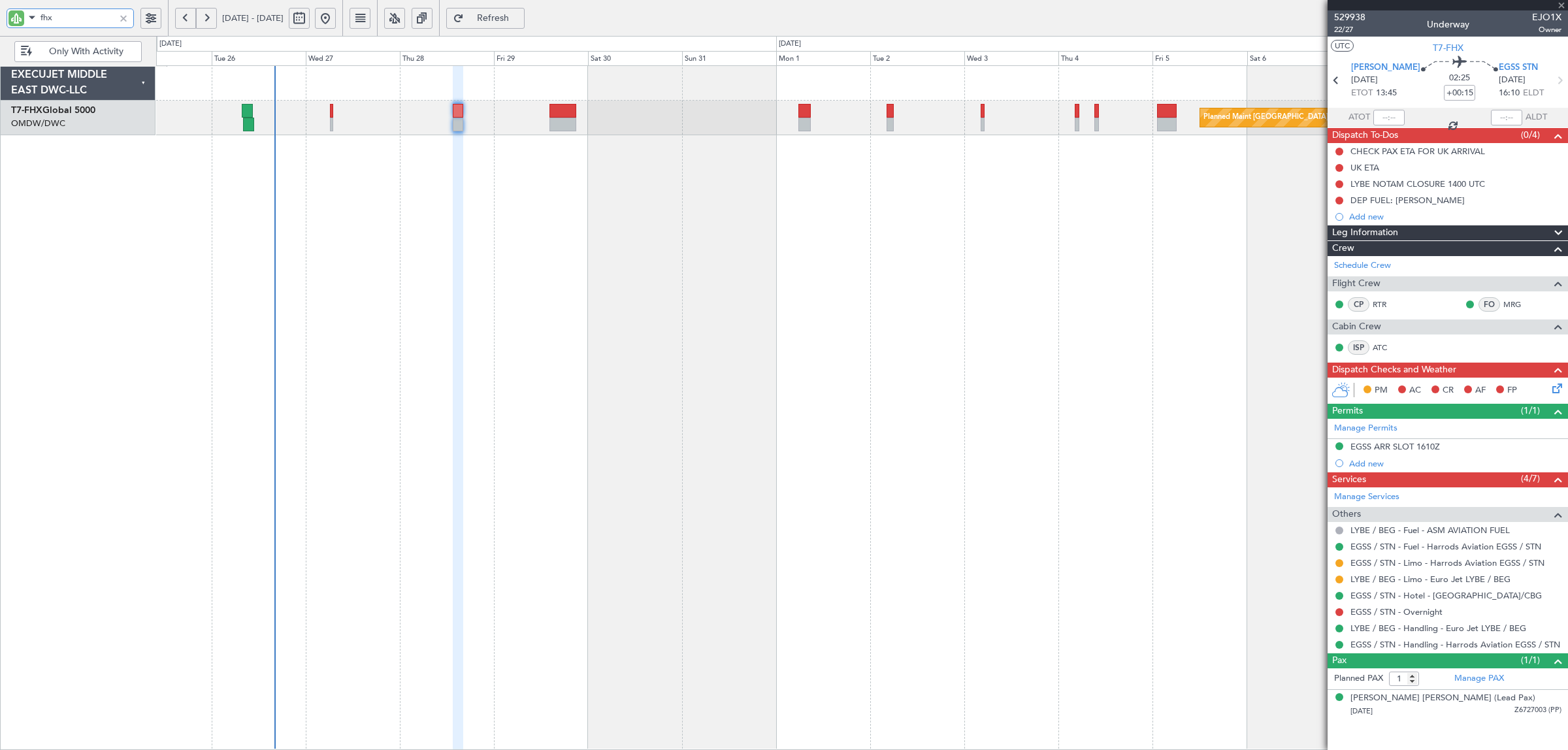
type input "+00:10"
type input "4"
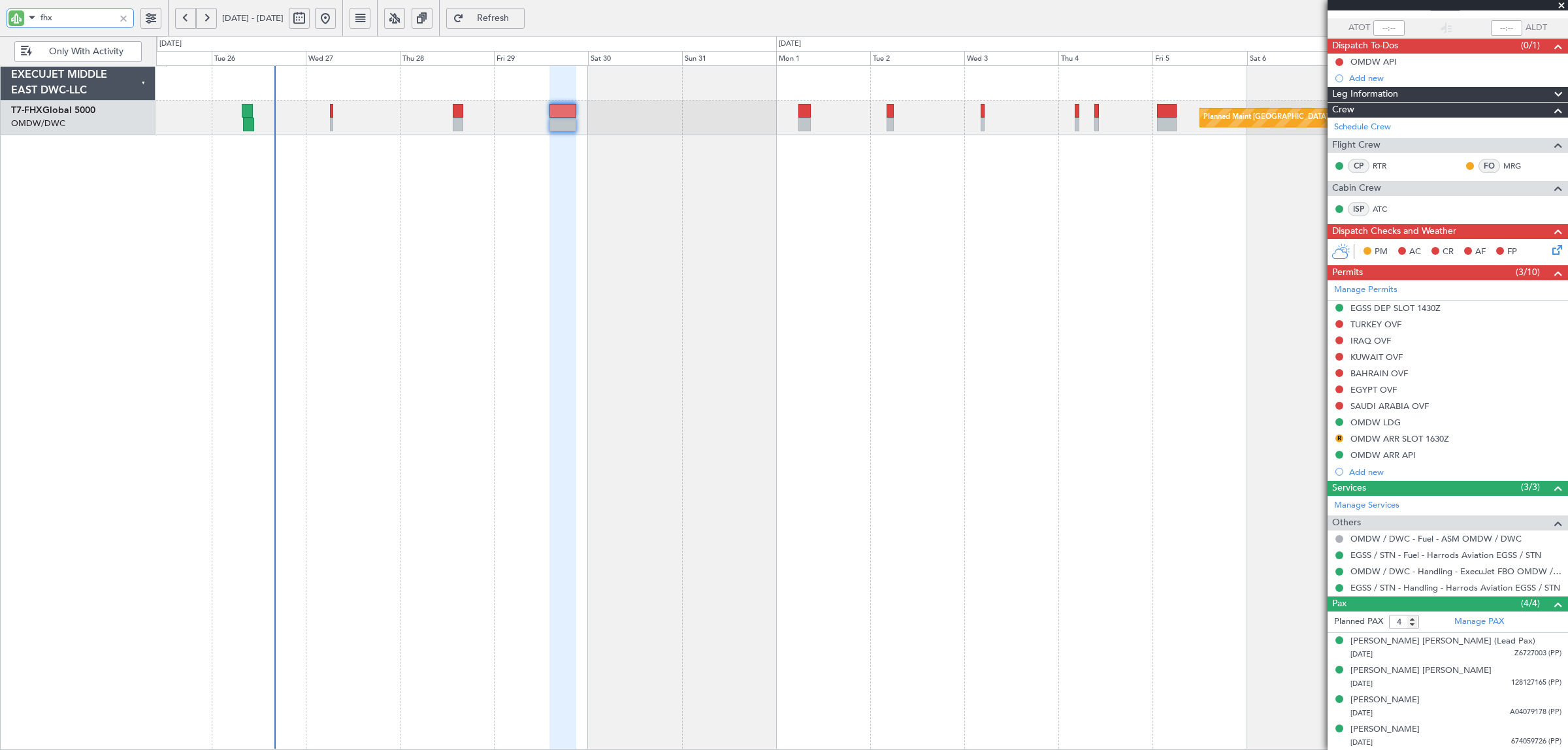
scroll to position [90, 0]
type input "fhx"
click at [1395, 435] on div "OMDW ARR SLOT 1630Z" at bounding box center [1399, 438] width 99 height 11
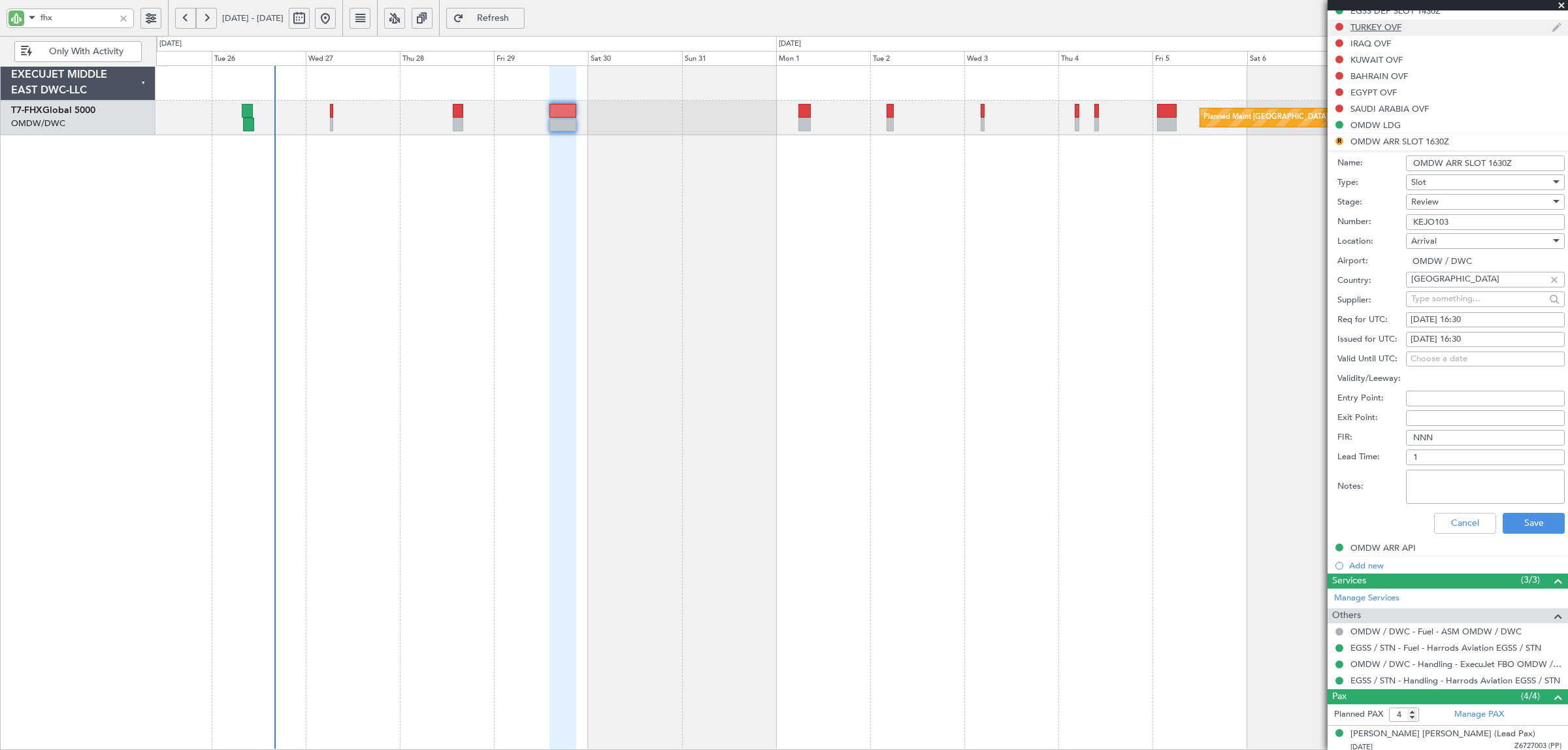
scroll to position [417, 0]
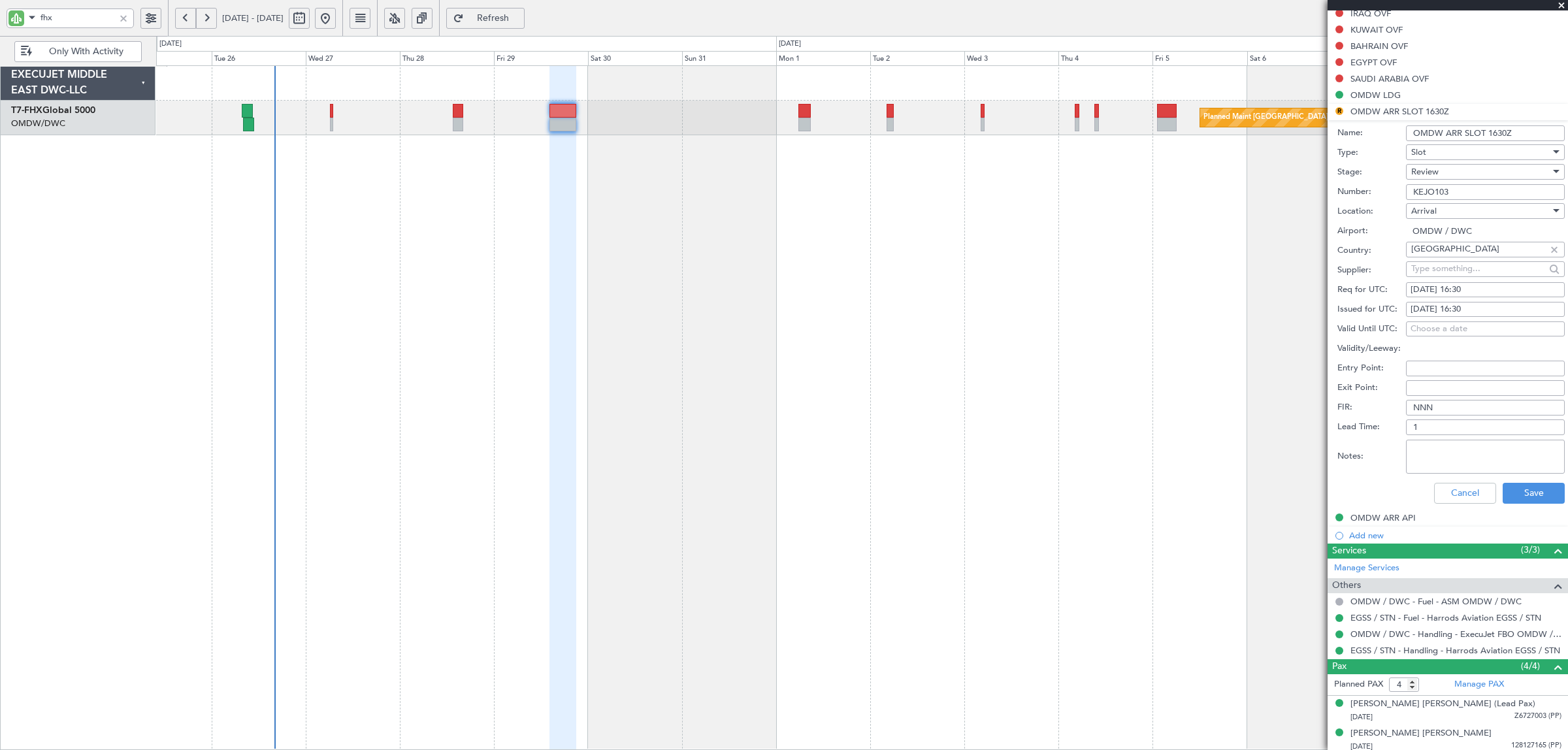
click at [1437, 170] on span "Review" at bounding box center [1424, 171] width 28 height 12
click at [1456, 281] on span "Received OK" at bounding box center [1478, 277] width 135 height 19
click at [1473, 288] on div "30/08/2025 16:30" at bounding box center [1484, 290] width 150 height 13
select select "8"
select select "2025"
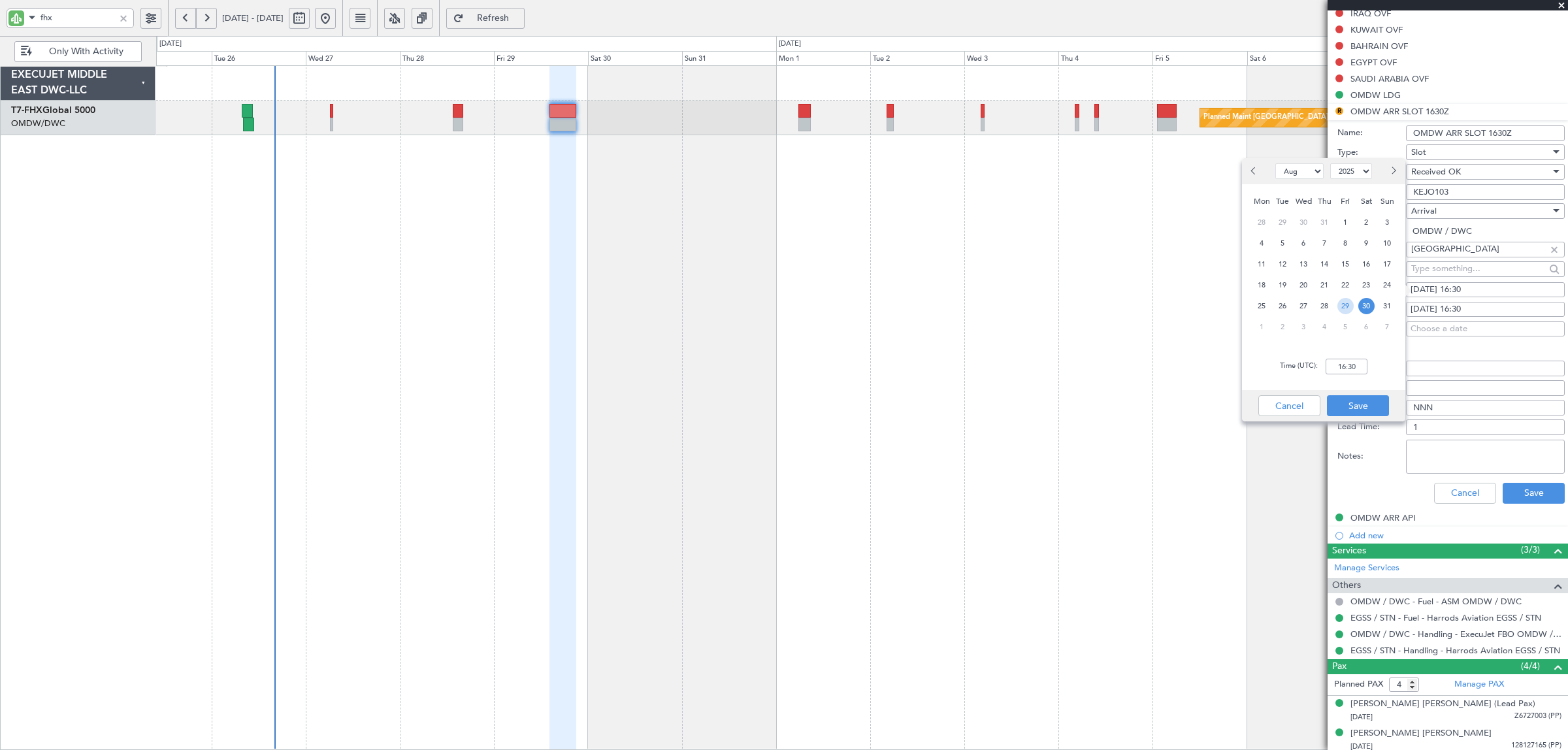
drag, startPoint x: 1346, startPoint y: 308, endPoint x: 1346, endPoint y: 315, distance: 7.0
click at [1346, 307] on span "29" at bounding box center [1345, 306] width 17 height 17
click at [1342, 363] on input "00:00" at bounding box center [1346, 366] width 42 height 16
type input "21:00"
click at [1365, 406] on button "Save" at bounding box center [1358, 406] width 62 height 21
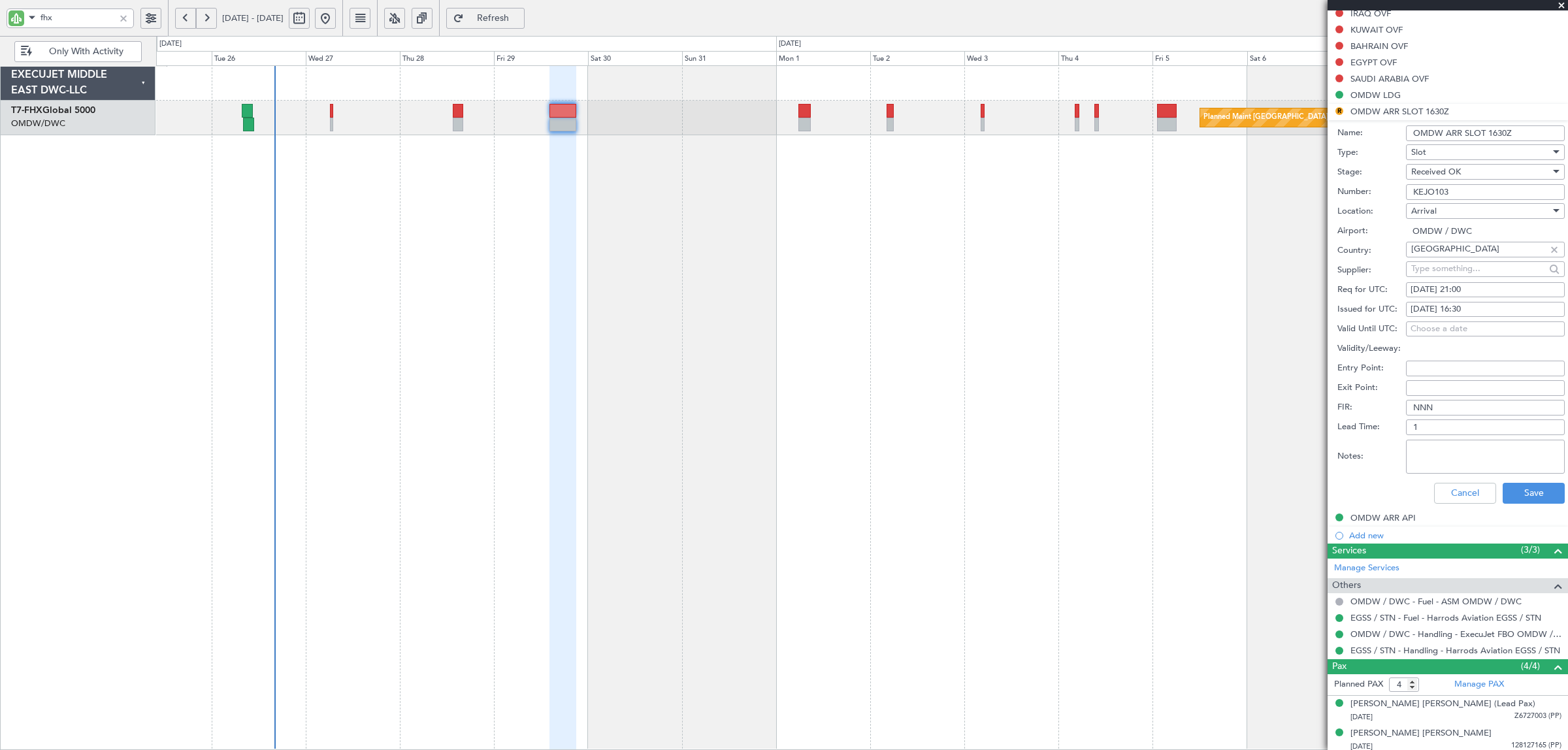
click at [1461, 304] on div "30/08/2025 16:30" at bounding box center [1484, 309] width 150 height 13
select select "8"
select select "2025"
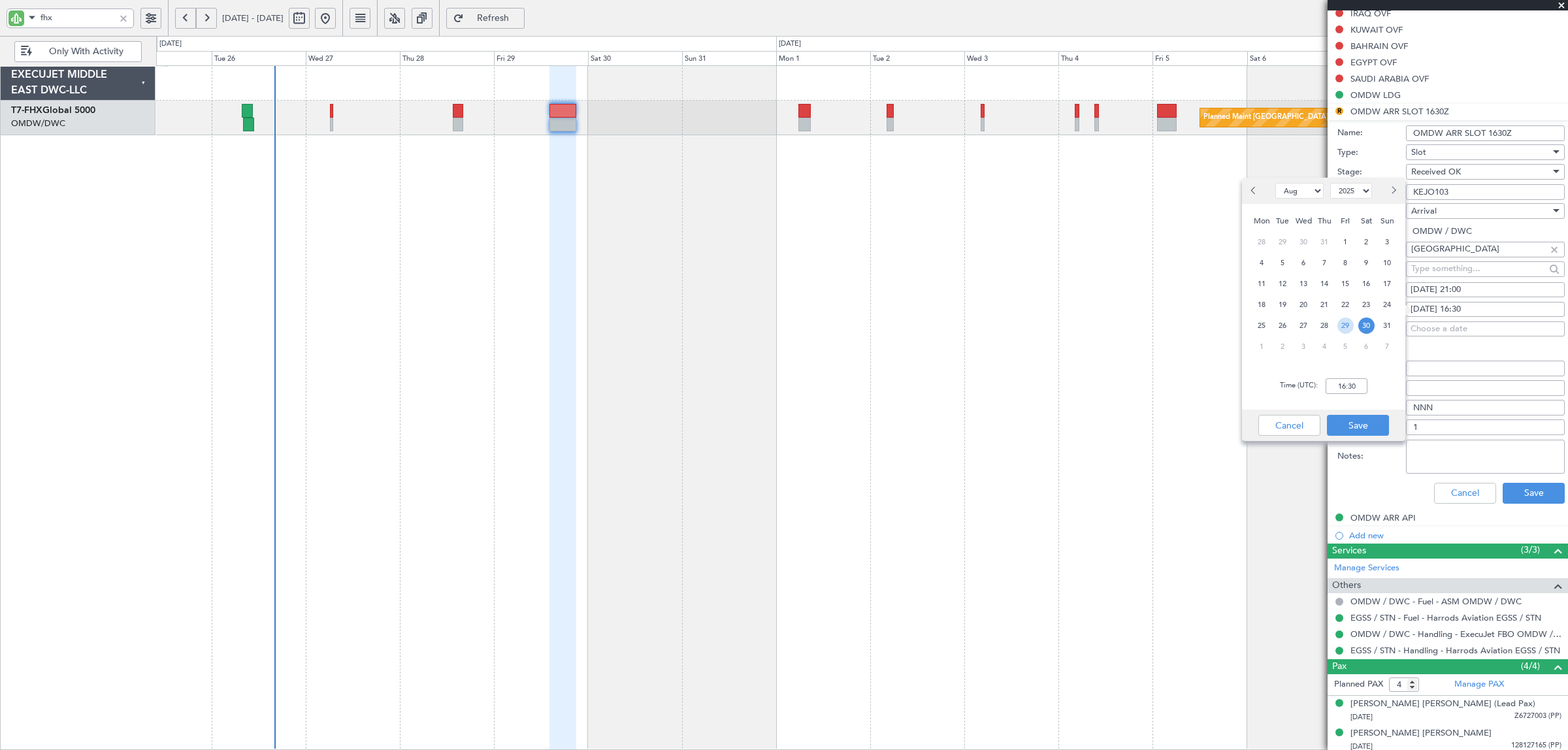
click at [1346, 324] on span "29" at bounding box center [1345, 326] width 17 height 17
click at [1337, 383] on input "00:00" at bounding box center [1346, 386] width 42 height 16
type input "21:00"
click at [1350, 422] on button "Save" at bounding box center [1358, 425] width 62 height 21
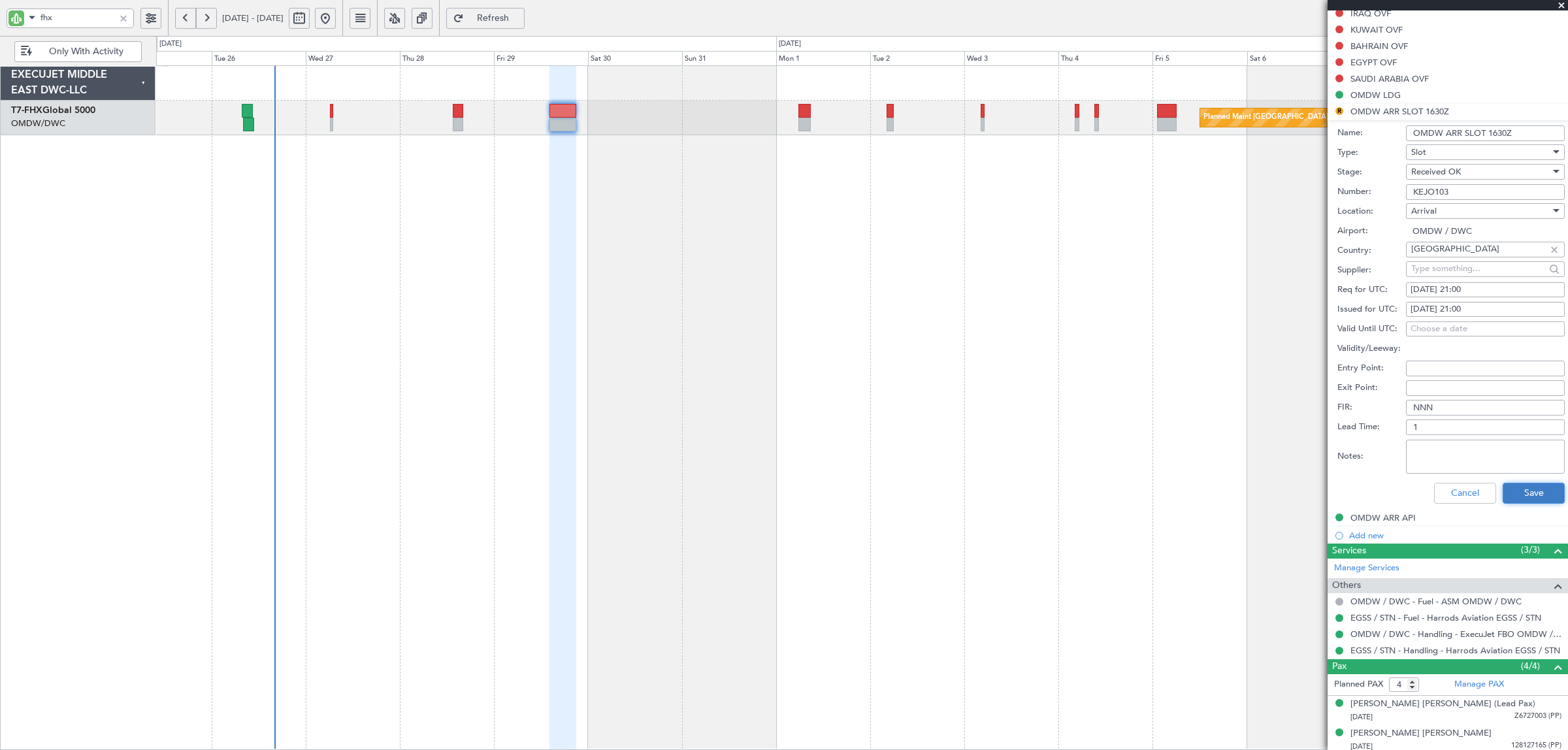
click at [1517, 487] on button "Save" at bounding box center [1533, 493] width 62 height 21
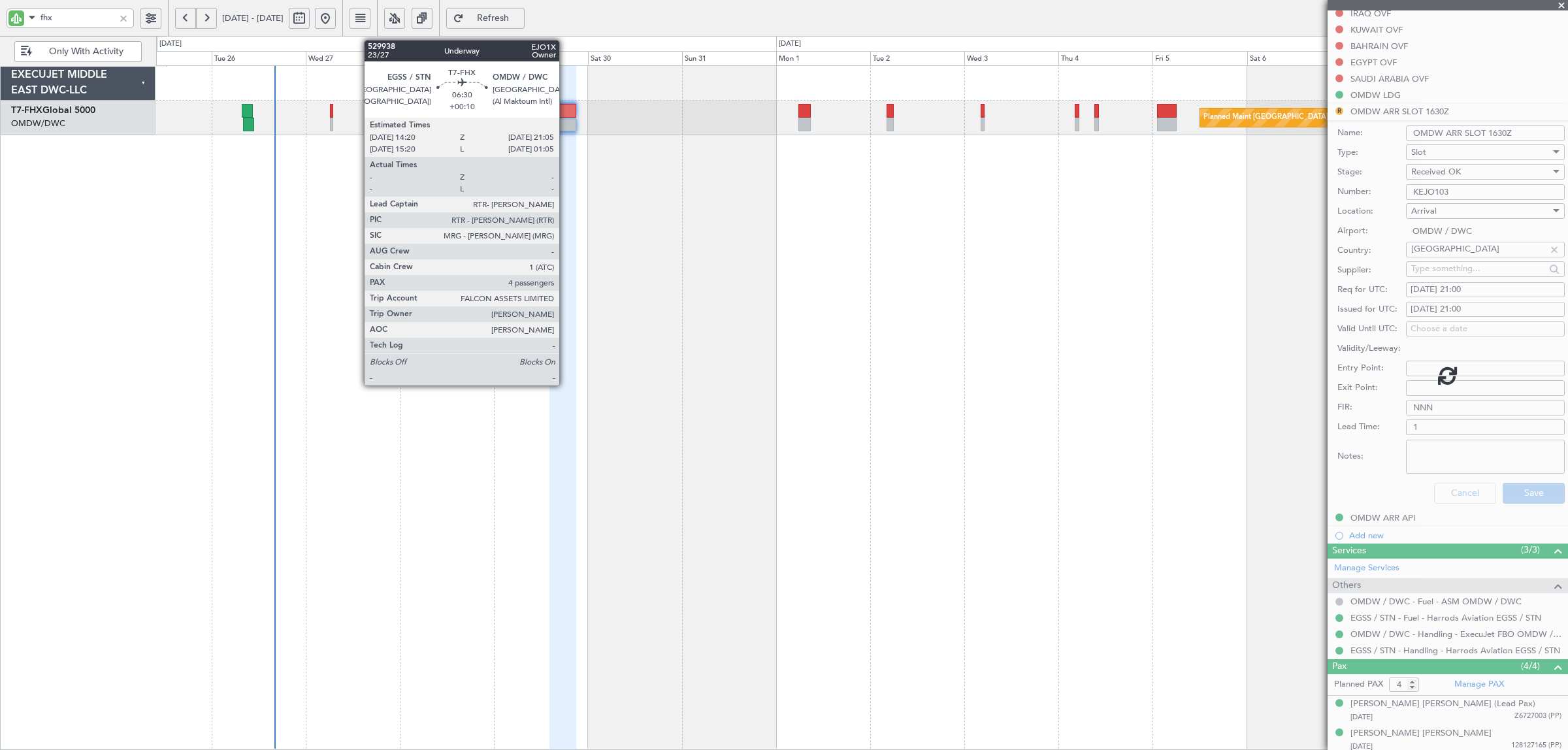
scroll to position [92, 0]
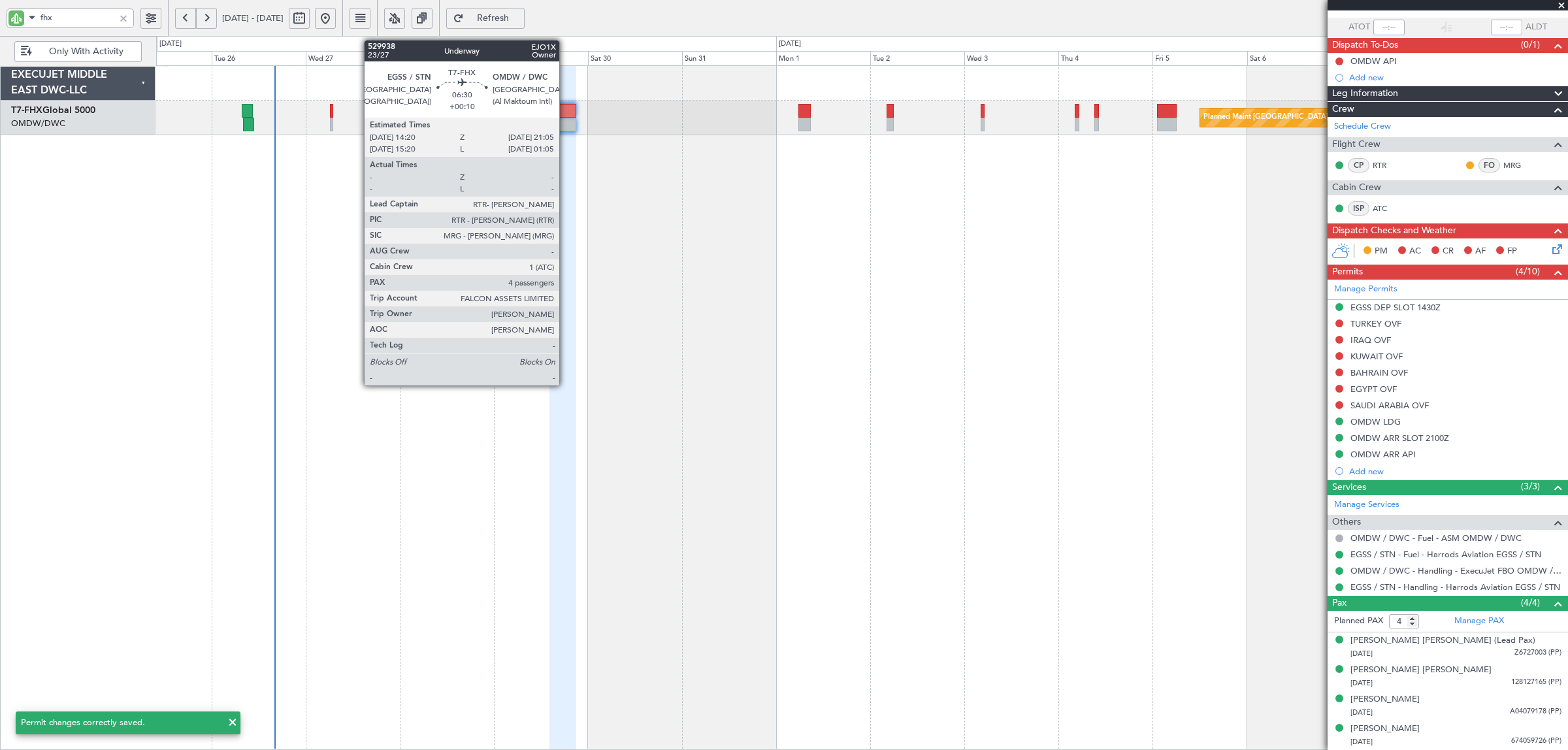
click at [566, 119] on div at bounding box center [562, 124] width 27 height 14
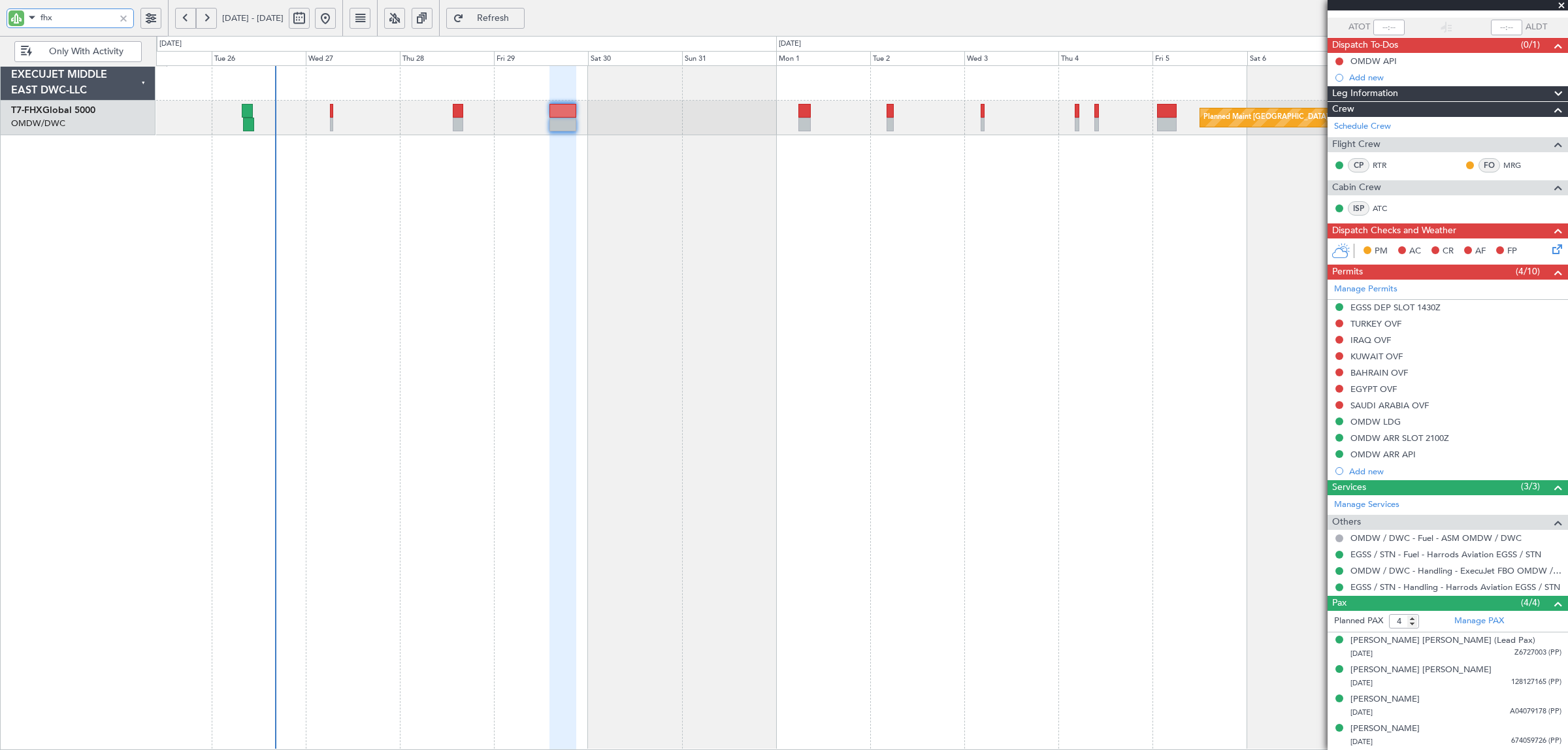
drag, startPoint x: 57, startPoint y: 19, endPoint x: -31, endPoint y: 14, distance: 88.1
click at [0, 14] on html "fhx 25 Aug 2025 - 09 Sep 2025 Refresh Quick Links Only With Activity Planned Ma…" at bounding box center [784, 375] width 1568 height 750
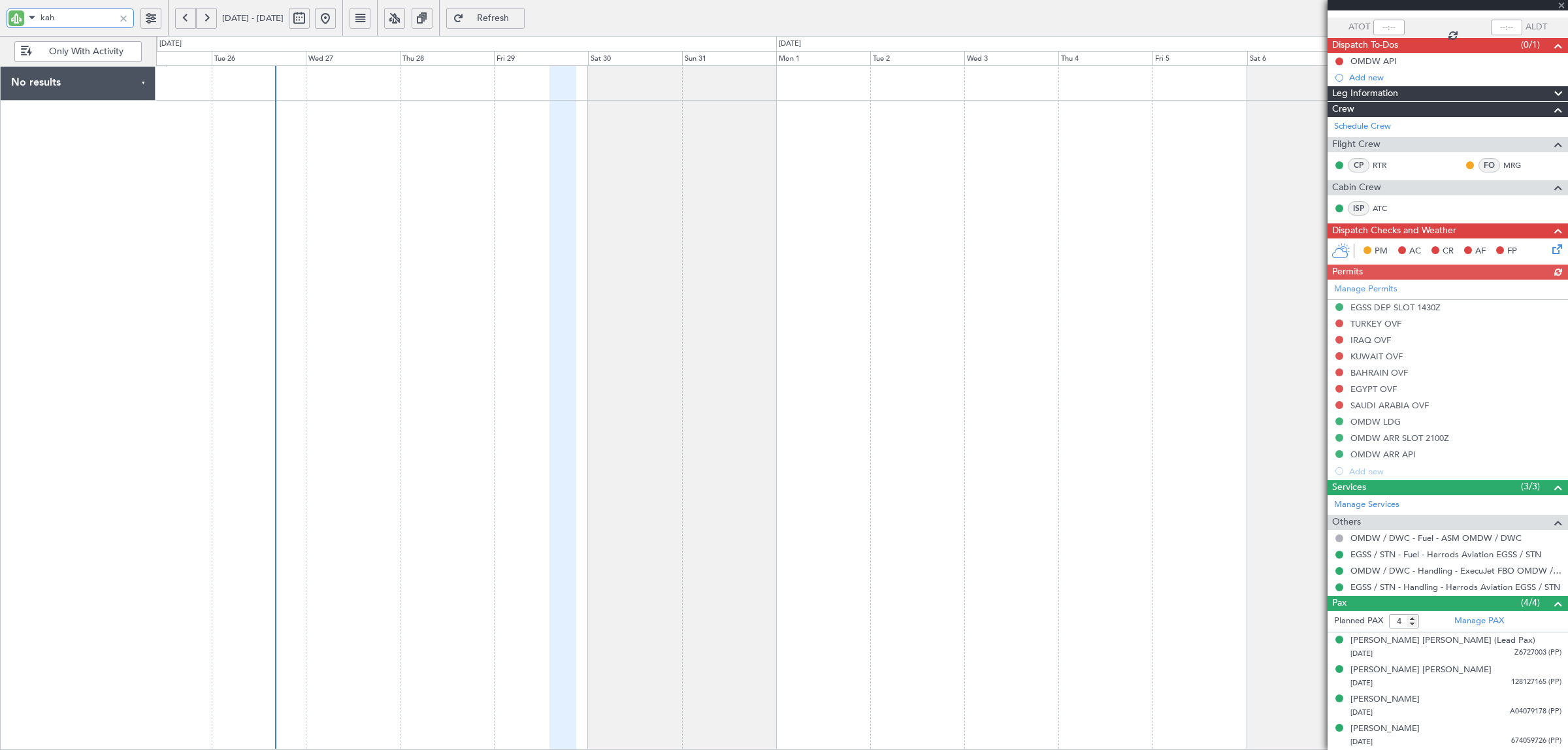
type input "kah"
click at [520, 21] on span "Refresh" at bounding box center [493, 18] width 54 height 9
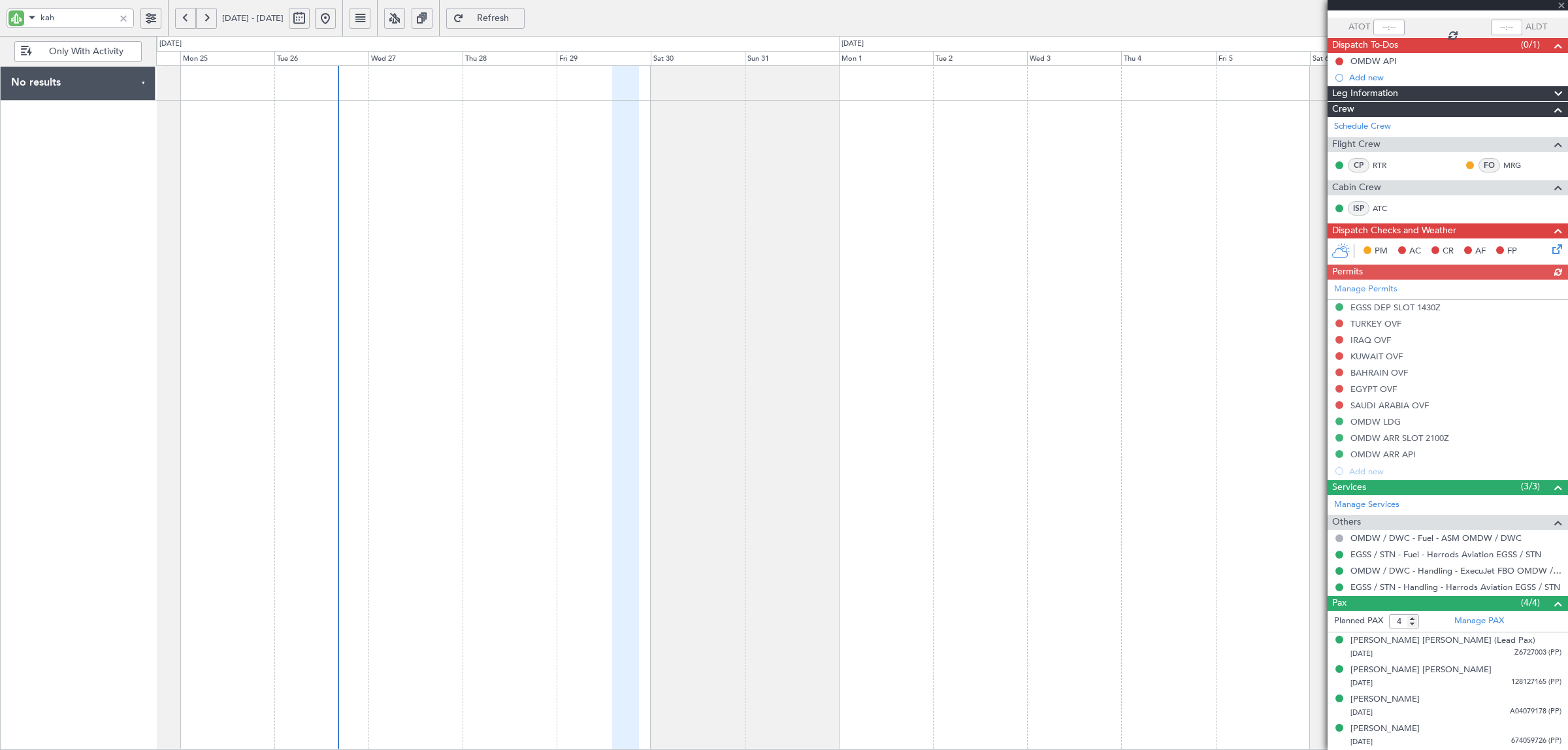
click at [520, 216] on div at bounding box center [861, 408] width 1411 height 684
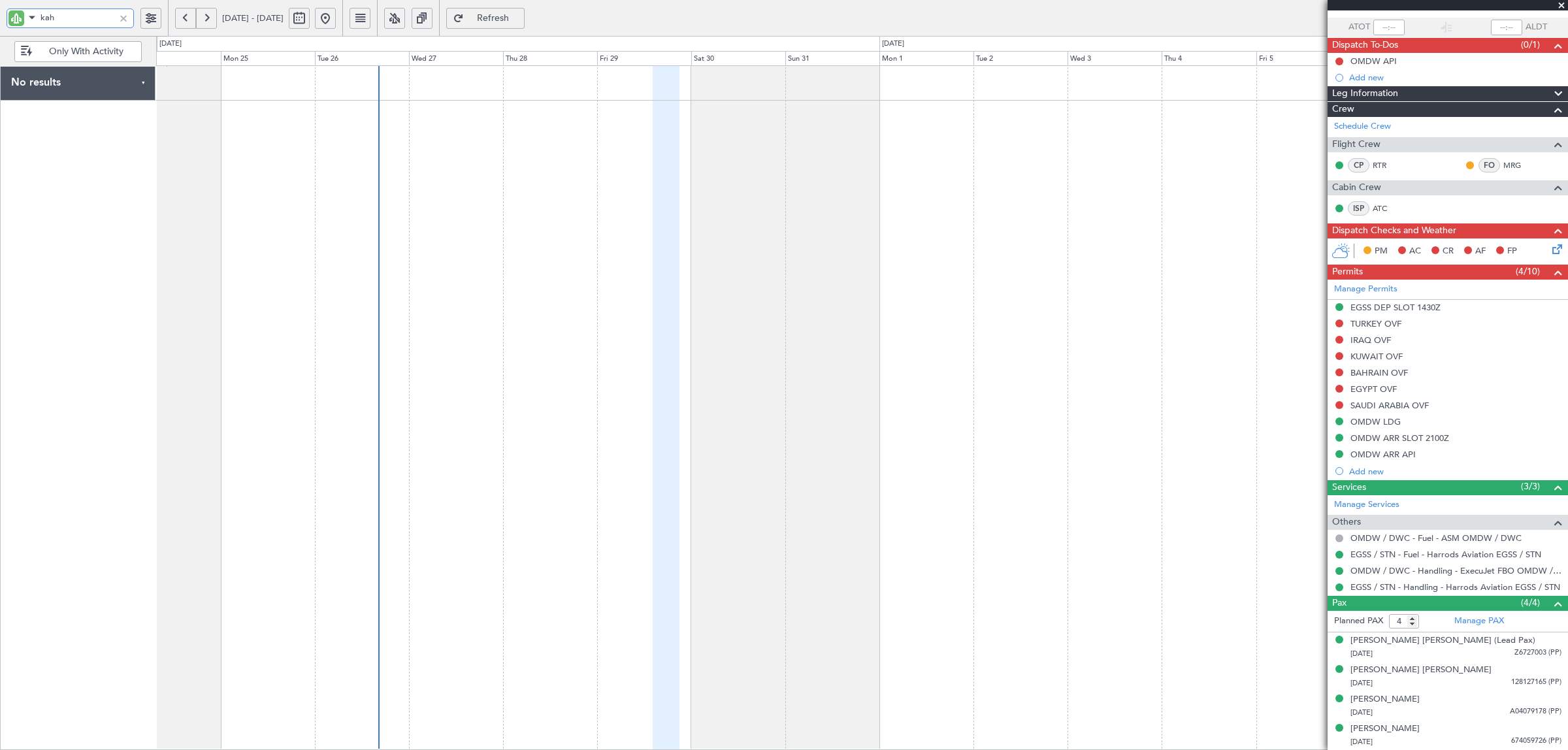
click at [72, 12] on input "kah" at bounding box center [77, 17] width 74 height 19
click at [117, 14] on div at bounding box center [123, 18] width 14 height 14
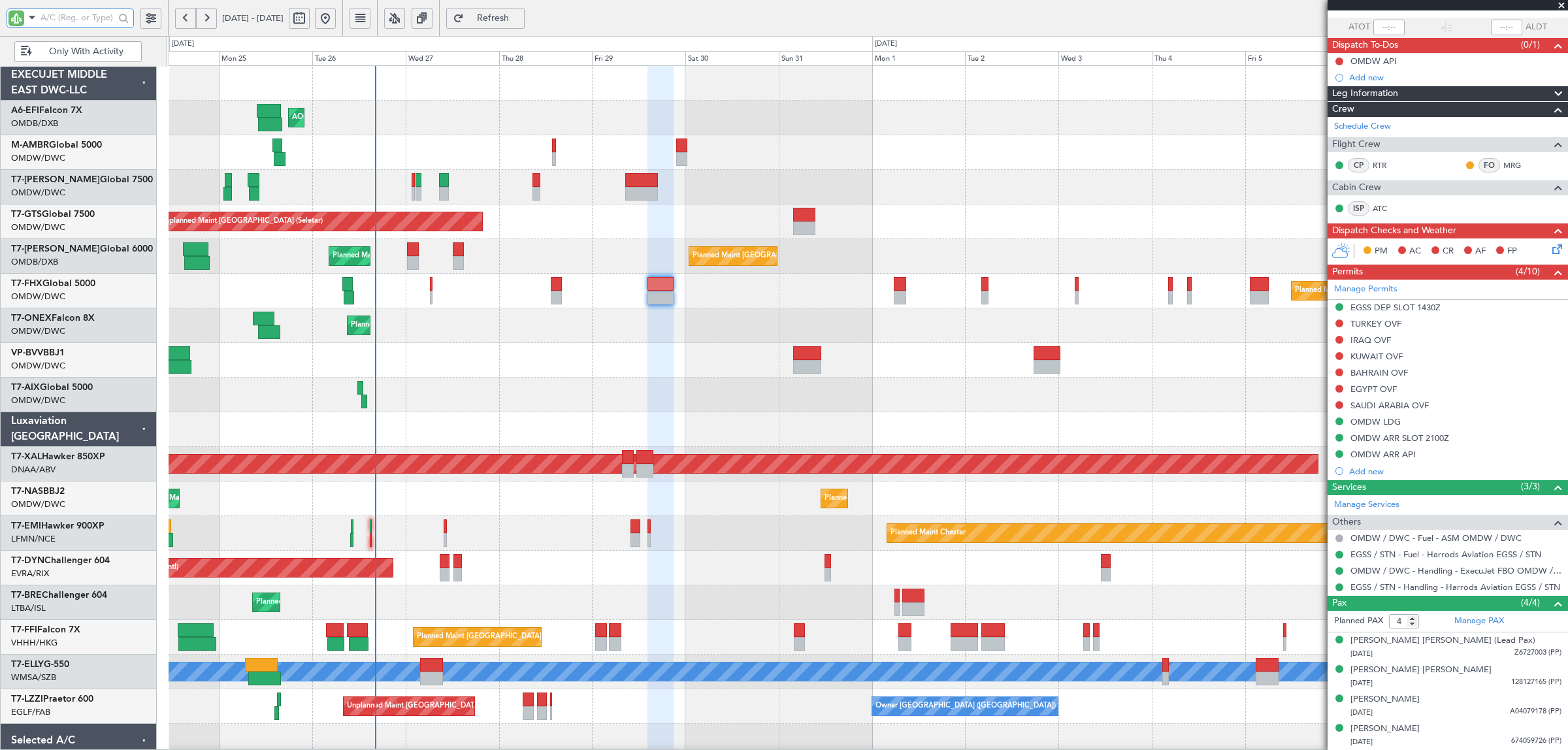
click at [478, 181] on div "AOG Maint Dubai (Dubai Intl) Planned Maint Dubai (Al Maktoum Intl) Planned Main…" at bounding box center [868, 447] width 1398 height 762
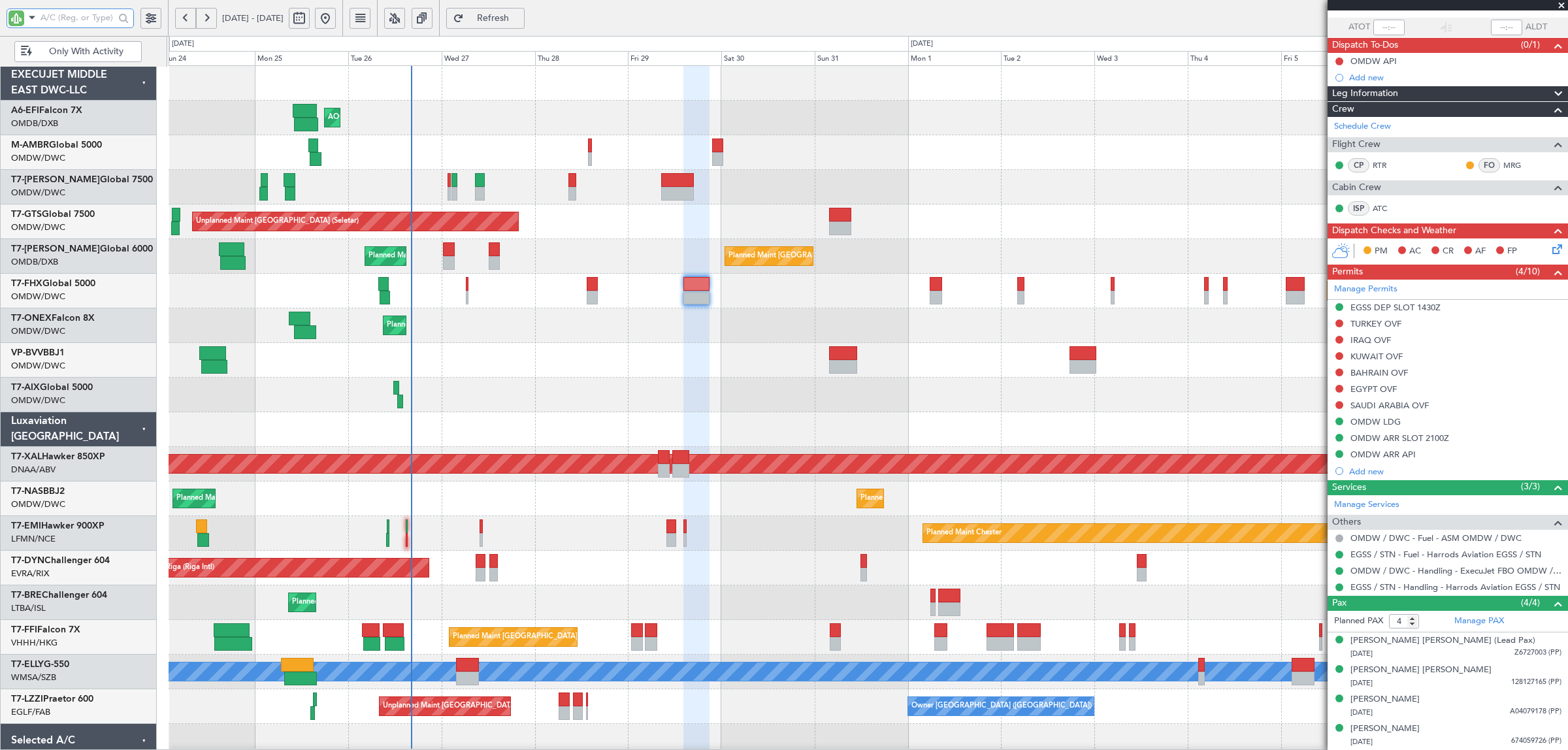
click at [386, 230] on div "AOG Maint Dubai (Dubai Intl) Planned Maint Dubai (Al Maktoum Intl) Planned Main…" at bounding box center [868, 429] width 1398 height 727
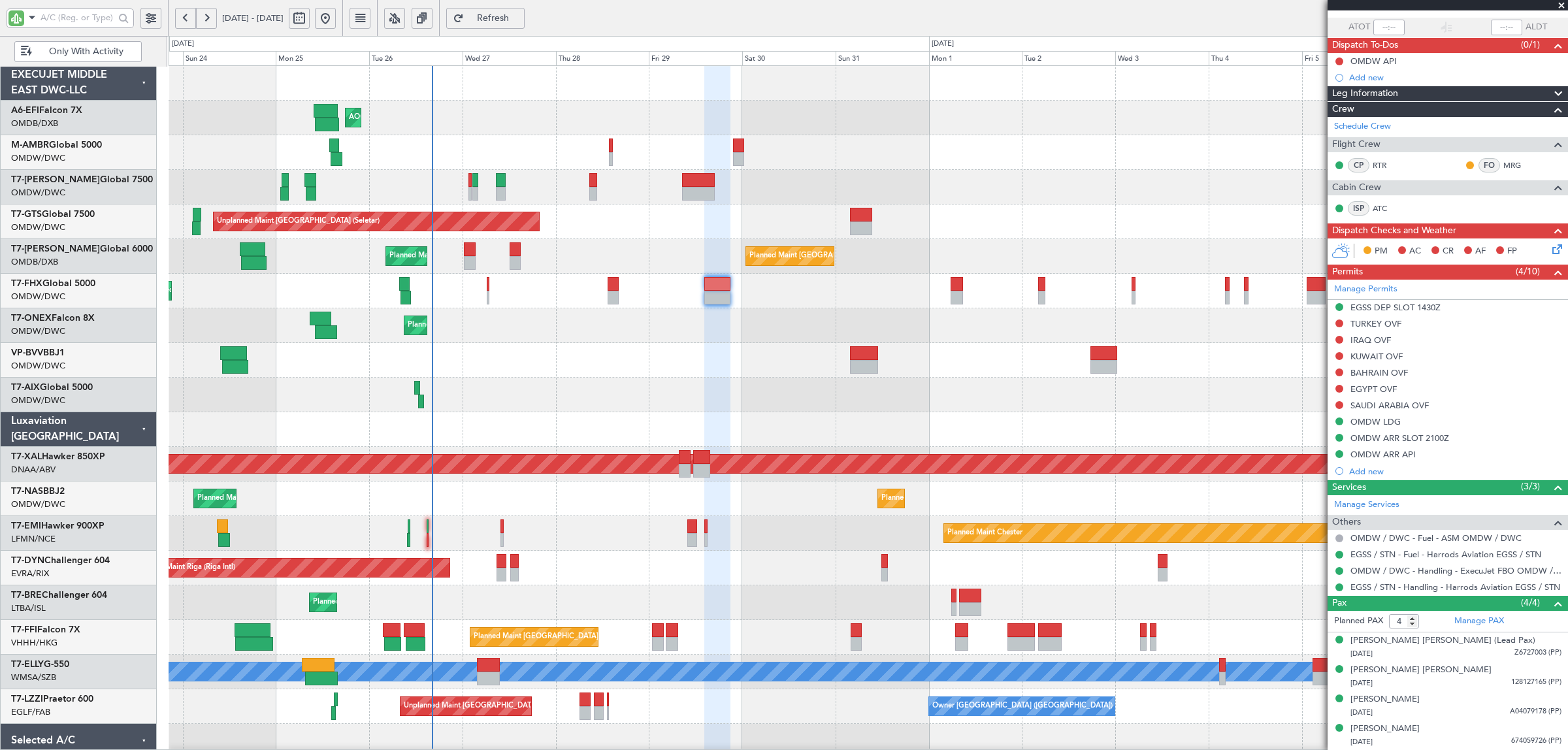
click at [89, 51] on span "Only With Activity" at bounding box center [86, 51] width 103 height 9
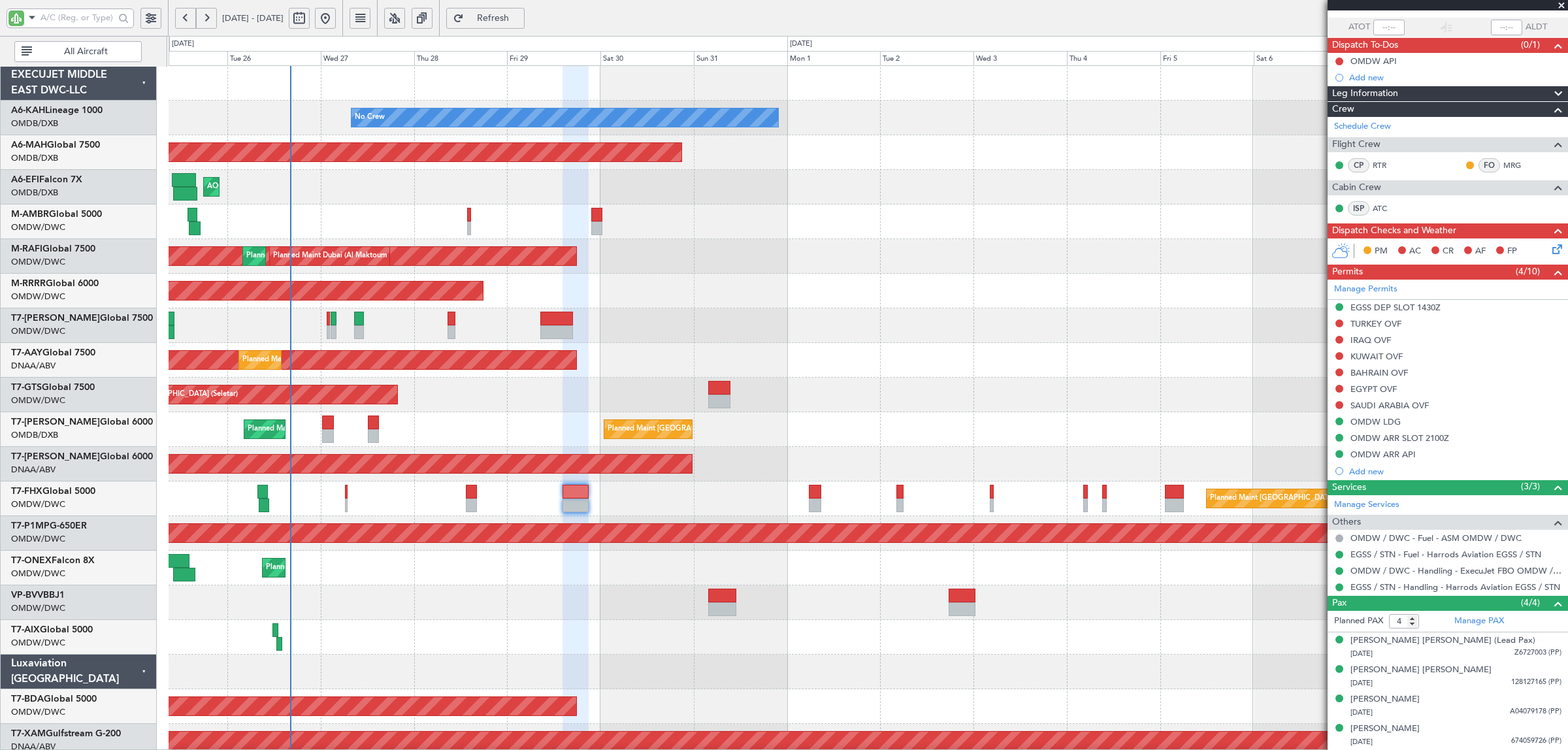
click at [402, 227] on div "Planned Maint Dubai (Al Maktoum Intl)" at bounding box center [868, 221] width 1398 height 34
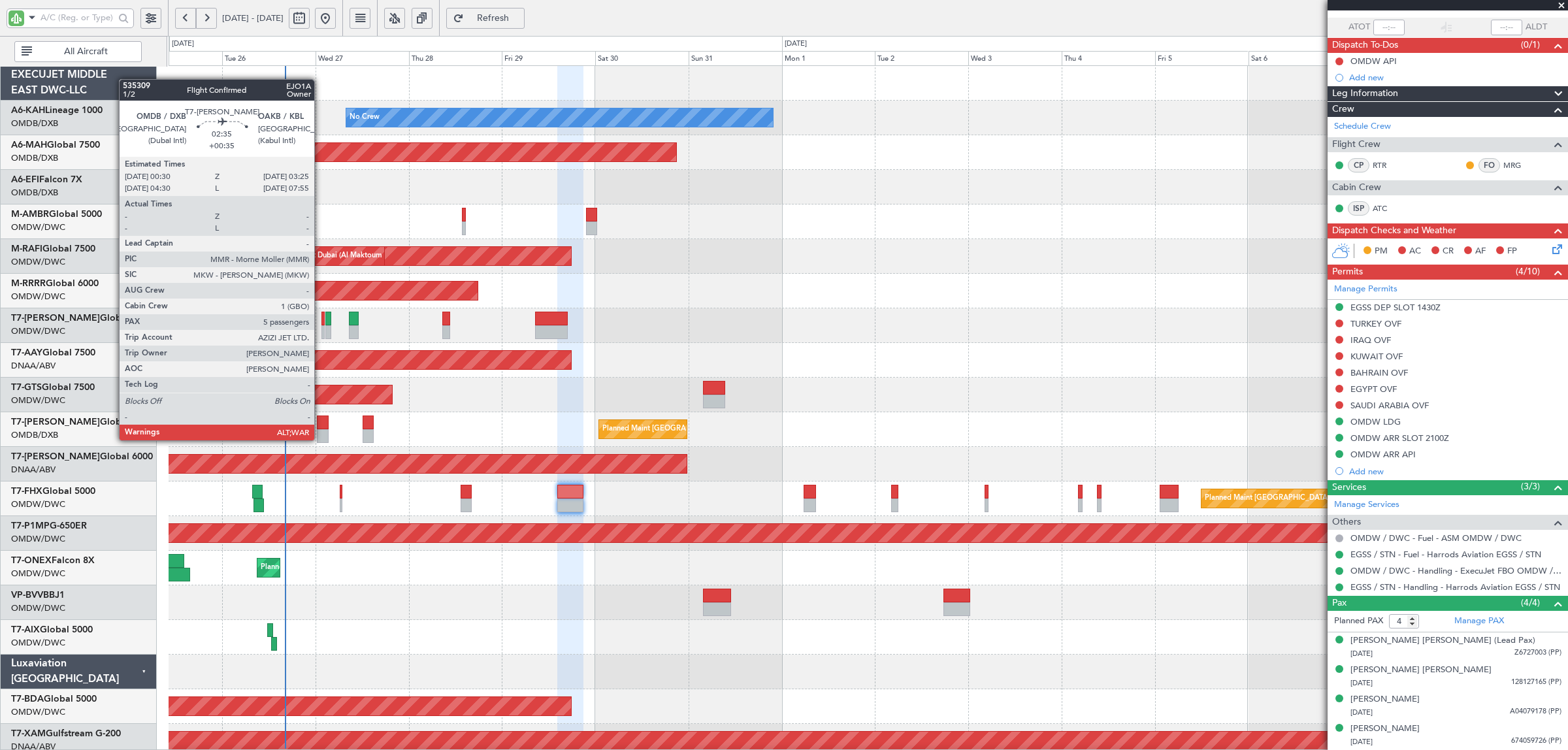
click at [321, 440] on div at bounding box center [322, 436] width 12 height 14
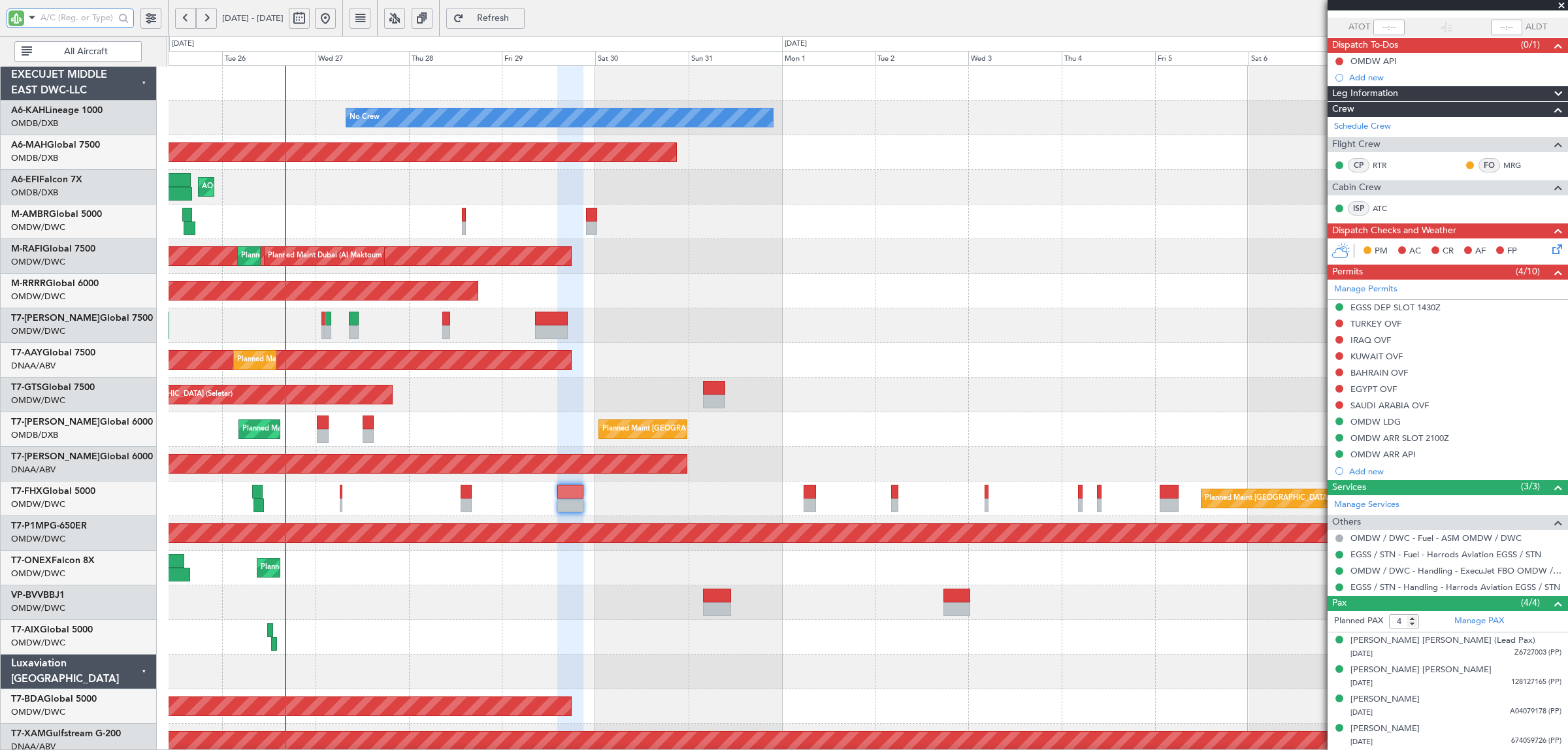
click at [100, 14] on input "text" at bounding box center [77, 17] width 74 height 19
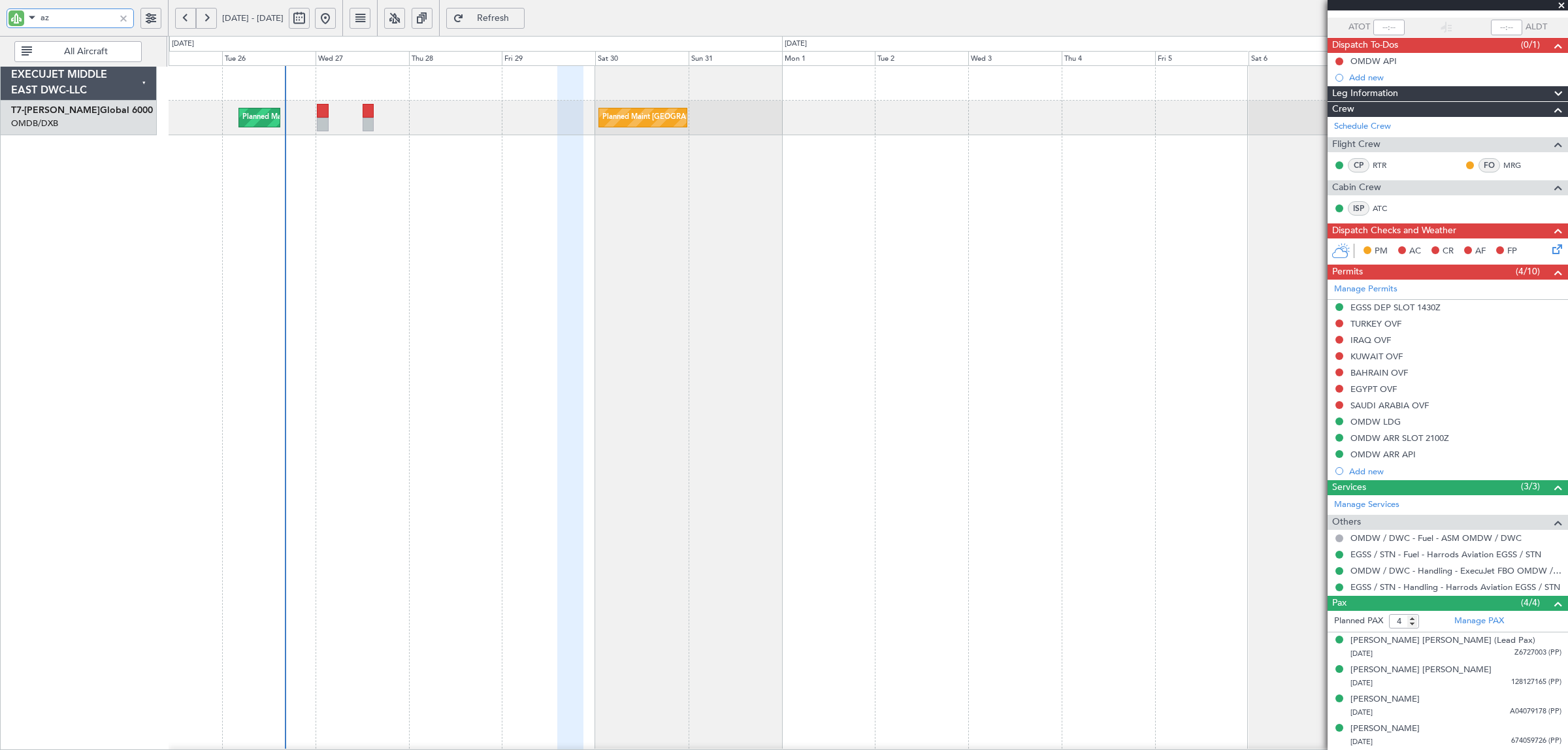
type input "azi"
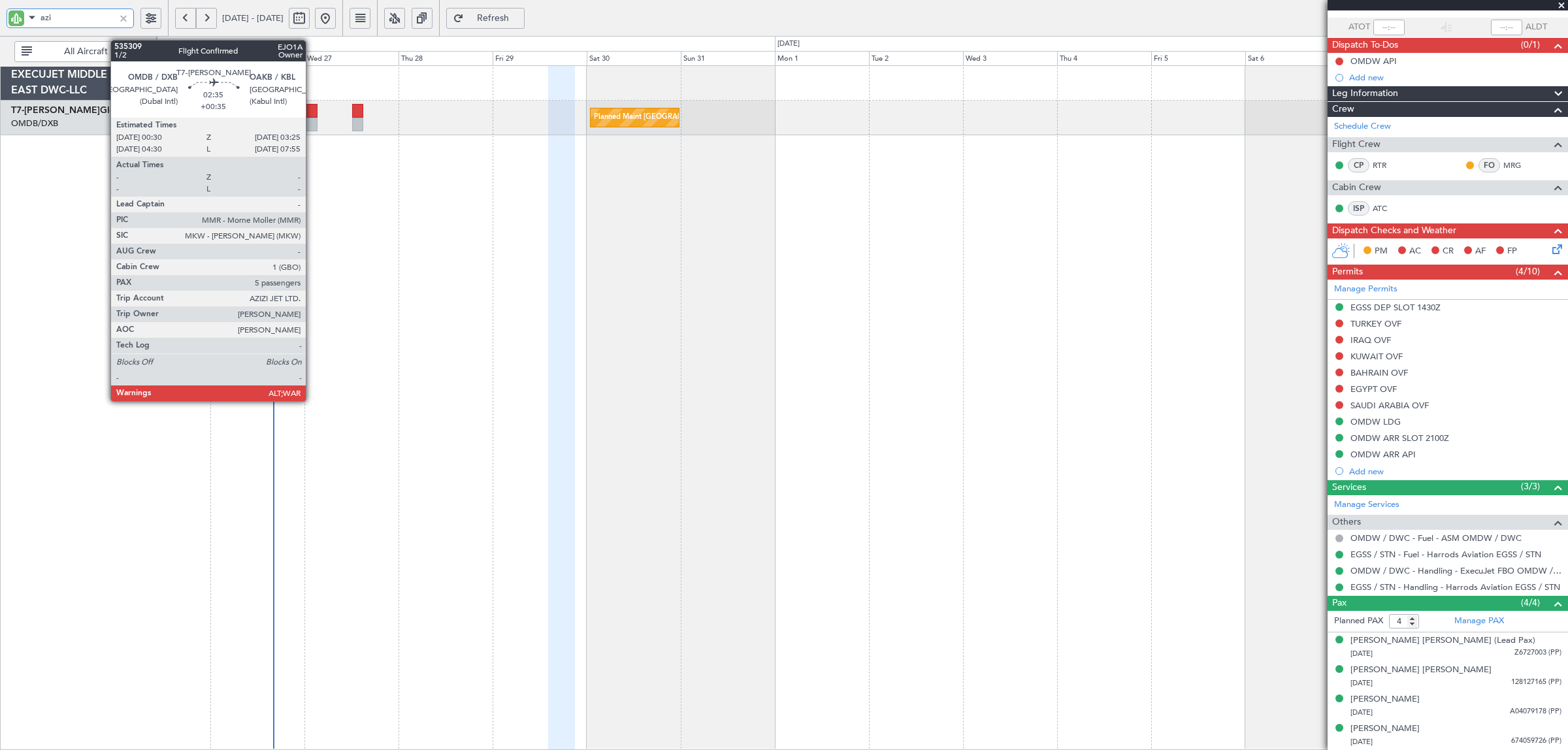
click at [312, 118] on div at bounding box center [311, 124] width 12 height 14
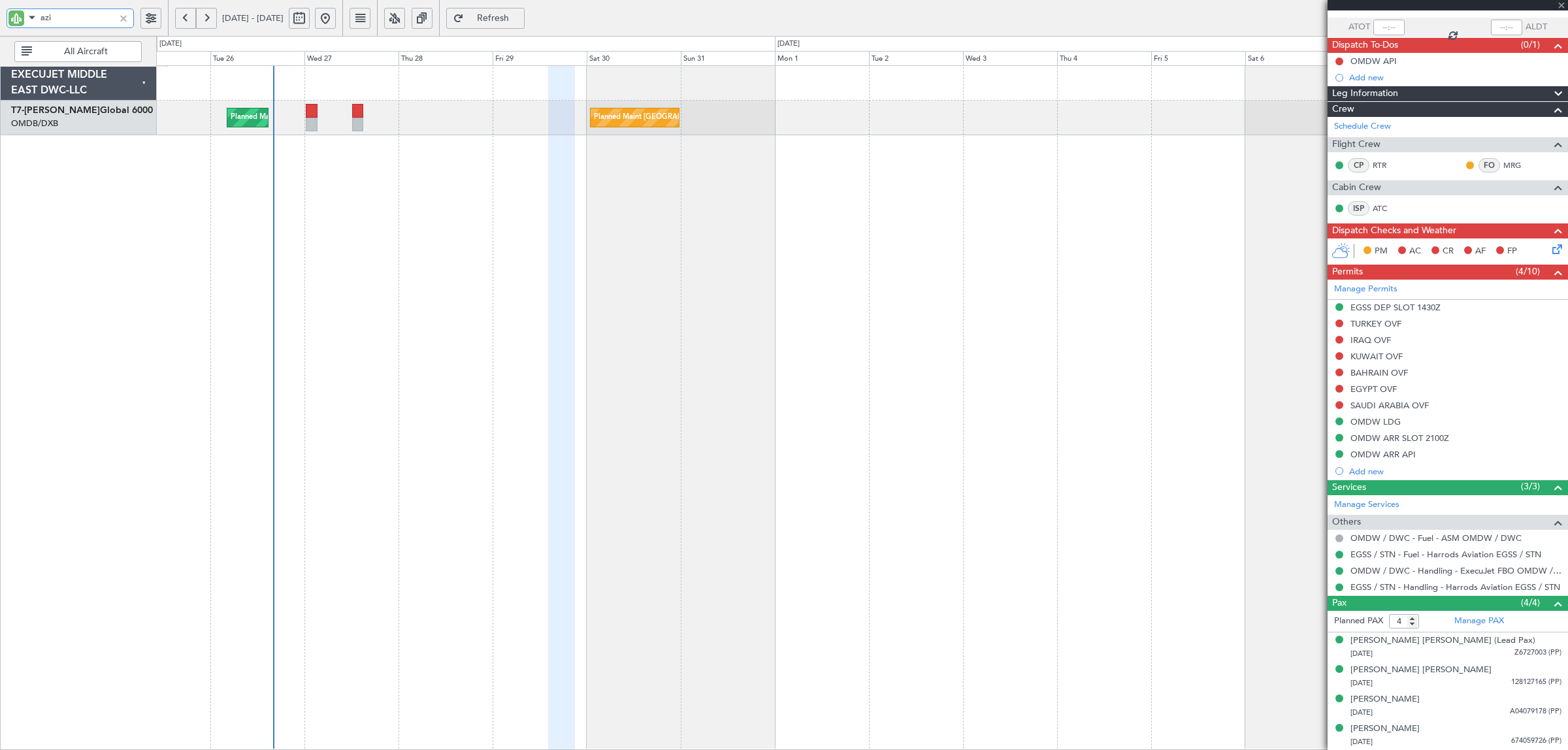
type input "+00:35"
type input "5"
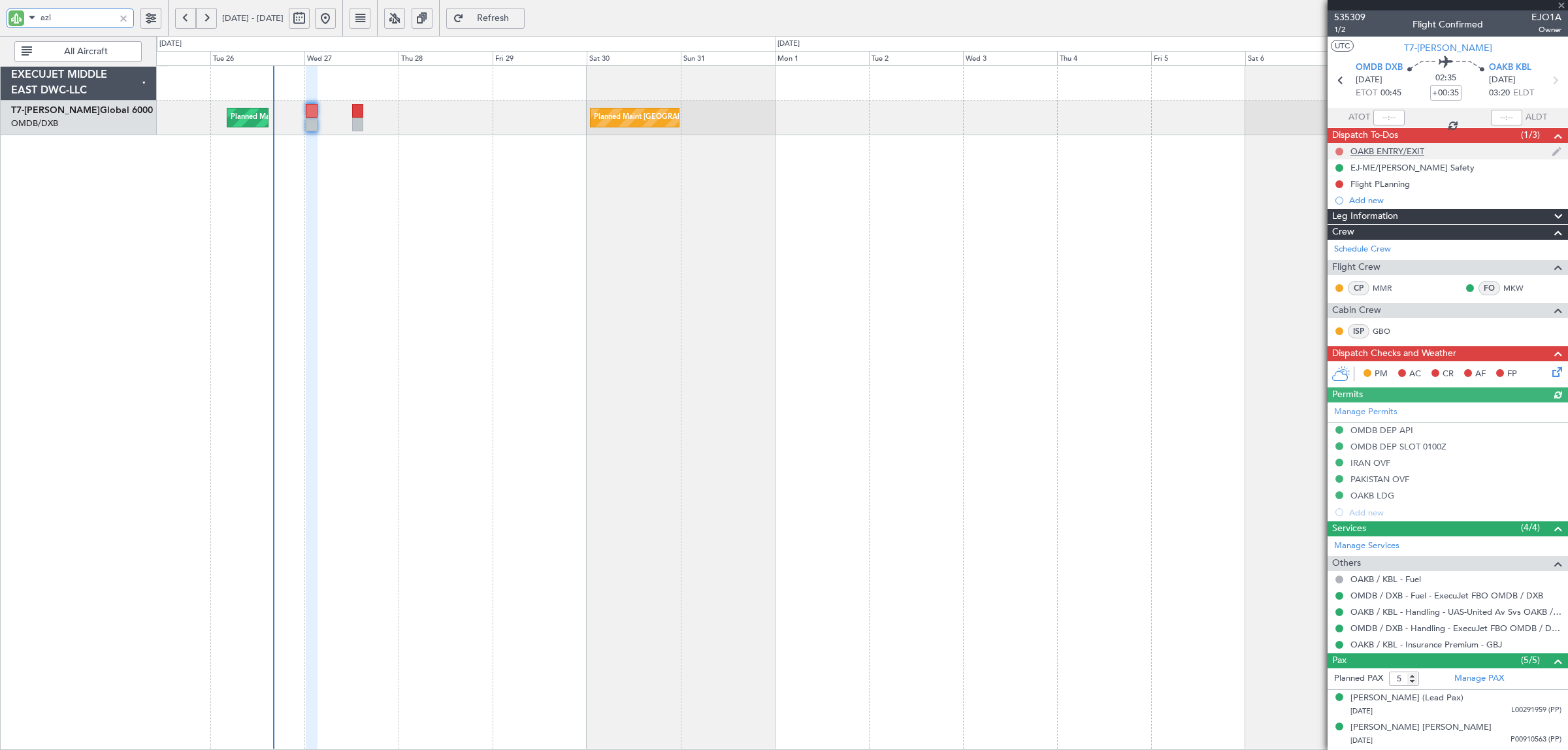
type input "azi"
click at [1341, 151] on button at bounding box center [1339, 151] width 8 height 8
click at [1339, 210] on span "Completed" at bounding box center [1345, 208] width 43 height 13
click at [1380, 188] on div "Flight PLanning" at bounding box center [1380, 184] width 59 height 11
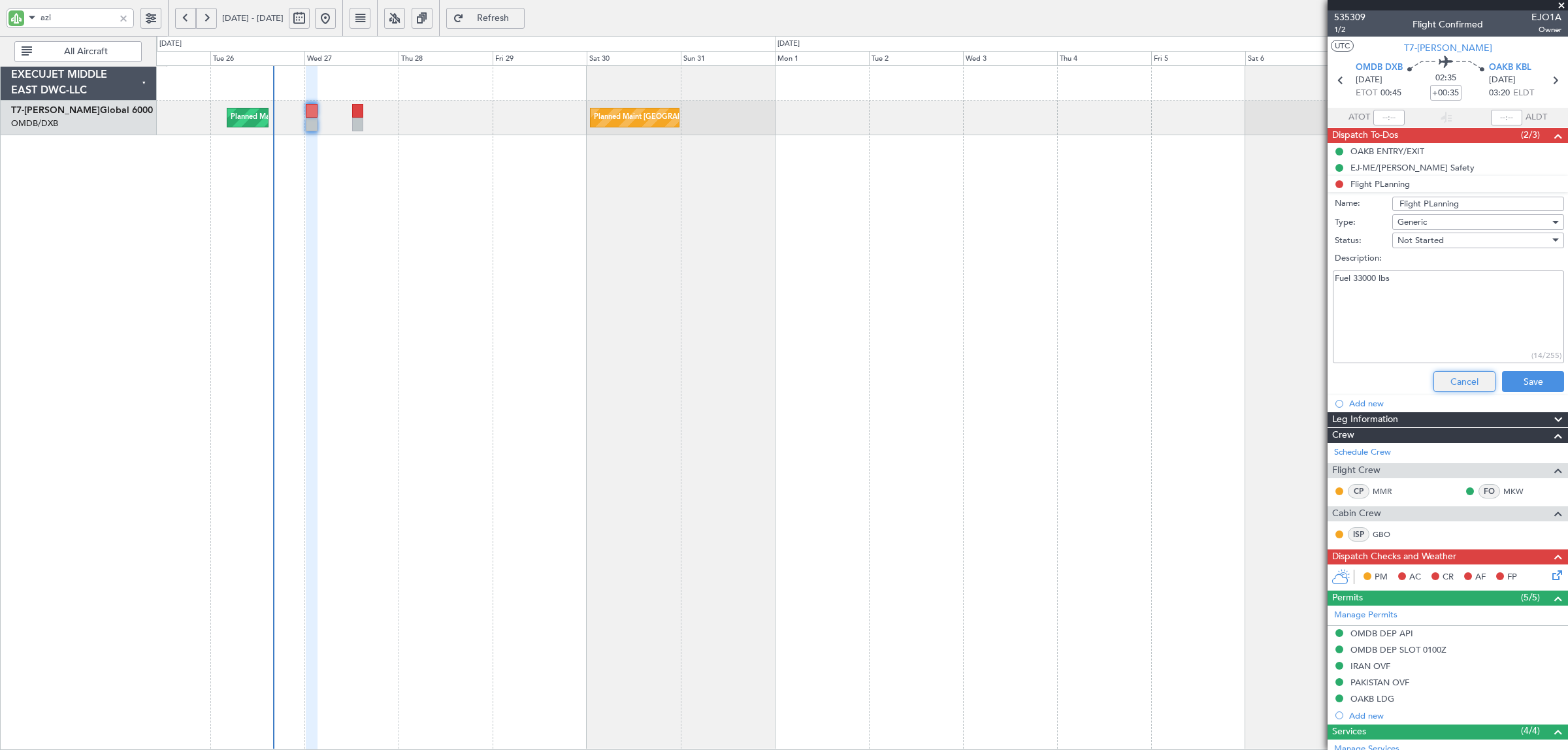
click at [1442, 377] on button "Cancel" at bounding box center [1464, 382] width 62 height 21
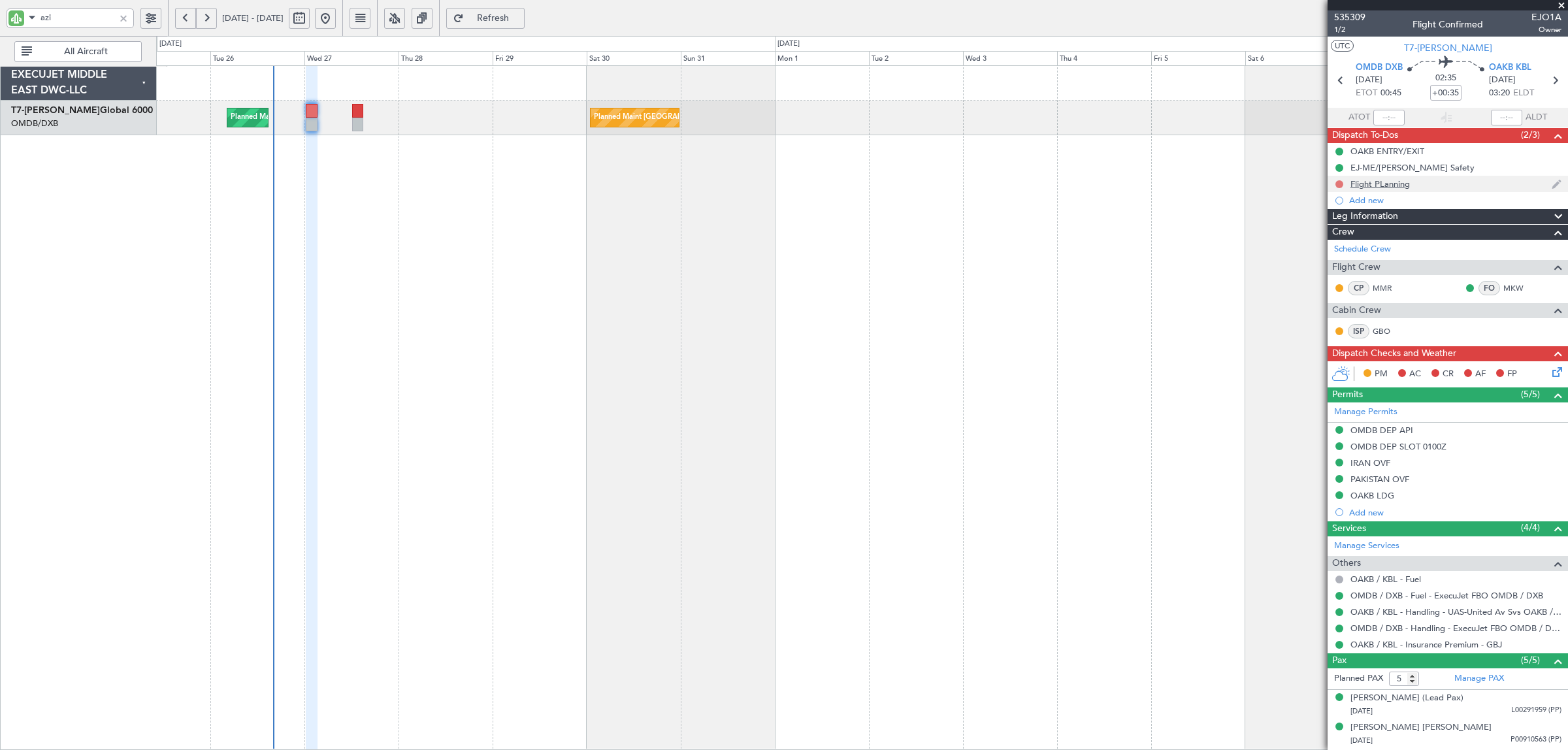
click at [1337, 181] on button at bounding box center [1339, 184] width 8 height 8
click at [1340, 251] on li "Cancelled" at bounding box center [1340, 261] width 69 height 19
drag, startPoint x: 62, startPoint y: 21, endPoint x: 30, endPoint y: 23, distance: 32.1
click at [30, 21] on div "azi" at bounding box center [70, 18] width 128 height 19
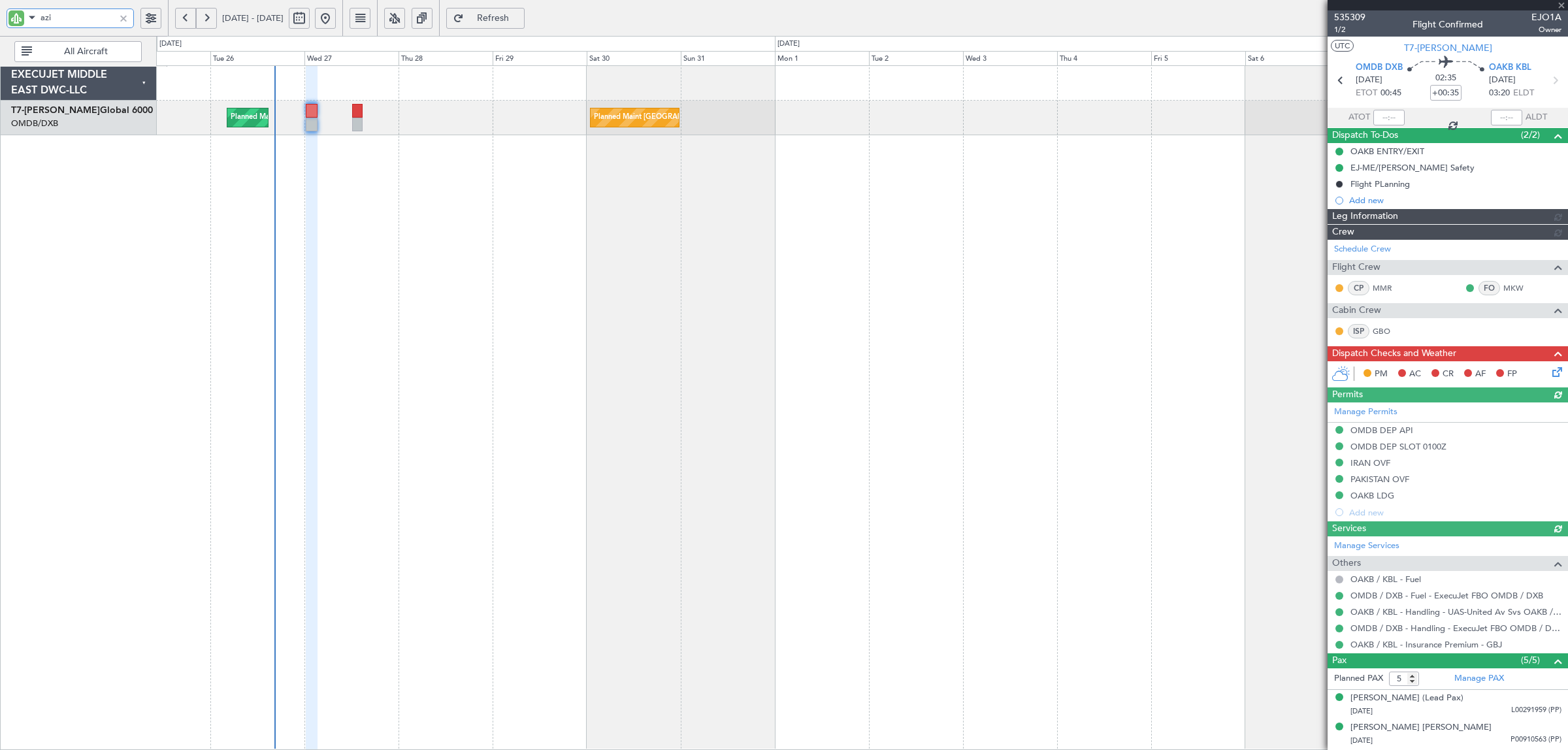
type input "[PERSON_NAME] (SYS)"
type input "7070"
click at [1549, 371] on icon at bounding box center [1554, 369] width 10 height 10
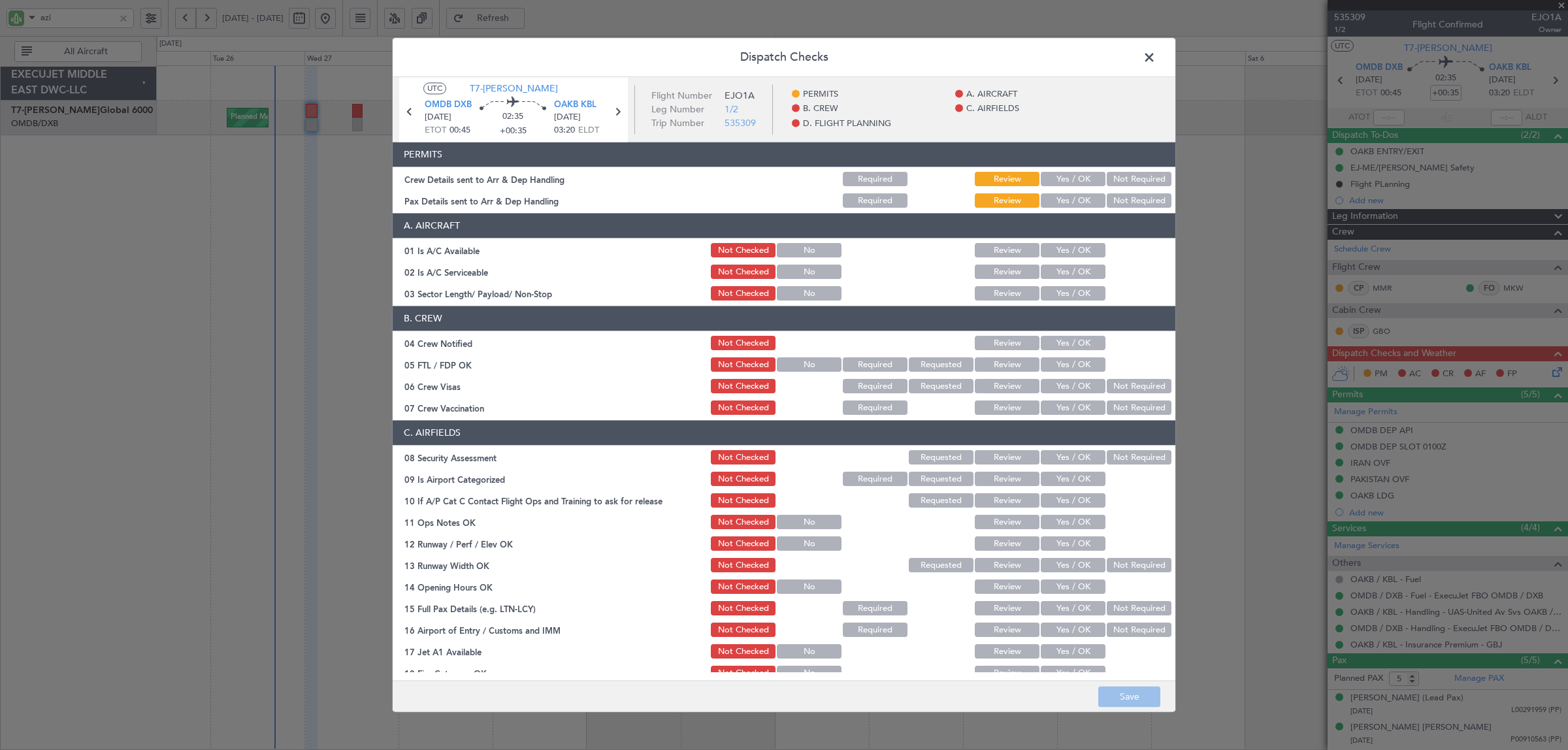
click at [1066, 181] on button "Yes / OK" at bounding box center [1073, 179] width 65 height 14
click at [1066, 199] on button "Yes / OK" at bounding box center [1073, 201] width 65 height 14
click at [1064, 255] on button "Yes / OK" at bounding box center [1073, 250] width 65 height 14
click at [1072, 270] on button "Yes / OK" at bounding box center [1073, 272] width 65 height 14
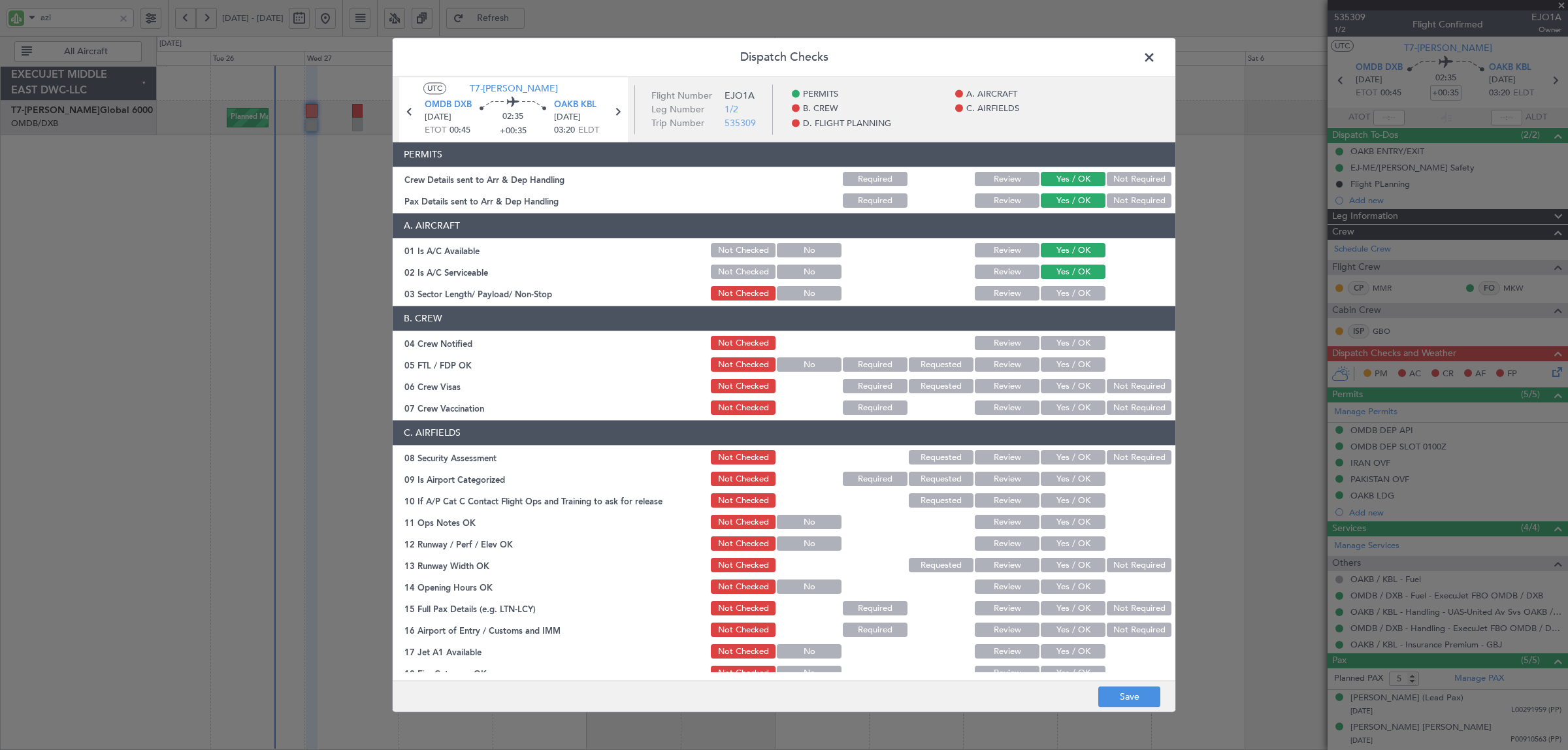
click at [1070, 287] on button "Yes / OK" at bounding box center [1073, 294] width 65 height 14
click at [1066, 340] on button "Yes / OK" at bounding box center [1073, 343] width 65 height 14
drag, startPoint x: 1068, startPoint y: 362, endPoint x: 1101, endPoint y: 379, distance: 37.1
click at [1068, 362] on button "Yes / OK" at bounding box center [1073, 365] width 65 height 14
click at [1117, 385] on button "Not Required" at bounding box center [1139, 386] width 65 height 14
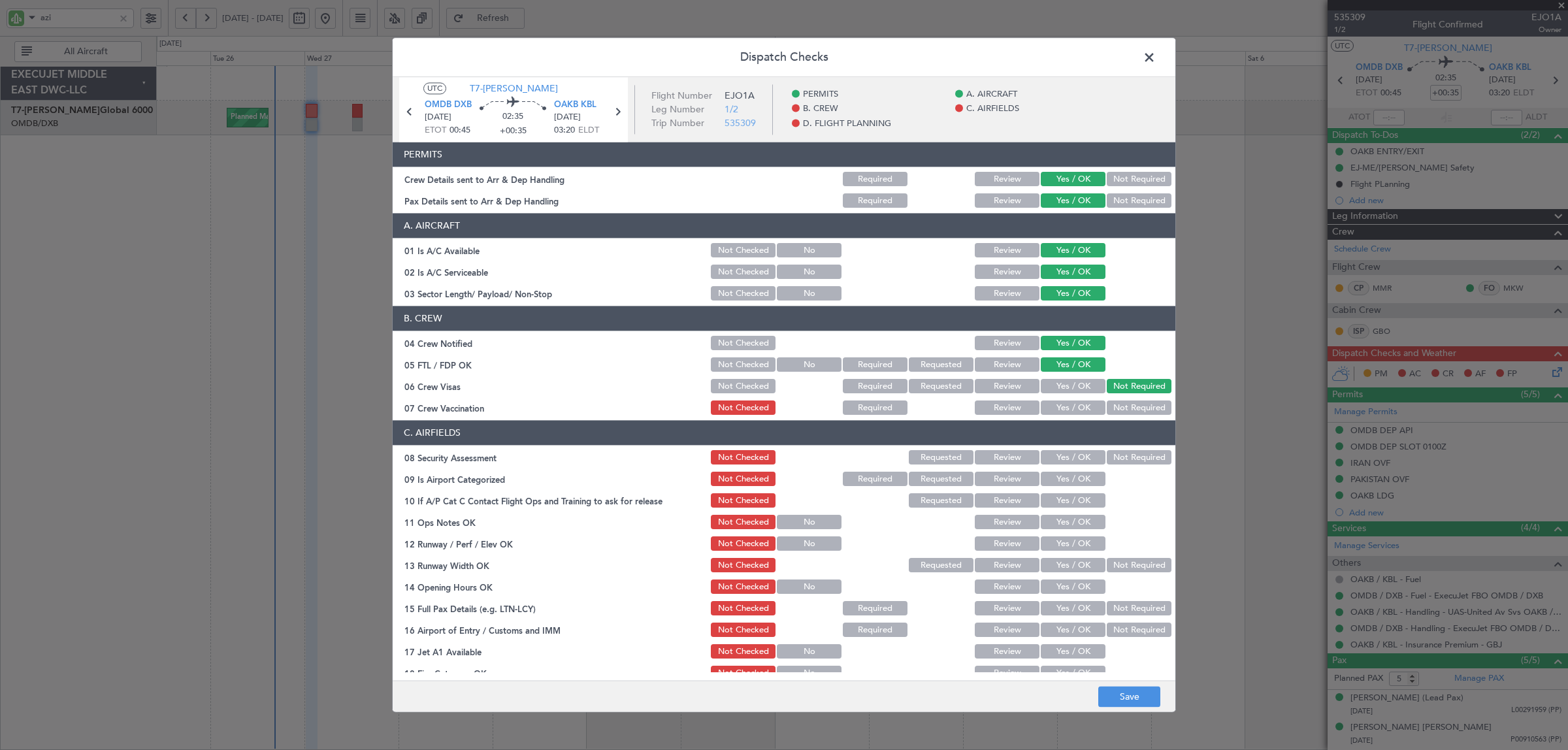
click at [1116, 408] on button "Not Required" at bounding box center [1139, 408] width 65 height 14
drag, startPoint x: 1111, startPoint y: 452, endPoint x: 1066, endPoint y: 456, distance: 45.2
click at [1068, 456] on div "08 Security Assessment Not Checked Requested Review Yes / OK Not Required" at bounding box center [784, 457] width 783 height 19
click at [1066, 456] on button "Yes / OK" at bounding box center [1073, 457] width 65 height 14
click at [1064, 477] on button "Yes / OK" at bounding box center [1073, 479] width 65 height 14
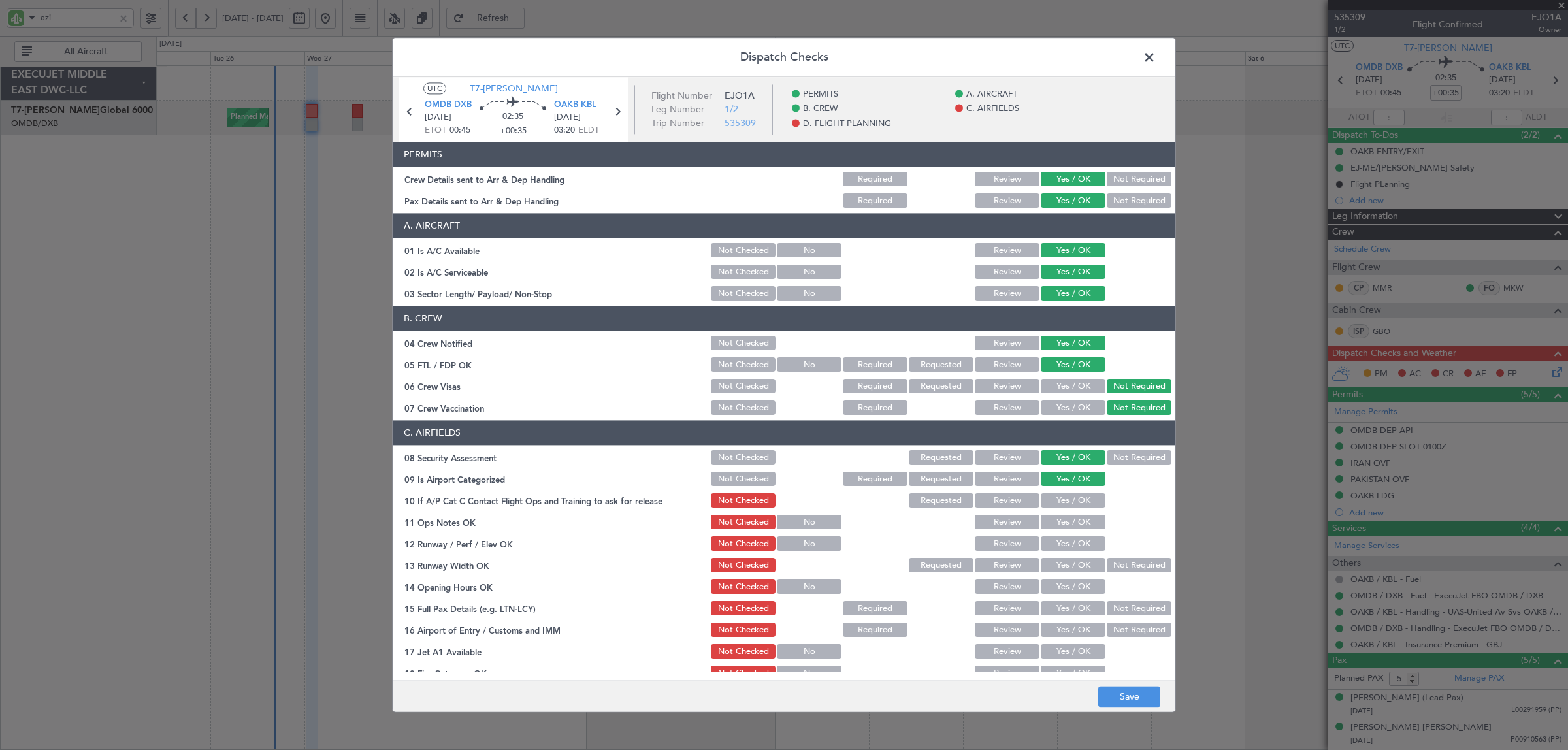
click at [1061, 500] on button "Yes / OK" at bounding box center [1073, 501] width 65 height 14
click at [1059, 522] on button "Yes / OK" at bounding box center [1073, 522] width 65 height 14
click at [1058, 540] on button "Yes / OK" at bounding box center [1073, 544] width 65 height 14
click at [1059, 562] on button "Yes / OK" at bounding box center [1073, 565] width 65 height 14
click at [1059, 584] on button "Yes / OK" at bounding box center [1073, 586] width 65 height 14
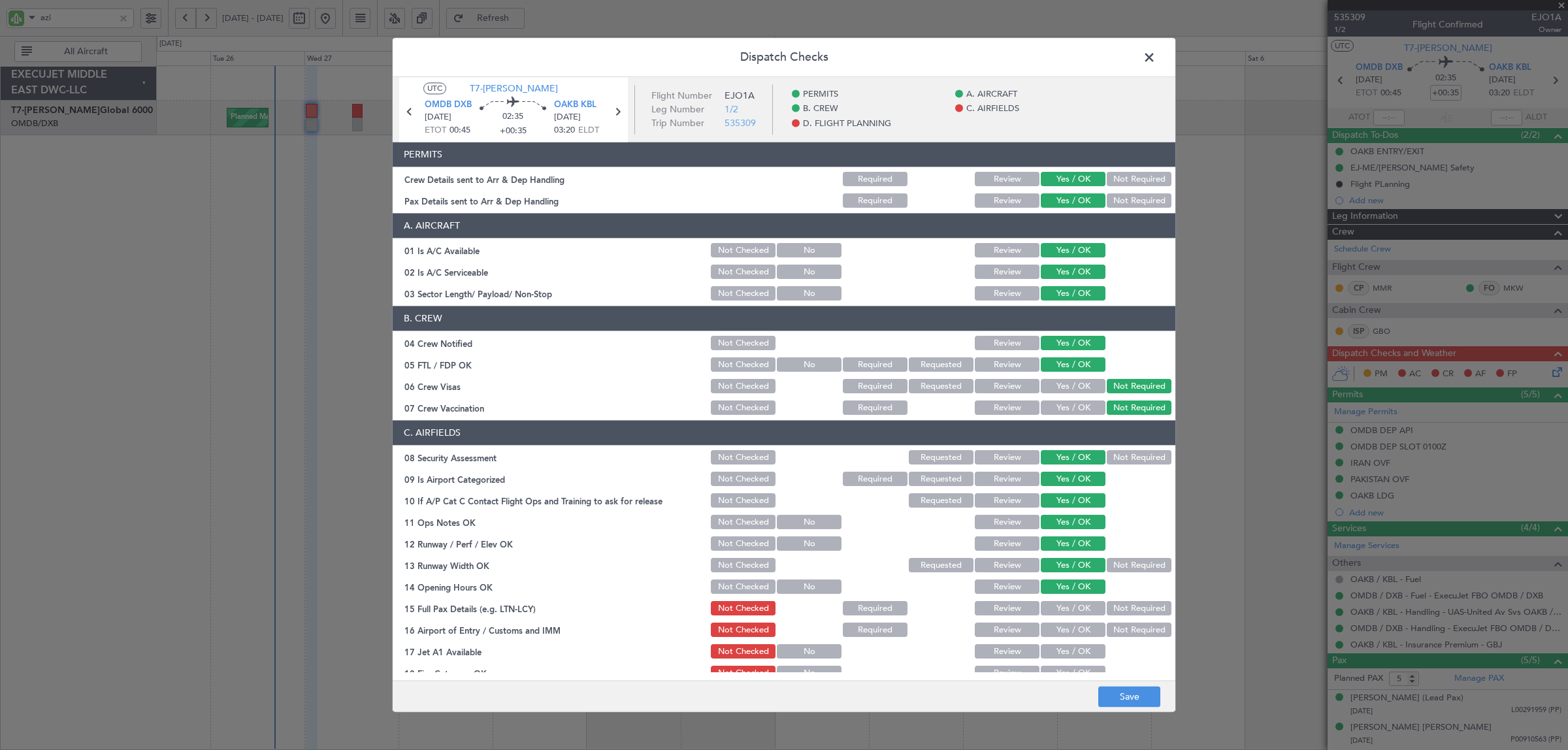
click at [1059, 609] on button "Yes / OK" at bounding box center [1073, 609] width 65 height 14
click at [1059, 631] on button "Yes / OK" at bounding box center [1073, 630] width 65 height 14
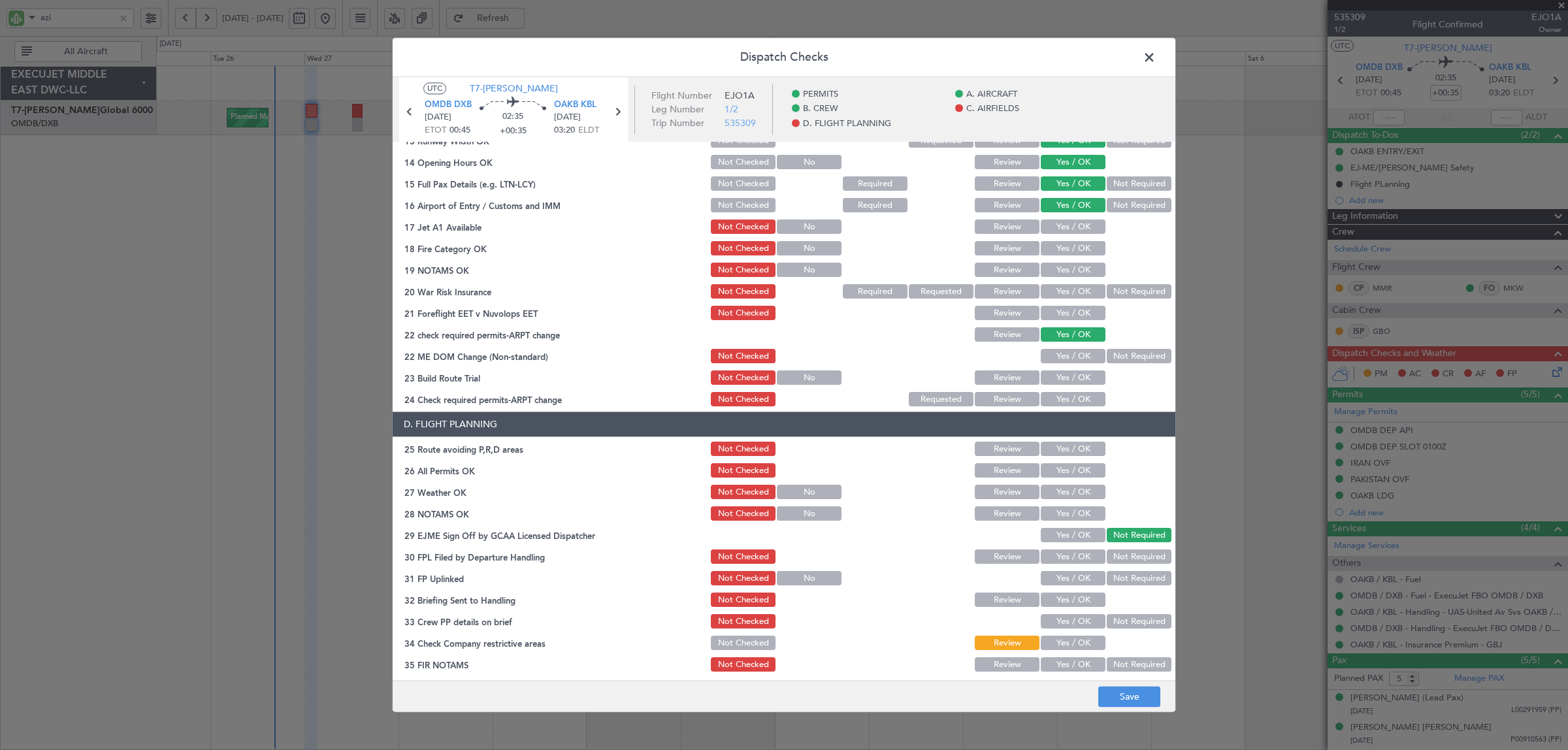
scroll to position [428, 0]
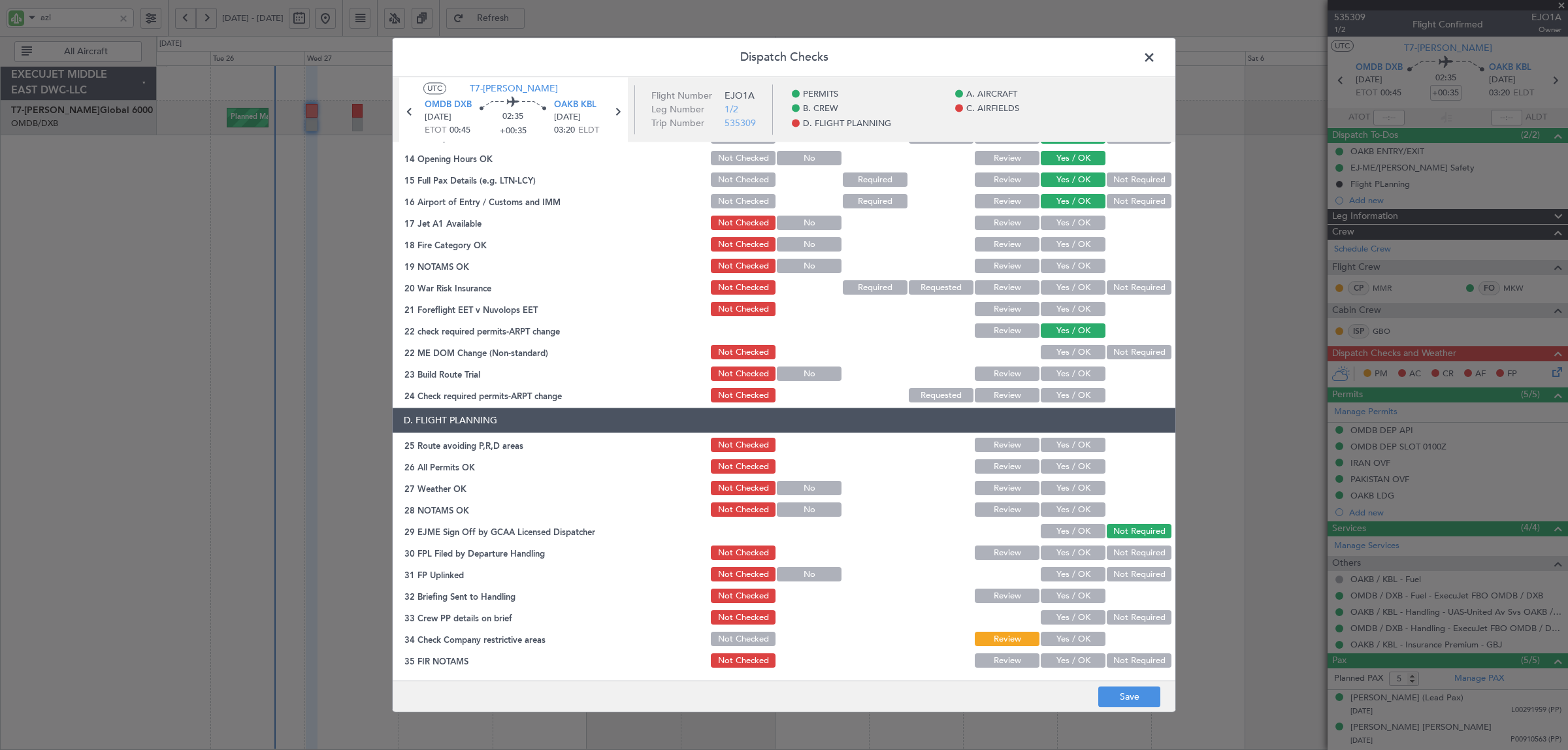
click at [1077, 224] on button "Yes / OK" at bounding box center [1073, 223] width 65 height 14
click at [1077, 243] on button "Yes / OK" at bounding box center [1073, 245] width 65 height 14
click at [1075, 266] on button "Yes / OK" at bounding box center [1073, 266] width 65 height 14
click at [1075, 289] on button "Yes / OK" at bounding box center [1073, 288] width 65 height 14
click at [1073, 305] on button "Yes / OK" at bounding box center [1073, 309] width 65 height 14
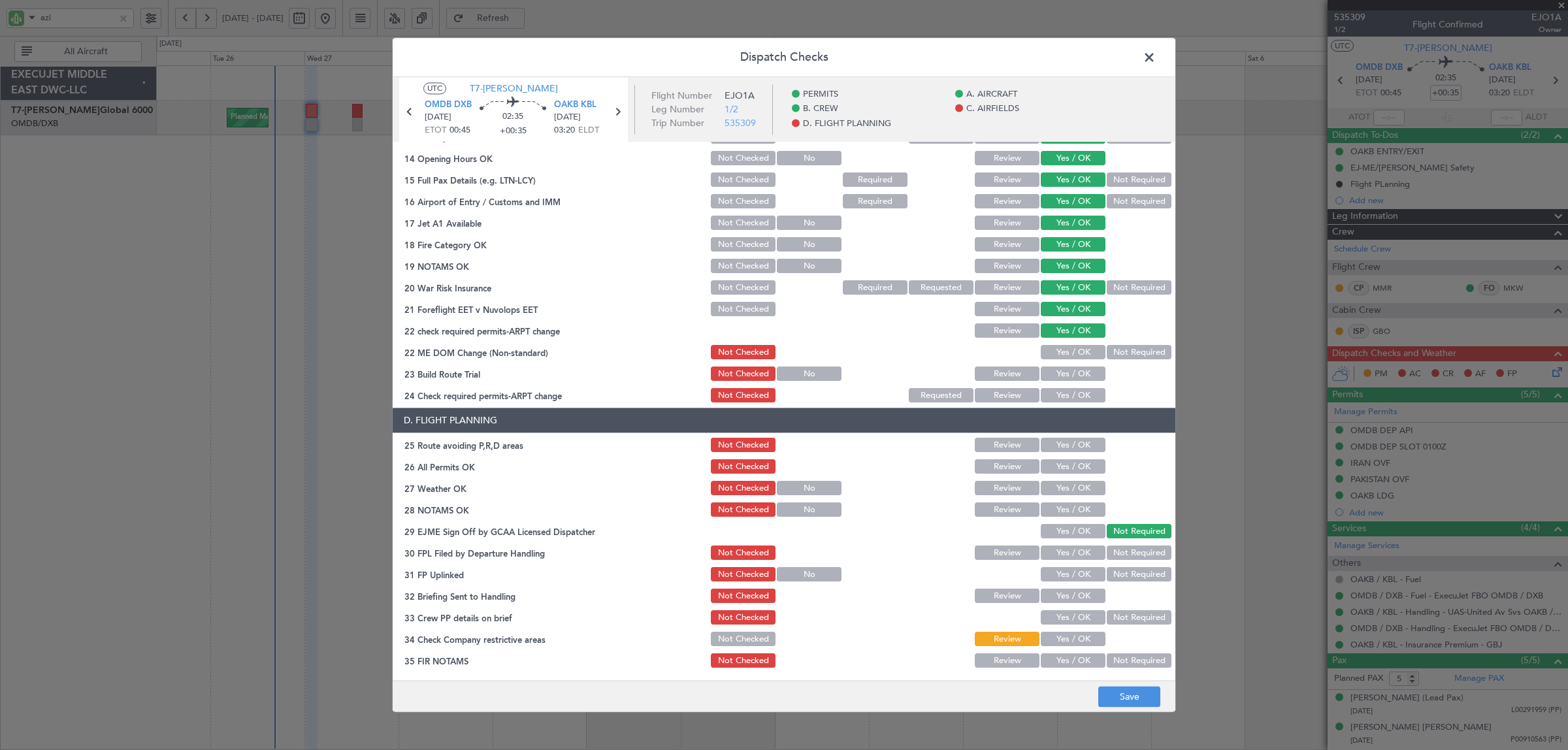
click at [1108, 350] on button "Not Required" at bounding box center [1139, 353] width 65 height 14
click at [1067, 373] on button "Yes / OK" at bounding box center [1073, 374] width 65 height 14
click at [1066, 395] on button "Yes / OK" at bounding box center [1073, 395] width 65 height 14
click at [1062, 442] on button "Yes / OK" at bounding box center [1073, 445] width 65 height 14
click at [1060, 468] on button "Yes / OK" at bounding box center [1073, 466] width 65 height 14
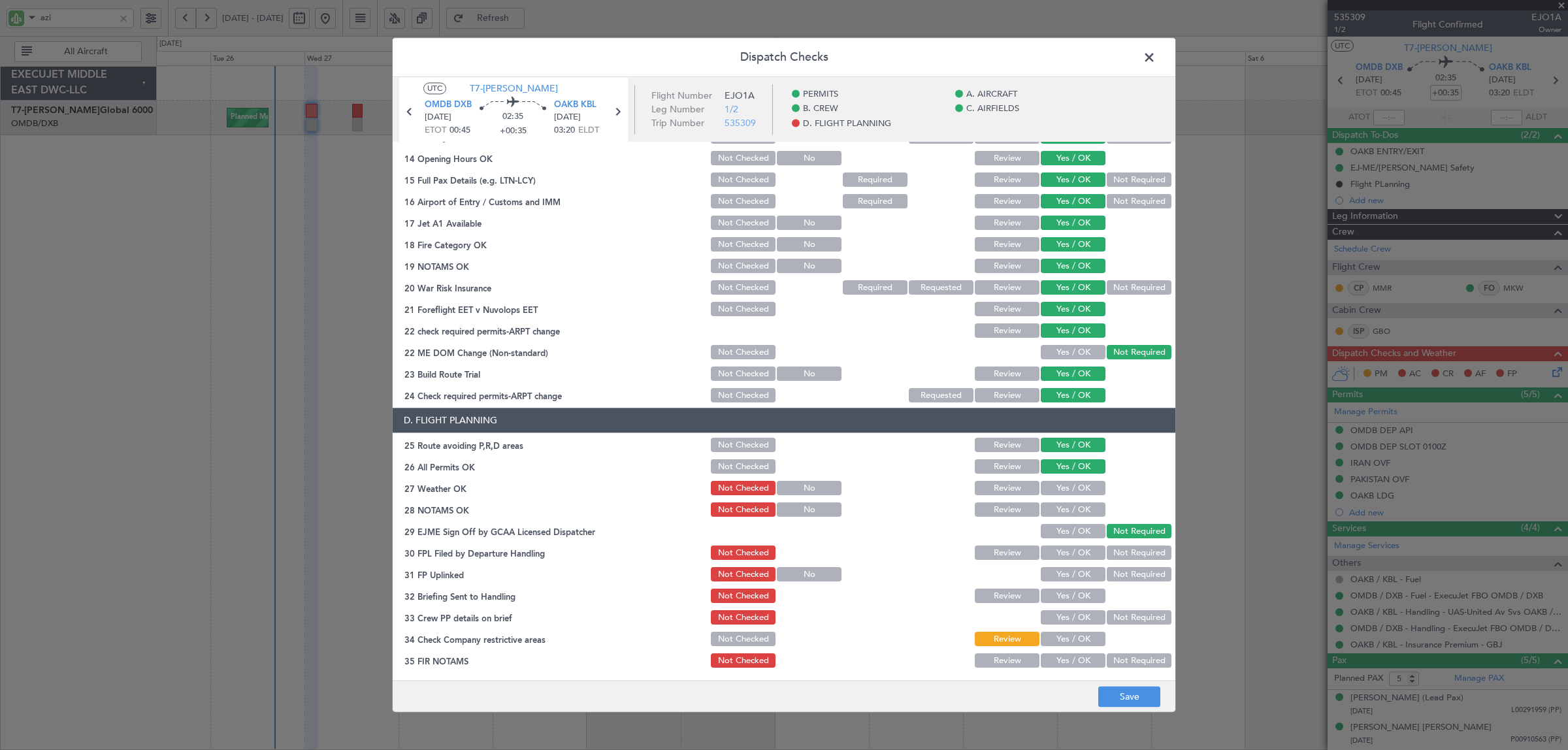
click at [1061, 488] on button "Yes / OK" at bounding box center [1073, 489] width 65 height 14
click at [1060, 507] on button "Yes / OK" at bounding box center [1073, 510] width 65 height 14
click at [1064, 550] on button "Yes / OK" at bounding box center [1073, 553] width 65 height 14
click at [1066, 572] on button "Yes / OK" at bounding box center [1073, 574] width 65 height 14
click at [1066, 593] on button "Yes / OK" at bounding box center [1073, 596] width 65 height 14
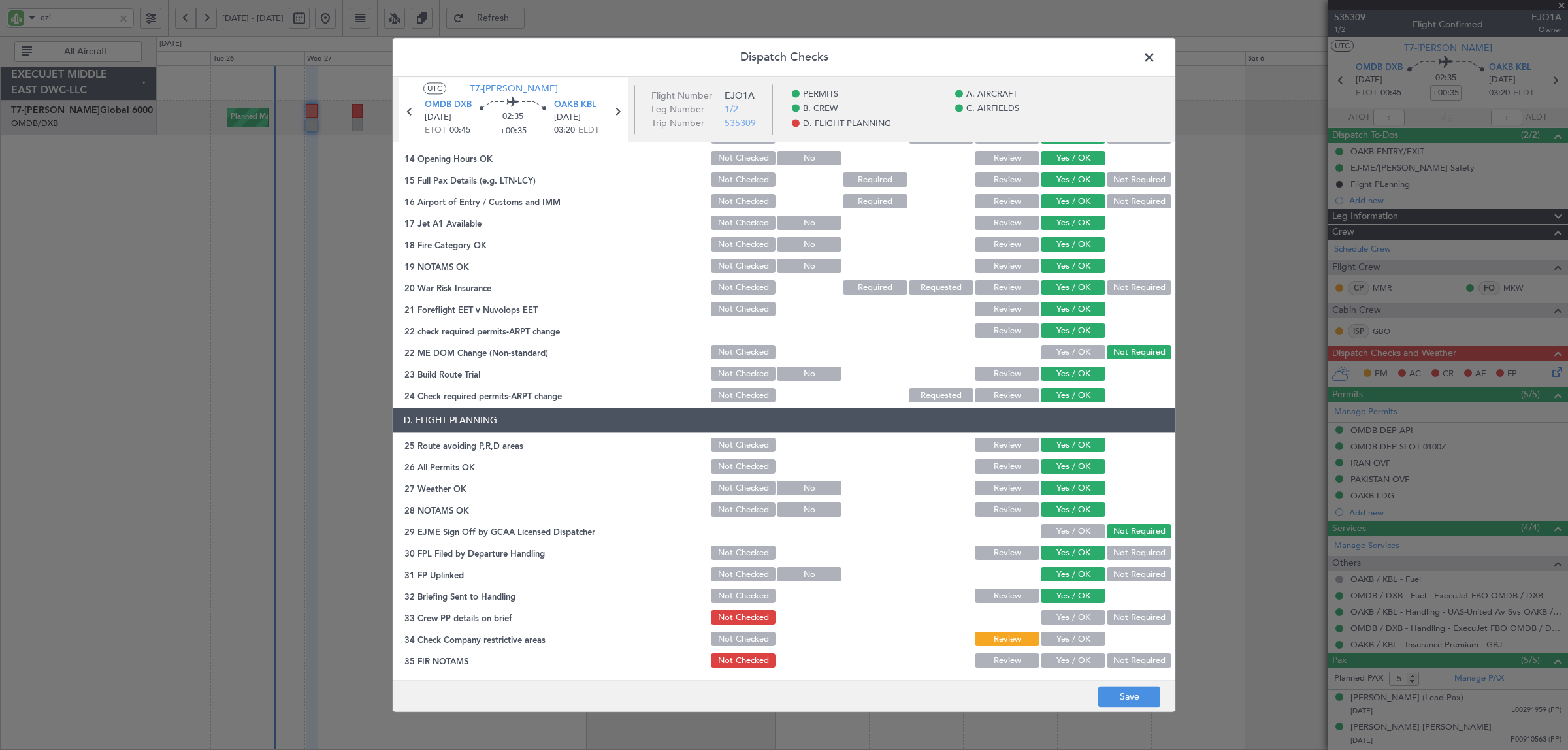
click at [1064, 617] on button "Yes / OK" at bounding box center [1073, 618] width 65 height 14
click at [1063, 638] on button "Yes / OK" at bounding box center [1073, 639] width 65 height 14
click at [1125, 658] on button "Not Required" at bounding box center [1139, 660] width 65 height 14
click at [1127, 694] on button "Save" at bounding box center [1129, 697] width 62 height 21
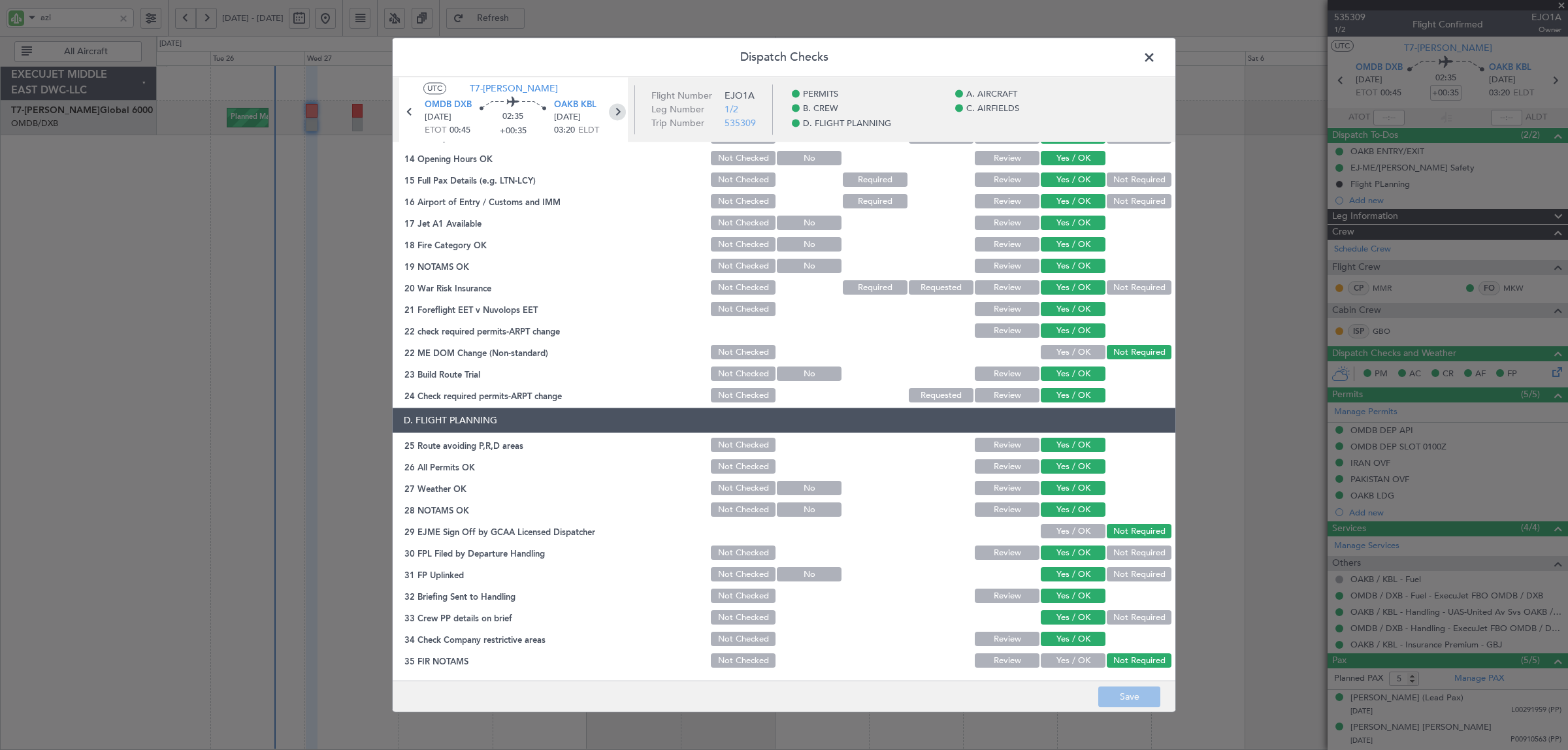
click at [617, 109] on icon at bounding box center [617, 112] width 17 height 17
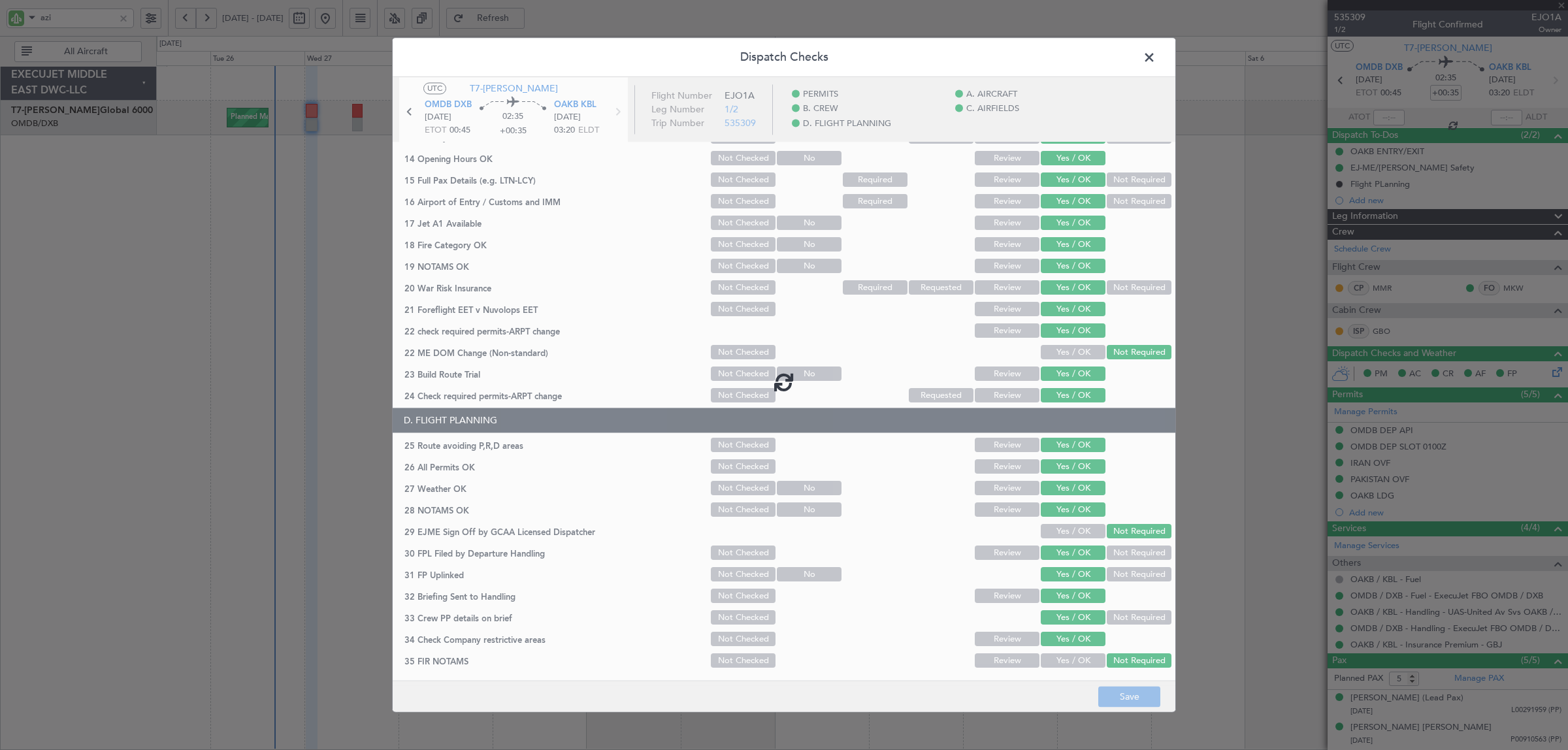
type input "+00:15"
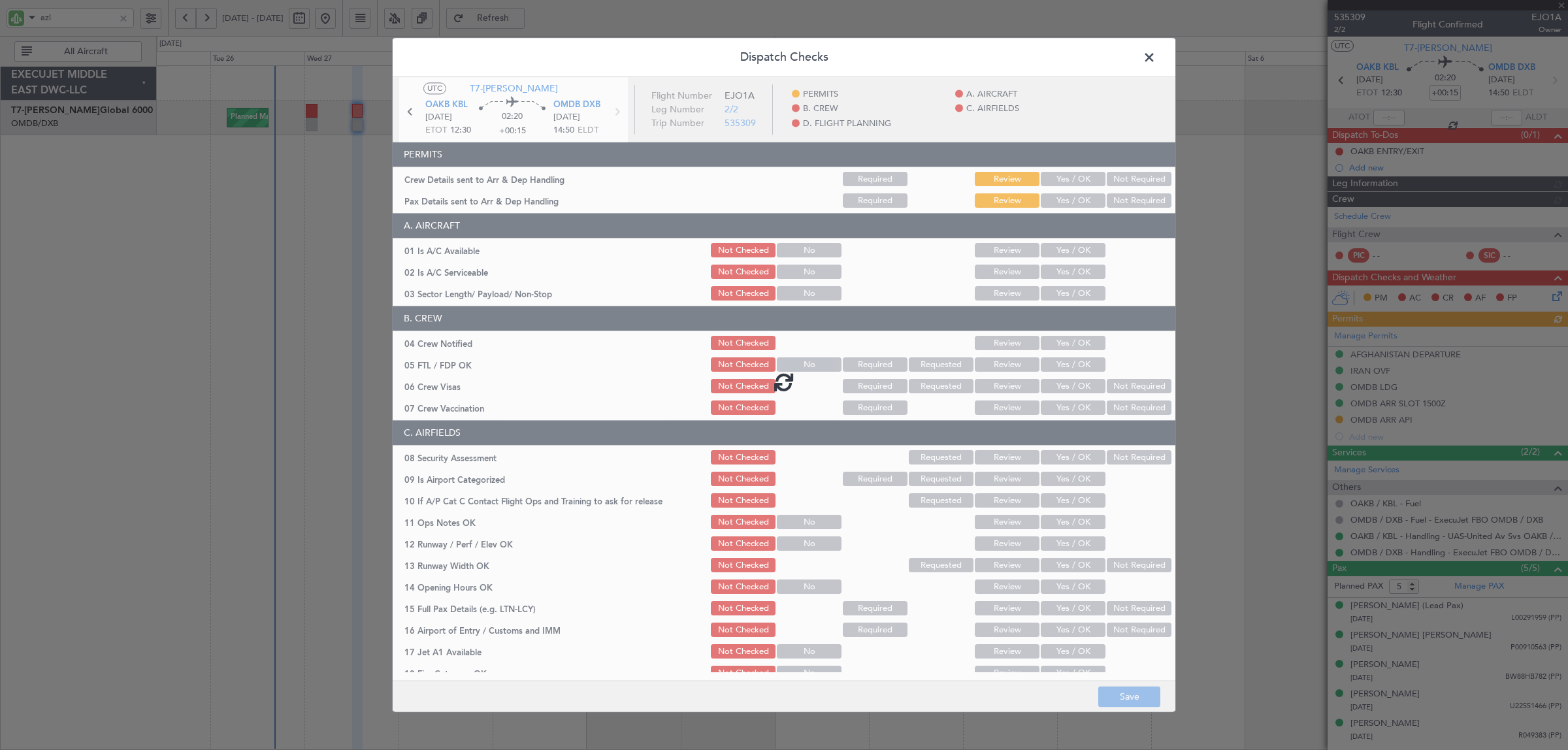
type input "[PERSON_NAME] (SYS)"
type input "7071"
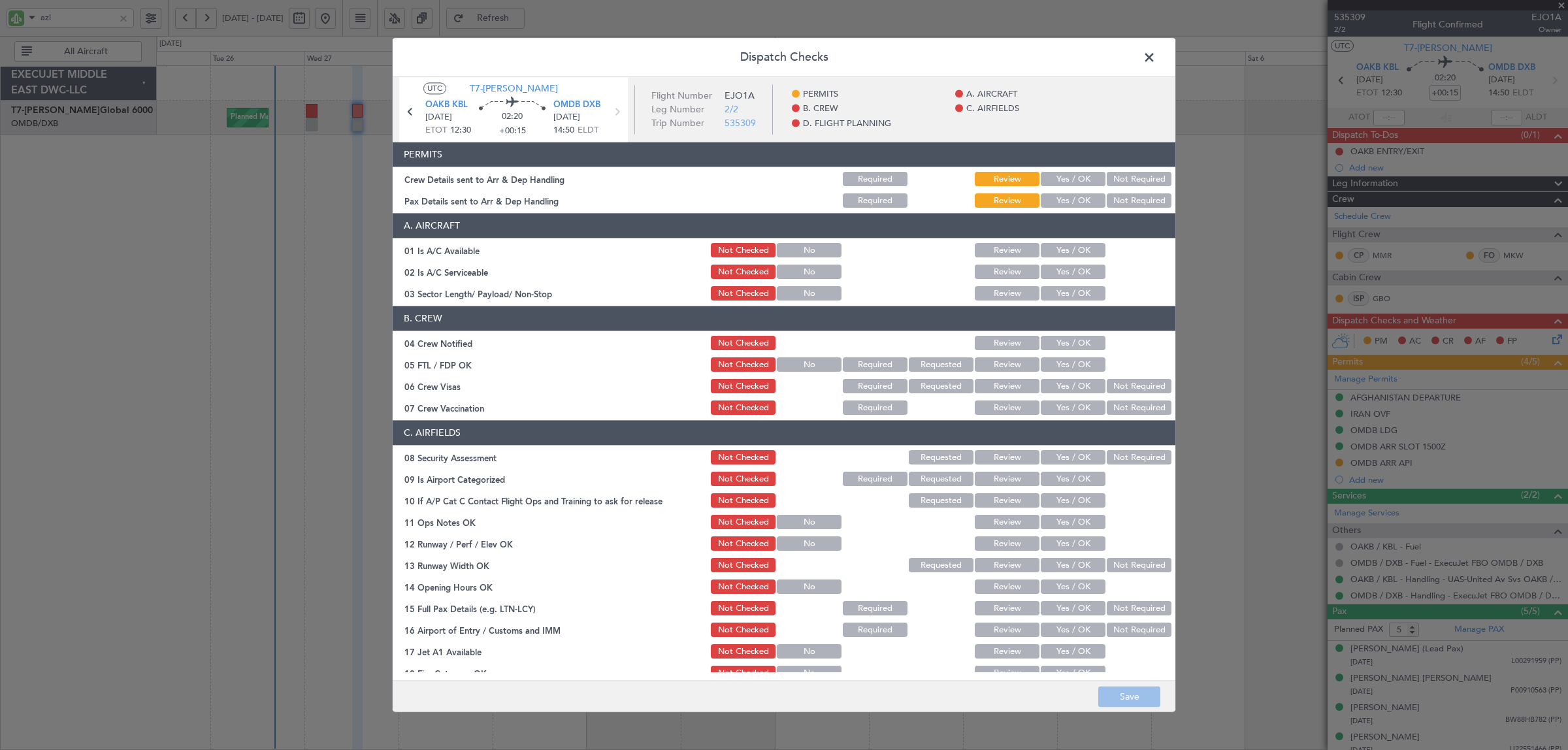
click at [1067, 177] on button "Yes / OK" at bounding box center [1073, 179] width 65 height 14
click at [1070, 198] on button "Yes / OK" at bounding box center [1073, 201] width 65 height 14
click at [1067, 248] on button "Yes / OK" at bounding box center [1073, 250] width 65 height 14
drag, startPoint x: 1064, startPoint y: 268, endPoint x: 1063, endPoint y: 277, distance: 9.1
click at [1064, 269] on button "Yes / OK" at bounding box center [1073, 272] width 65 height 14
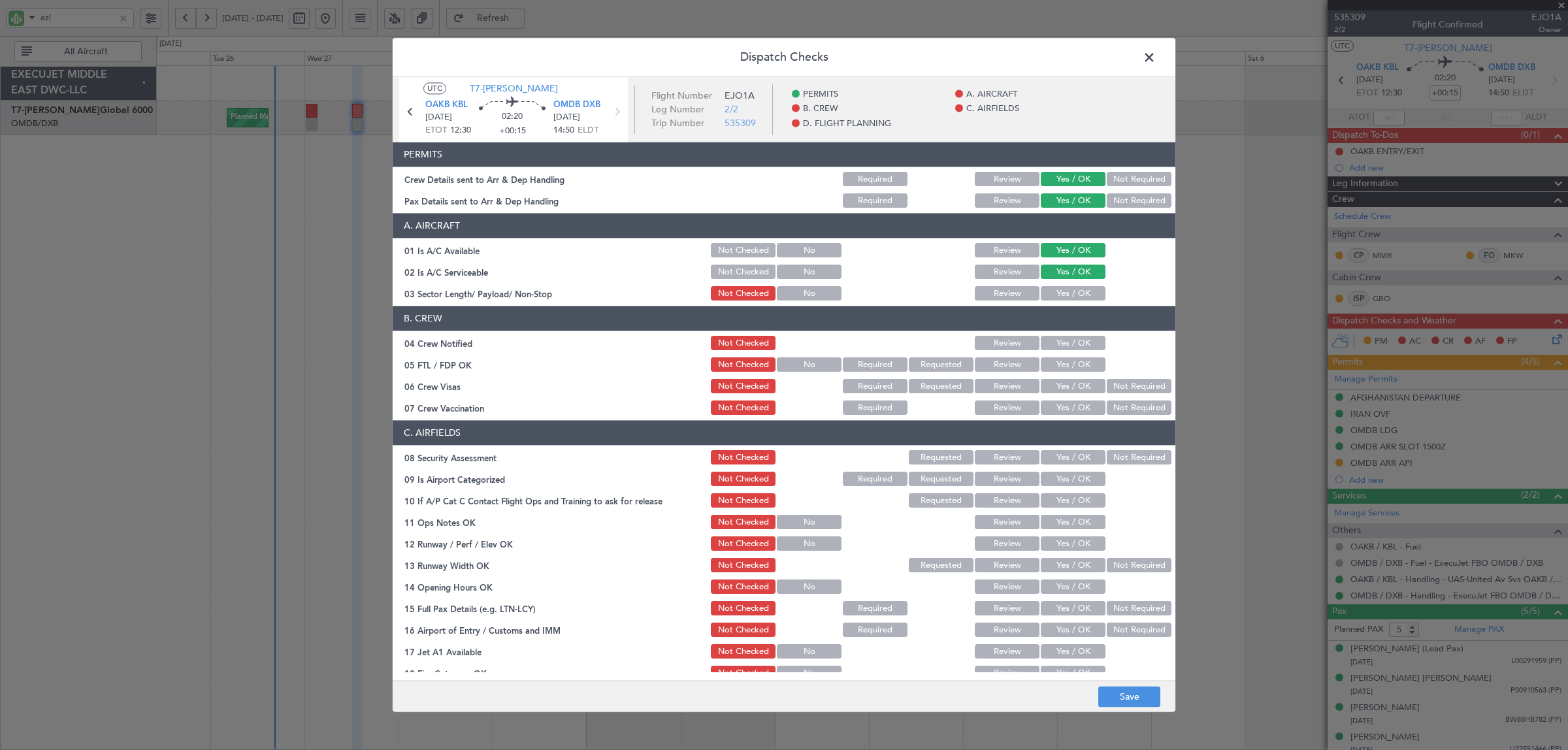
click at [1062, 296] on button "Yes / OK" at bounding box center [1073, 294] width 65 height 14
click at [1060, 339] on button "Yes / OK" at bounding box center [1073, 343] width 65 height 14
click at [1059, 359] on button "Yes / OK" at bounding box center [1073, 365] width 65 height 14
click at [1062, 384] on button "Yes / OK" at bounding box center [1073, 386] width 65 height 14
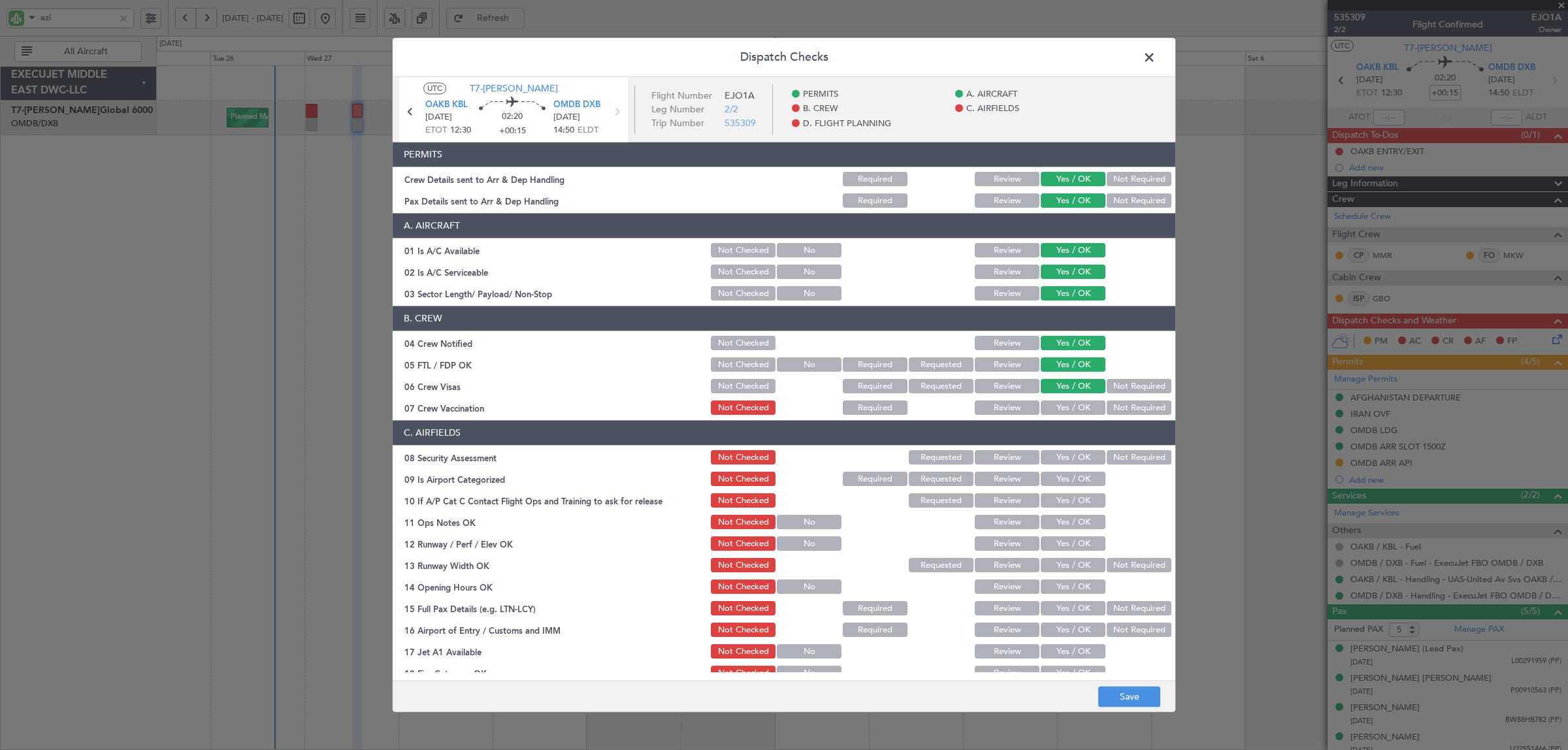
click at [1121, 411] on button "Not Required" at bounding box center [1139, 408] width 65 height 14
click at [1113, 457] on button "Not Required" at bounding box center [1139, 457] width 65 height 14
click at [1083, 477] on button "Yes / OK" at bounding box center [1073, 479] width 65 height 14
click at [1081, 497] on button "Yes / OK" at bounding box center [1073, 501] width 65 height 14
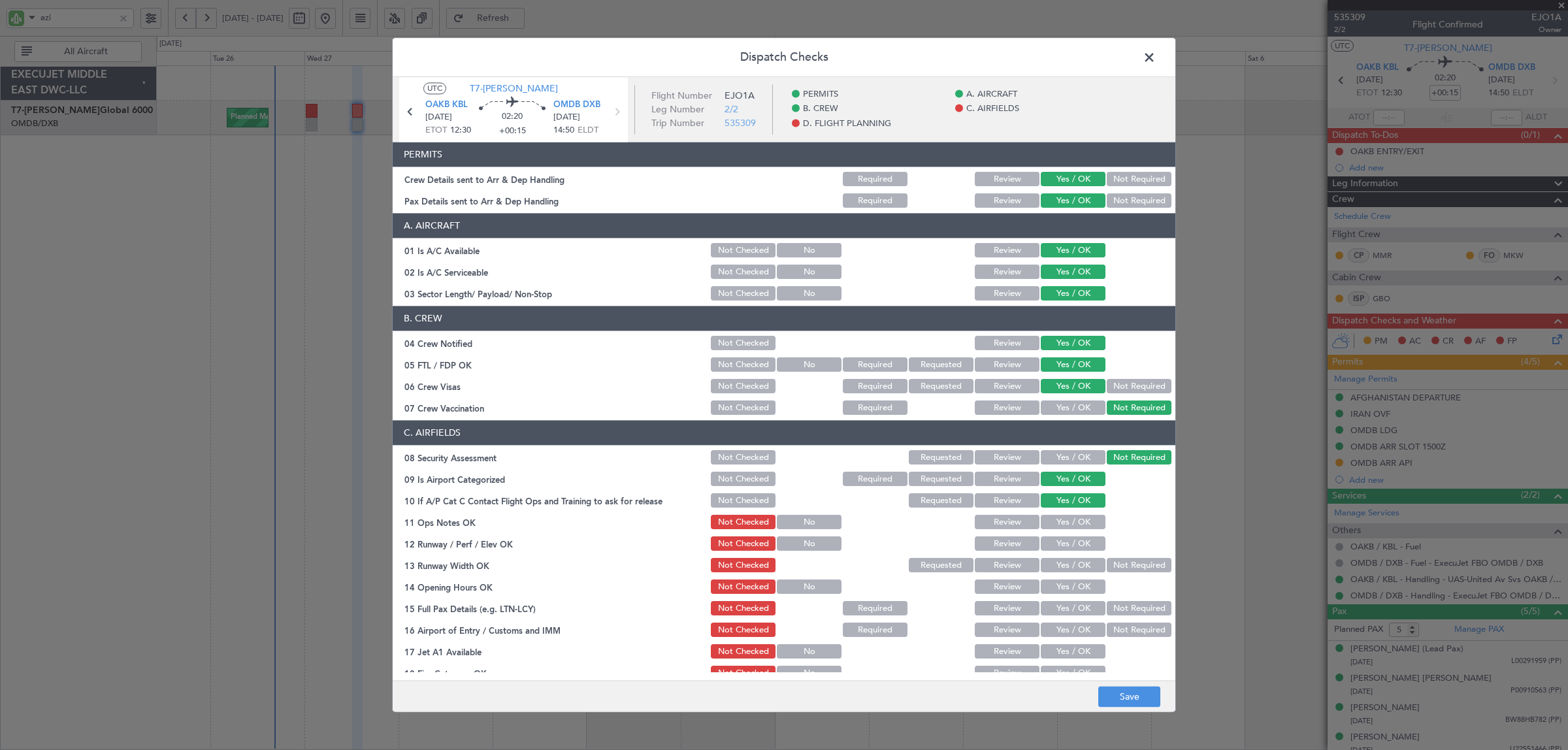
click at [1081, 517] on button "Yes / OK" at bounding box center [1073, 522] width 65 height 14
click at [1079, 542] on button "Yes / OK" at bounding box center [1073, 544] width 65 height 14
click at [1078, 555] on section "C. AIRFIELDS 08 Security Assessment Not Checked Requested Review Yes / OK Not R…" at bounding box center [784, 627] width 783 height 413
click at [1075, 559] on button "Yes / OK" at bounding box center [1073, 565] width 65 height 14
click at [1073, 584] on button "Yes / OK" at bounding box center [1073, 586] width 65 height 14
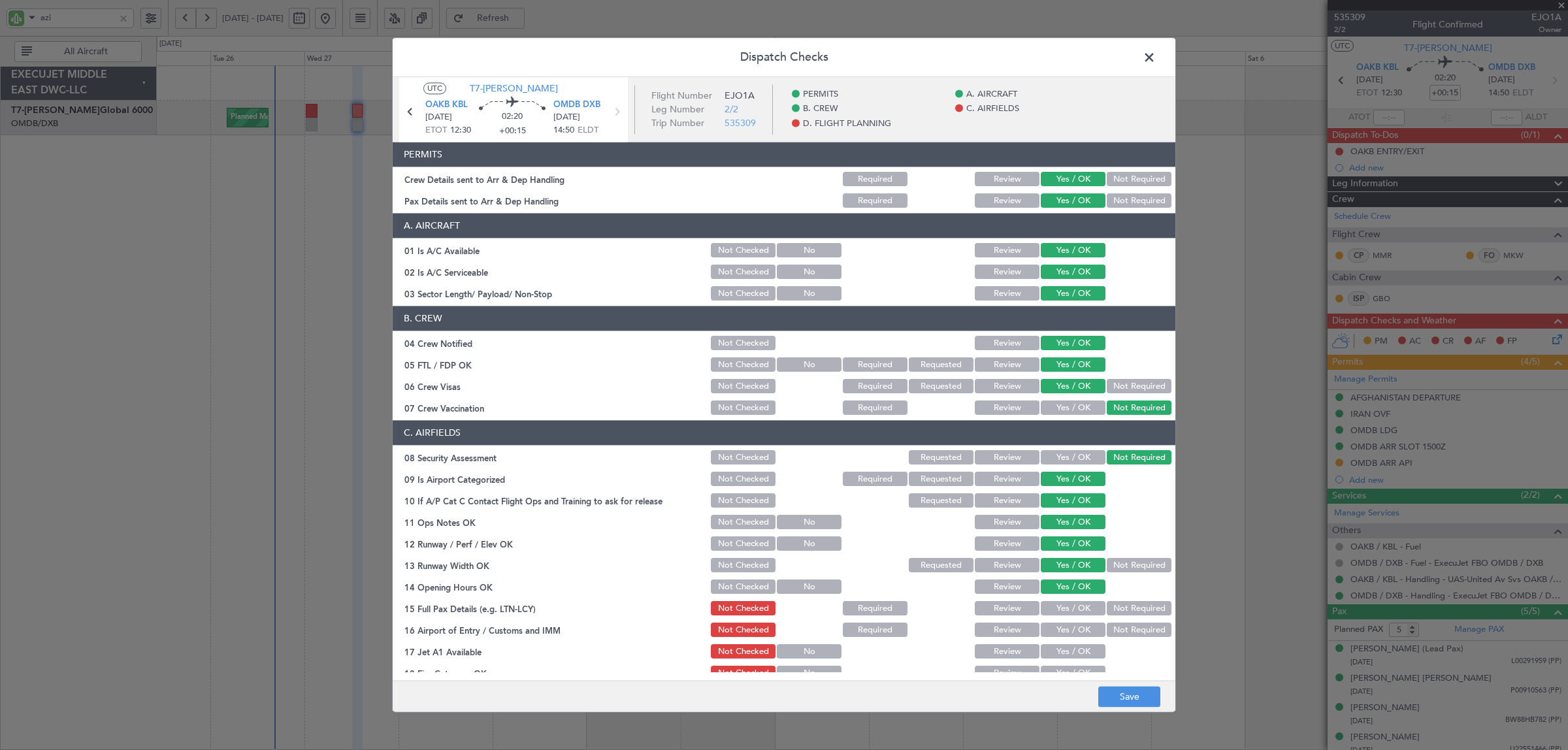
click at [1072, 607] on button "Yes / OK" at bounding box center [1073, 609] width 65 height 14
click at [1070, 624] on button "Yes / OK" at bounding box center [1073, 630] width 65 height 14
click at [1068, 645] on button "Yes / OK" at bounding box center [1073, 651] width 65 height 14
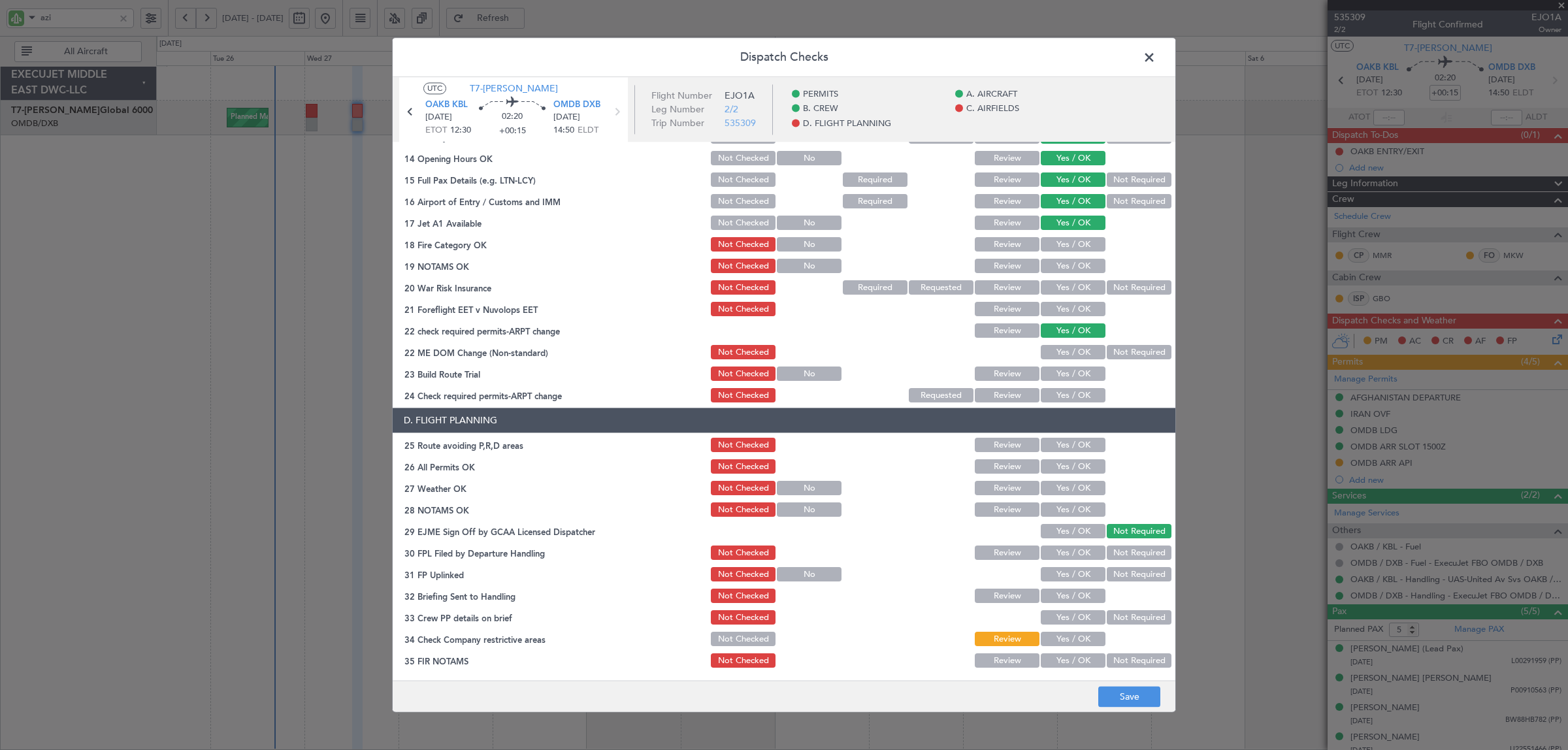
click at [1068, 241] on button "Yes / OK" at bounding box center [1073, 245] width 65 height 14
drag, startPoint x: 1068, startPoint y: 260, endPoint x: 1081, endPoint y: 266, distance: 14.3
click at [1068, 261] on button "Yes / OK" at bounding box center [1073, 266] width 65 height 14
click at [1107, 287] on button "Not Required" at bounding box center [1139, 288] width 65 height 14
click at [1083, 304] on button "Yes / OK" at bounding box center [1073, 309] width 65 height 14
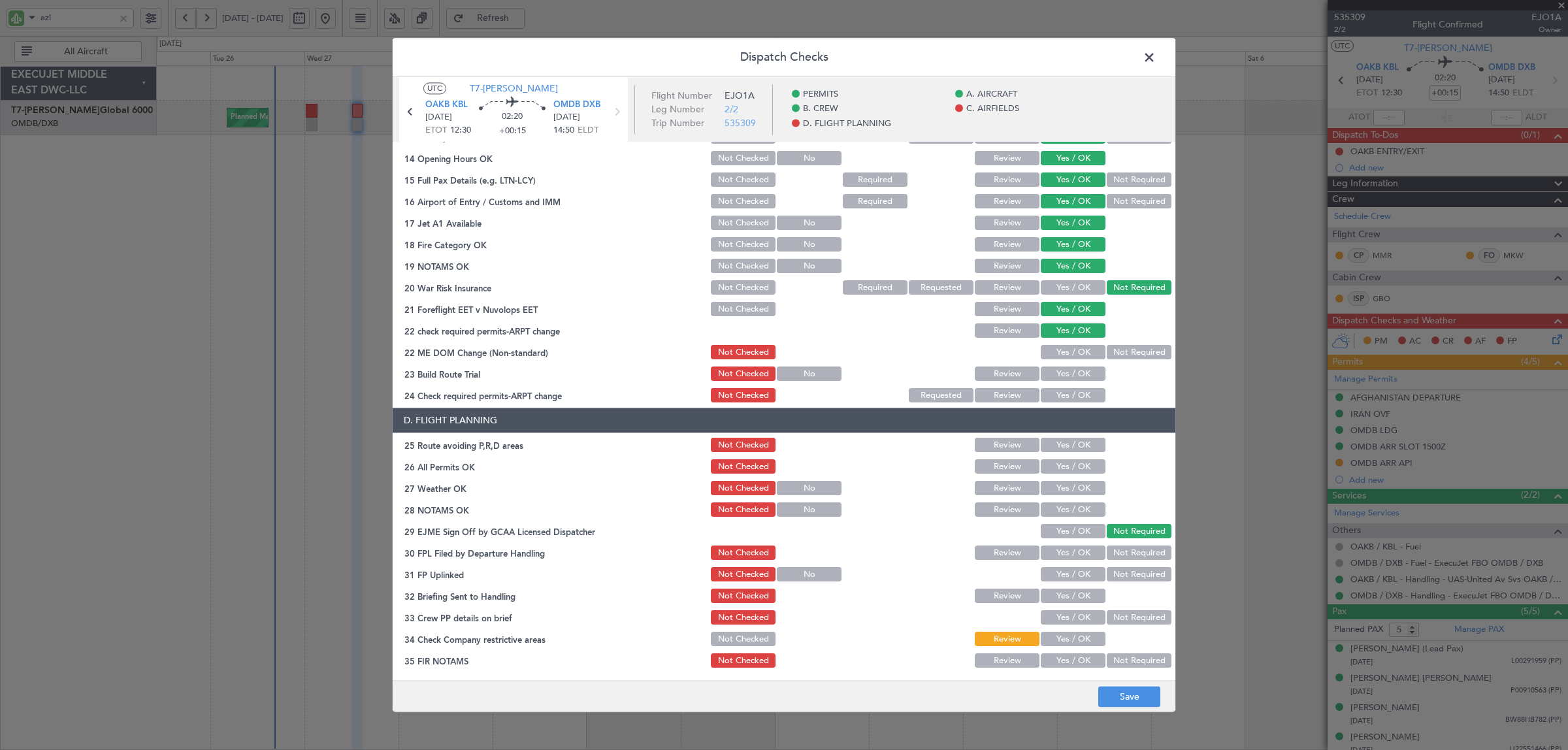
click at [1119, 348] on button "Not Required" at bounding box center [1139, 353] width 65 height 14
click at [1079, 371] on button "Yes / OK" at bounding box center [1073, 374] width 65 height 14
click at [1077, 394] on button "Yes / OK" at bounding box center [1073, 395] width 65 height 14
click at [1073, 441] on button "Yes / OK" at bounding box center [1073, 445] width 65 height 14
click at [1071, 462] on button "Yes / OK" at bounding box center [1073, 466] width 65 height 14
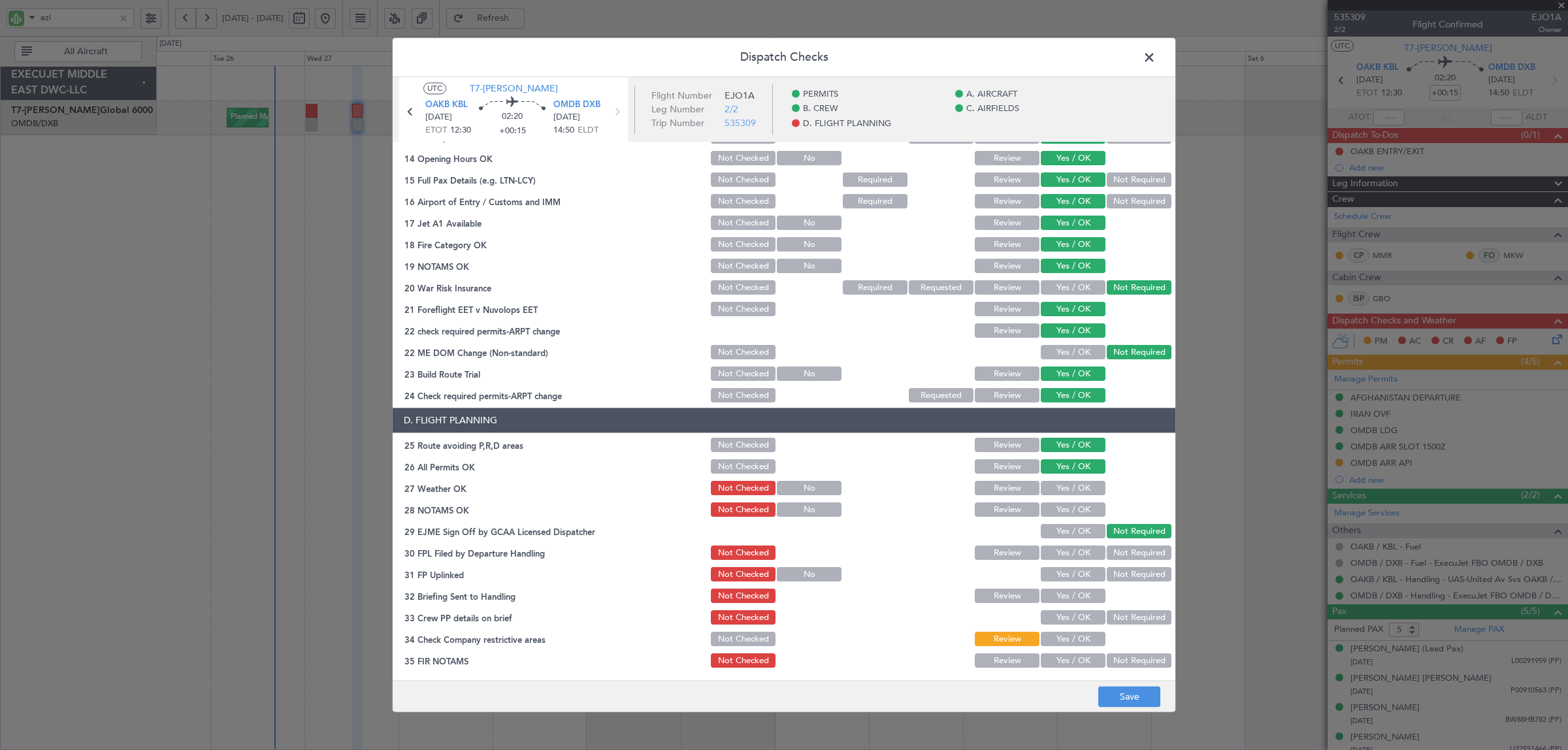
click at [1069, 488] on button "Yes / OK" at bounding box center [1073, 489] width 65 height 14
click at [1068, 505] on button "Yes / OK" at bounding box center [1073, 510] width 65 height 14
click at [1064, 552] on button "Yes / OK" at bounding box center [1073, 553] width 65 height 14
click at [1063, 569] on button "Yes / OK" at bounding box center [1073, 574] width 65 height 14
click at [1061, 598] on button "Yes / OK" at bounding box center [1073, 596] width 65 height 14
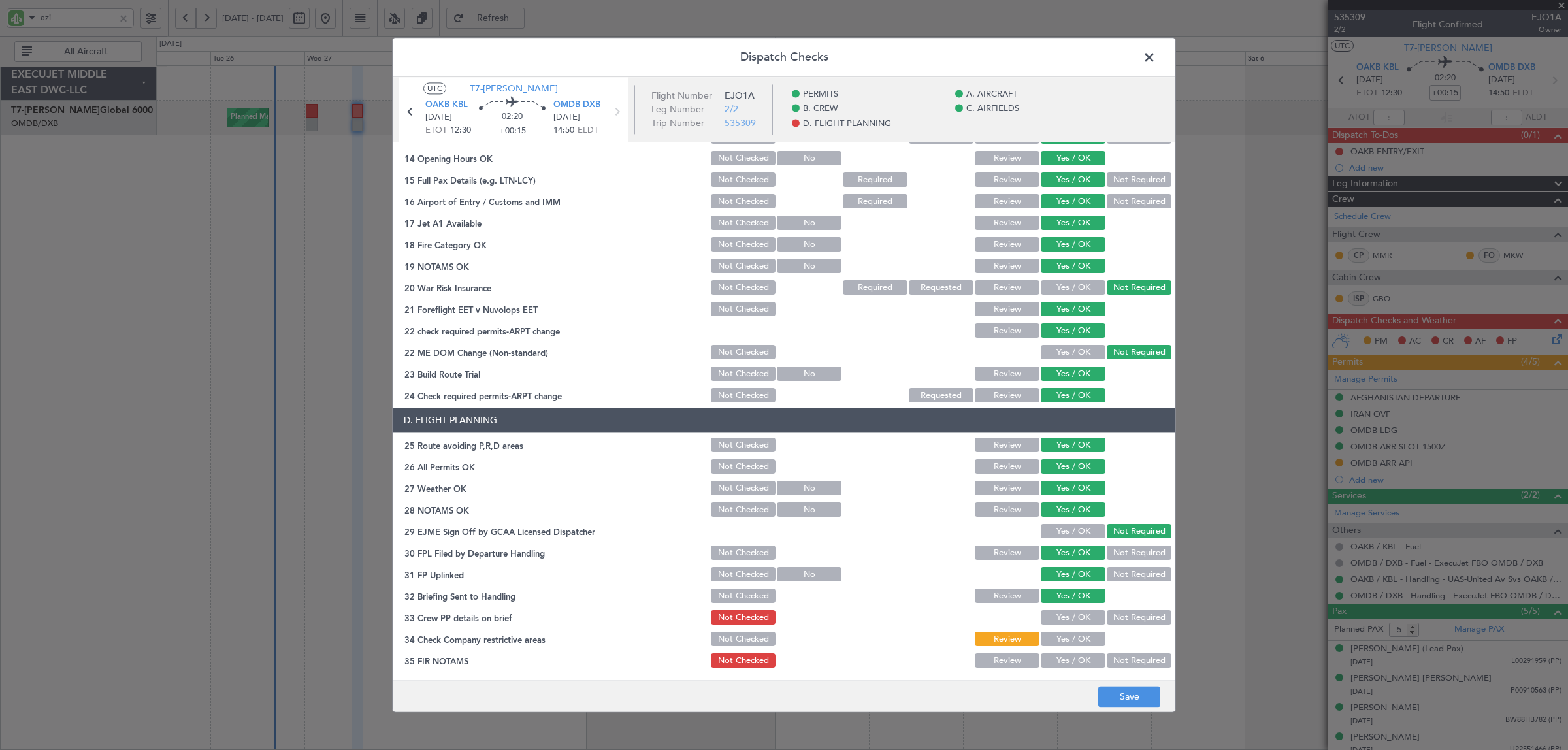
click at [1063, 612] on button "Yes / OK" at bounding box center [1073, 618] width 65 height 14
click at [1063, 640] on button "Yes / OK" at bounding box center [1073, 639] width 65 height 14
click at [1132, 658] on button "Not Required" at bounding box center [1139, 660] width 65 height 14
click at [1130, 701] on button "Save" at bounding box center [1129, 697] width 62 height 21
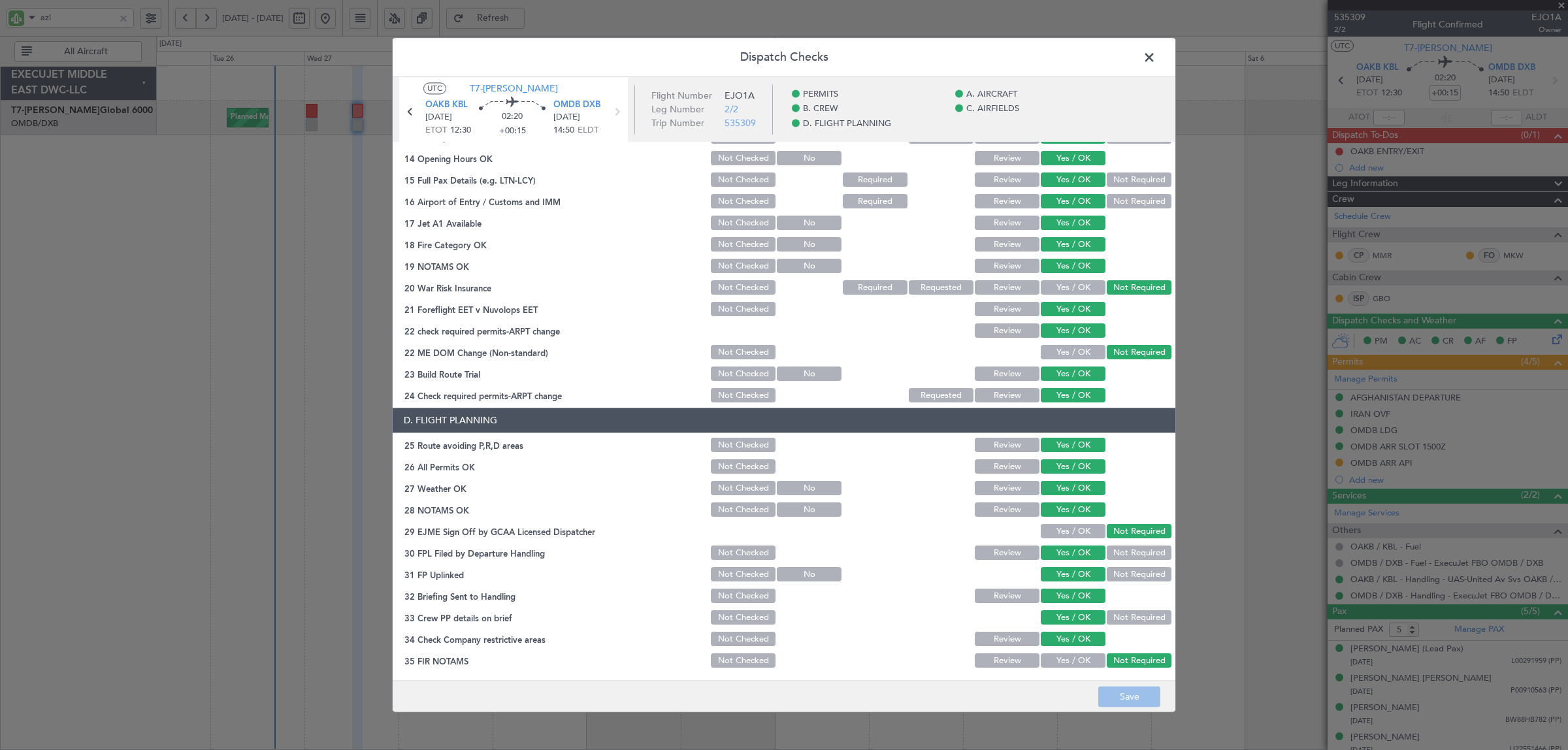
click at [1155, 54] on span at bounding box center [1155, 61] width 0 height 26
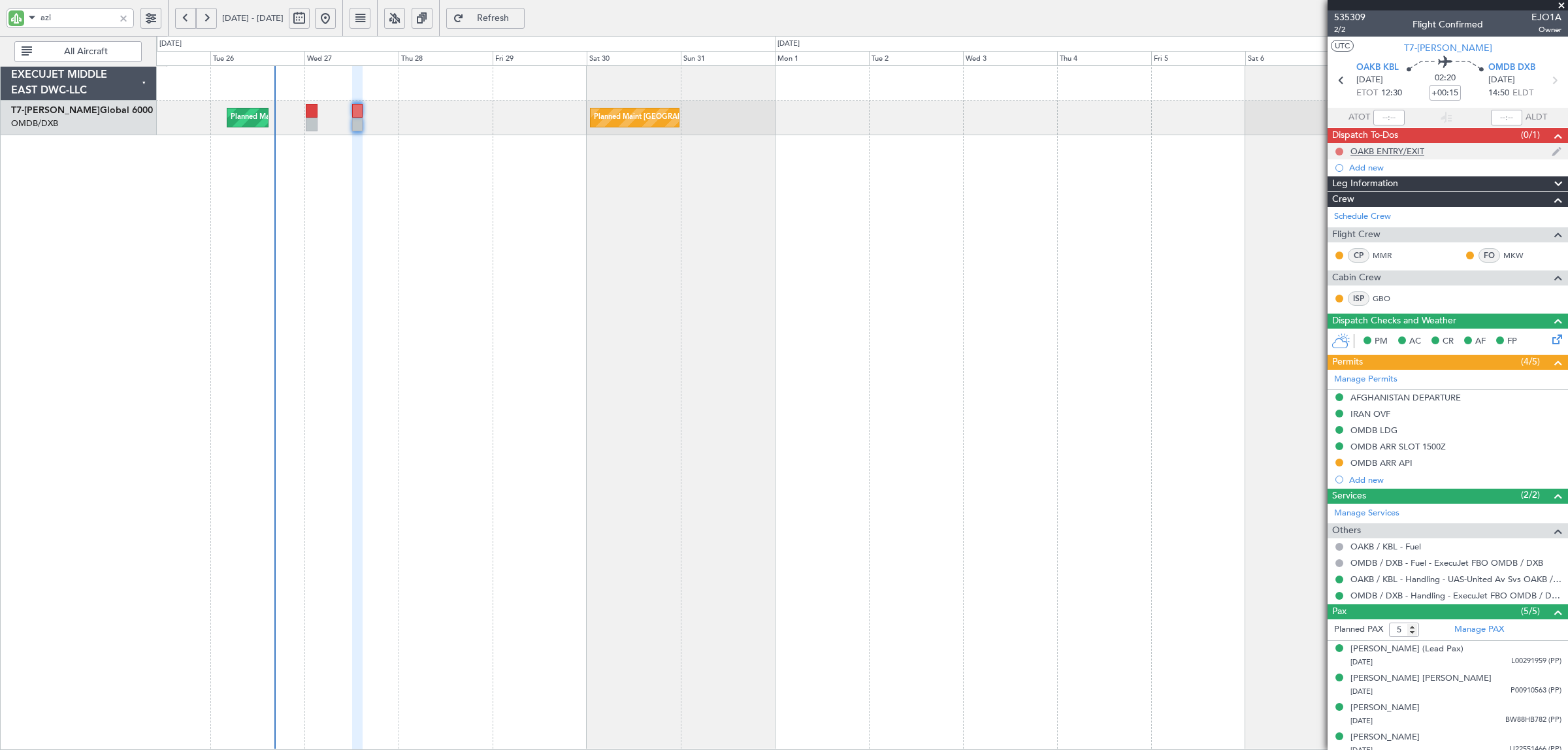
click at [1339, 149] on button at bounding box center [1339, 151] width 8 height 8
click at [1344, 233] on span "Cancelled" at bounding box center [1342, 228] width 37 height 13
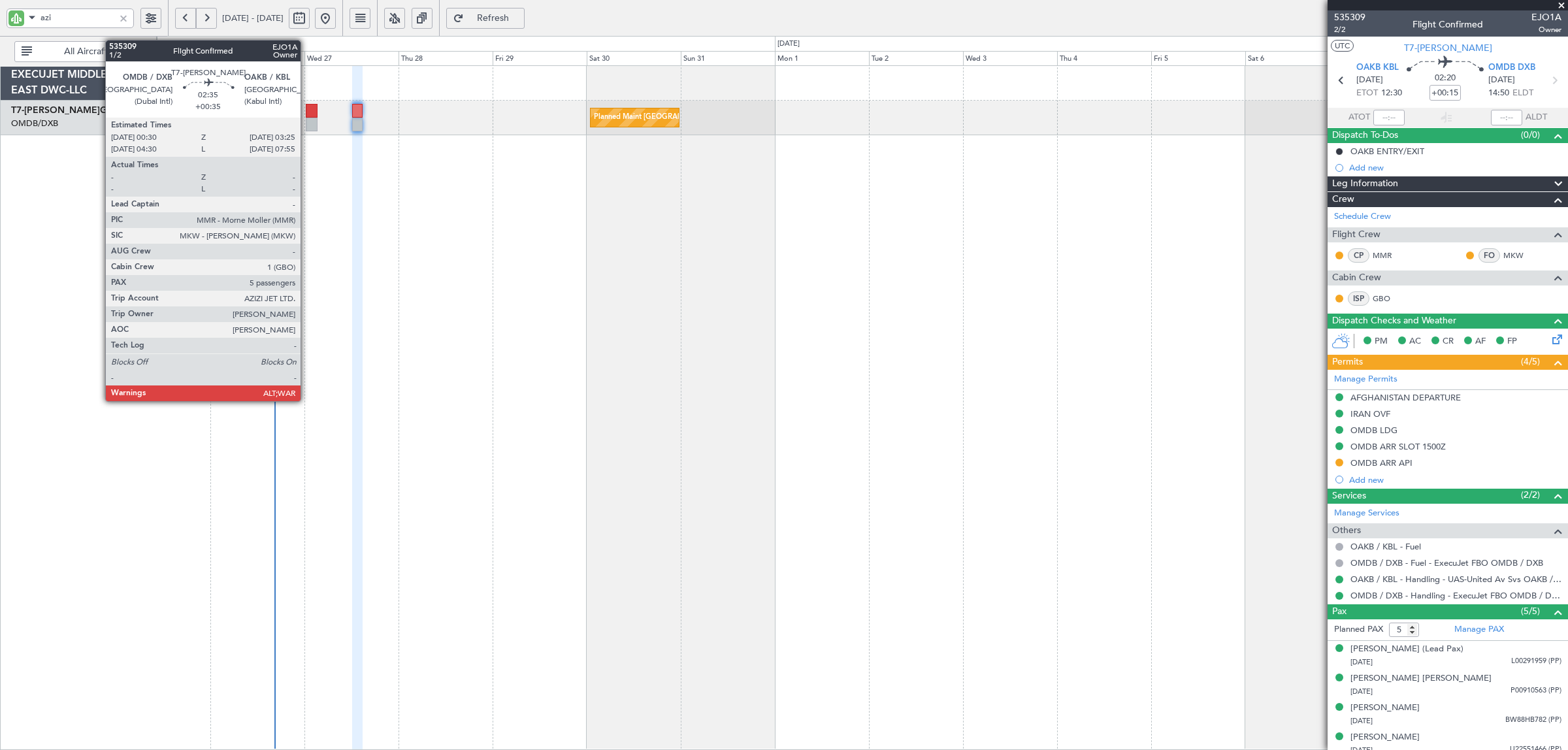
click at [307, 128] on div at bounding box center [311, 124] width 12 height 14
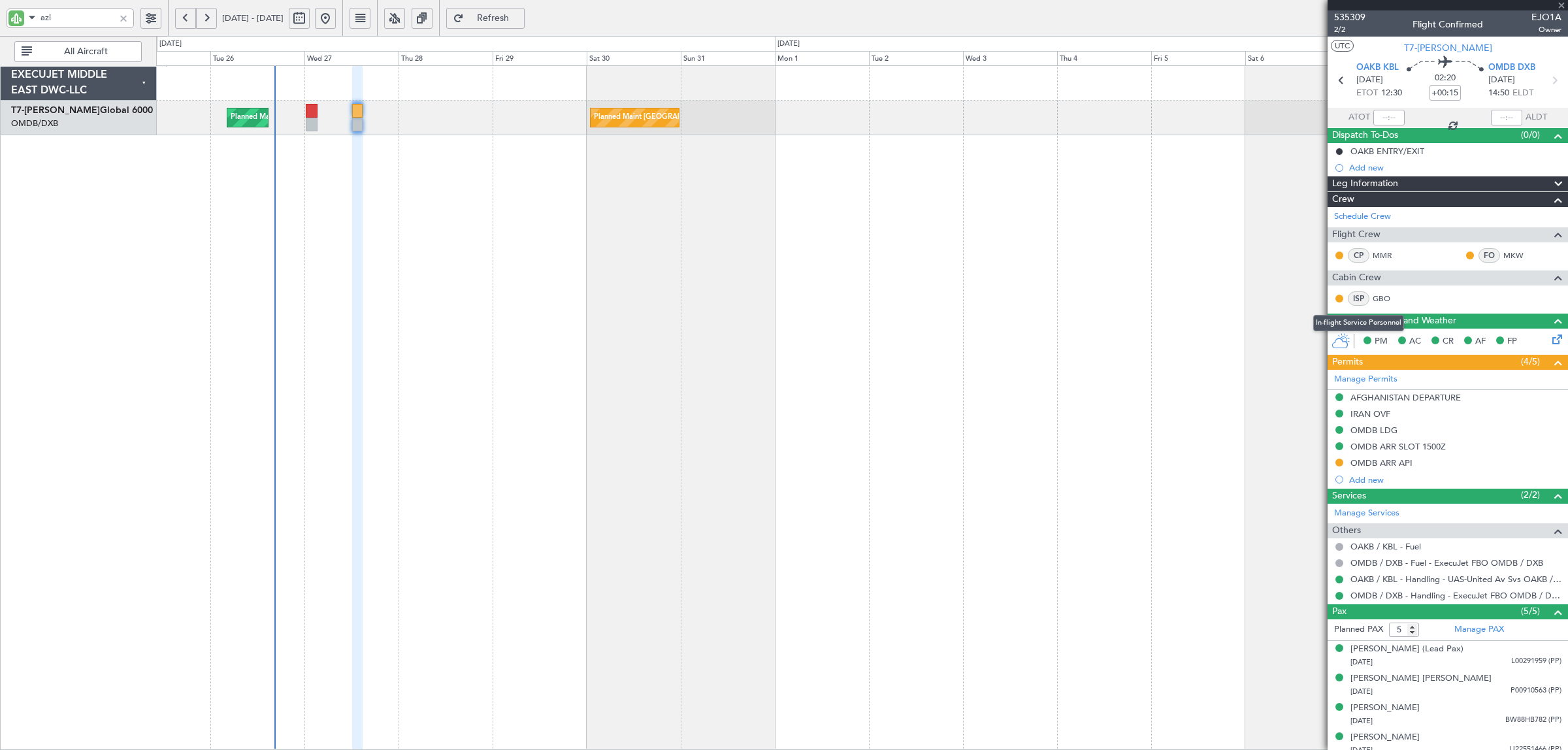
type input "+00:35"
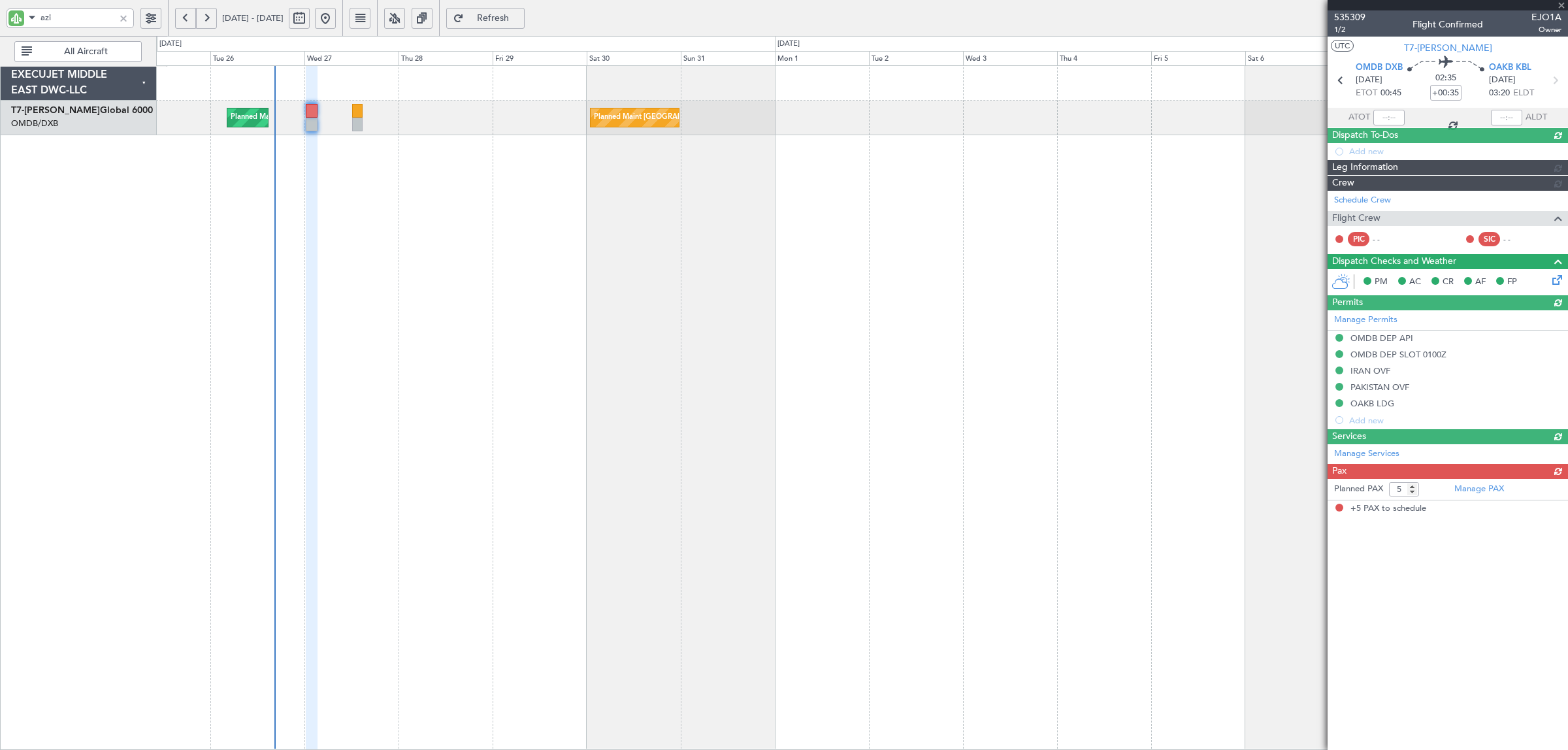
type input "[PERSON_NAME] (SYS)"
type input "7070"
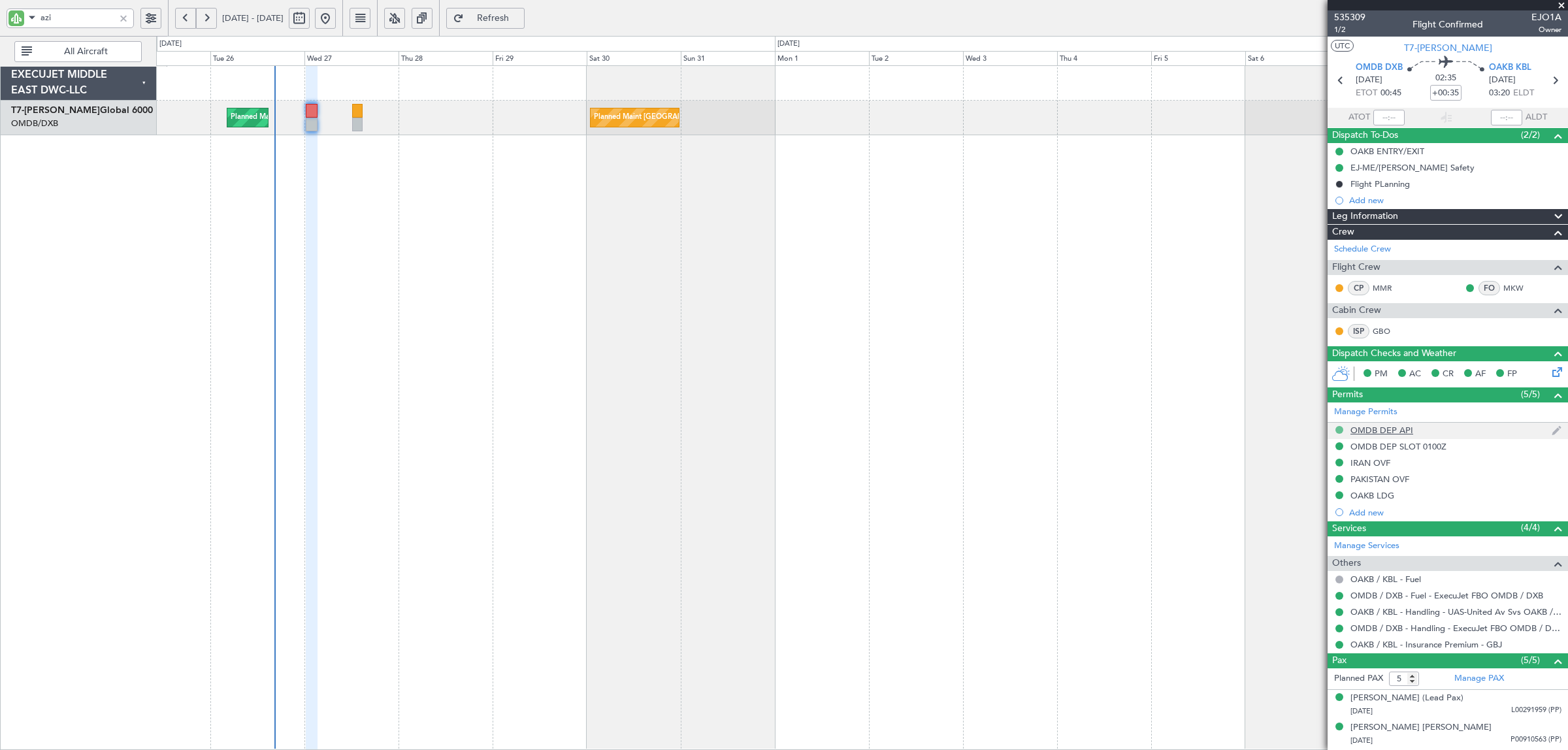
click at [1340, 431] on button at bounding box center [1339, 429] width 8 height 8
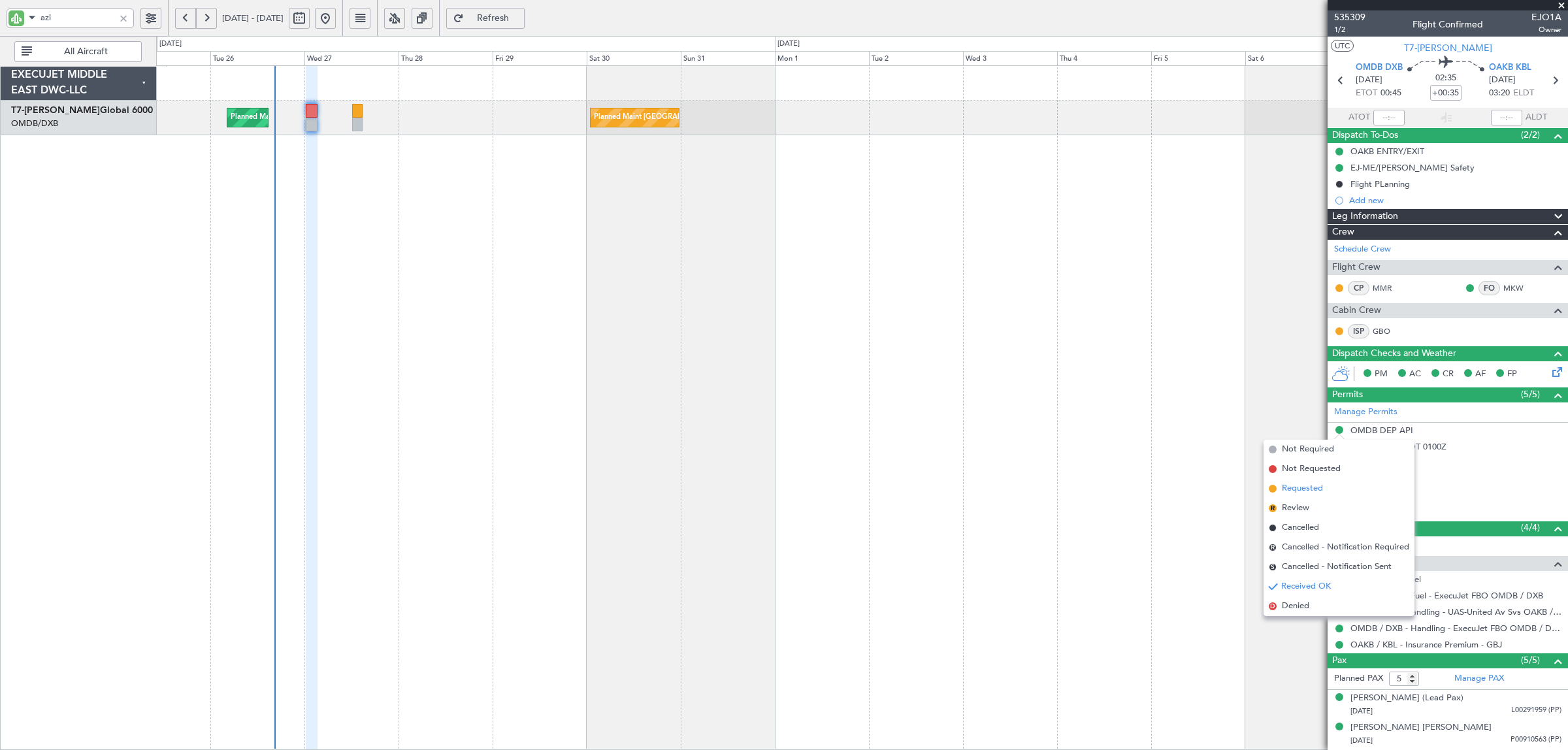
click at [1313, 491] on span "Requested" at bounding box center [1302, 489] width 41 height 13
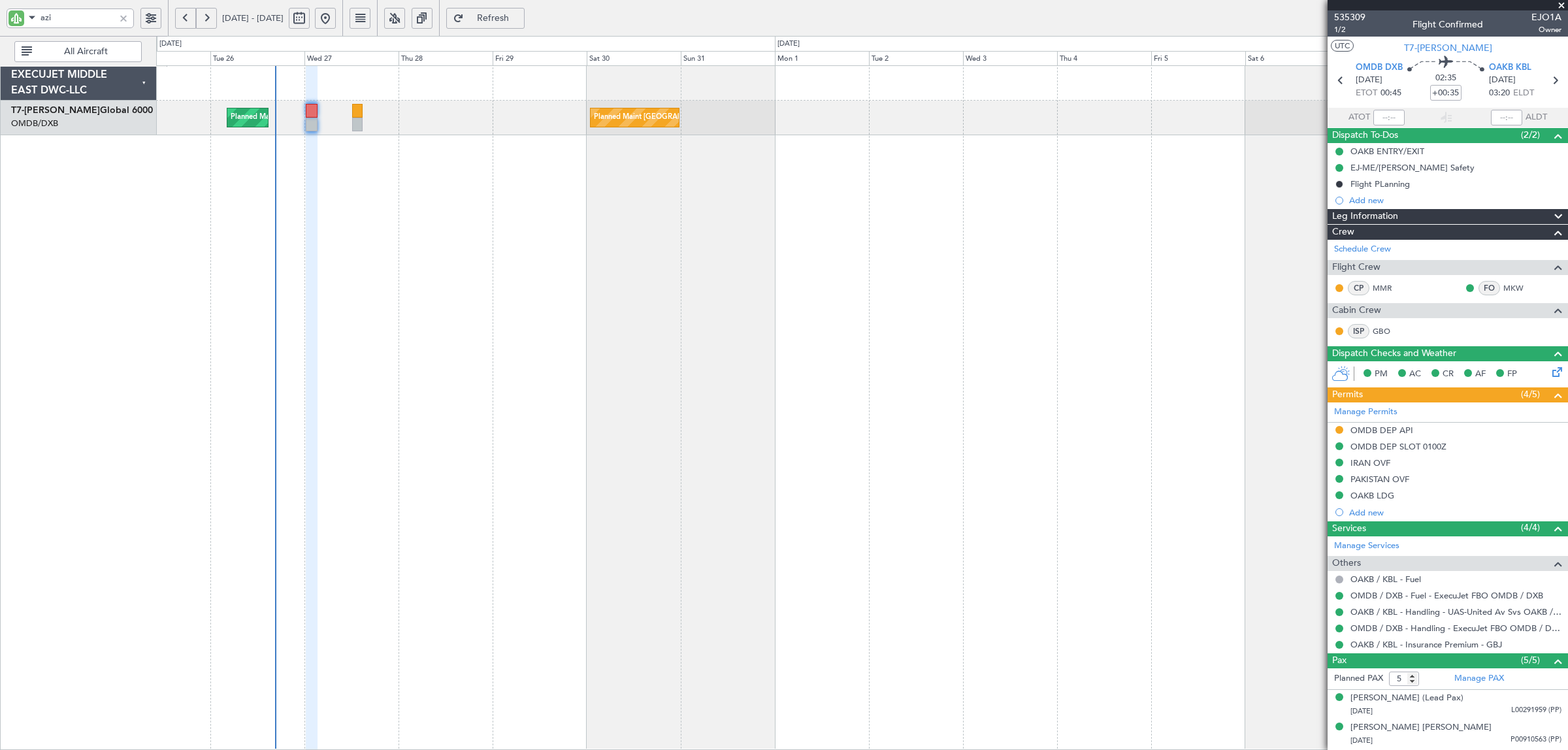
click at [378, 265] on div "Planned Maint Dubai (Dubai Intl) Planned Maint Dubai (Dubai Intl)" at bounding box center [861, 408] width 1411 height 684
click at [126, 17] on div at bounding box center [123, 18] width 14 height 14
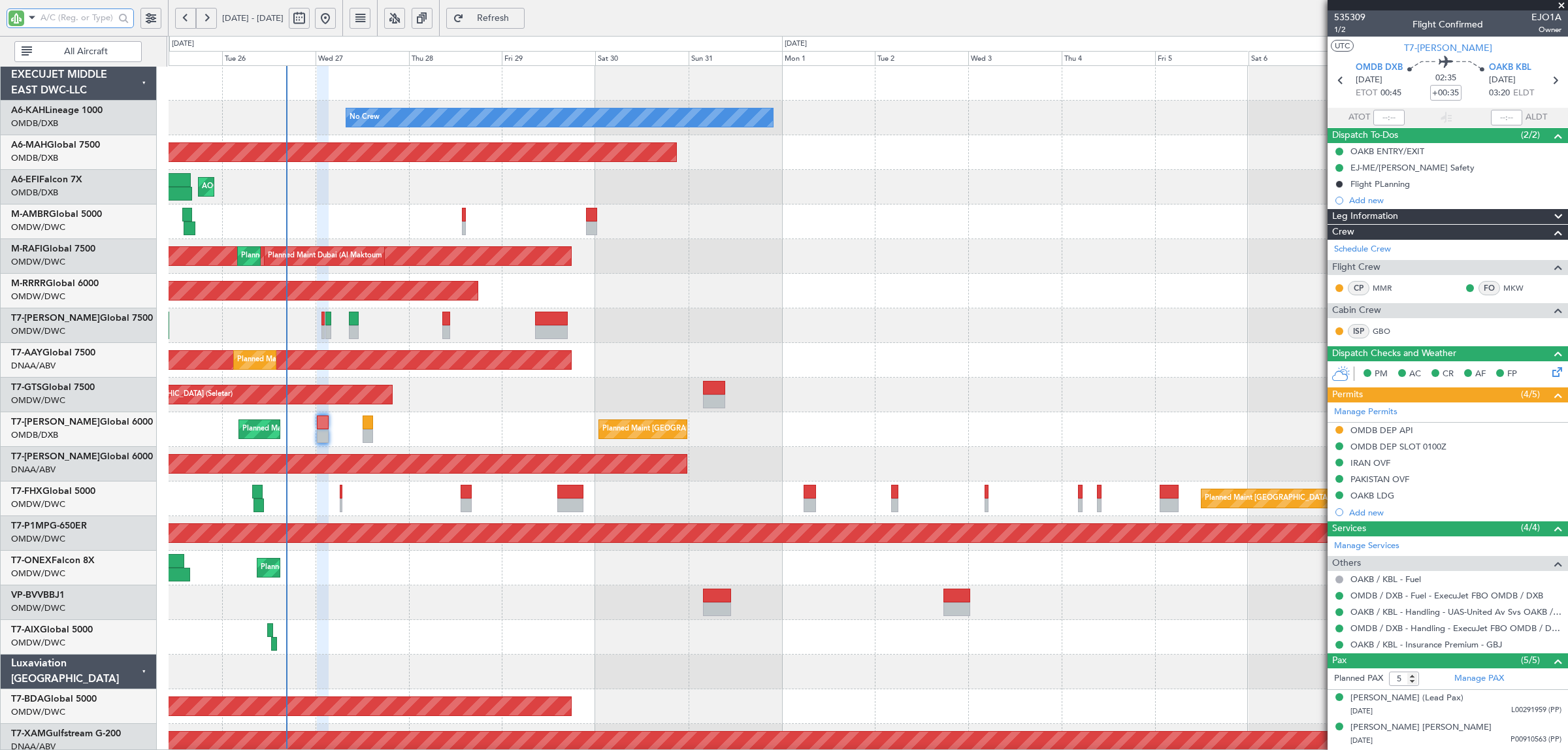
click at [73, 17] on input "text" at bounding box center [77, 17] width 74 height 19
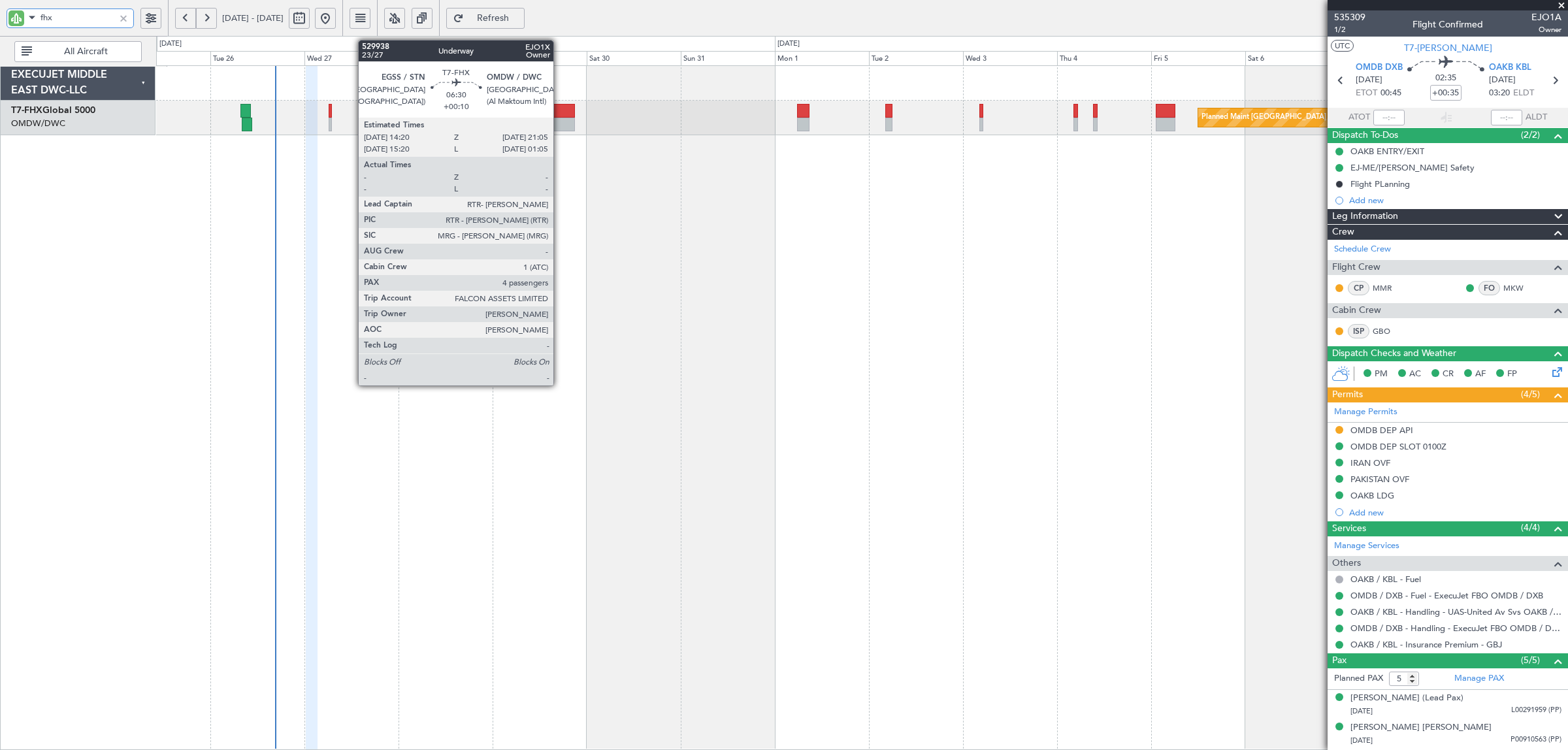
click at [560, 121] on div at bounding box center [561, 124] width 27 height 14
type input "fhx"
click at [562, 116] on div at bounding box center [560, 110] width 27 height 14
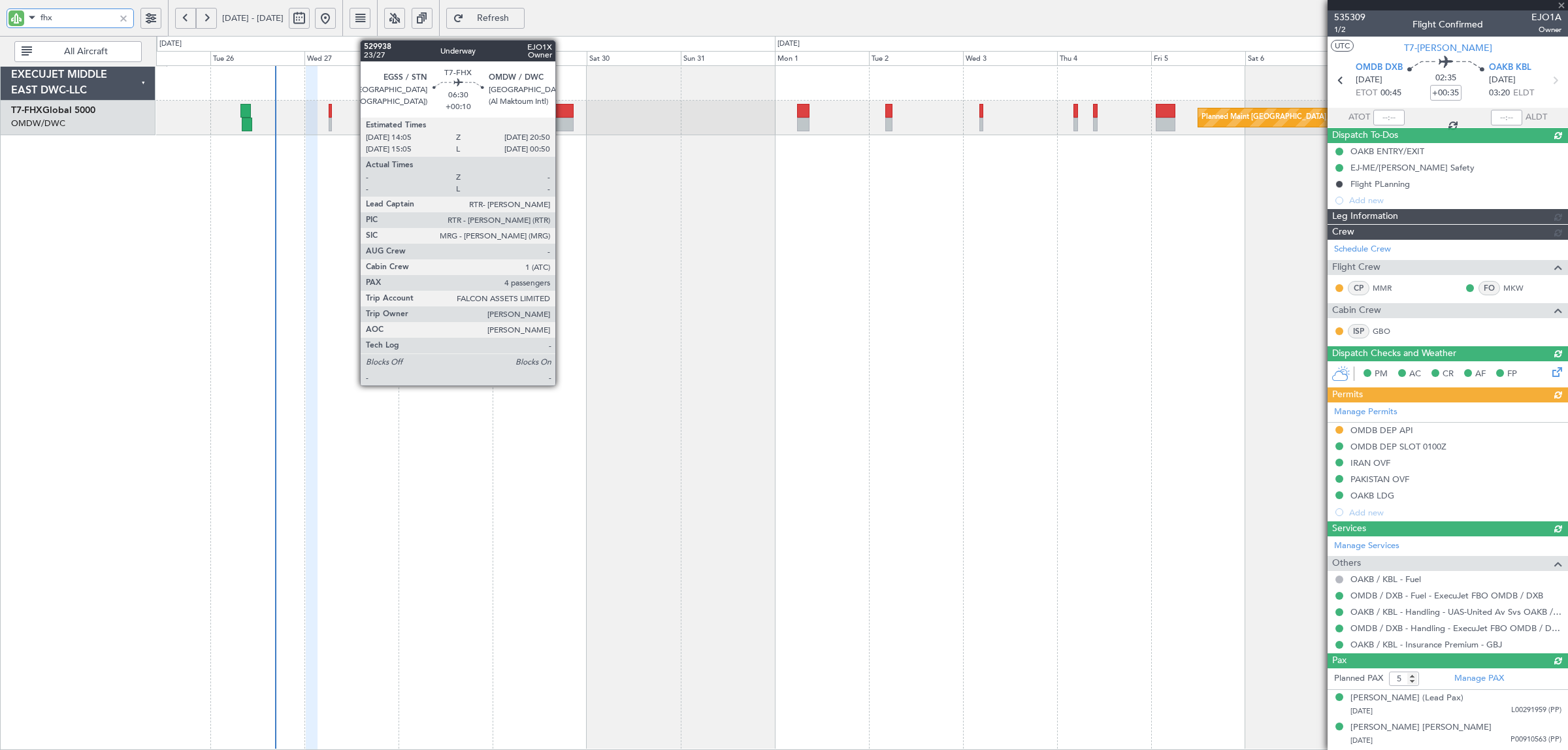
click at [562, 116] on div at bounding box center [560, 110] width 27 height 14
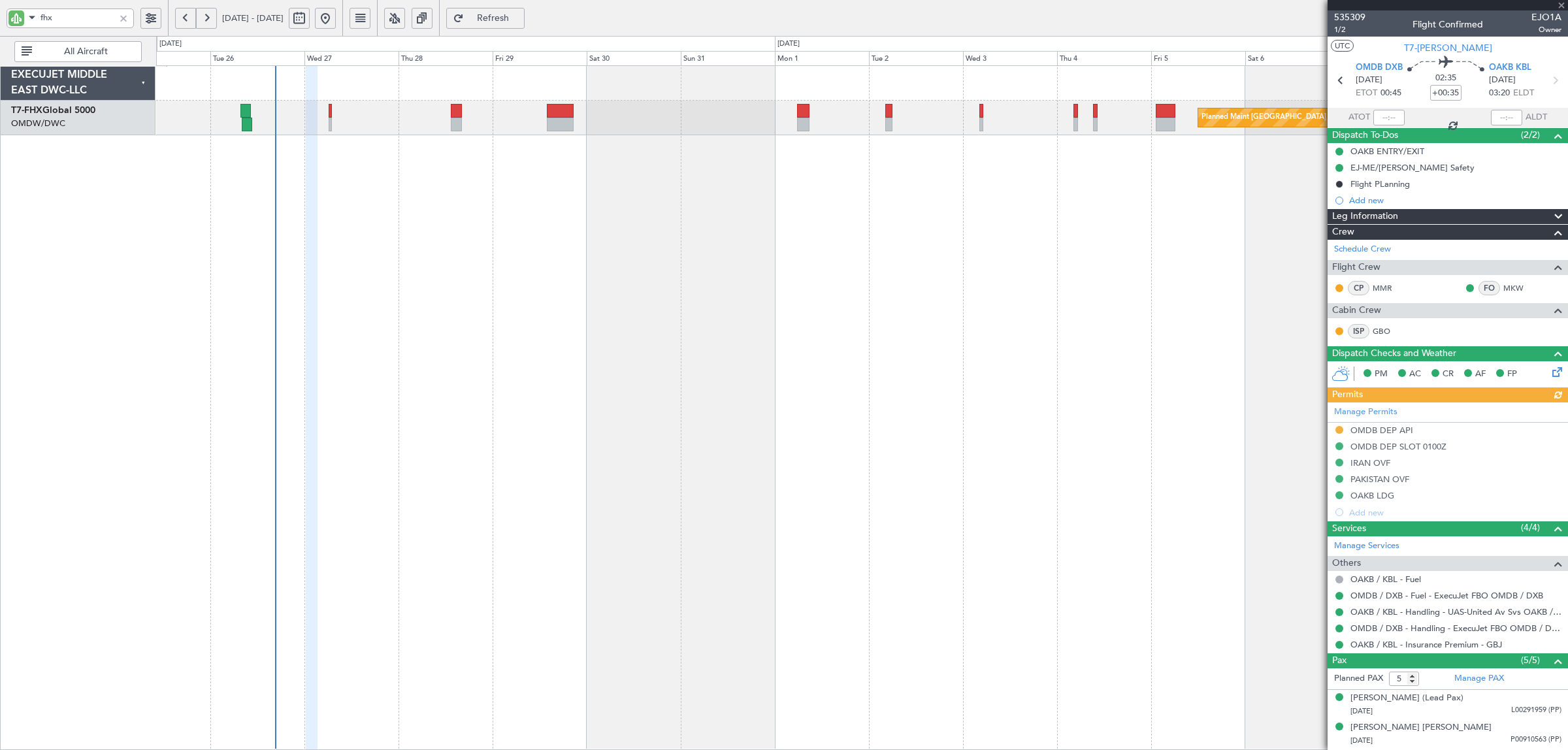
type input "[PERSON_NAME] (SYS)"
type input "7070"
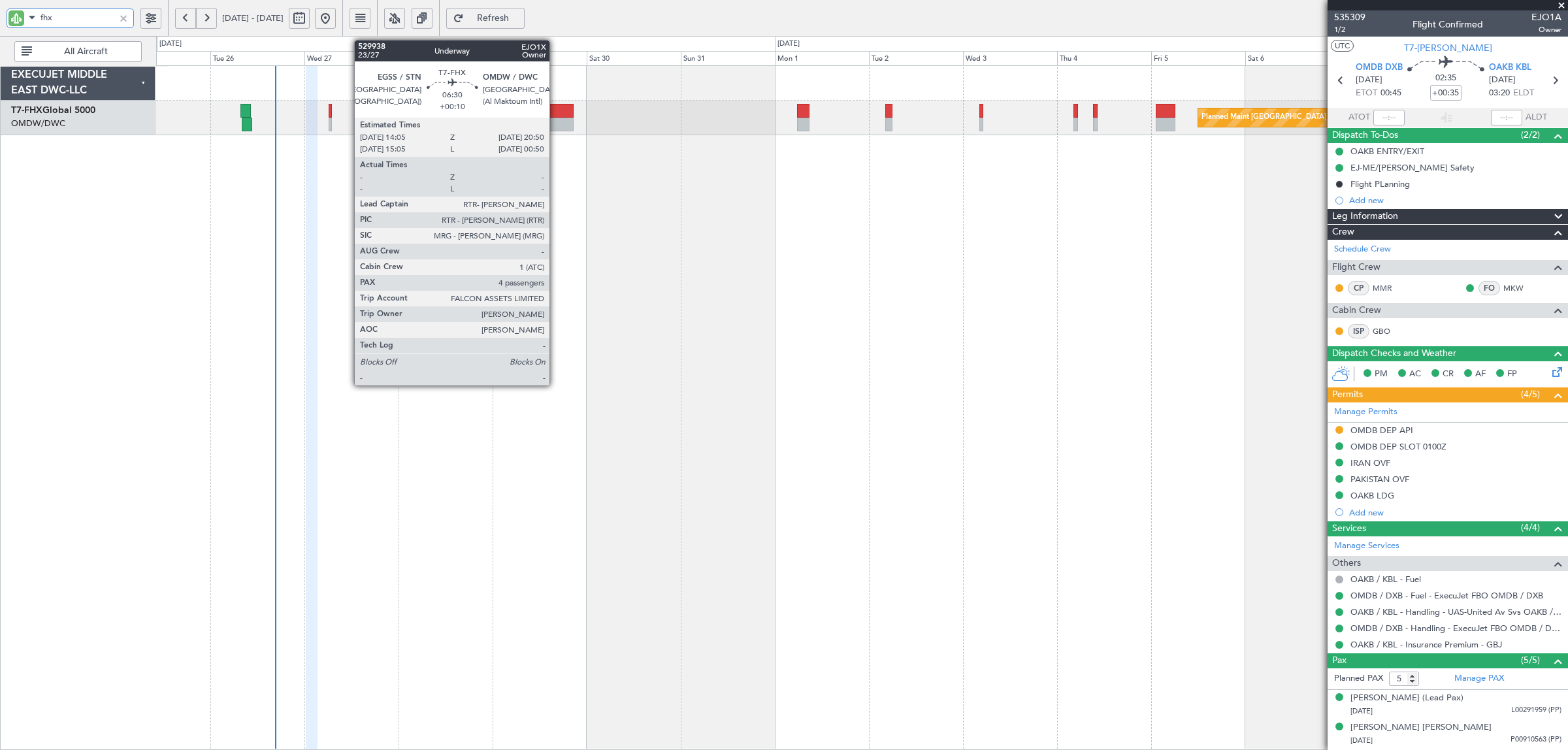
click at [556, 121] on div at bounding box center [560, 124] width 27 height 14
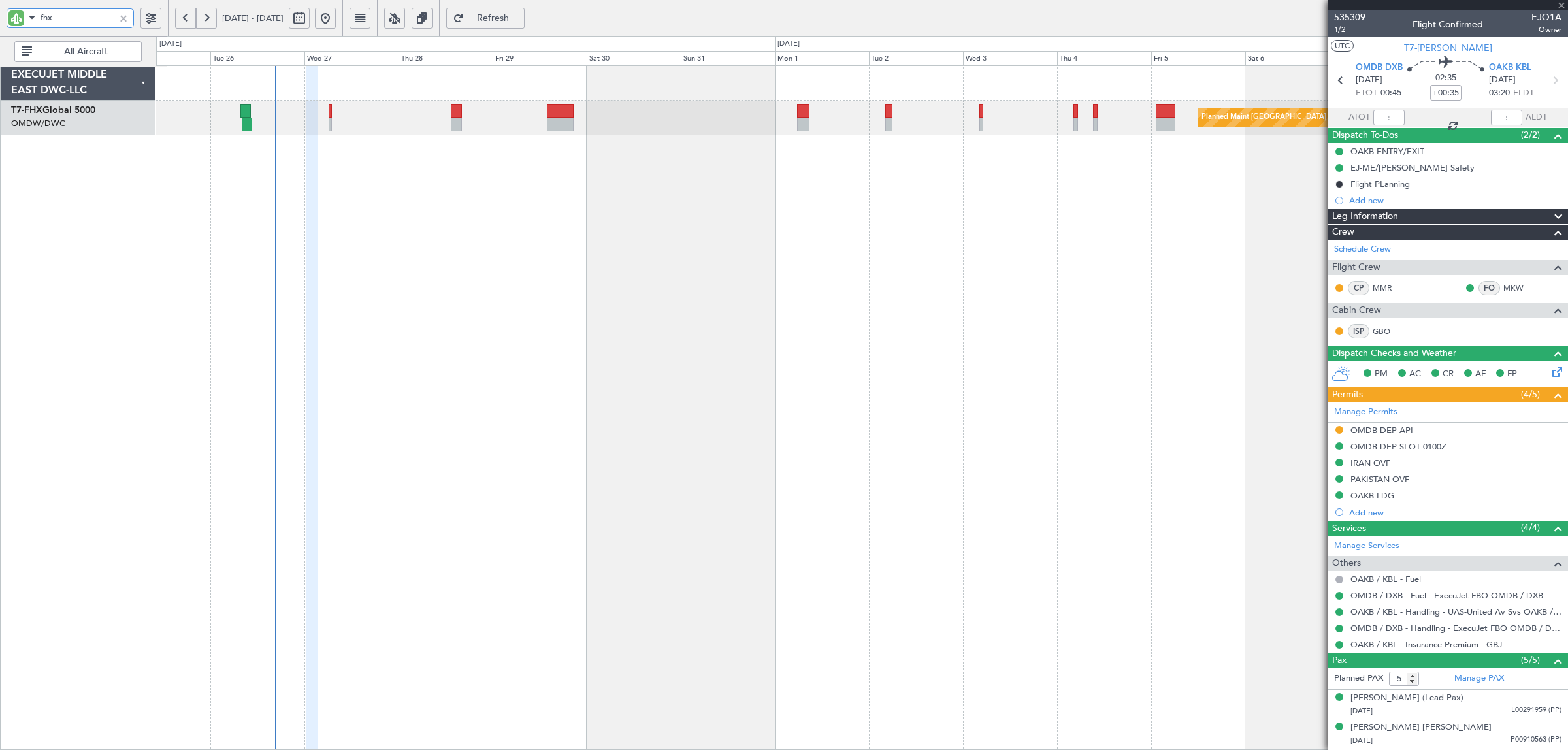
type input "+00:10"
type input "4"
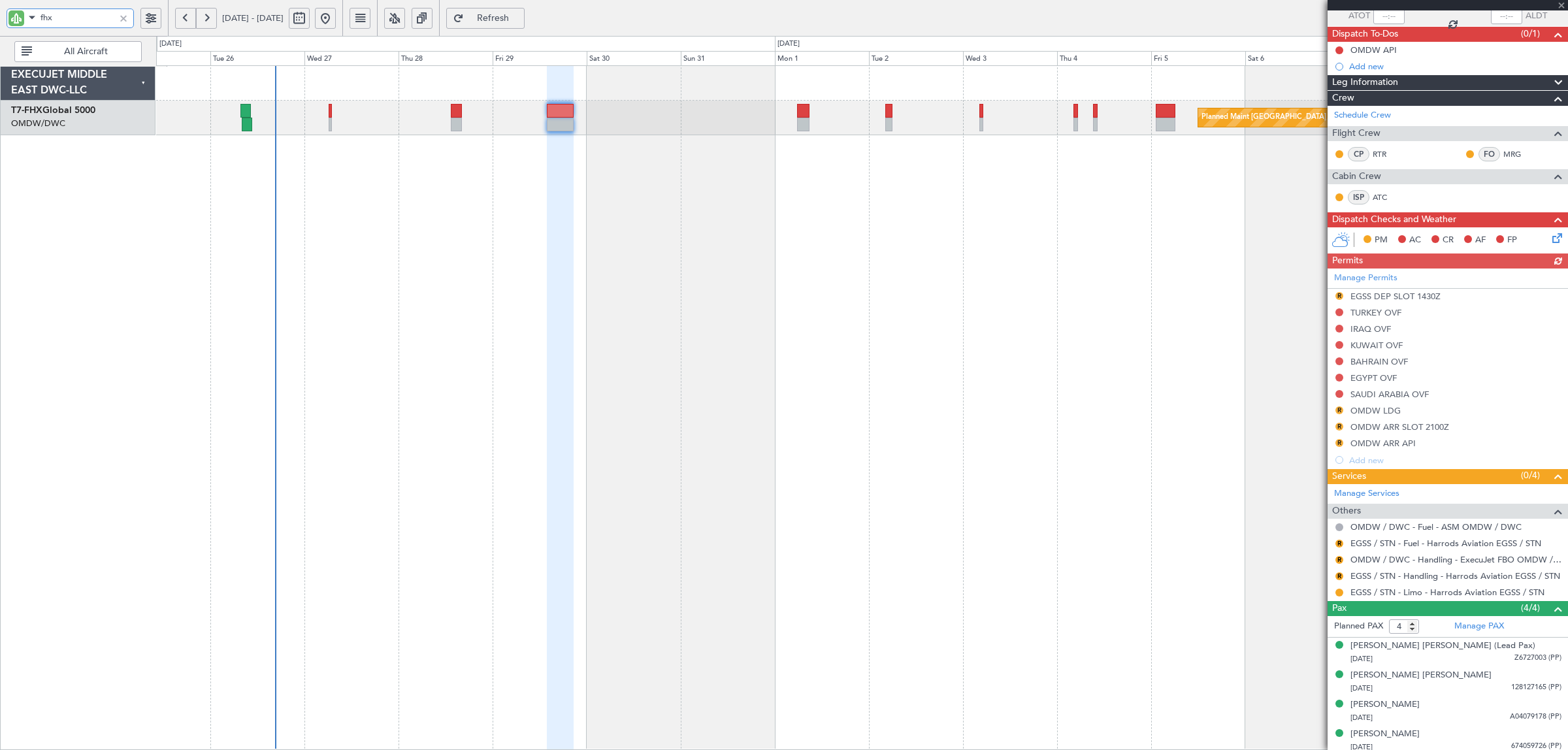
scroll to position [106, 0]
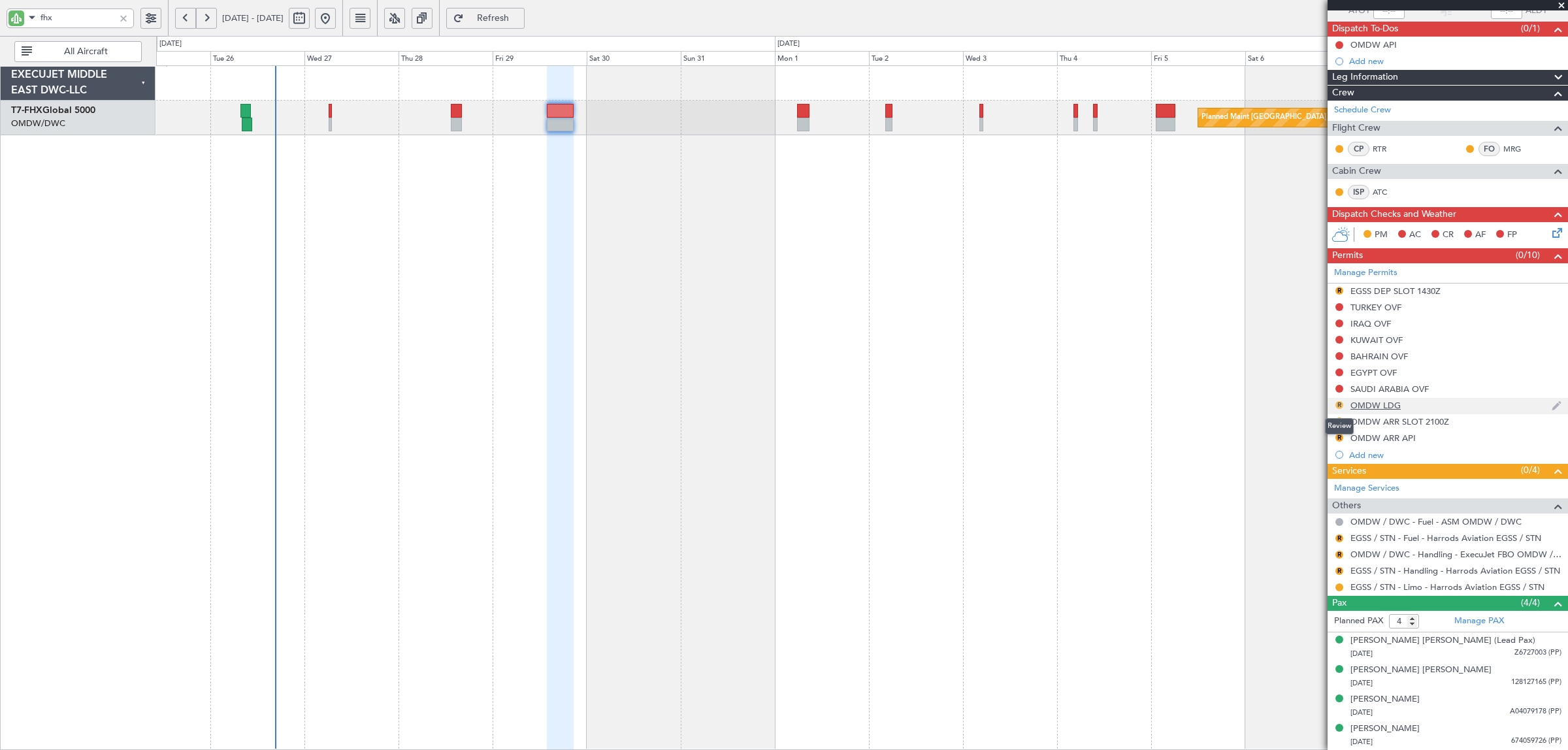
click at [1339, 403] on button "R" at bounding box center [1339, 404] width 8 height 8
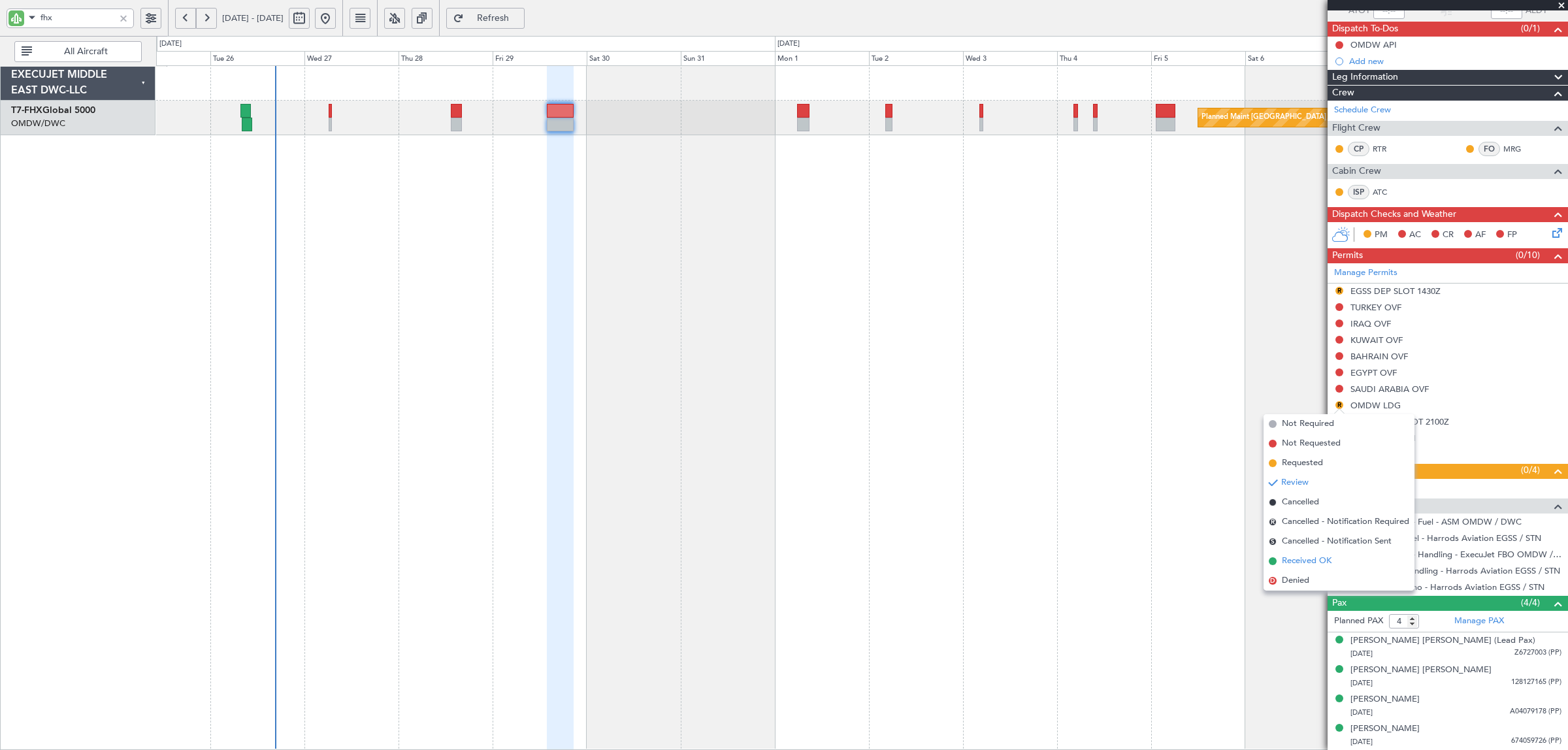
click at [1310, 557] on span "Received OK" at bounding box center [1306, 561] width 50 height 13
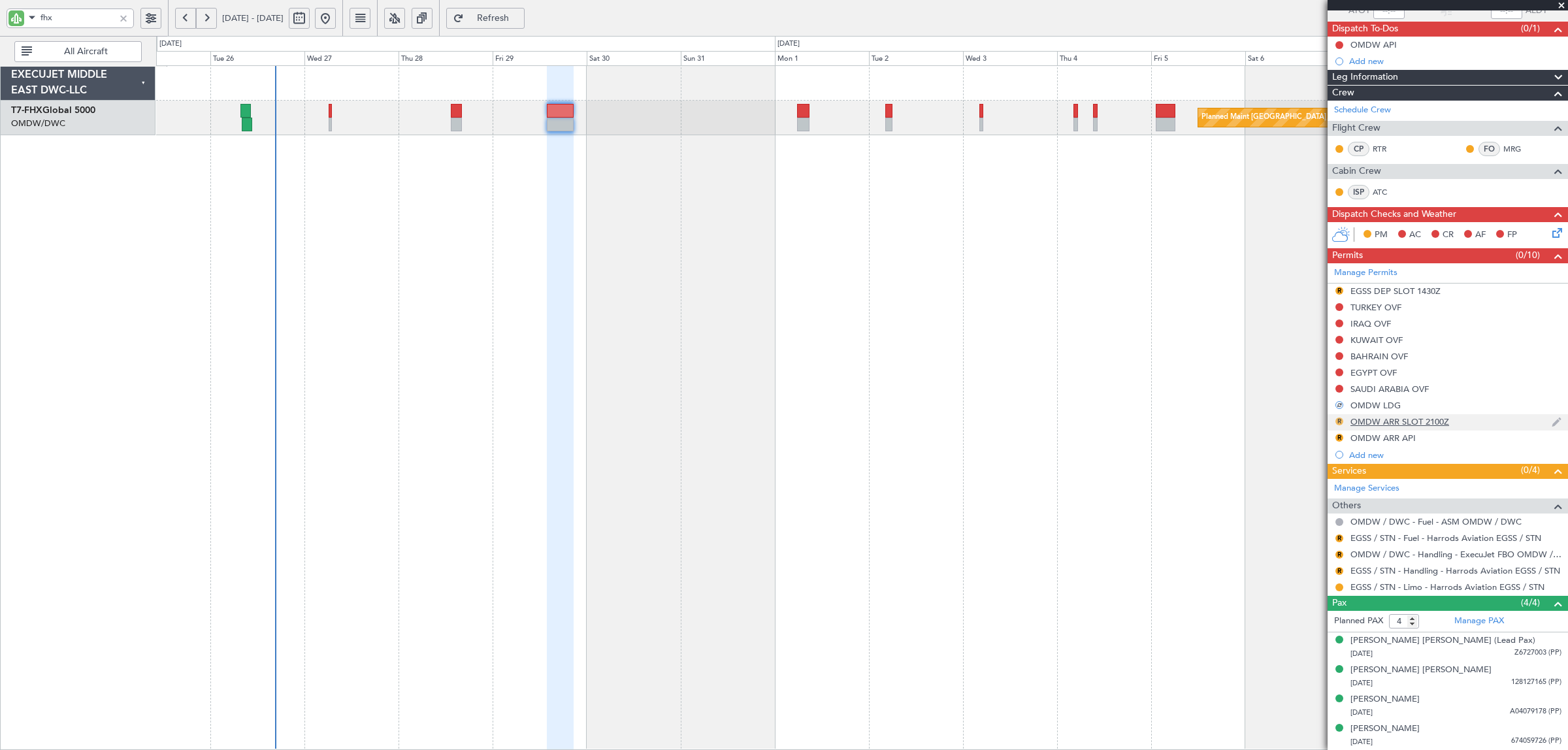
click at [1340, 421] on button "R" at bounding box center [1339, 421] width 8 height 8
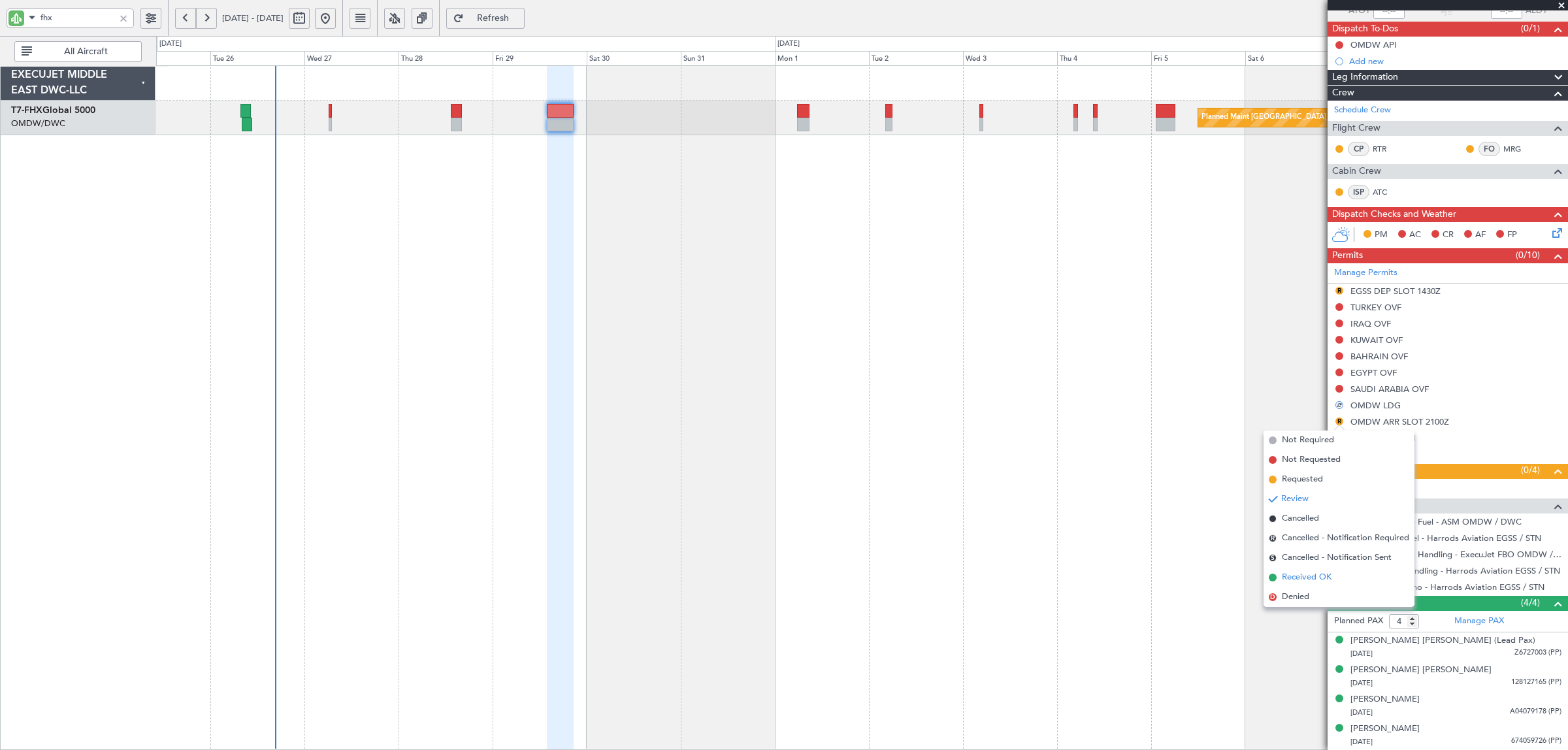
click at [1315, 575] on span "Received OK" at bounding box center [1306, 577] width 50 height 13
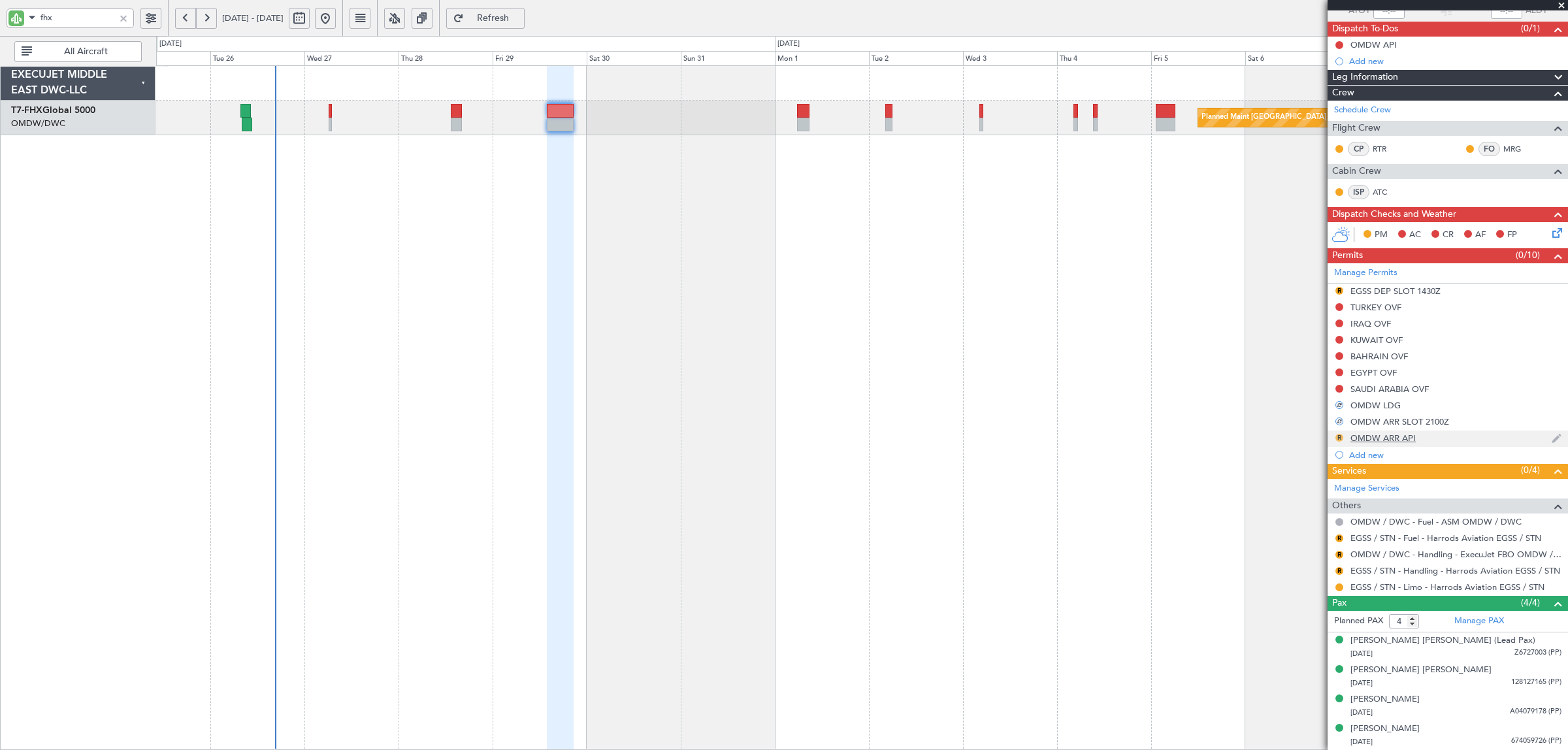
click at [1340, 436] on button "R" at bounding box center [1339, 437] width 8 height 8
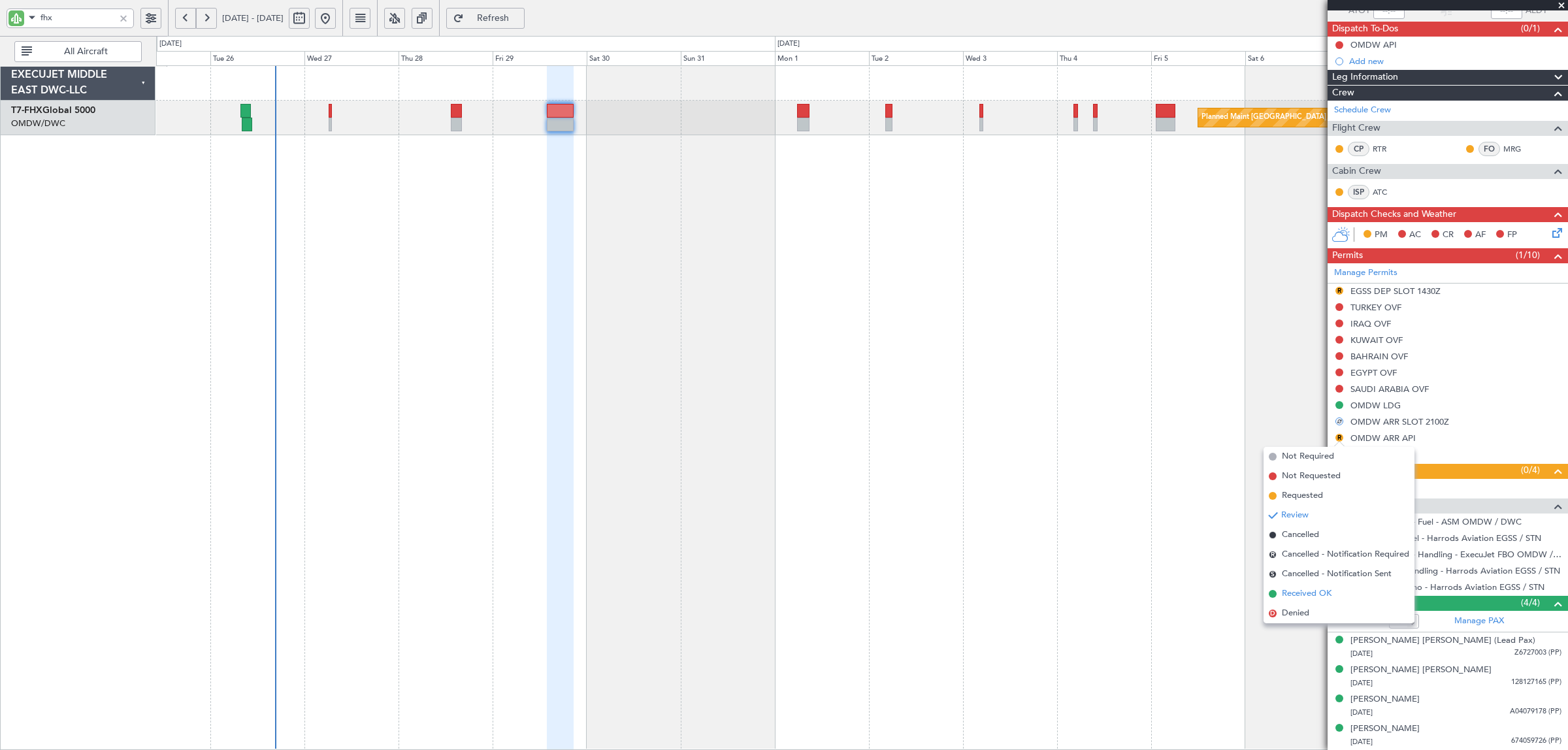
click at [1311, 592] on span "Received OK" at bounding box center [1306, 593] width 50 height 13
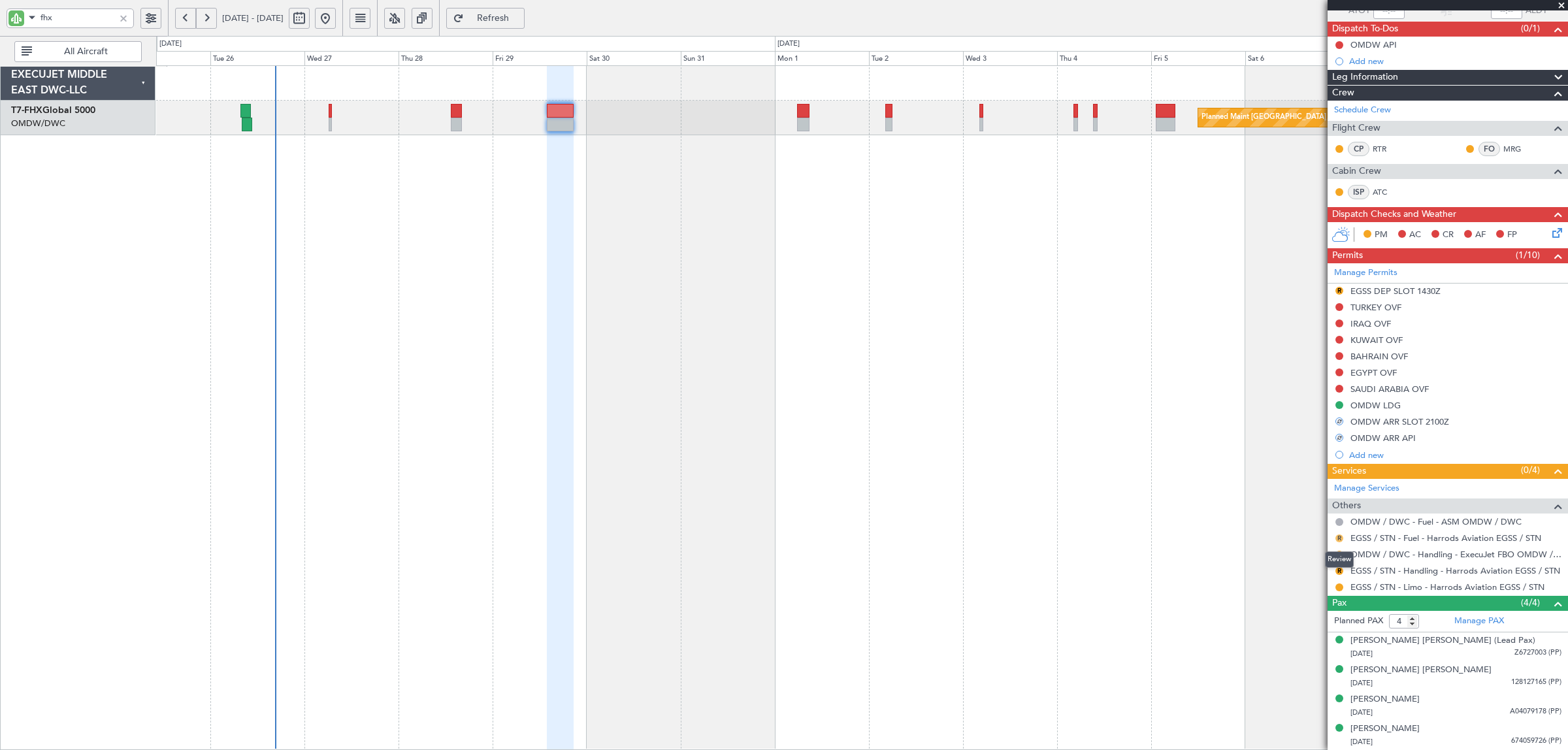
click at [1337, 539] on button "R" at bounding box center [1339, 537] width 8 height 8
click at [1310, 693] on span "Confirmed" at bounding box center [1302, 694] width 41 height 13
click at [1336, 553] on button "R" at bounding box center [1339, 554] width 8 height 8
click at [1320, 711] on span "Confirmed" at bounding box center [1302, 710] width 41 height 13
click at [1337, 569] on button "R" at bounding box center [1339, 571] width 8 height 8
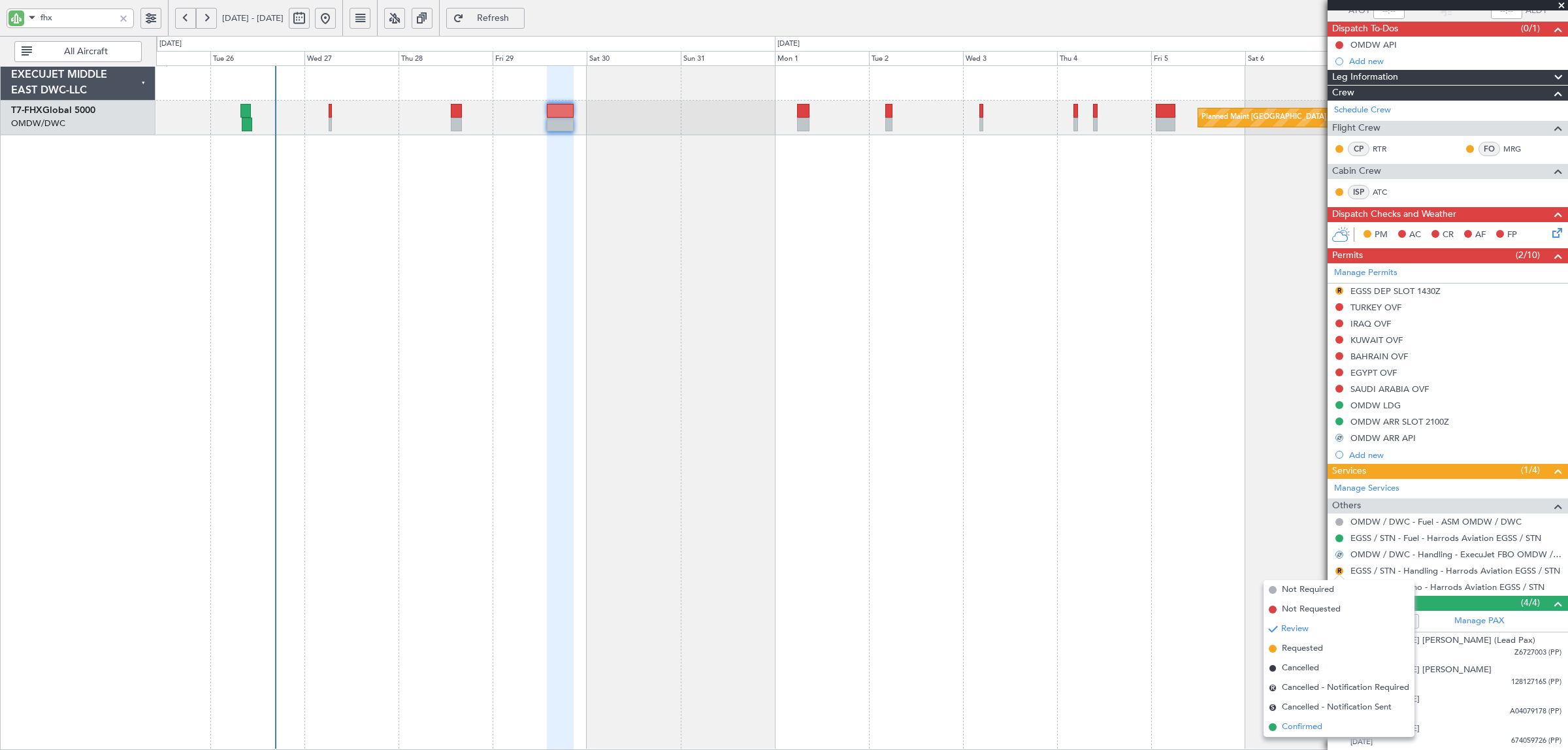
click at [1316, 722] on span "Confirmed" at bounding box center [1302, 727] width 41 height 13
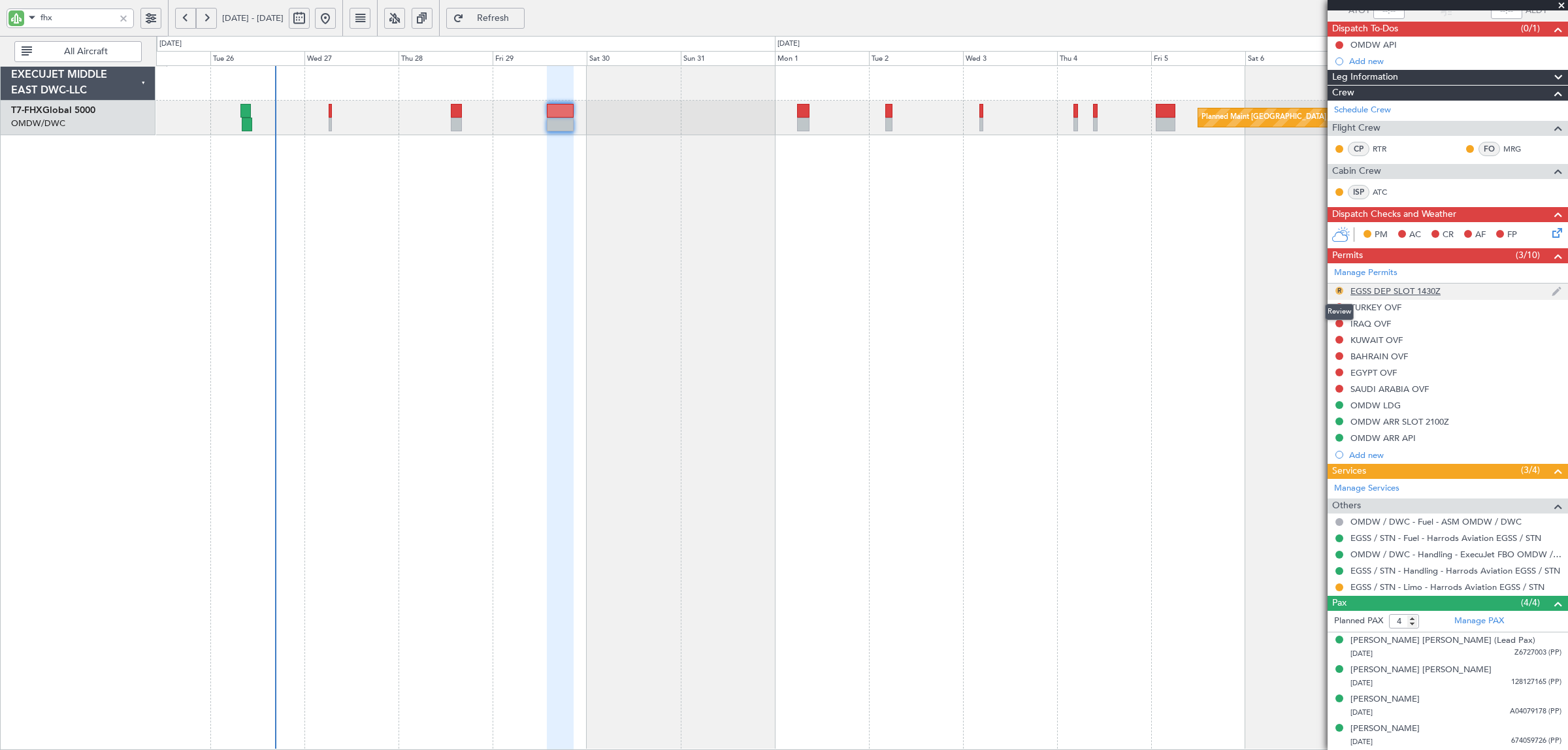
click at [1337, 289] on button "R" at bounding box center [1339, 290] width 8 height 8
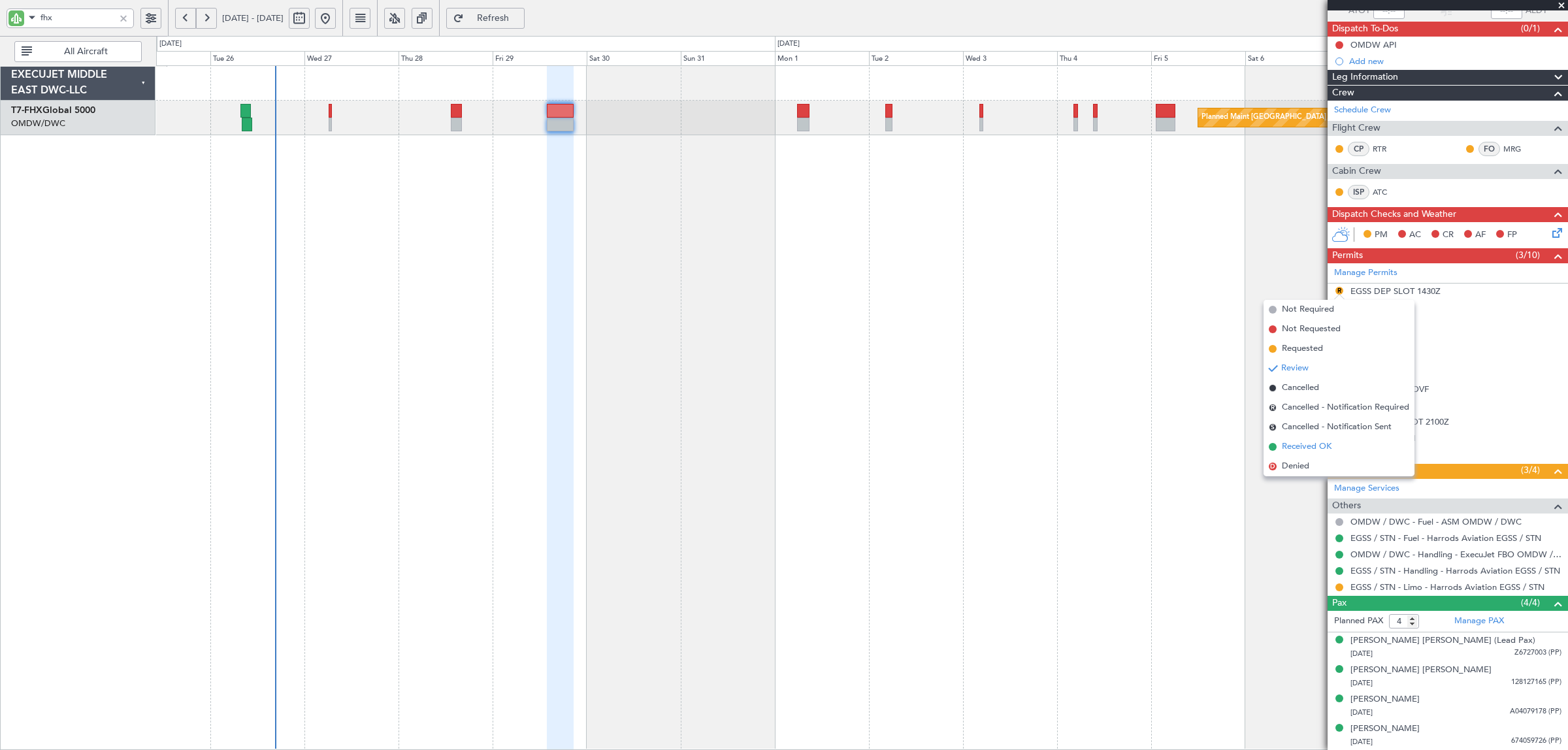
click at [1315, 442] on span "Received OK" at bounding box center [1306, 446] width 50 height 13
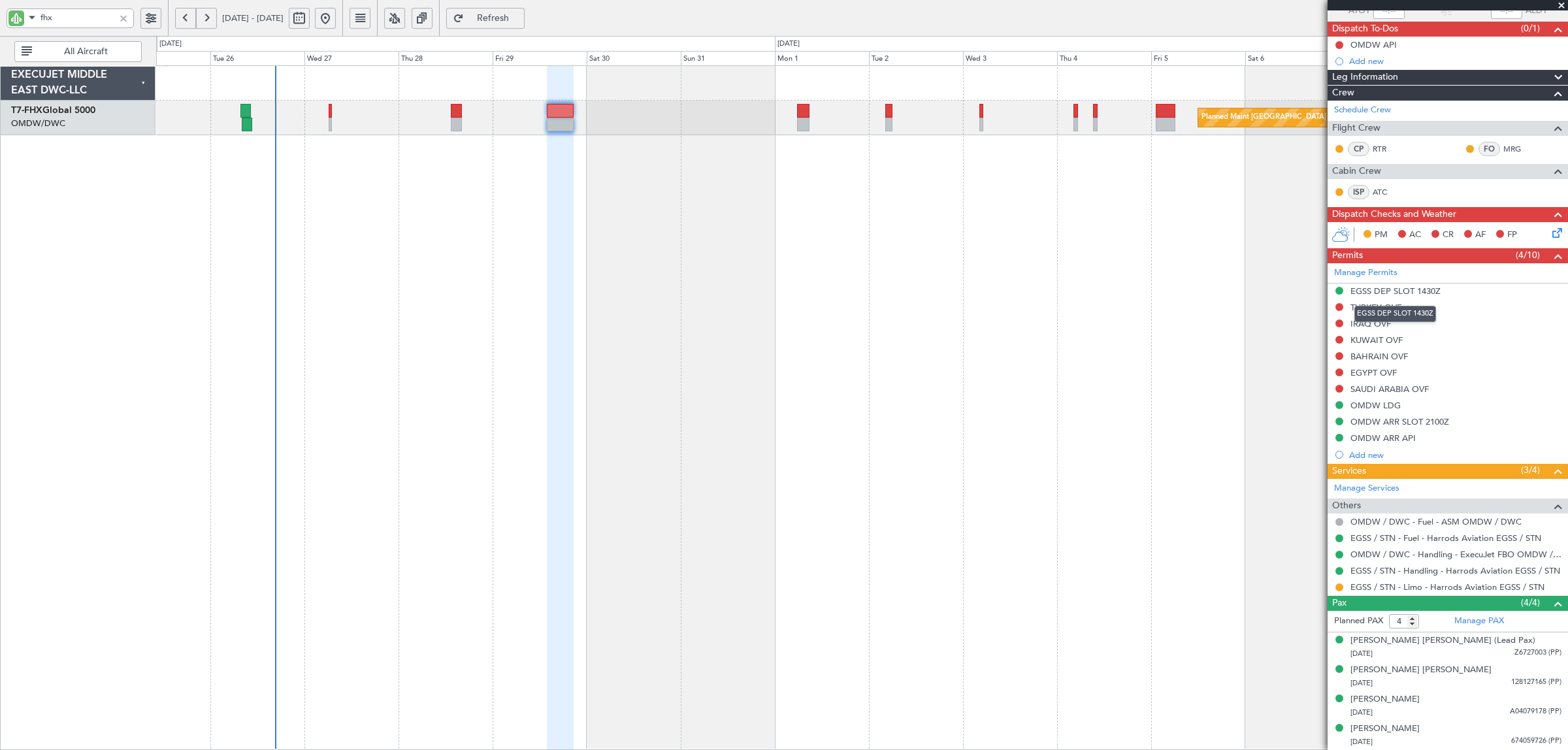
click at [1411, 290] on div "EGSS DEP SLOT 1430Z" at bounding box center [1395, 291] width 90 height 11
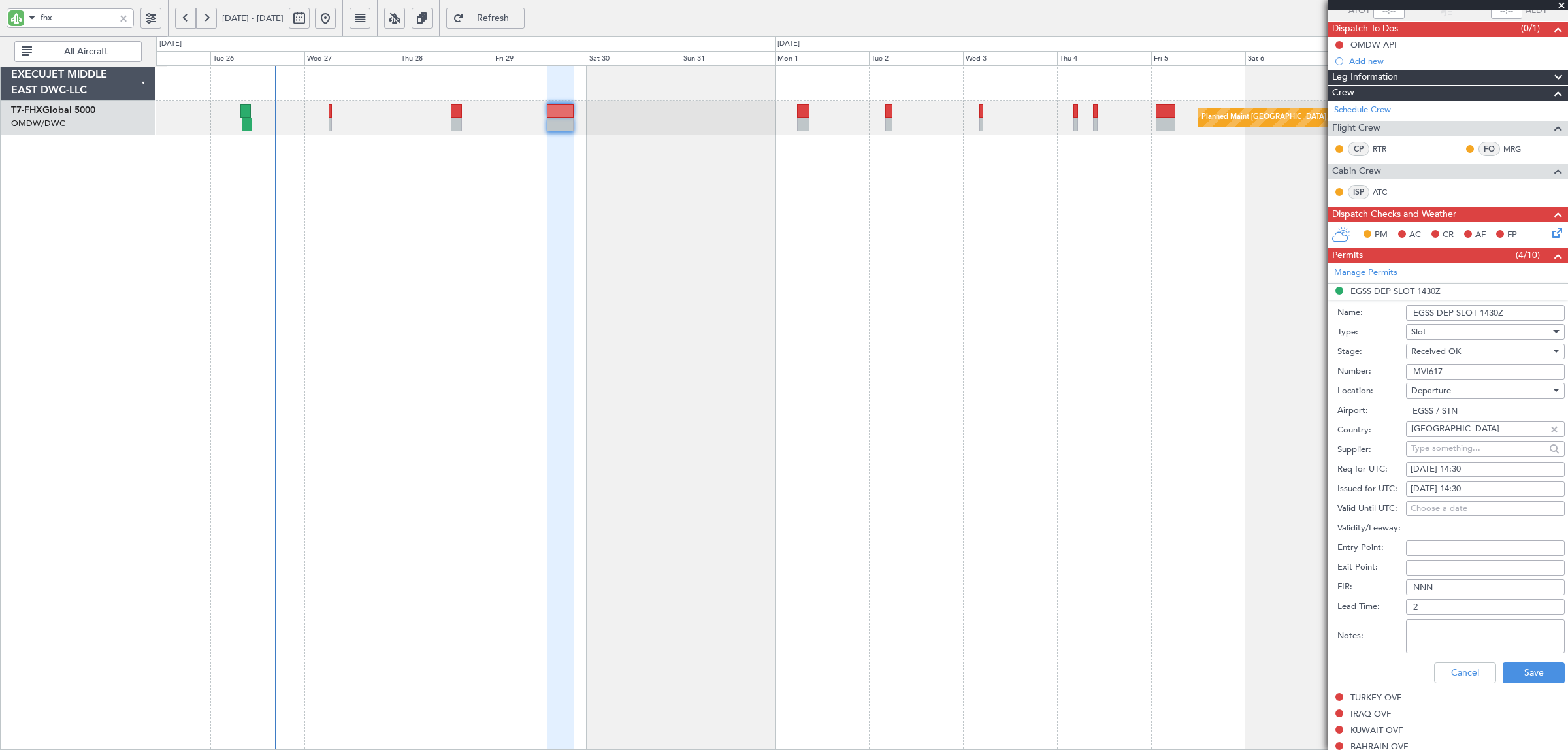
click at [1487, 311] on input "EGSS DEP SLOT 1430Z" at bounding box center [1485, 313] width 159 height 16
click at [1490, 311] on input "EGSS DEP SLOT 1430Z" at bounding box center [1485, 313] width 159 height 16
type input "EGSS DEP SLOT 1415Z"
click at [1464, 464] on div "29/08/2025 14:30" at bounding box center [1484, 469] width 150 height 13
select select "8"
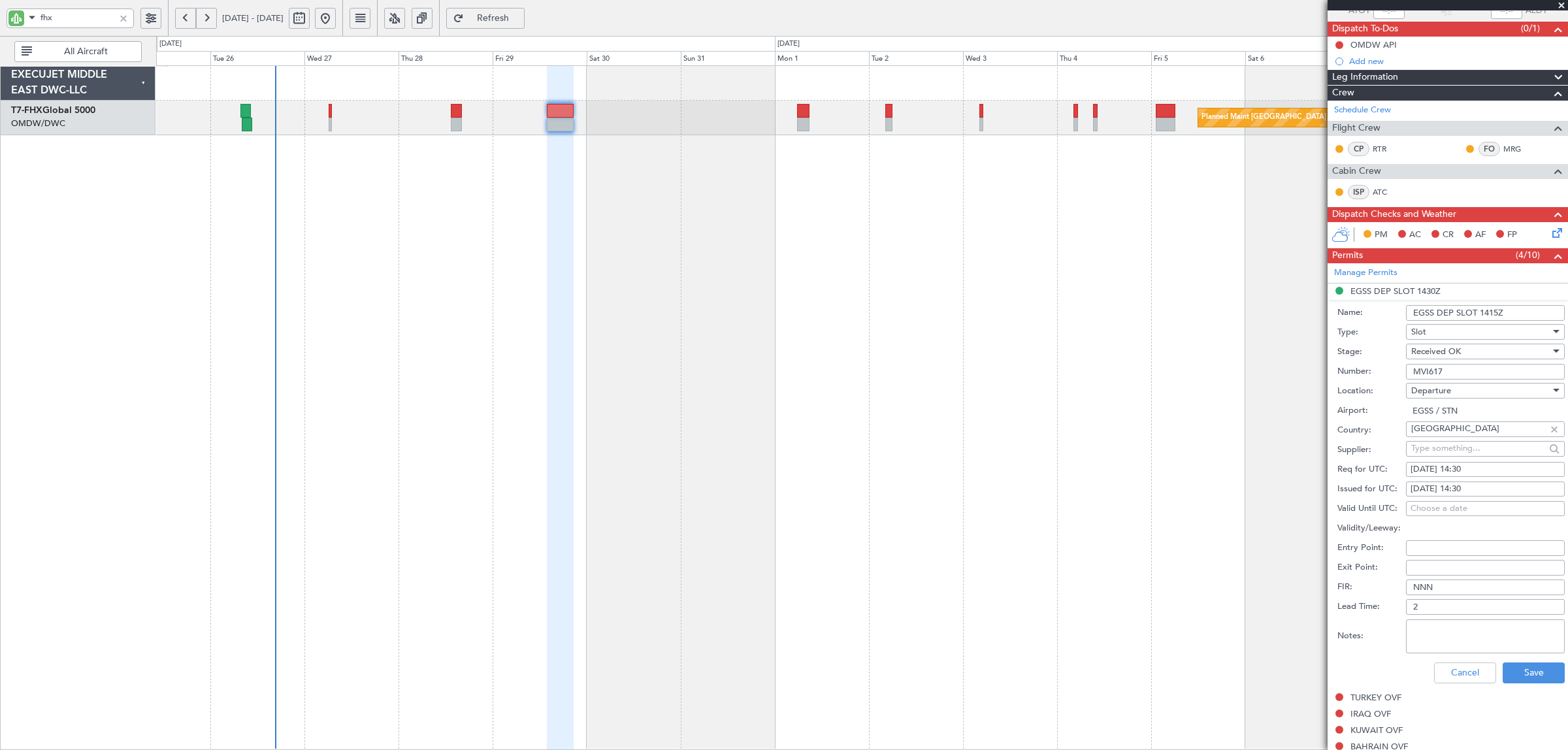
select select "2025"
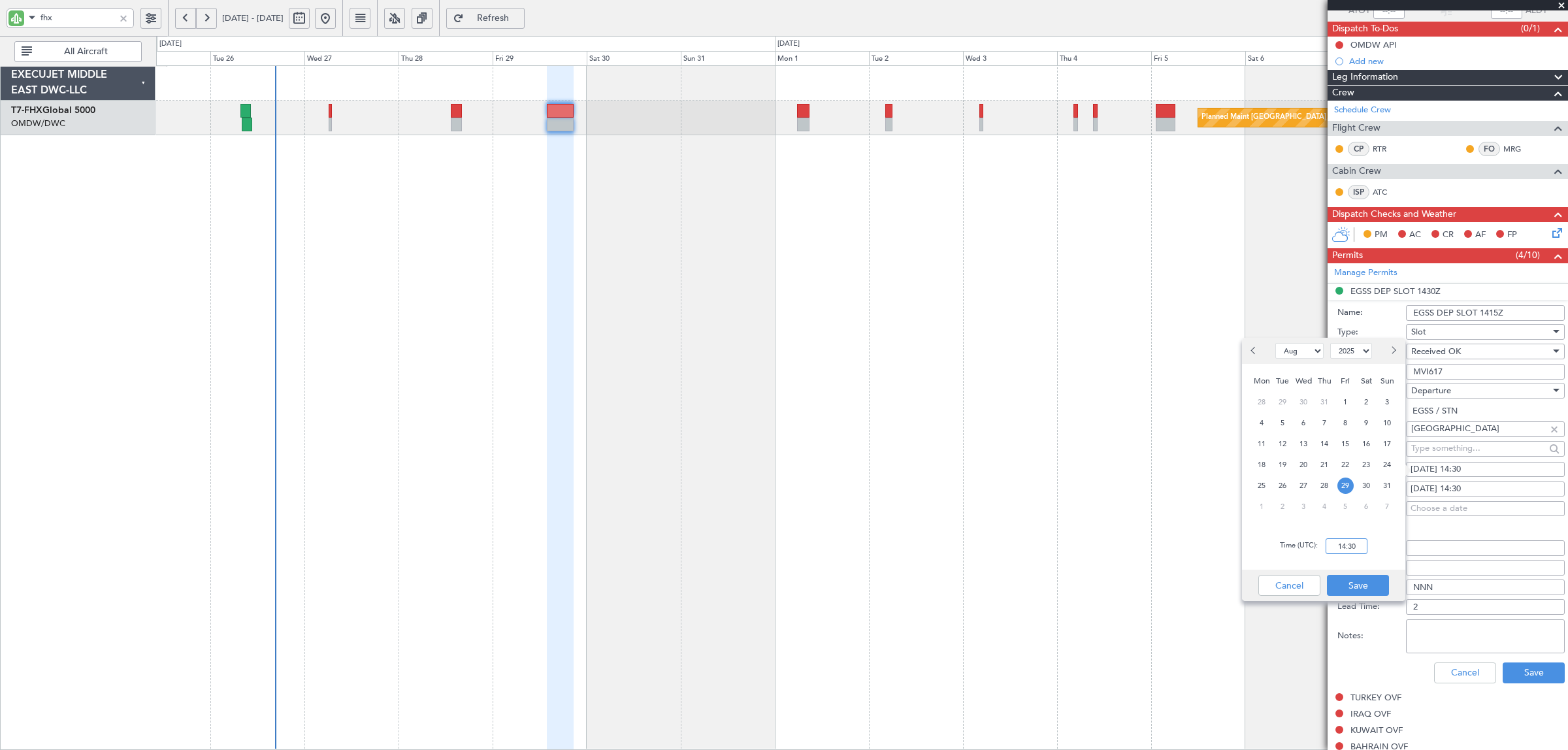
click at [1329, 550] on input "14:30" at bounding box center [1346, 546] width 42 height 16
type input "14:15"
click at [1360, 580] on button "Save" at bounding box center [1358, 585] width 62 height 21
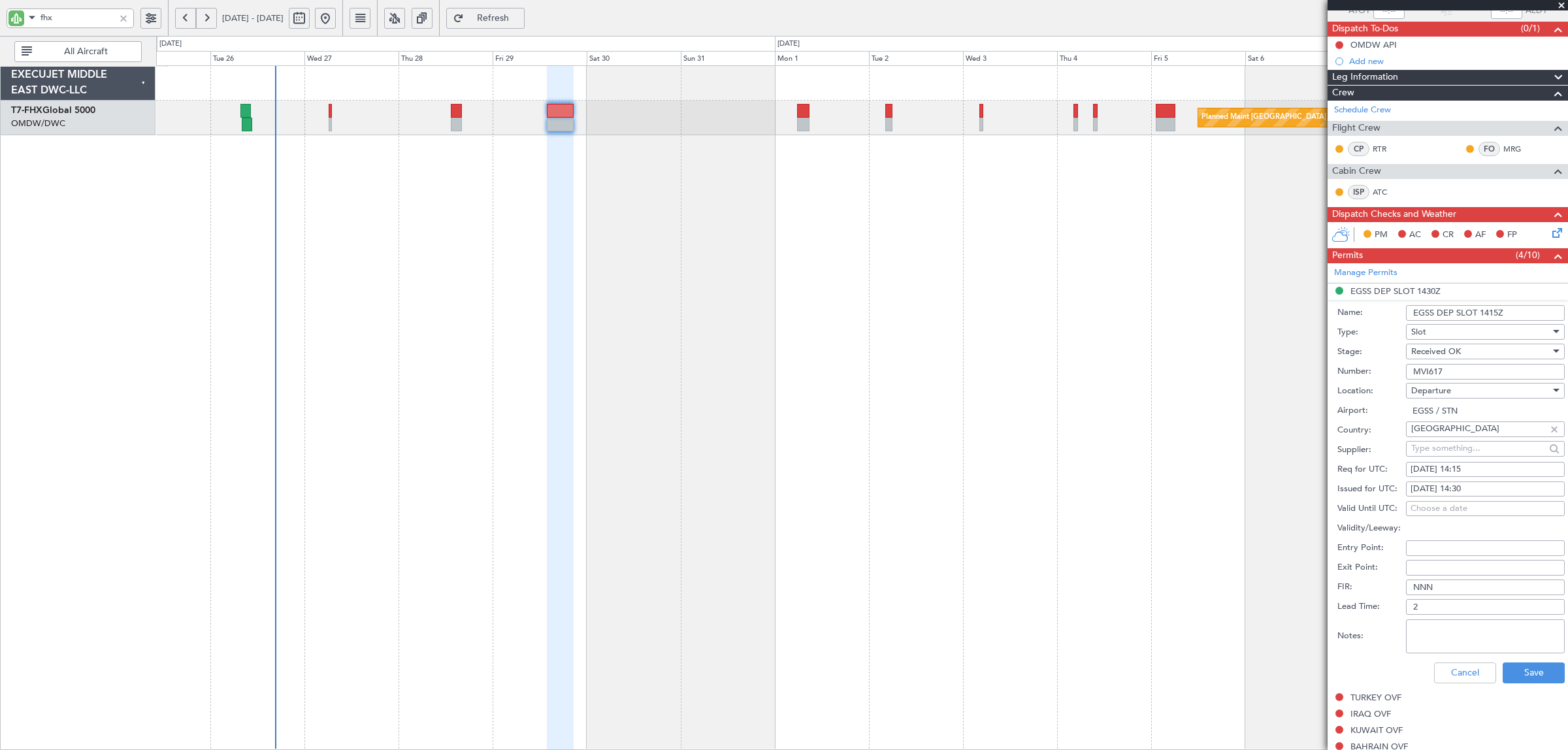
click at [1460, 488] on div "29/08/2025 14:30" at bounding box center [1484, 489] width 150 height 13
select select "8"
select select "2025"
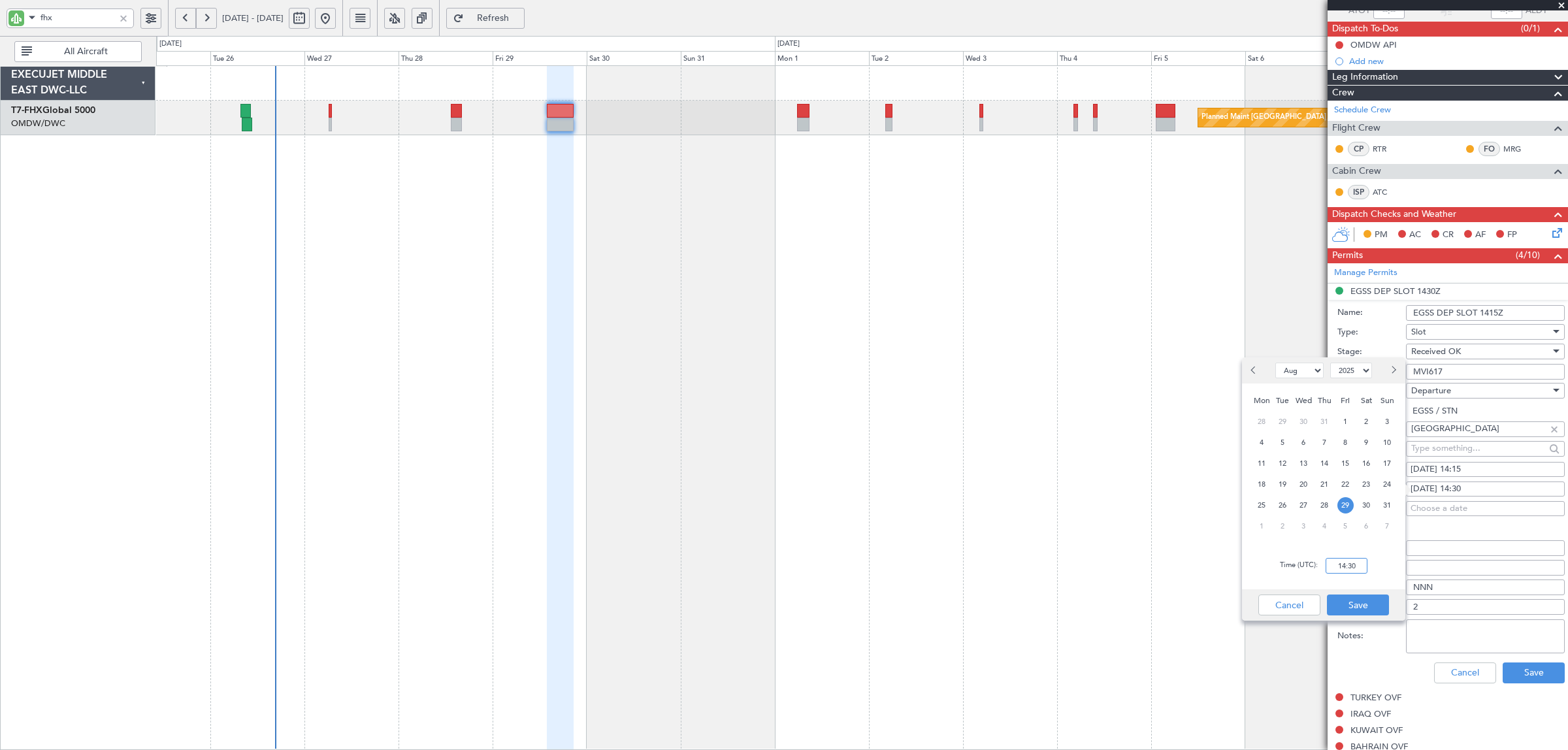
click at [1344, 571] on input "14:30" at bounding box center [1346, 565] width 42 height 16
type input "1"
type input "14:15"
click at [1351, 607] on button "Save" at bounding box center [1358, 604] width 62 height 21
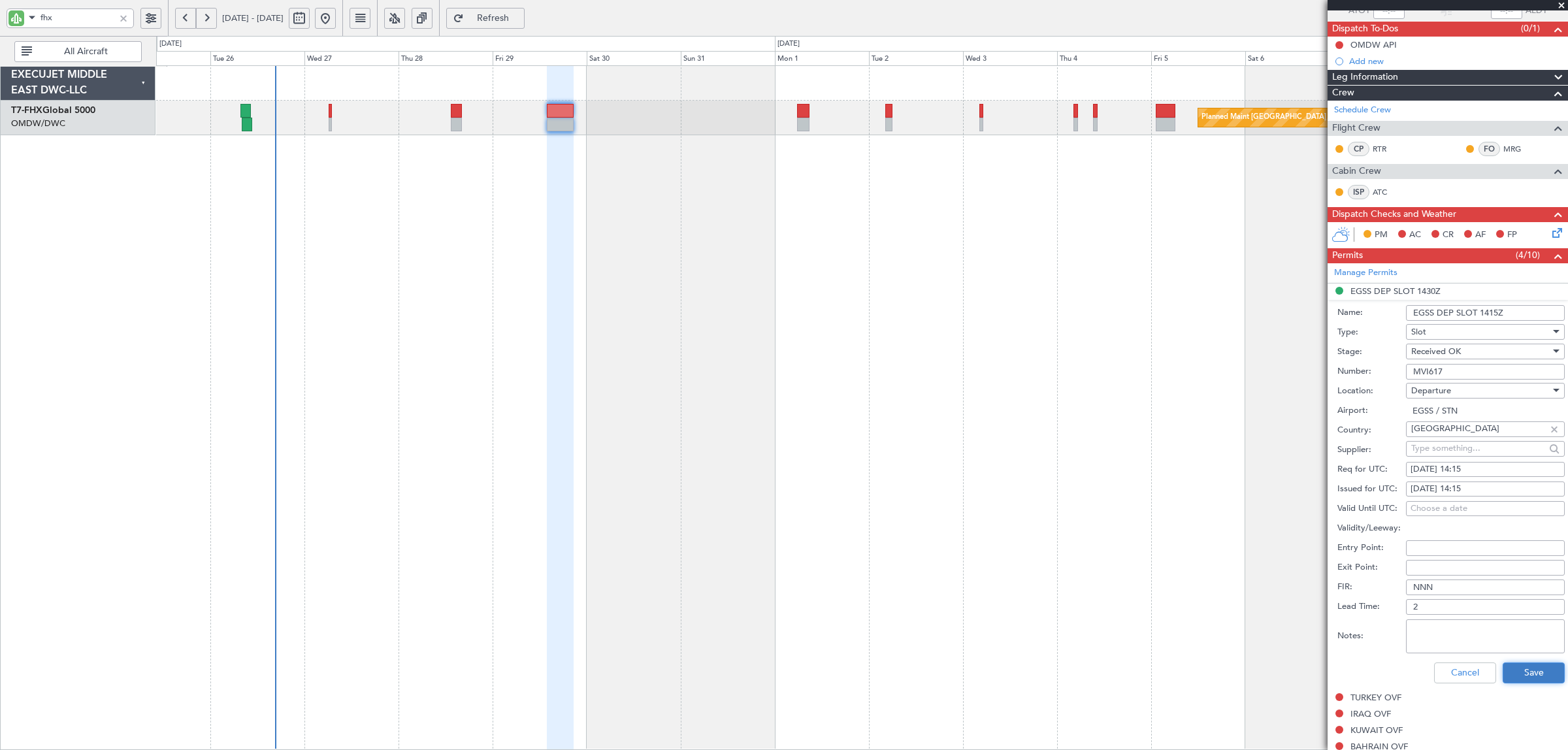
click at [1516, 667] on button "Save" at bounding box center [1533, 673] width 62 height 21
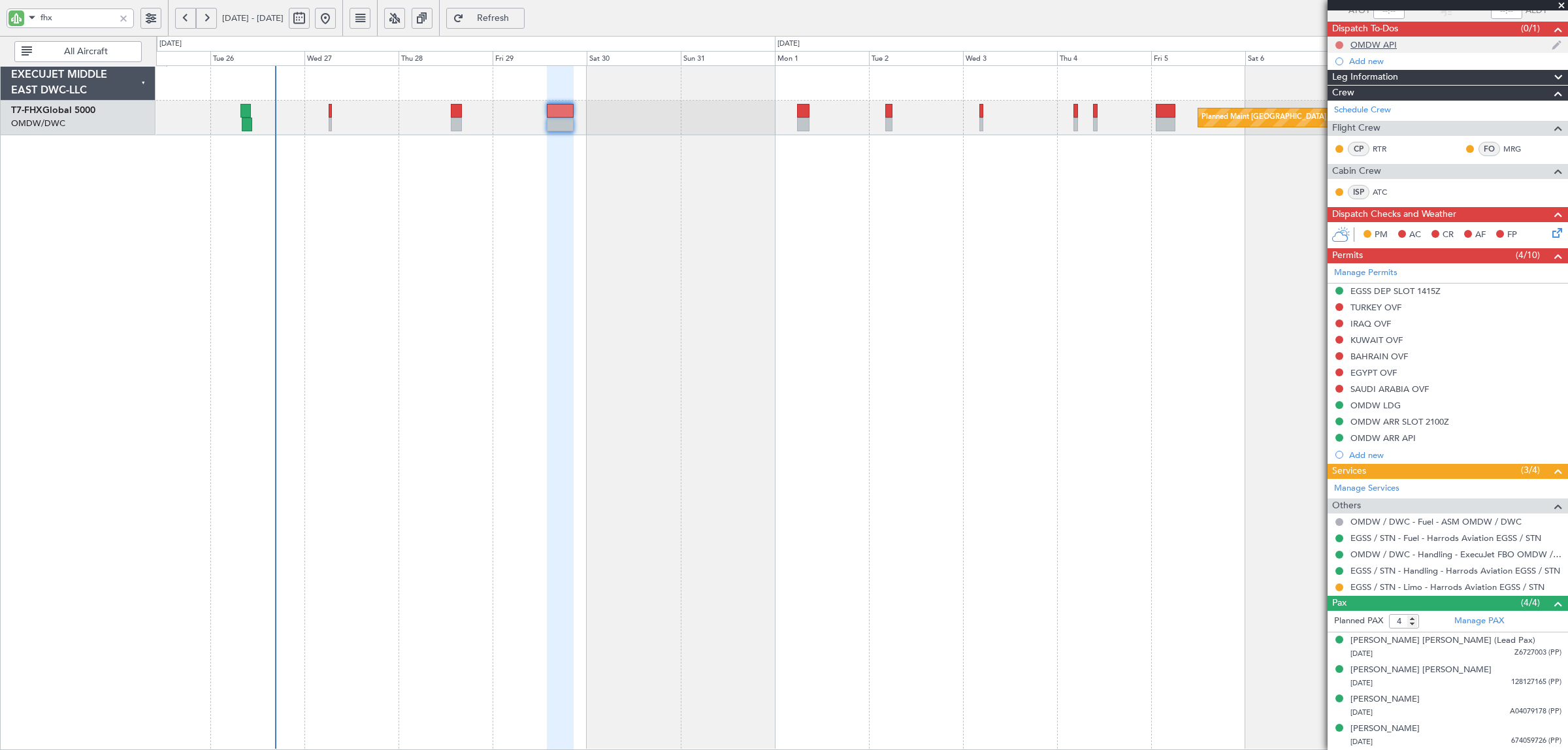
click at [1340, 43] on button at bounding box center [1339, 45] width 8 height 8
click at [1341, 100] on span "Completed" at bounding box center [1345, 101] width 43 height 13
click at [817, 327] on div "Planned Maint Singapore (Changi) Planned Maint London (Stansted)" at bounding box center [861, 408] width 1411 height 684
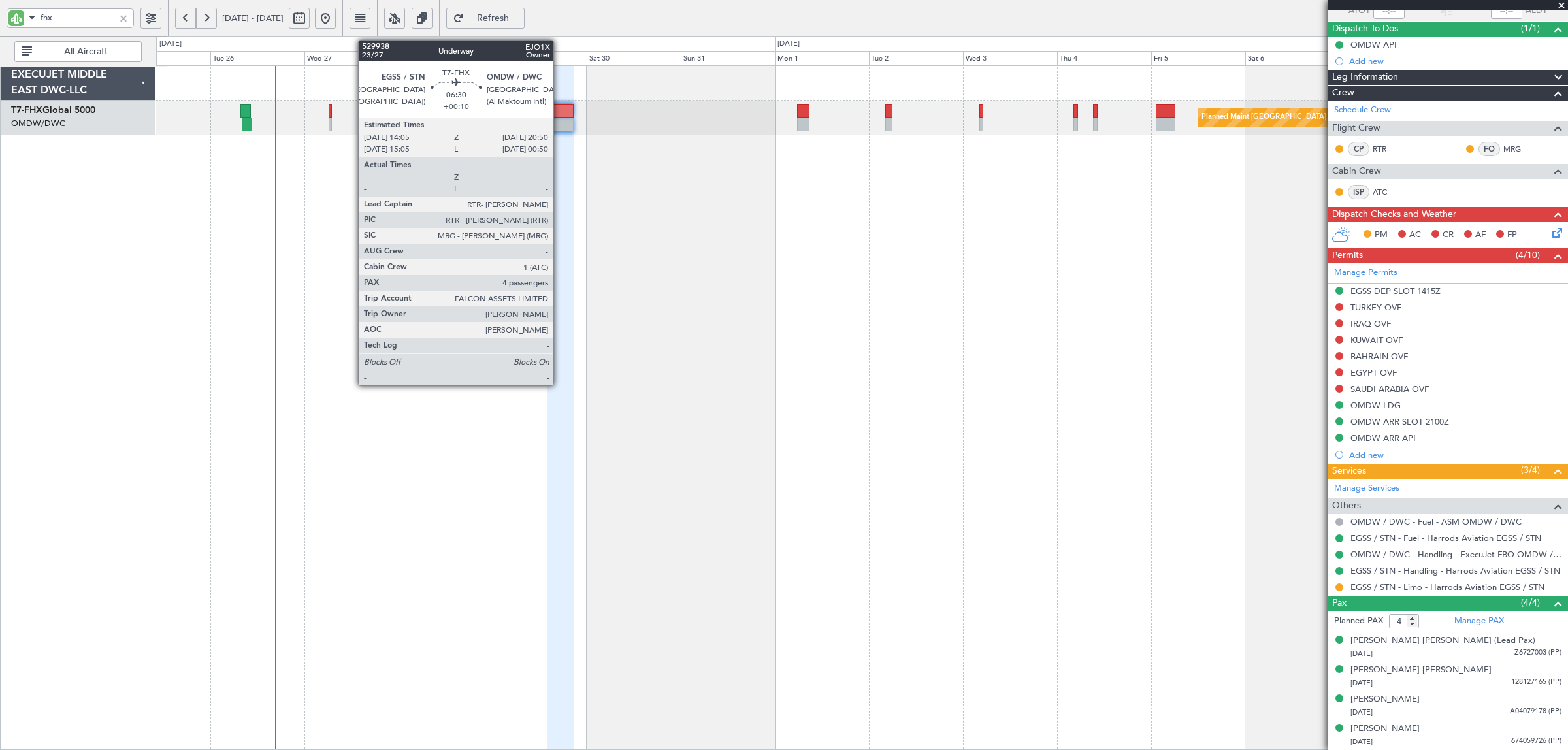
click at [560, 118] on div at bounding box center [560, 124] width 27 height 14
type input "+00:25"
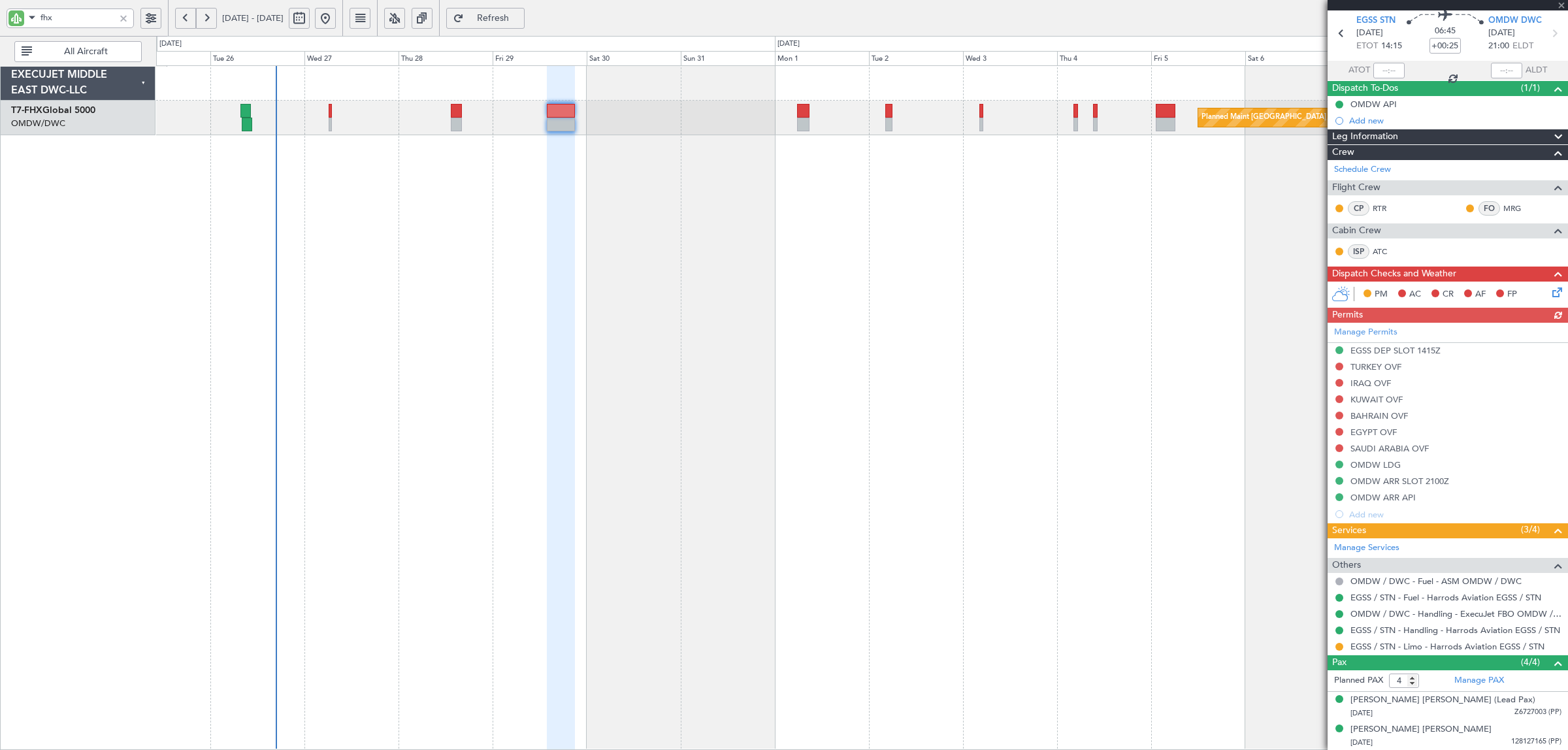
scroll to position [0, 0]
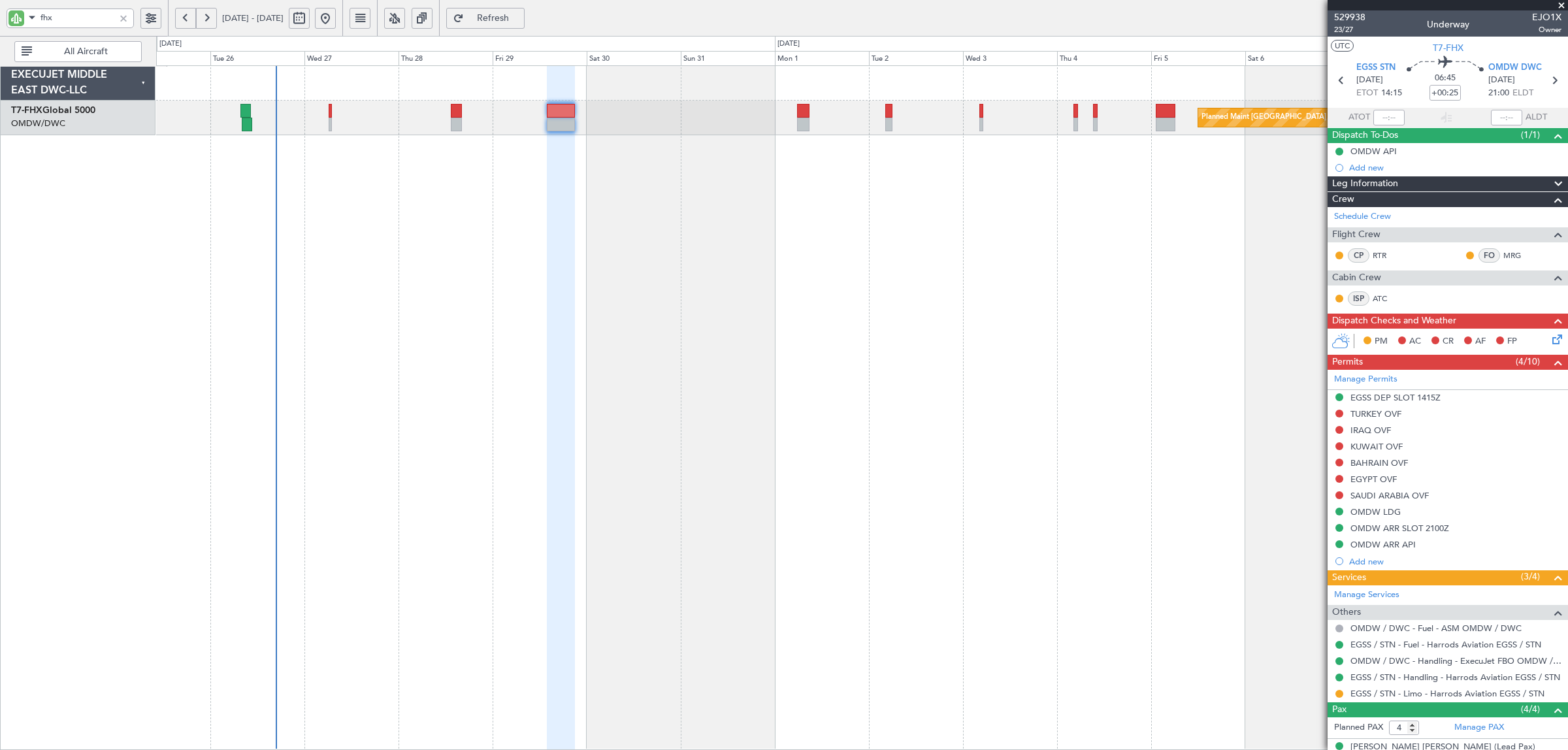
click at [520, 17] on span "Refresh" at bounding box center [493, 18] width 54 height 9
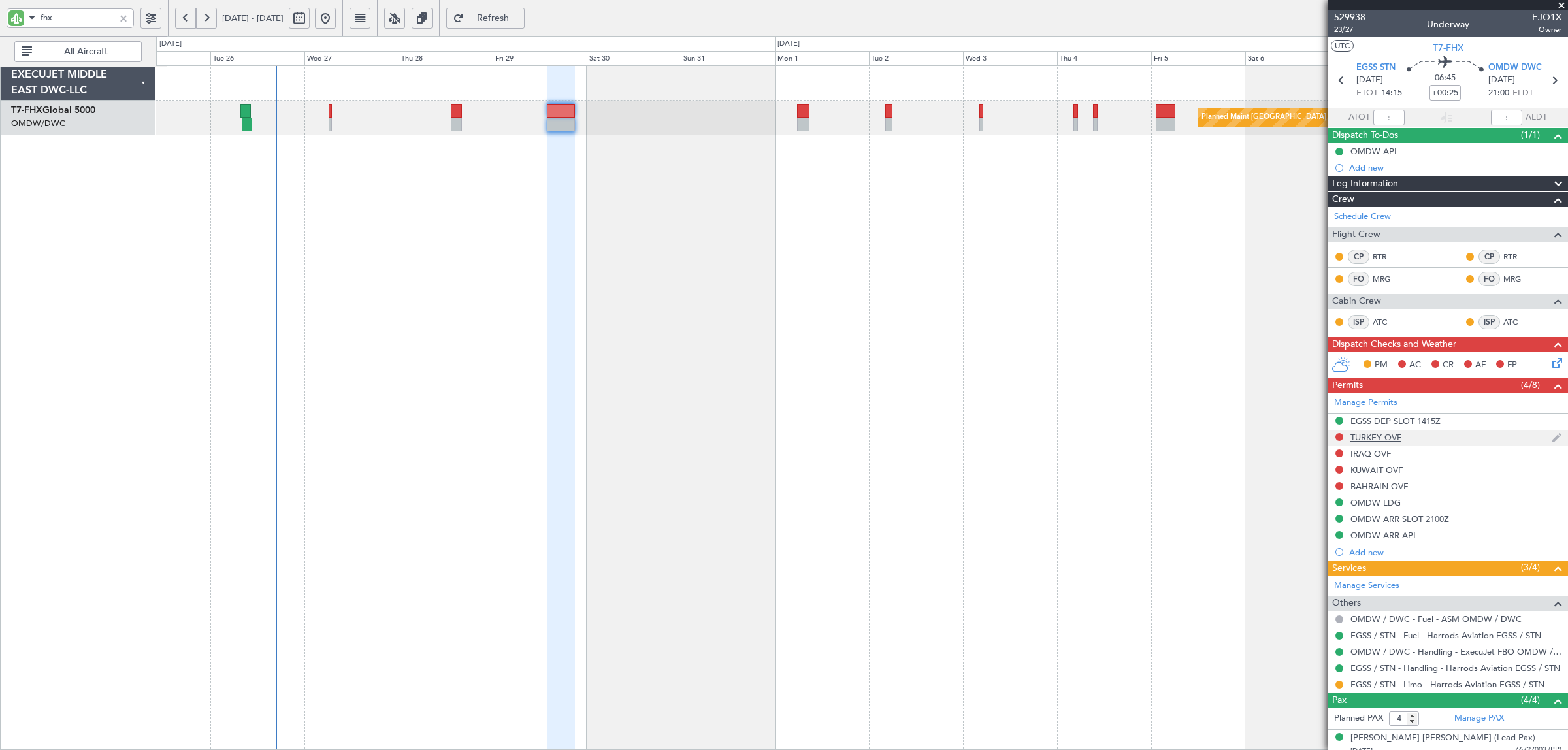
click at [1370, 440] on div "TURKEY OVF" at bounding box center [1375, 437] width 51 height 11
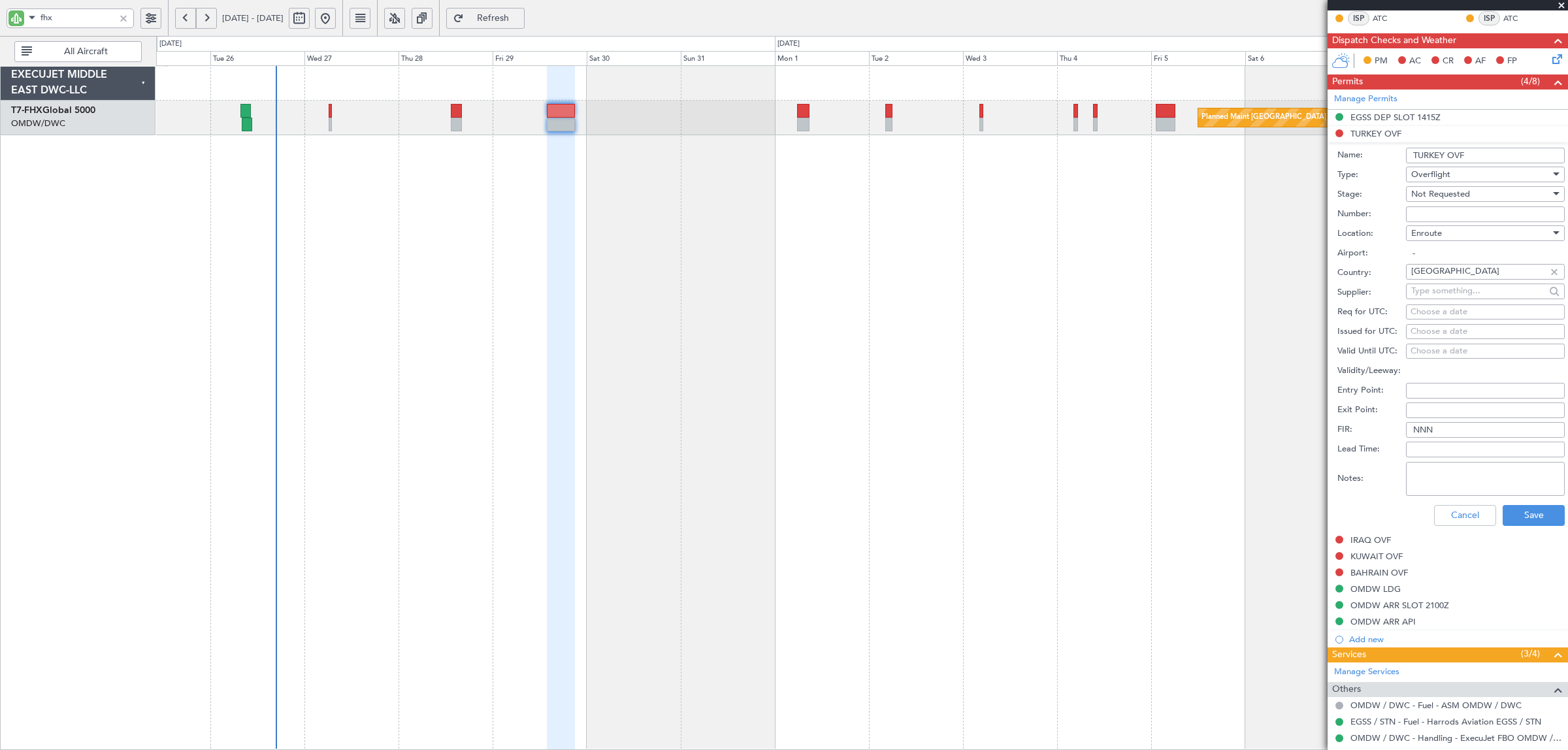
scroll to position [326, 0]
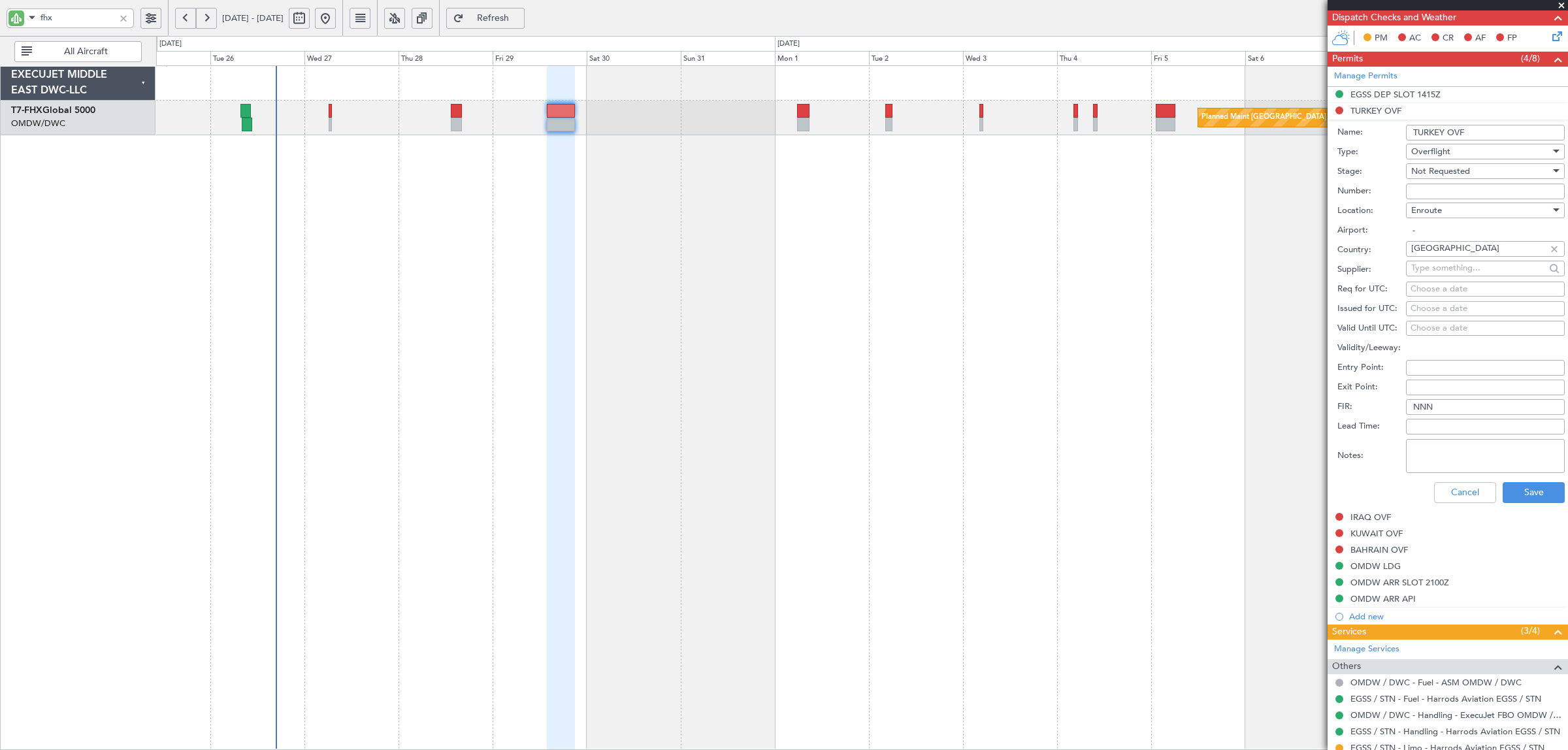
click at [1442, 173] on span "Not Requested" at bounding box center [1440, 170] width 59 height 12
click at [1451, 273] on span "Received OK" at bounding box center [1478, 277] width 135 height 19
click at [1451, 193] on input "Number:" at bounding box center [1485, 191] width 159 height 16
type input "BUSINESS FLT"
click at [1513, 492] on button "Save" at bounding box center [1533, 493] width 62 height 21
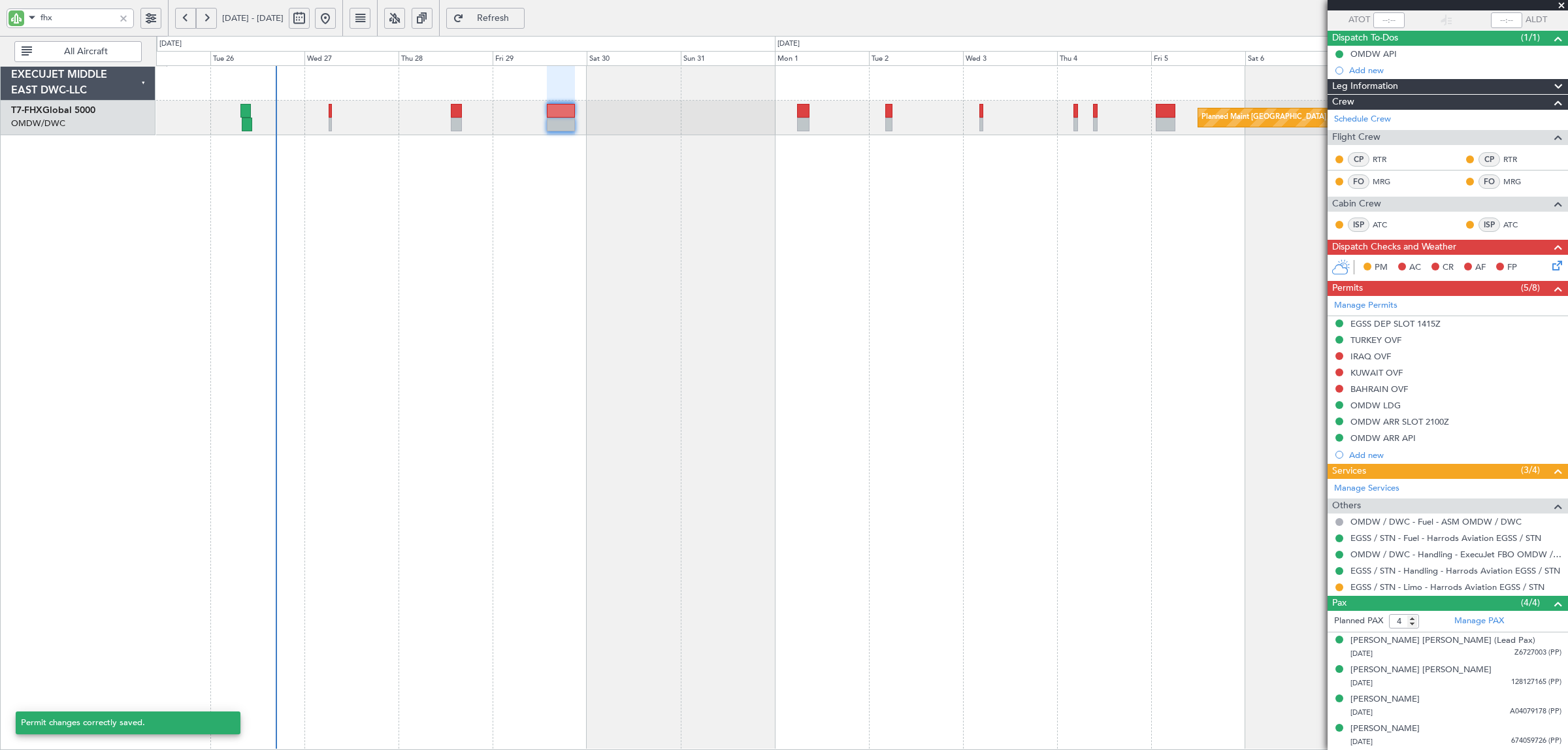
scroll to position [99, 0]
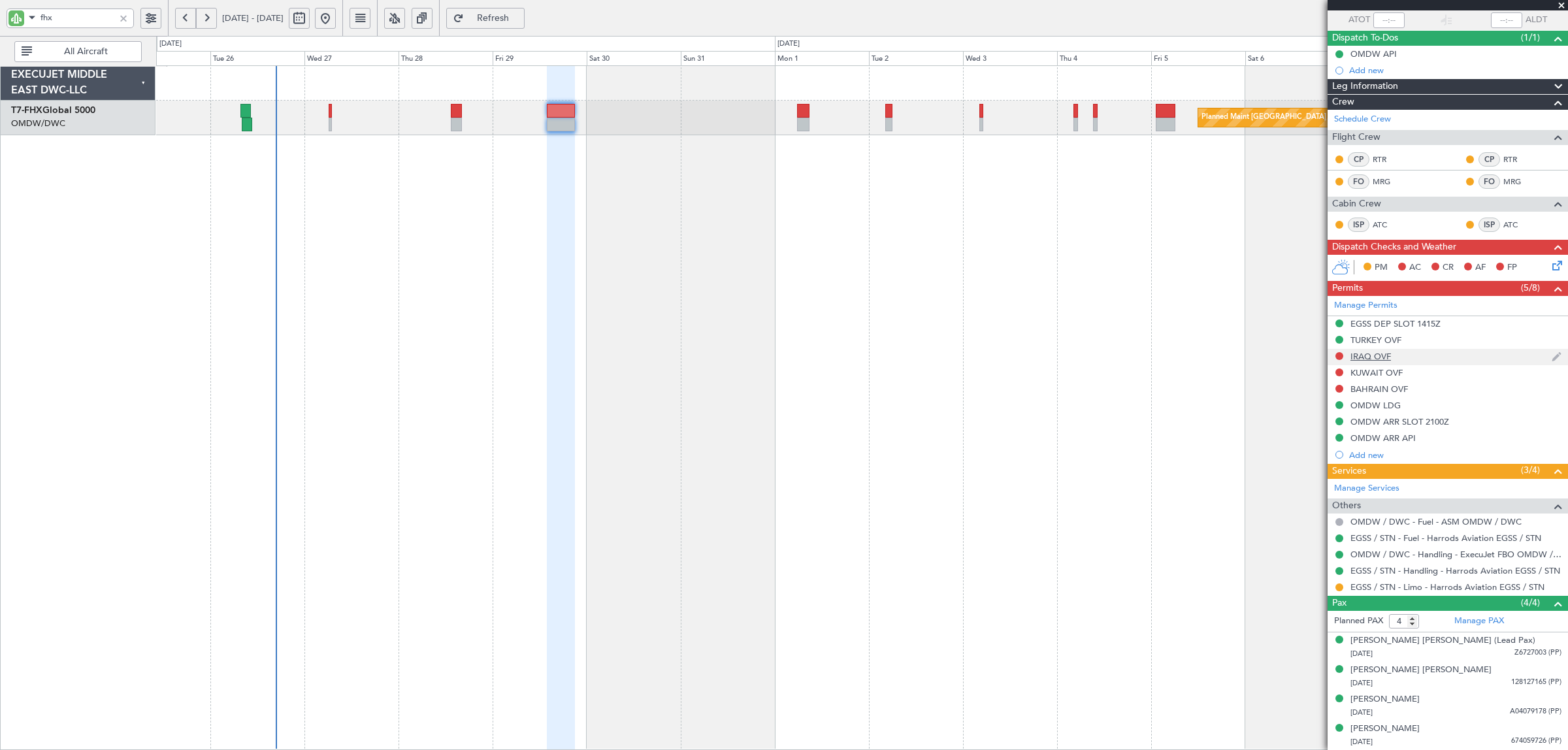
click at [1380, 359] on div "IRAQ OVF" at bounding box center [1370, 356] width 41 height 11
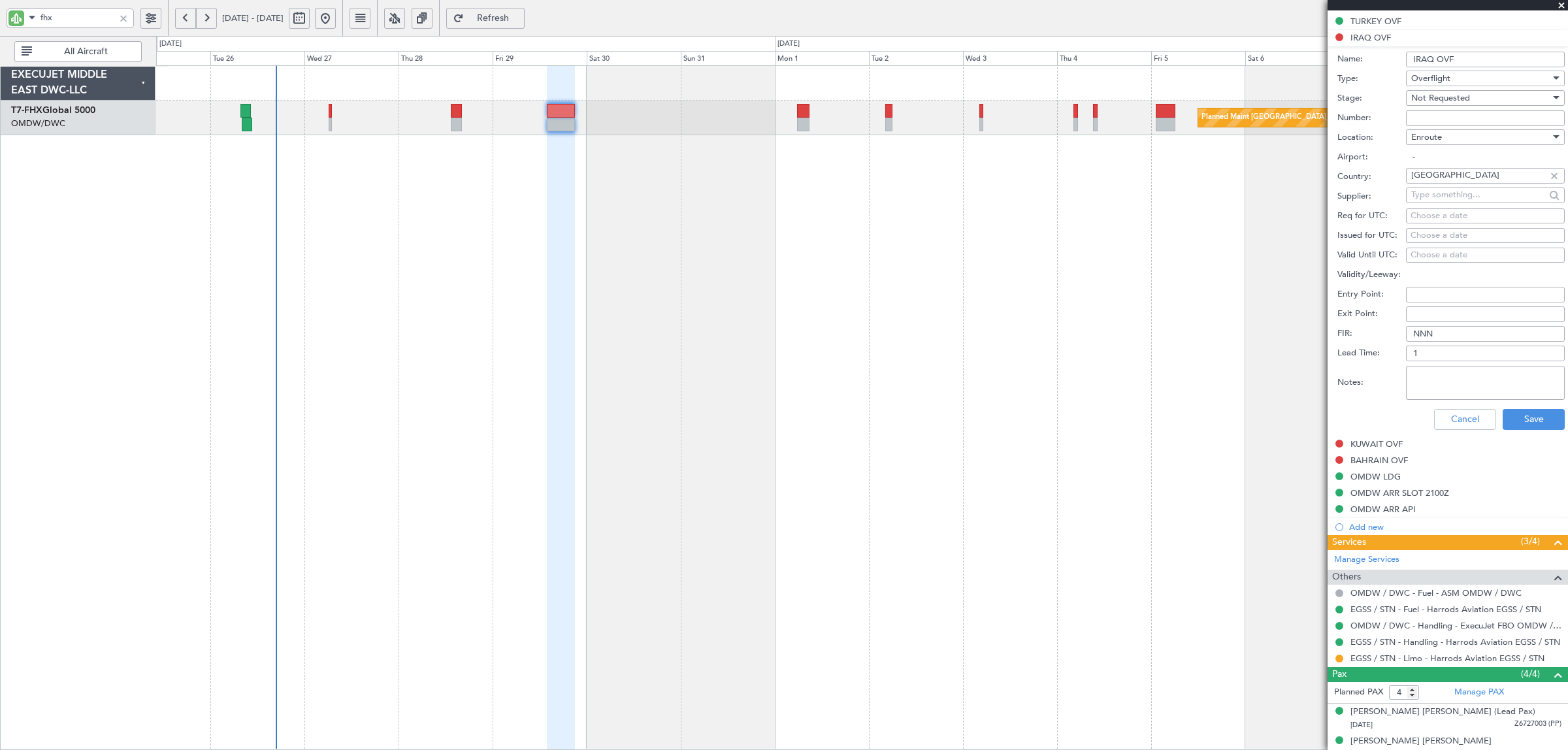
scroll to position [488, 0]
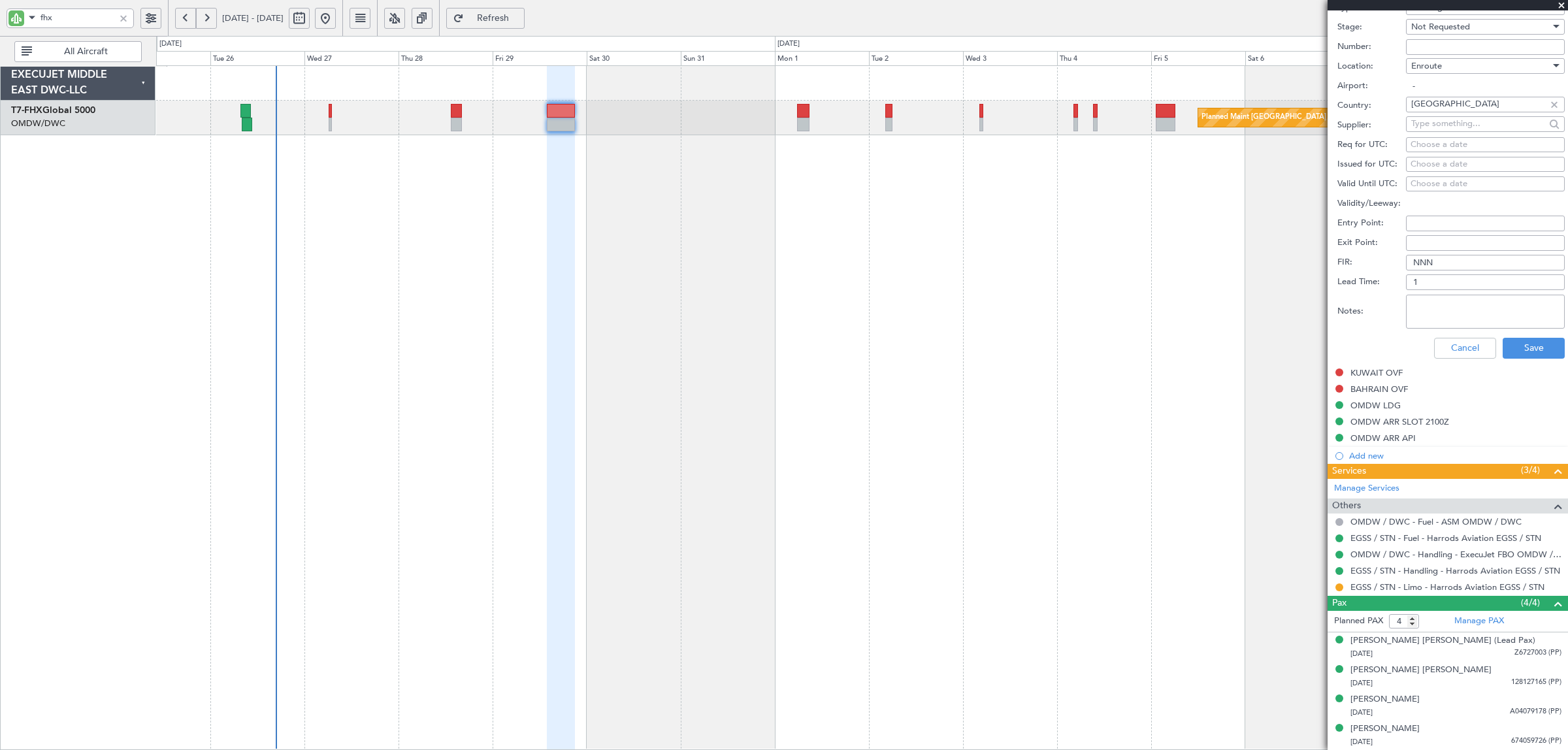
click at [1438, 293] on div "Notes:" at bounding box center [1450, 311] width 227 height 39
click at [1440, 311] on textarea "Notes:" at bounding box center [1485, 311] width 159 height 34
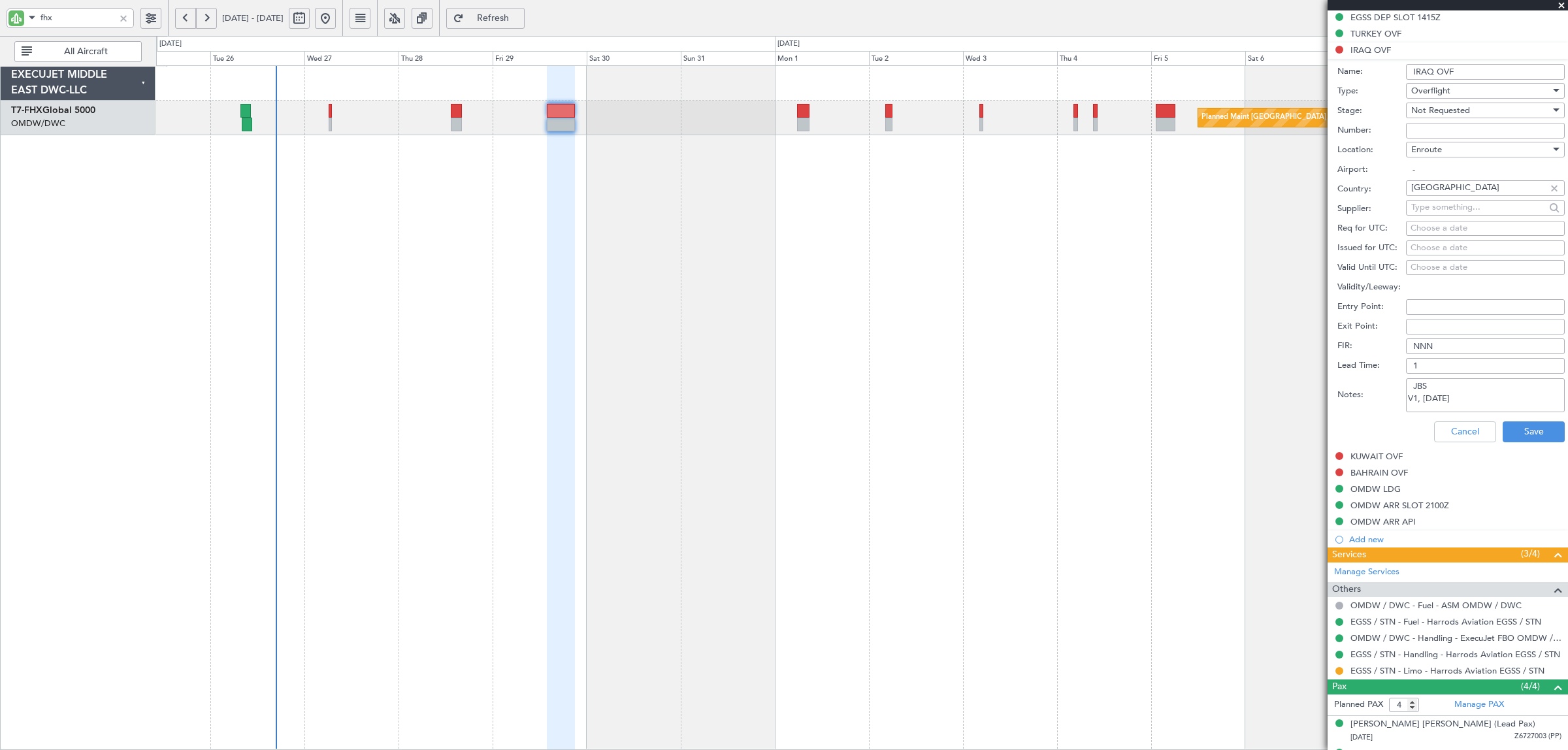
scroll to position [324, 0]
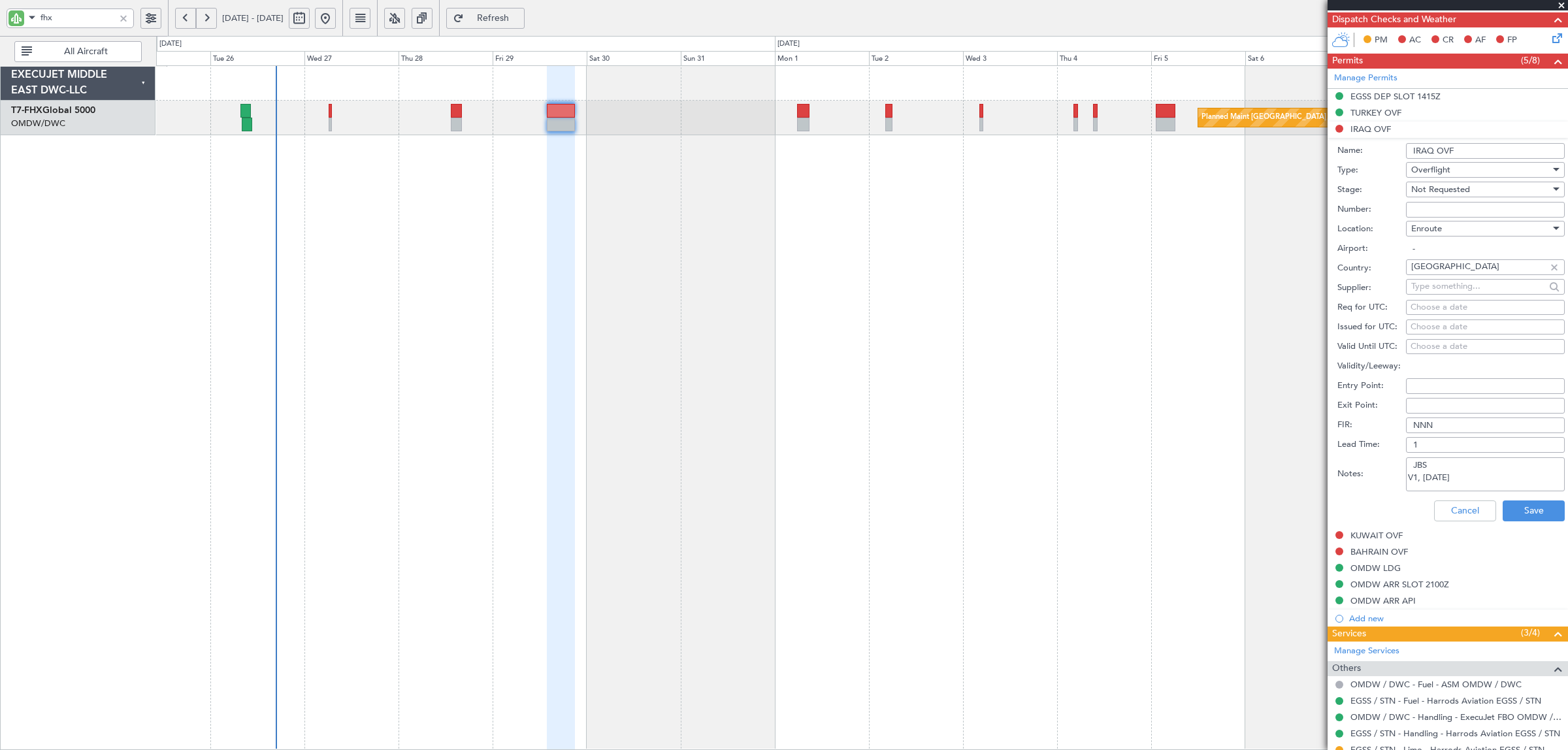
type textarea "JBS V1, 29 AUG"
click at [1453, 188] on span "Not Requested" at bounding box center [1440, 189] width 59 height 12
click at [1445, 271] on span "Requested" at bounding box center [1478, 275] width 135 height 19
click at [1540, 513] on button "Save" at bounding box center [1533, 511] width 62 height 21
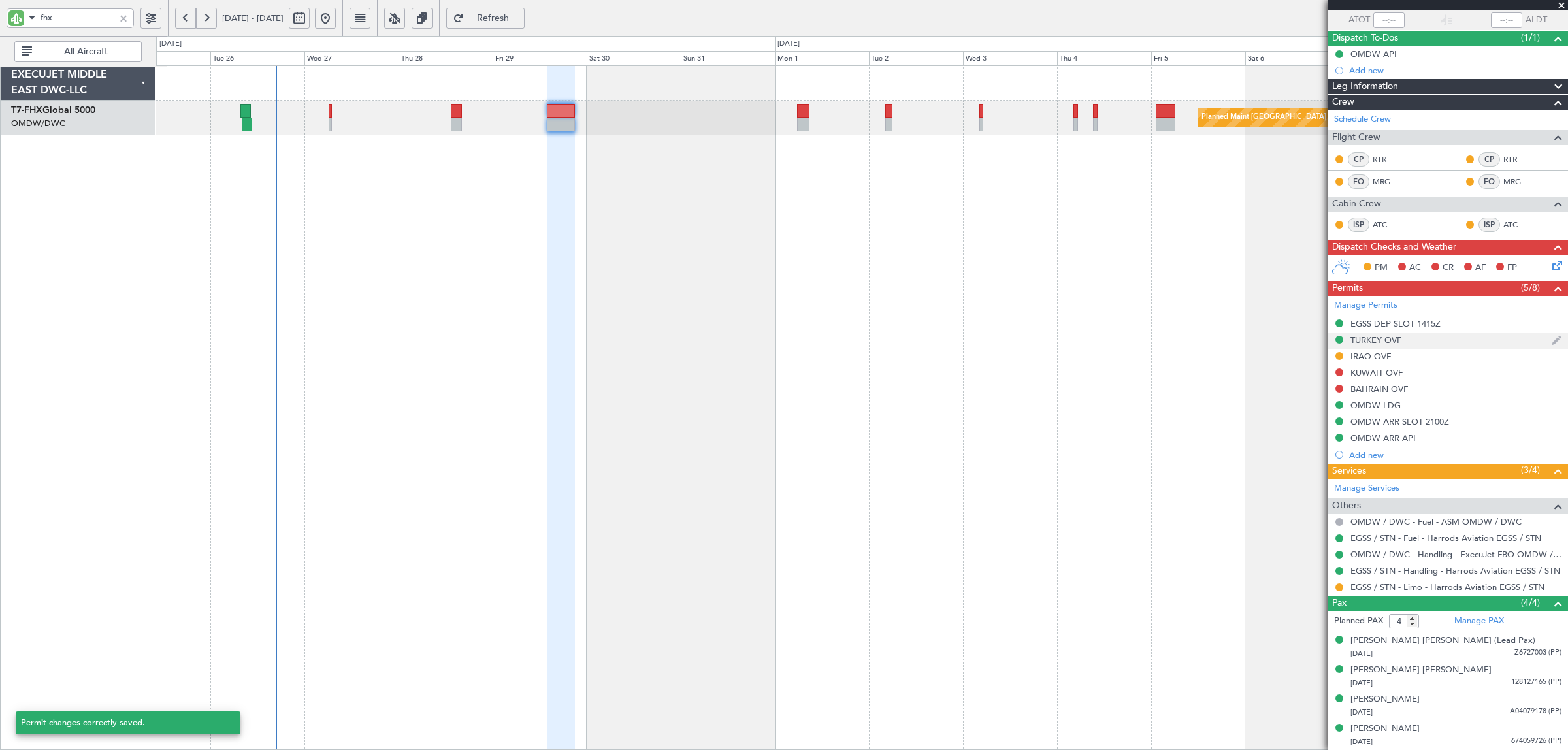
scroll to position [99, 0]
click at [1375, 371] on div "KUWAIT OVF" at bounding box center [1376, 373] width 52 height 11
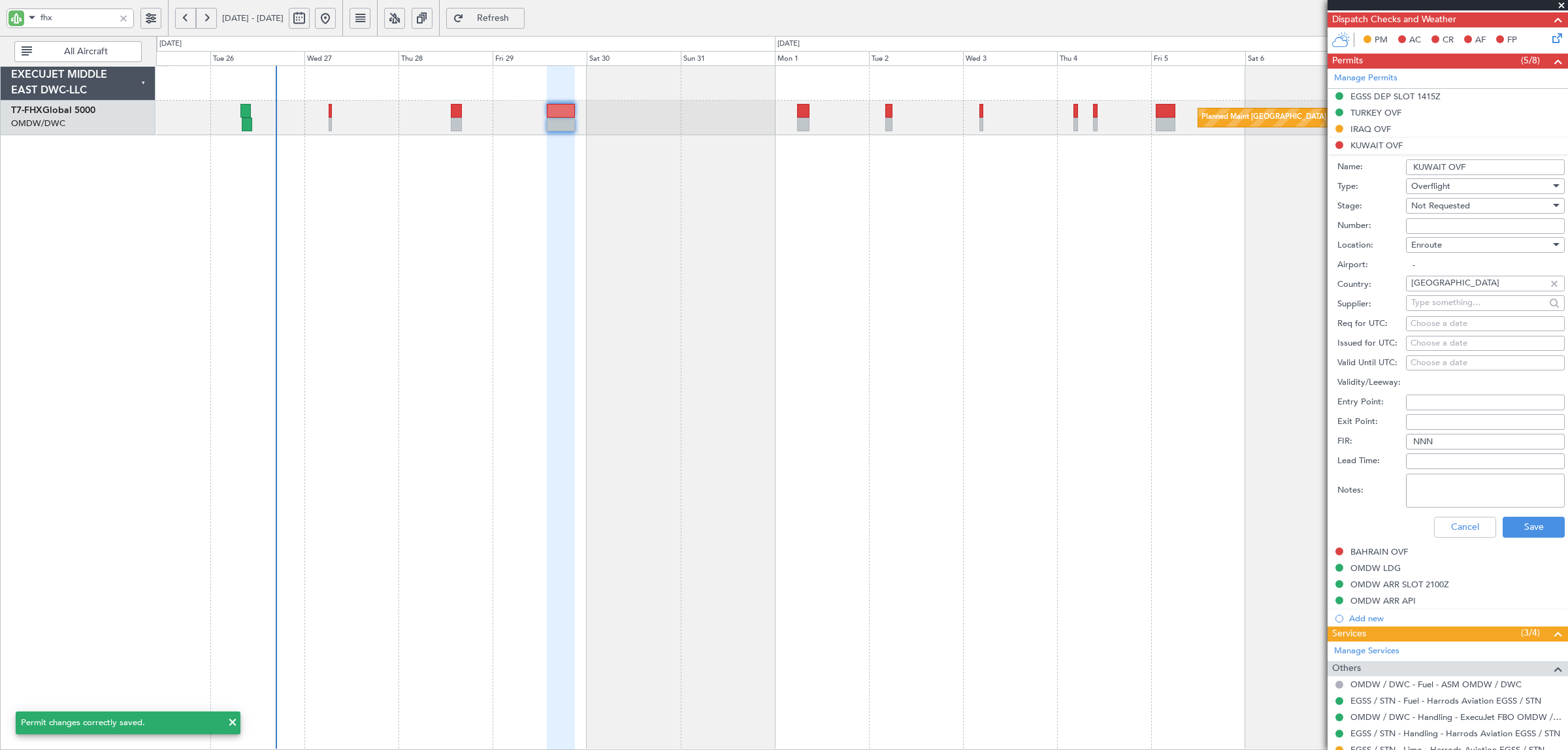
scroll to position [488, 0]
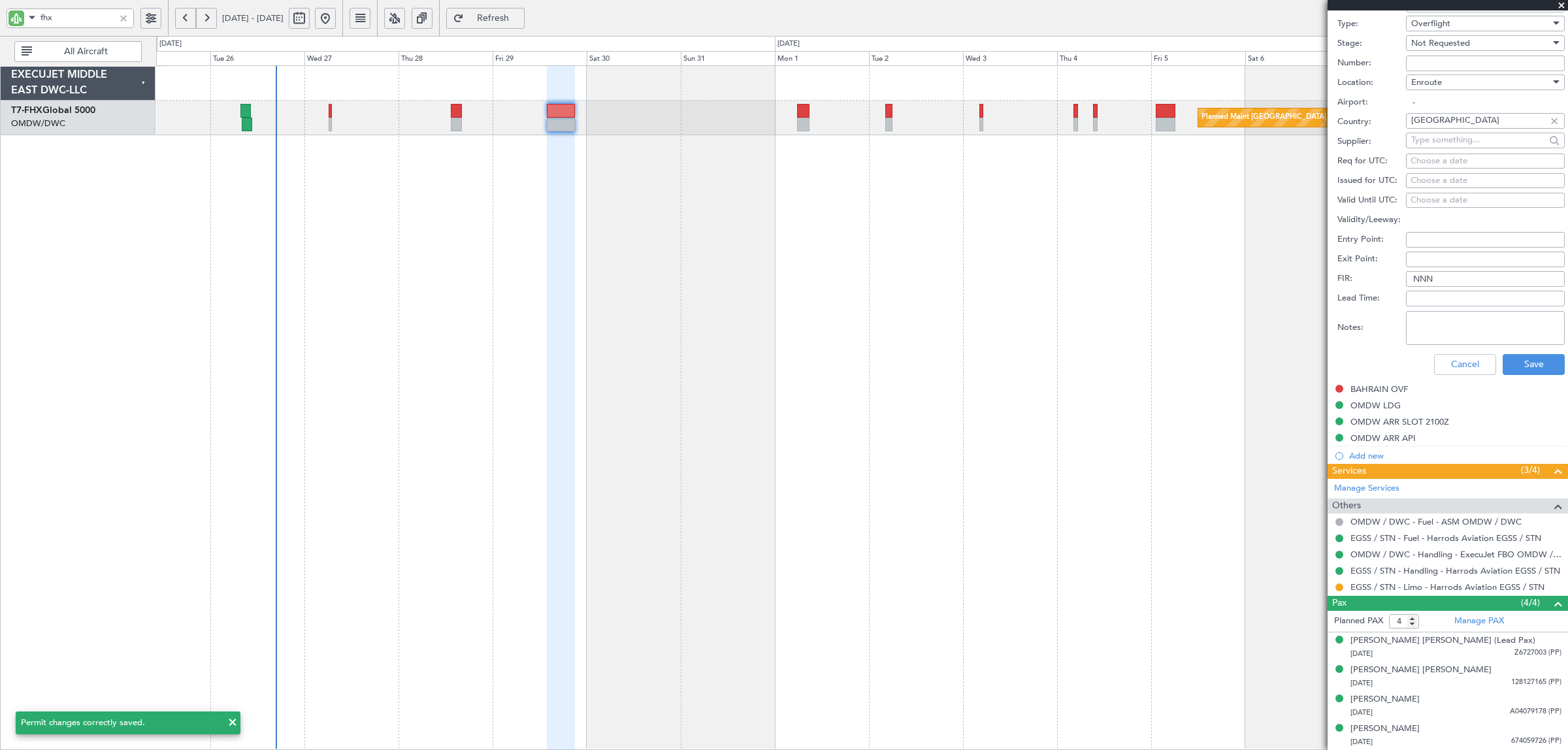
click at [1435, 43] on span "Not Requested" at bounding box center [1440, 43] width 59 height 12
click at [1444, 126] on span "Requested" at bounding box center [1478, 128] width 135 height 19
click at [1460, 328] on textarea "Notes:" at bounding box center [1485, 328] width 159 height 34
paste textarea "JBS V1, 29 AUG"
type textarea "JBS V1, 29 AUG"
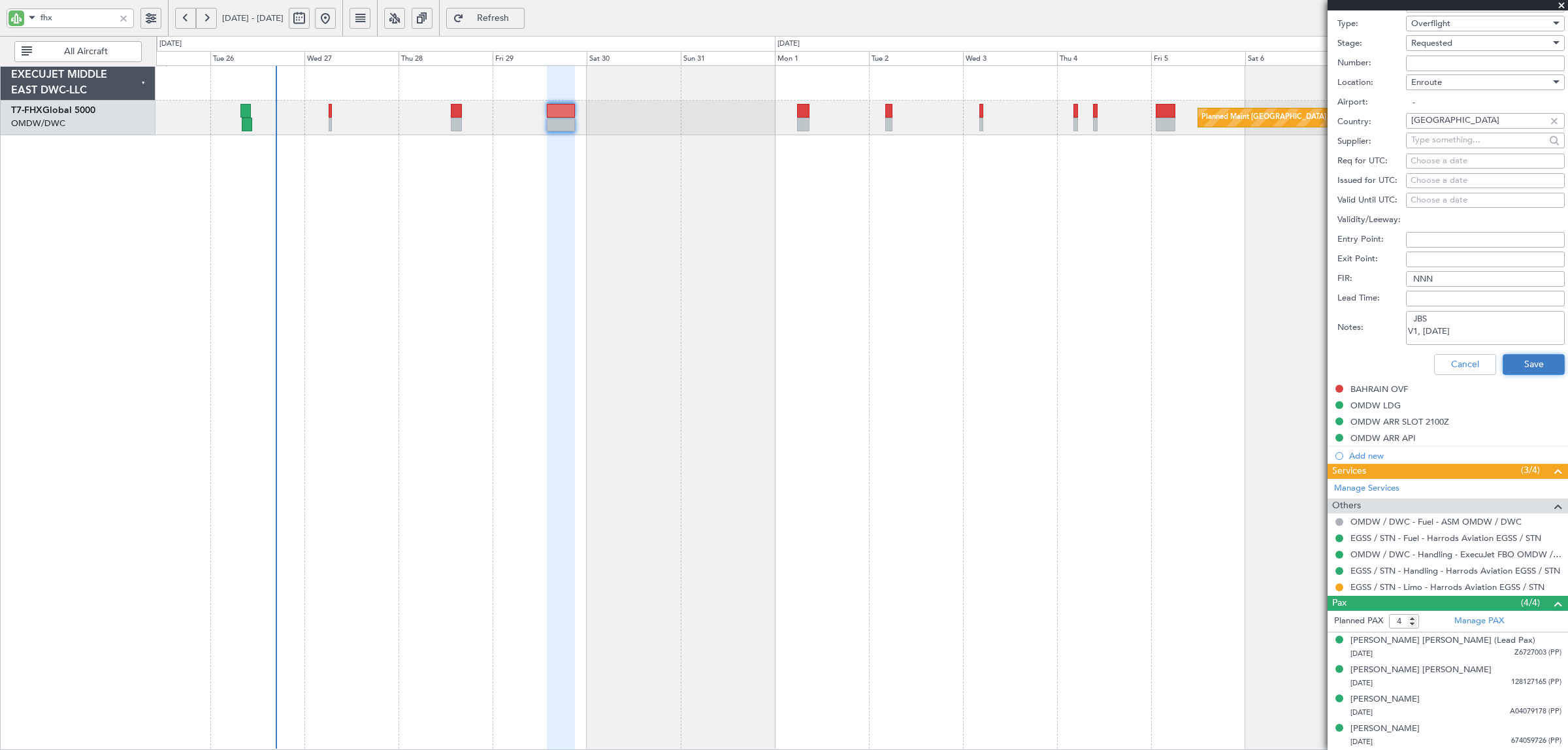
click at [1520, 364] on button "Save" at bounding box center [1533, 364] width 62 height 21
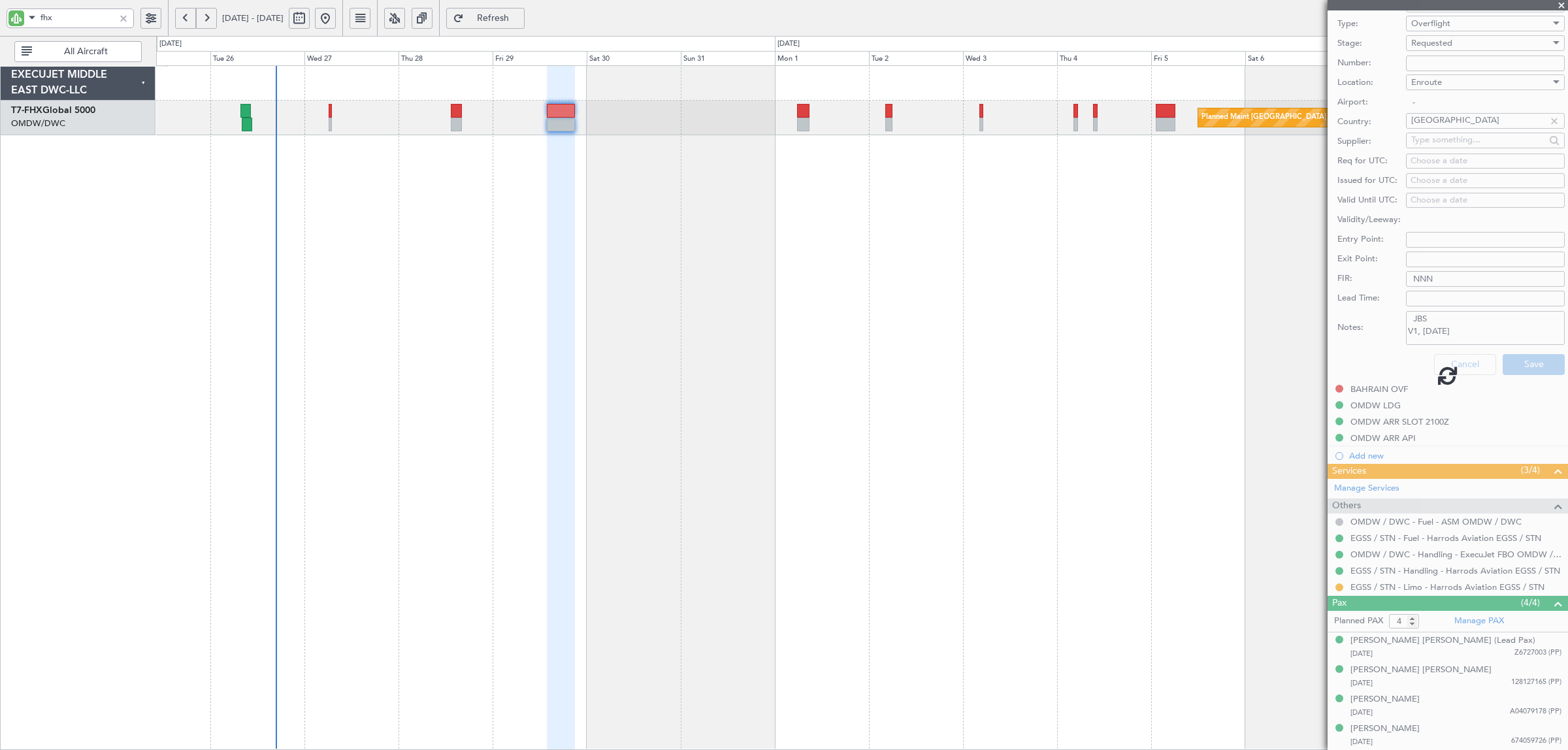
scroll to position [98, 0]
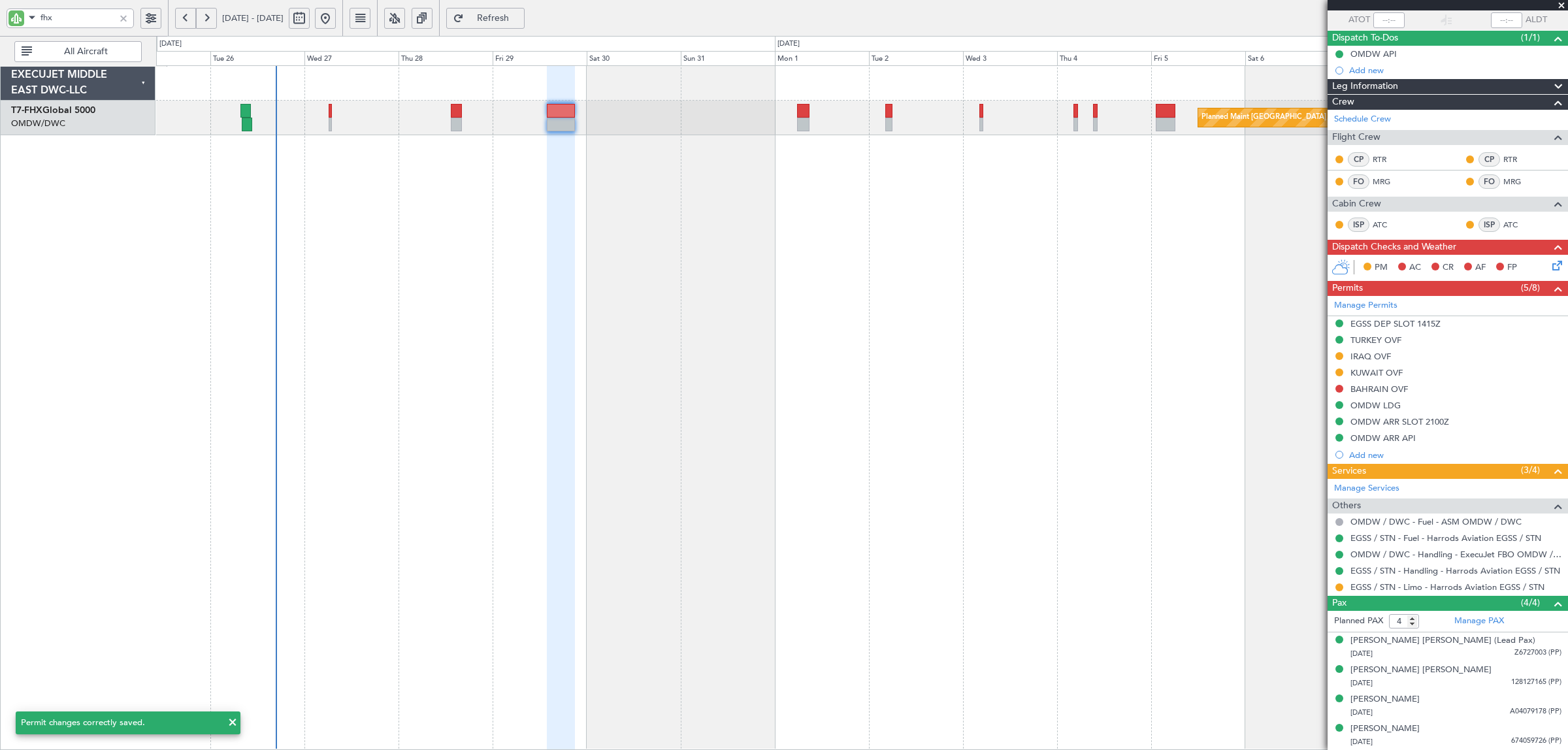
click at [1367, 385] on div "BAHRAIN OVF" at bounding box center [1378, 389] width 57 height 11
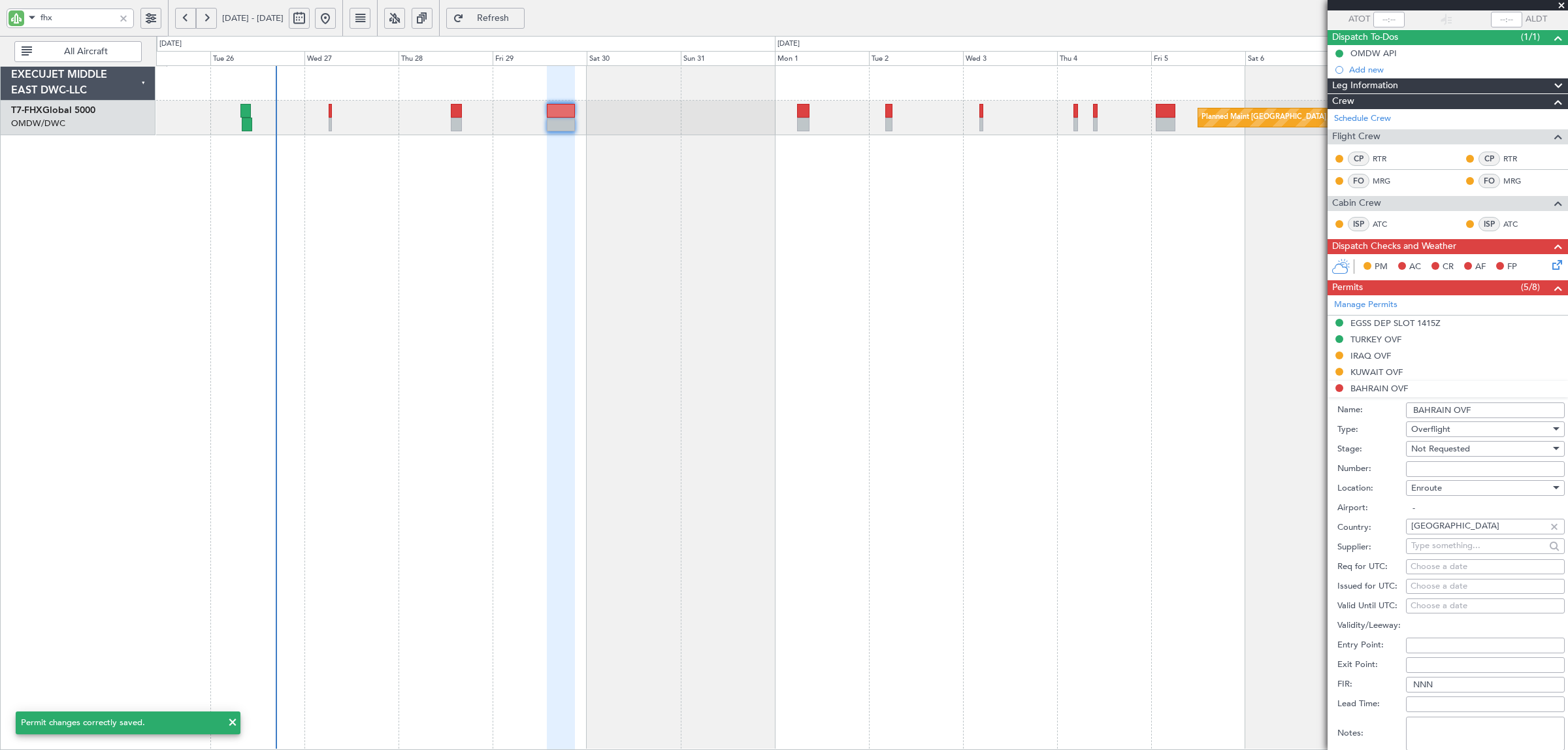
click at [1450, 454] on span "Not Requested" at bounding box center [1440, 448] width 59 height 12
click at [1442, 533] on span "Requested" at bounding box center [1478, 535] width 135 height 19
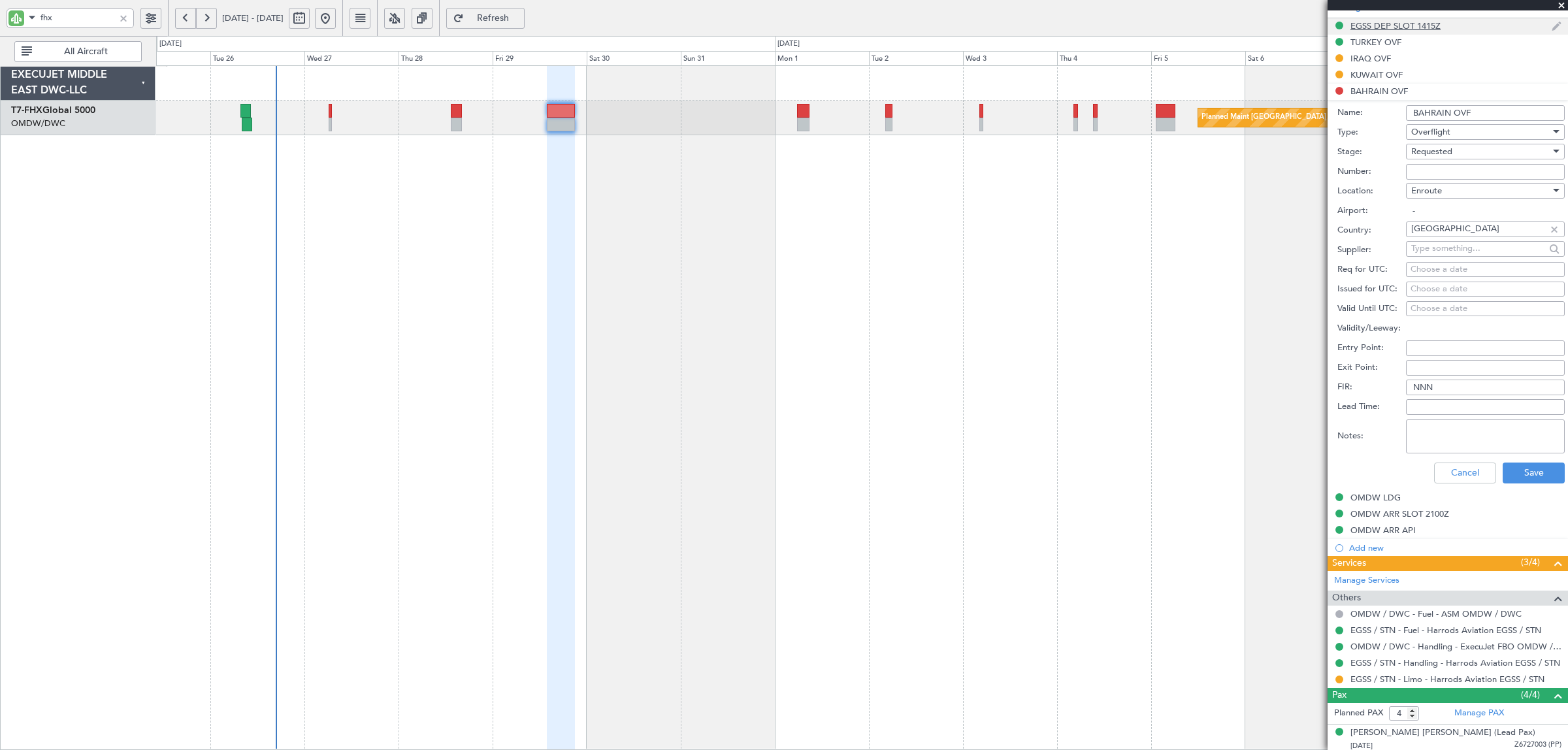
scroll to position [424, 0]
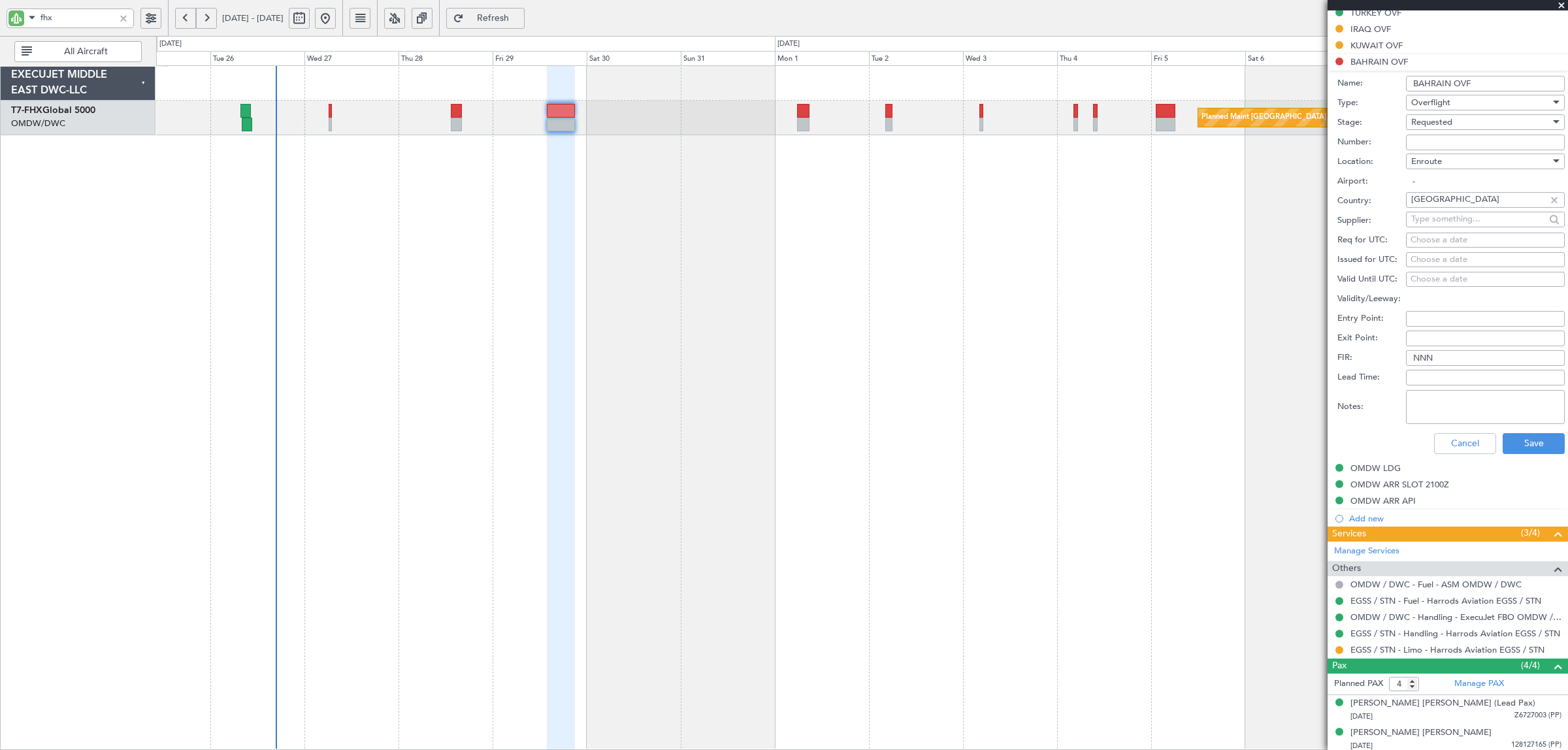
click at [1457, 409] on textarea "Notes:" at bounding box center [1485, 406] width 159 height 34
paste textarea "JBS V1, 29 AUG"
type textarea "JBS V1, 29 AUG"
click at [1507, 439] on button "Save" at bounding box center [1533, 444] width 62 height 21
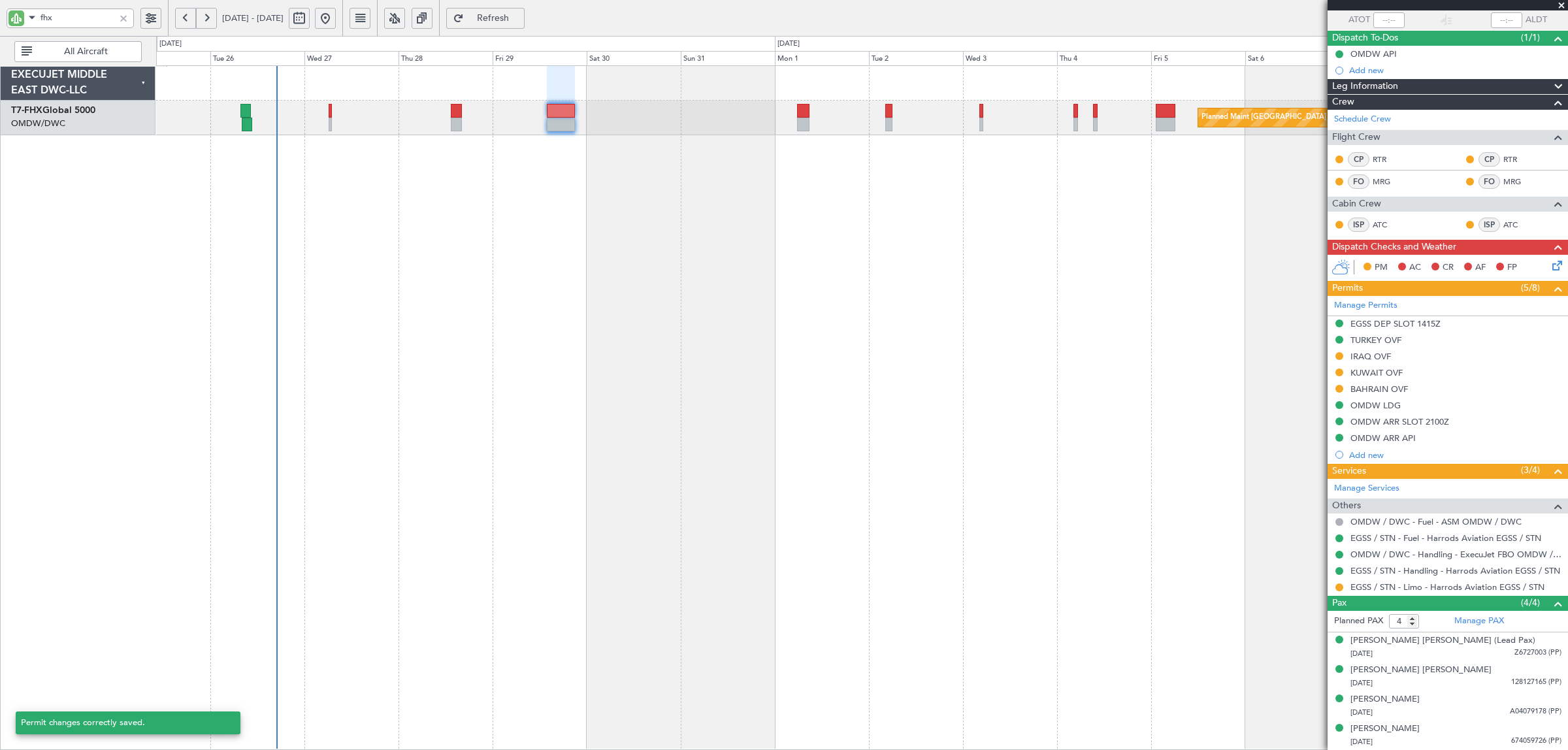
scroll to position [99, 0]
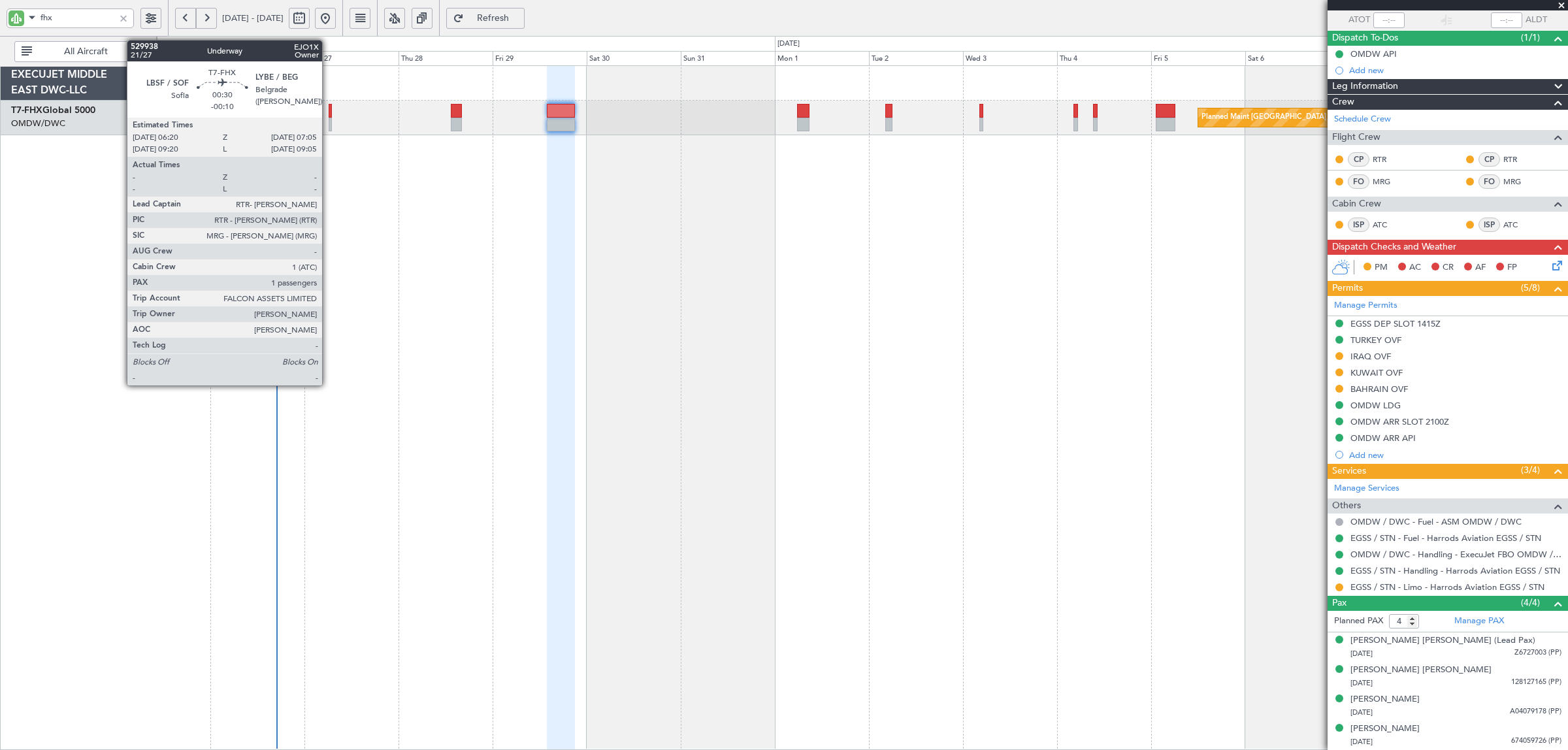
click at [329, 121] on div at bounding box center [330, 124] width 3 height 14
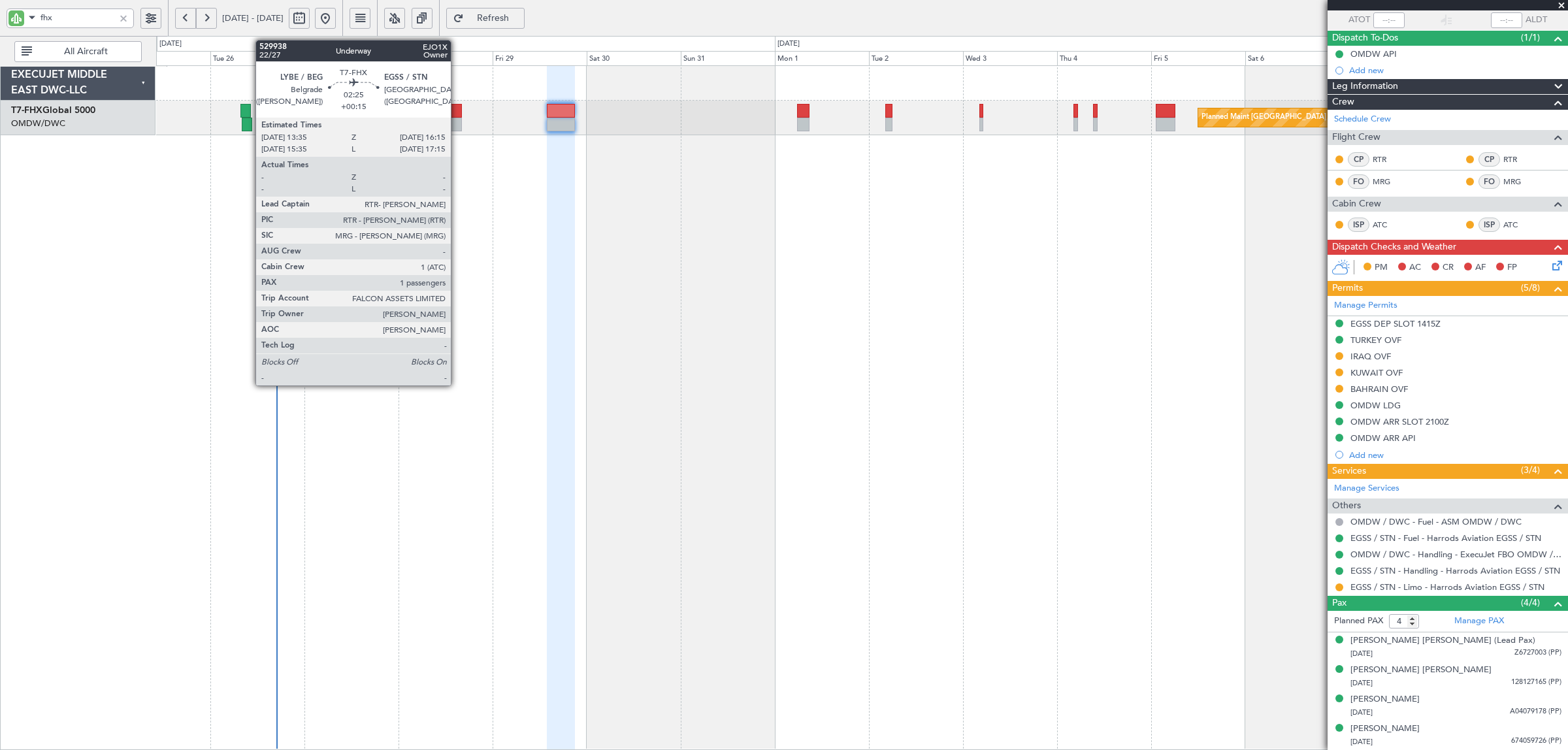
click at [458, 122] on div at bounding box center [456, 124] width 11 height 14
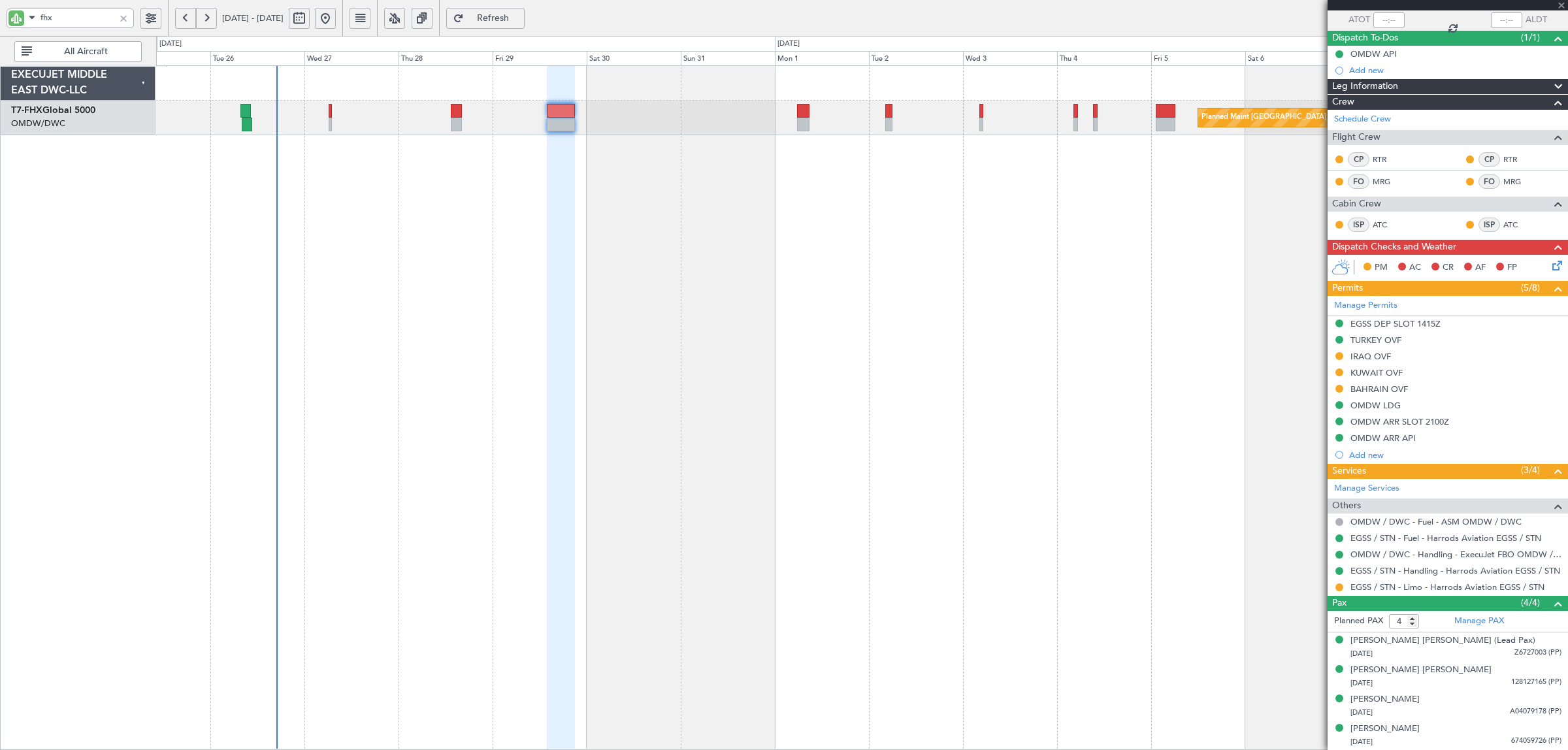
type input "+00:15"
type input "1"
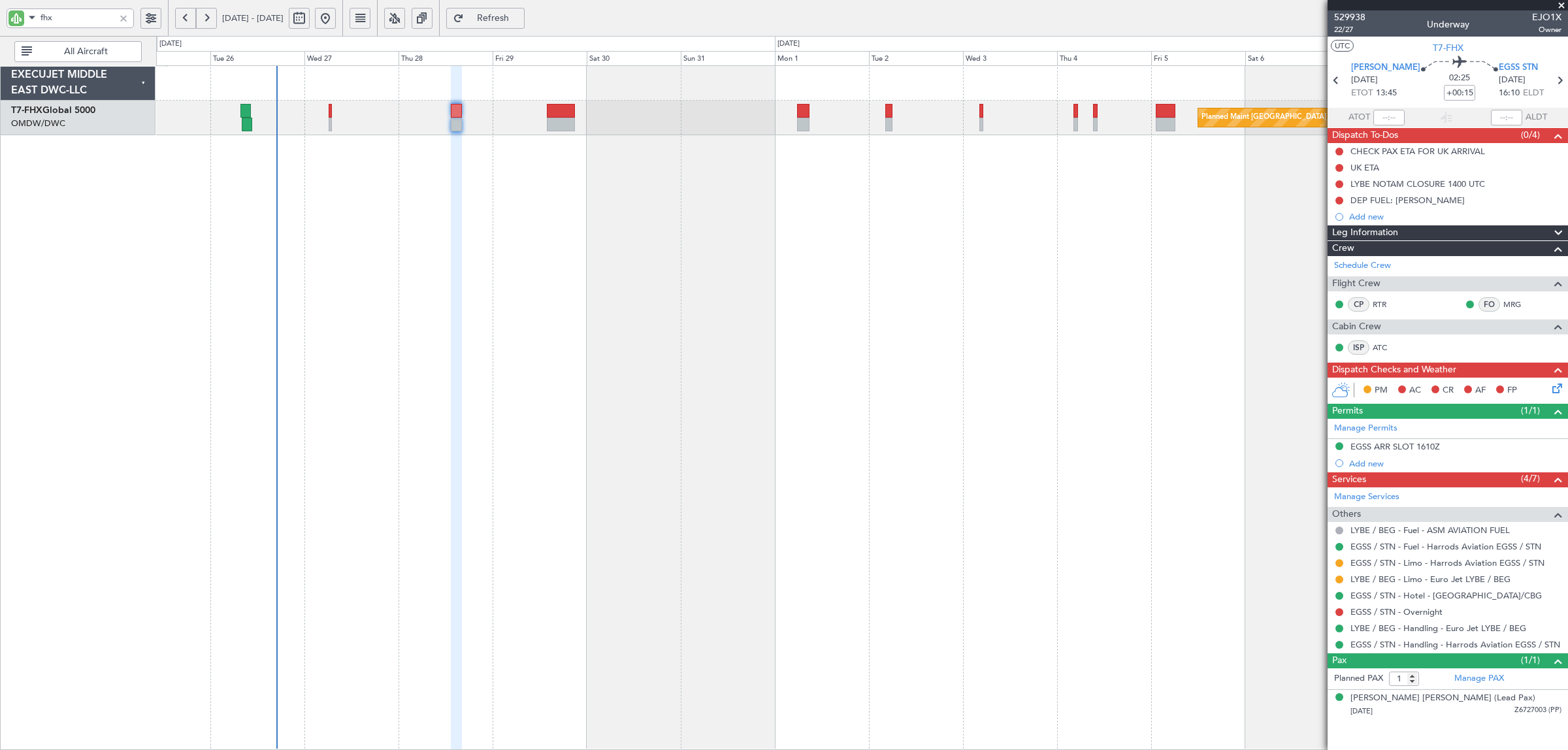
click at [331, 124] on div at bounding box center [330, 124] width 3 height 14
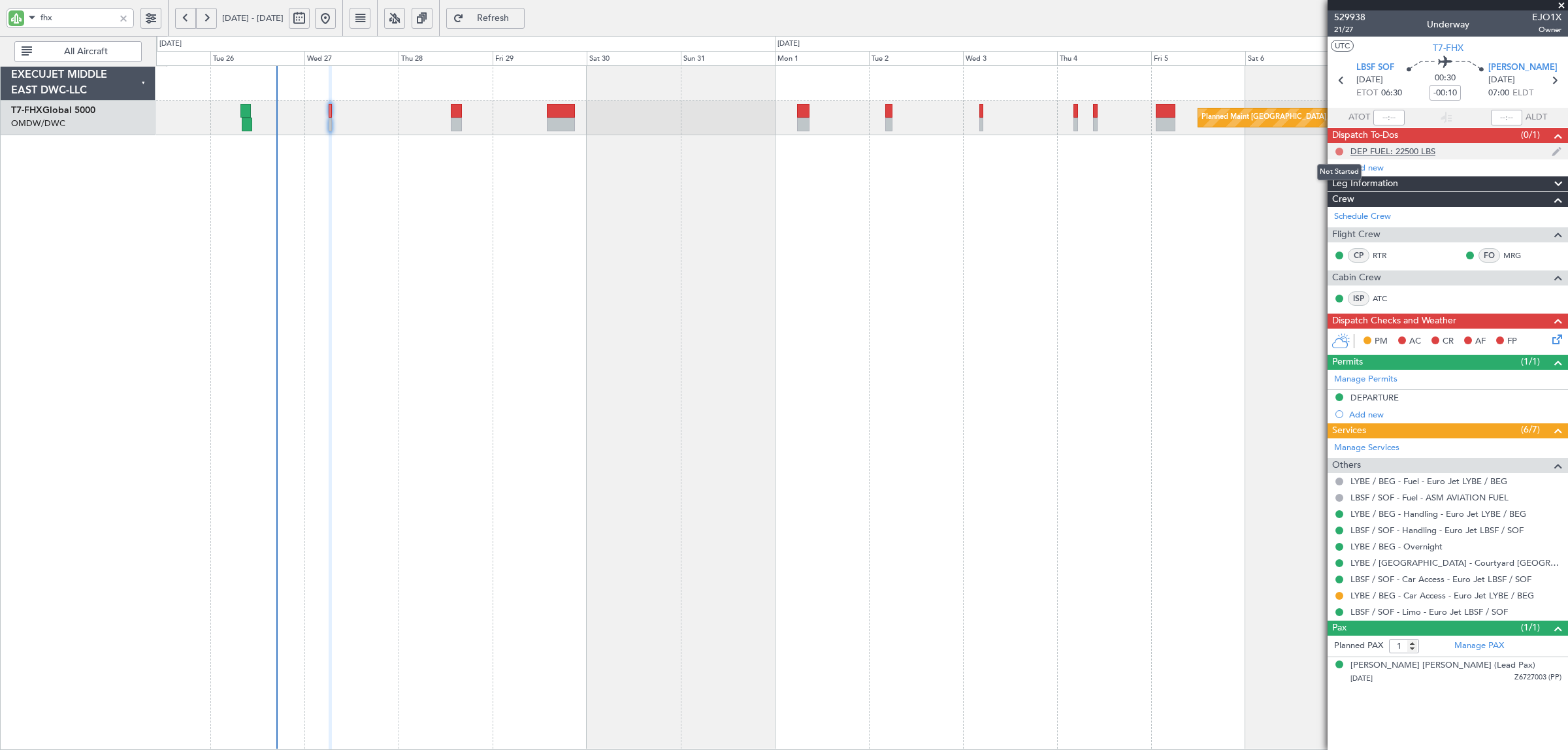
click at [1337, 152] on button at bounding box center [1339, 151] width 8 height 8
click at [1348, 204] on span "Completed" at bounding box center [1345, 208] width 43 height 13
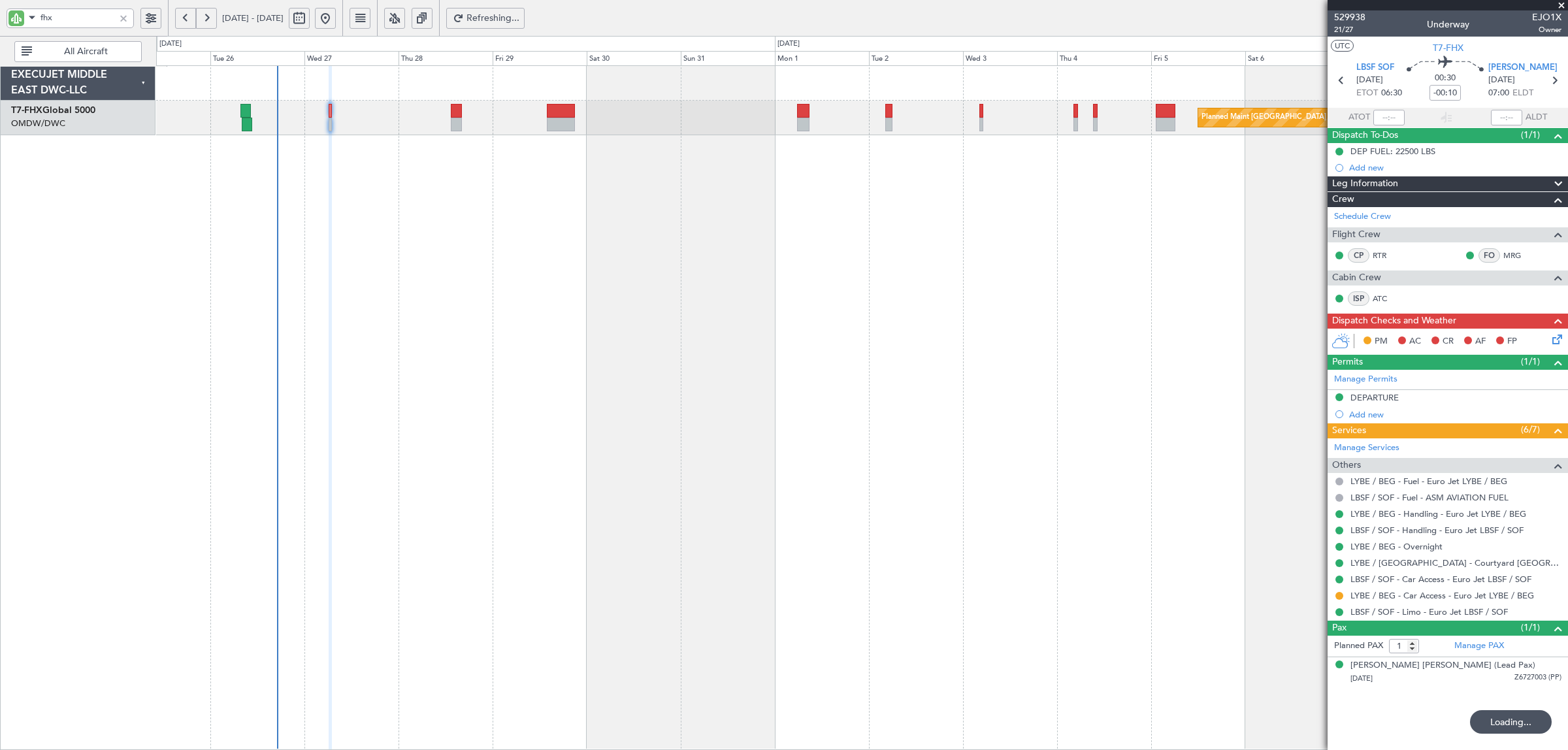
type input "-00:05"
type input "[PERSON_NAME] (SYS)"
type input "7089"
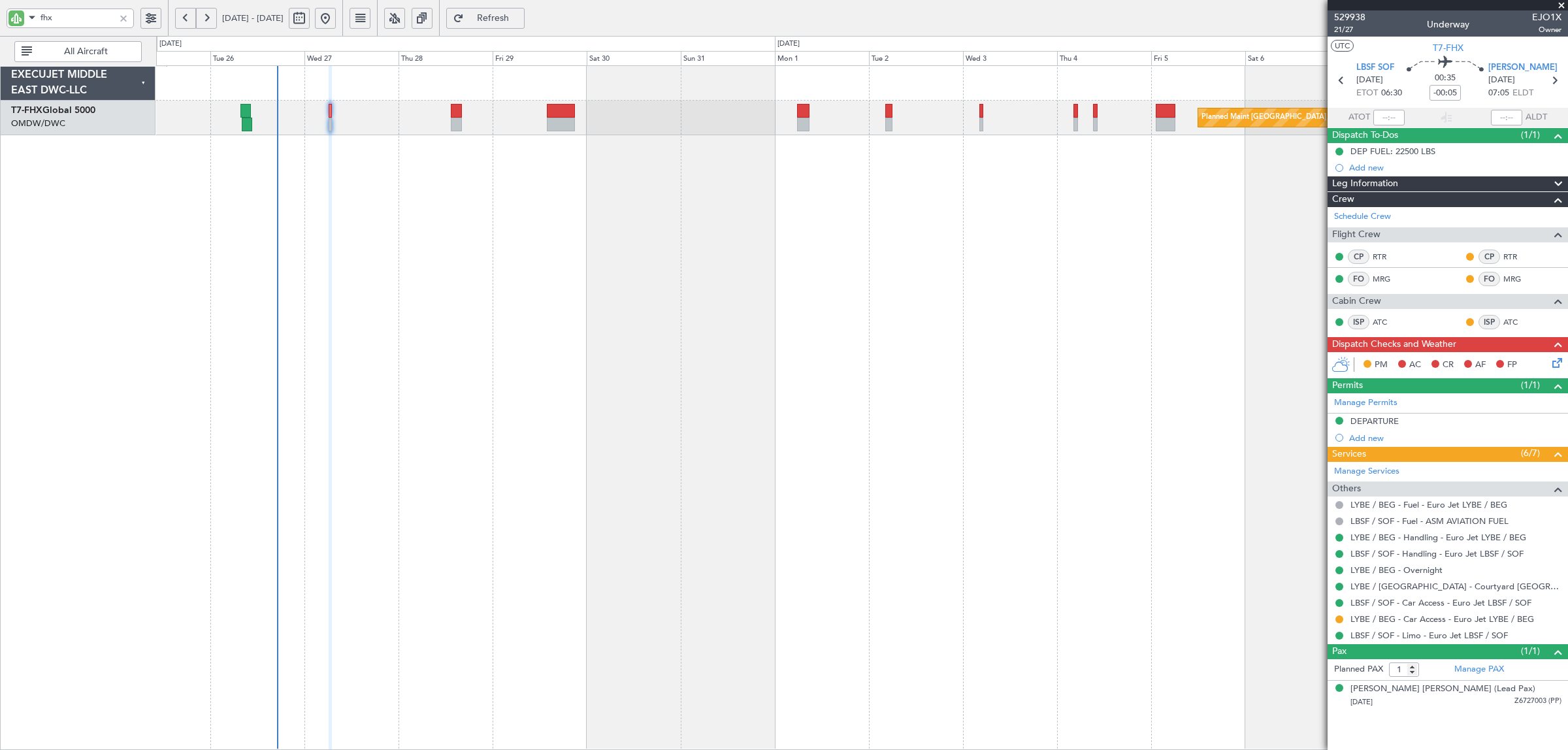
click at [1551, 364] on icon at bounding box center [1554, 360] width 10 height 10
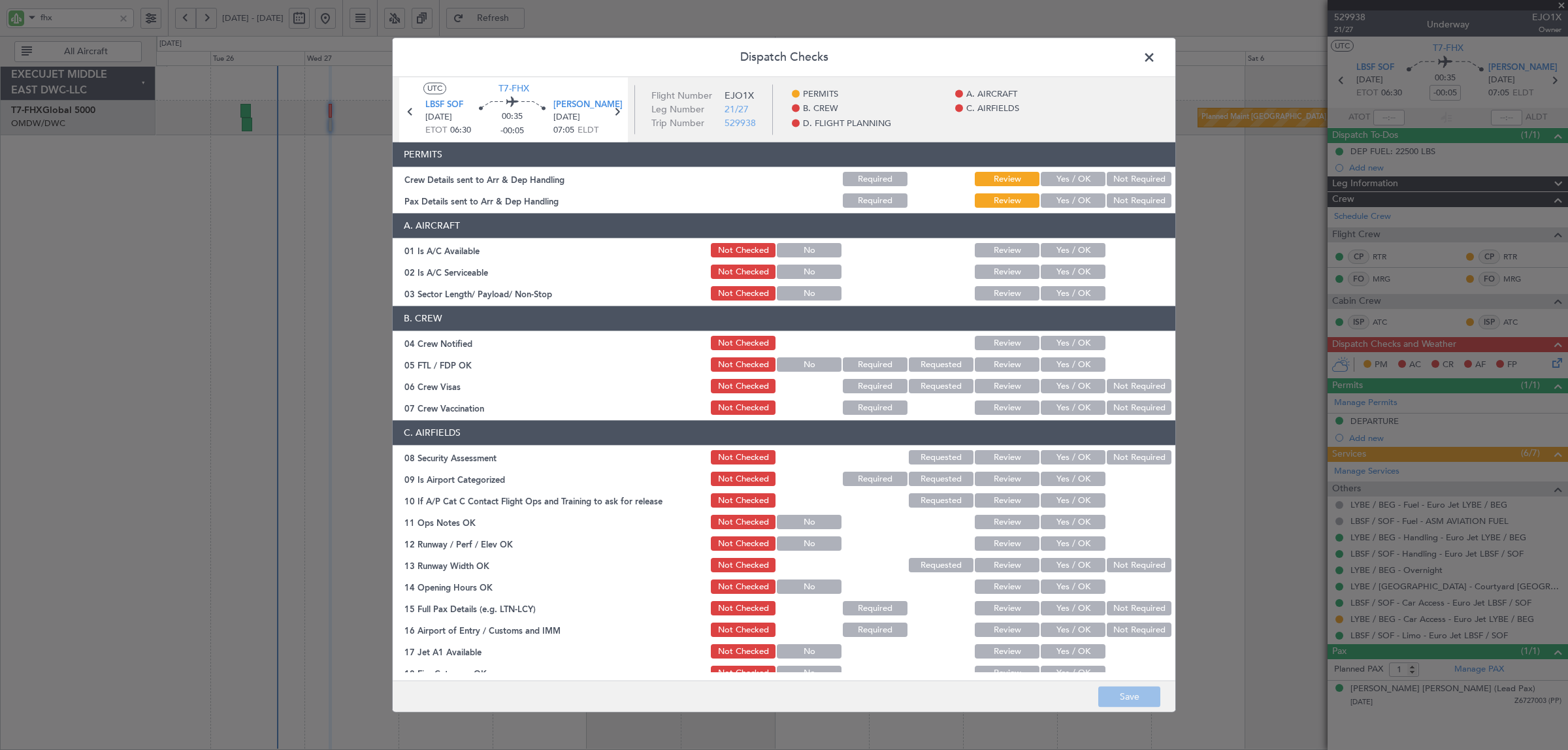
click at [1070, 172] on div "Yes / OK" at bounding box center [1072, 179] width 66 height 19
click at [1070, 178] on button "Yes / OK" at bounding box center [1073, 179] width 65 height 14
click at [1067, 201] on button "Yes / OK" at bounding box center [1073, 201] width 65 height 14
click at [1063, 248] on button "Yes / OK" at bounding box center [1073, 250] width 65 height 14
click at [1061, 271] on button "Yes / OK" at bounding box center [1073, 272] width 65 height 14
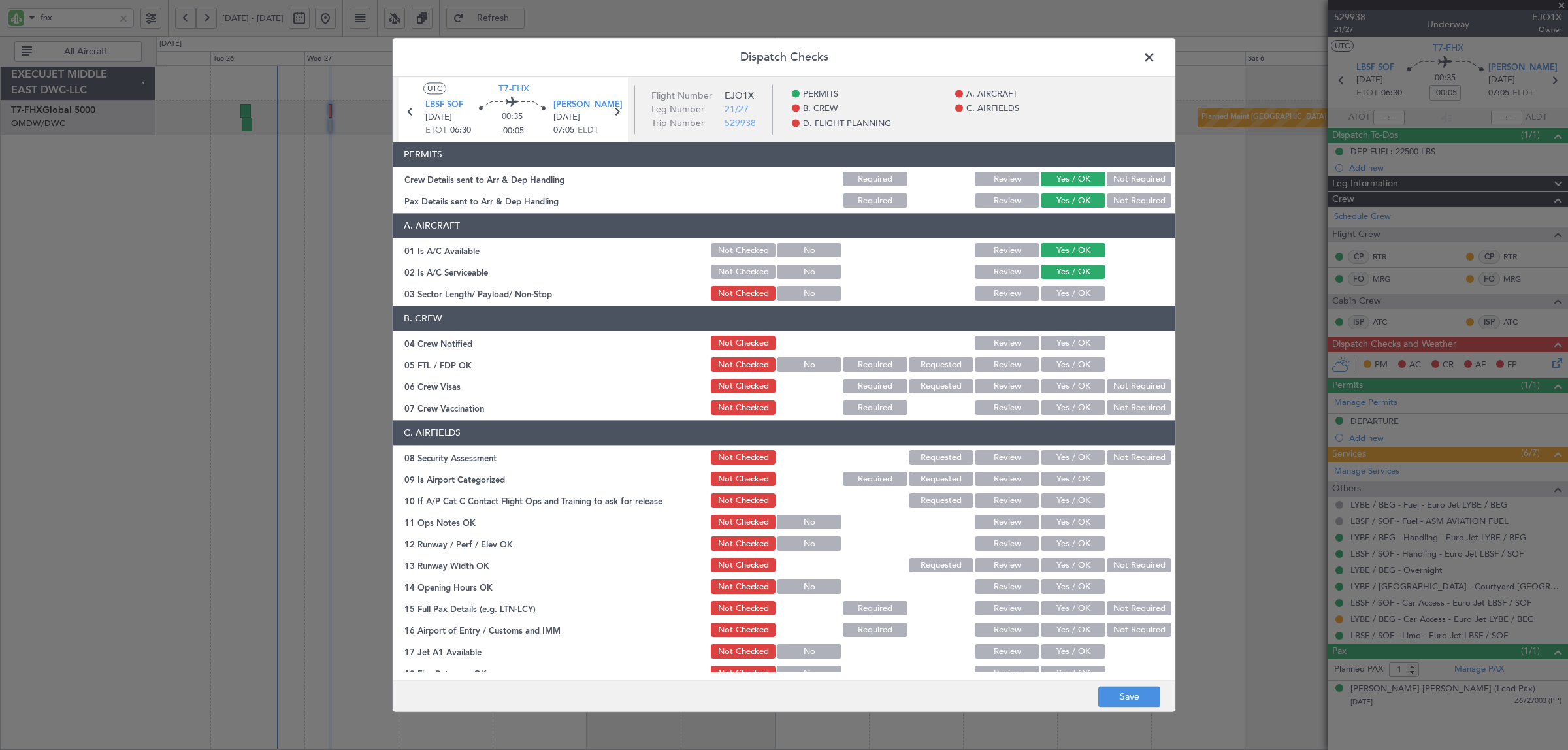
click at [1061, 295] on button "Yes / OK" at bounding box center [1073, 294] width 65 height 14
click at [1062, 344] on button "Yes / OK" at bounding box center [1073, 343] width 65 height 14
drag, startPoint x: 1065, startPoint y: 363, endPoint x: 1099, endPoint y: 381, distance: 38.5
click at [1066, 364] on button "Yes / OK" at bounding box center [1073, 365] width 65 height 14
click at [1119, 387] on button "Not Required" at bounding box center [1139, 386] width 65 height 14
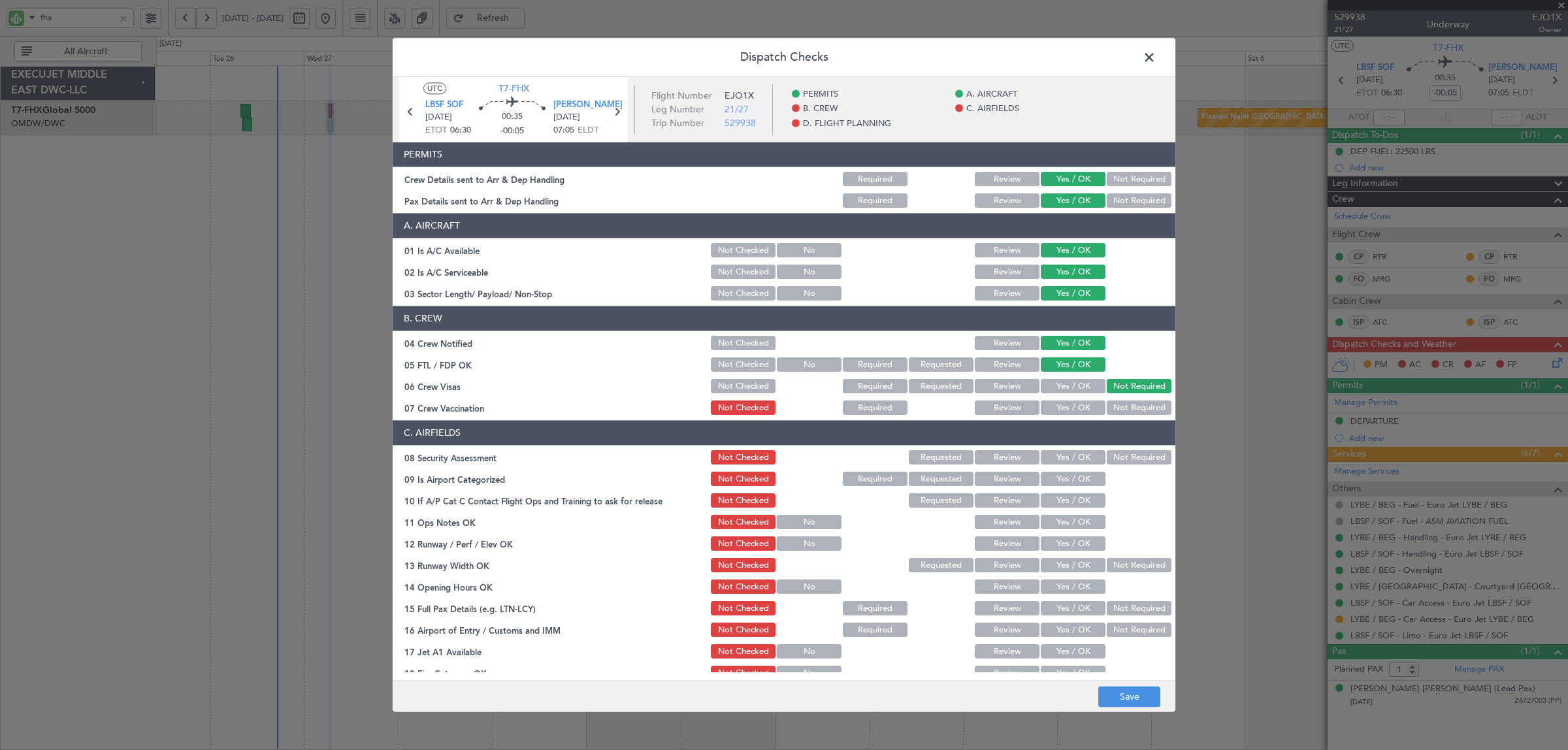
click at [1116, 408] on button "Not Required" at bounding box center [1139, 408] width 65 height 14
click at [1106, 460] on button "Not Required" at bounding box center [1139, 457] width 65 height 14
click at [1081, 477] on button "Yes / OK" at bounding box center [1073, 479] width 65 height 14
click at [1080, 498] on button "Yes / OK" at bounding box center [1073, 501] width 65 height 14
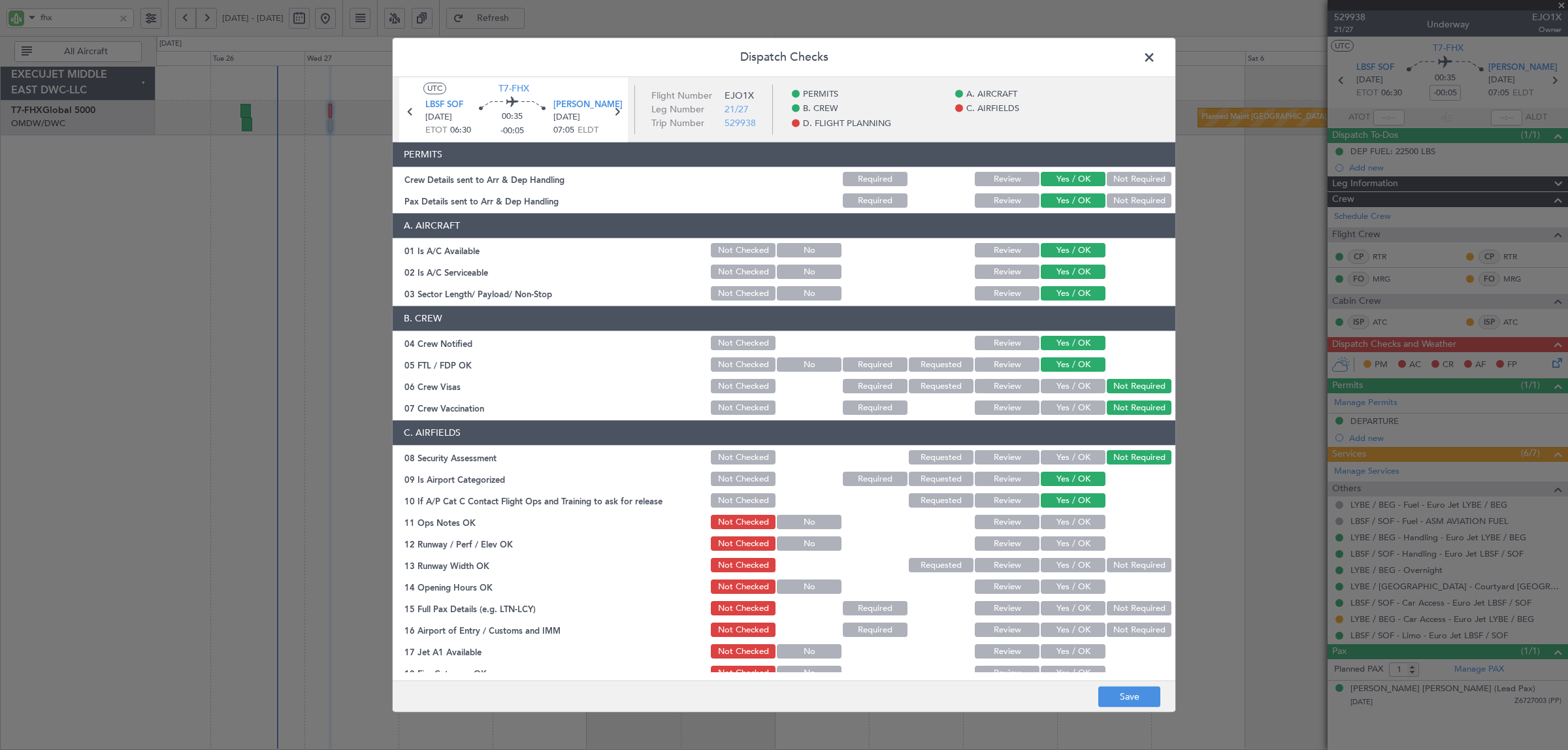
click at [1078, 523] on button "Yes / OK" at bounding box center [1073, 522] width 65 height 14
click at [1077, 544] on button "Yes / OK" at bounding box center [1073, 544] width 65 height 14
click at [1075, 562] on button "Yes / OK" at bounding box center [1073, 565] width 65 height 14
click at [1073, 579] on div "Yes / OK" at bounding box center [1072, 587] width 66 height 19
click at [1072, 586] on button "Yes / OK" at bounding box center [1073, 586] width 65 height 14
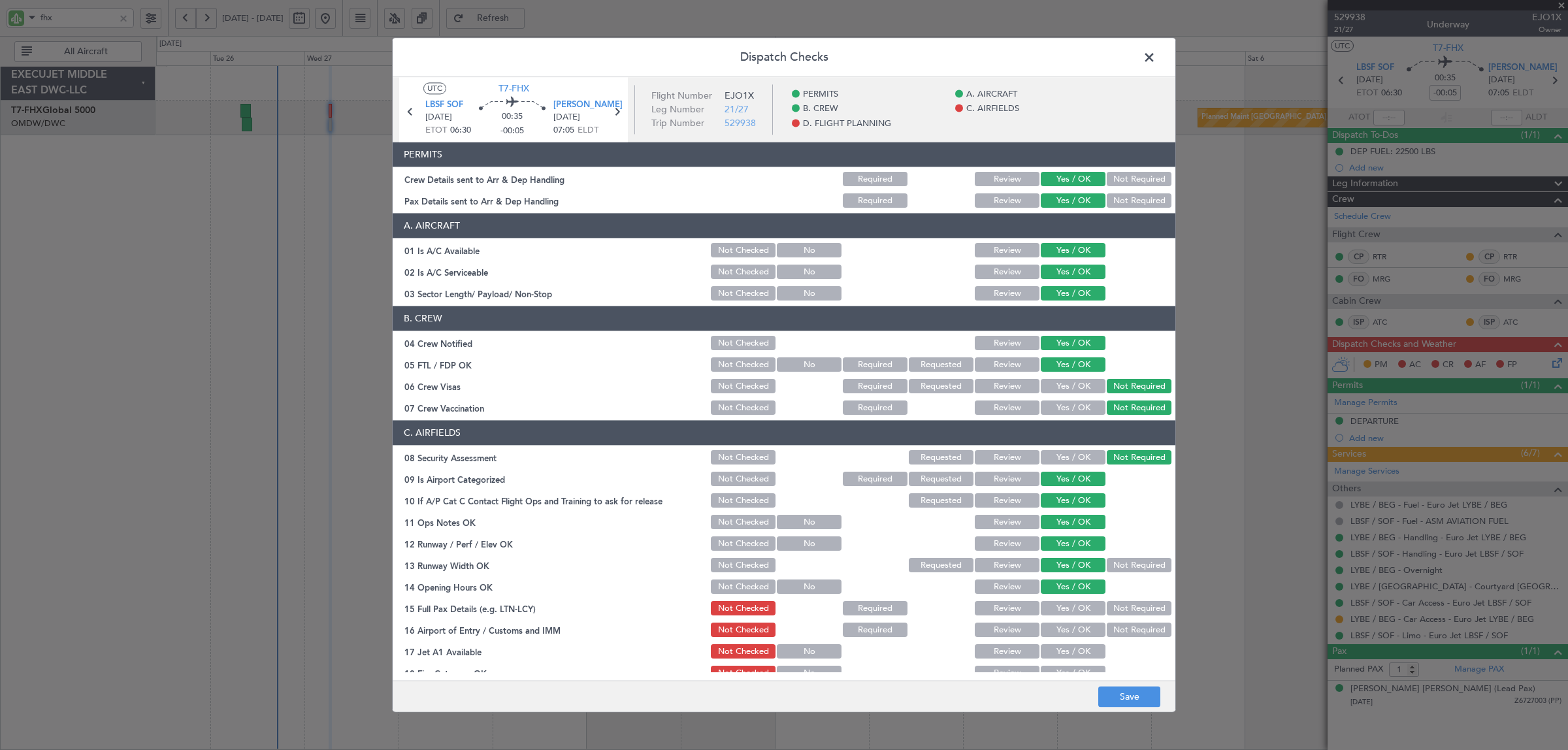
click at [1071, 605] on button "Yes / OK" at bounding box center [1073, 609] width 65 height 14
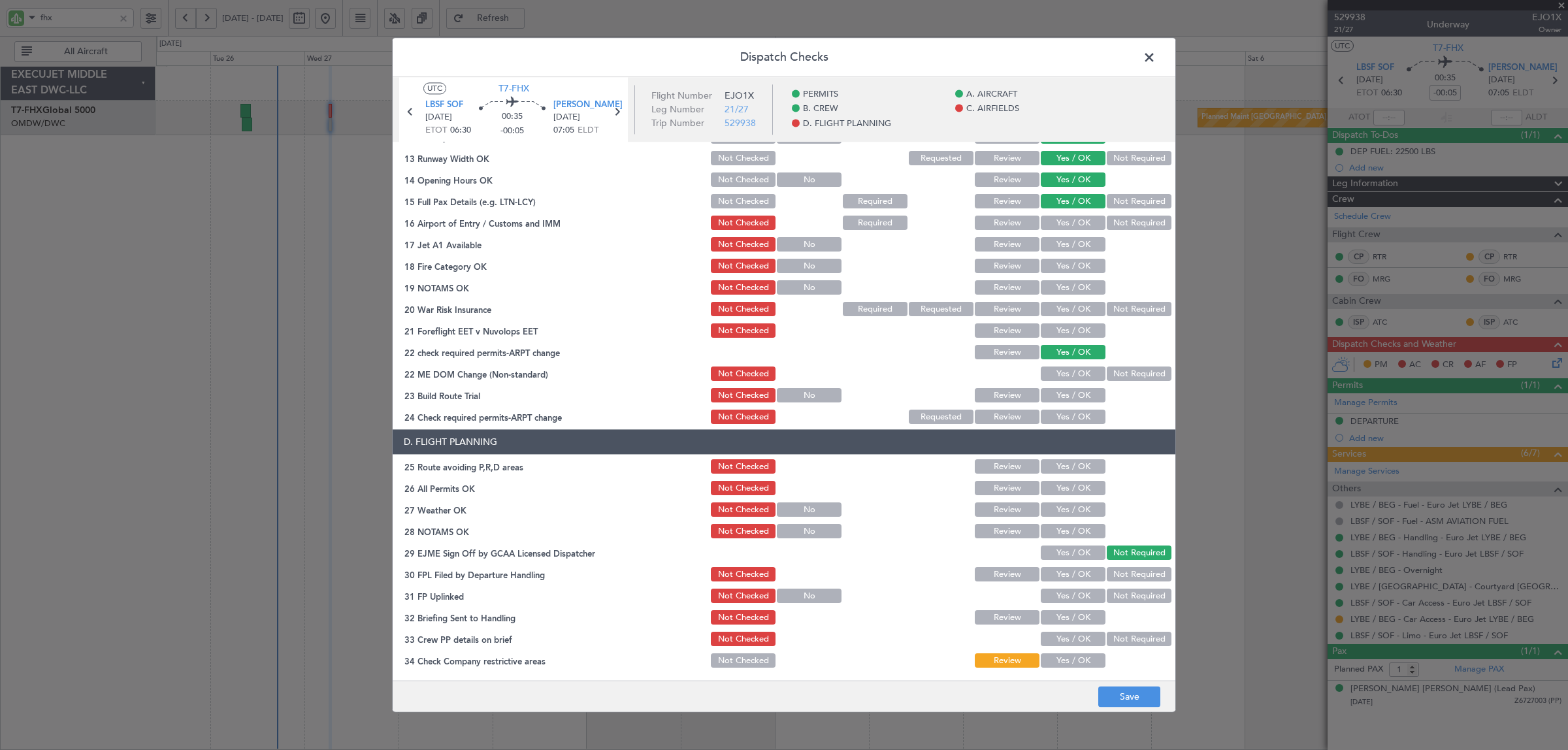
scroll to position [408, 0]
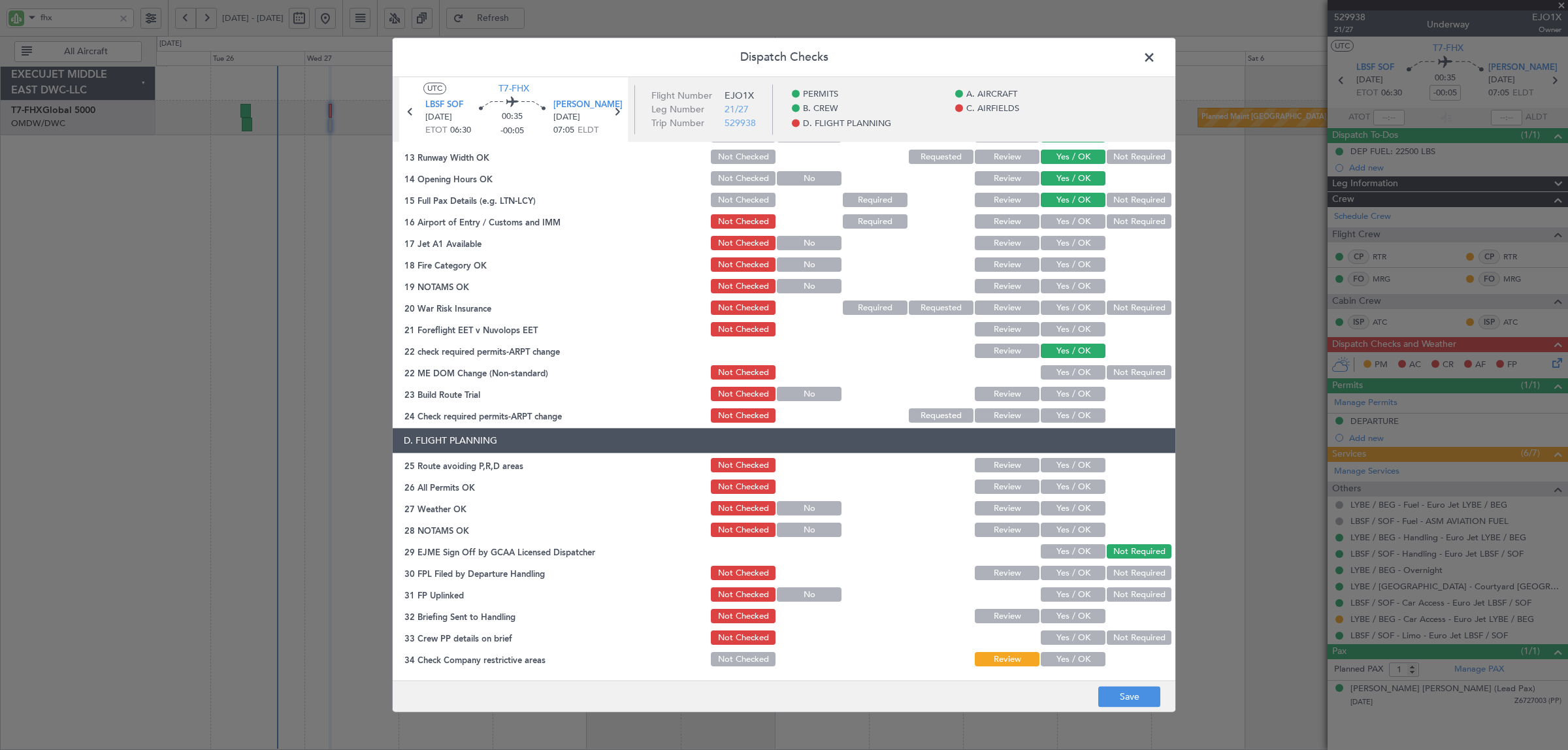
click at [1070, 224] on button "Yes / OK" at bounding box center [1073, 221] width 65 height 14
click at [1069, 239] on button "Yes / OK" at bounding box center [1073, 244] width 65 height 14
click at [1067, 264] on button "Yes / OK" at bounding box center [1073, 265] width 65 height 14
drag, startPoint x: 1067, startPoint y: 286, endPoint x: 1113, endPoint y: 302, distance: 48.7
click at [1067, 287] on button "Yes / OK" at bounding box center [1073, 286] width 65 height 14
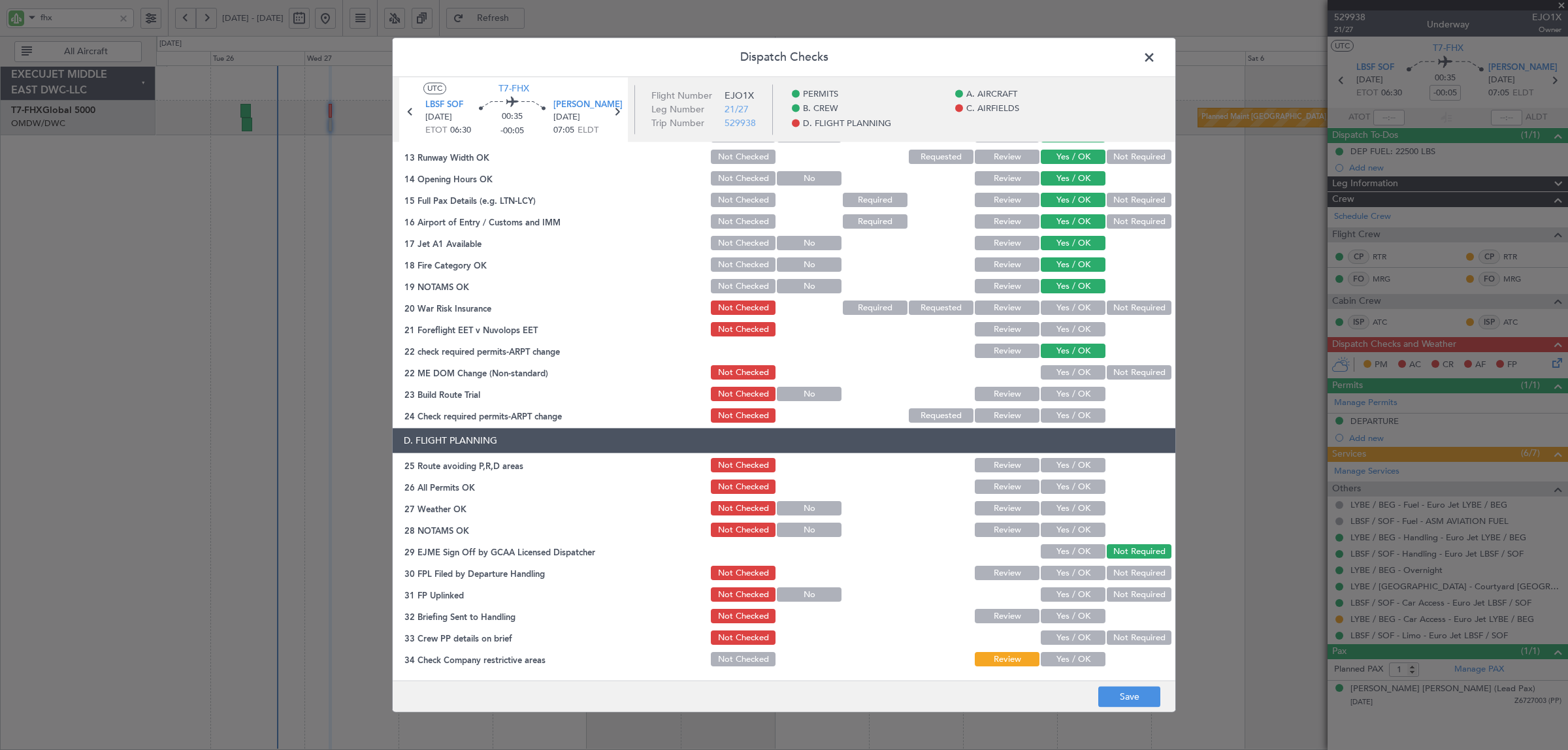
click at [1116, 307] on button "Not Required" at bounding box center [1139, 308] width 65 height 14
click at [1085, 328] on button "Yes / OK" at bounding box center [1073, 330] width 65 height 14
click at [1113, 373] on button "Not Required" at bounding box center [1139, 373] width 65 height 14
click at [1079, 393] on button "Yes / OK" at bounding box center [1073, 394] width 65 height 14
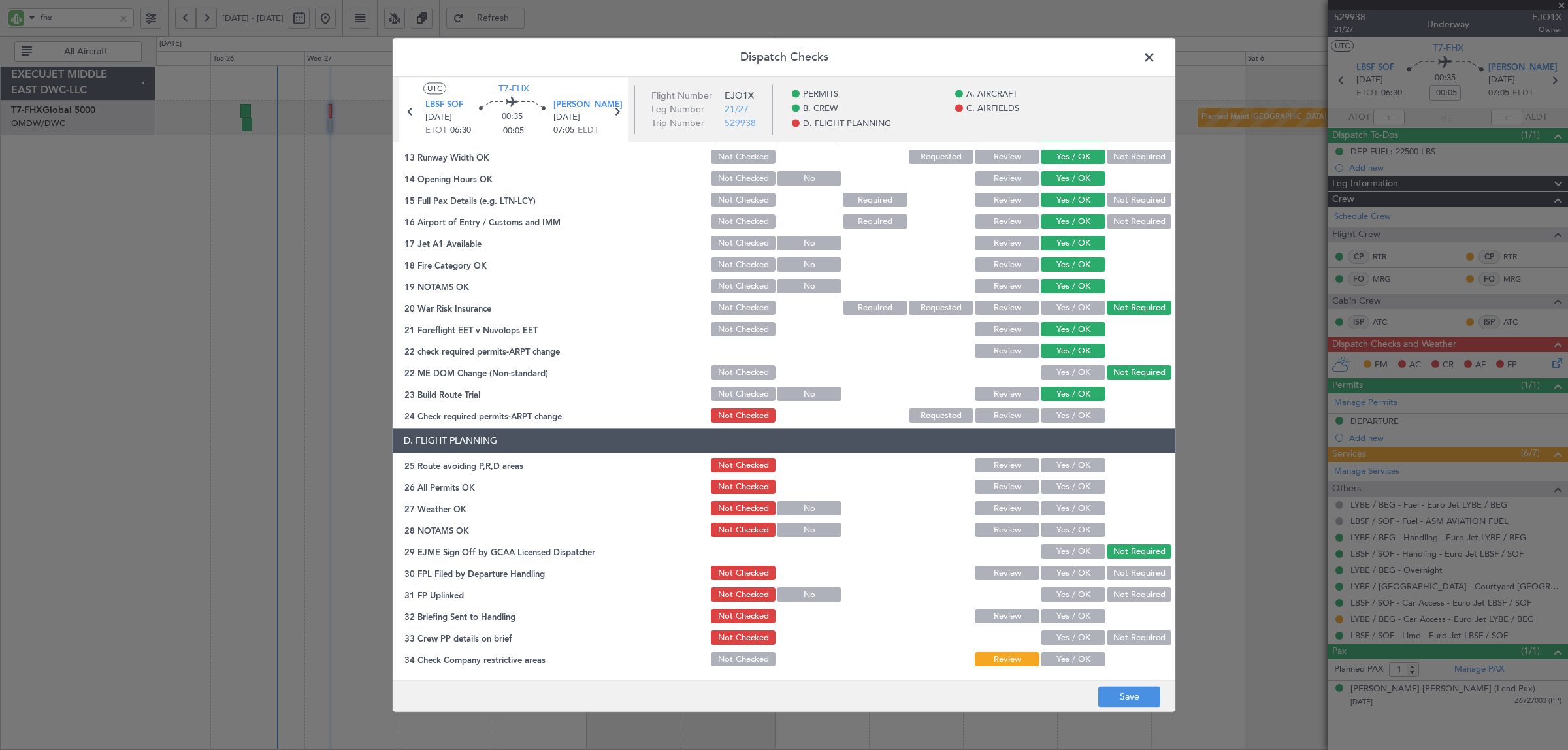
click at [1078, 413] on button "Yes / OK" at bounding box center [1073, 415] width 65 height 14
click at [1073, 464] on button "Yes / OK" at bounding box center [1073, 465] width 65 height 14
click at [1072, 479] on div "Yes / OK" at bounding box center [1072, 487] width 66 height 19
click at [1072, 486] on button "Yes / OK" at bounding box center [1073, 487] width 65 height 14
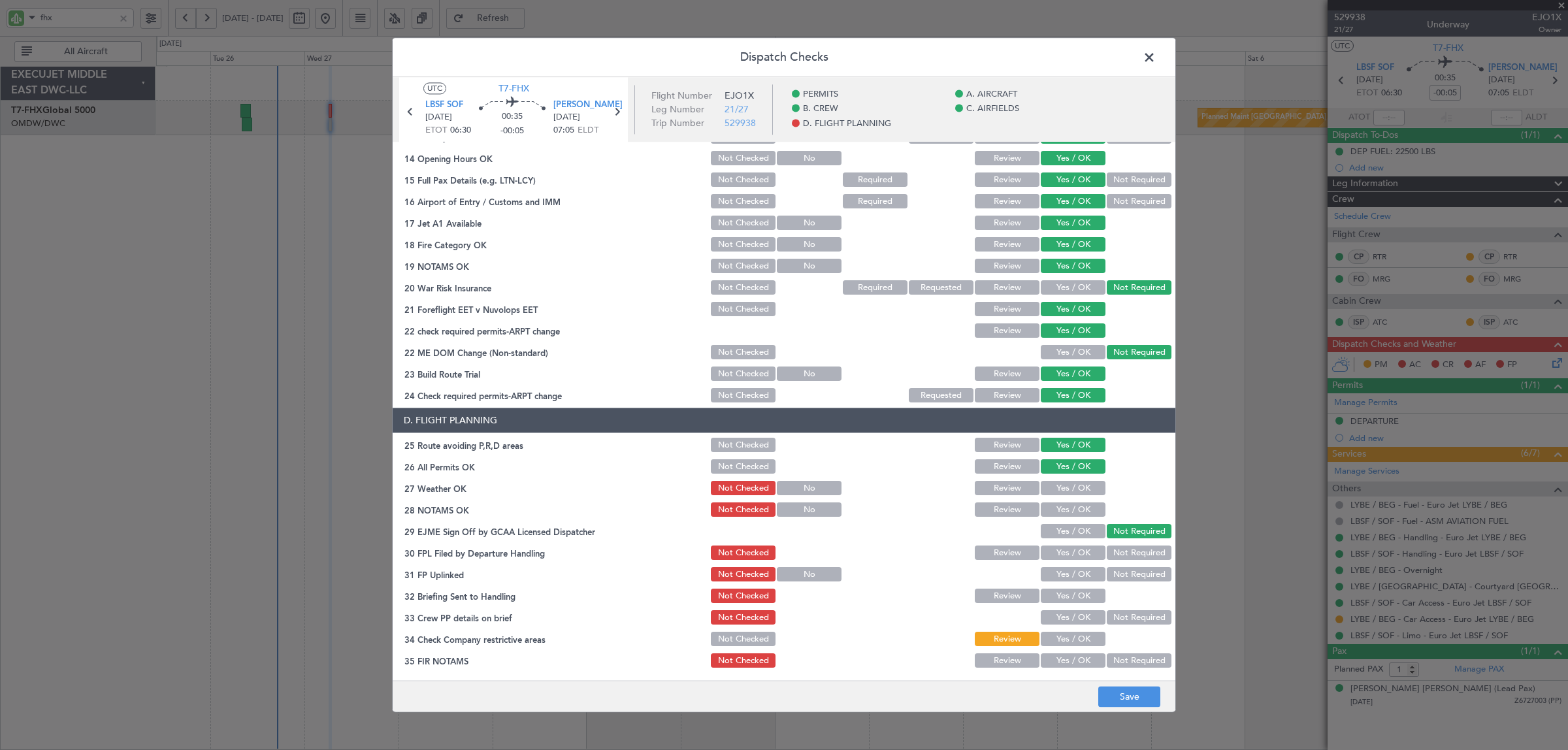
click at [1069, 484] on button "Yes / OK" at bounding box center [1073, 489] width 65 height 14
click at [1067, 506] on button "Yes / OK" at bounding box center [1073, 510] width 65 height 14
click at [1066, 552] on button "Yes / OK" at bounding box center [1073, 553] width 65 height 14
click at [1065, 578] on button "Yes / OK" at bounding box center [1073, 574] width 65 height 14
click at [1065, 598] on button "Yes / OK" at bounding box center [1073, 596] width 65 height 14
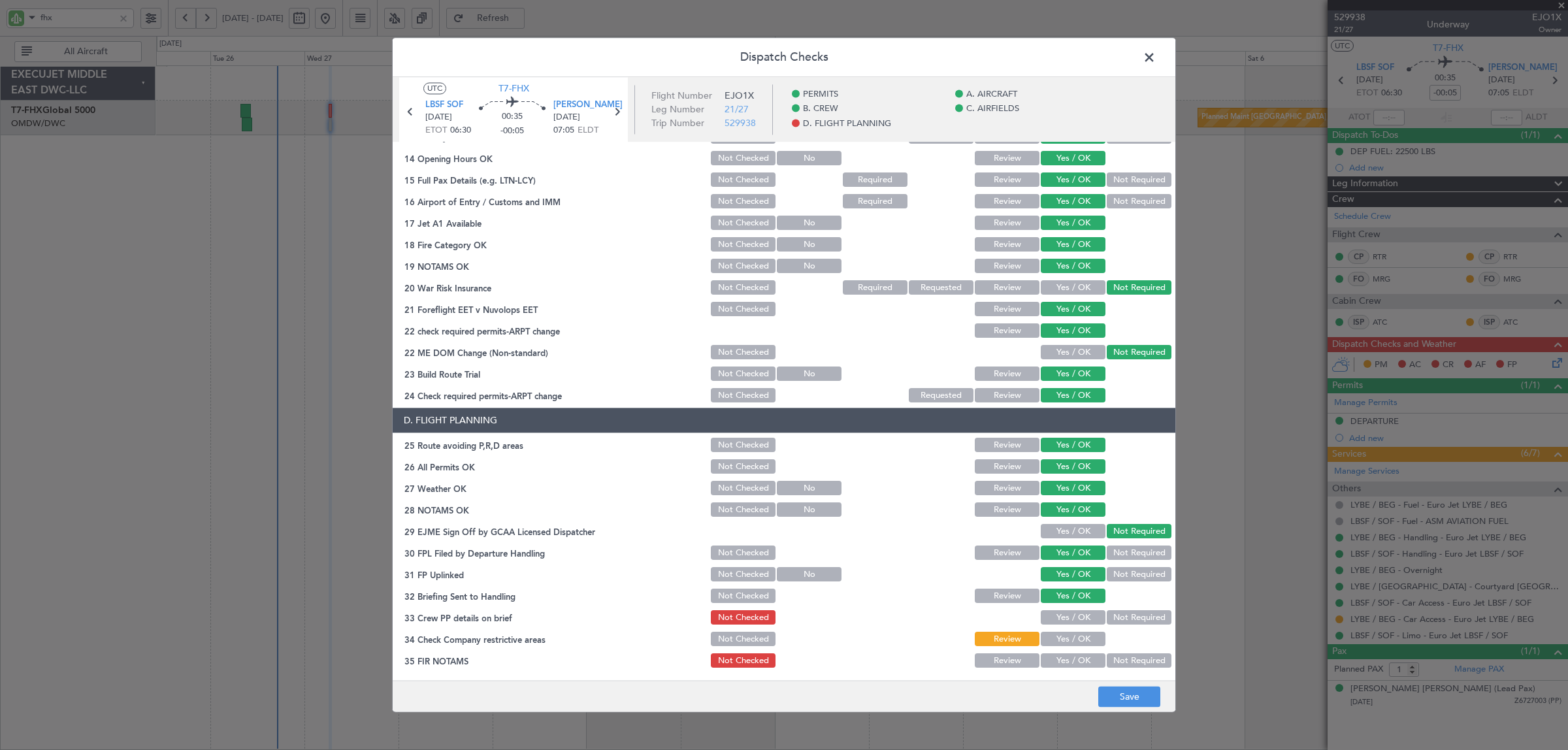
click at [1064, 616] on button "Yes / OK" at bounding box center [1073, 618] width 65 height 14
click at [1065, 639] on button "Yes / OK" at bounding box center [1073, 639] width 65 height 14
click at [1133, 660] on button "Not Required" at bounding box center [1139, 660] width 65 height 14
click at [1132, 700] on button "Save" at bounding box center [1129, 697] width 62 height 21
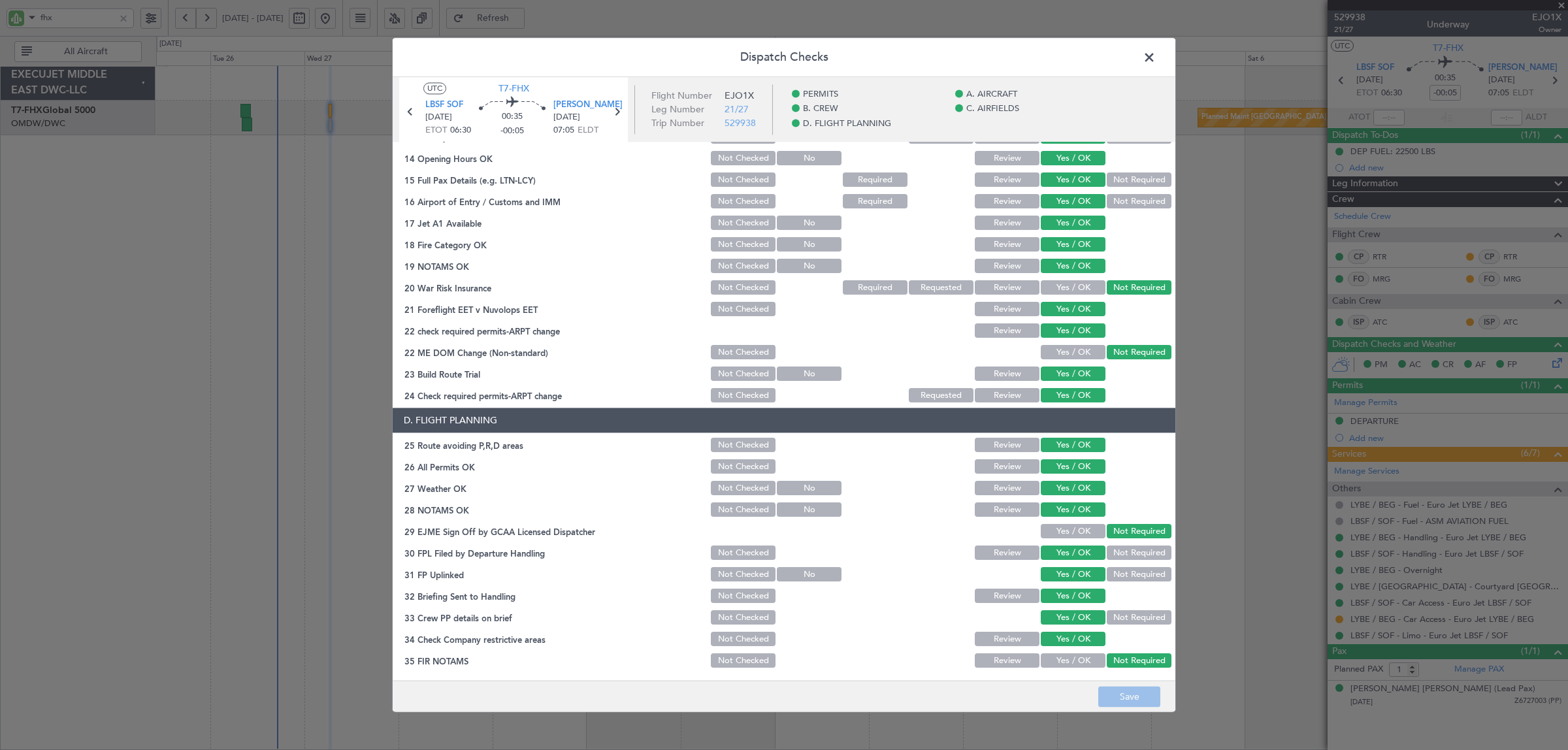
click at [1155, 62] on span at bounding box center [1155, 61] width 0 height 26
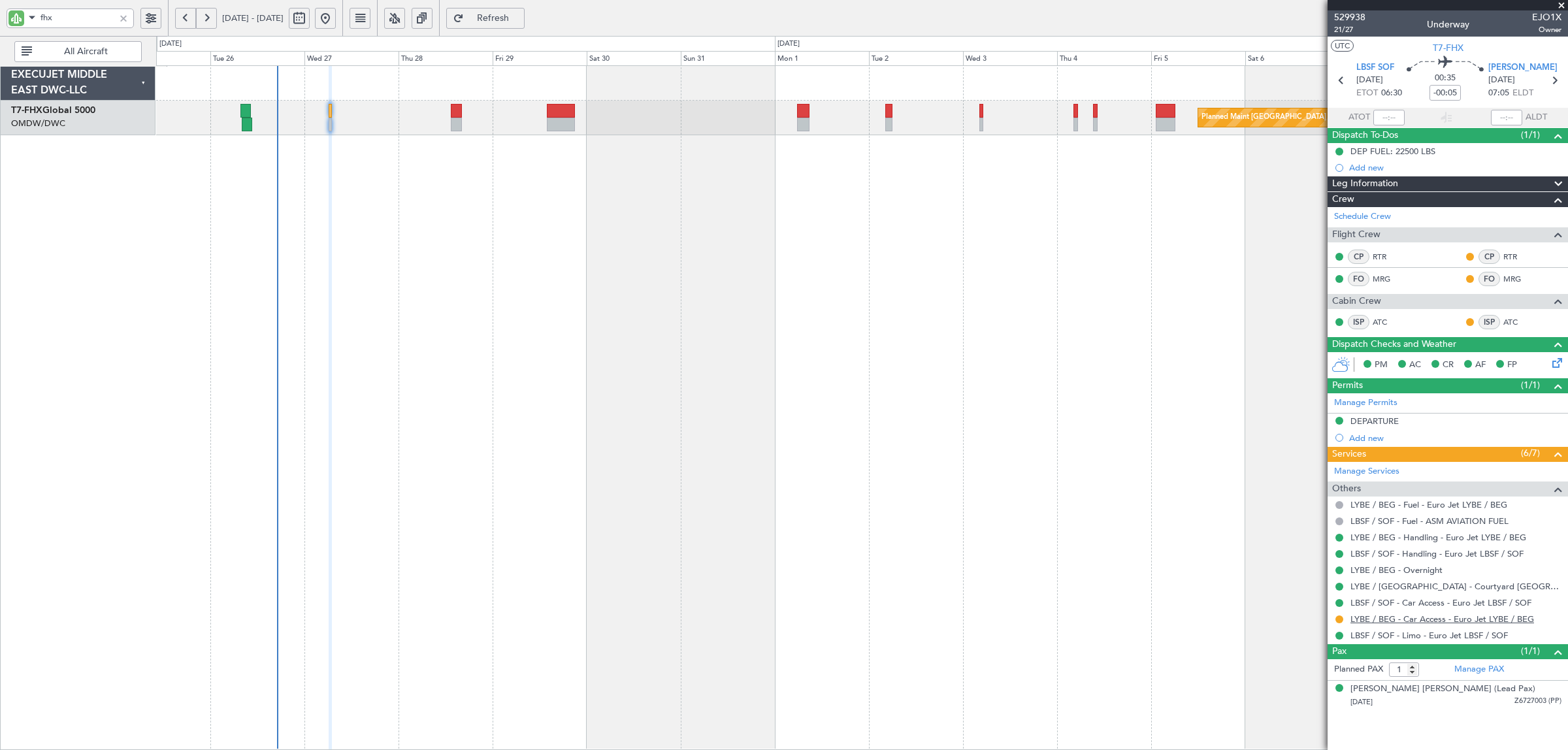
click at [1425, 622] on link "LYBE / BEG - Car Access - Euro Jet LYBE / BEG" at bounding box center [1442, 619] width 184 height 11
click at [507, 19] on button "Refresh" at bounding box center [485, 18] width 79 height 21
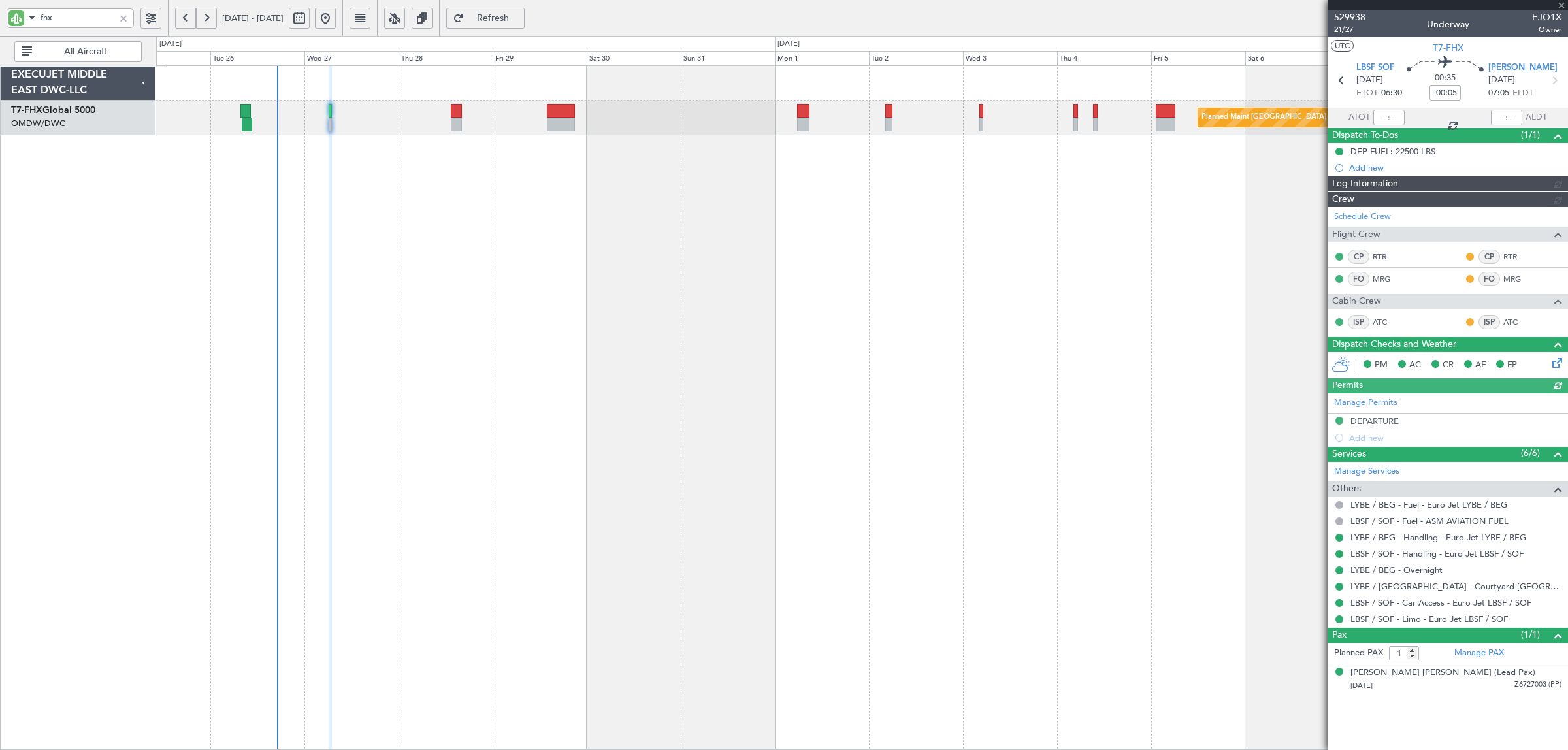
type input "[PERSON_NAME] (SYS)"
type input "7089"
click at [1405, 624] on link "LBSF / SOF - Limo - Euro Jet LBSF / SOF" at bounding box center [1429, 619] width 157 height 11
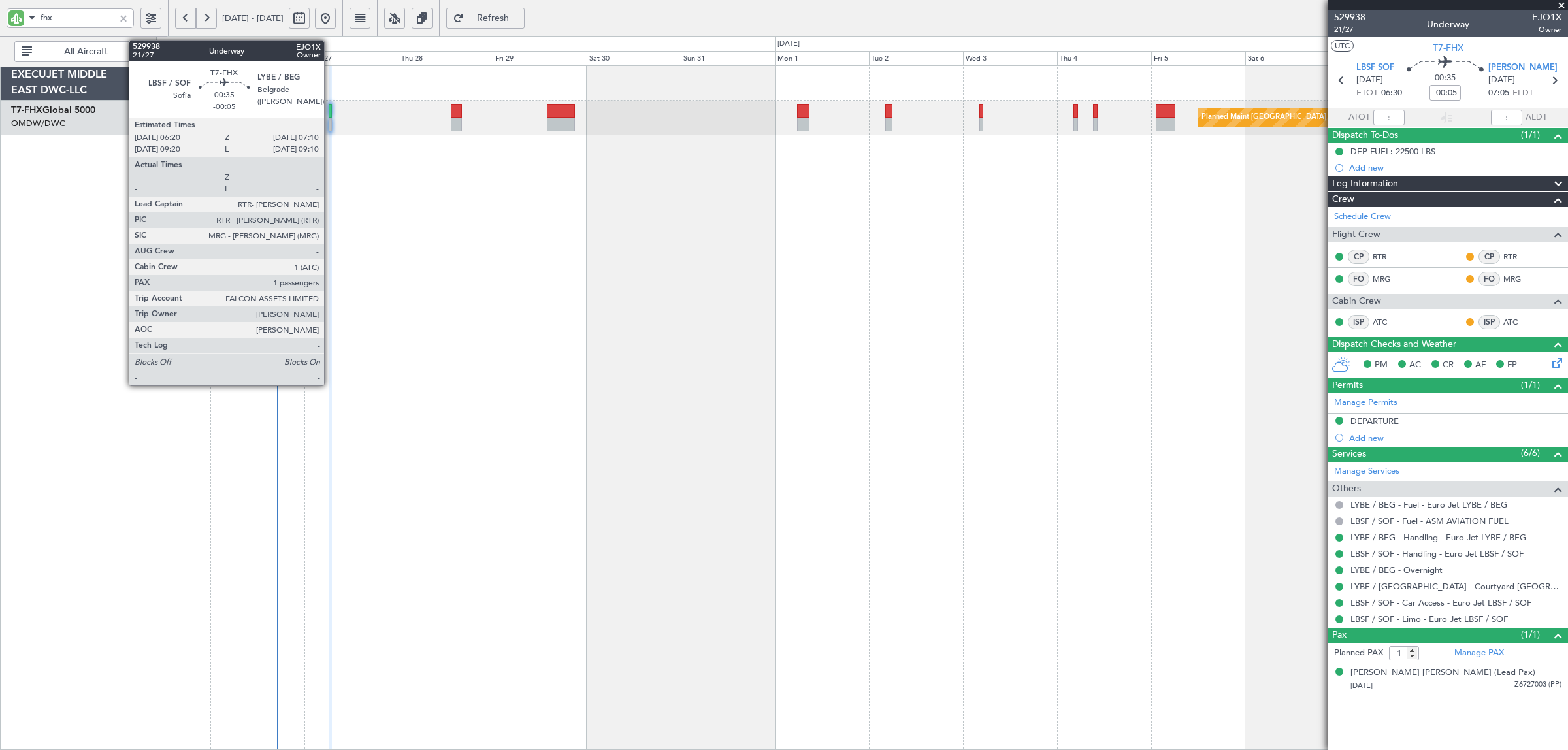
click at [331, 128] on div at bounding box center [331, 124] width 4 height 14
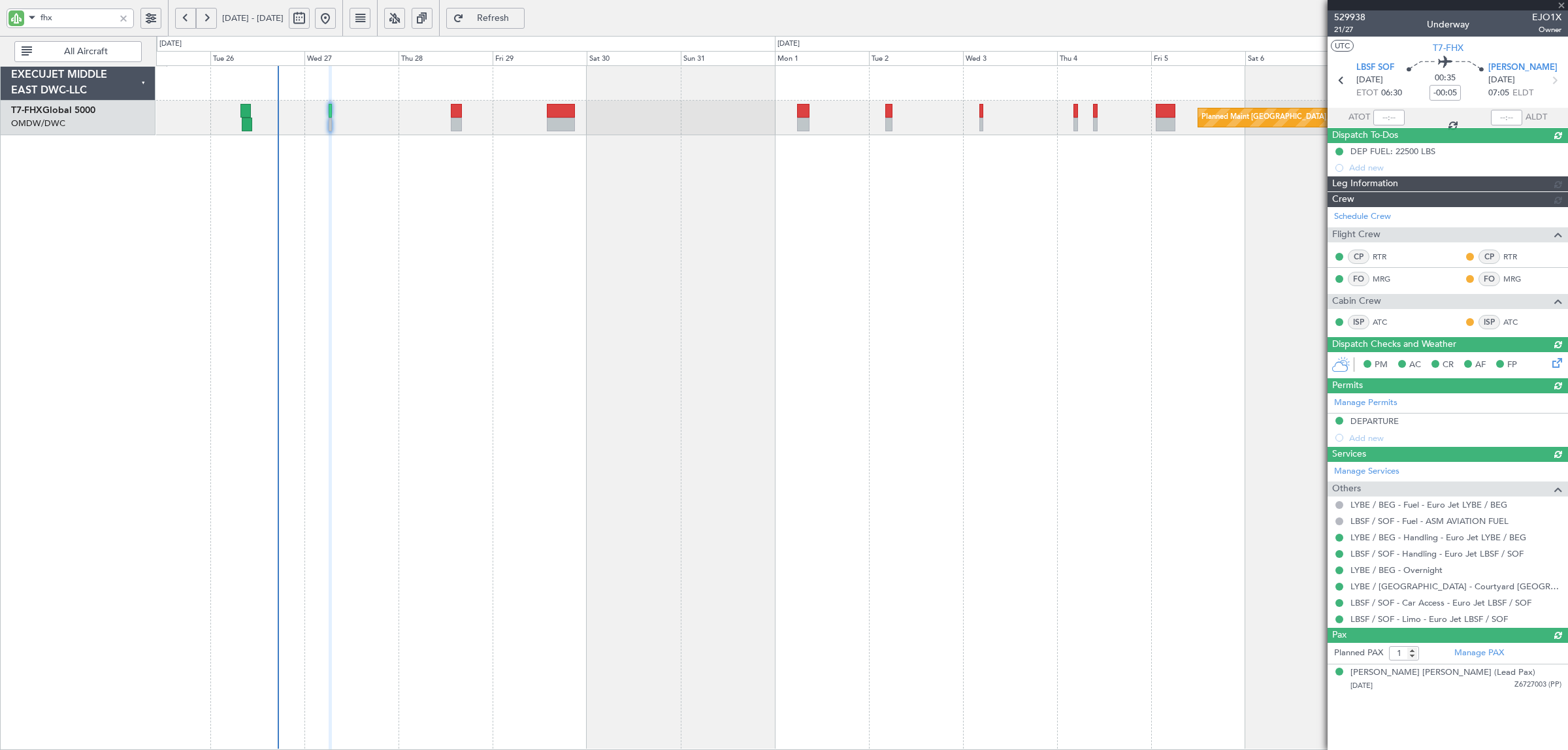
click at [123, 17] on div at bounding box center [123, 18] width 14 height 14
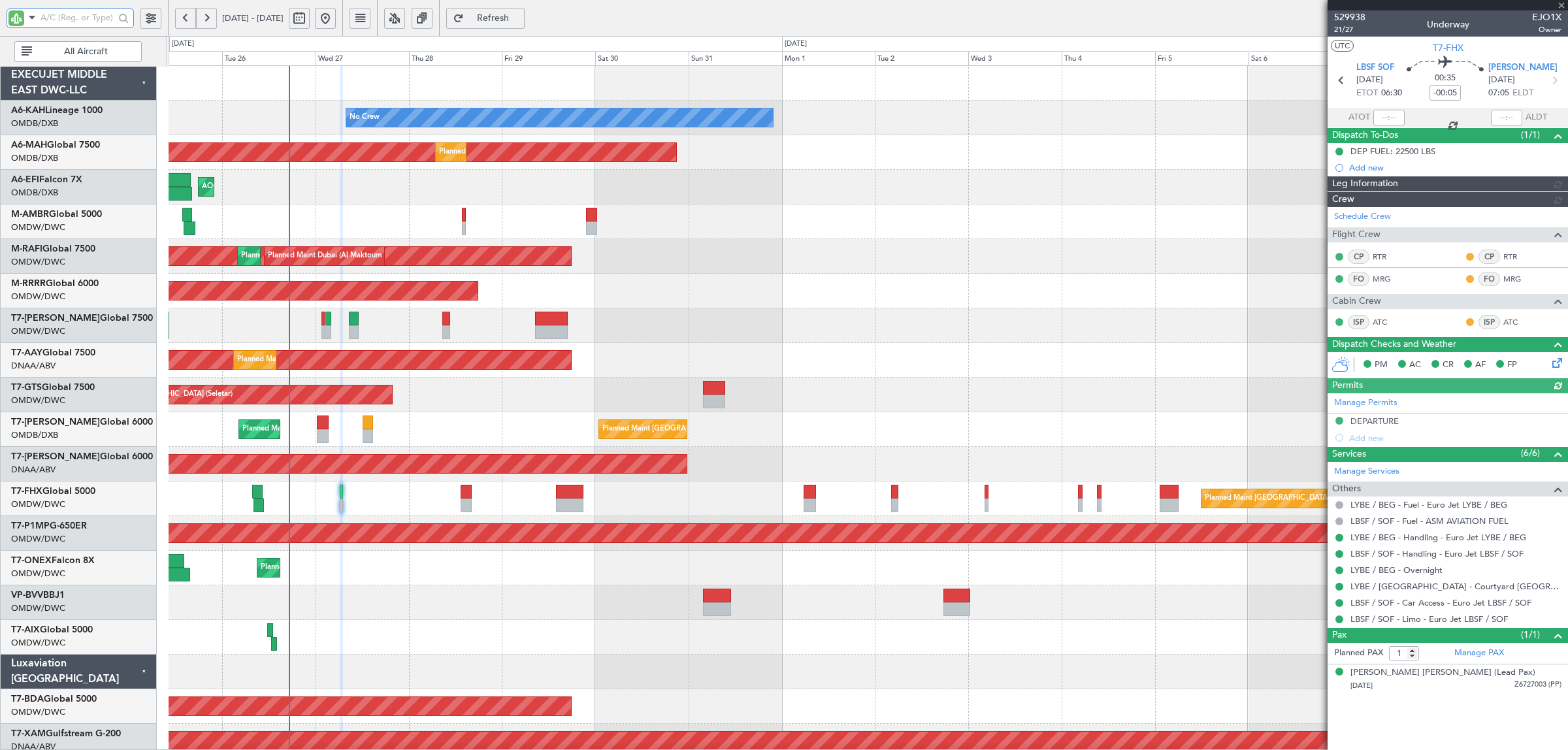
type input "[PERSON_NAME] (SYS)"
type input "7089"
click at [80, 55] on span "All Aircraft" at bounding box center [86, 51] width 103 height 9
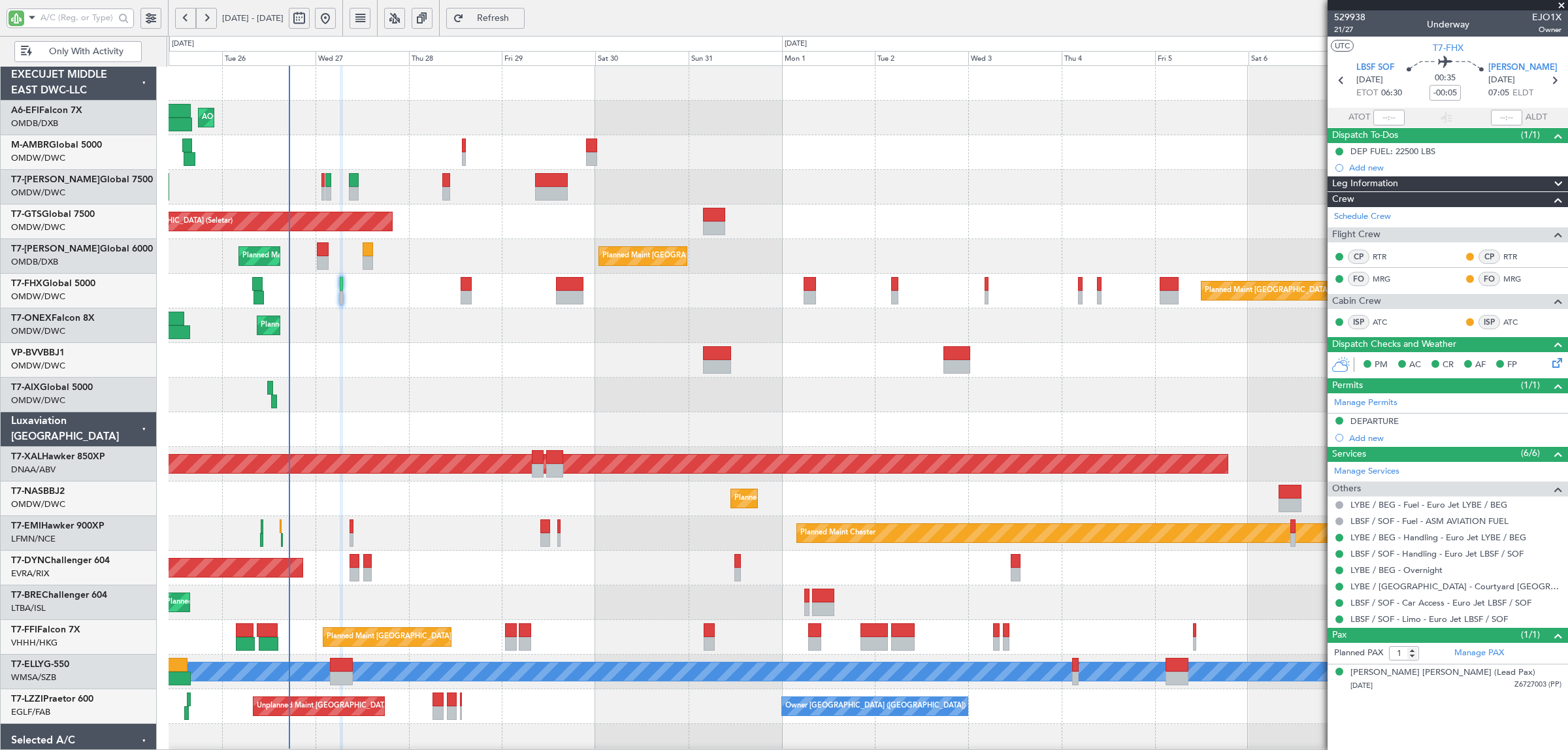
click at [326, 370] on div at bounding box center [868, 360] width 1398 height 34
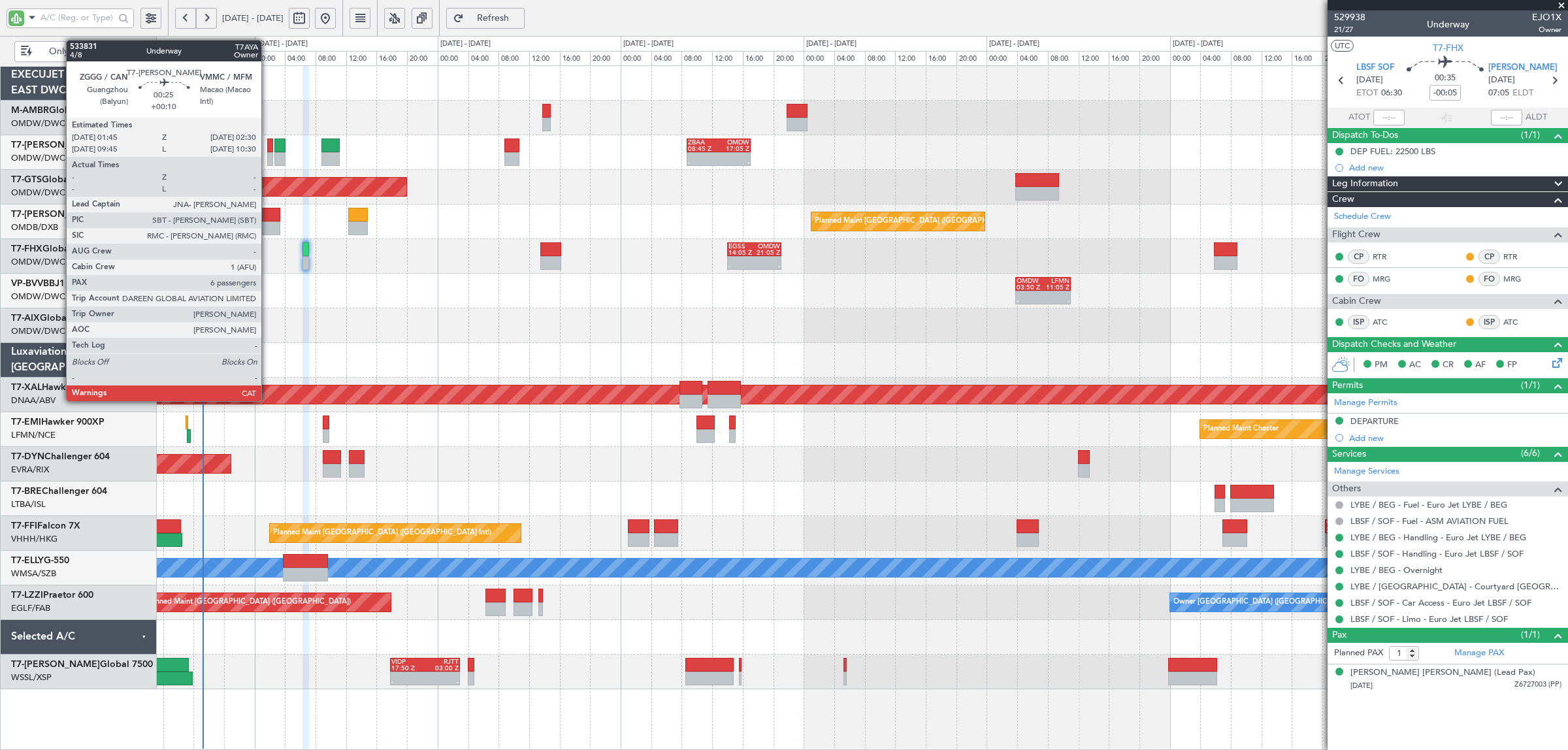
click at [268, 161] on div at bounding box center [270, 159] width 6 height 14
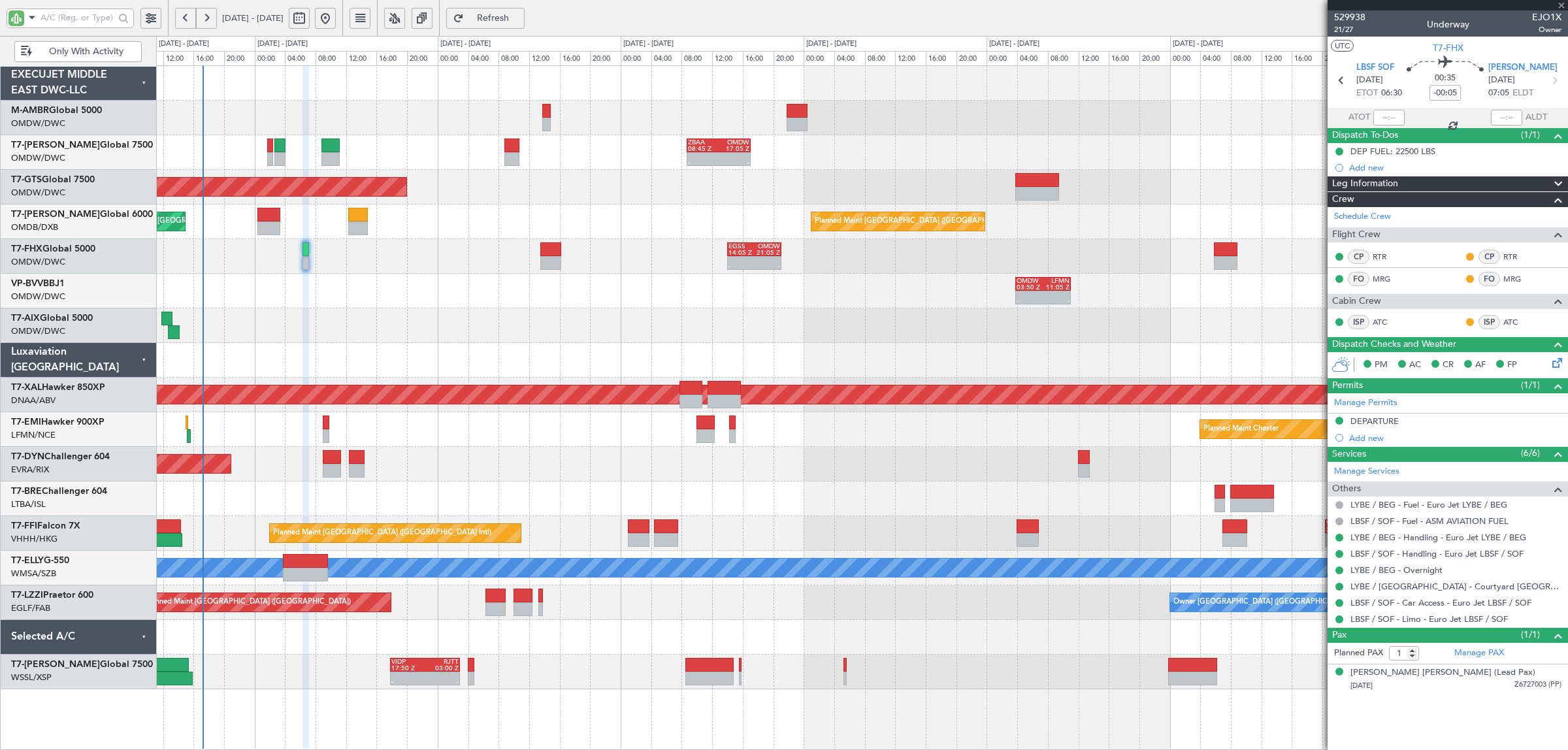
type input "+00:10"
type input "6"
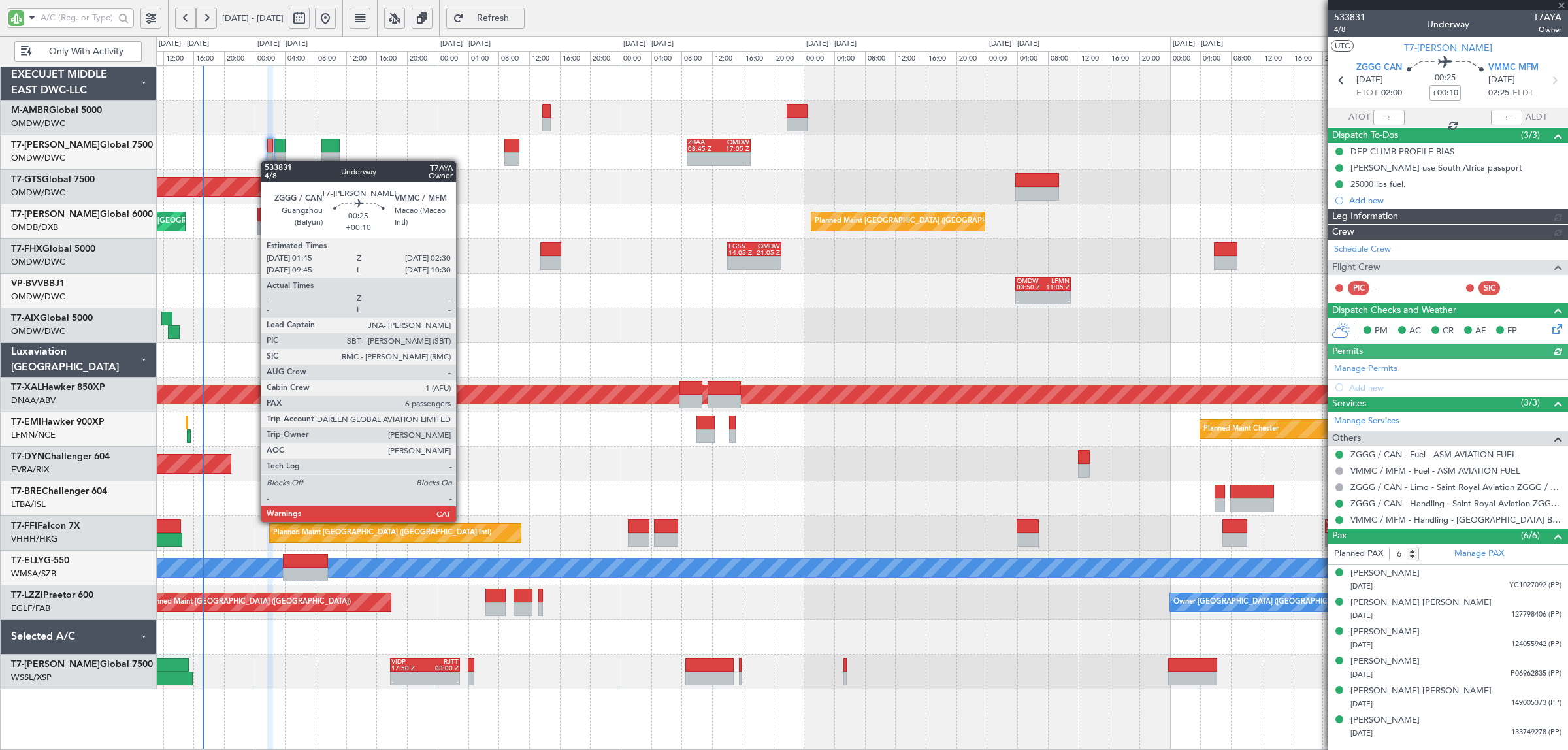
type input "[PERSON_NAME] (SYS)"
type input "7097"
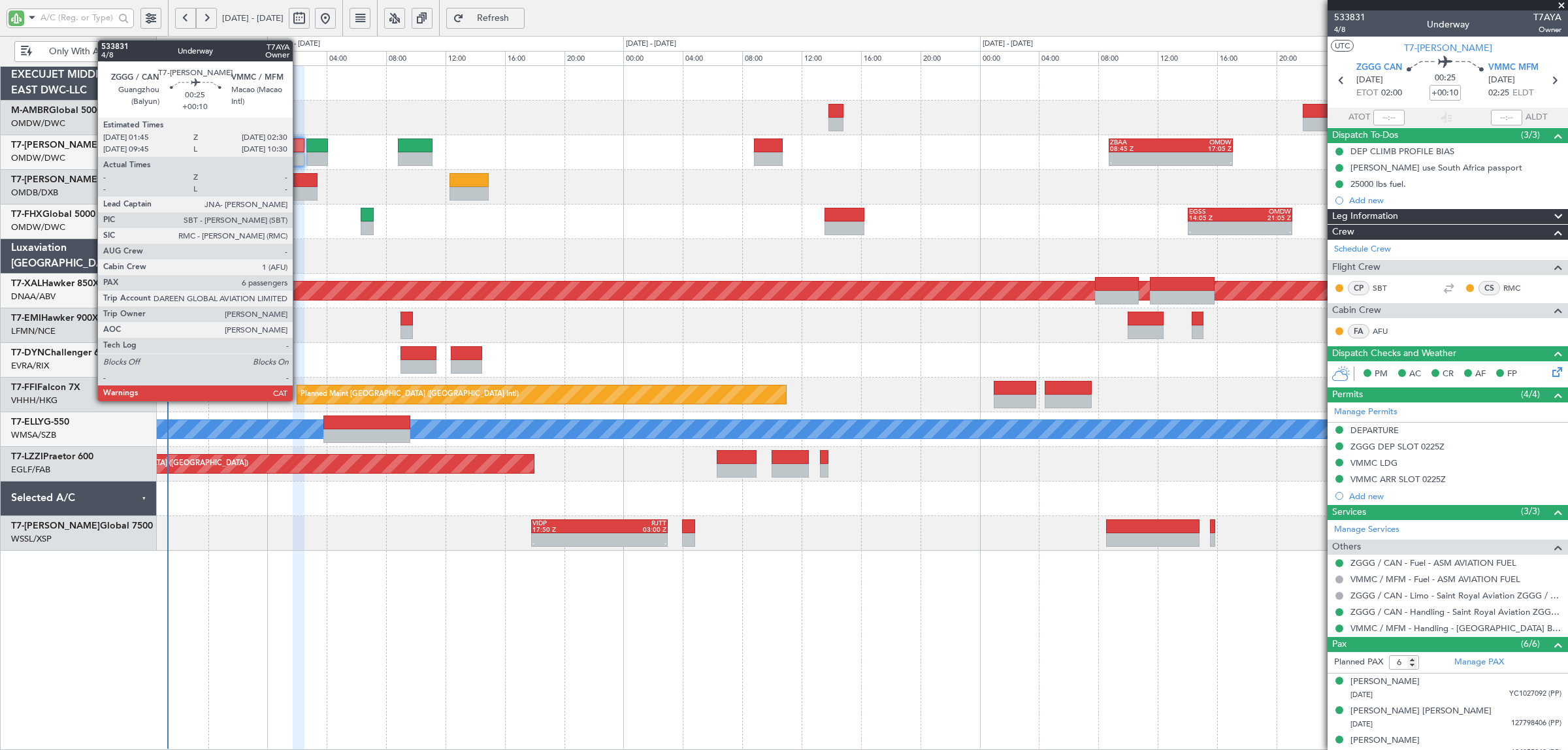
click at [299, 164] on div at bounding box center [298, 159] width 12 height 14
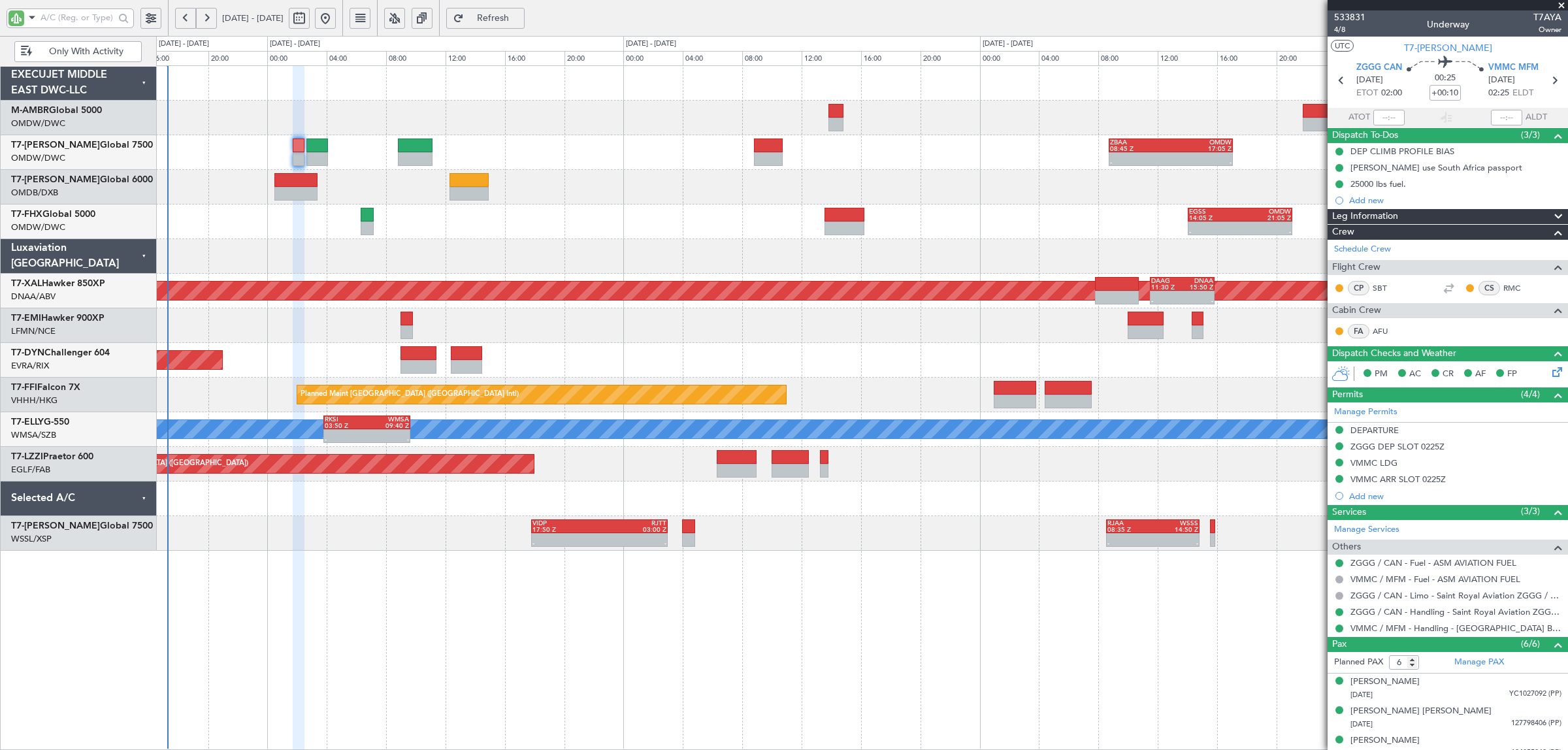
click at [520, 14] on span "Refresh" at bounding box center [493, 18] width 54 height 9
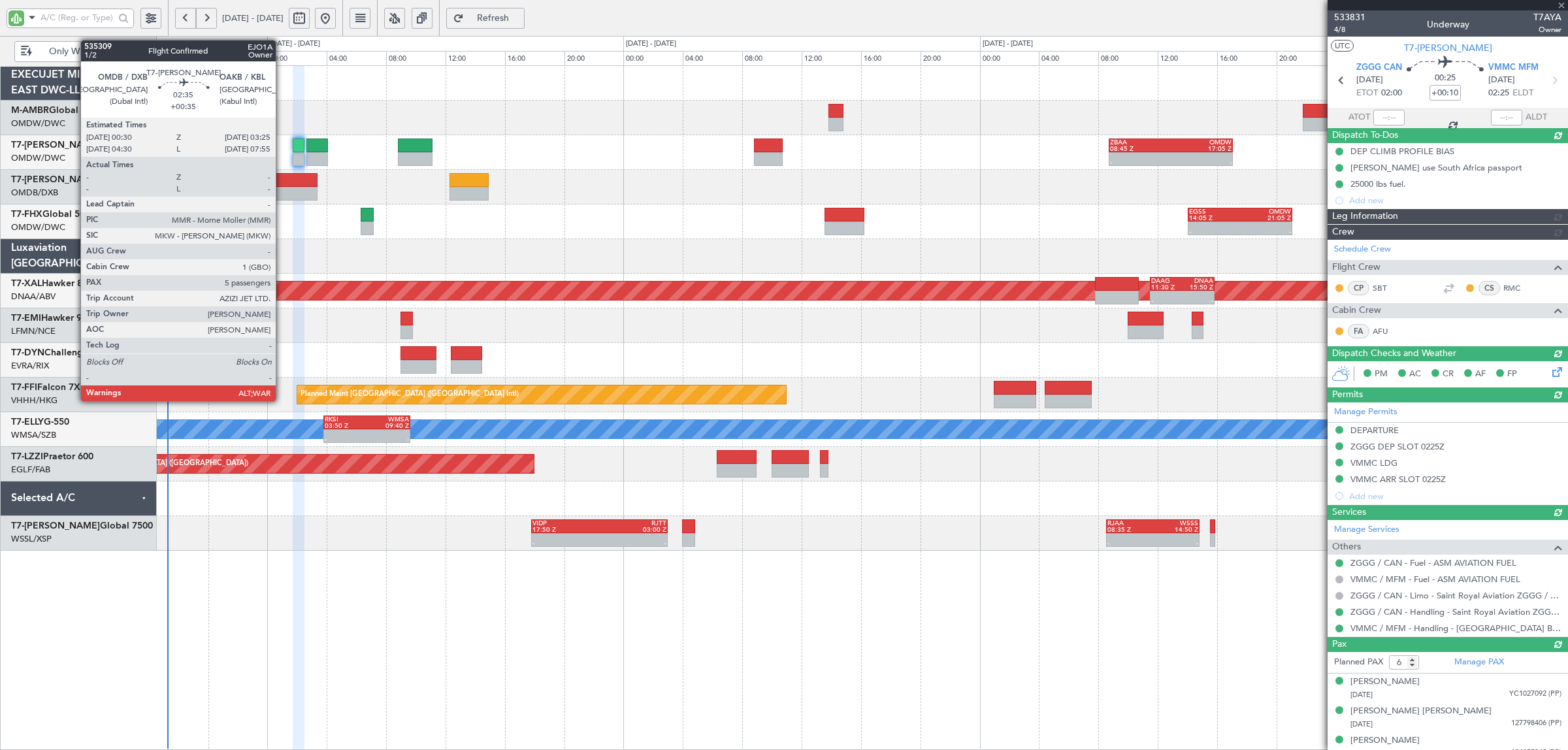
click at [282, 193] on div at bounding box center [296, 194] width 43 height 14
type input "[PERSON_NAME] (SYS)"
type input "7097"
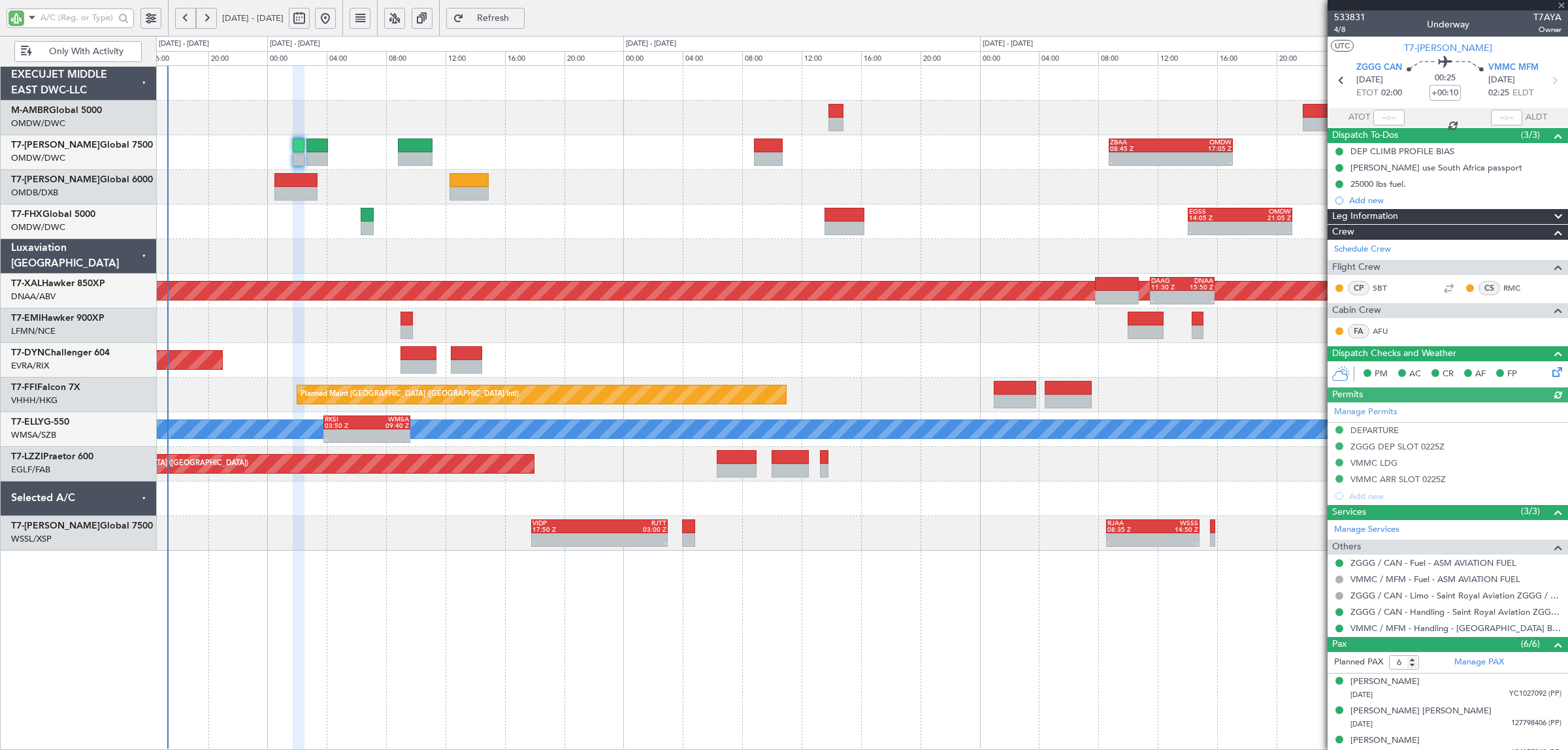
type input "+00:35"
type input "5"
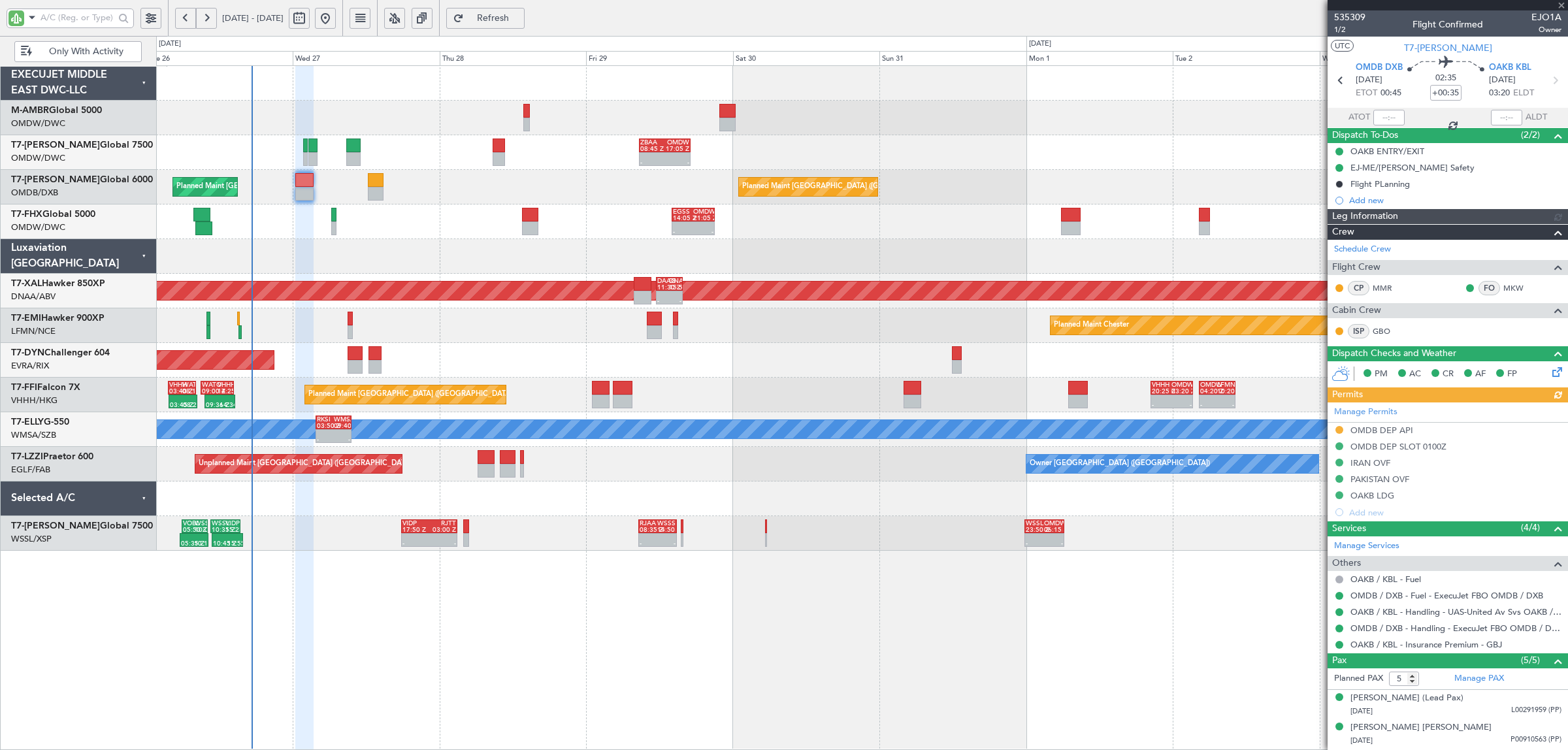
type input "[PERSON_NAME] (SYS)"
type input "7070"
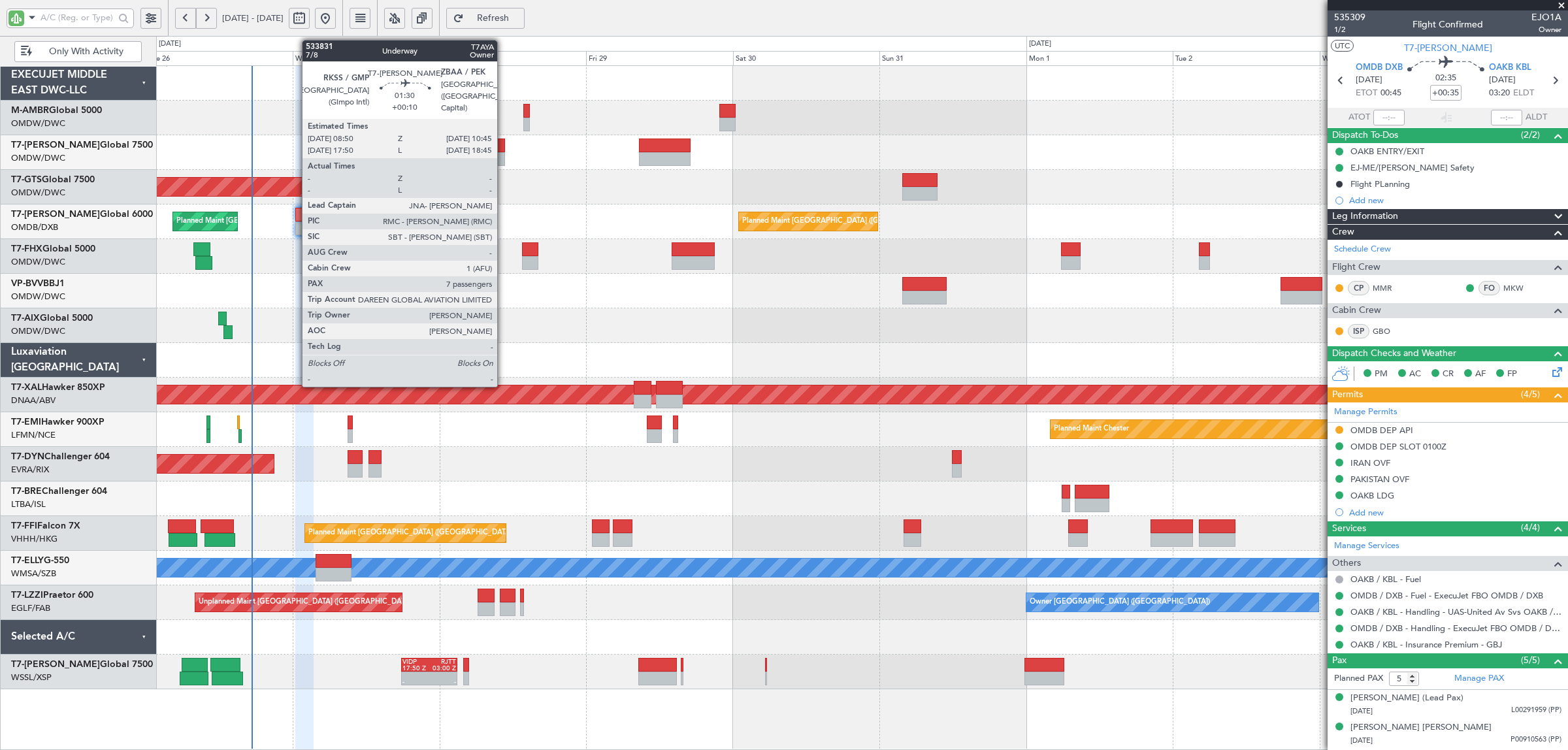
click at [504, 159] on div at bounding box center [498, 159] width 12 height 14
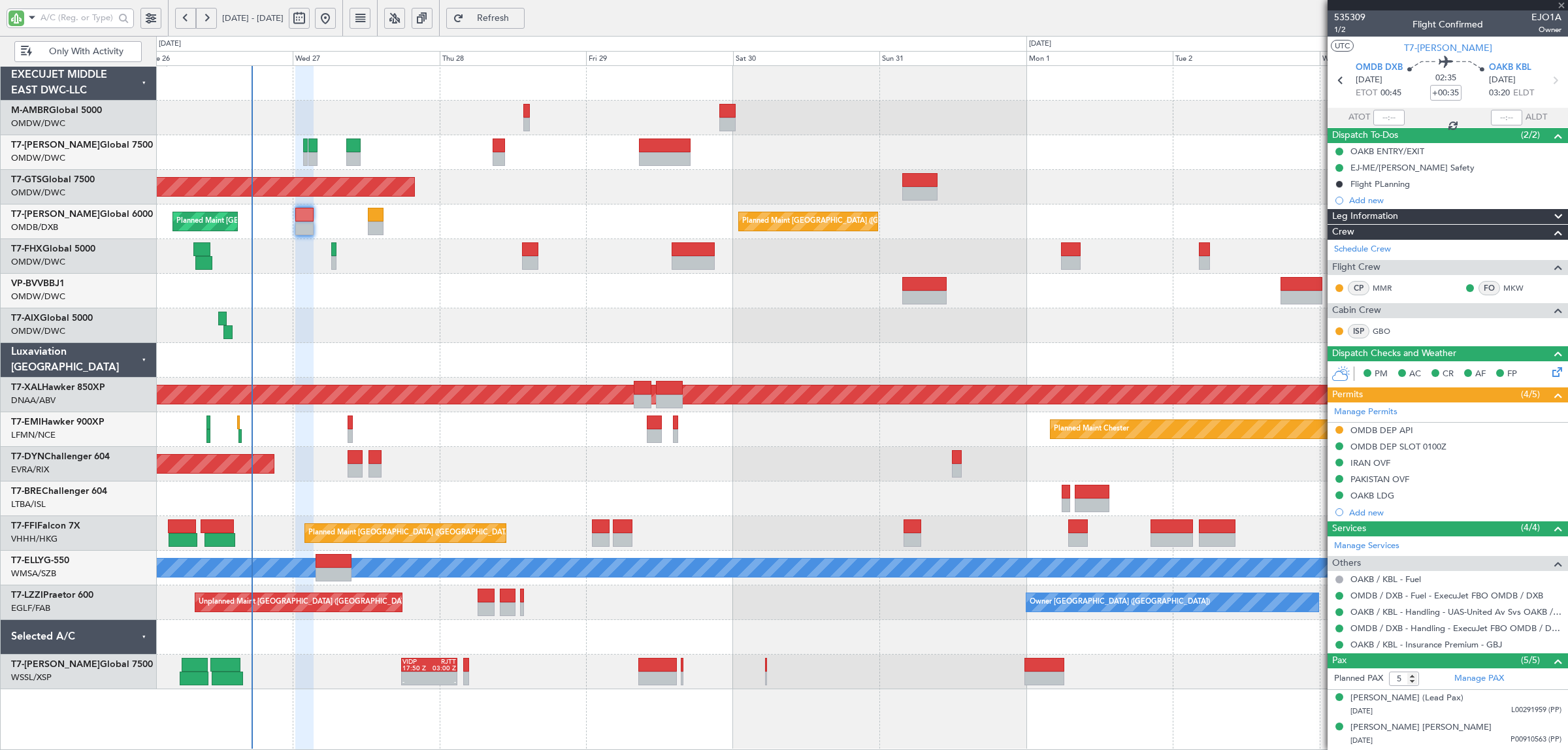
type input "+00:10"
type input "7"
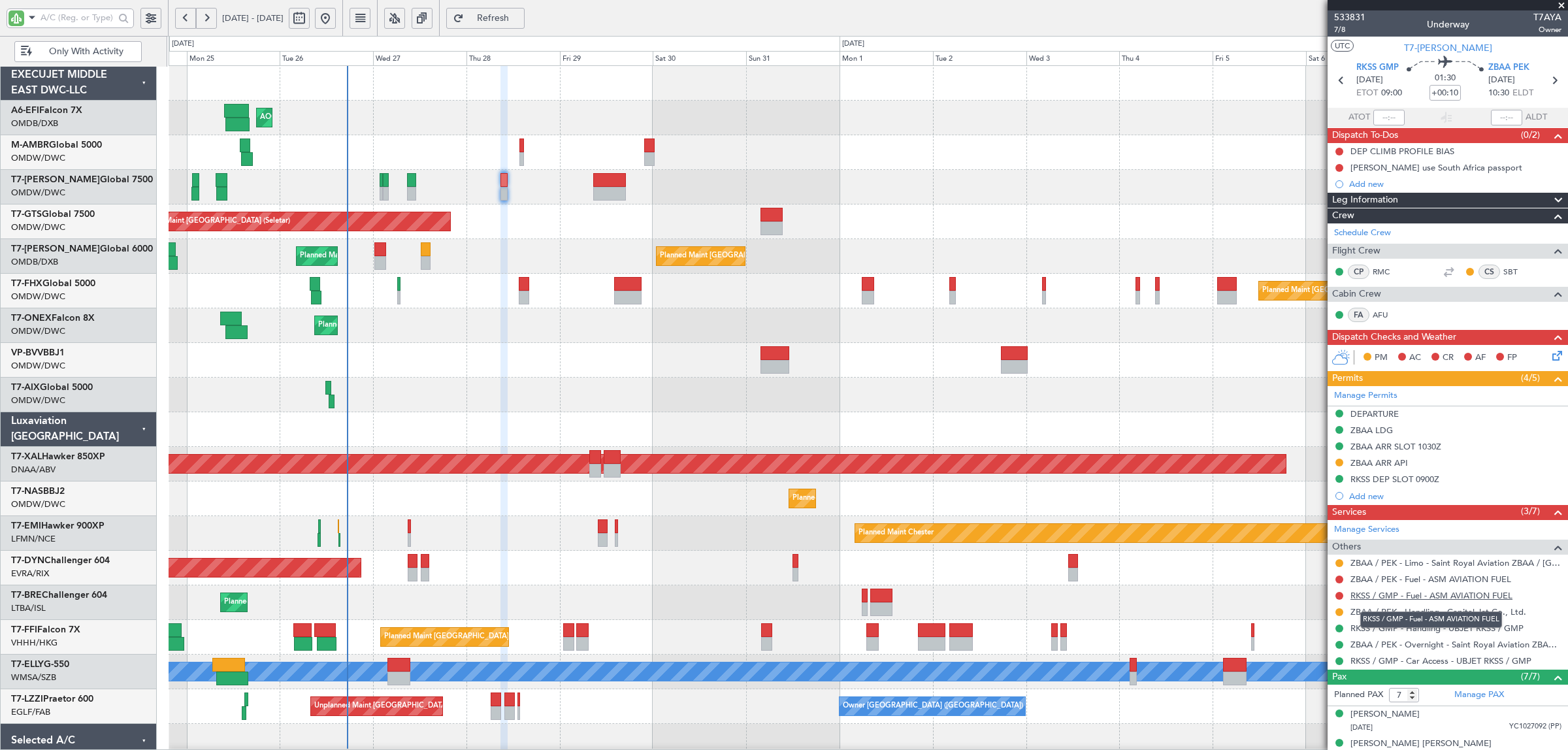
click at [1456, 598] on link "RKSS / GMP - Fuel - ASM AVIATION FUEL" at bounding box center [1431, 595] width 162 height 11
click at [1418, 581] on link "ZBAA / PEK - Fuel - ASM AVIATION FUEL" at bounding box center [1430, 579] width 161 height 11
click at [385, 367] on div at bounding box center [868, 360] width 1398 height 34
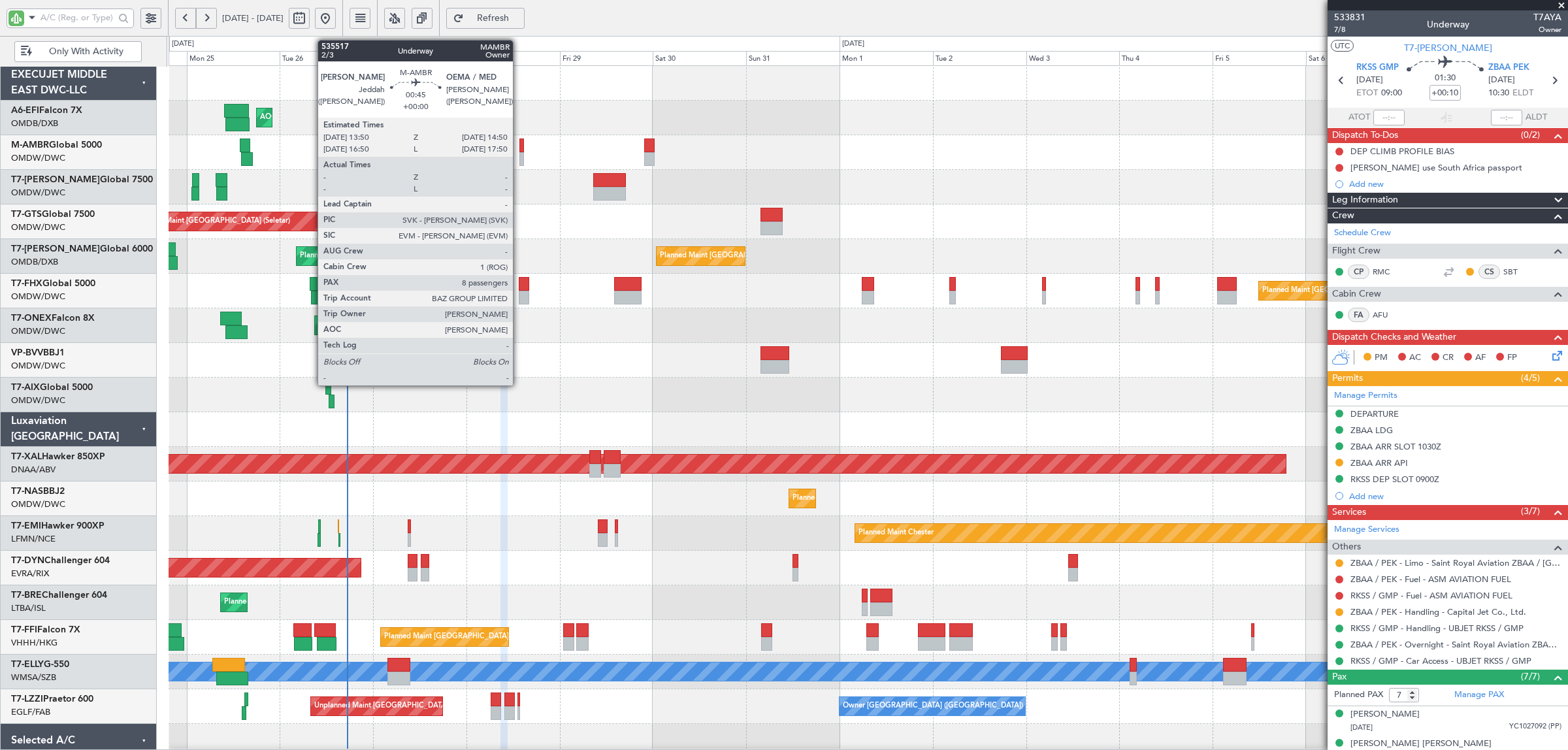
click at [519, 151] on div at bounding box center [521, 146] width 4 height 14
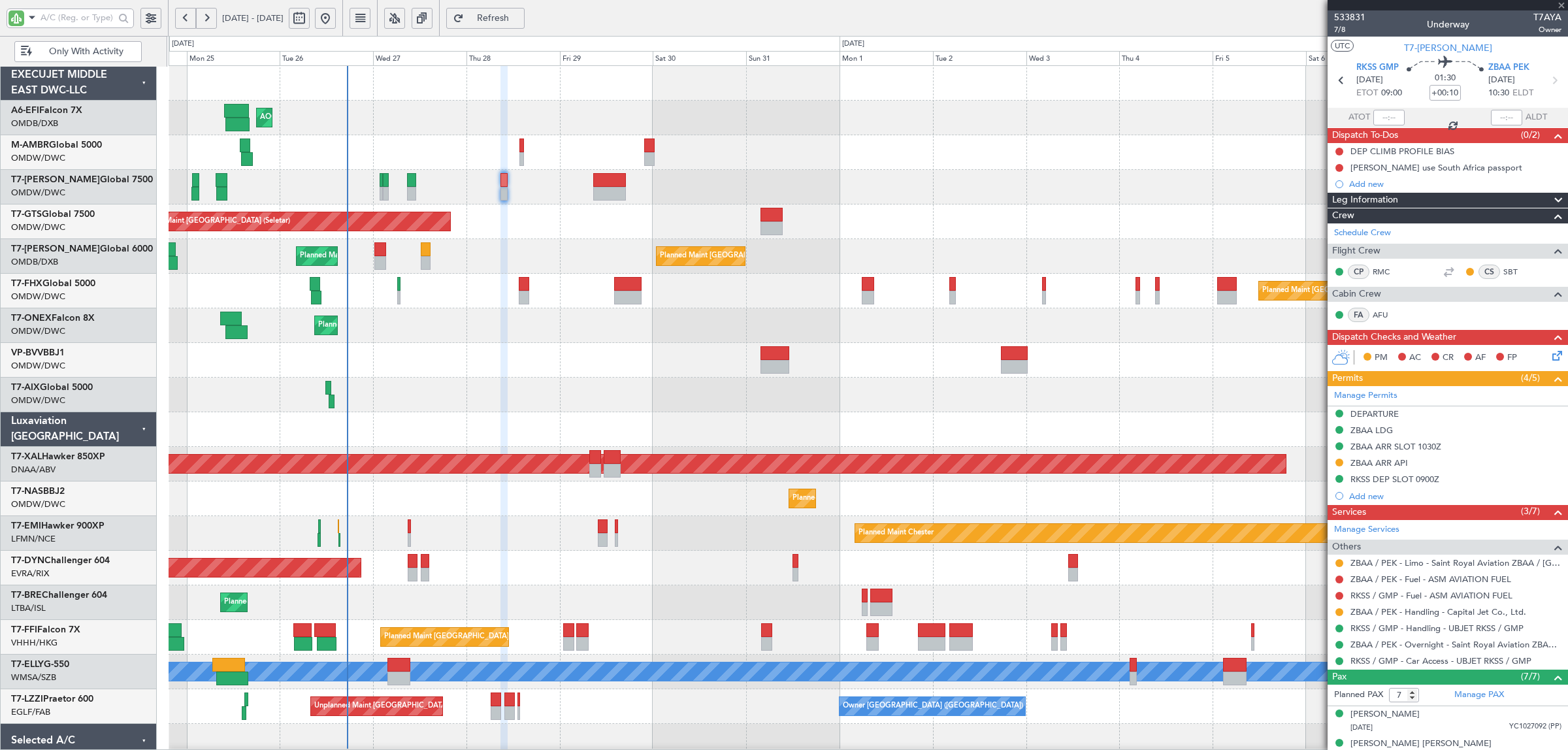
type input "8"
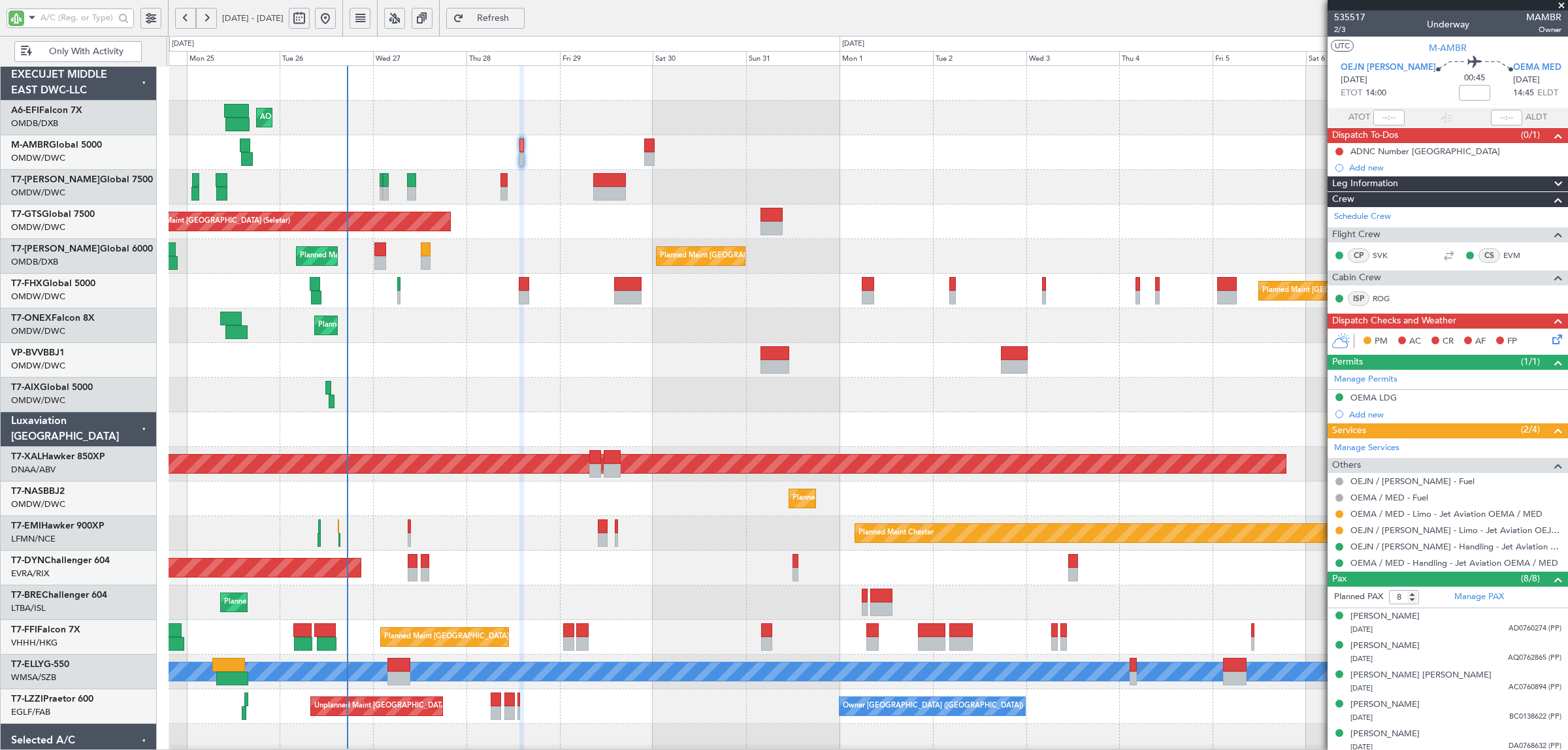
click at [490, 429] on div at bounding box center [868, 429] width 1398 height 34
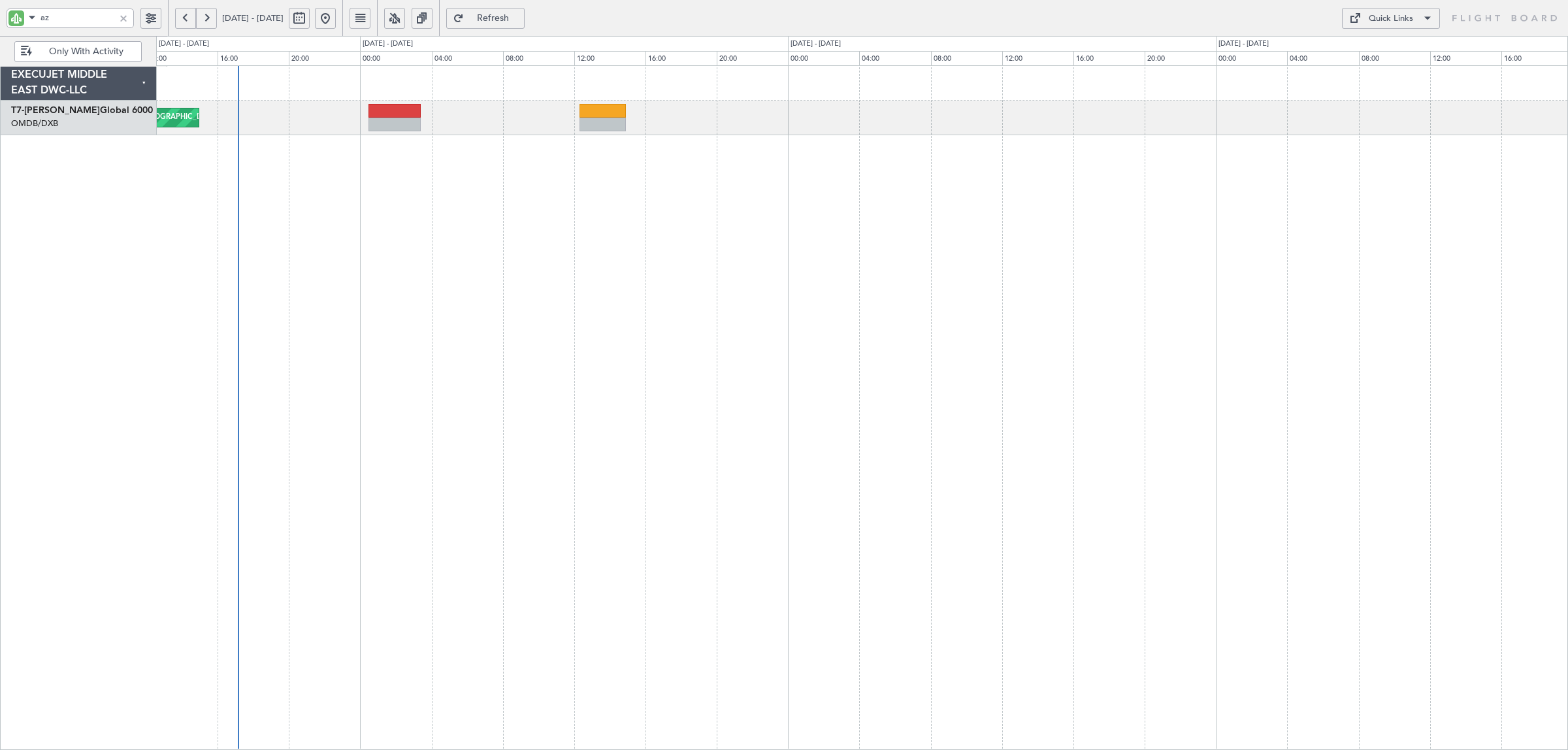
click at [386, 159] on div "Planned Maint [GEOGRAPHIC_DATA] ([GEOGRAPHIC_DATA] Intl) Planned Maint [GEOGRAP…" at bounding box center [861, 408] width 1411 height 684
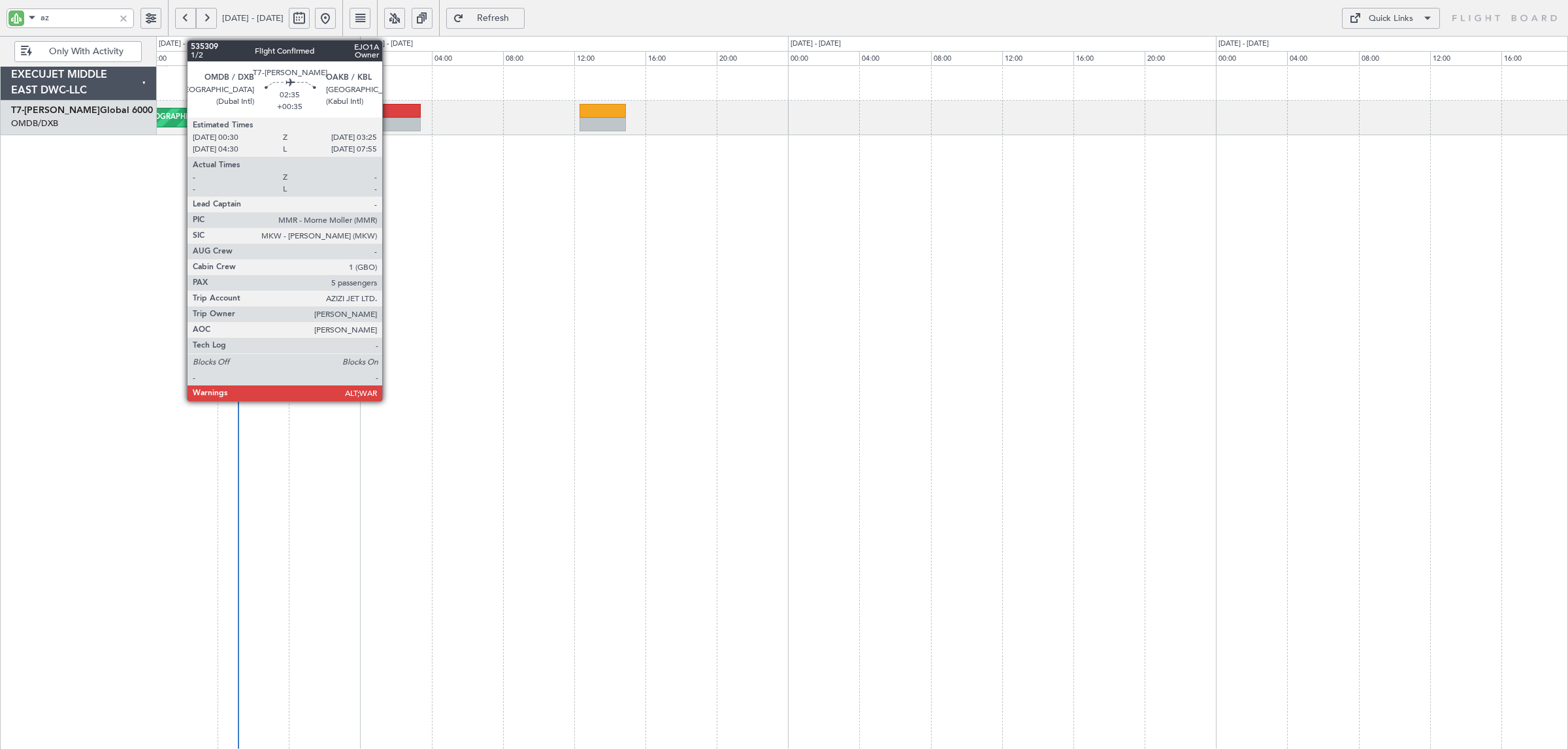
click at [389, 125] on div at bounding box center [395, 124] width 52 height 14
type input "az"
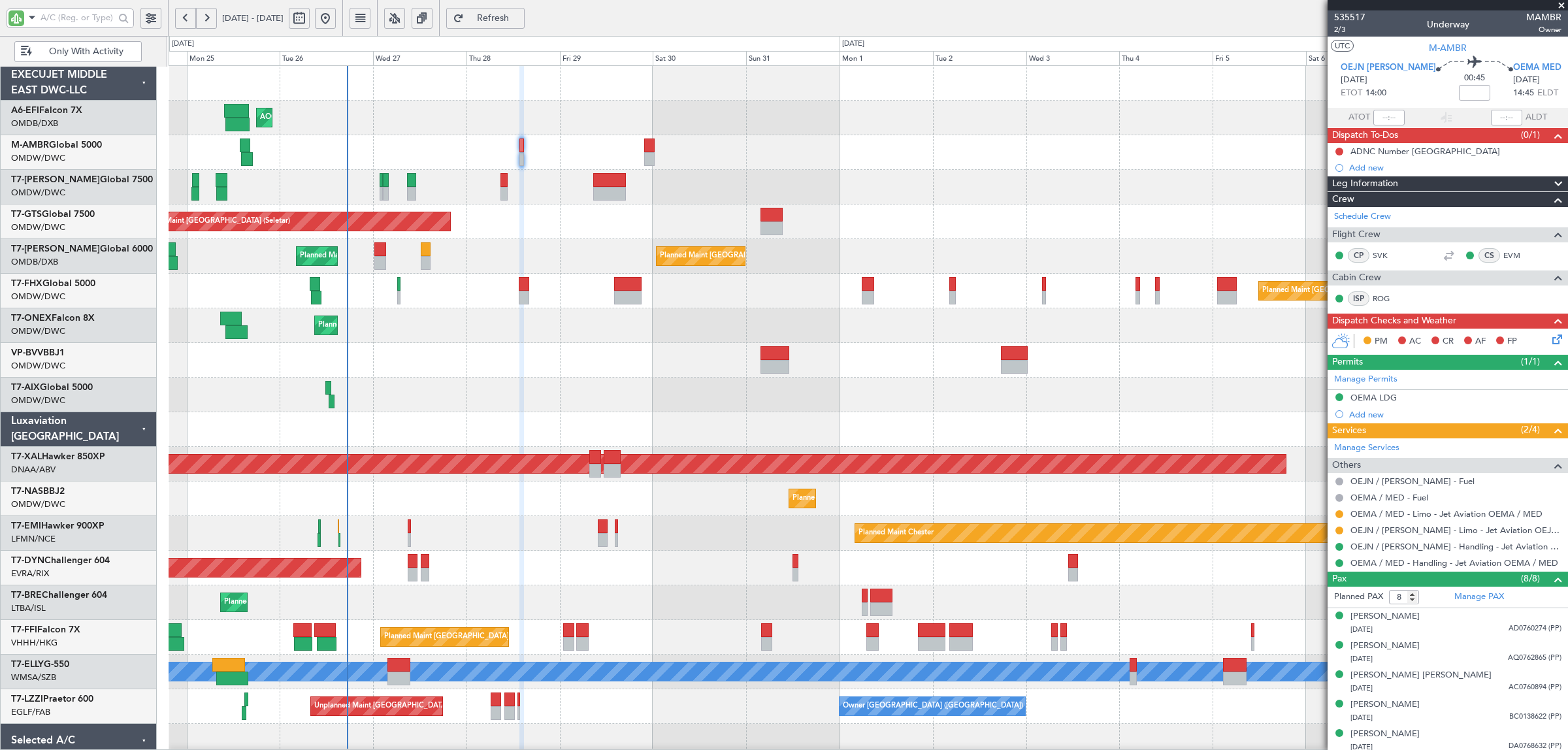
click at [631, 379] on div at bounding box center [868, 395] width 1398 height 34
click at [554, 345] on div at bounding box center [868, 360] width 1398 height 34
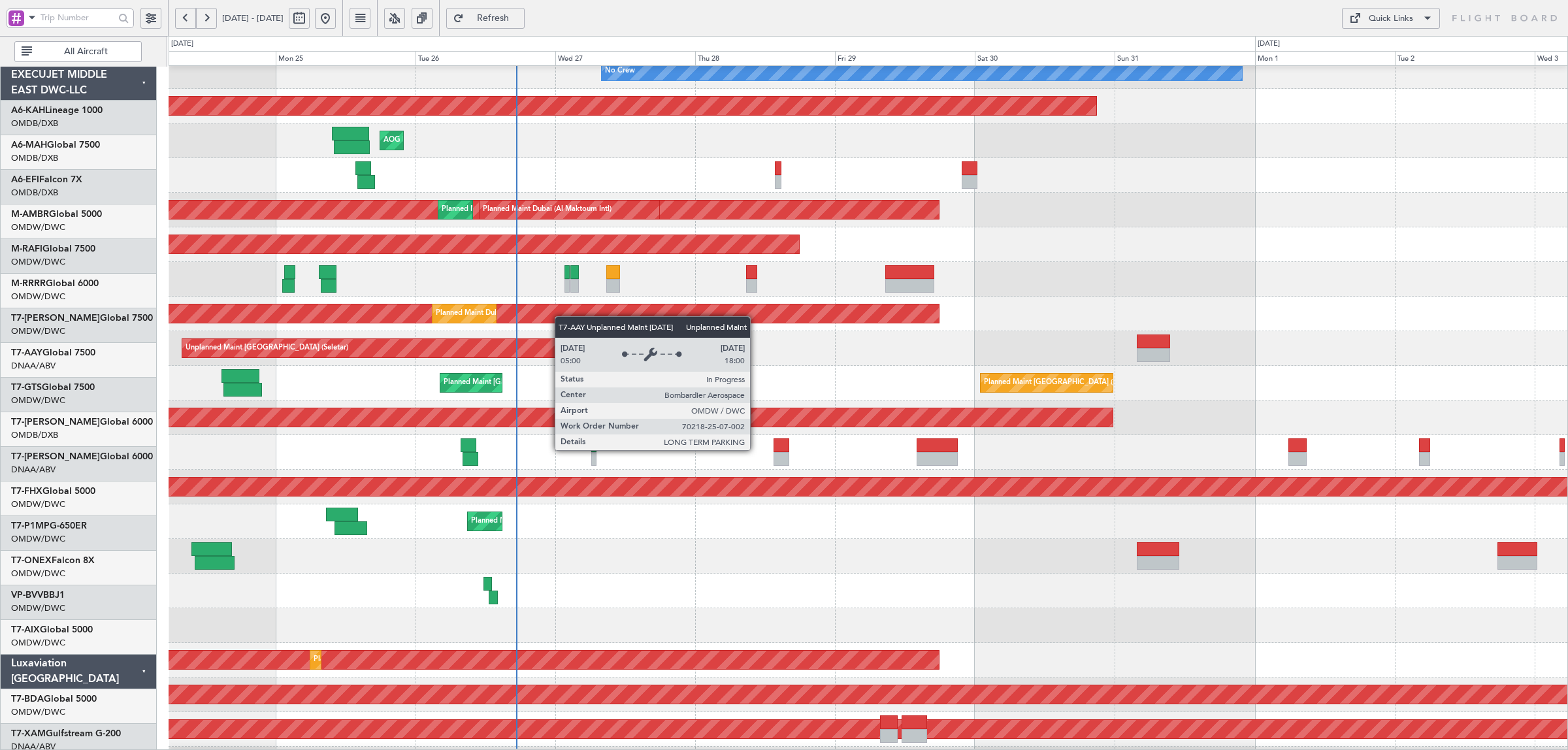
scroll to position [49, 0]
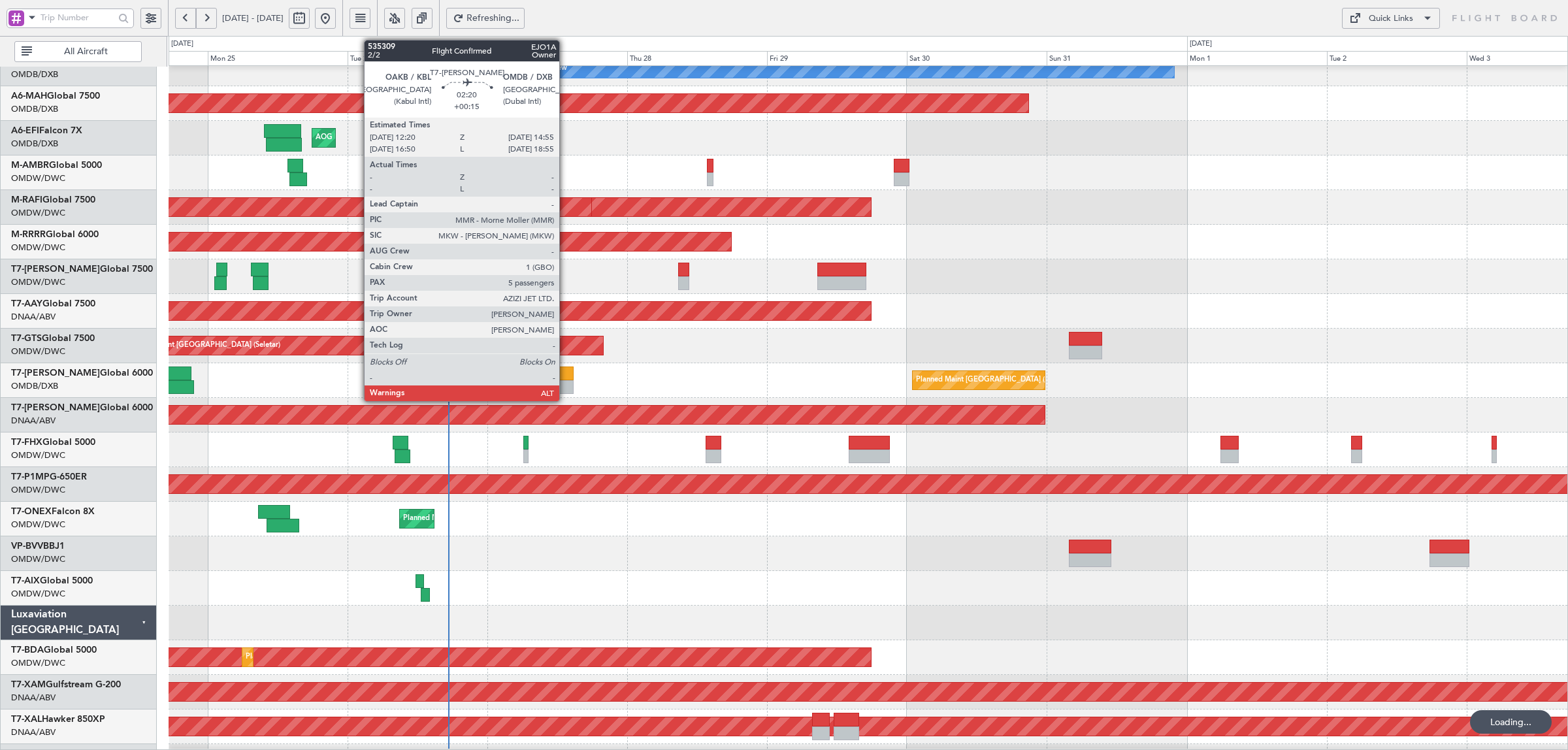
click at [566, 376] on div at bounding box center [566, 373] width 16 height 14
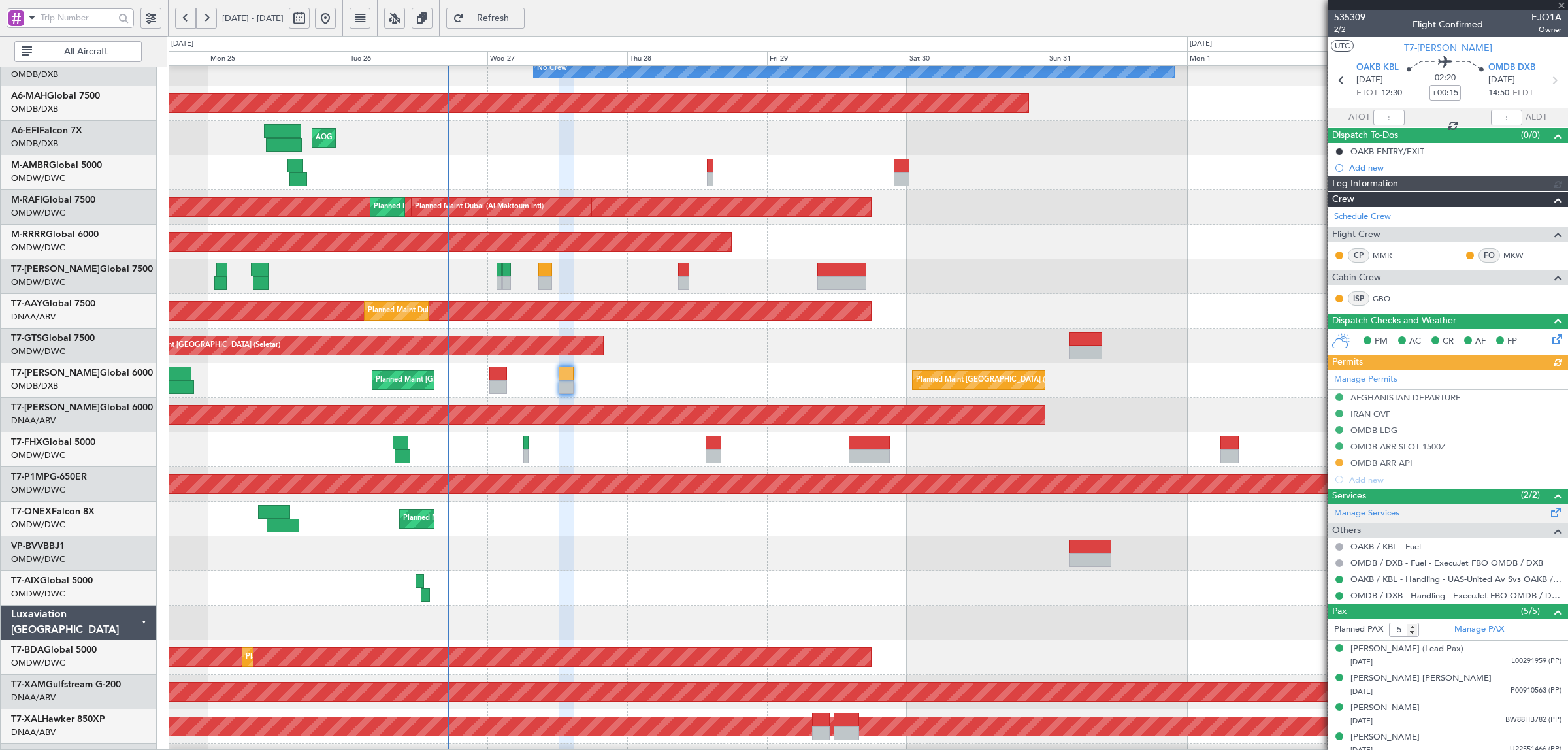
type input "[PERSON_NAME] (SYS)"
type input "7071"
click at [1386, 458] on div "OMDB ARR API" at bounding box center [1381, 463] width 62 height 11
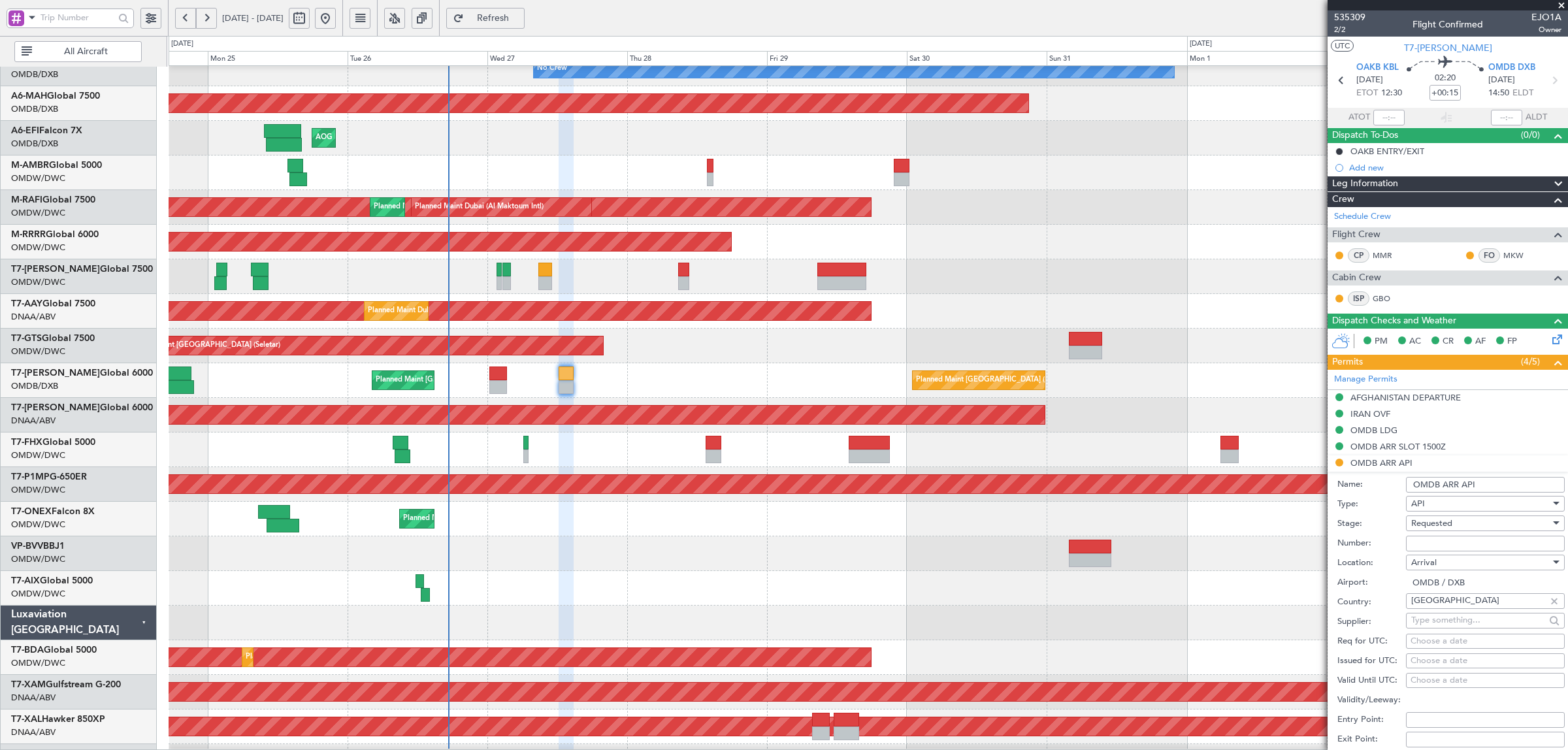
click at [1447, 524] on span "Requested" at bounding box center [1431, 523] width 41 height 12
click at [1451, 624] on span "Received OK" at bounding box center [1478, 624] width 135 height 19
click at [1464, 543] on input "Number:" at bounding box center [1485, 543] width 159 height 16
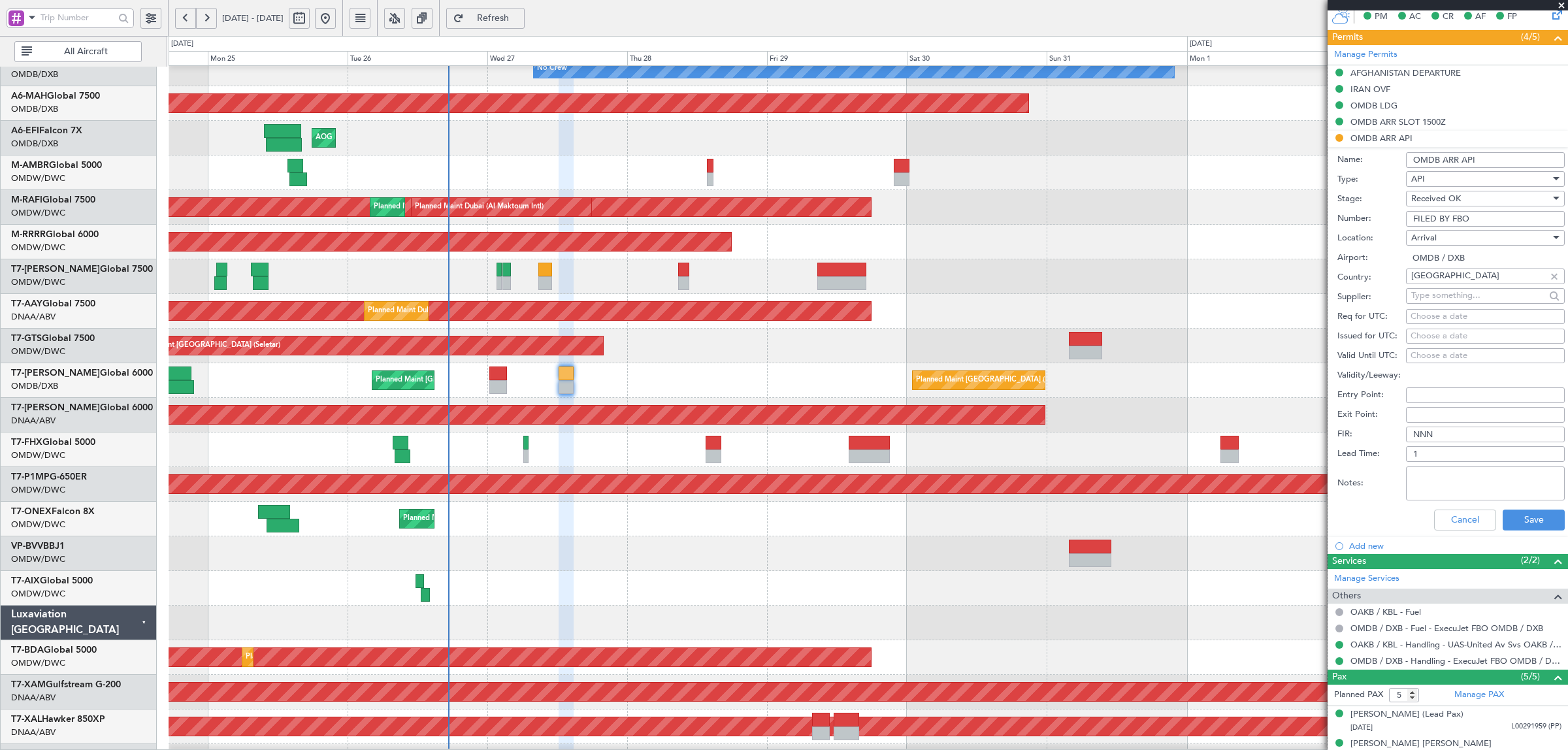
scroll to position [326, 0]
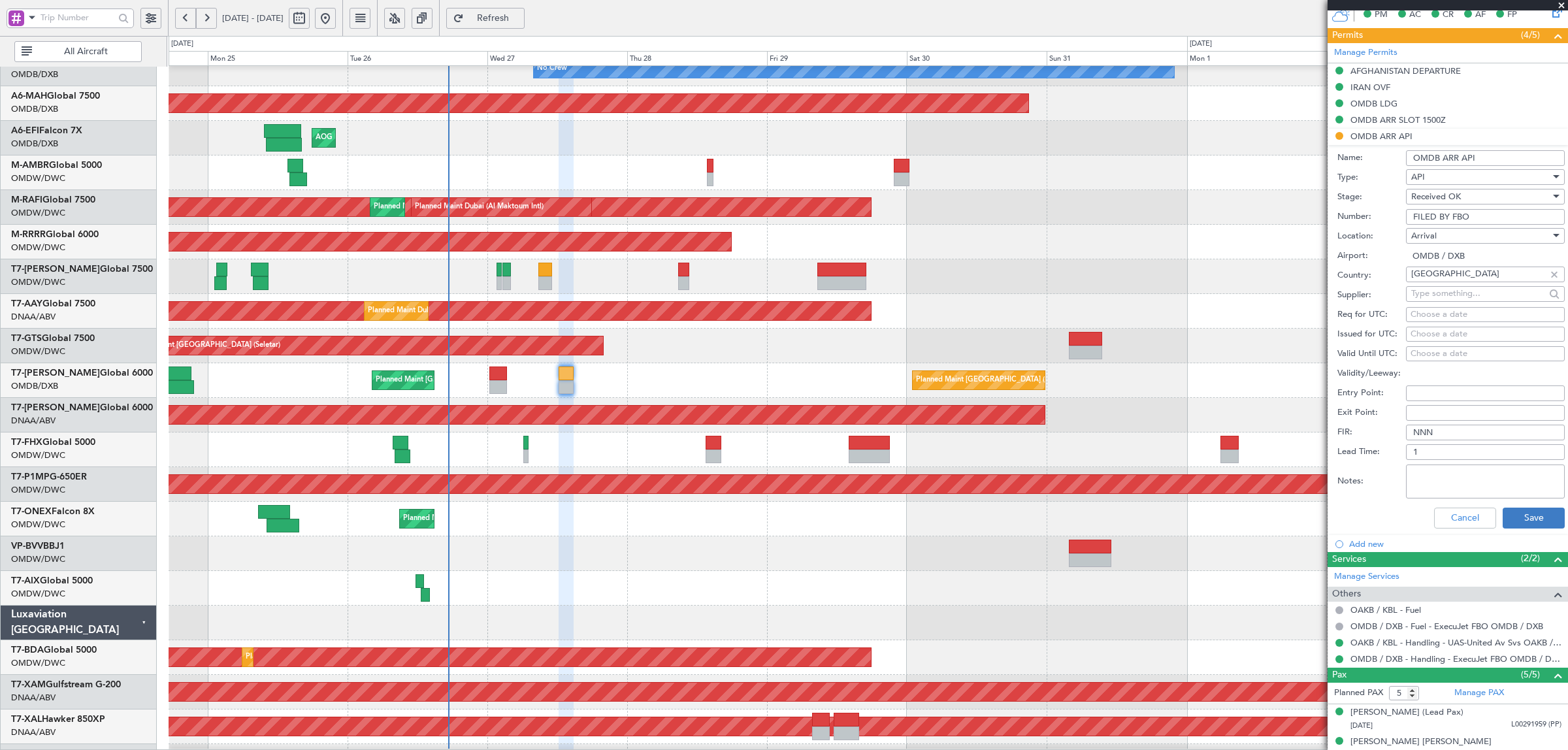
type input "FILED BY FBO"
click at [1520, 514] on button "Save" at bounding box center [1533, 517] width 62 height 21
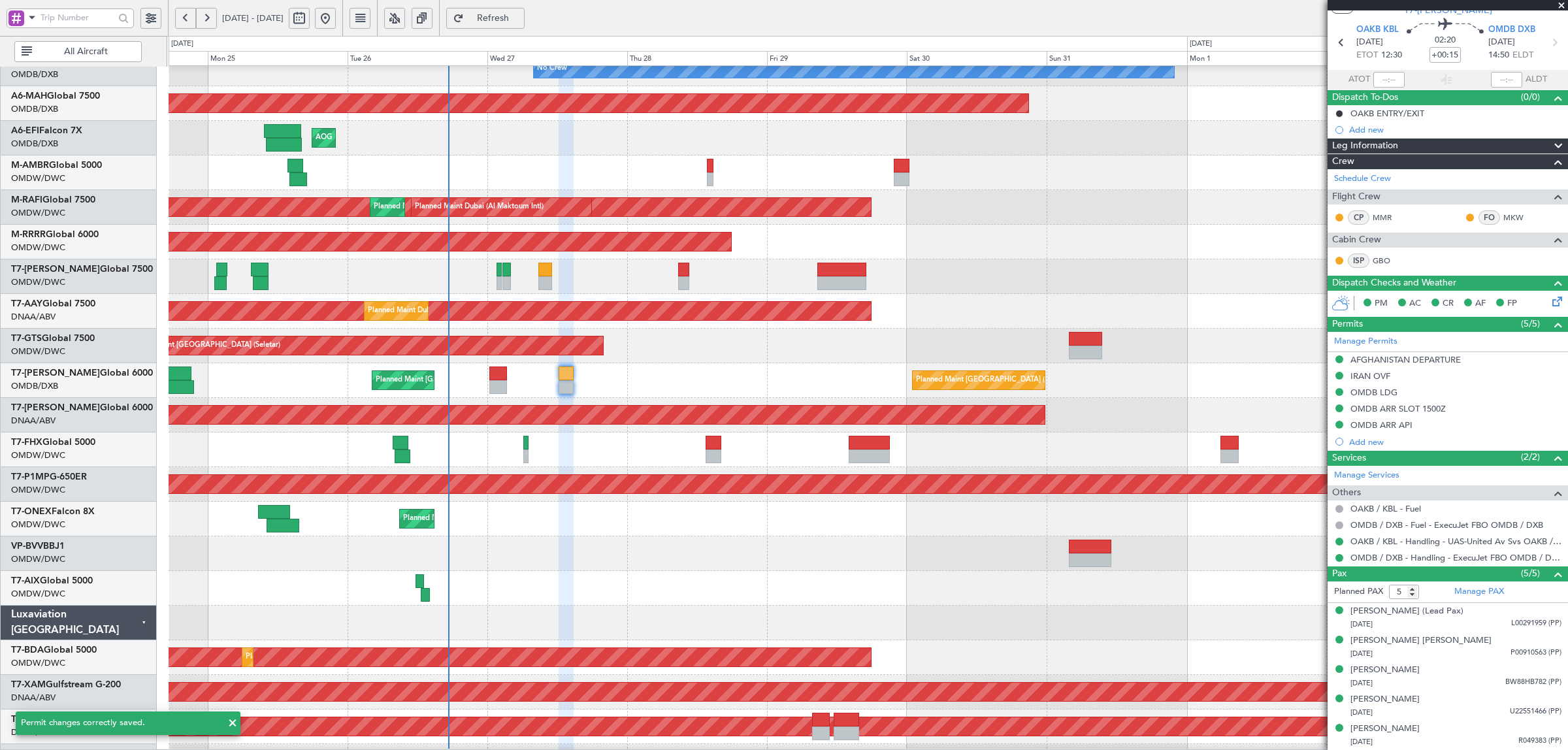
scroll to position [39, 0]
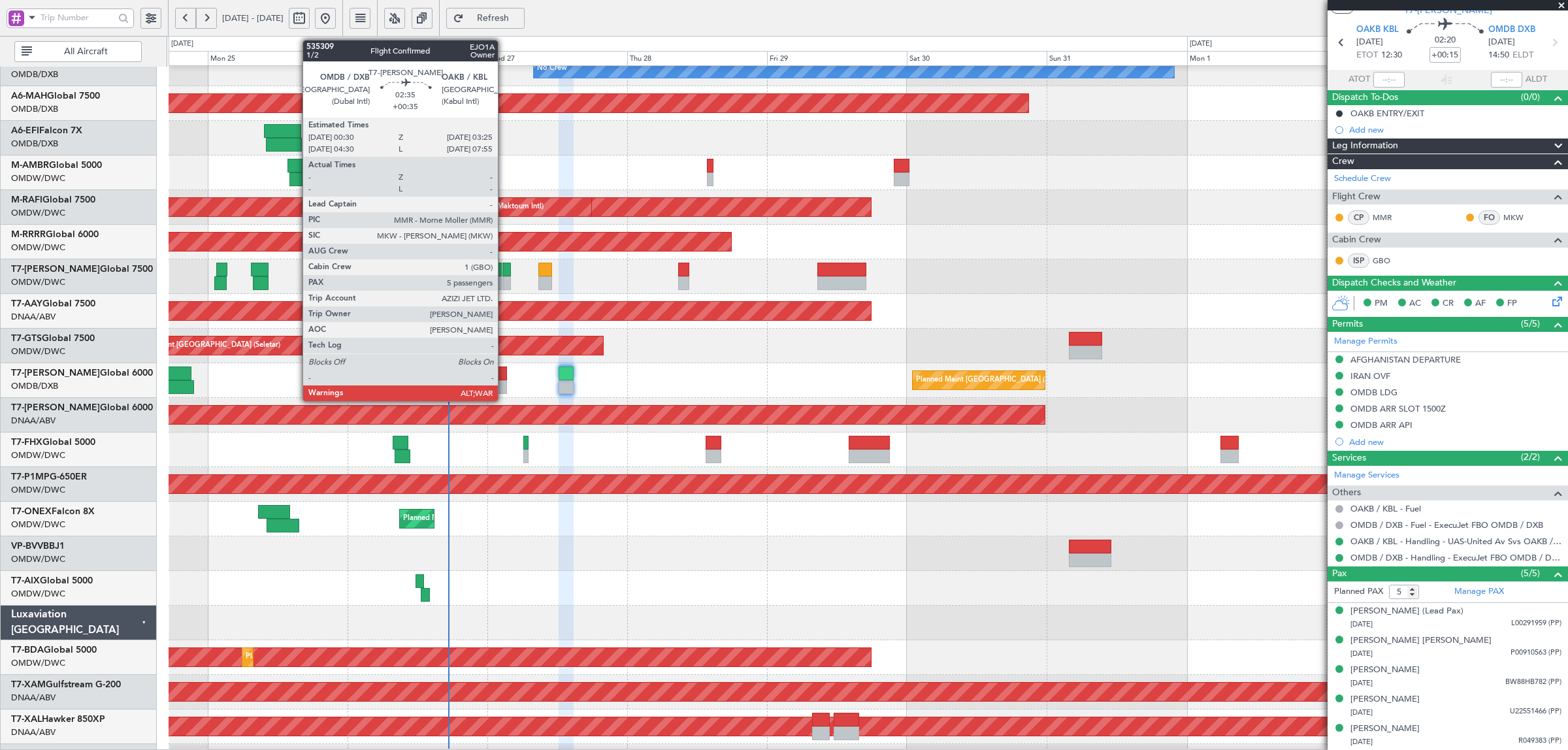
click at [504, 384] on div at bounding box center [498, 387] width 18 height 14
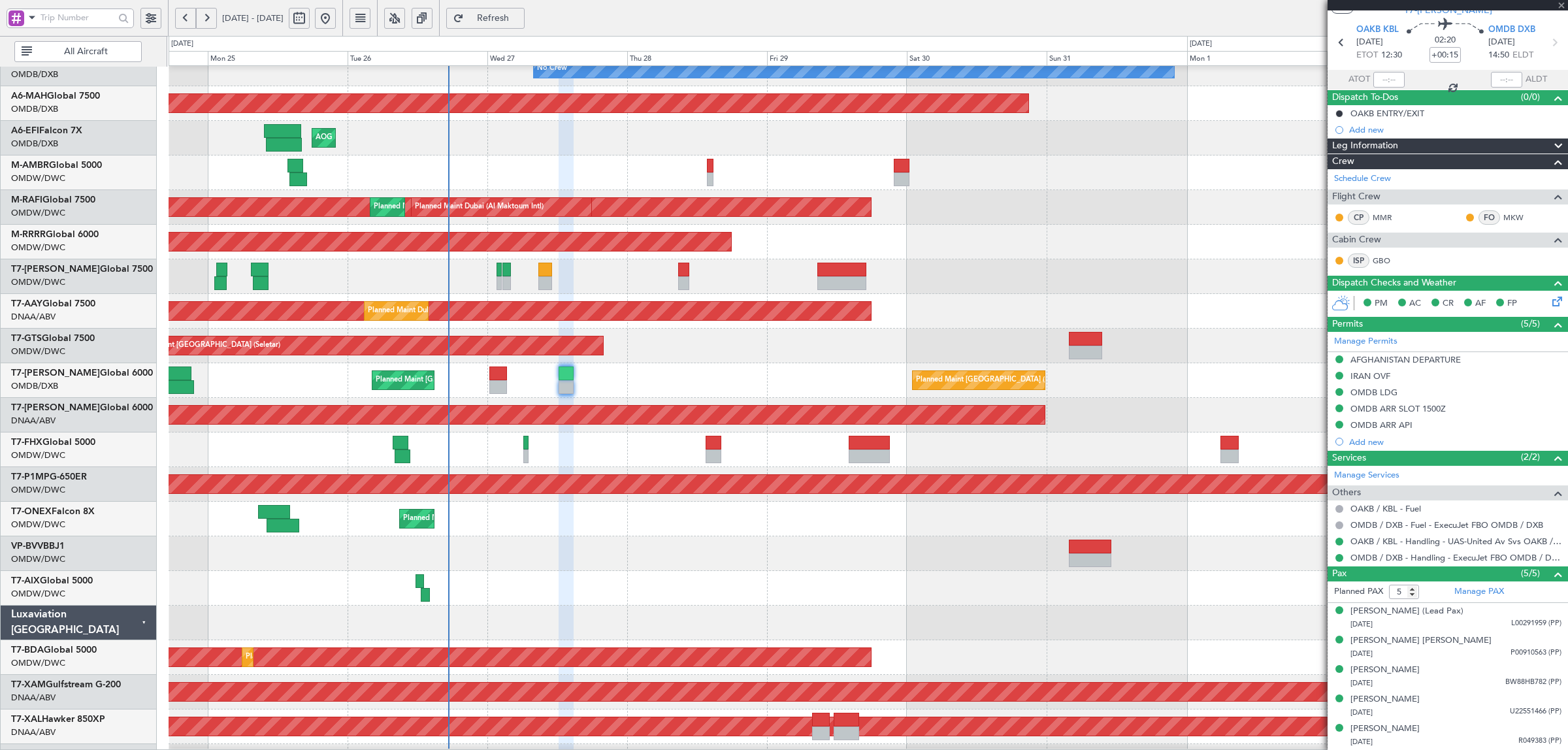
type input "+00:35"
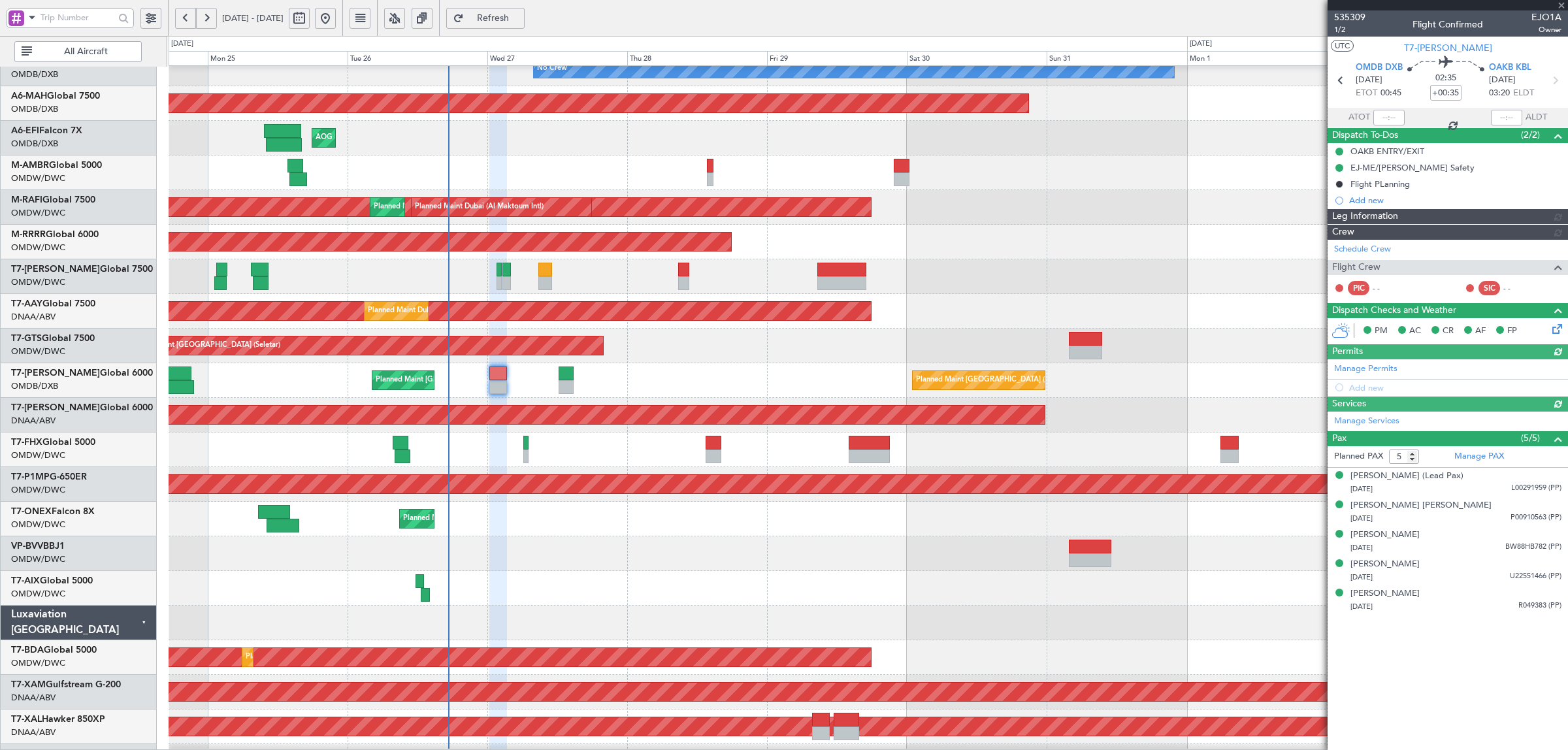
type input "[PERSON_NAME] (SYS)"
type input "7070"
